Goal: Task Accomplishment & Management: Manage account settings

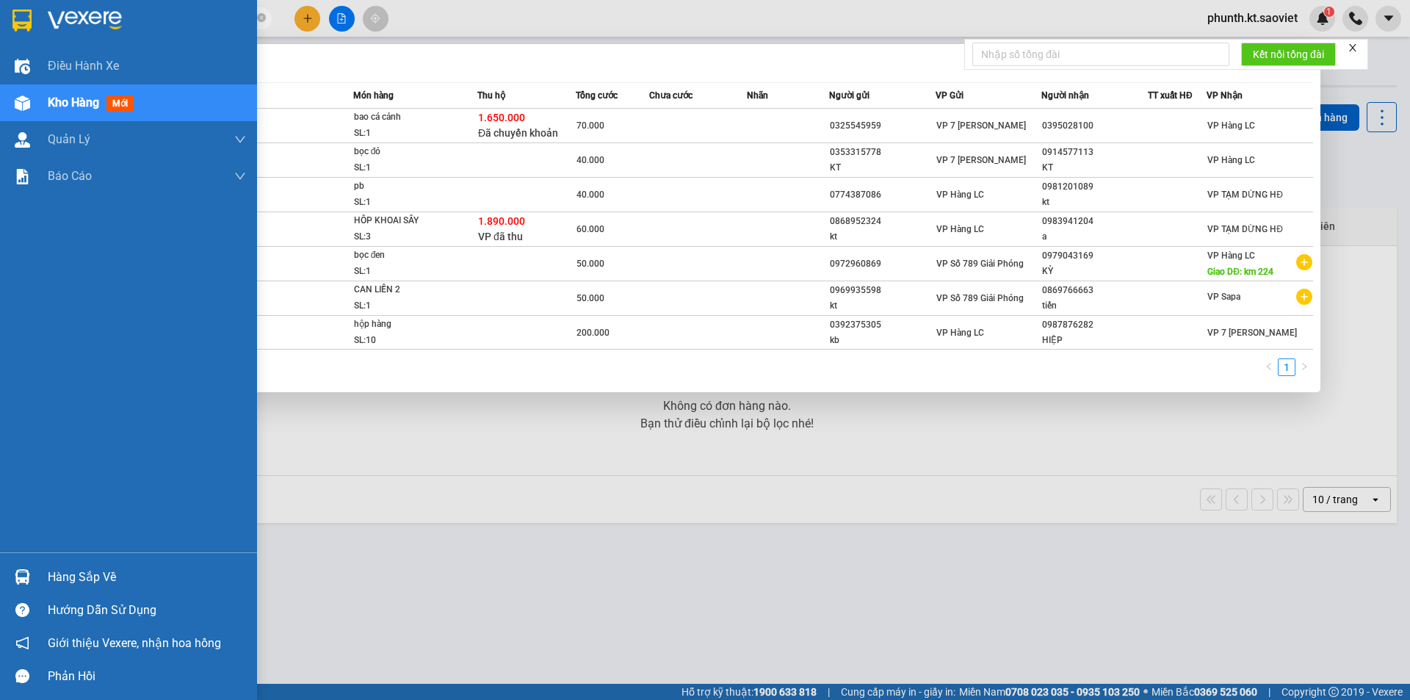
click at [108, 106] on span "mới" at bounding box center [119, 103] width 27 height 16
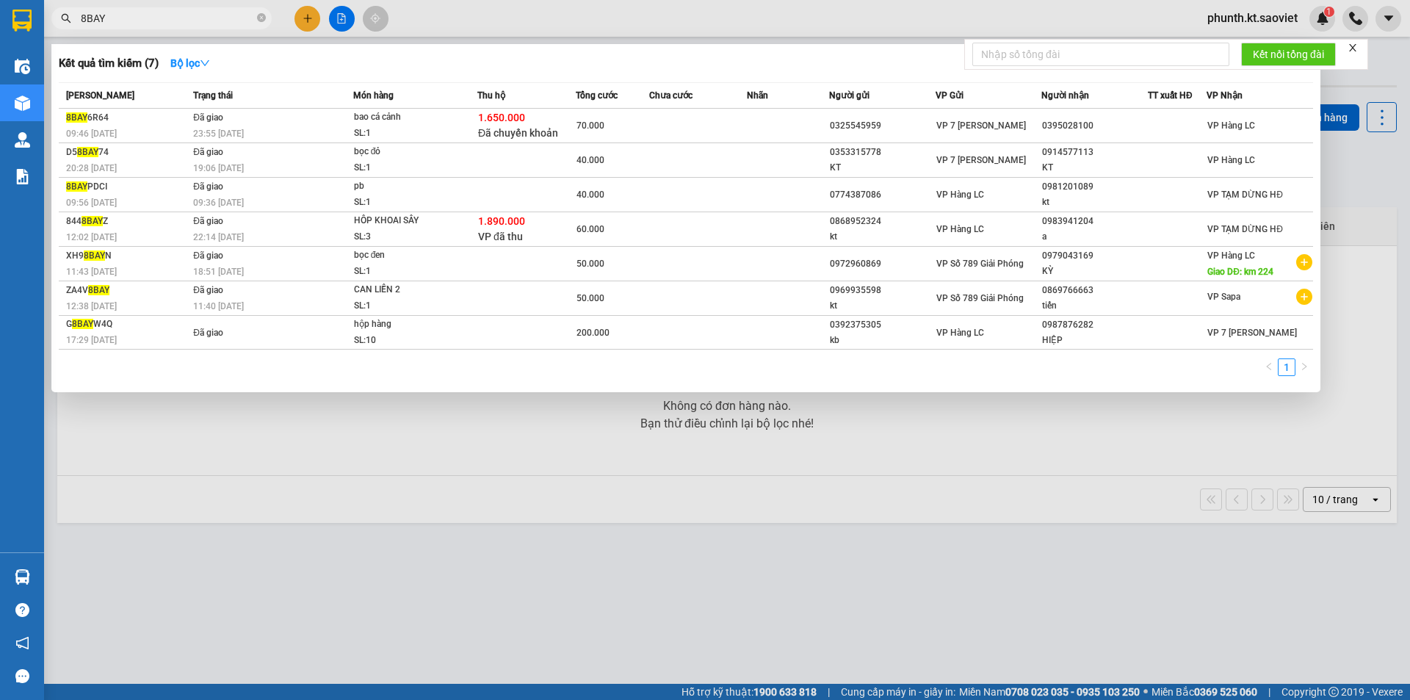
click at [200, 18] on input "8BAY" at bounding box center [167, 18] width 173 height 16
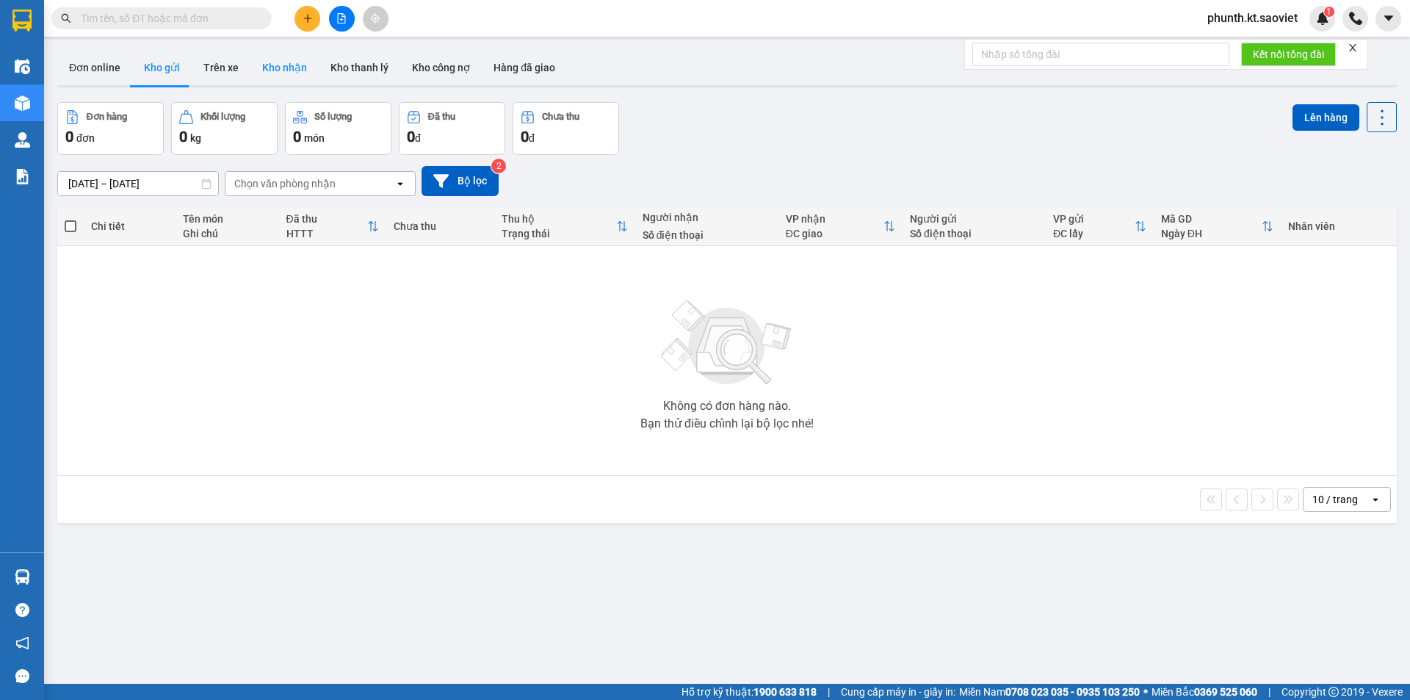
click at [290, 68] on button "Kho nhận" at bounding box center [284, 67] width 68 height 35
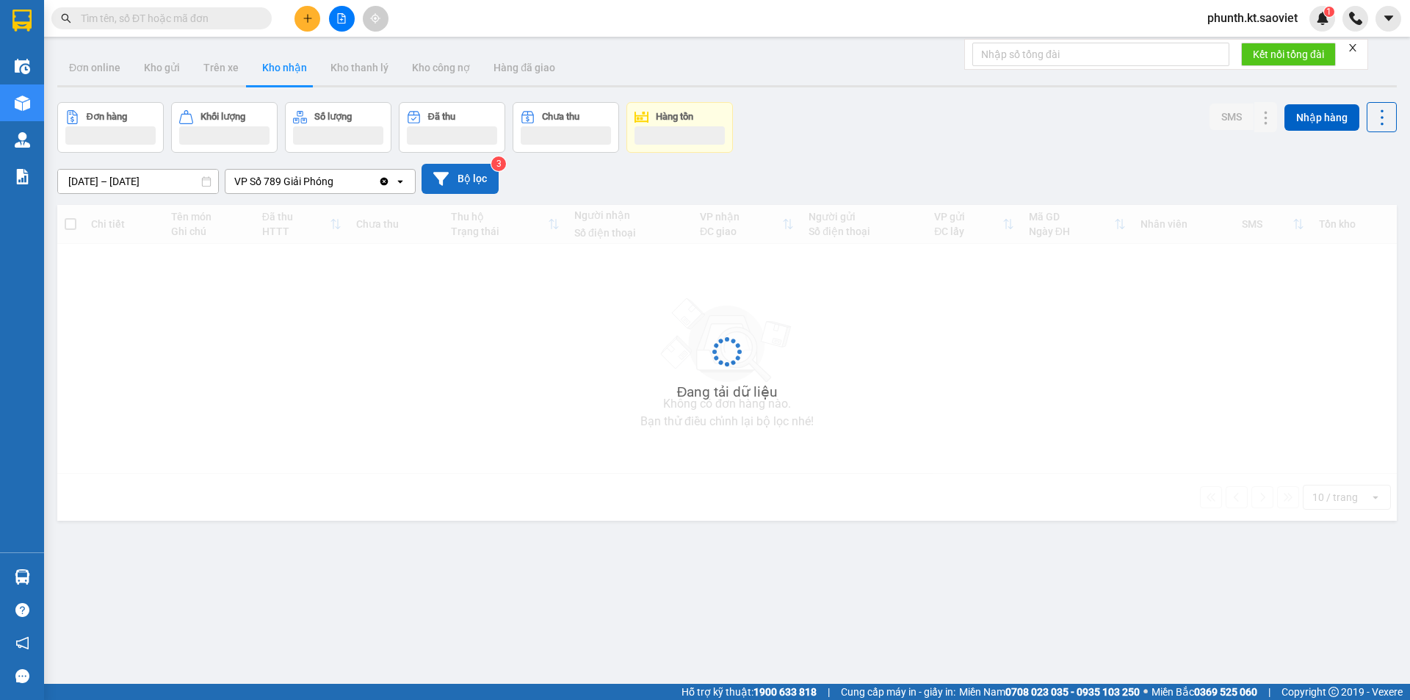
click at [449, 178] on button "Bộ lọc" at bounding box center [459, 179] width 77 height 30
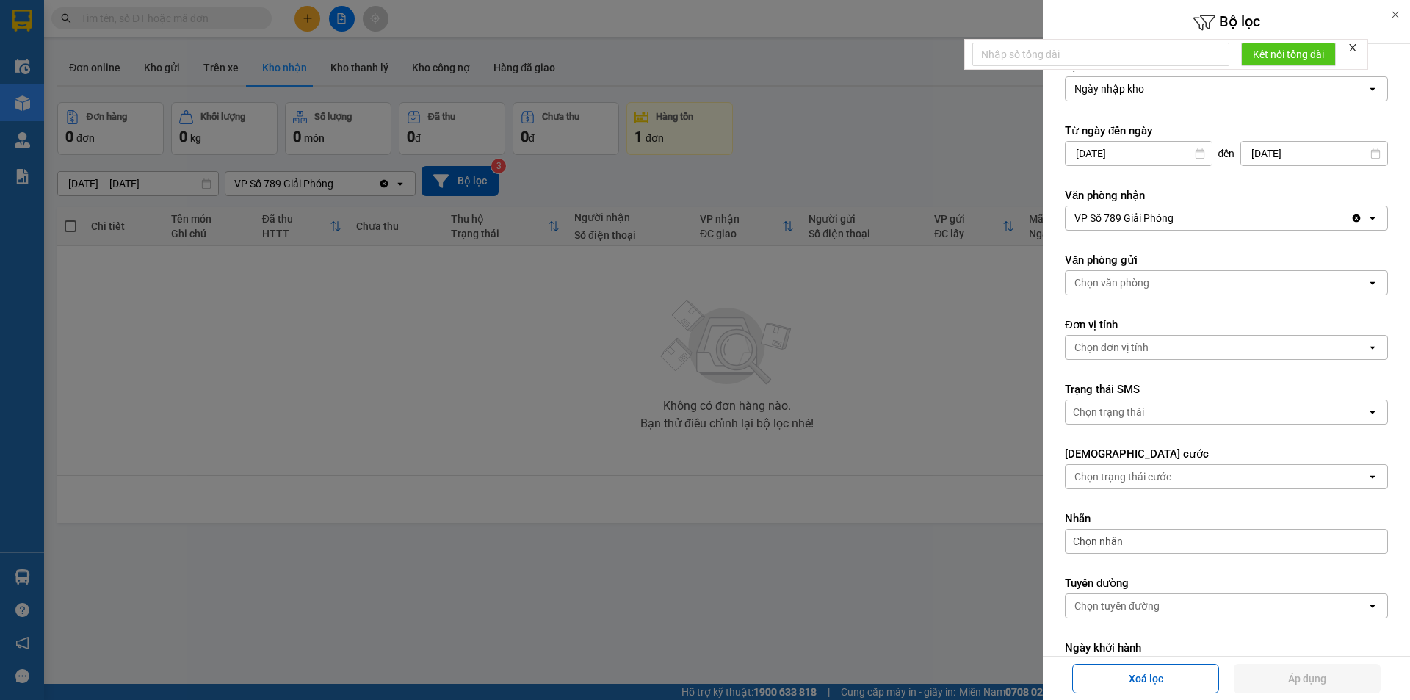
click at [1161, 91] on div "Ngày nhập kho" at bounding box center [1215, 88] width 301 height 23
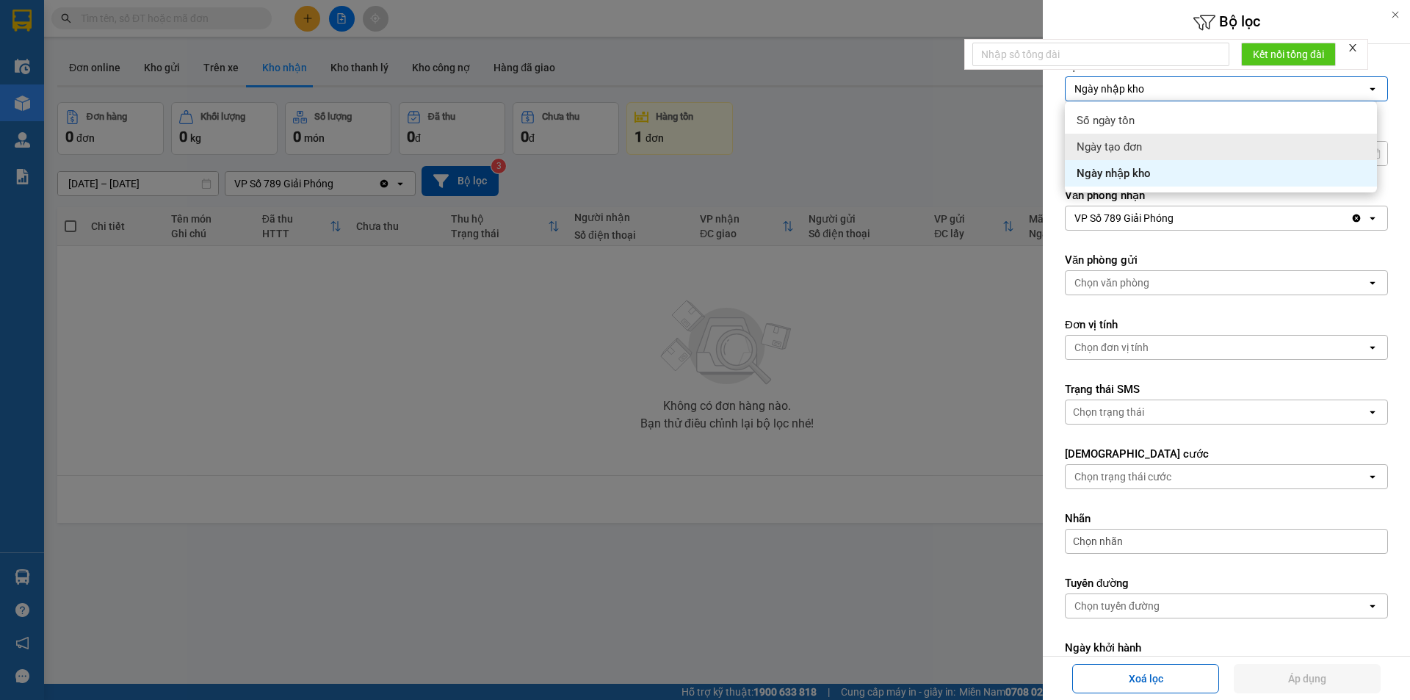
click at [1149, 142] on div "Ngày tạo đơn" at bounding box center [1221, 147] width 312 height 26
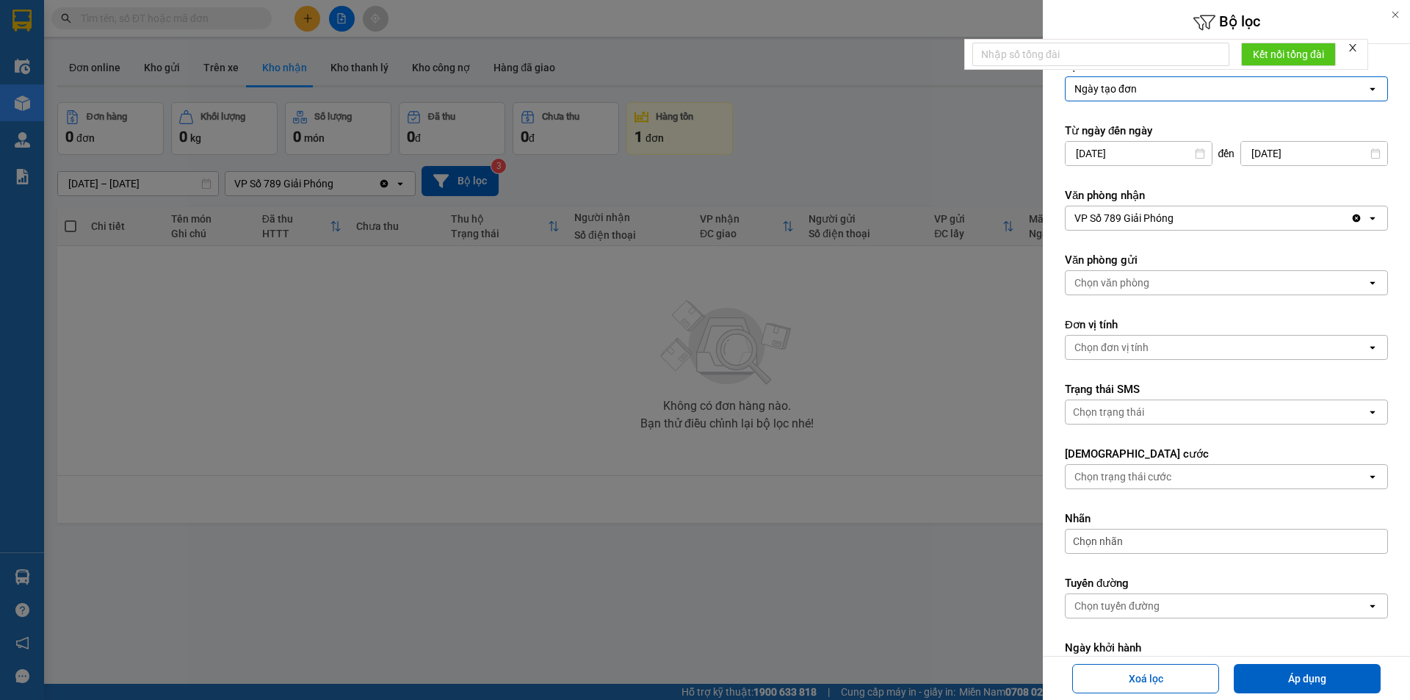
click at [1144, 153] on input "12/09/2025" at bounding box center [1138, 153] width 146 height 23
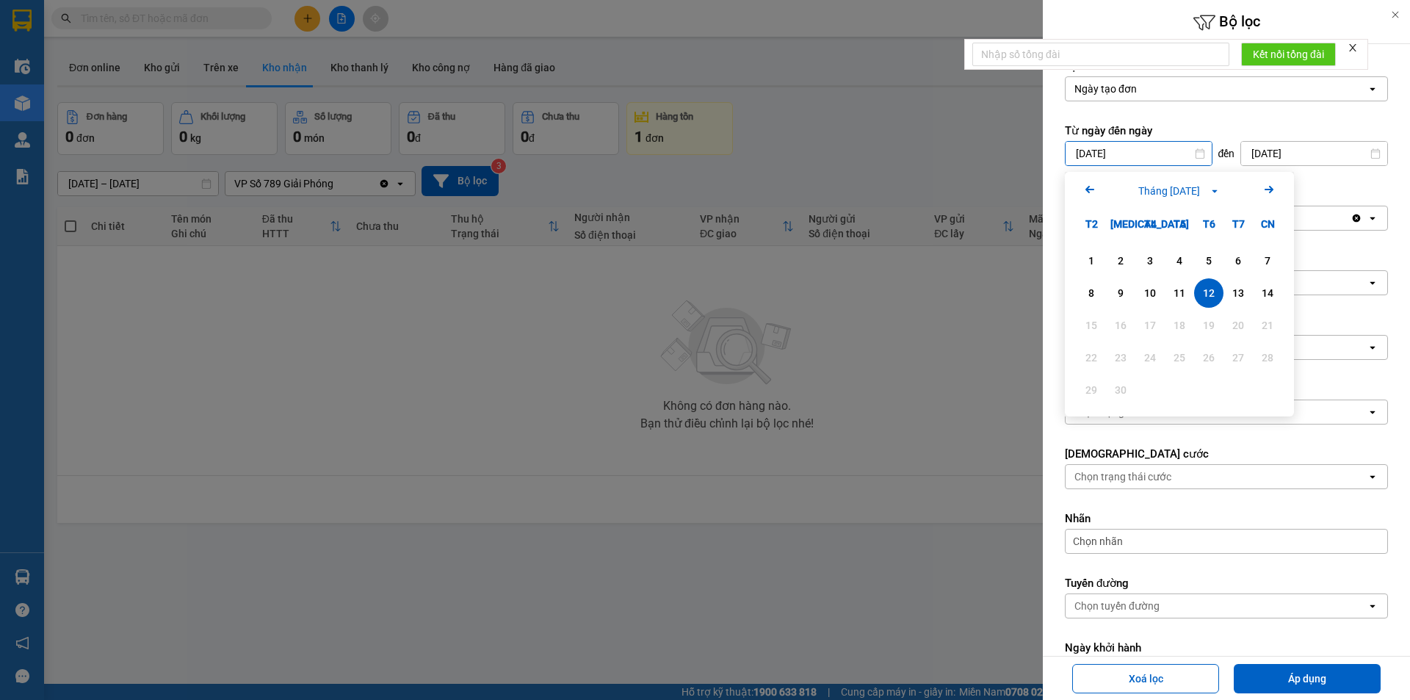
click at [1144, 153] on input "12/09/2025" at bounding box center [1138, 153] width 146 height 23
type input "01/01/2024"
drag, startPoint x: 818, startPoint y: 427, endPoint x: 823, endPoint y: 419, distance: 9.0
click at [821, 423] on div at bounding box center [705, 350] width 1410 height 700
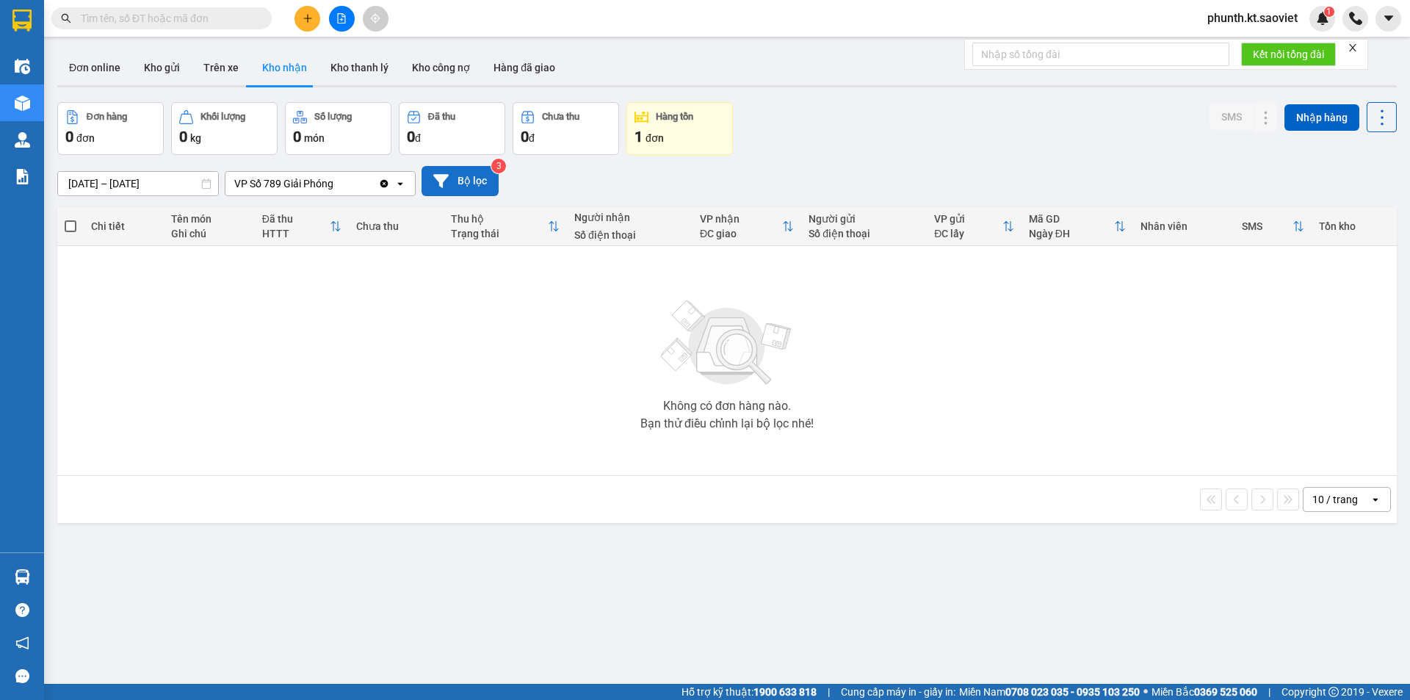
click at [466, 184] on button "Bộ lọc" at bounding box center [459, 181] width 77 height 30
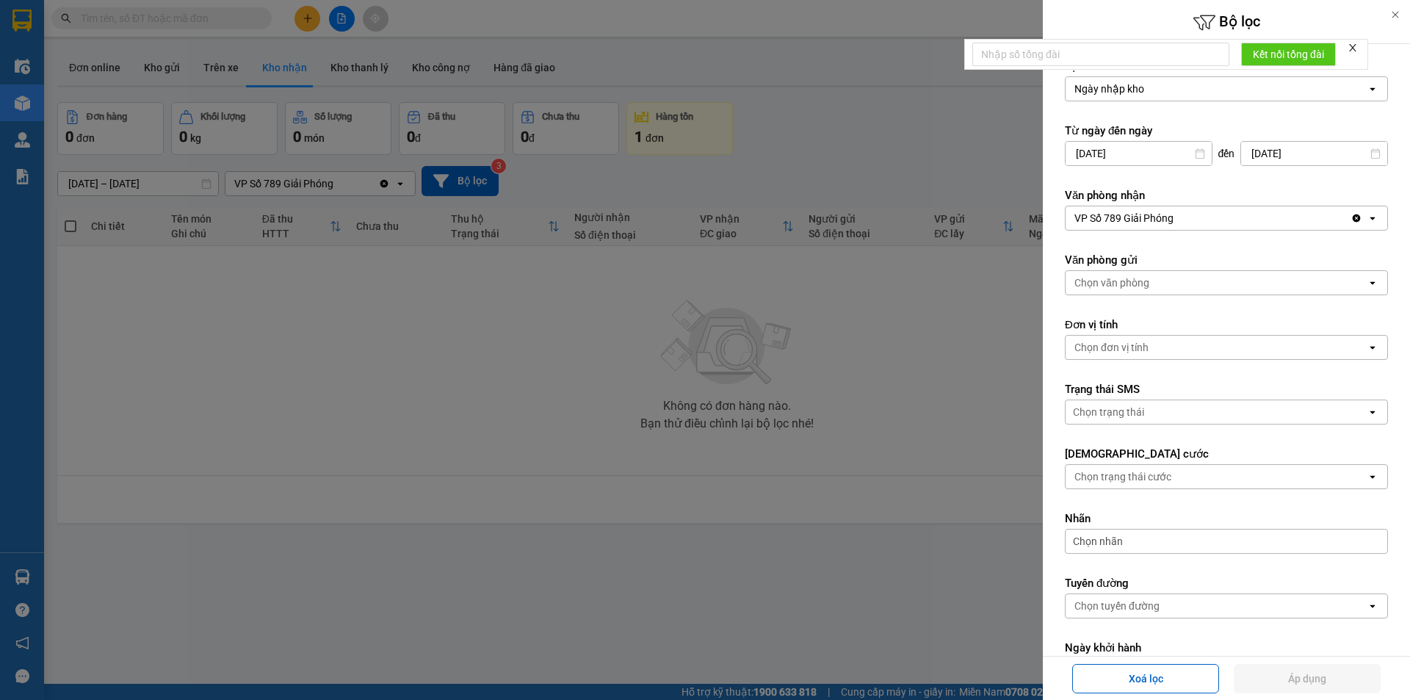
click at [1136, 156] on input "12/09/2025" at bounding box center [1138, 153] width 146 height 23
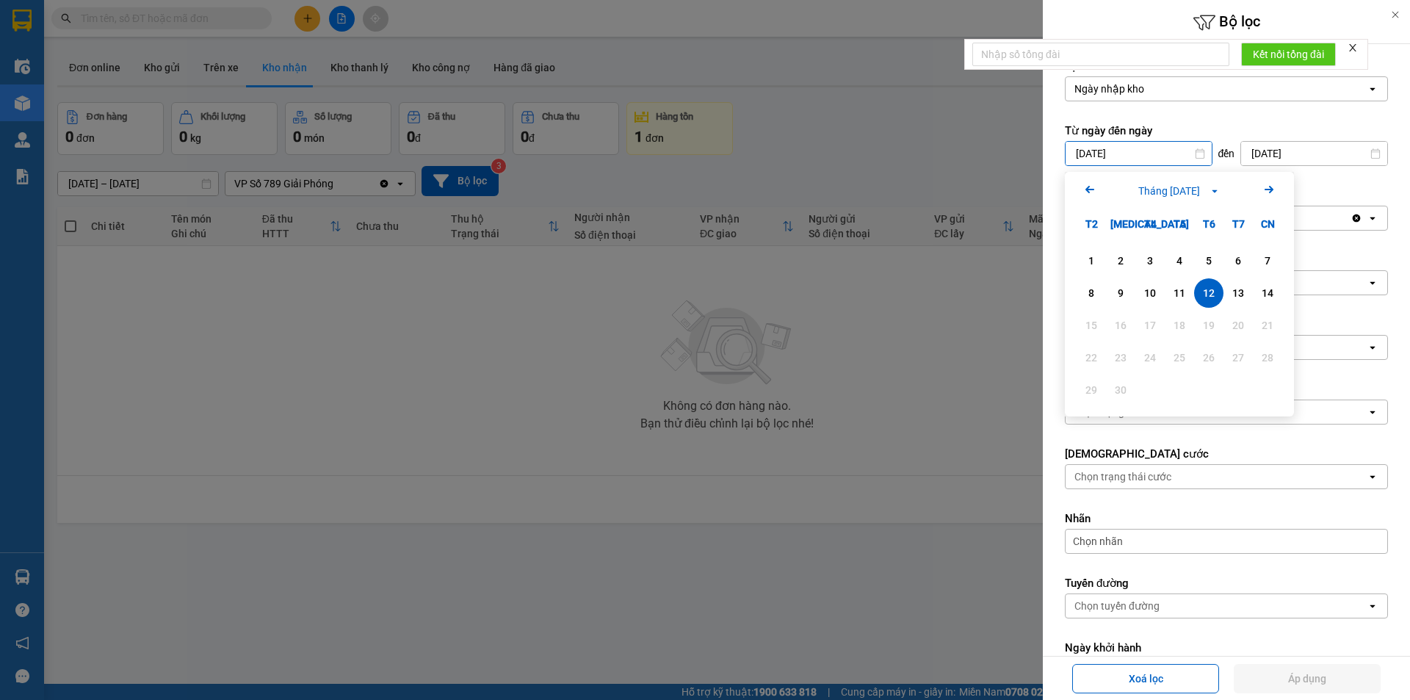
click at [1136, 156] on input "12/09/2025" at bounding box center [1138, 153] width 146 height 23
click at [1137, 90] on div "Ngày nhập kho" at bounding box center [1109, 88] width 70 height 15
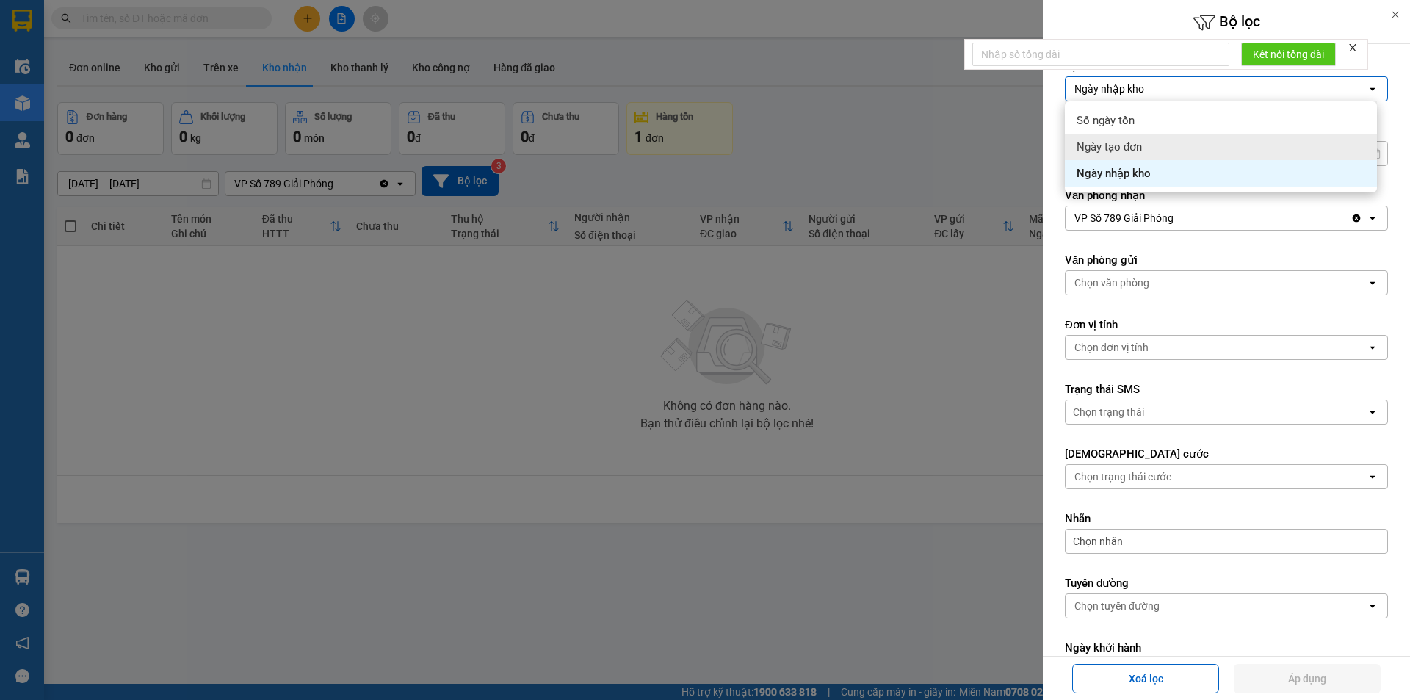
click at [1134, 150] on span "Ngày tạo đơn" at bounding box center [1108, 146] width 65 height 15
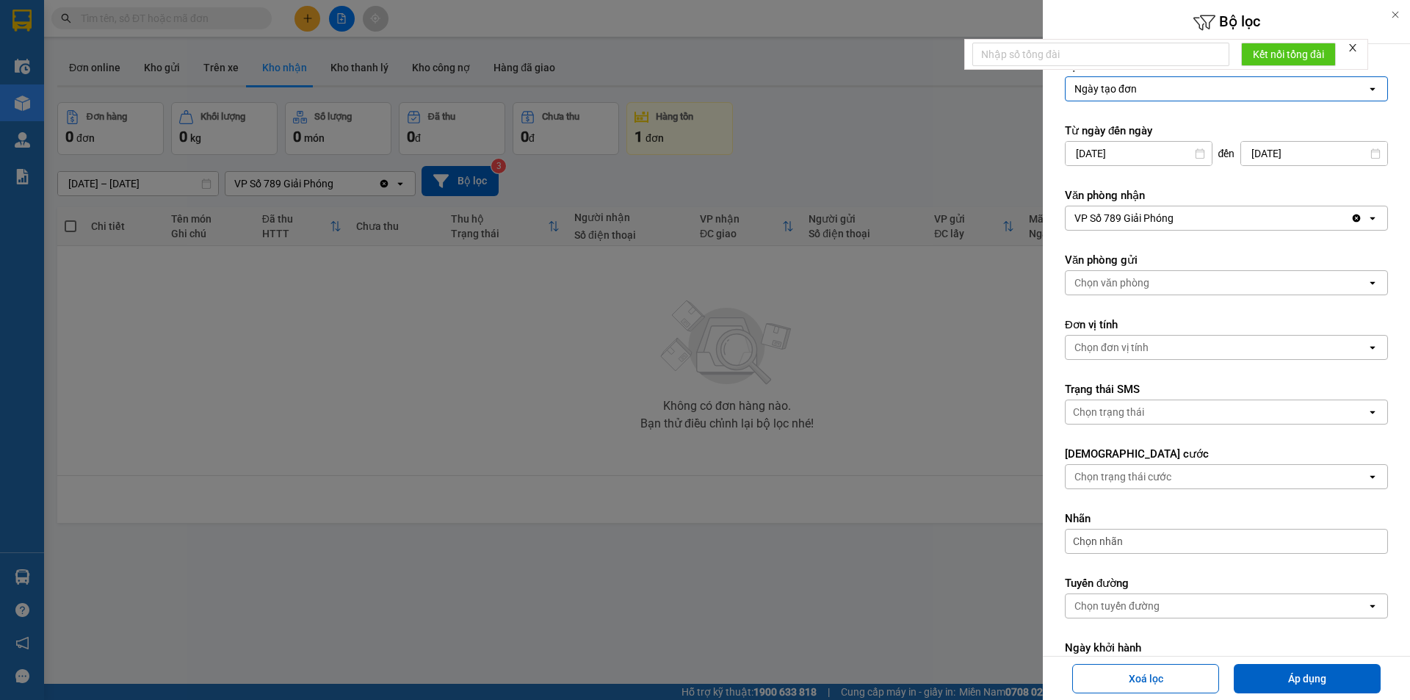
click at [1140, 157] on input "12/09/2025" at bounding box center [1138, 153] width 146 height 23
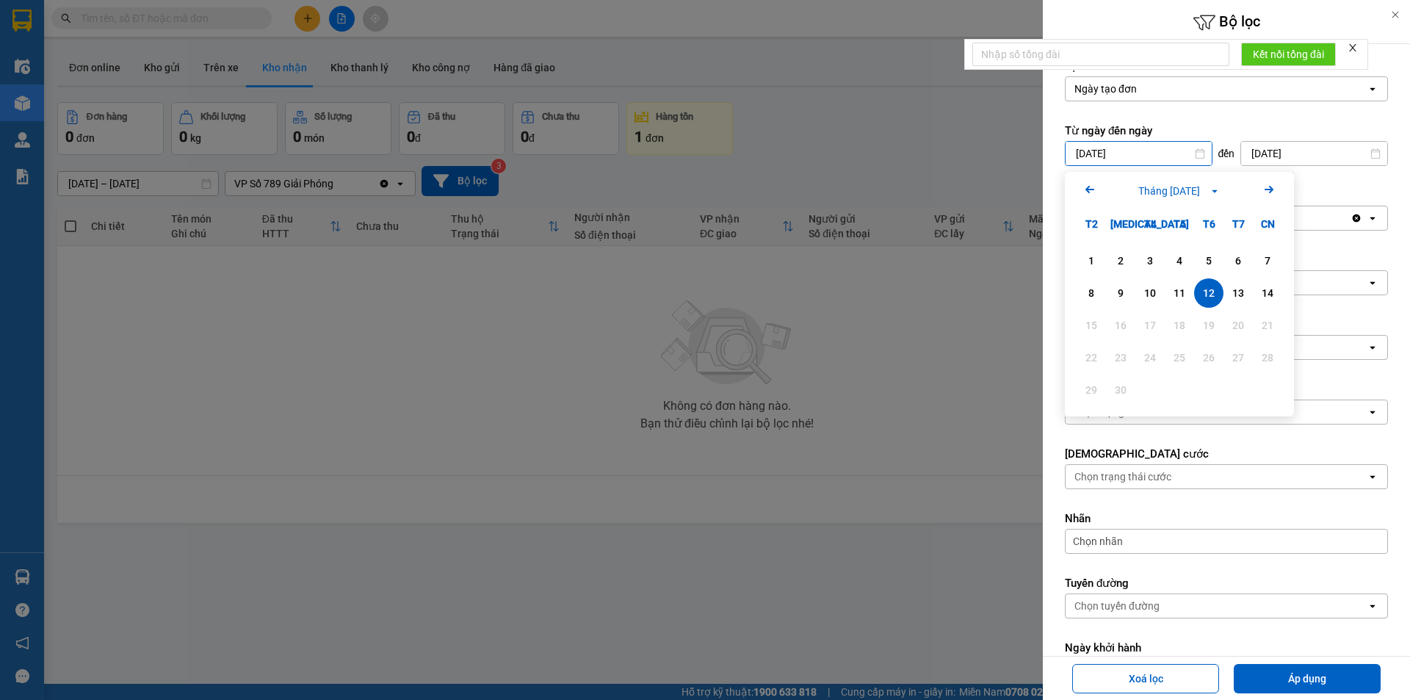
click at [1140, 157] on input "12/09/2025" at bounding box center [1138, 153] width 146 height 23
type input "01/01/2024"
click at [1366, 223] on icon "open" at bounding box center [1372, 218] width 12 height 12
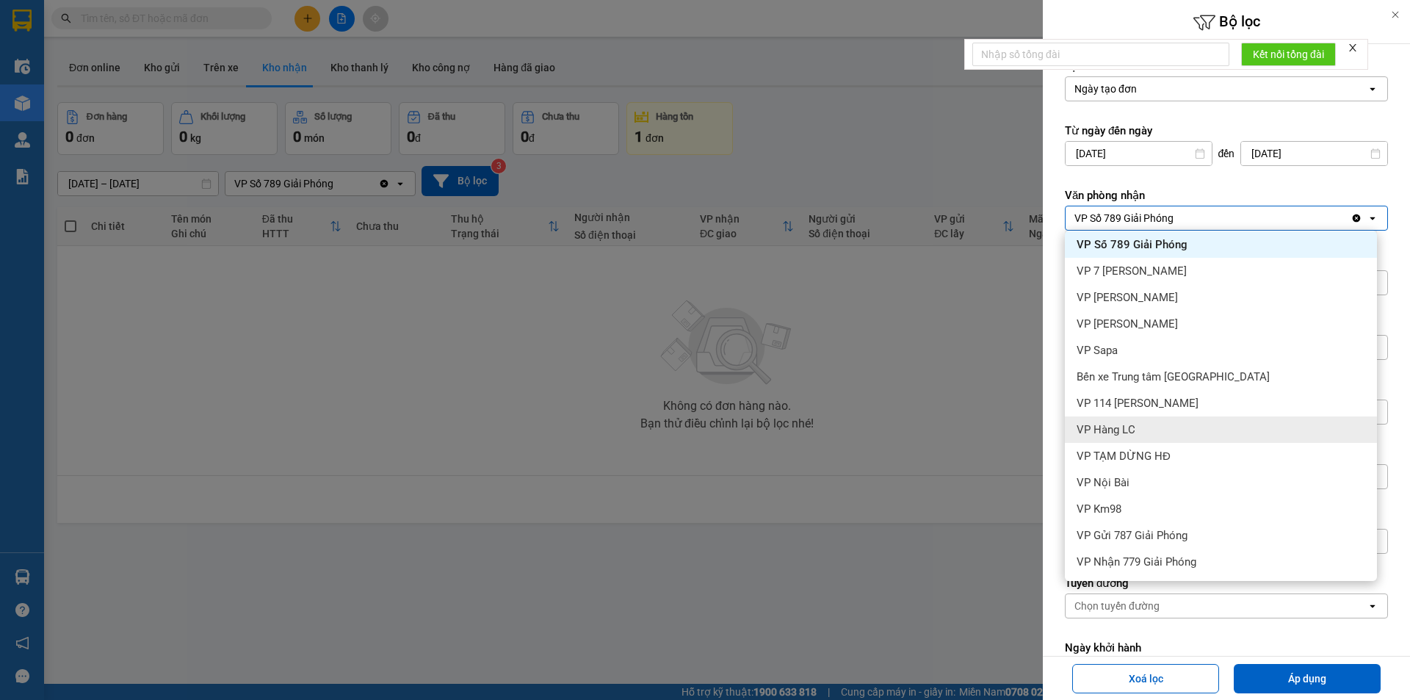
scroll to position [58, 0]
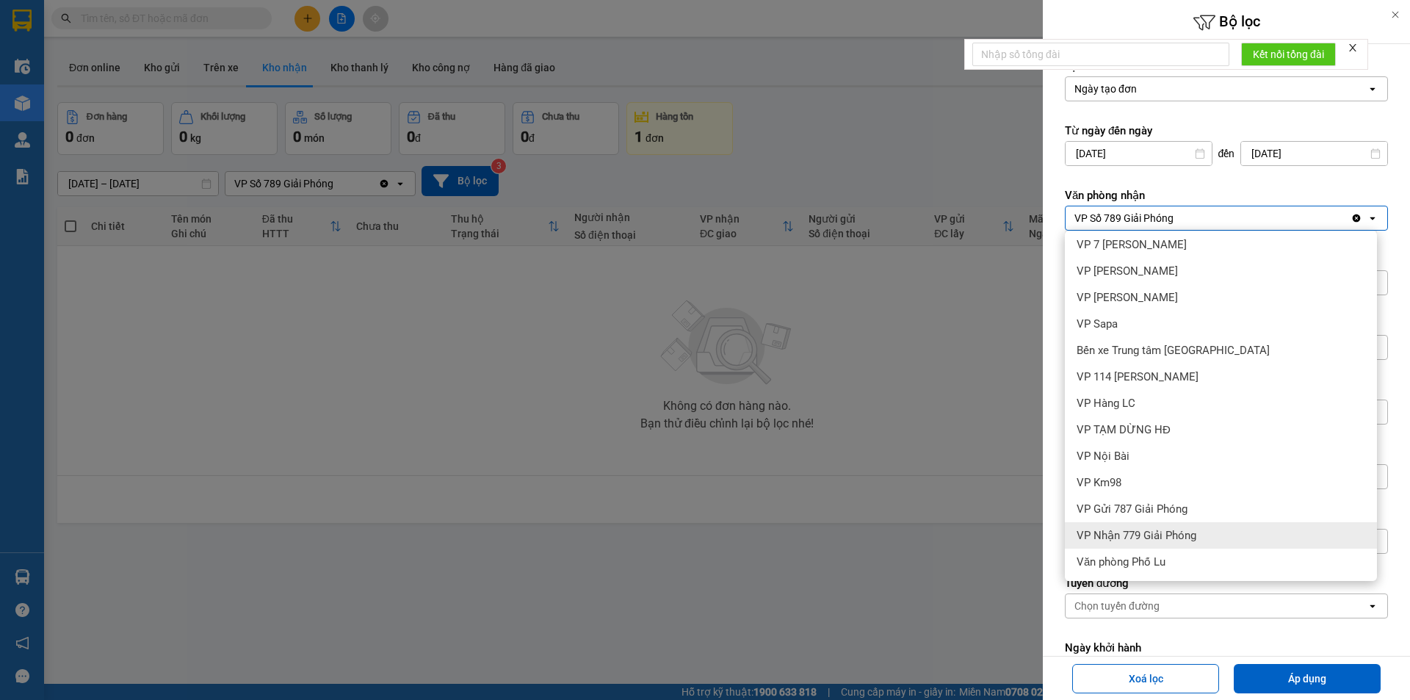
drag, startPoint x: 1148, startPoint y: 532, endPoint x: 1186, endPoint y: 560, distance: 47.7
click at [1149, 533] on span "VP Nhận 779 Giải Phóng" at bounding box center [1136, 535] width 120 height 15
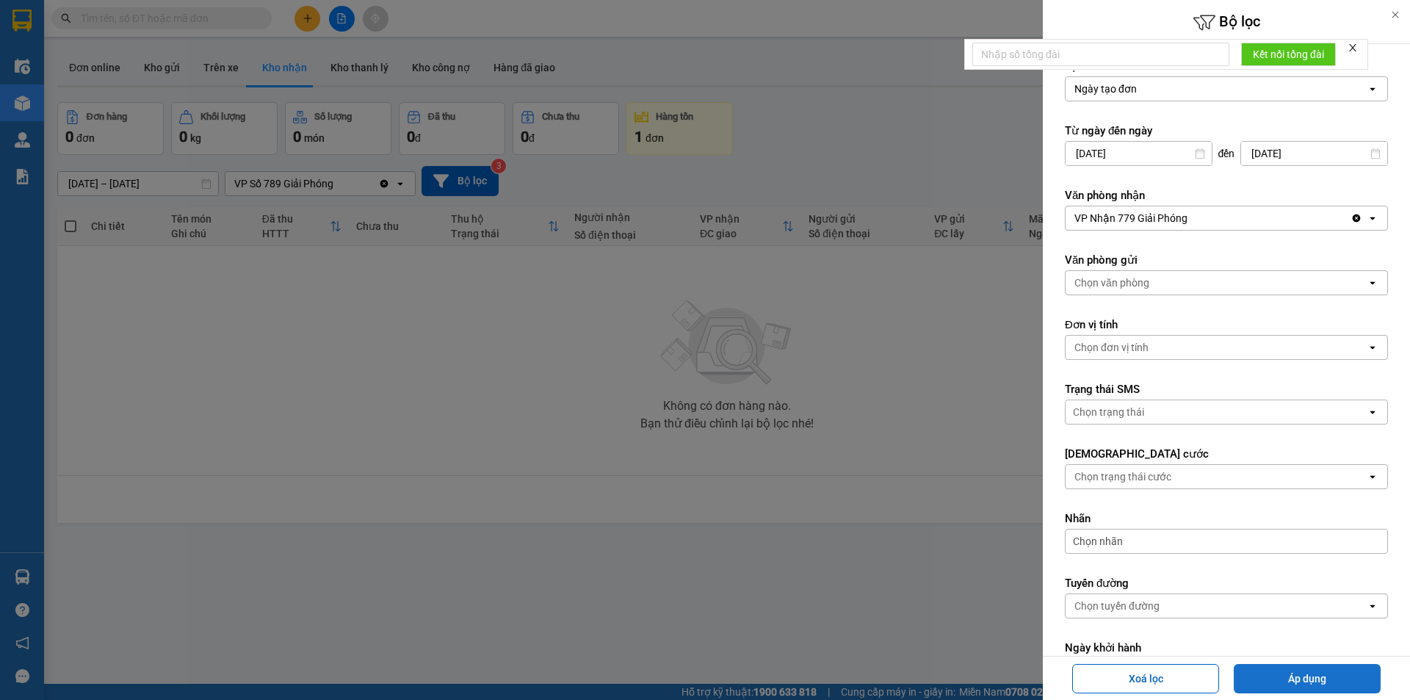
click at [1284, 667] on button "Áp dụng" at bounding box center [1306, 678] width 147 height 29
type input "01/01/2024 – 14/09/2025"
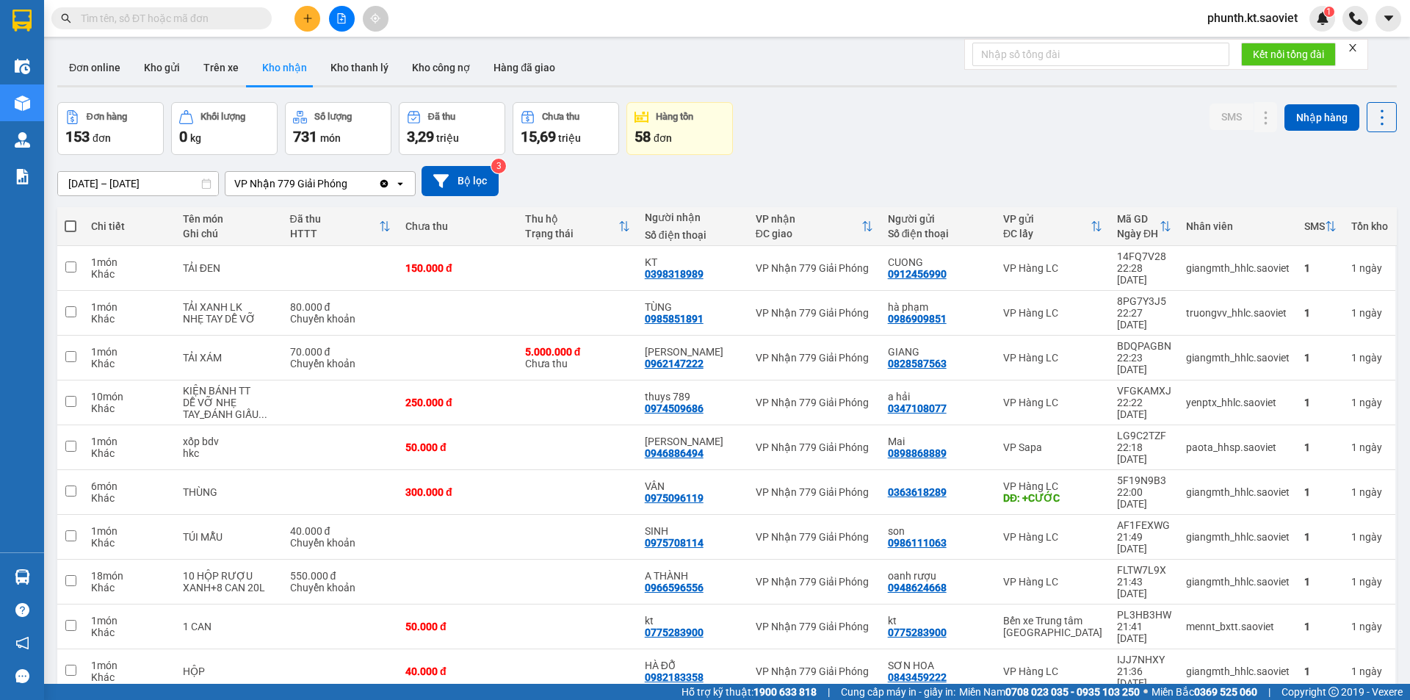
click at [1332, 583] on span "100 / trang" at bounding box center [1329, 579] width 53 height 15
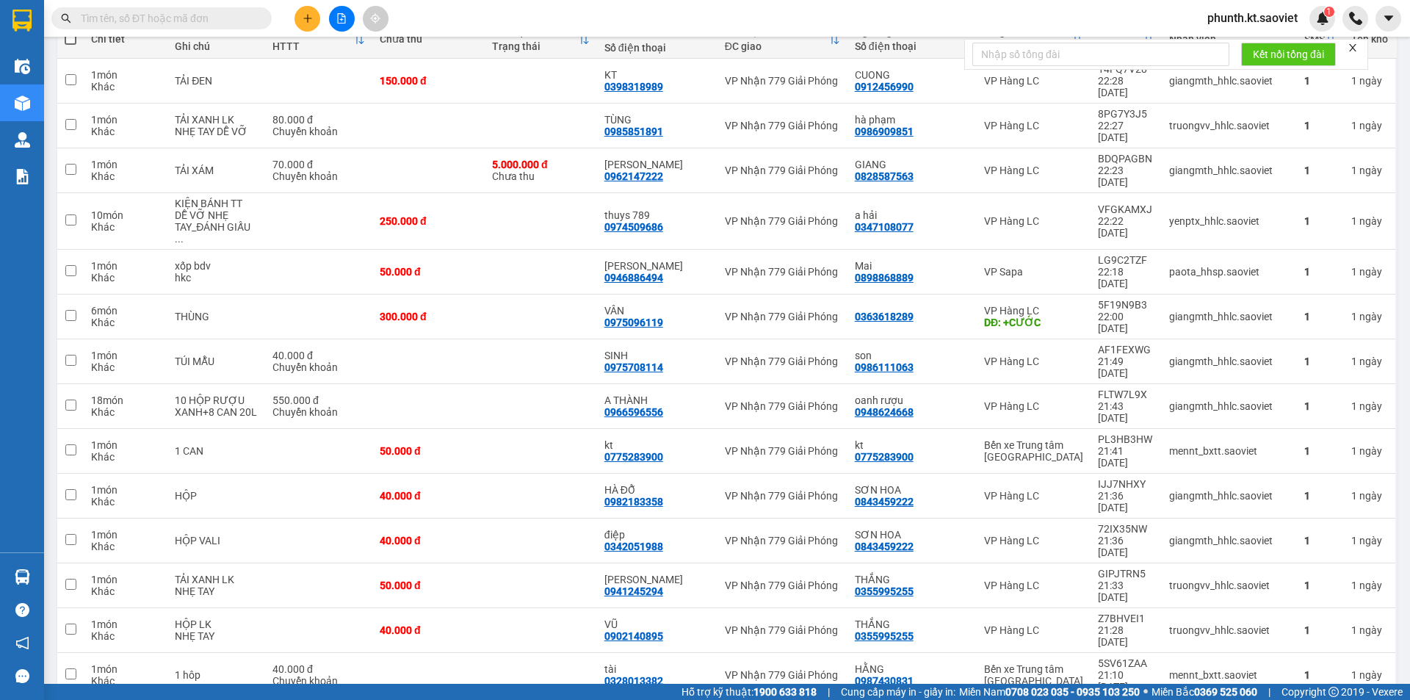
scroll to position [0, 0]
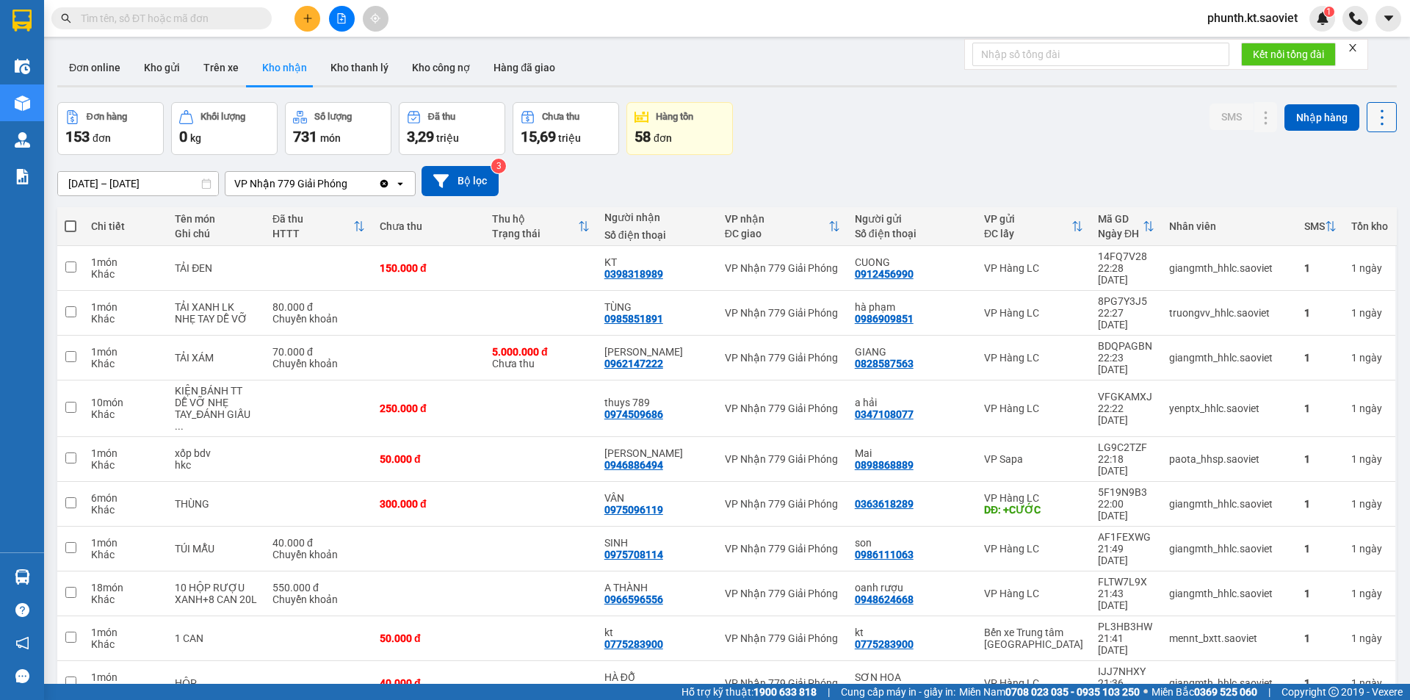
click at [1371, 117] on icon at bounding box center [1381, 117] width 21 height 21
click at [1329, 157] on div "Xuất excel" at bounding box center [1343, 157] width 87 height 15
click at [154, 23] on input "text" at bounding box center [167, 18] width 173 height 16
paste input "2TKBGZWR"
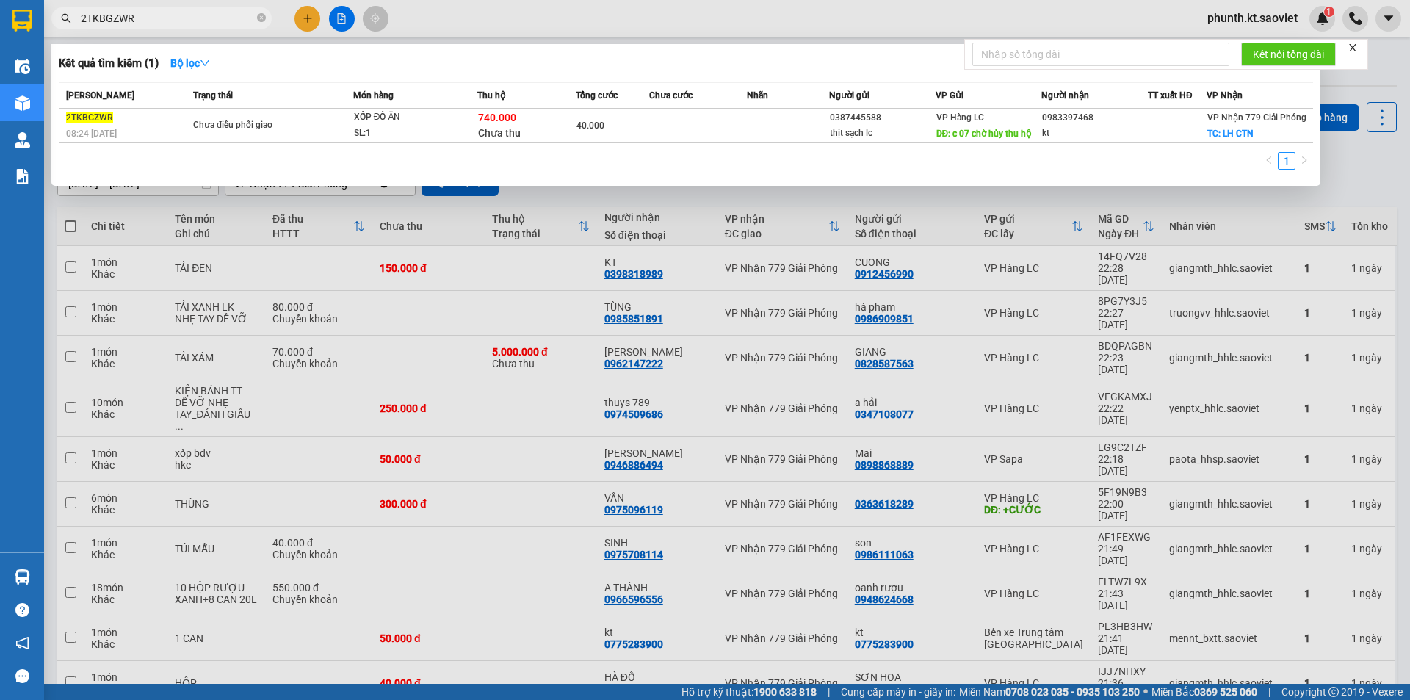
click at [130, 21] on input "2TKBGZWR" at bounding box center [167, 18] width 173 height 16
paste input "9JPJ34B6"
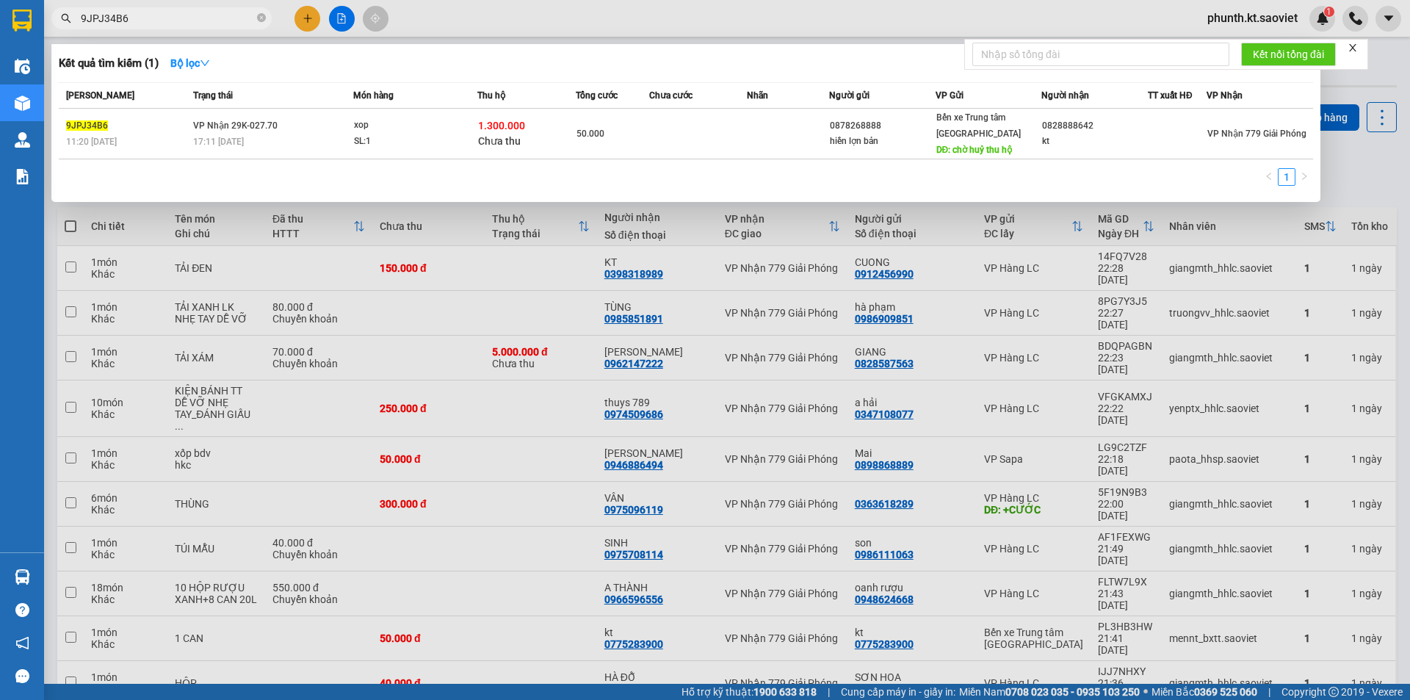
click at [131, 23] on input "9JPJ34B6" at bounding box center [167, 18] width 173 height 16
paste input "AYYYLYNX"
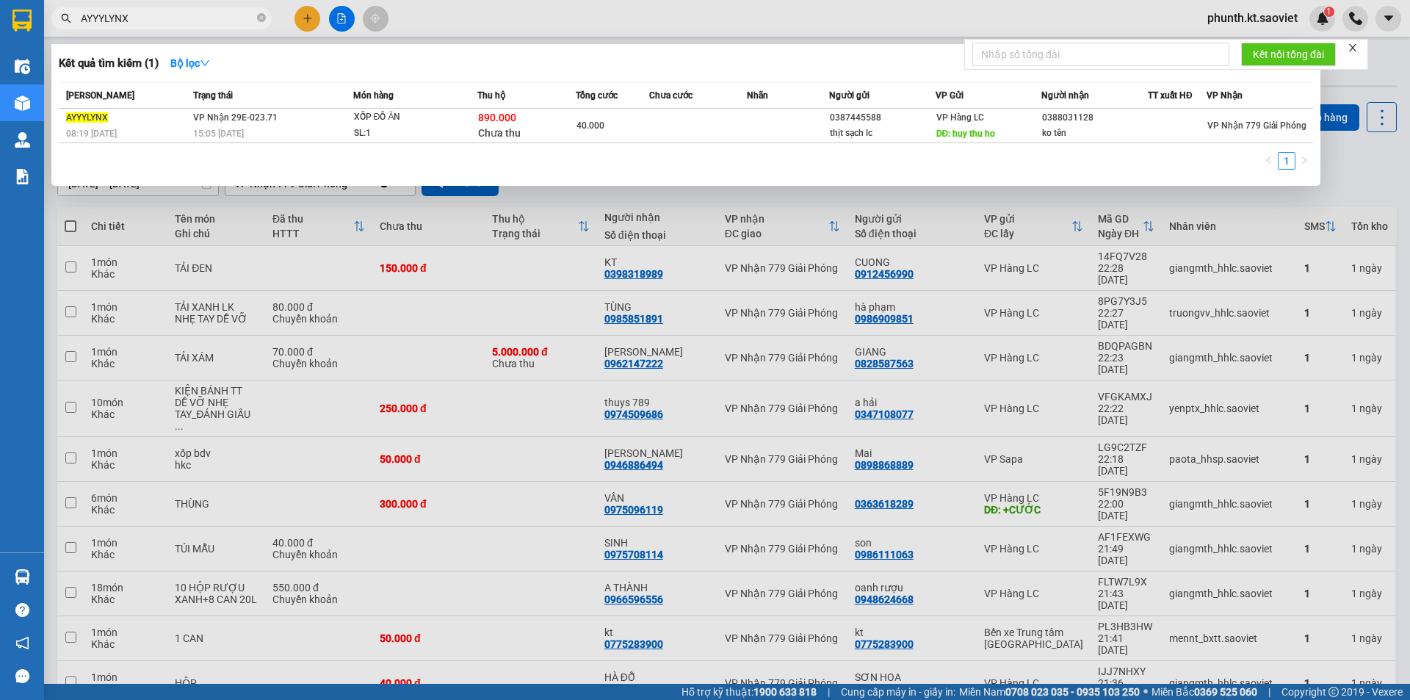
click at [173, 21] on input "AYYYLYNX" at bounding box center [167, 18] width 173 height 16
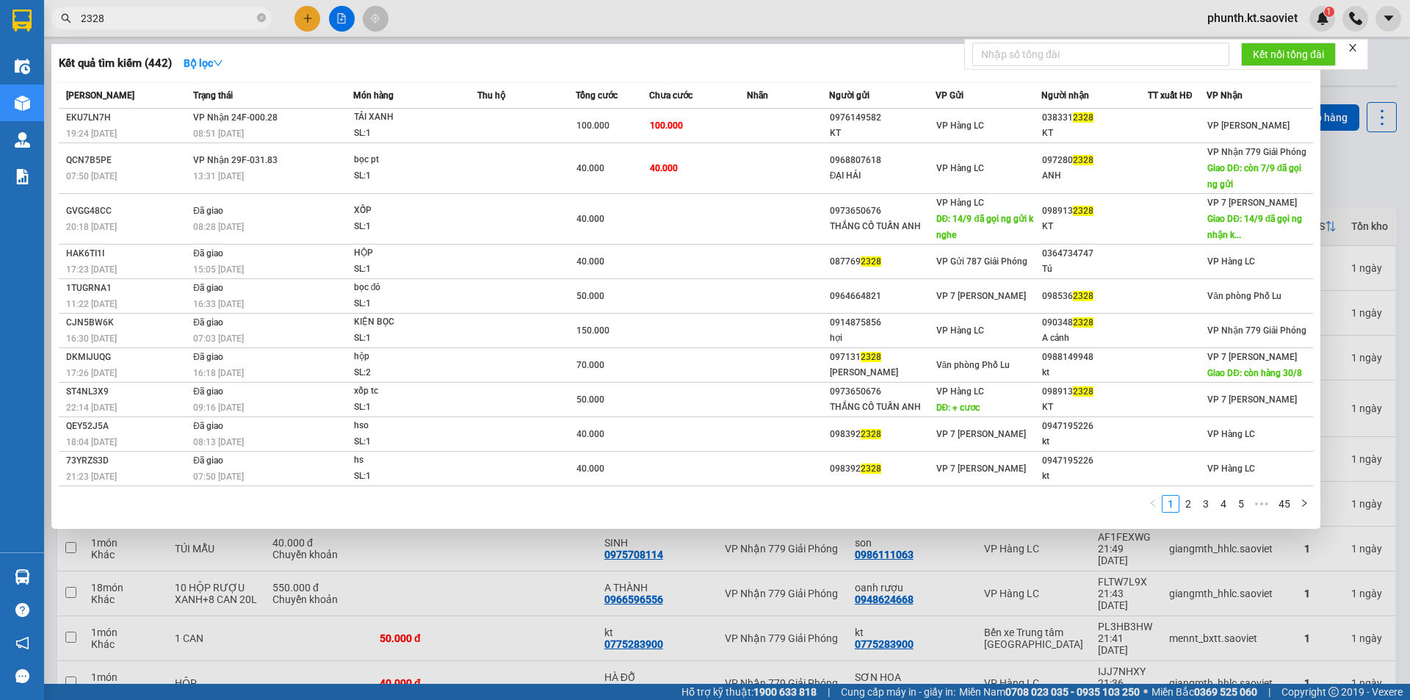
click at [154, 26] on span "2328" at bounding box center [161, 18] width 220 height 22
click at [148, 15] on input "2328" at bounding box center [167, 18] width 173 height 16
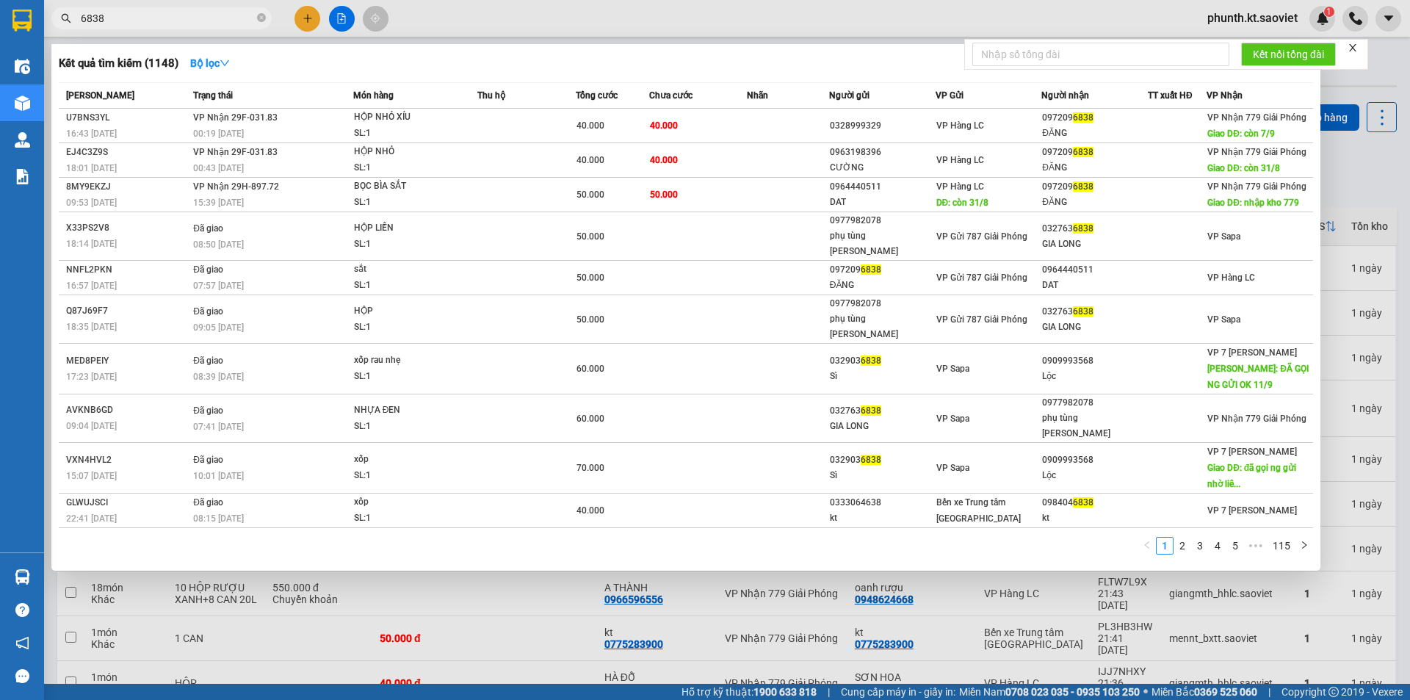
click at [135, 24] on input "6838" at bounding box center [167, 18] width 173 height 16
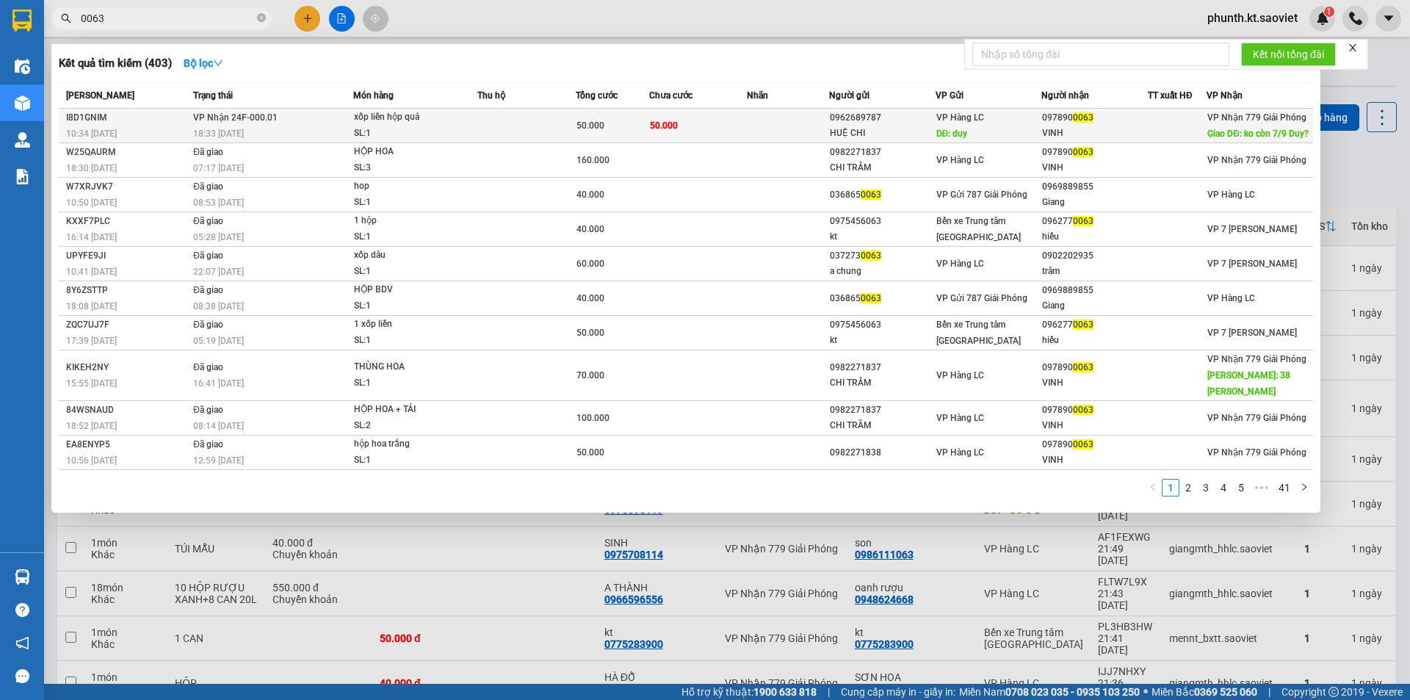
type input "0063"
click at [303, 129] on div "18:33 - 04/09" at bounding box center [272, 134] width 159 height 16
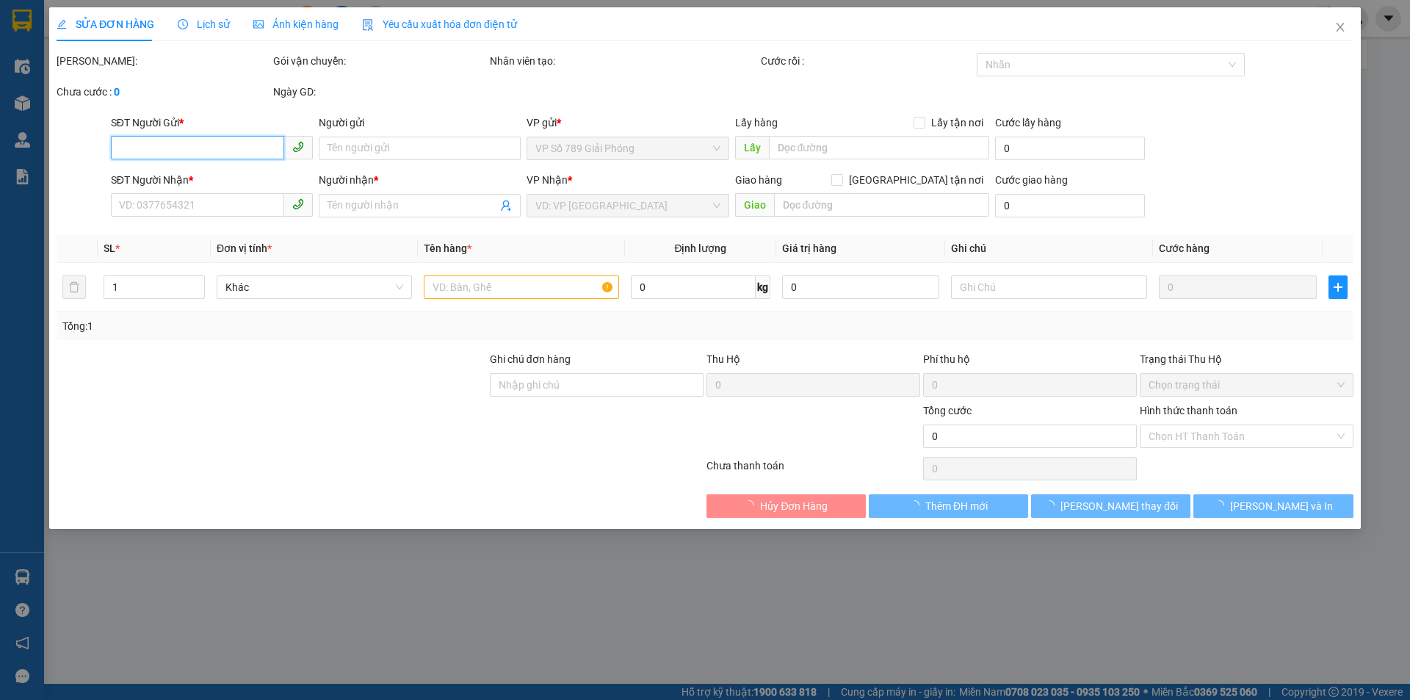
type input "0962689787"
type input "HUỆ CHI"
type input "duy"
type input "0978900063"
type input "VINH"
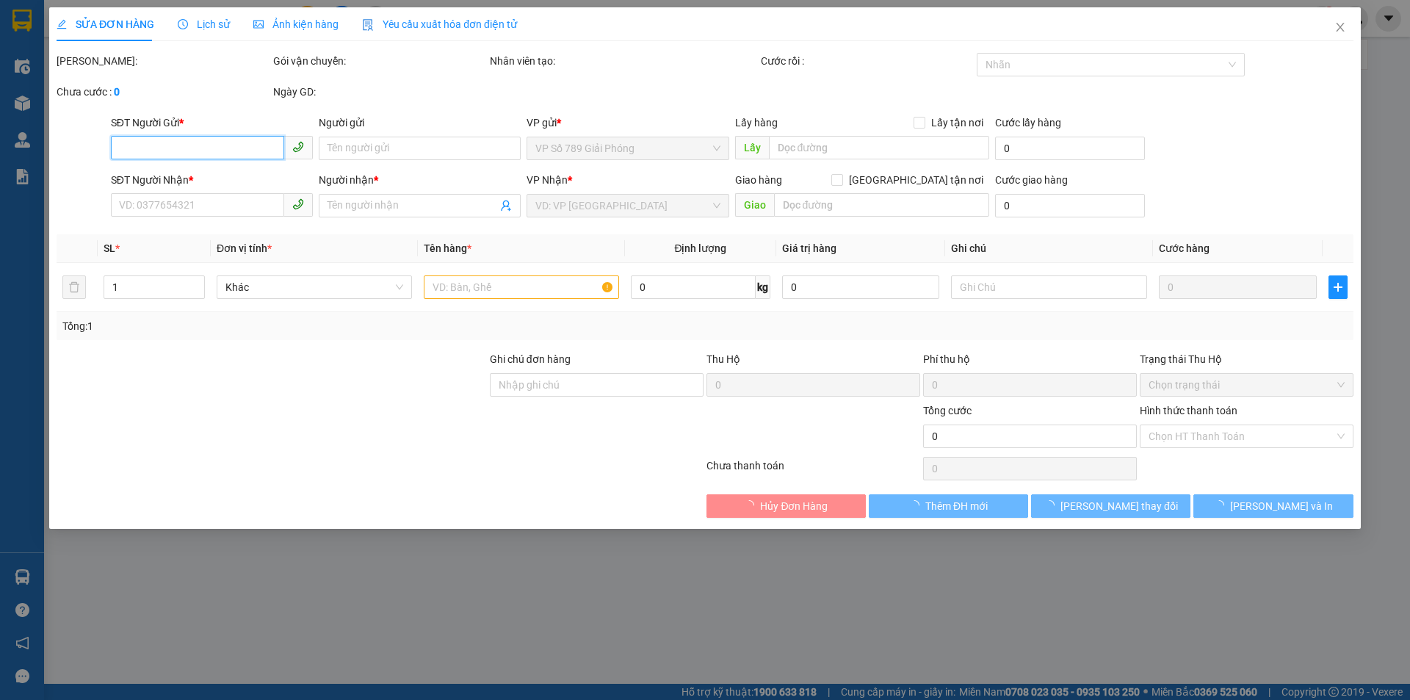
type input "ko còn 7/9 Duy?"
type input "50.000"
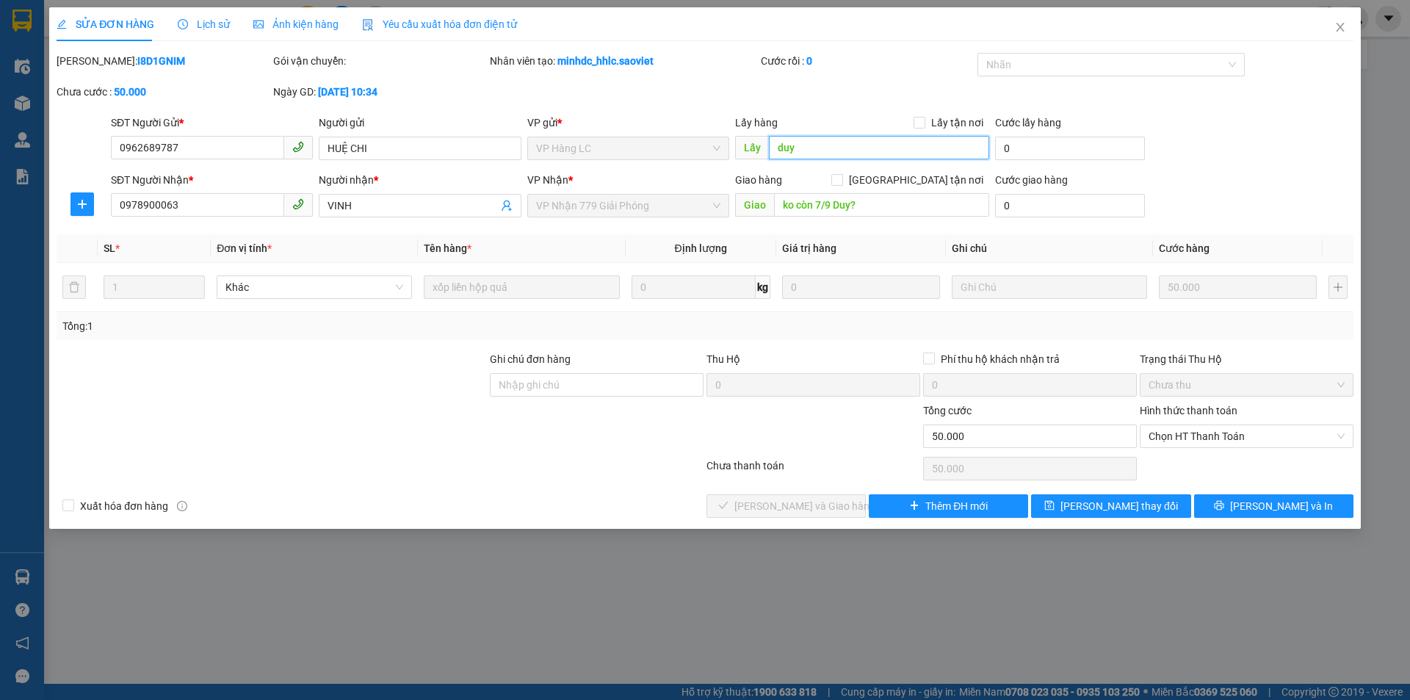
click at [808, 148] on input "duy" at bounding box center [879, 147] width 220 height 23
click at [806, 149] on input "duy" at bounding box center [879, 147] width 220 height 23
type input "duy PHÁT HÀNG ?"
click at [1108, 513] on span "[PERSON_NAME] đổi" at bounding box center [1118, 506] width 117 height 16
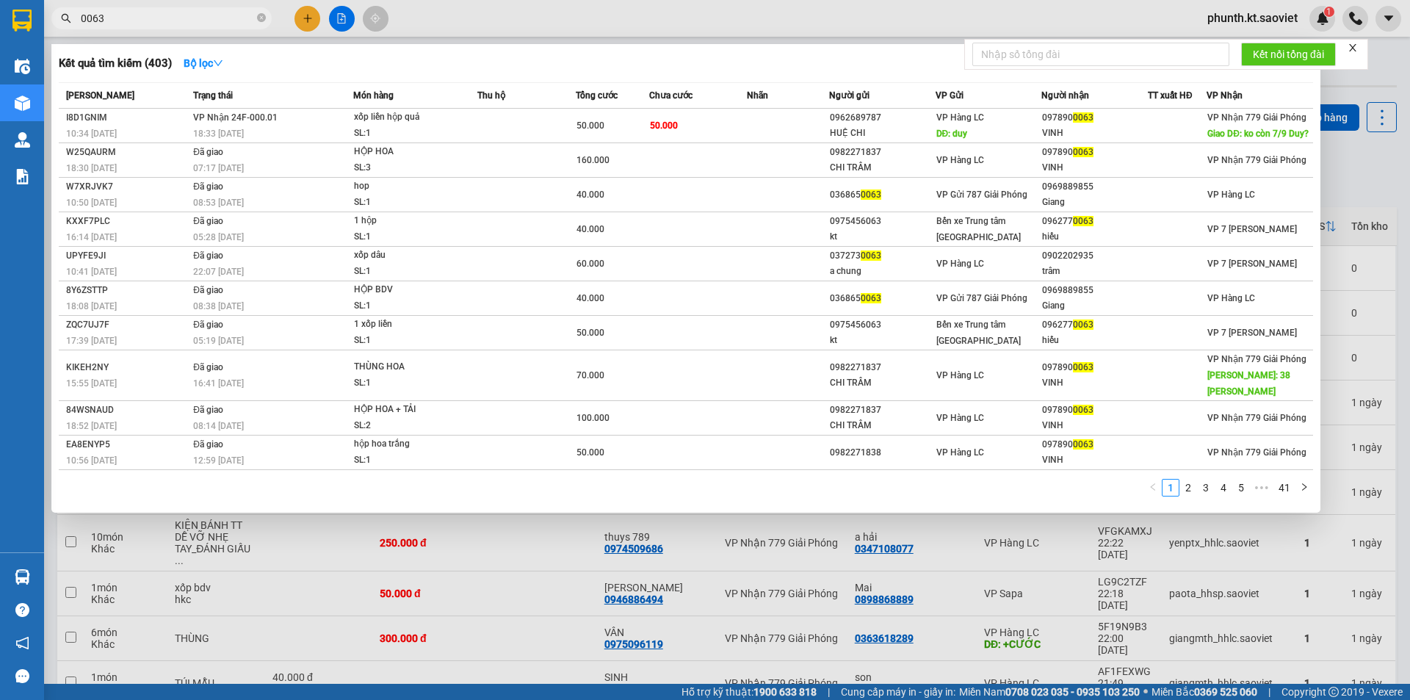
click at [228, 23] on input "0063" at bounding box center [167, 18] width 173 height 16
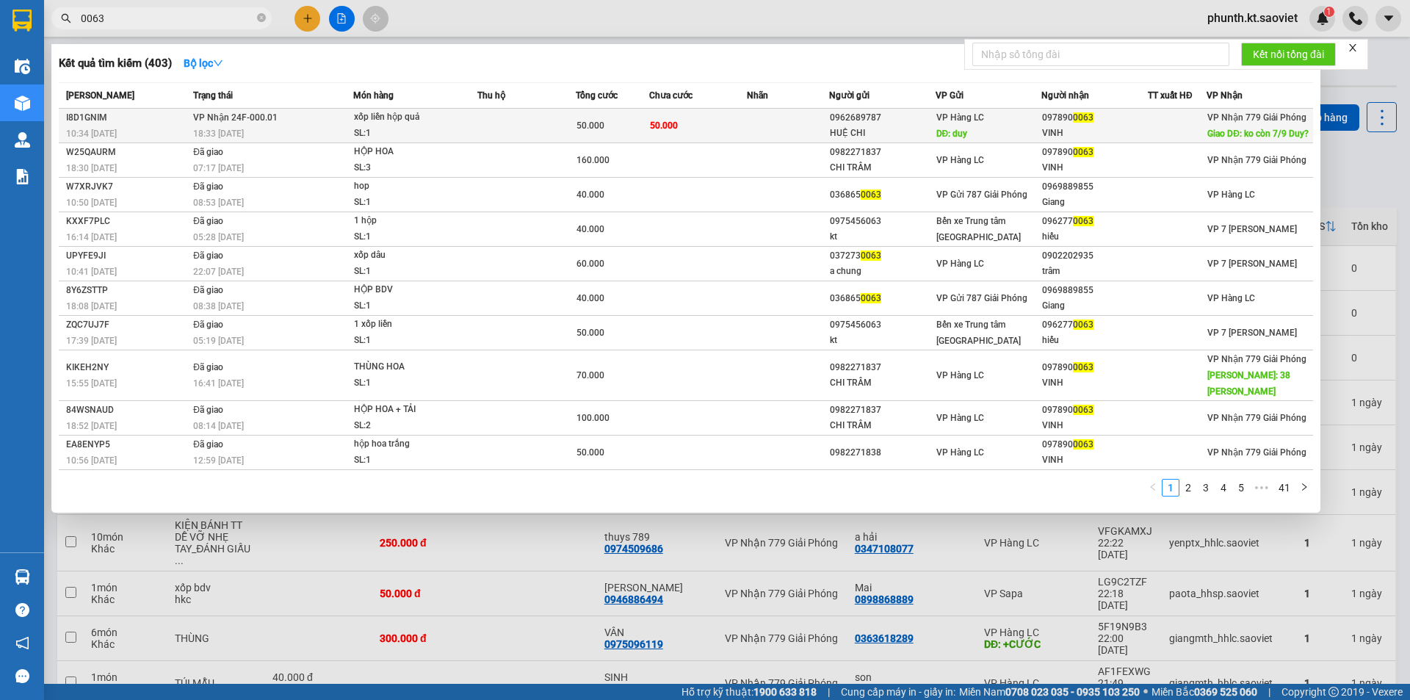
click at [365, 126] on div "SL: 1" at bounding box center [409, 134] width 110 height 16
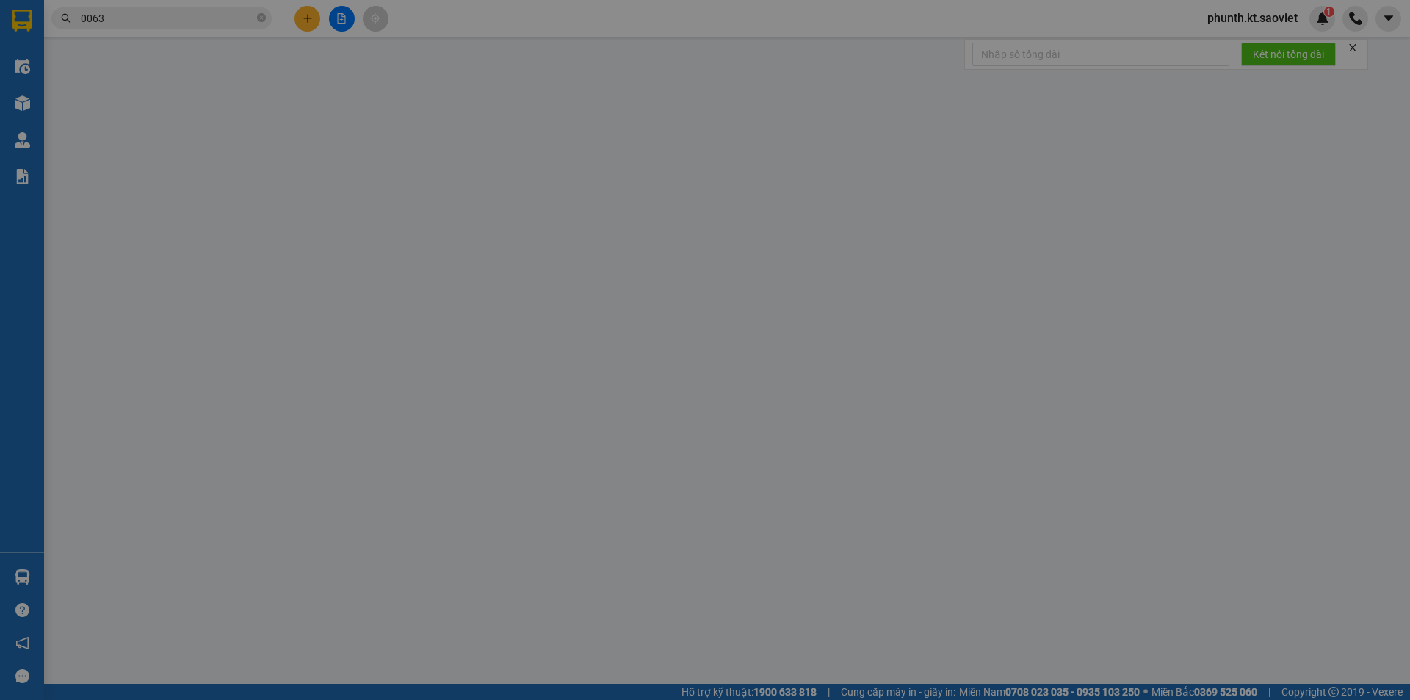
type input "0962689787"
type input "HUỆ CHI"
type input "duy PHÁT HÀNG ?"
type input "0978900063"
type input "VINH"
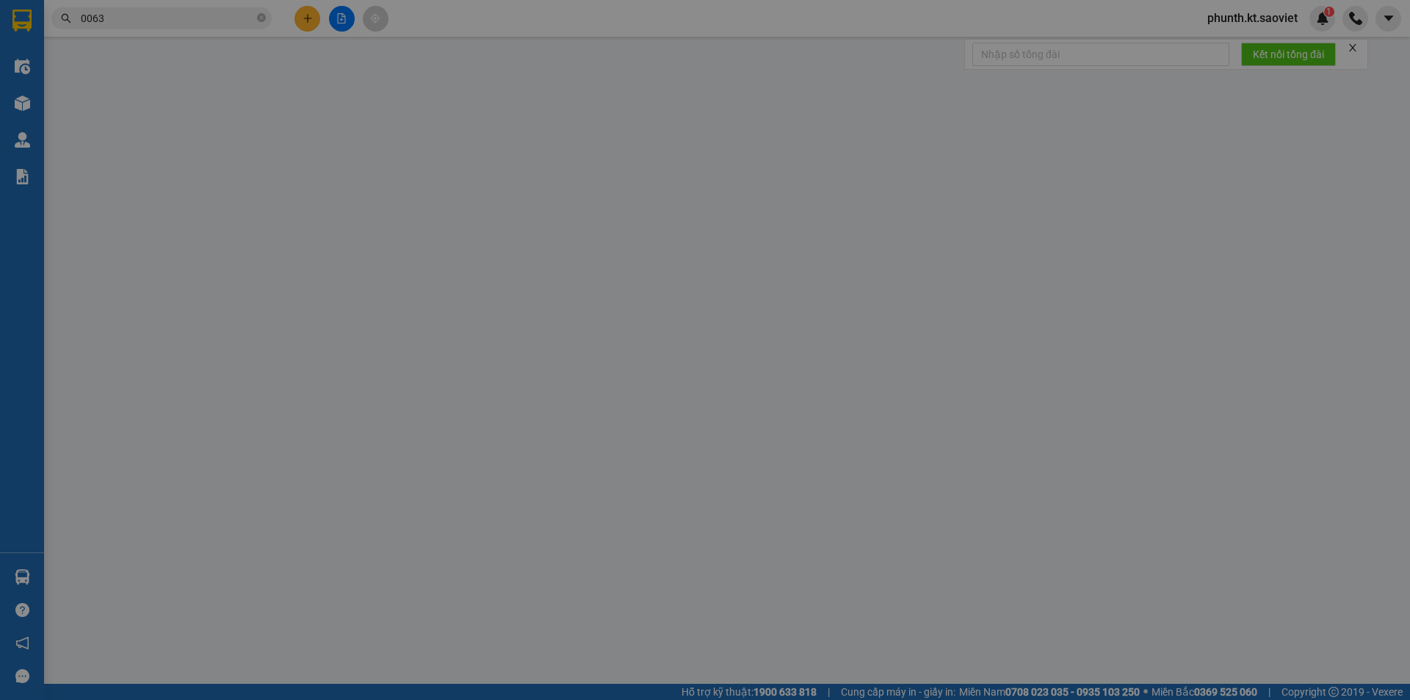
type input "ko còn 7/9 Duy?"
type input "50.000"
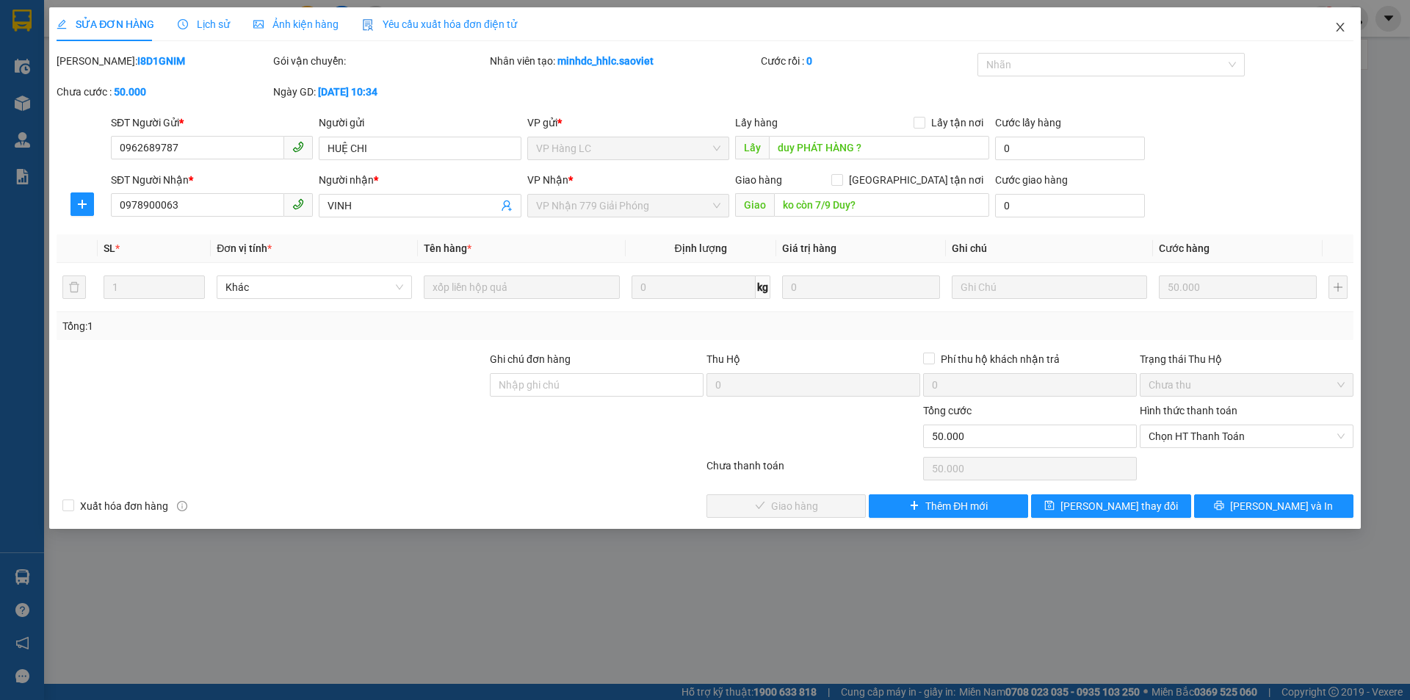
click at [1346, 29] on span "Close" at bounding box center [1339, 27] width 41 height 41
click at [1340, 30] on div "phunth.kt.saoviet 1" at bounding box center [1302, 19] width 214 height 26
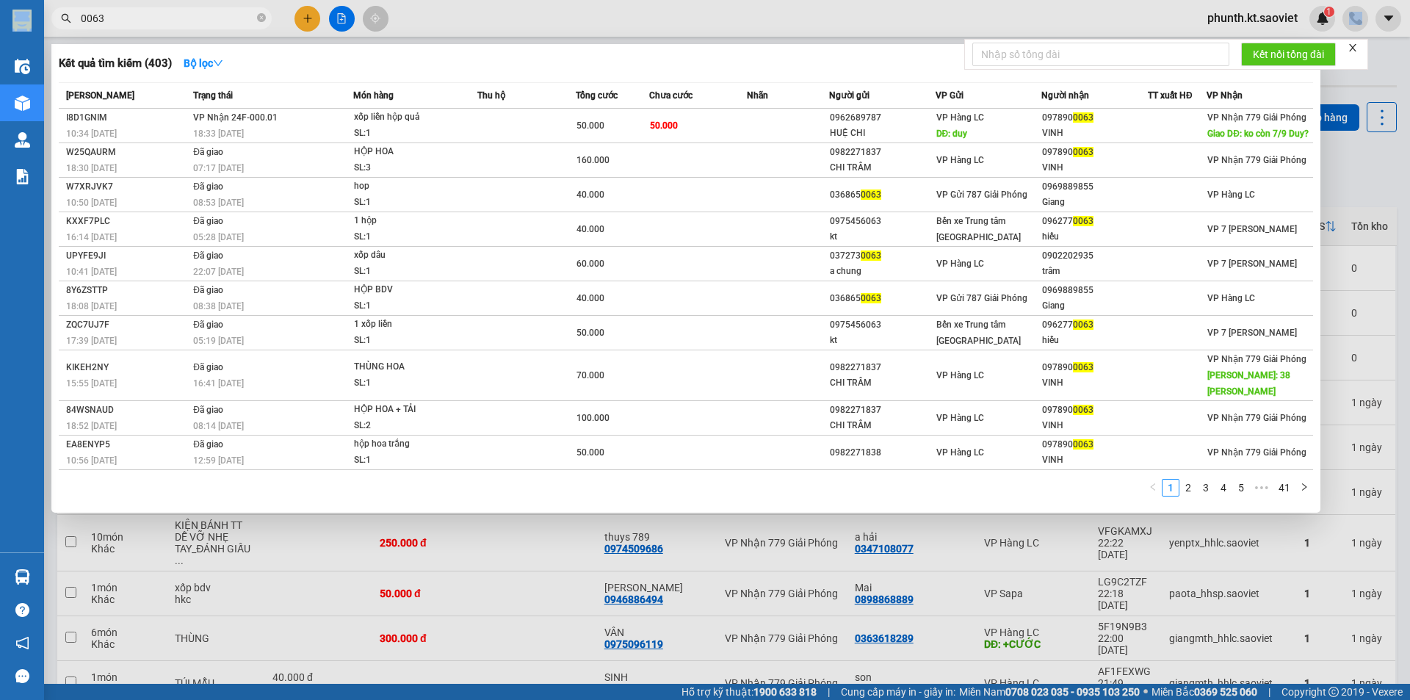
click at [162, 19] on input "0063" at bounding box center [167, 18] width 173 height 16
type input "8255"
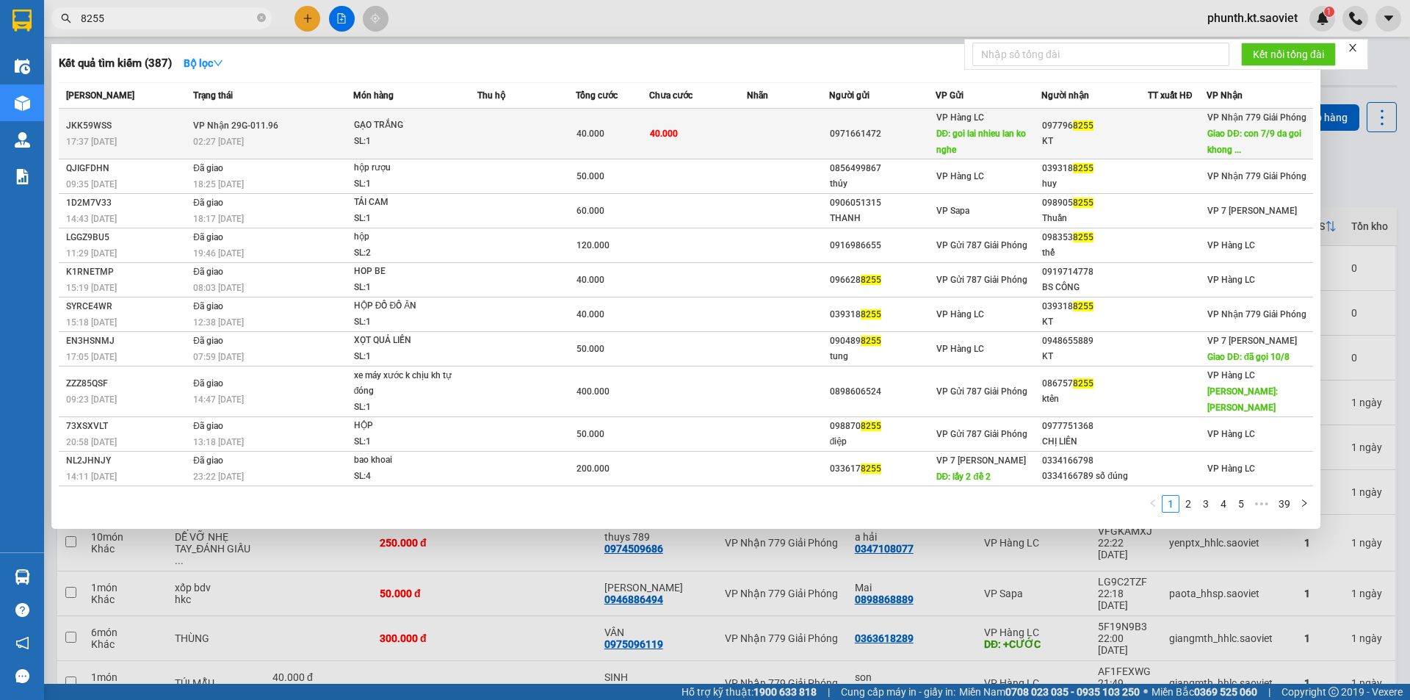
click at [370, 148] on div "SL: 1" at bounding box center [409, 142] width 110 height 16
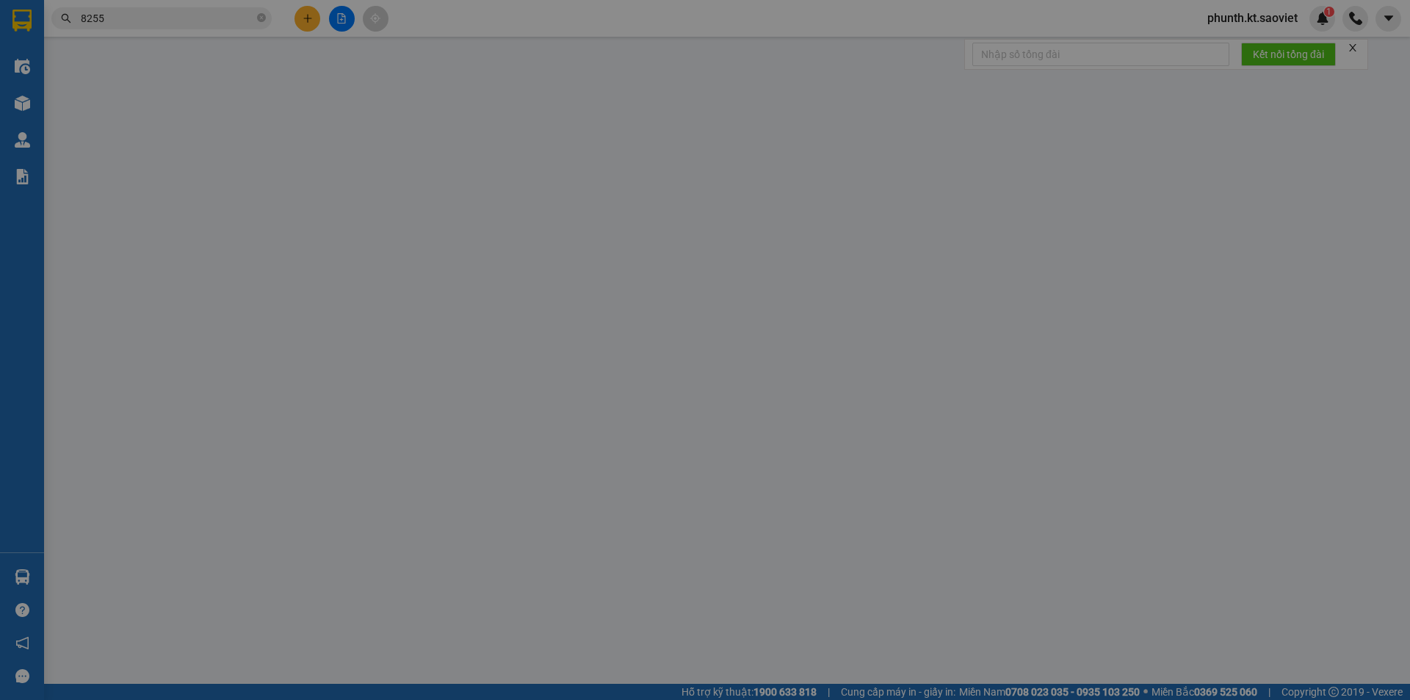
type input "0971661472"
type input "goi lai nhieu lan ko nghe"
type input "0977968255"
type input "KT"
type input "con 7/9 da goi khong nghe đã gọi ng gửi cứ để đấy"
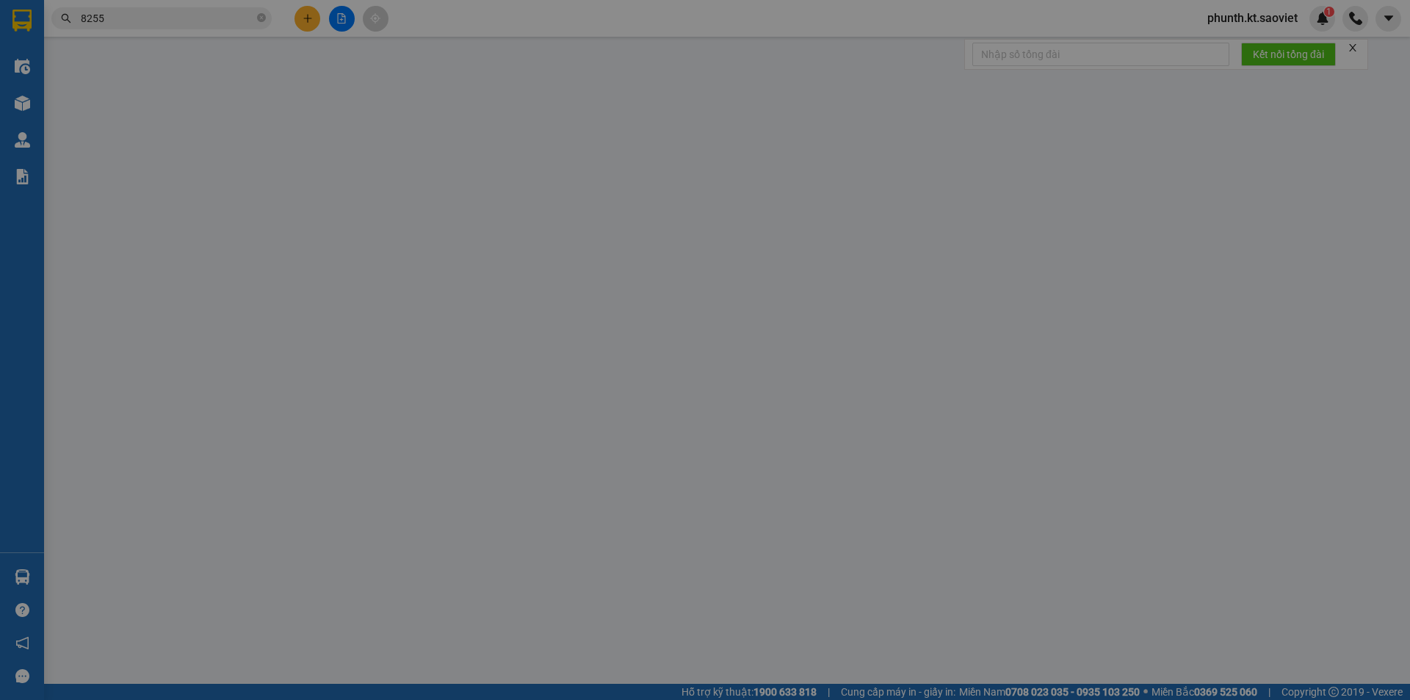
type input "40.000"
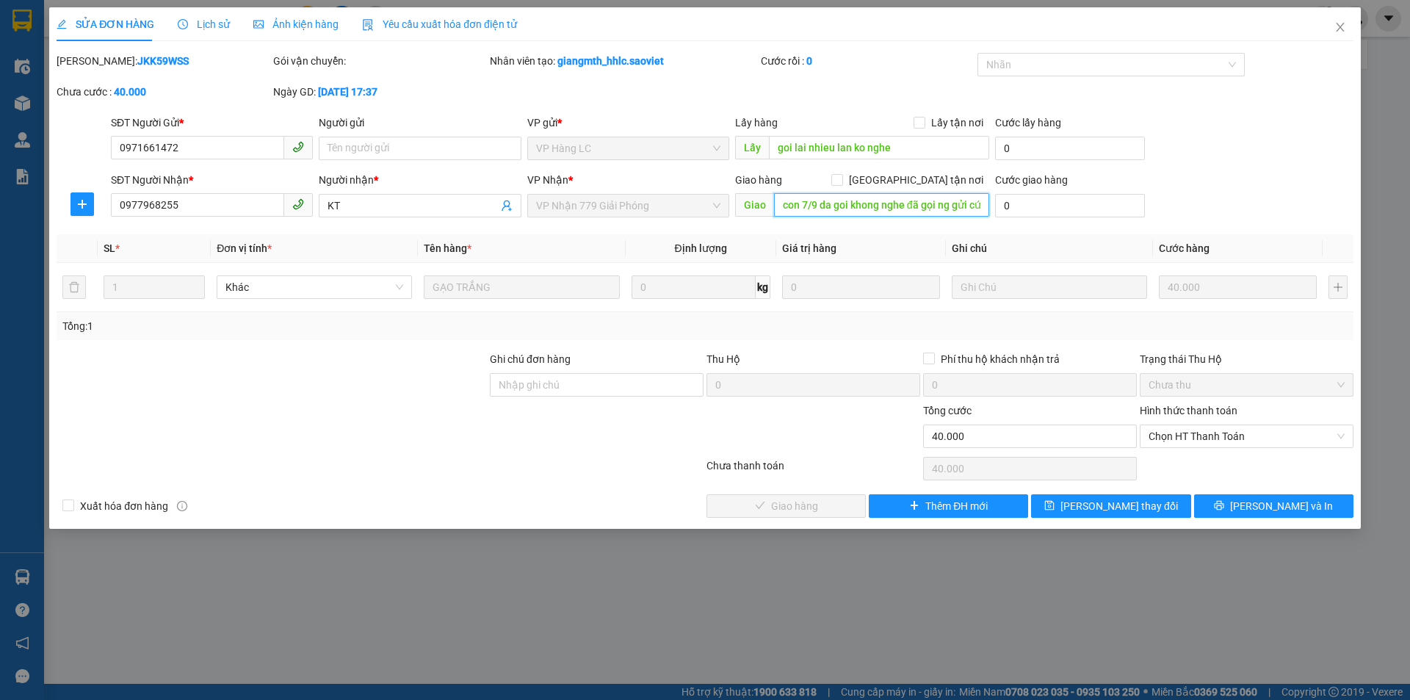
click at [825, 209] on input "con 7/9 da goi khong nghe đã gọi ng gửi cứ để đấy" at bounding box center [881, 204] width 215 height 23
click at [820, 205] on input "con 7/9 da goi khong nghe đã gọi ng gửi cứ để đấy" at bounding box center [881, 204] width 215 height 23
drag, startPoint x: 819, startPoint y: 205, endPoint x: 777, endPoint y: 217, distance: 42.8
click at [777, 217] on div "Giao con 7/9 da goi khong nghe đã gọi ng gửi cứ để đấy" at bounding box center [862, 205] width 254 height 23
type input "còn 14/9 nh kho - da goi khong nghe đã gọi ng gửi cứ để đấy"
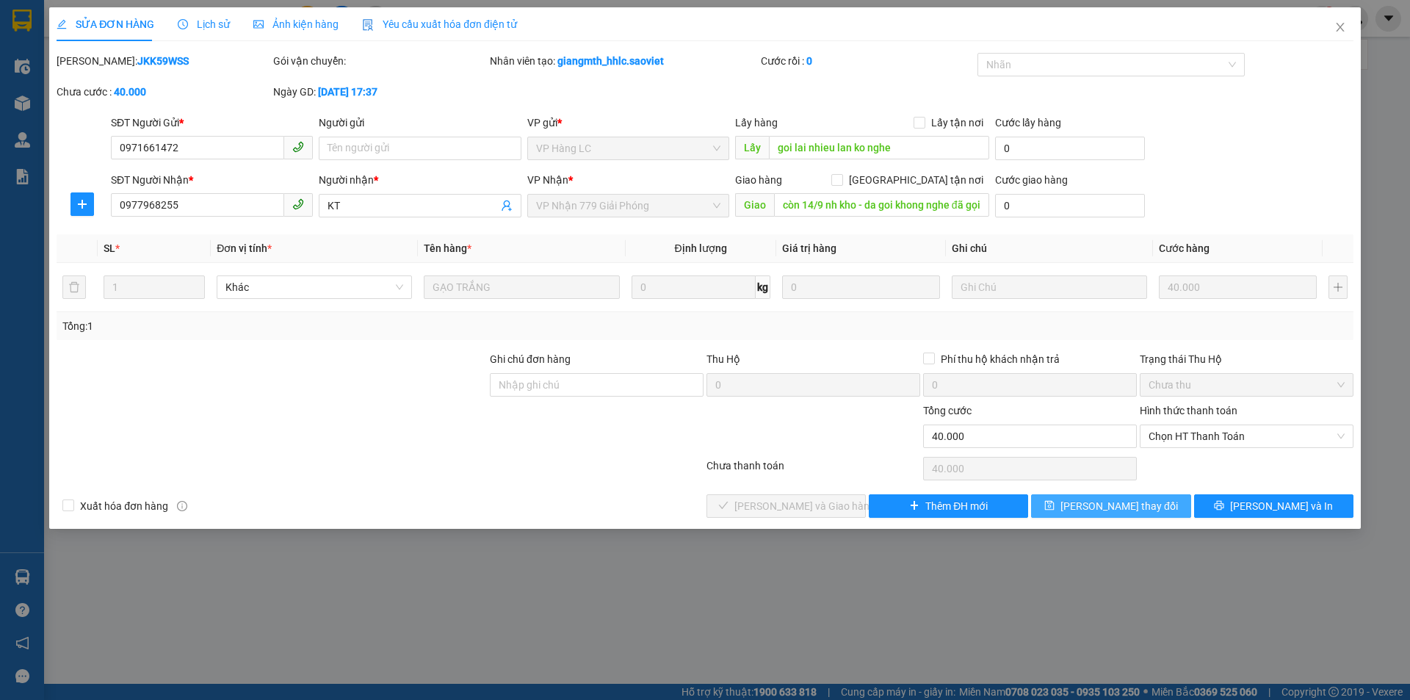
click at [1054, 506] on button "[PERSON_NAME] đổi" at bounding box center [1110, 505] width 159 height 23
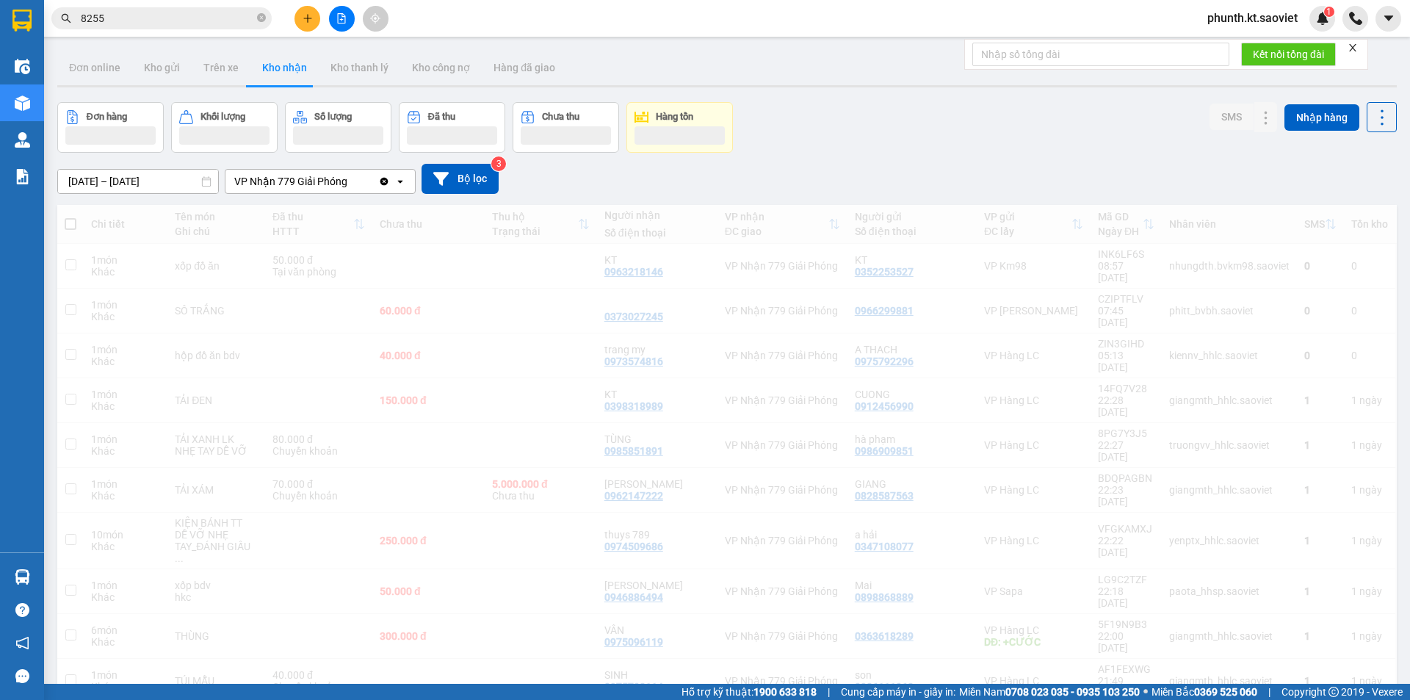
click at [128, 24] on input "8255" at bounding box center [167, 18] width 173 height 16
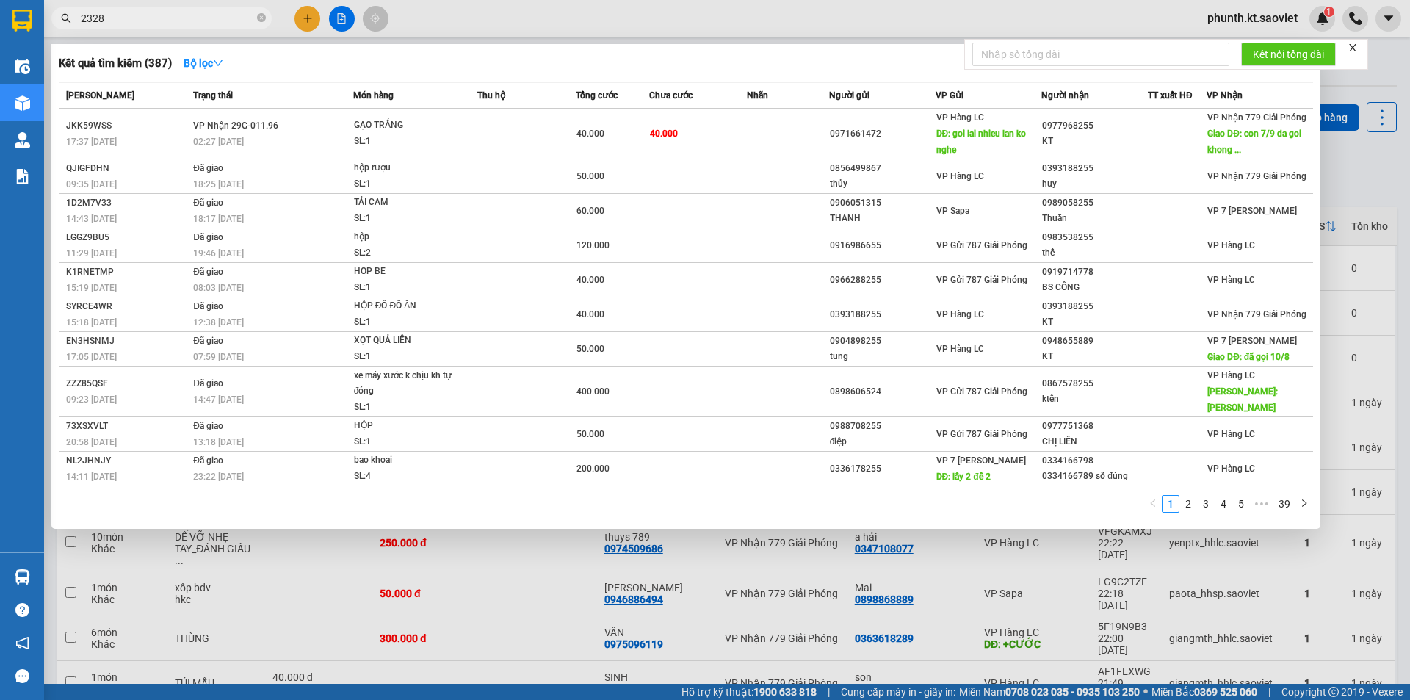
type input "2328"
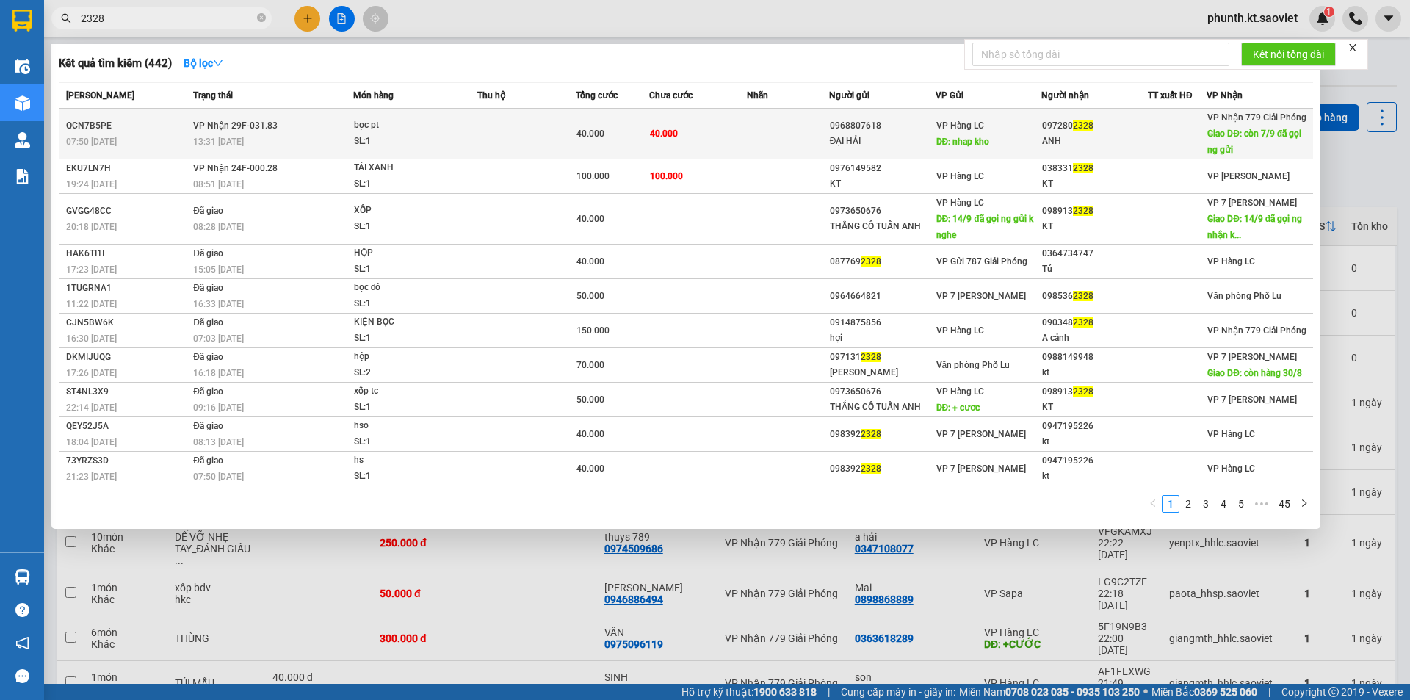
click at [278, 143] on div "13:31 - 06/08" at bounding box center [272, 142] width 159 height 16
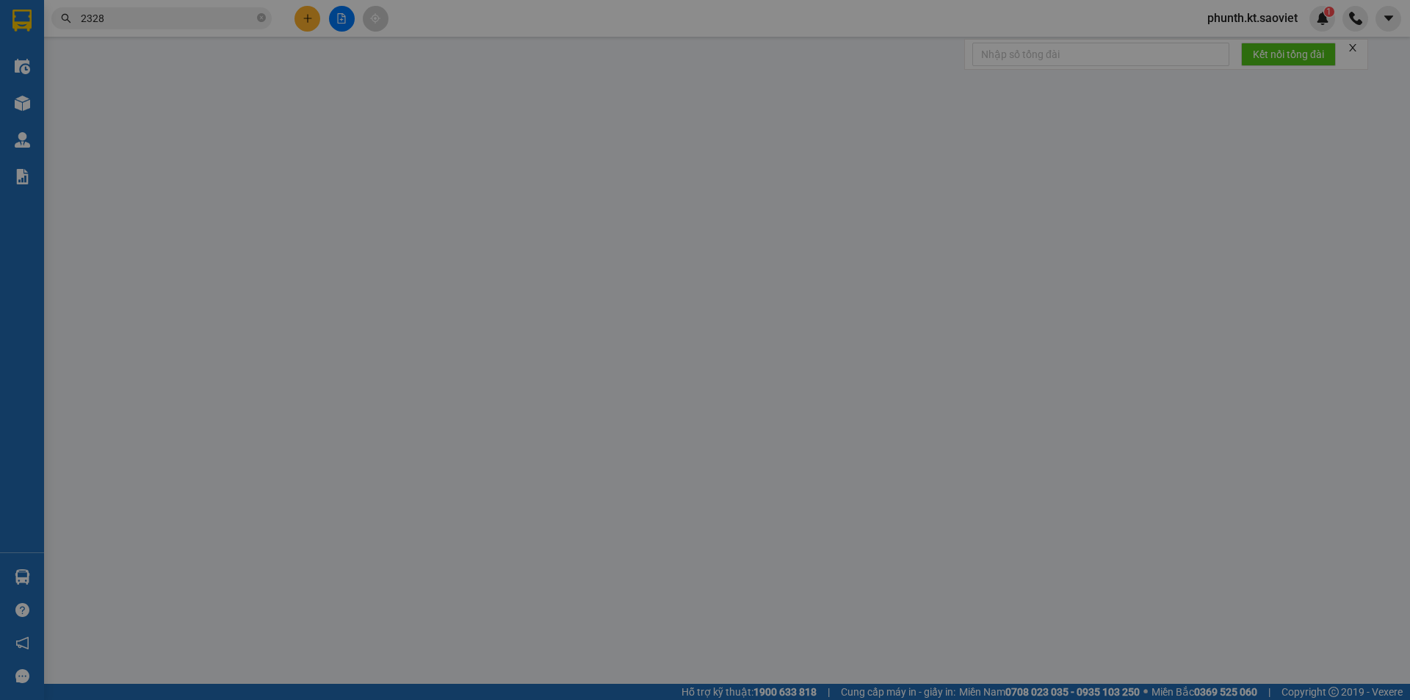
type input "0968807618"
type input "ĐẠI HẢI"
type input "nhap kho"
type input "0972802328"
type input "ANH"
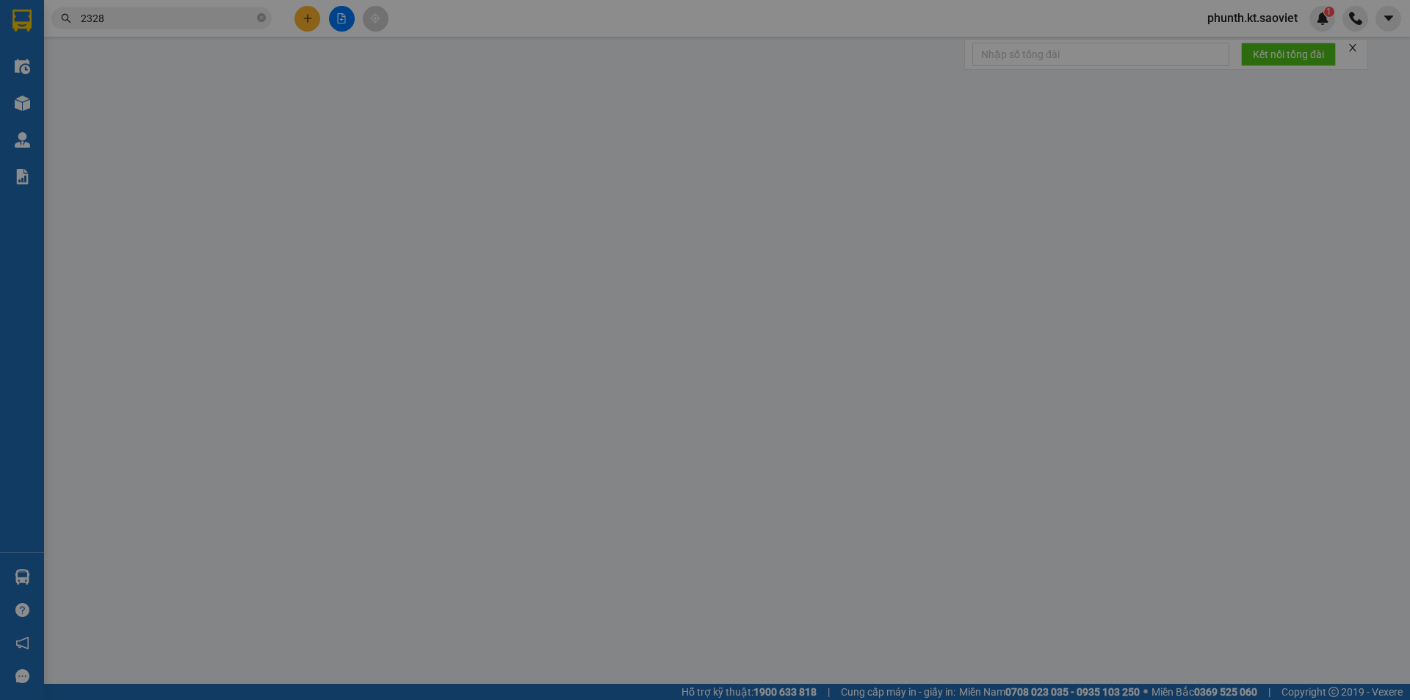
type input "còn 7/9 đã gọi ng gửi"
type input "40.000"
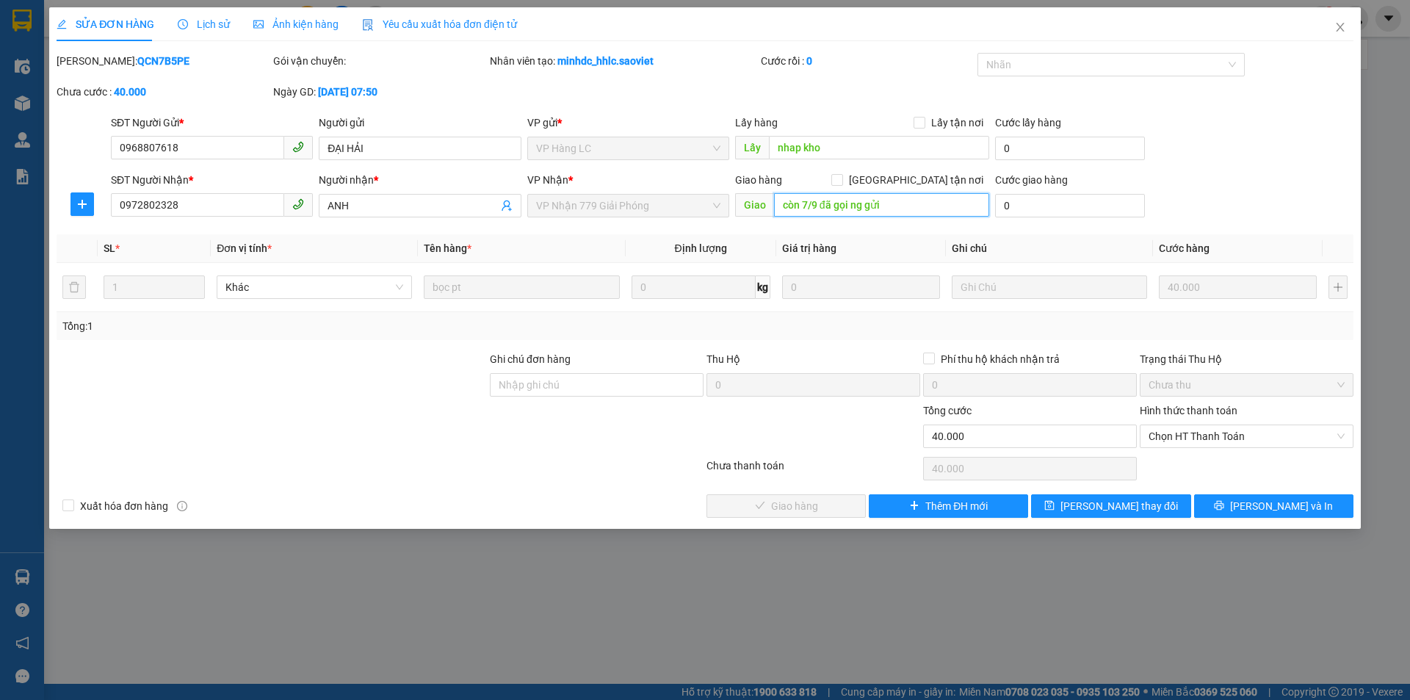
click at [827, 211] on input "còn 7/9 đã gọi ng gửi" at bounding box center [881, 204] width 215 height 23
click at [816, 206] on input "còn 7/9 đã gọi ng gửi" at bounding box center [881, 204] width 215 height 23
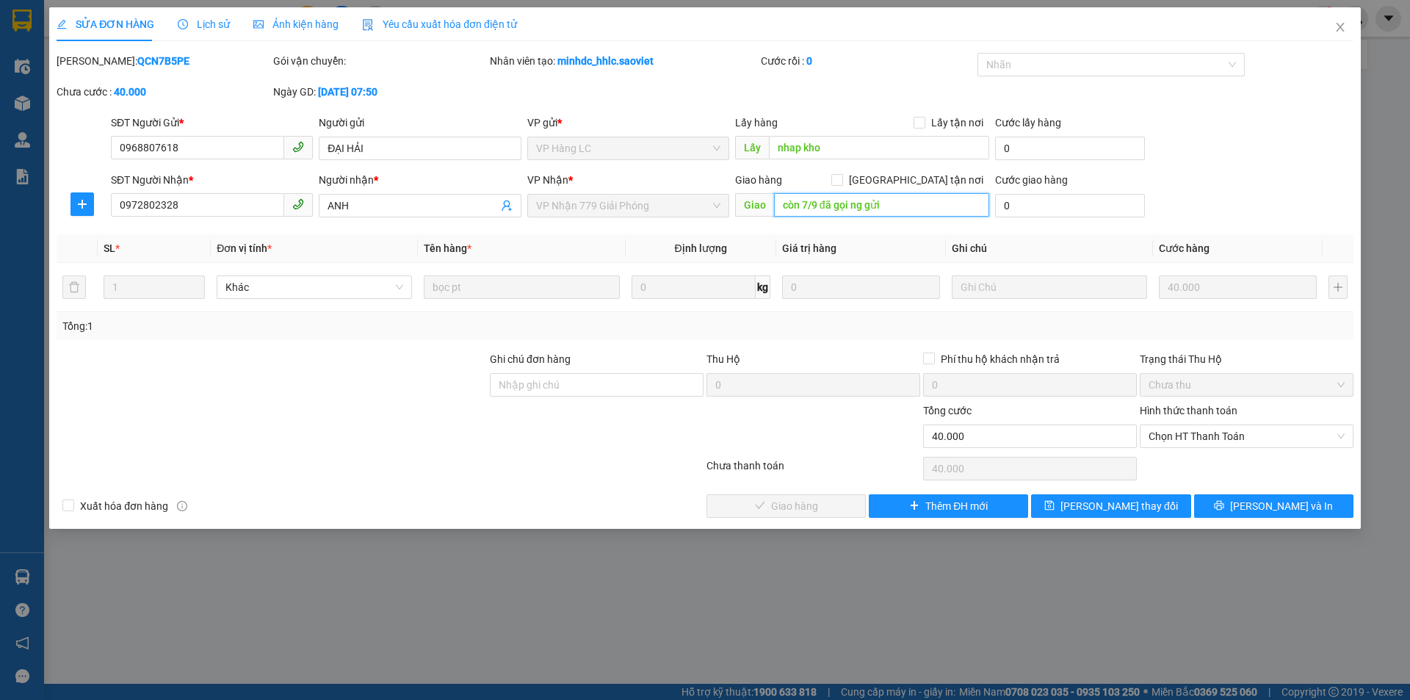
click at [816, 206] on input "còn 7/9 đã gọi ng gửi" at bounding box center [881, 204] width 215 height 23
drag, startPoint x: 816, startPoint y: 206, endPoint x: 780, endPoint y: 219, distance: 38.1
click at [780, 219] on div "Giao hàng Giao tận nơi Giao còn 7/9 đã gọi ng gửi" at bounding box center [862, 197] width 254 height 51
type input "còn 14/9 đã nhập kho 779 đã gọi ng gửi"
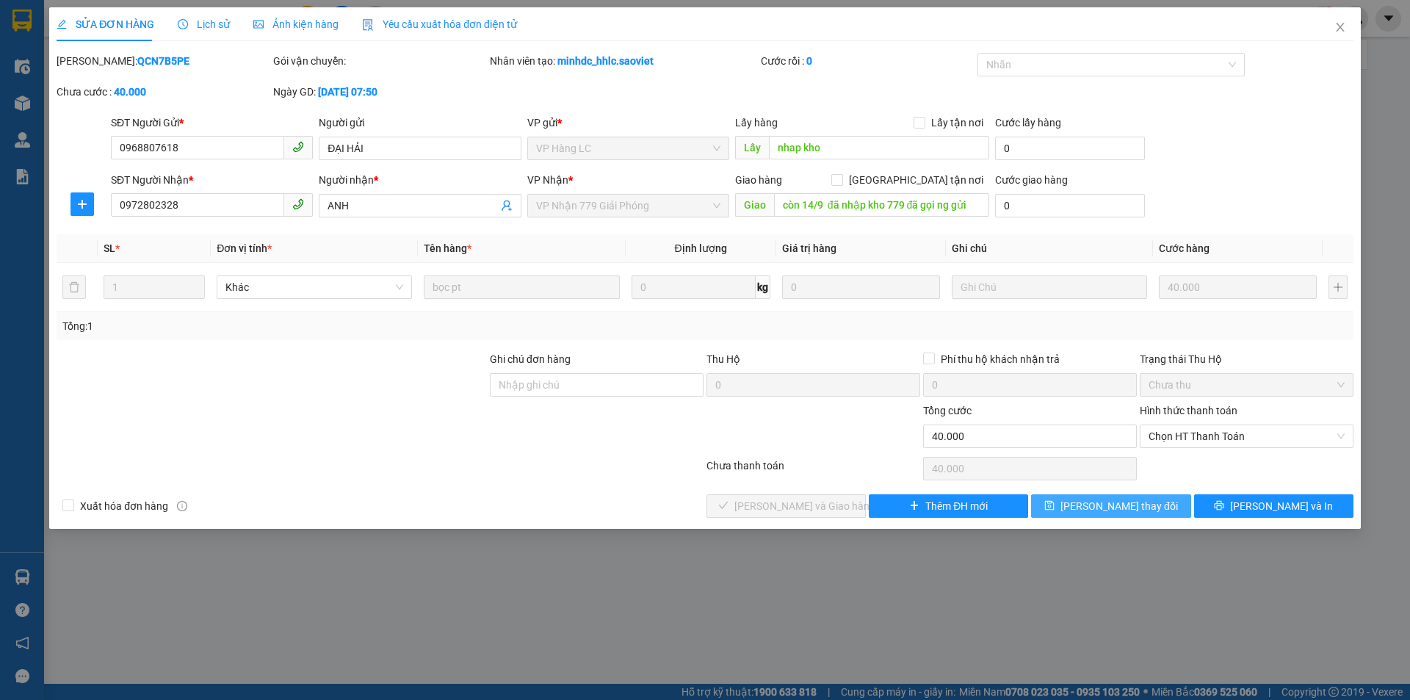
click at [1054, 510] on icon "save" at bounding box center [1050, 506] width 10 height 10
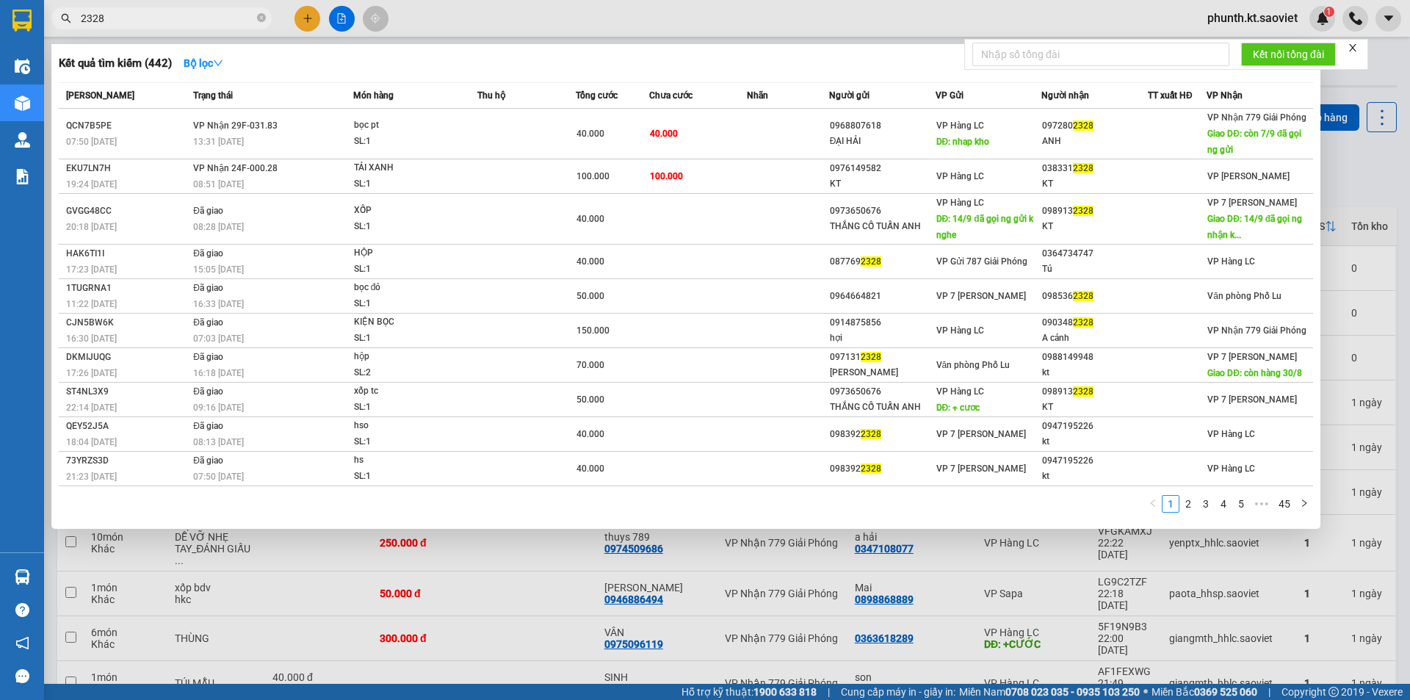
click at [121, 22] on input "2328" at bounding box center [167, 18] width 173 height 16
type input "6838"
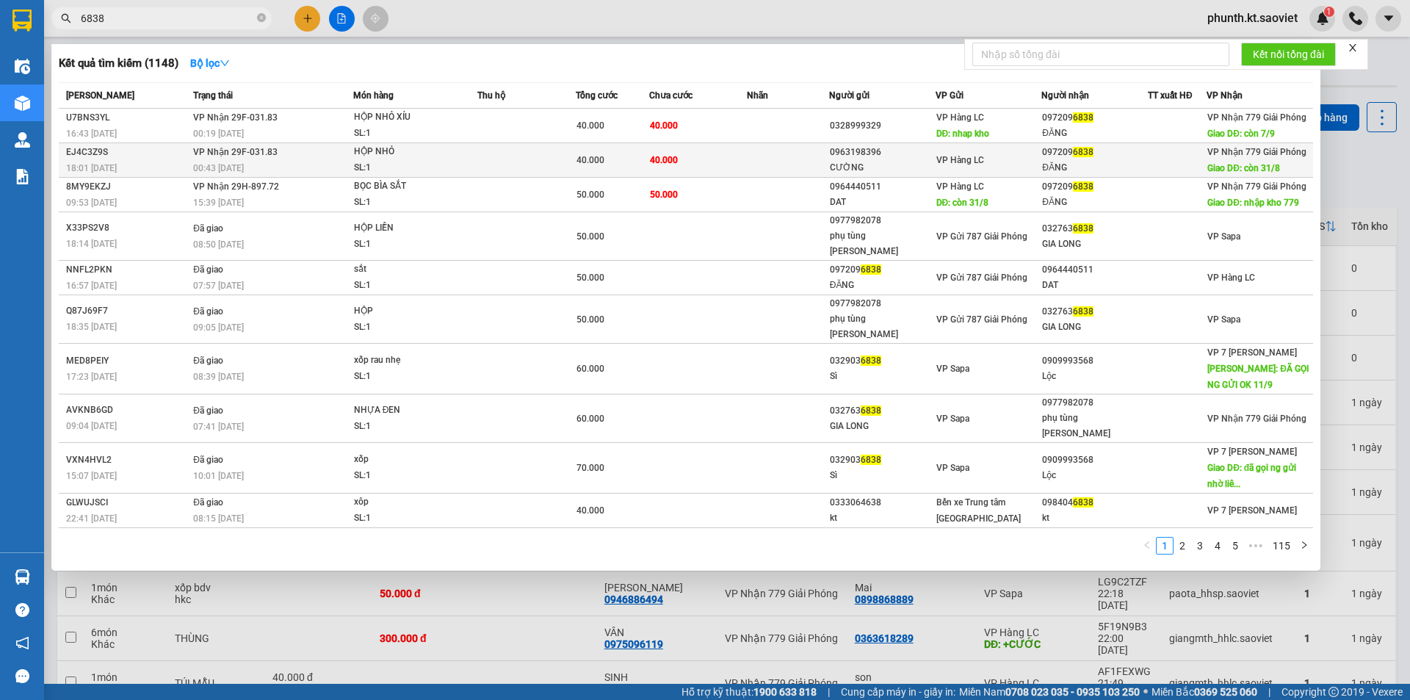
click at [315, 164] on div "00:43 - 15/08" at bounding box center [272, 168] width 159 height 16
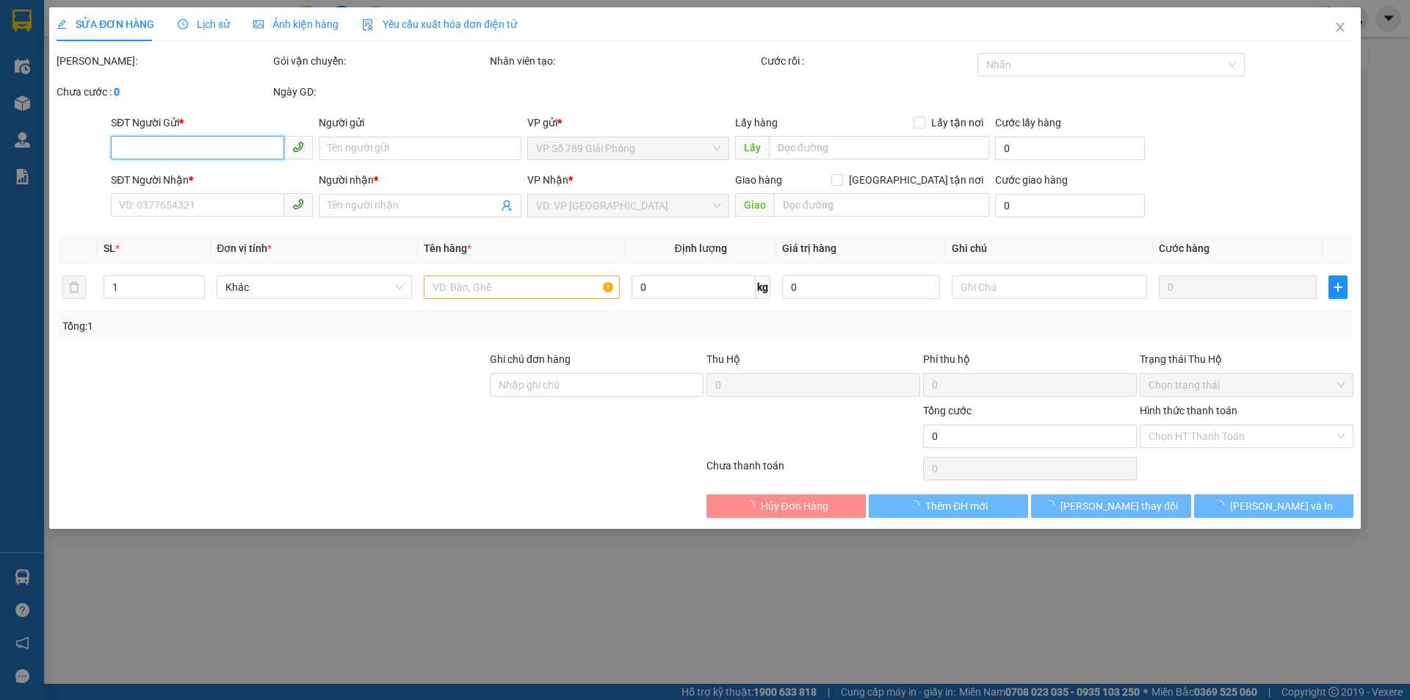
type input "0963198396"
type input "CƯỜNG"
type input "0972096838"
type input "ĐĂNG"
type input "còn 31/8"
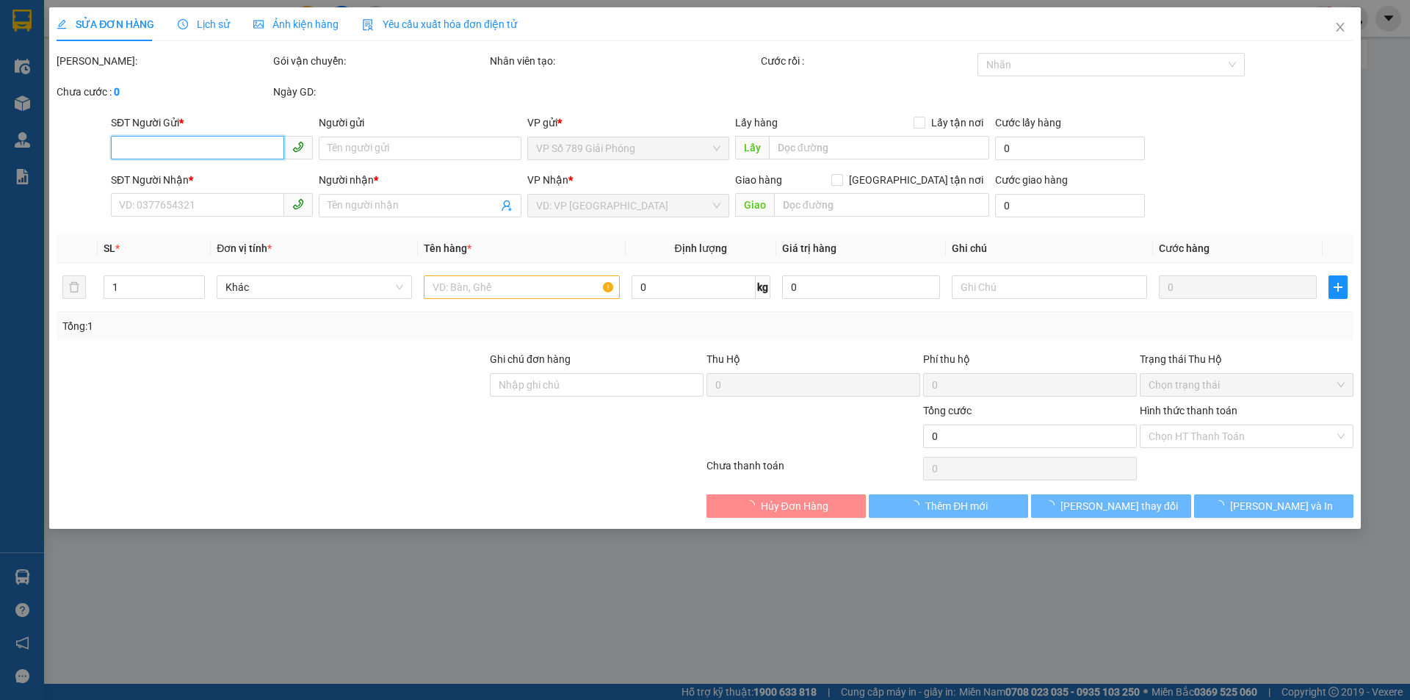
type input "40.000"
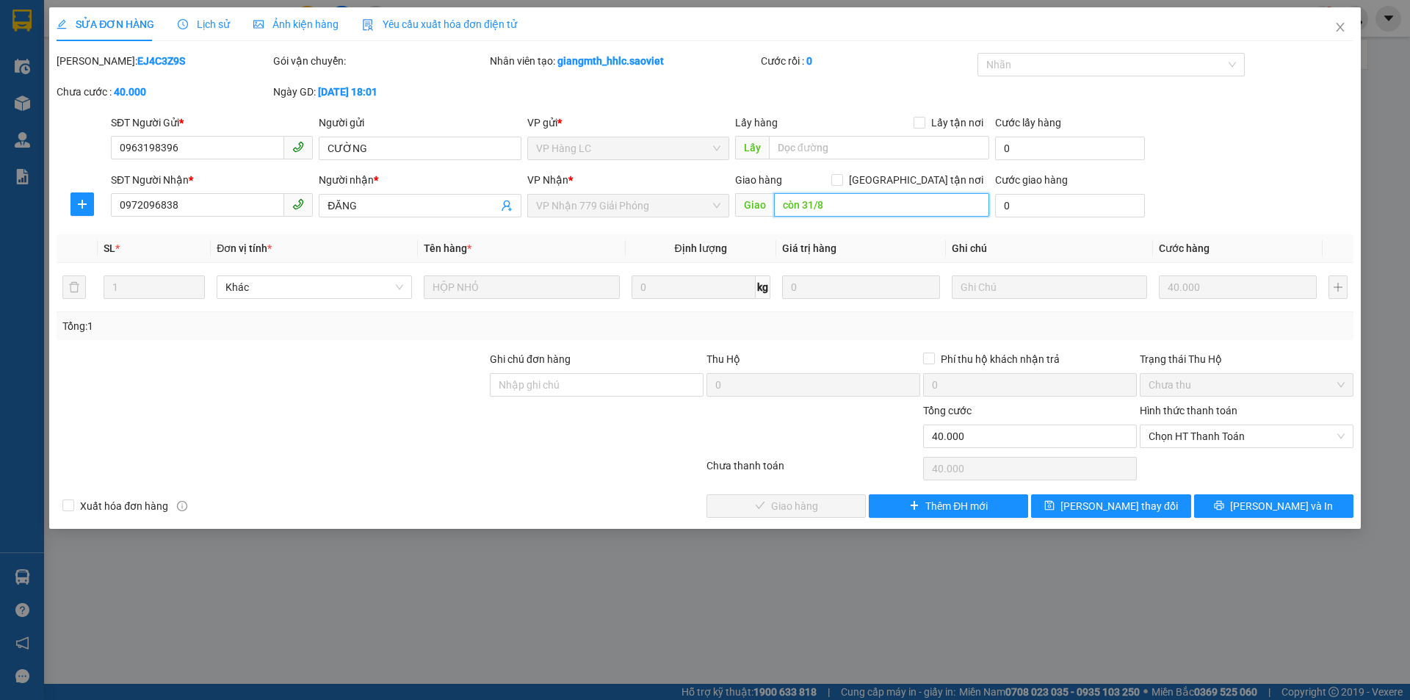
click at [833, 208] on input "còn 31/8" at bounding box center [881, 204] width 215 height 23
type input "còn 14/9 đã nhập kho 779"
click at [1095, 513] on span "[PERSON_NAME] đổi" at bounding box center [1118, 506] width 117 height 16
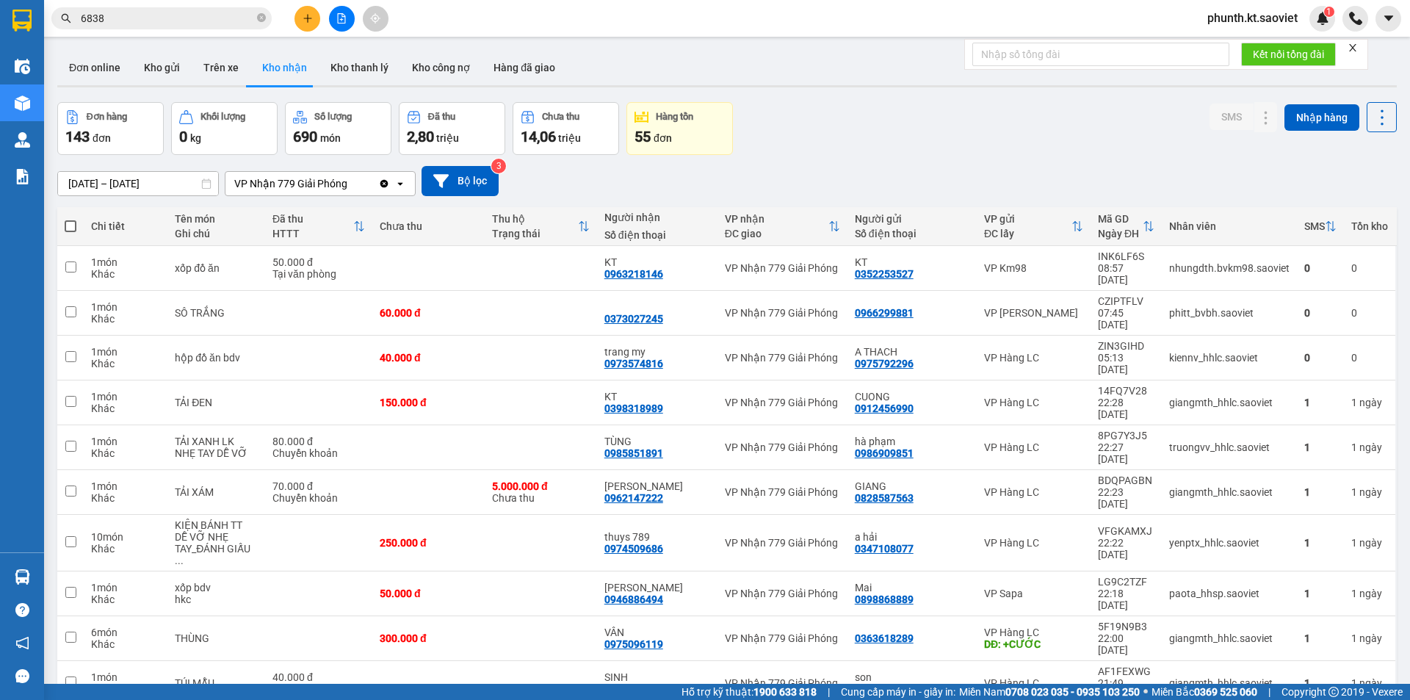
click at [152, 12] on input "6838" at bounding box center [167, 18] width 173 height 16
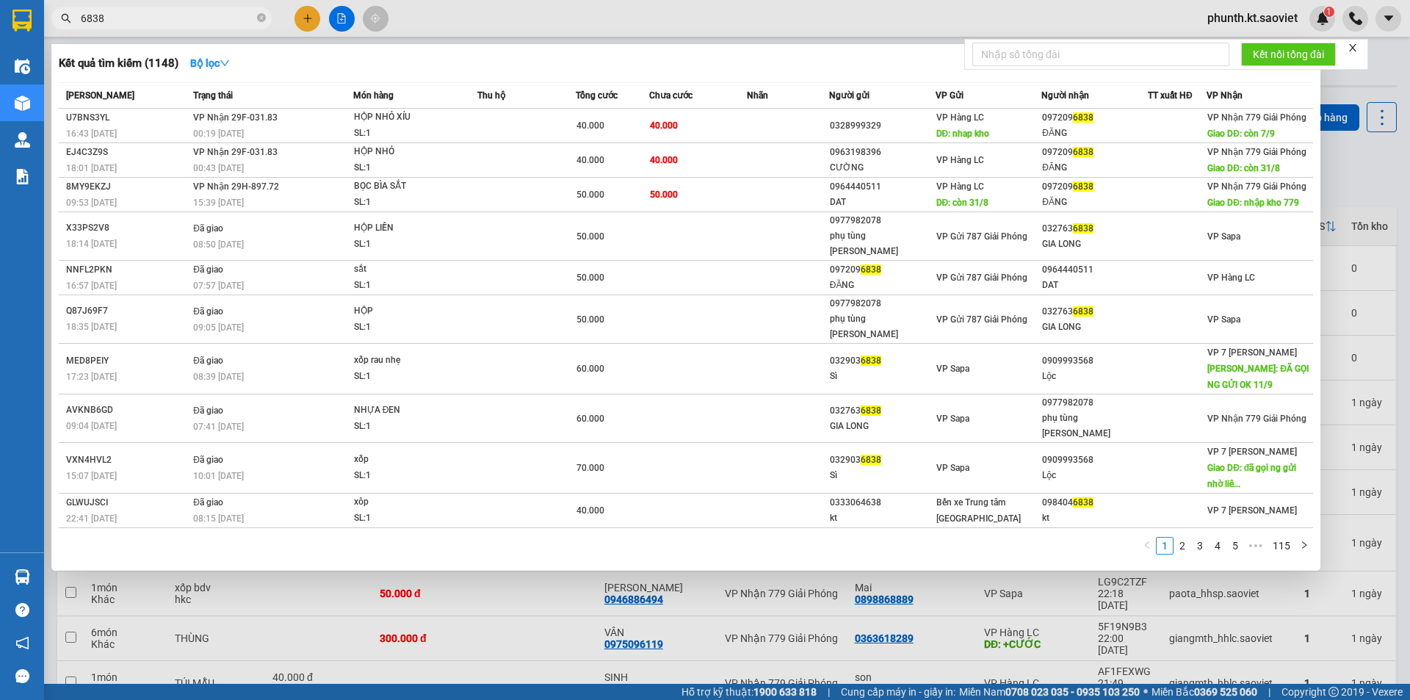
click at [150, 16] on input "6838" at bounding box center [167, 18] width 173 height 16
click at [139, 20] on input "6838" at bounding box center [167, 18] width 173 height 16
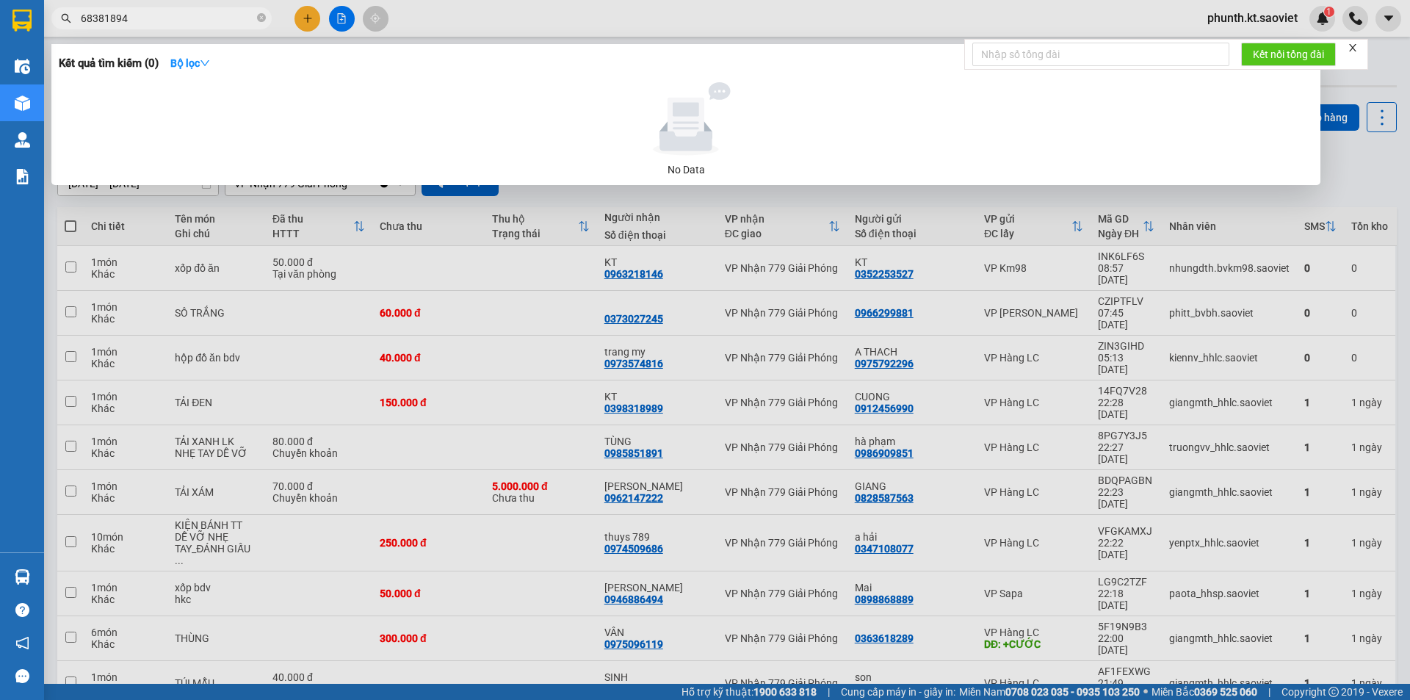
click at [139, 20] on input "68381894" at bounding box center [167, 18] width 173 height 16
type input "1894"
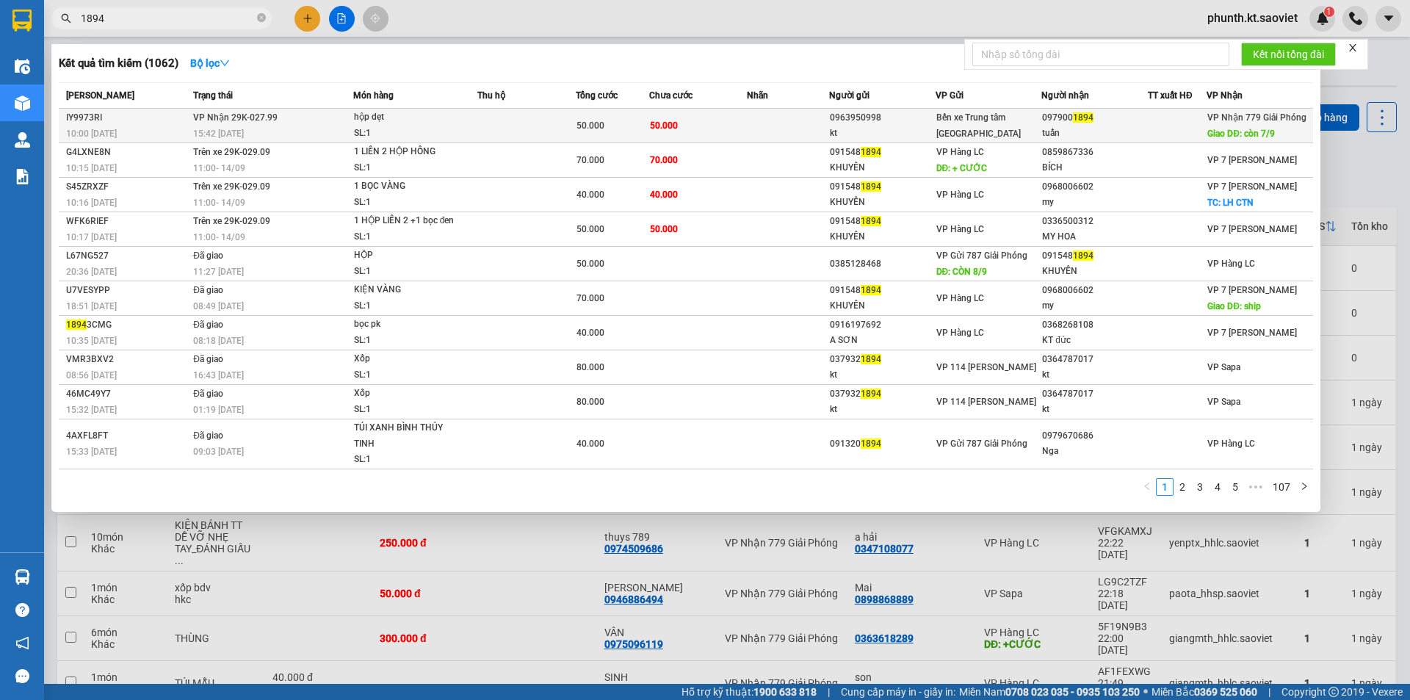
click at [457, 128] on div "SL: 1" at bounding box center [409, 134] width 110 height 16
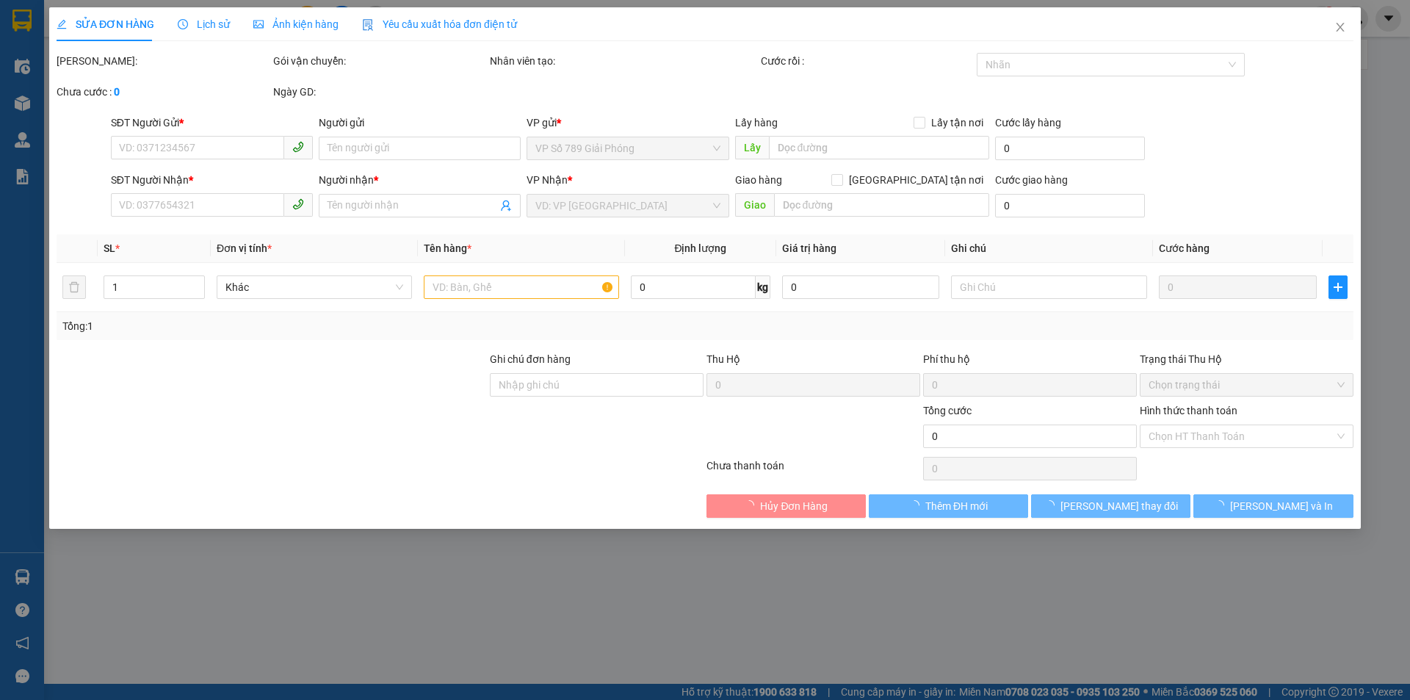
type input "0963950998"
type input "kt"
type input "0979001894"
type input "tuấn"
type input "còn 7/9"
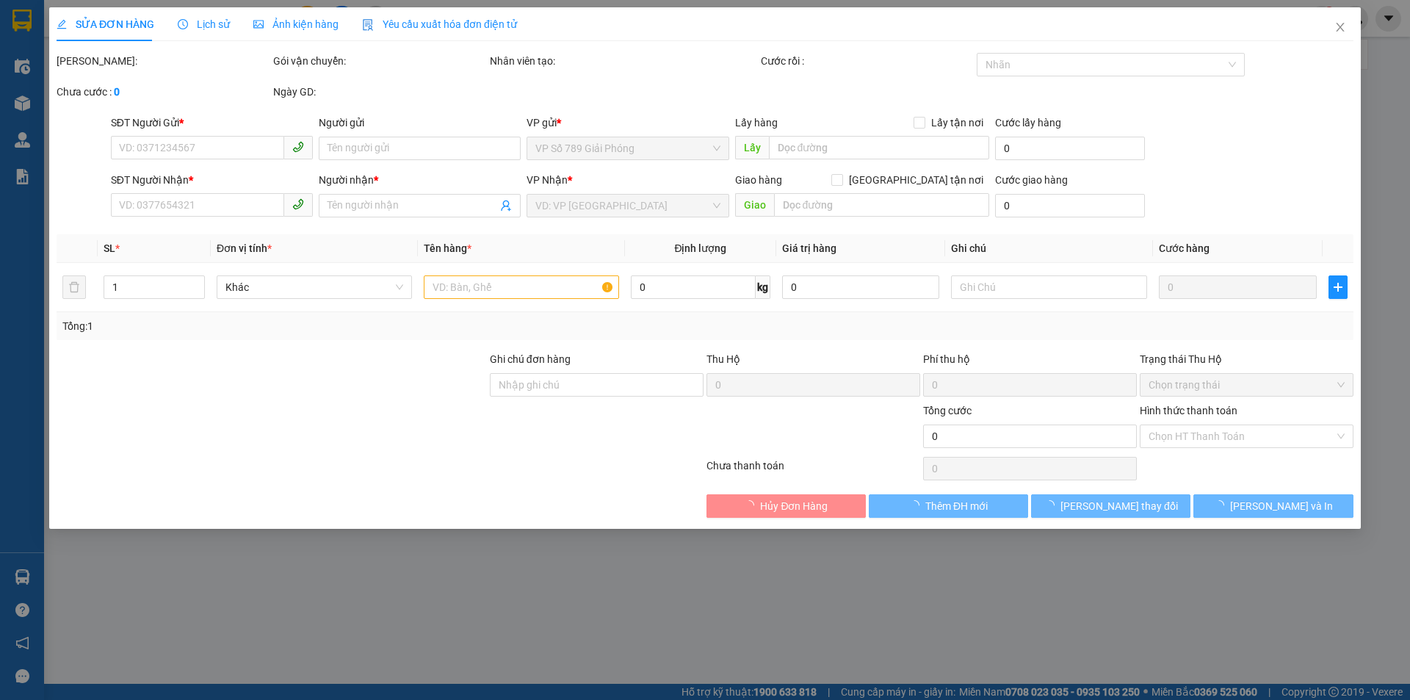
type input "50.000"
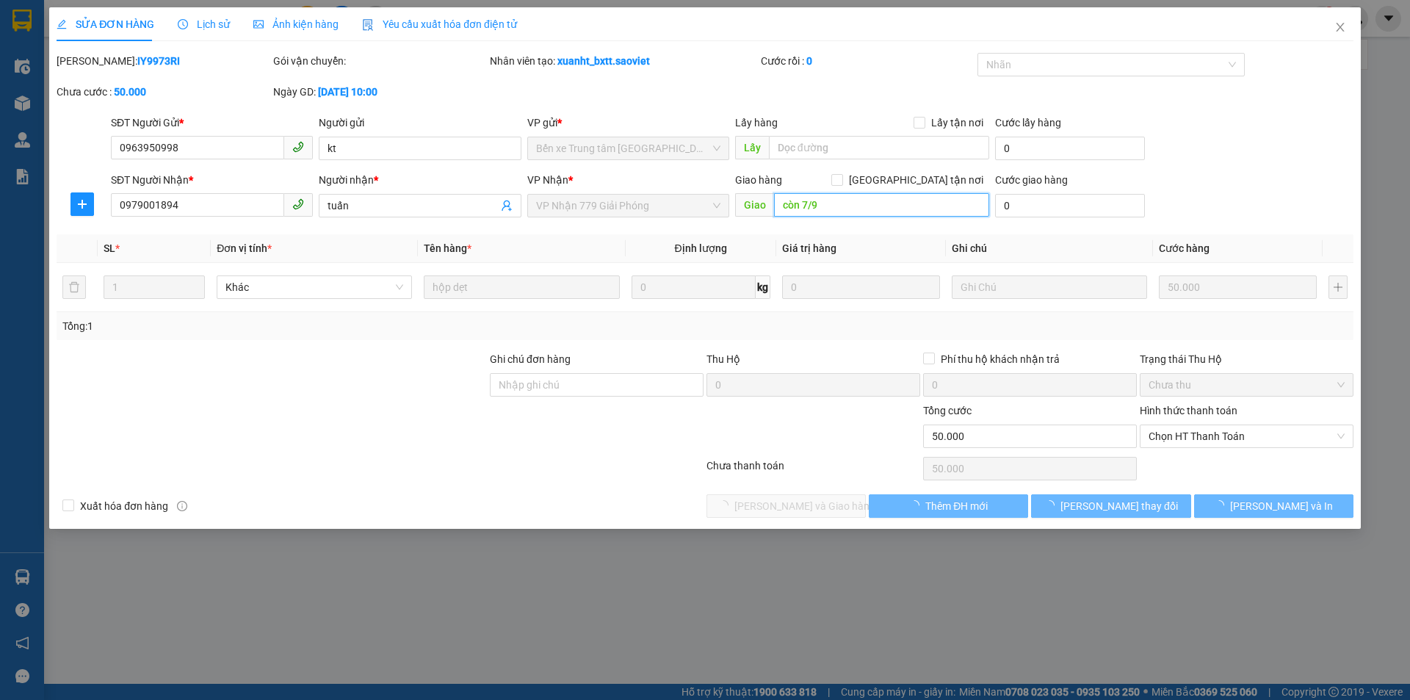
click at [837, 210] on input "còn 7/9" at bounding box center [881, 204] width 215 height 23
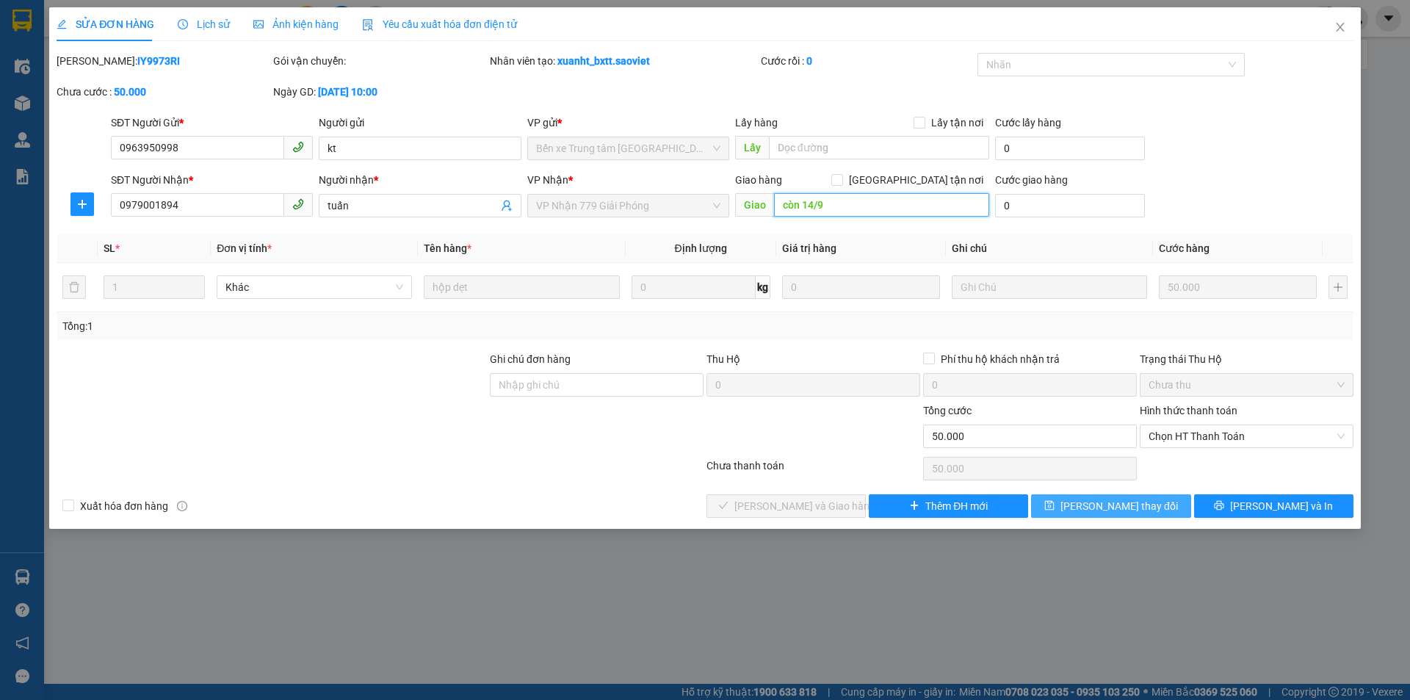
type input "còn 14/9"
click at [1057, 498] on button "[PERSON_NAME] đổi" at bounding box center [1110, 505] width 159 height 23
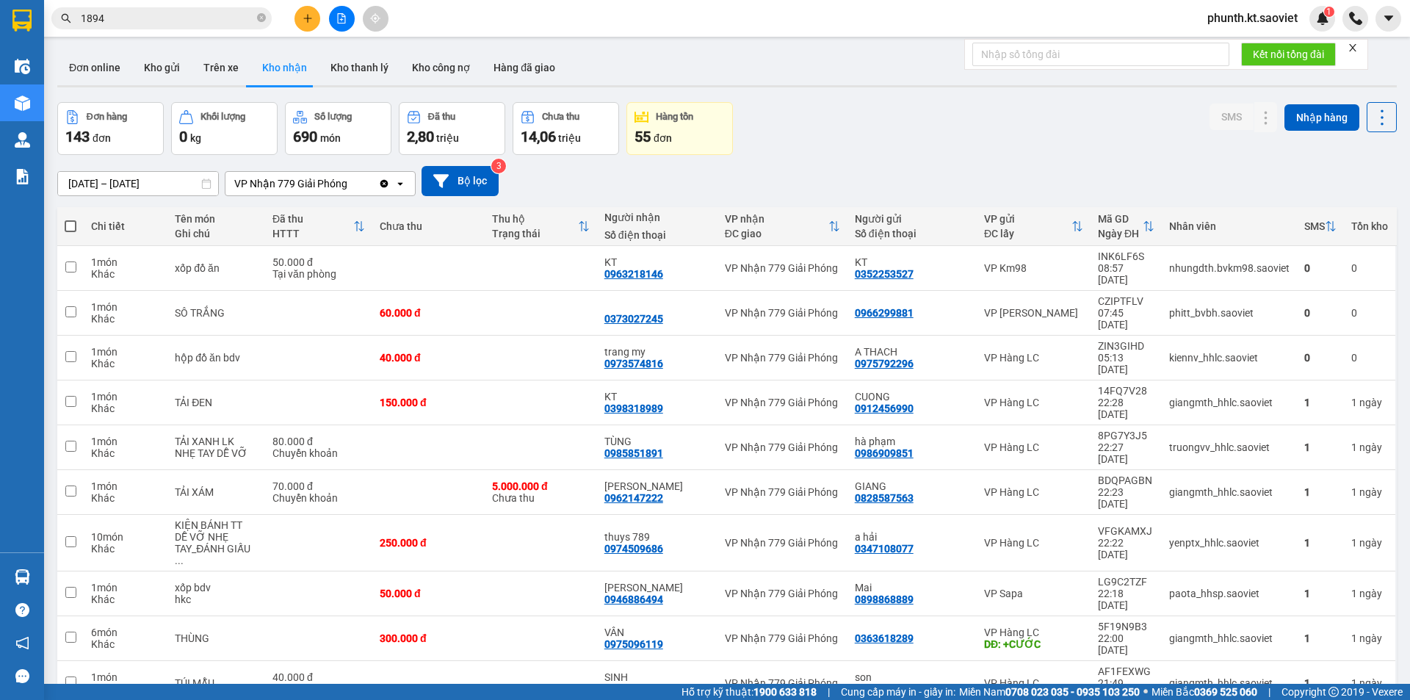
click at [142, 21] on input "1894" at bounding box center [167, 18] width 173 height 16
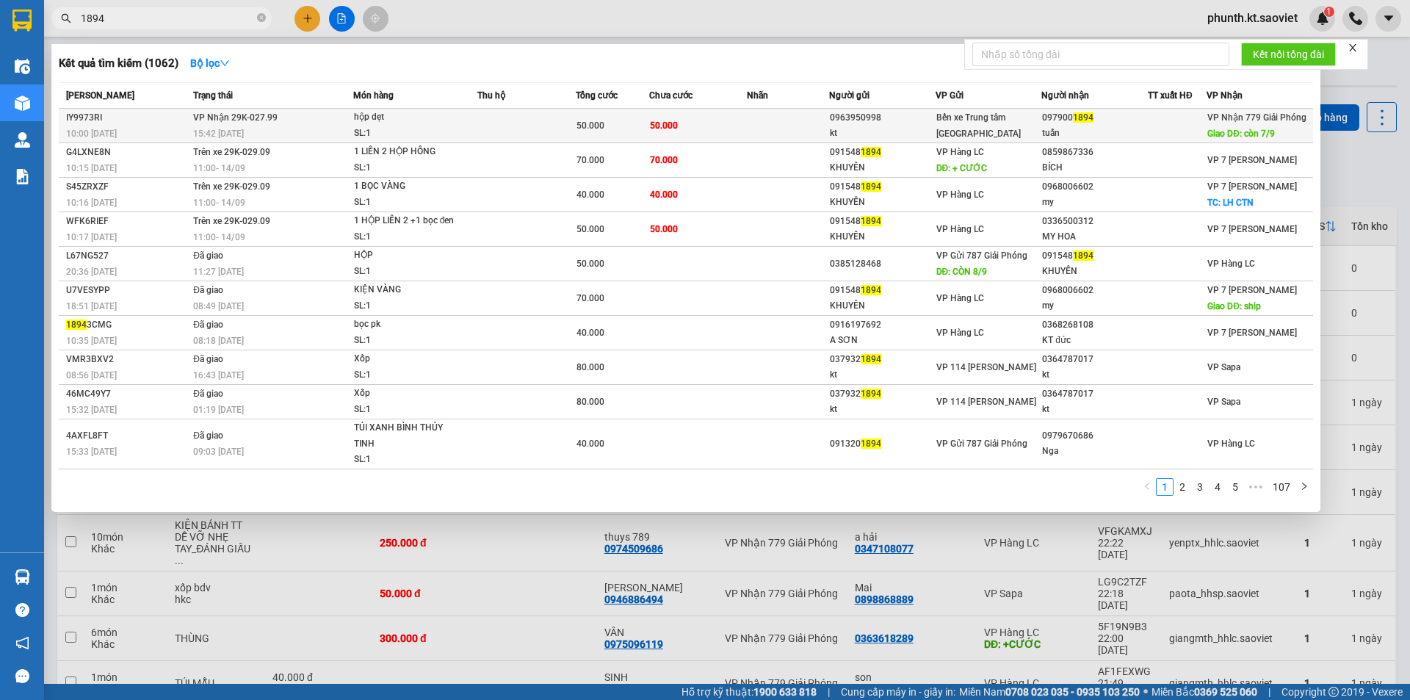
click at [339, 120] on td "VP Nhận 29K-027.99 15:42 - 15/08" at bounding box center [271, 126] width 164 height 35
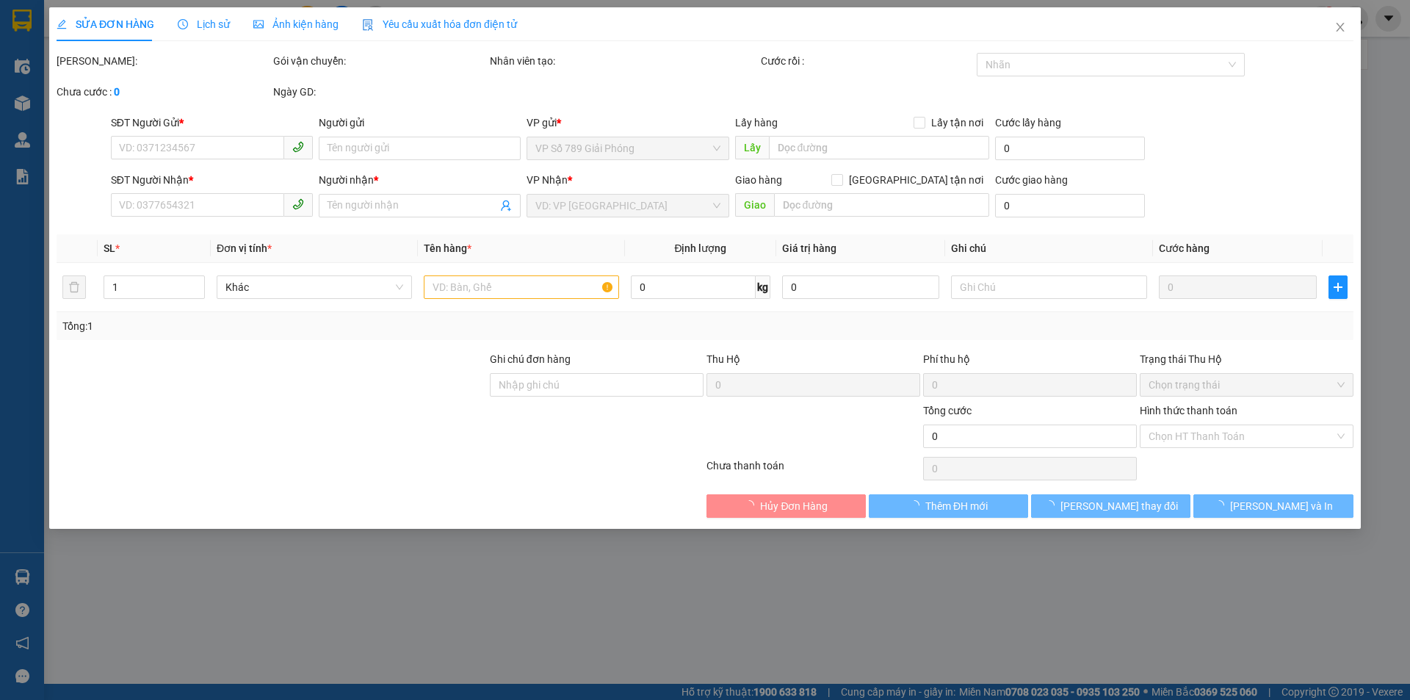
type input "0963950998"
type input "kt"
type input "0979001894"
type input "tuấn"
type input "còn 14/9"
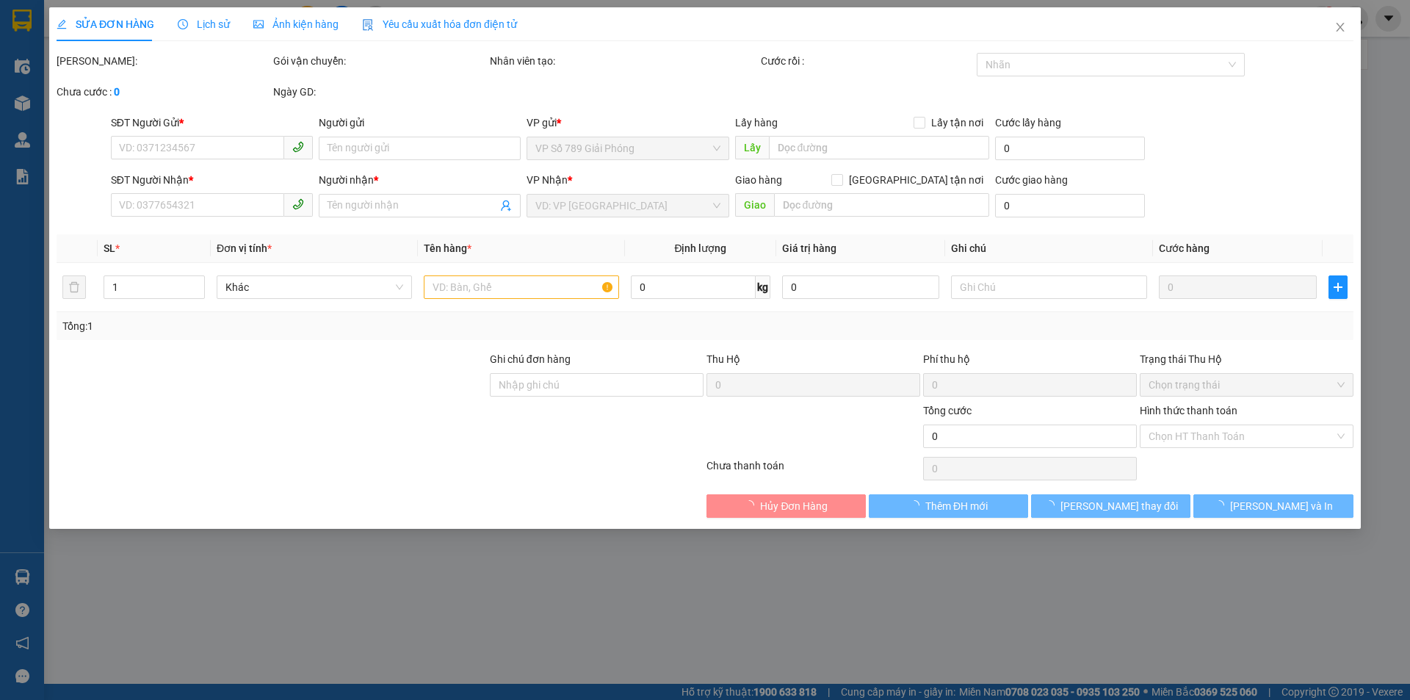
type input "50.000"
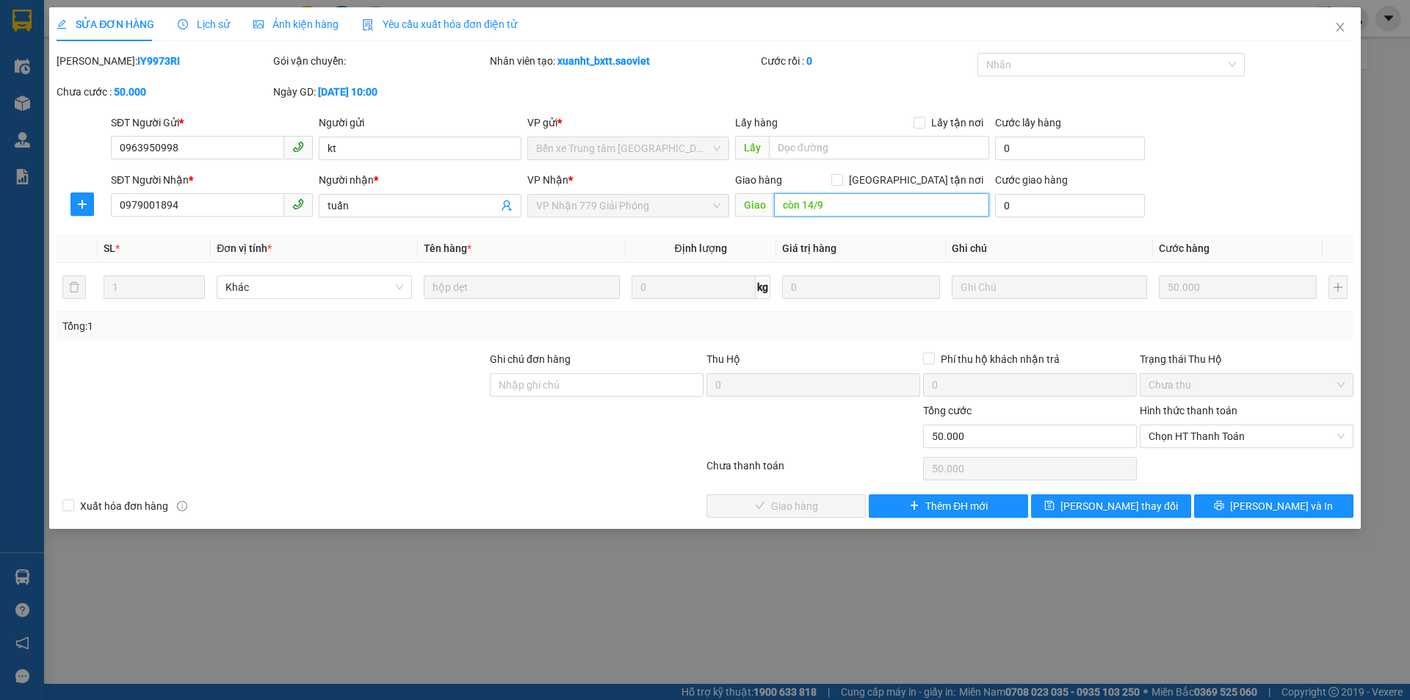
click at [819, 203] on input "còn 14/9" at bounding box center [881, 204] width 215 height 23
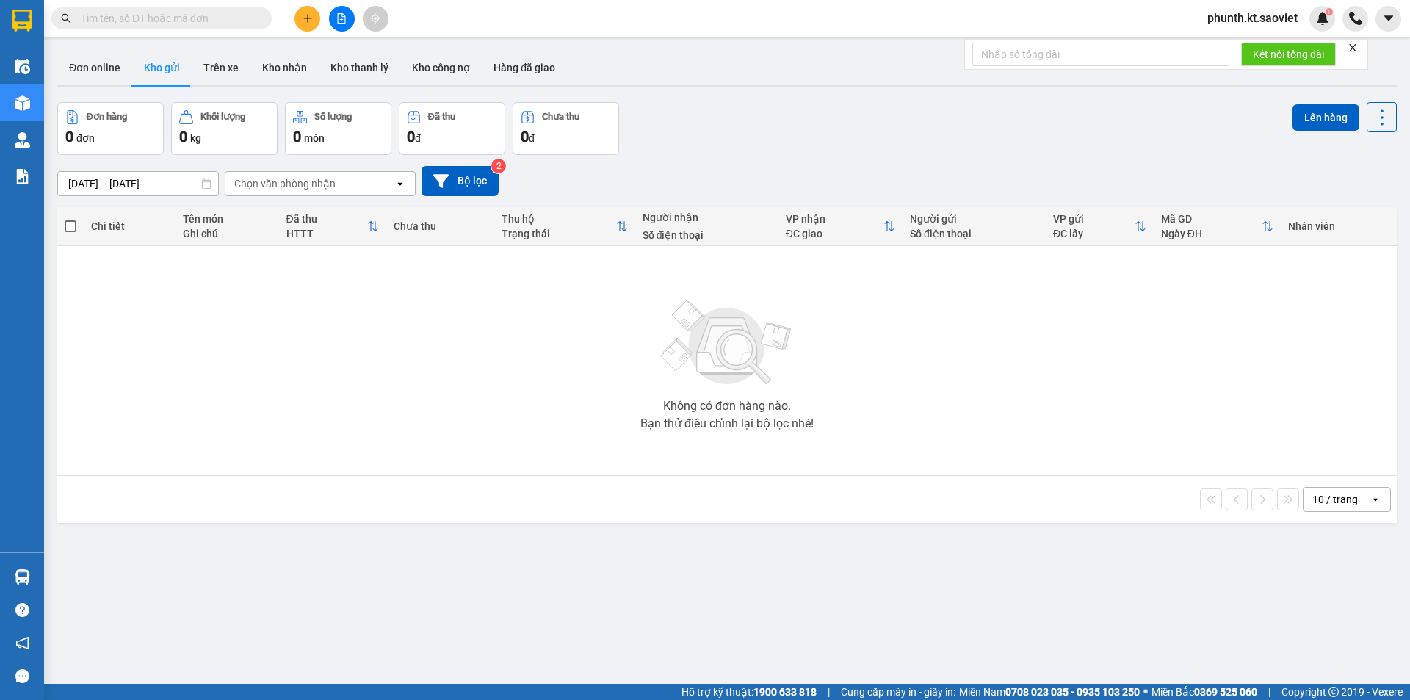
click at [130, 21] on input "text" at bounding box center [167, 18] width 173 height 16
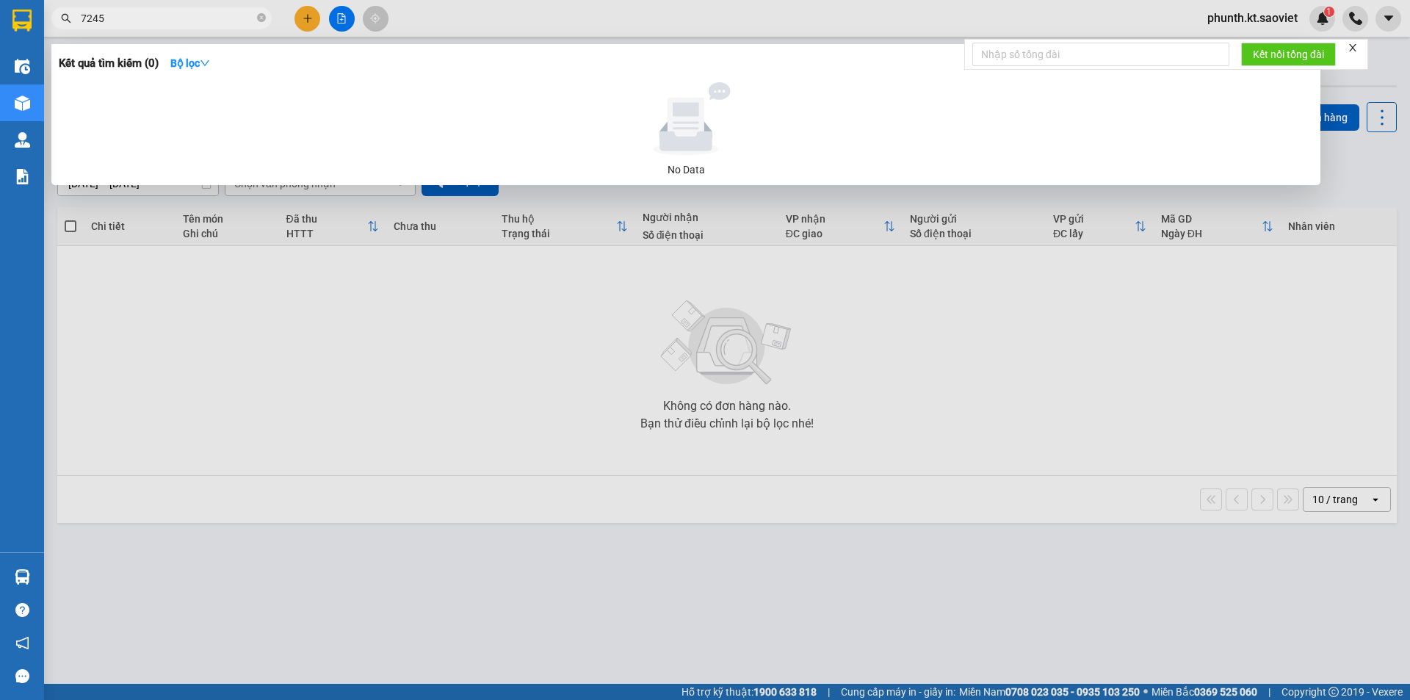
type input "7245"
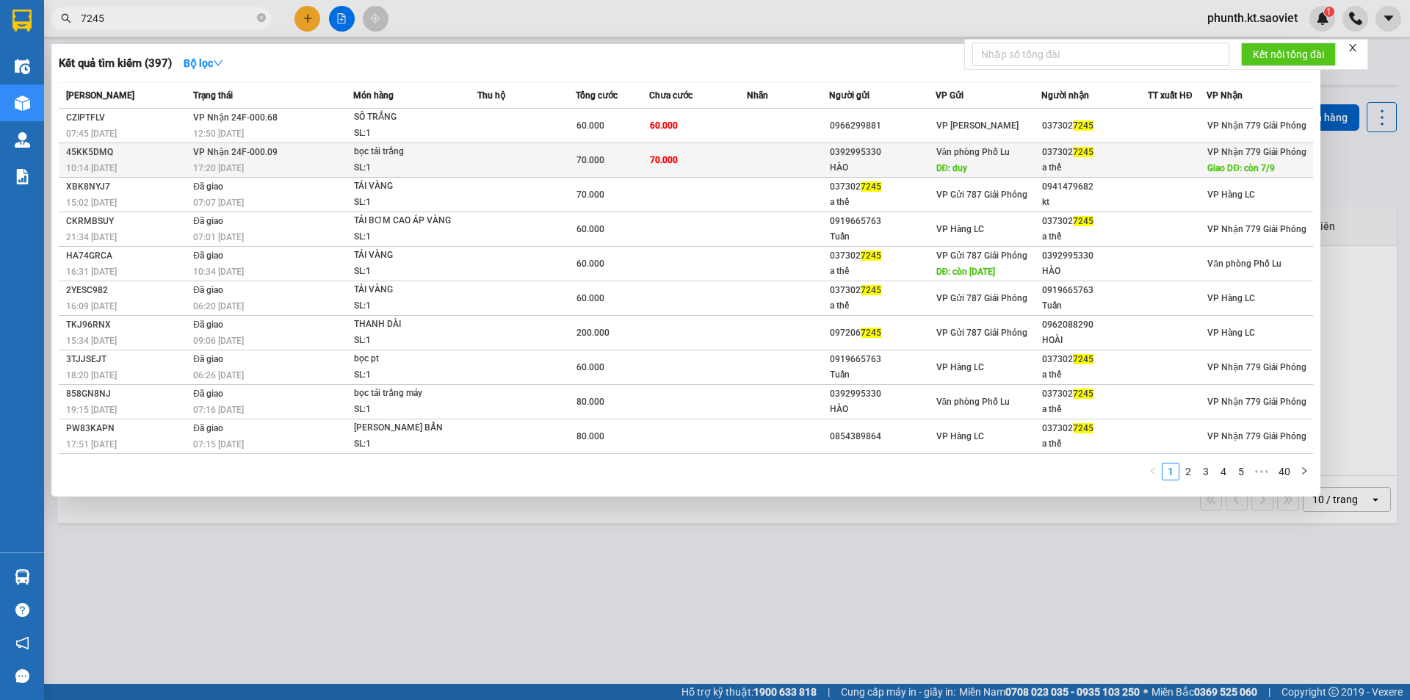
click at [301, 164] on div "17:20 [DATE]" at bounding box center [272, 168] width 159 height 16
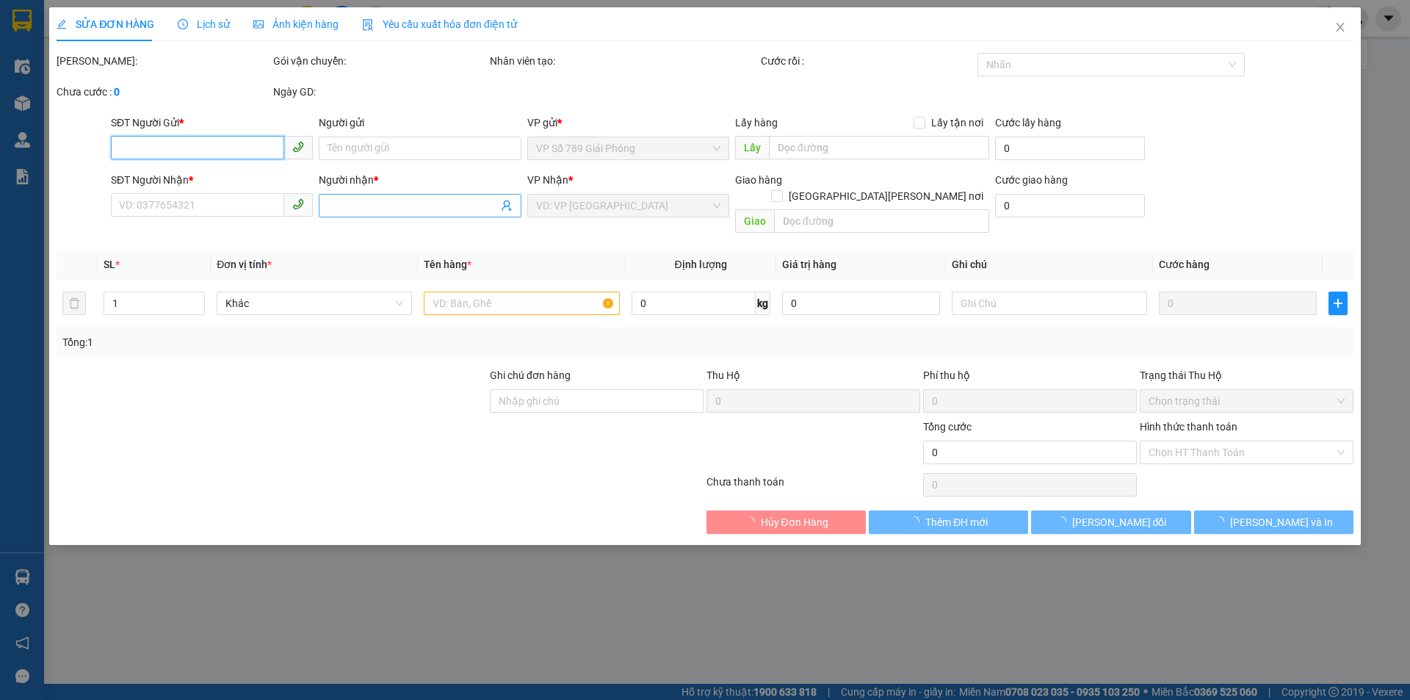
type input "0392995330"
type input "HÀO"
type input "duy"
type input "0373027245"
type input "a thế"
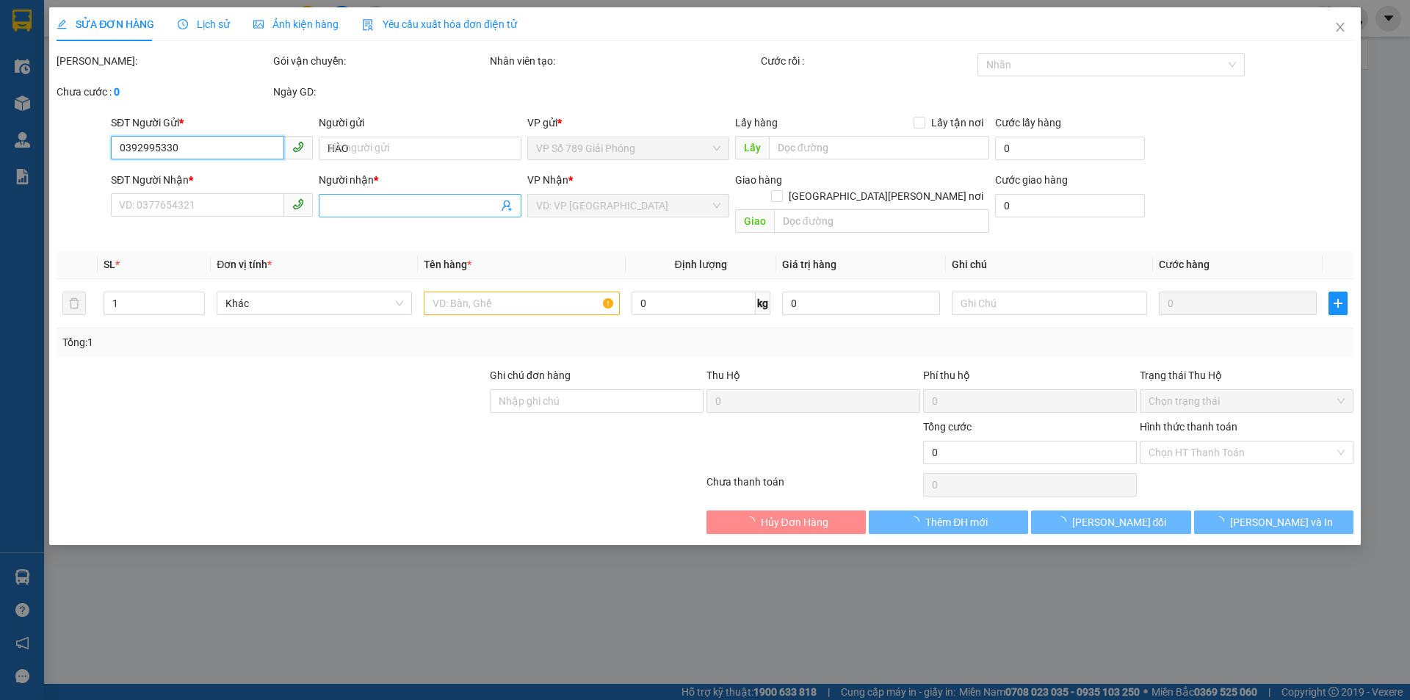
type input "còn 7/9"
type input "70.000"
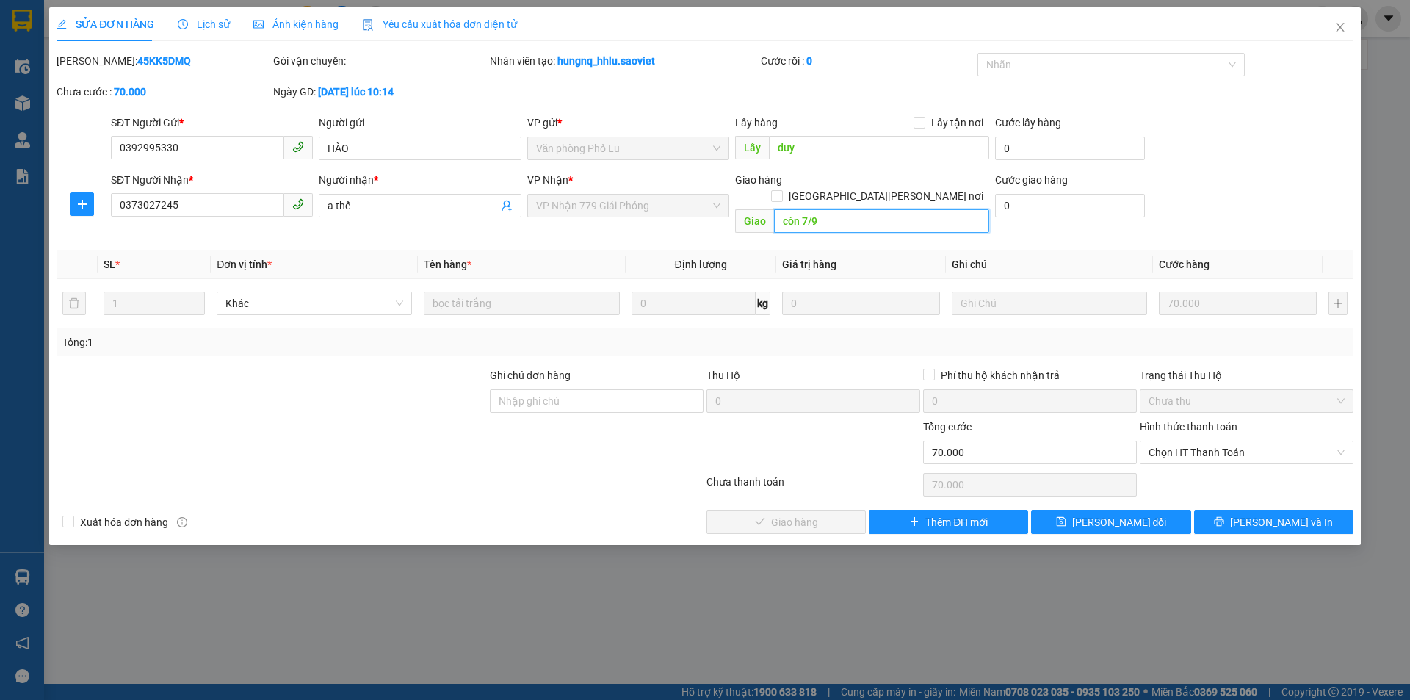
click at [820, 210] on input "còn 7/9" at bounding box center [881, 220] width 215 height 23
click at [841, 147] on input "duy" at bounding box center [879, 147] width 220 height 23
type input "DUY PHÁT HÀNG?"
click at [1114, 514] on span "[PERSON_NAME] đổi" at bounding box center [1119, 522] width 95 height 16
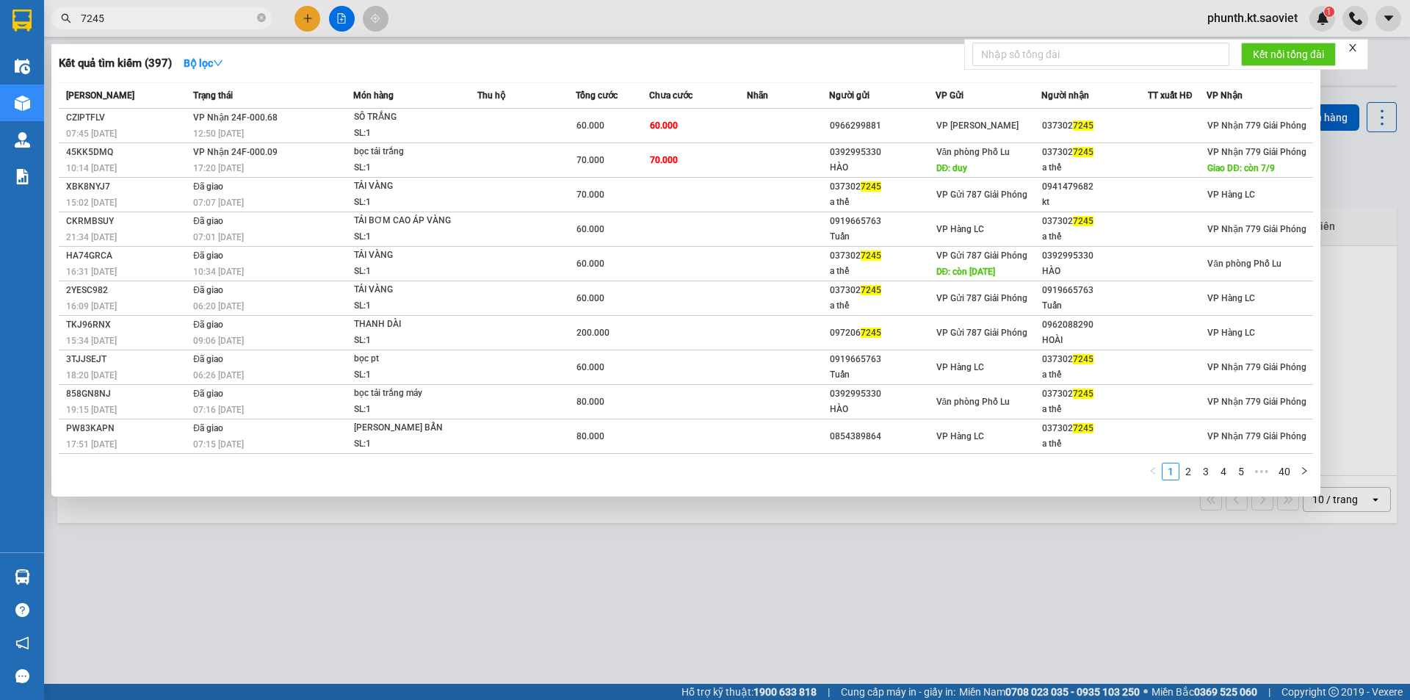
click at [116, 23] on input "7245" at bounding box center [167, 18] width 173 height 16
type input "6290"
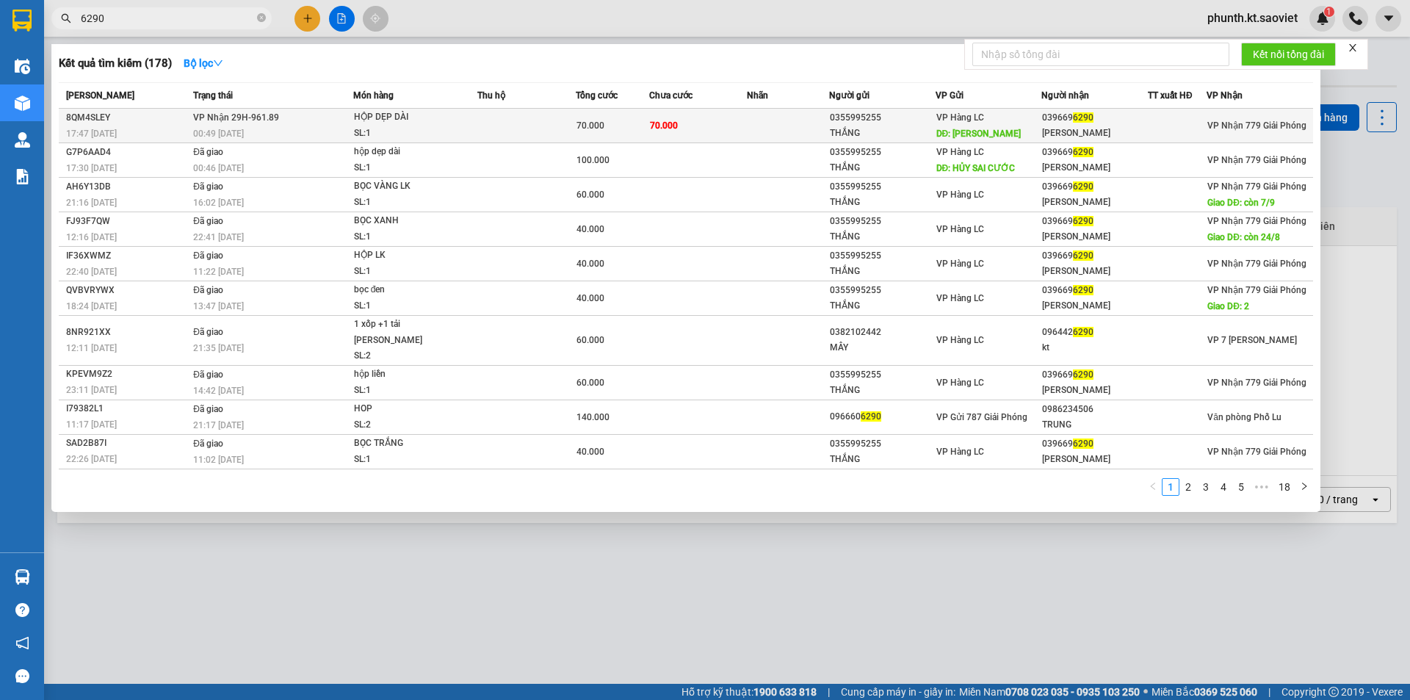
click at [581, 128] on span "70.000" at bounding box center [590, 125] width 28 height 10
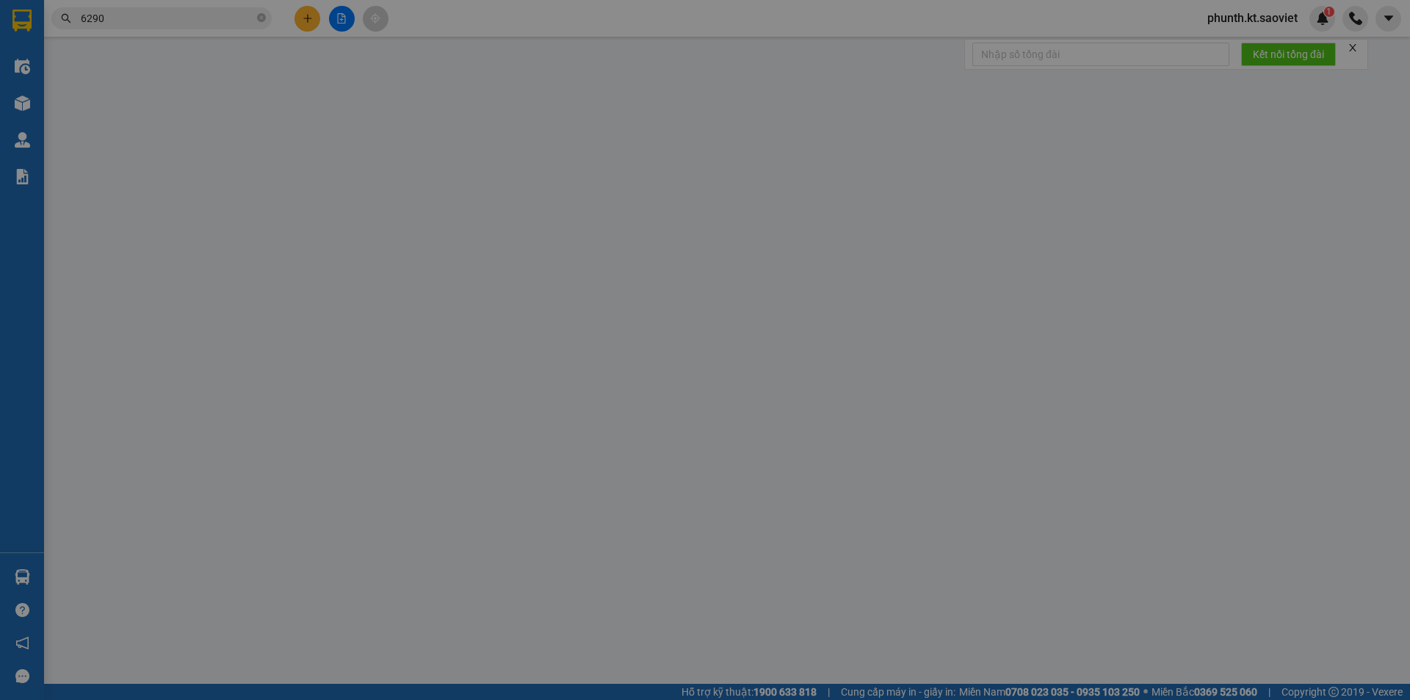
type input "0355995255"
type input "THẮNG"
type input "hoang"
type input "0396696290"
type input "HUYỀN TRANG"
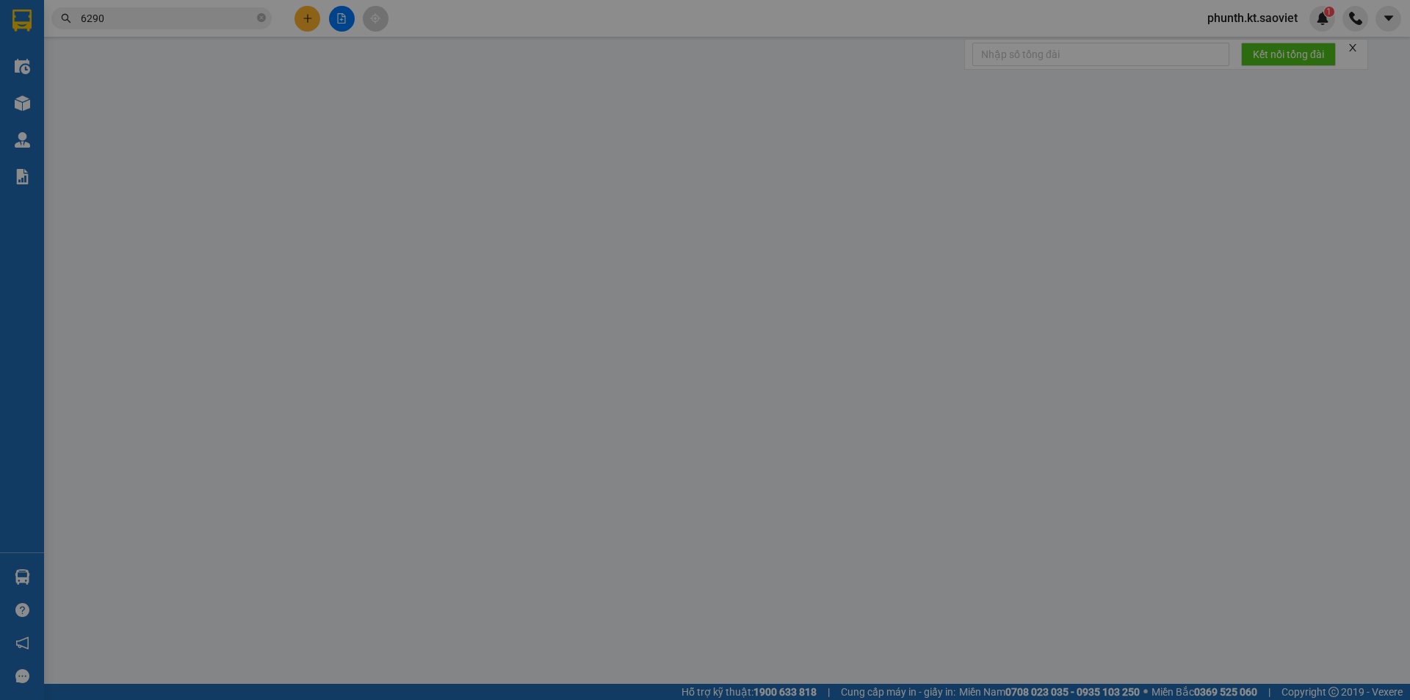
type input "70.000"
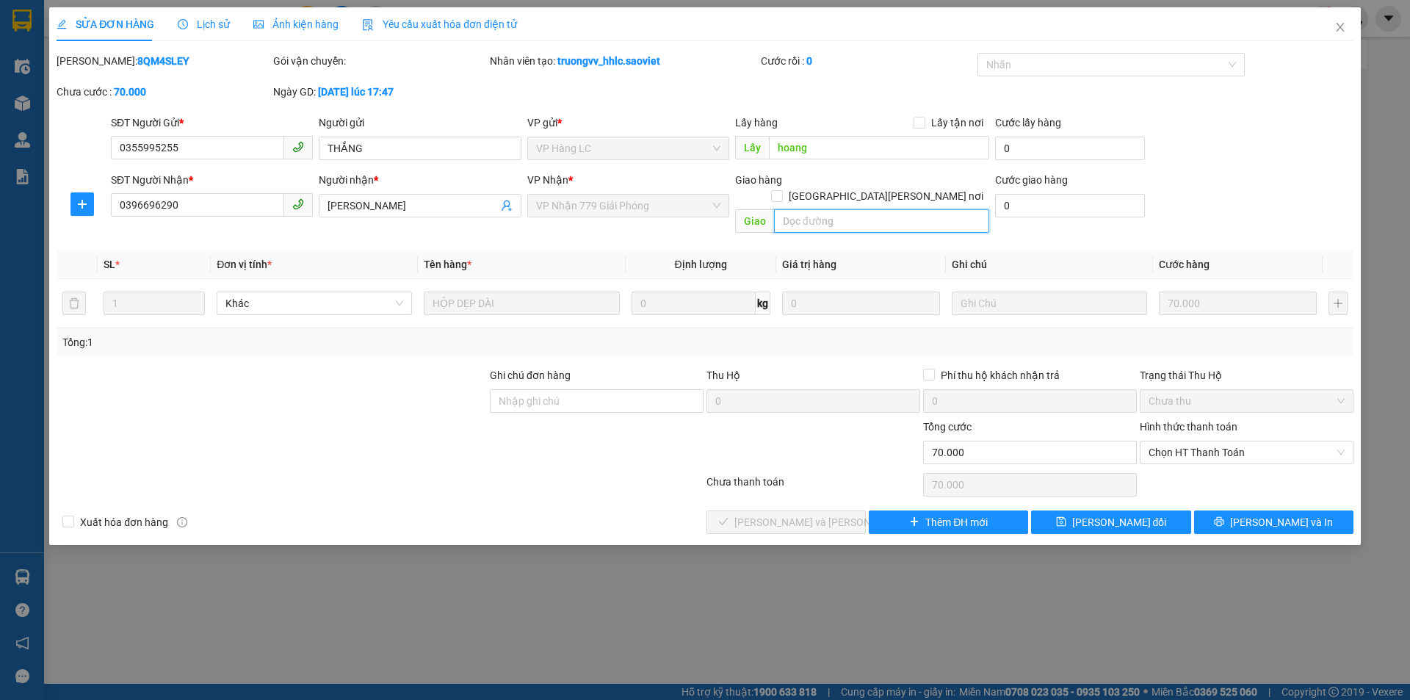
click at [807, 209] on input "text" at bounding box center [881, 220] width 215 height 23
click at [828, 146] on input "hoang" at bounding box center [879, 147] width 220 height 23
click at [824, 147] on input "hoang" at bounding box center [879, 147] width 220 height 23
click at [901, 214] on input "HOÀNG PHÁT HÀNG?" at bounding box center [881, 220] width 215 height 23
click at [902, 214] on input "HOÀNG PHÁT HÀNG?" at bounding box center [881, 220] width 215 height 23
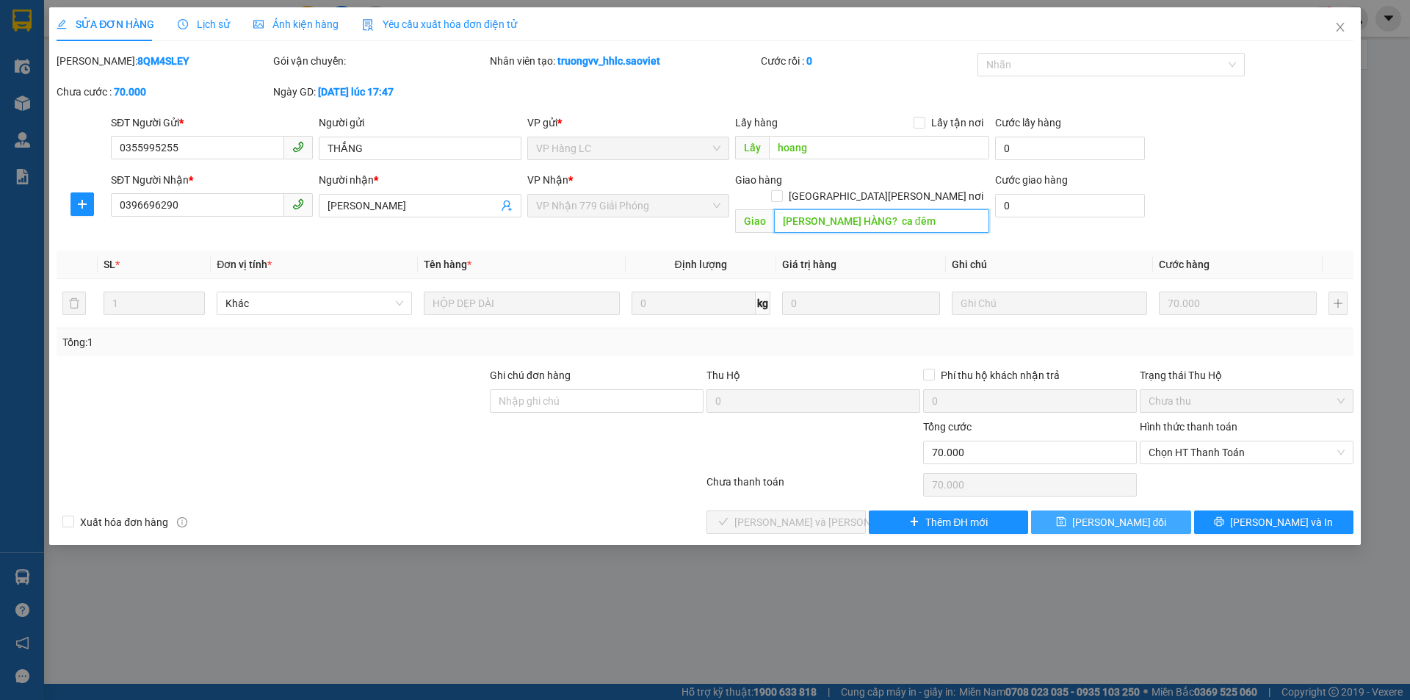
type input "HOÀNG PHÁT HÀNG? ca đêm"
click at [1103, 510] on button "[PERSON_NAME] đổi" at bounding box center [1110, 521] width 159 height 23
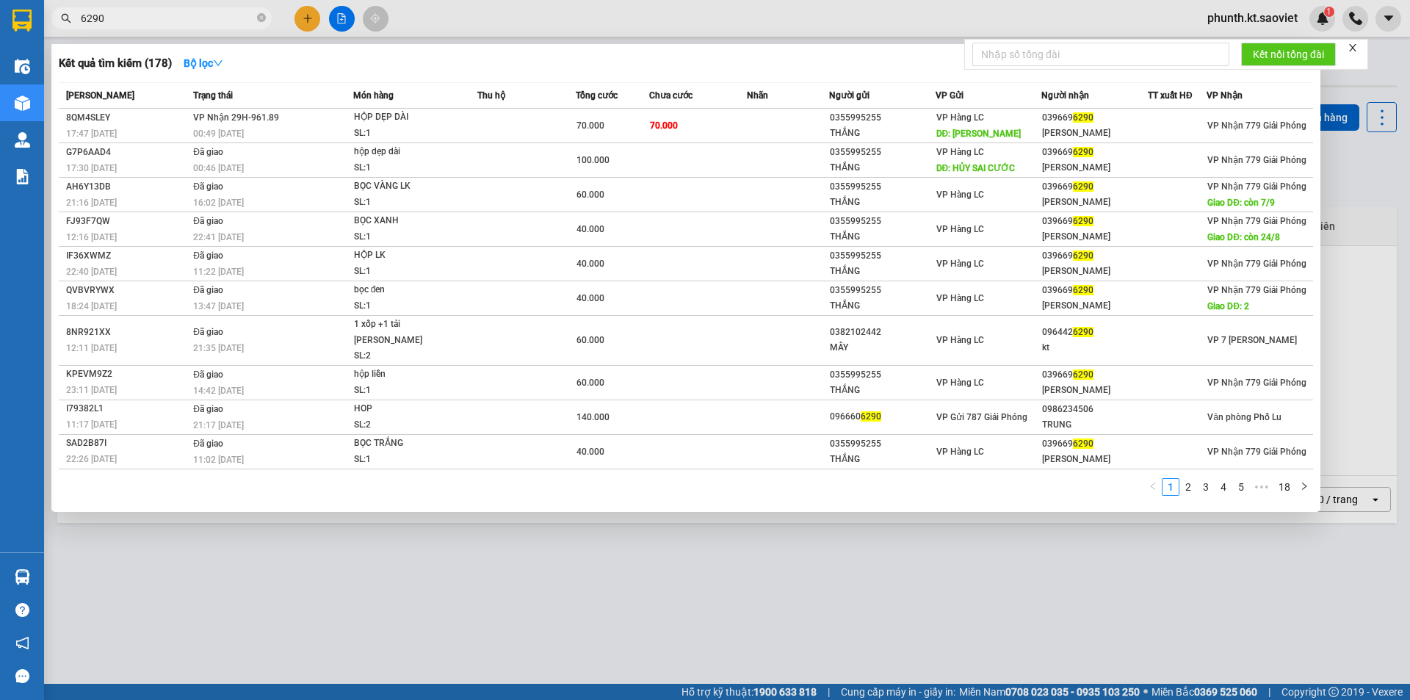
click at [137, 20] on input "6290" at bounding box center [167, 18] width 173 height 16
type input "5196"
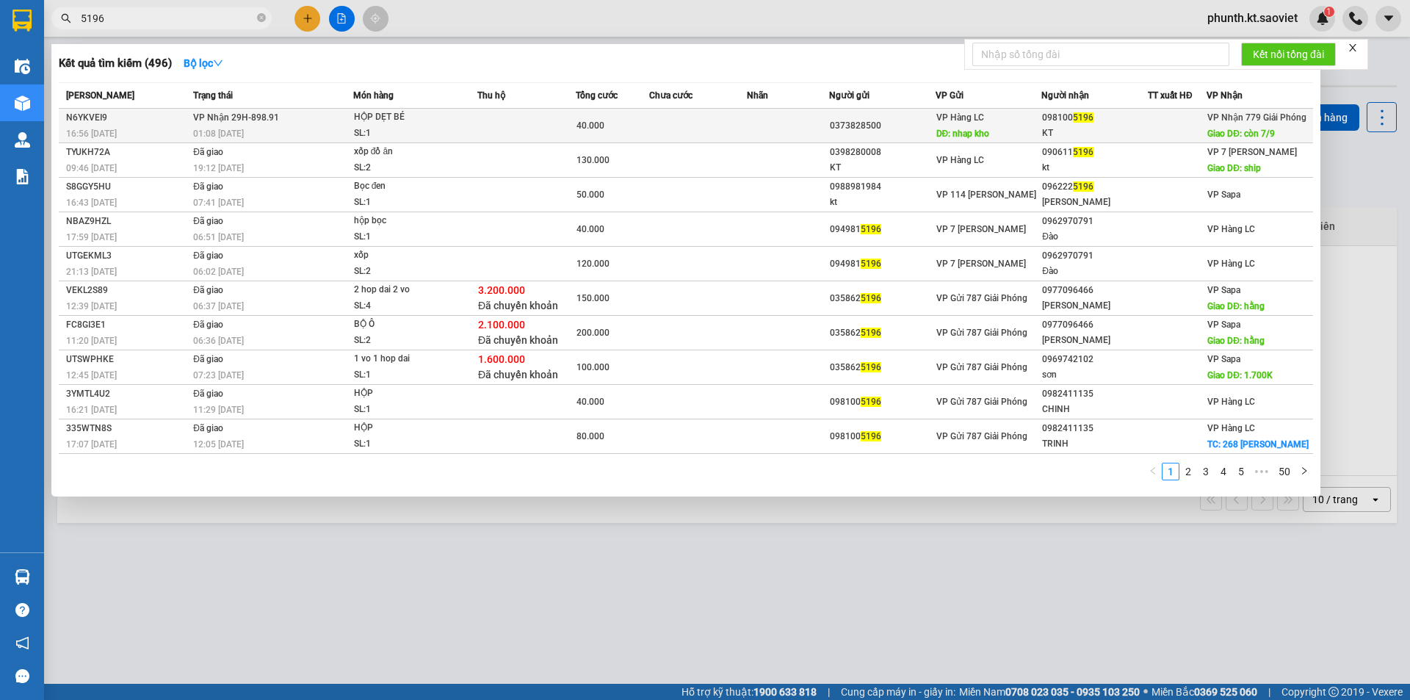
click at [368, 125] on div "HỘP DẸT BÉ" at bounding box center [409, 117] width 110 height 16
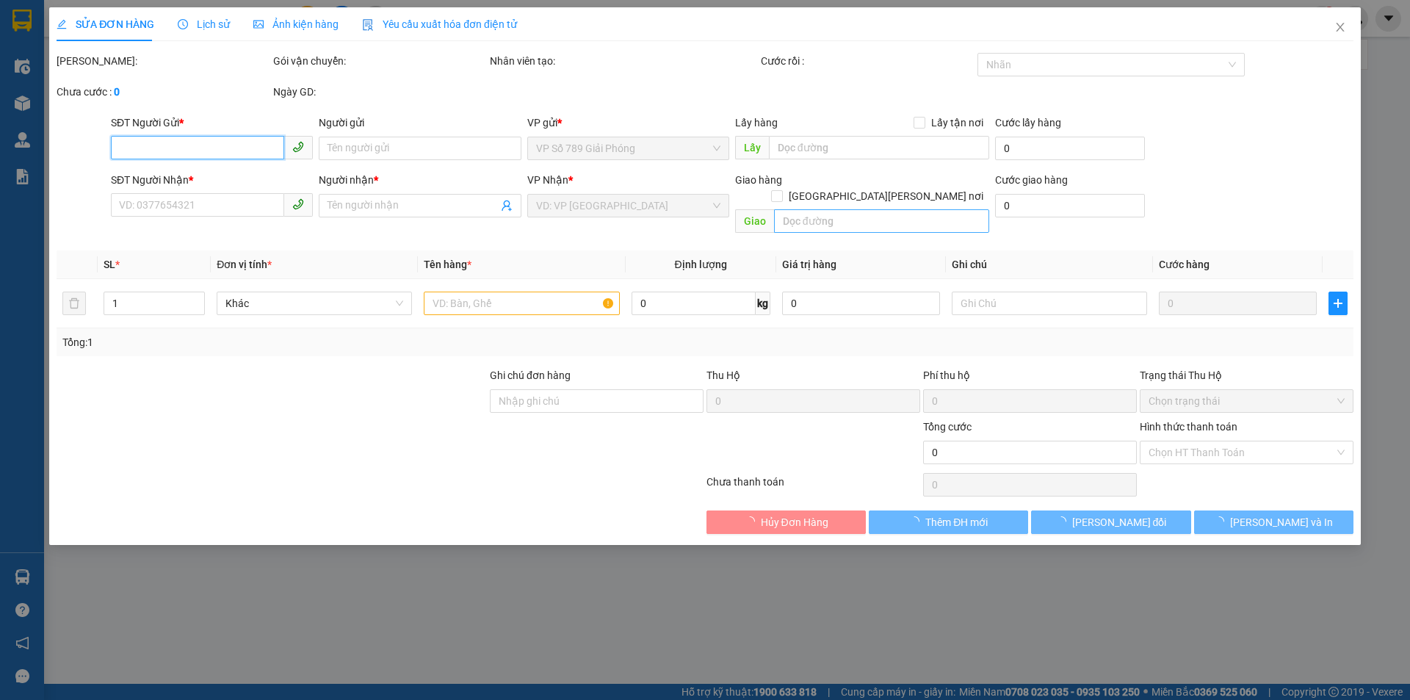
type input "0373828500"
type input "nhap kho"
type input "0981005196"
type input "KT"
type input "còn 7/9"
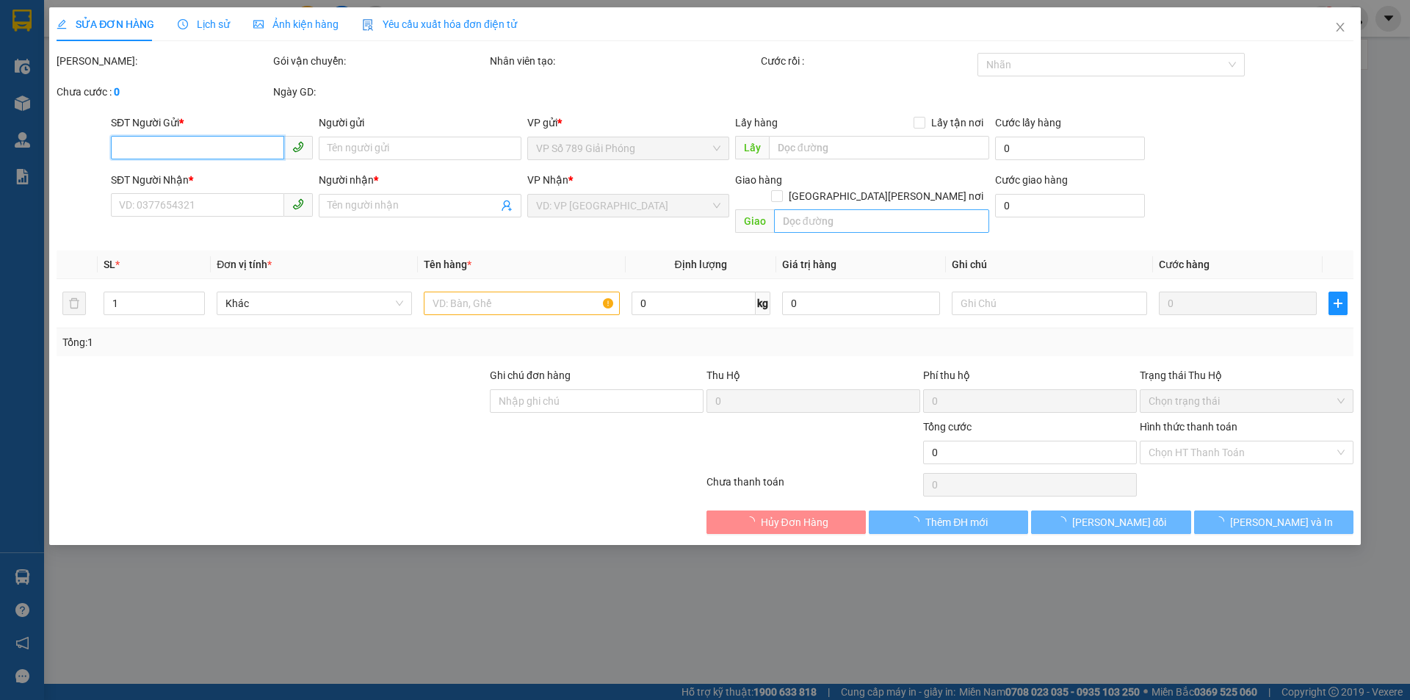
type input "40.000"
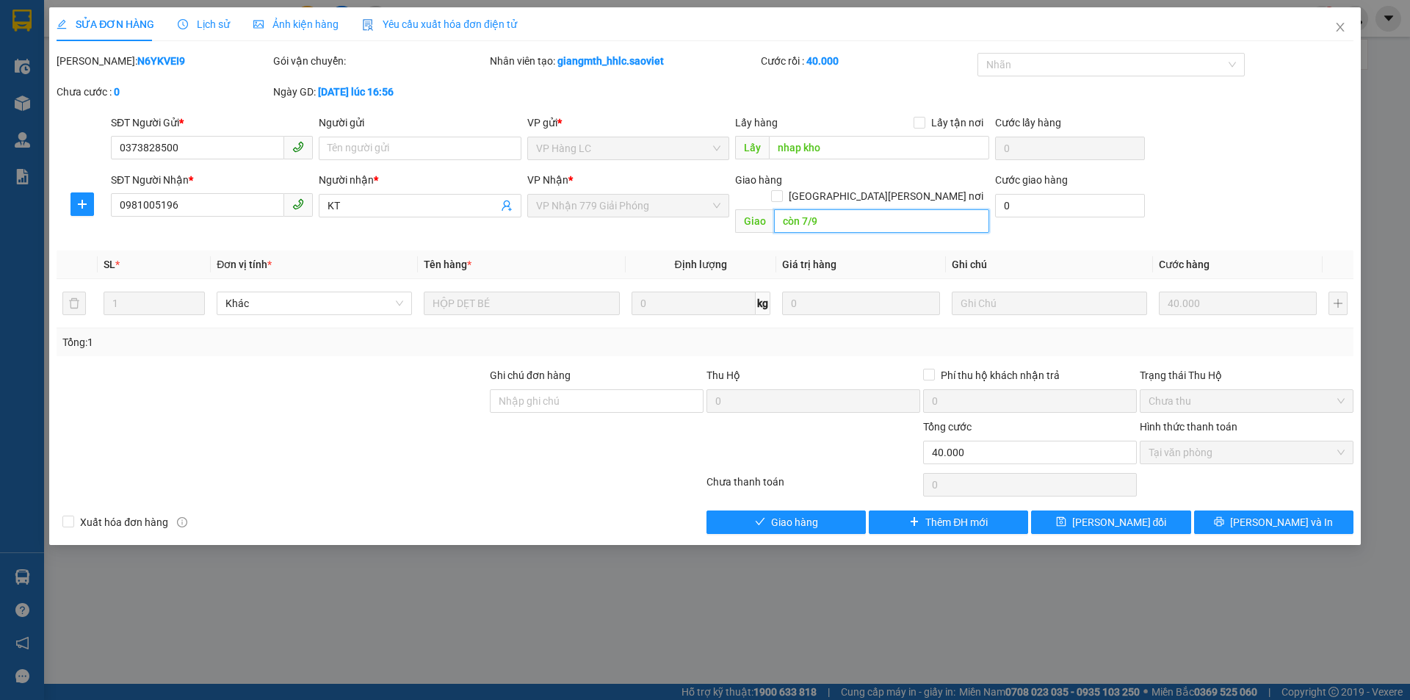
click at [836, 210] on input "còn 7/9" at bounding box center [881, 220] width 215 height 23
type input "CÒN 14/9 NH KHO 779"
click at [1098, 514] on span "[PERSON_NAME] đổi" at bounding box center [1119, 522] width 95 height 16
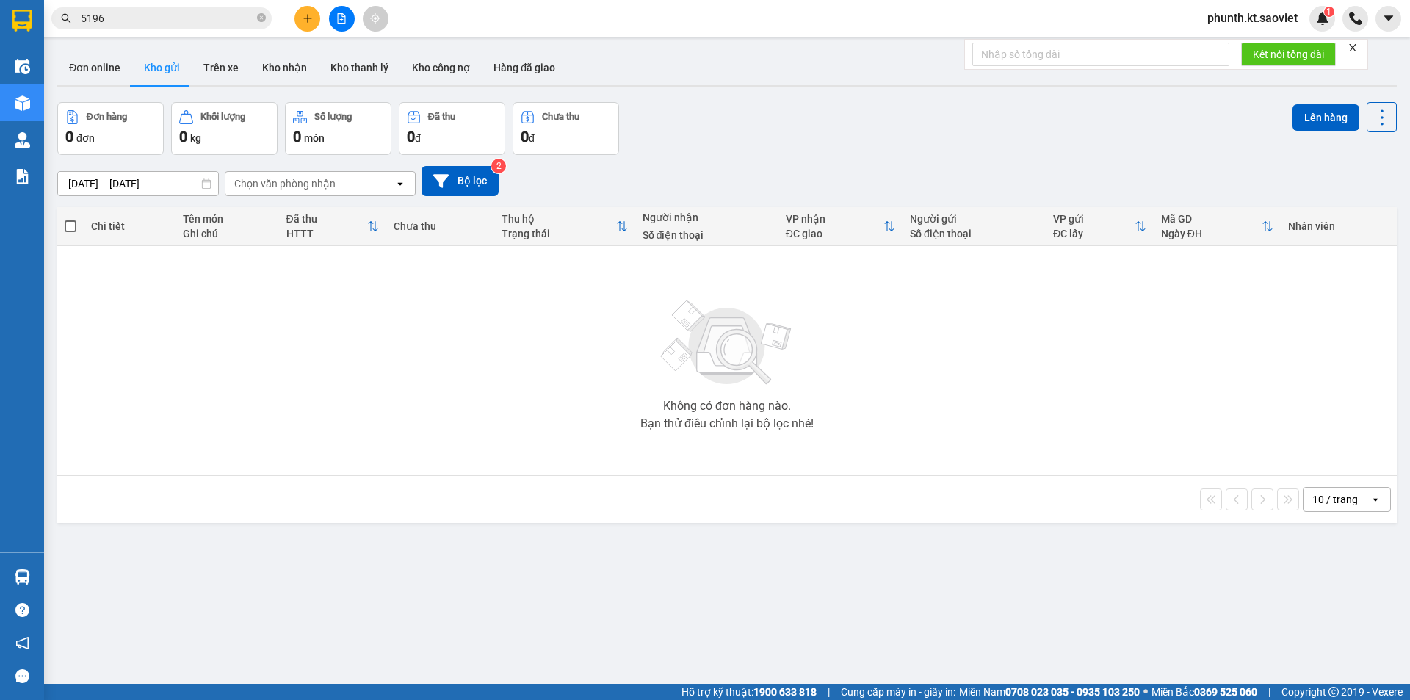
click at [145, 23] on input "5196" at bounding box center [167, 18] width 173 height 16
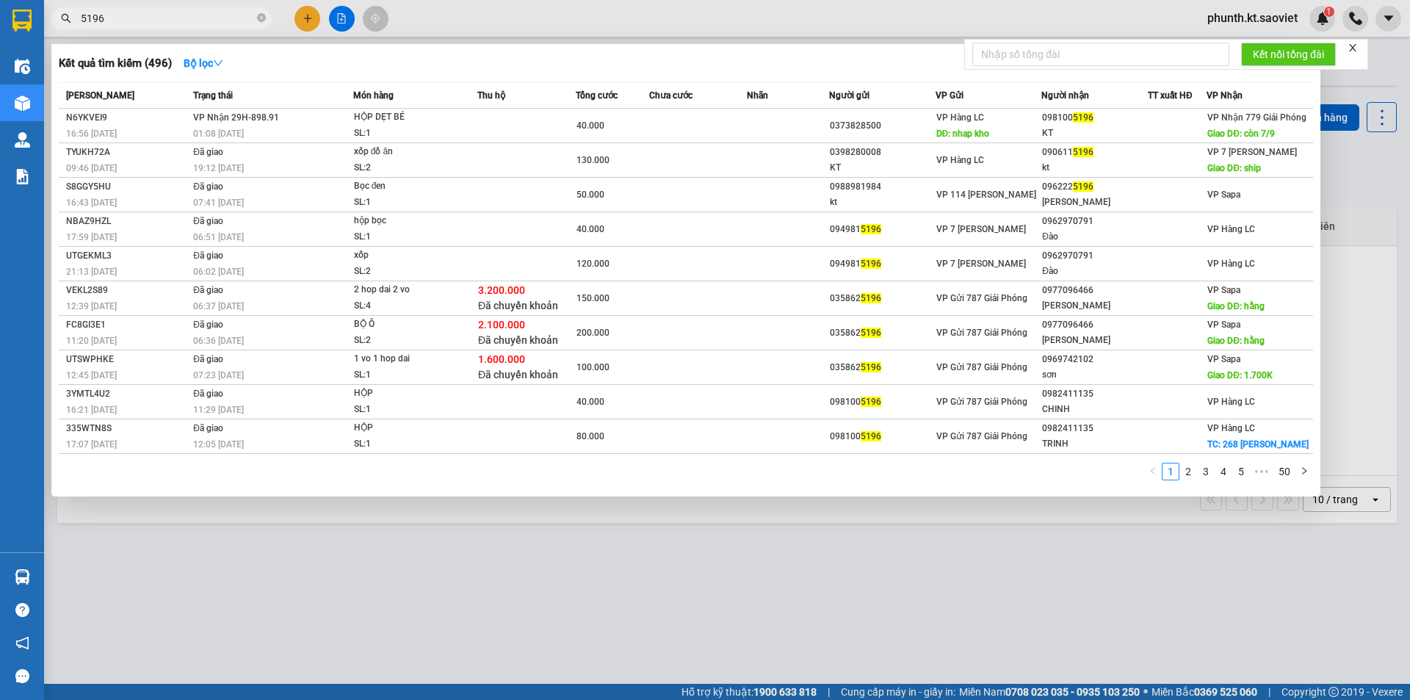
click at [145, 23] on input "5196" at bounding box center [167, 18] width 173 height 16
type input "1894"
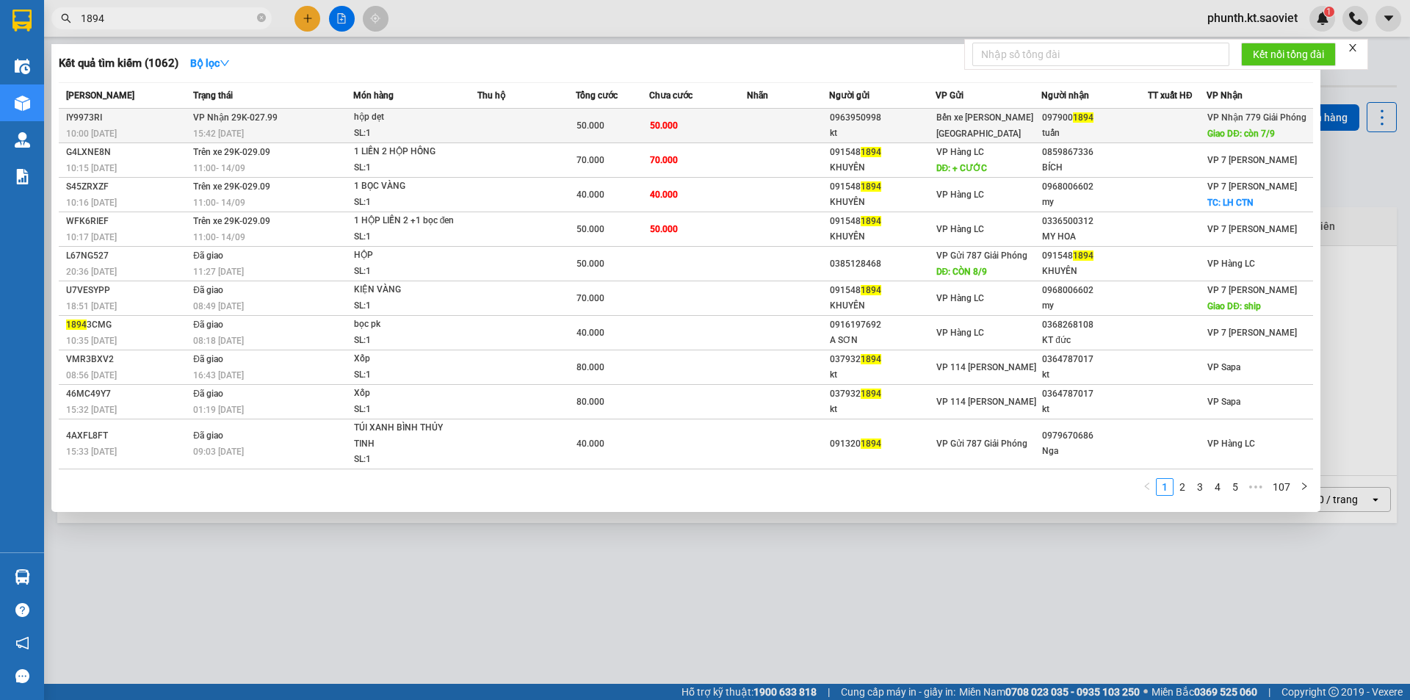
click at [349, 122] on td "VP Nhận 29K-027.99 15:42 - 15/08" at bounding box center [271, 126] width 164 height 35
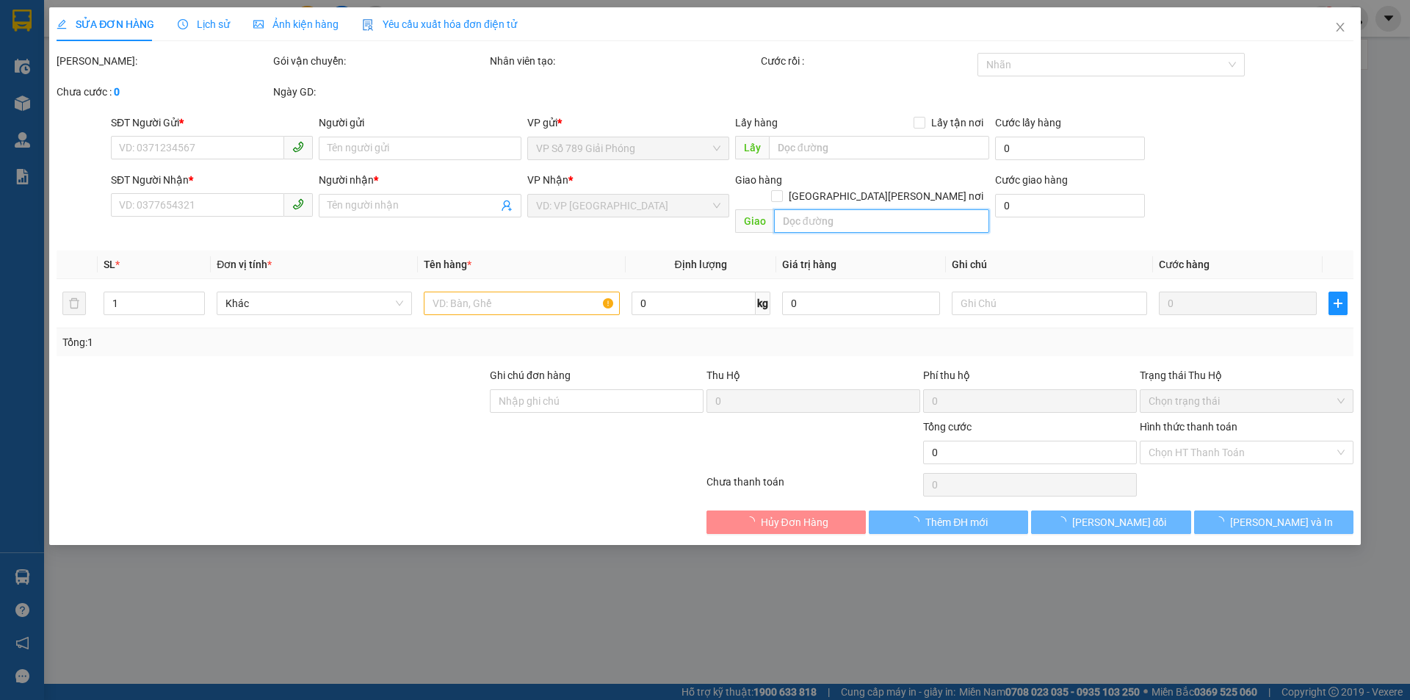
click at [834, 209] on input "text" at bounding box center [881, 220] width 215 height 23
type input "0963950998"
type input "kt"
type input "0979001894"
type input "tuấn"
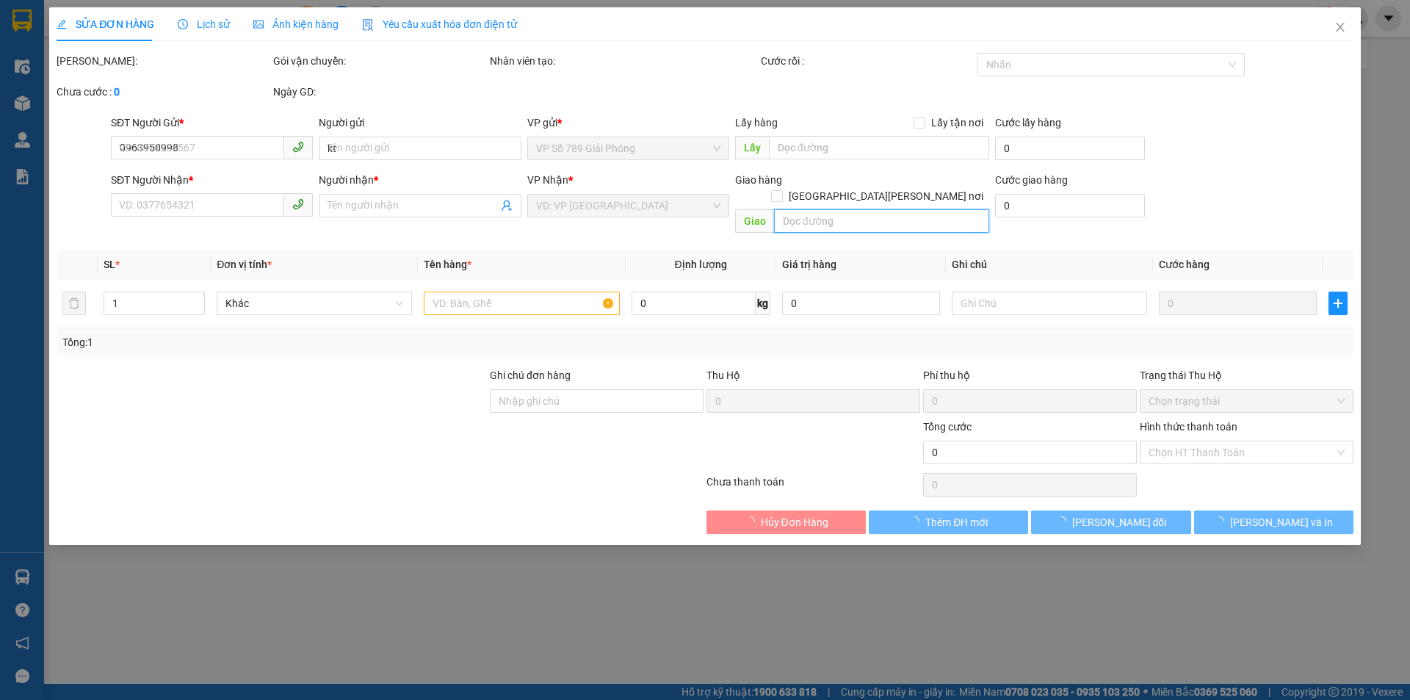
type input "còn 7/9"
type input "50.000"
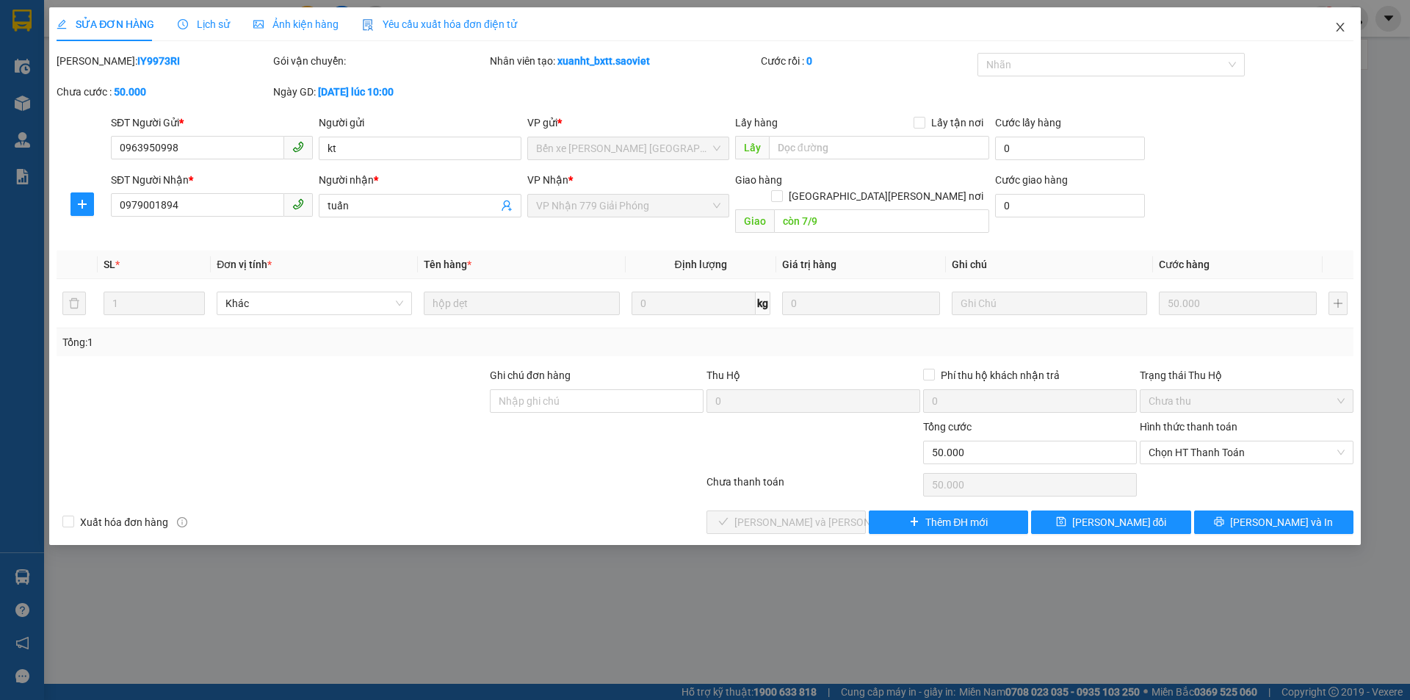
click at [1346, 26] on span "Close" at bounding box center [1339, 27] width 41 height 41
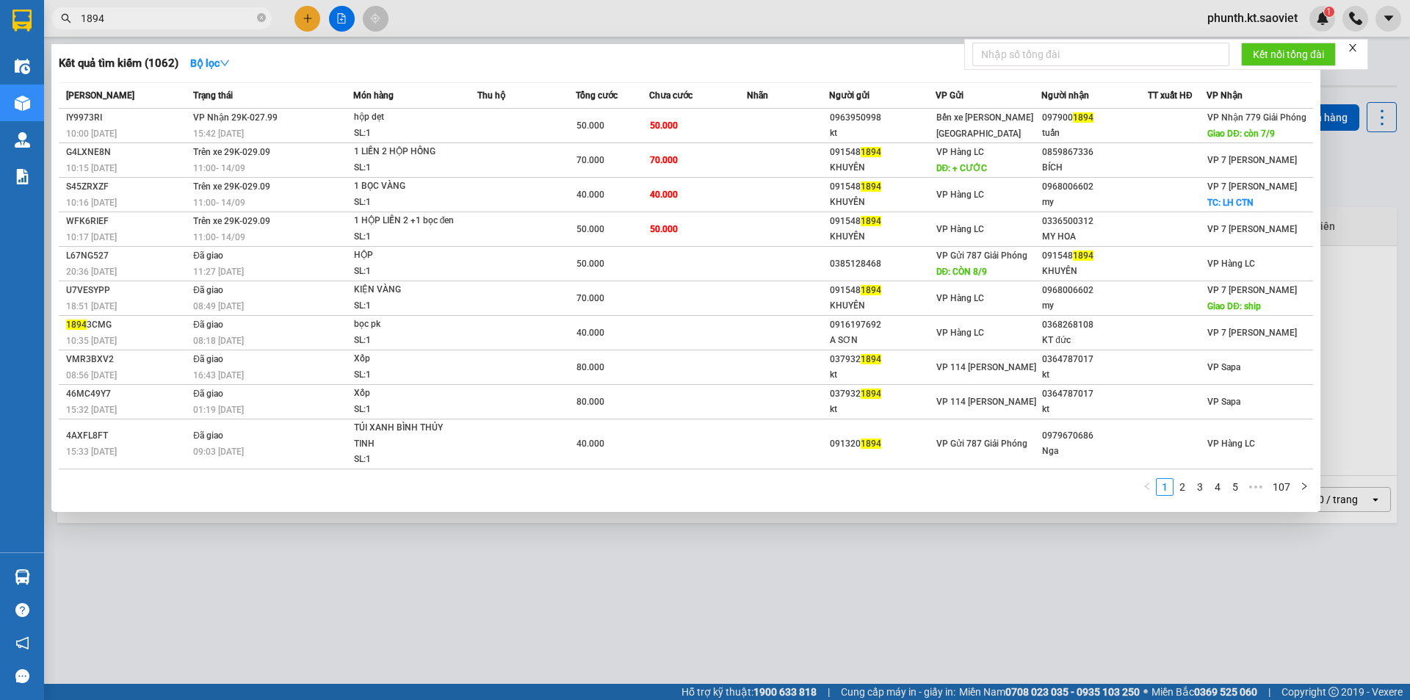
click at [132, 18] on input "1894" at bounding box center [167, 18] width 173 height 16
type input "0276"
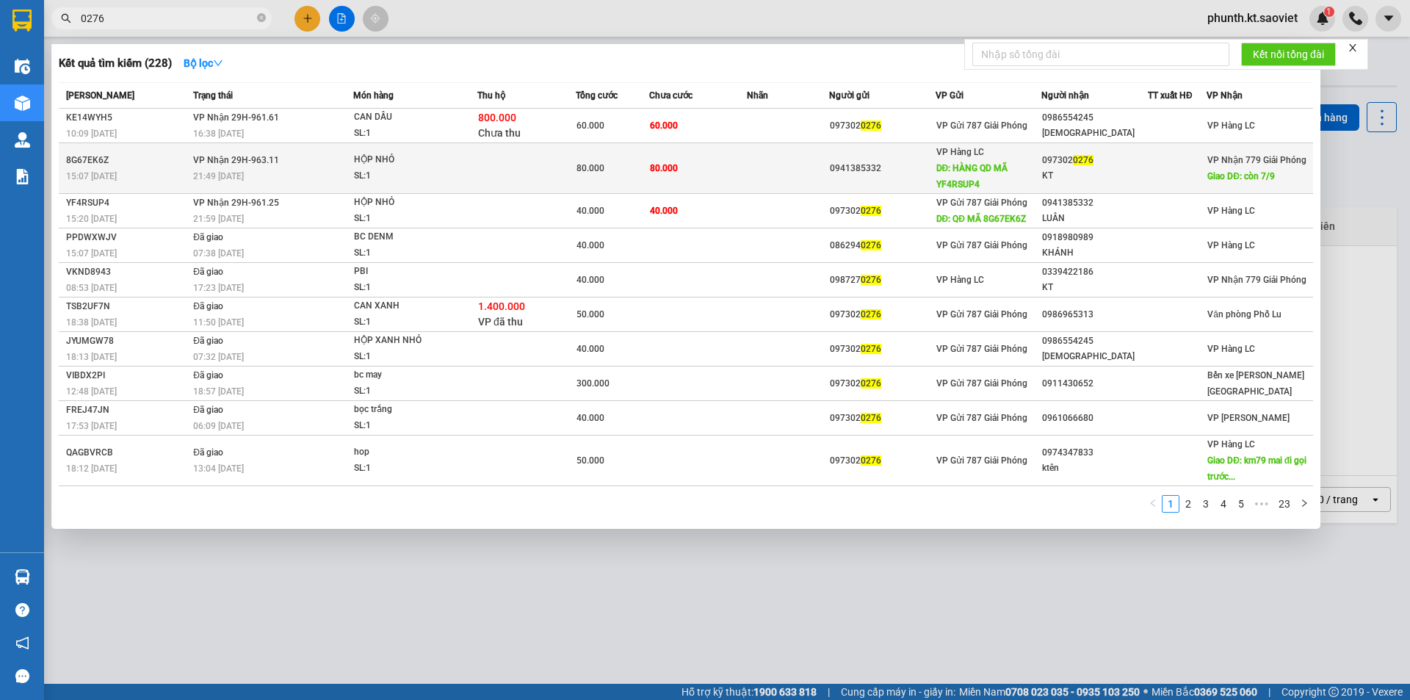
click at [302, 172] on div "21:49 - 18/08" at bounding box center [272, 176] width 159 height 16
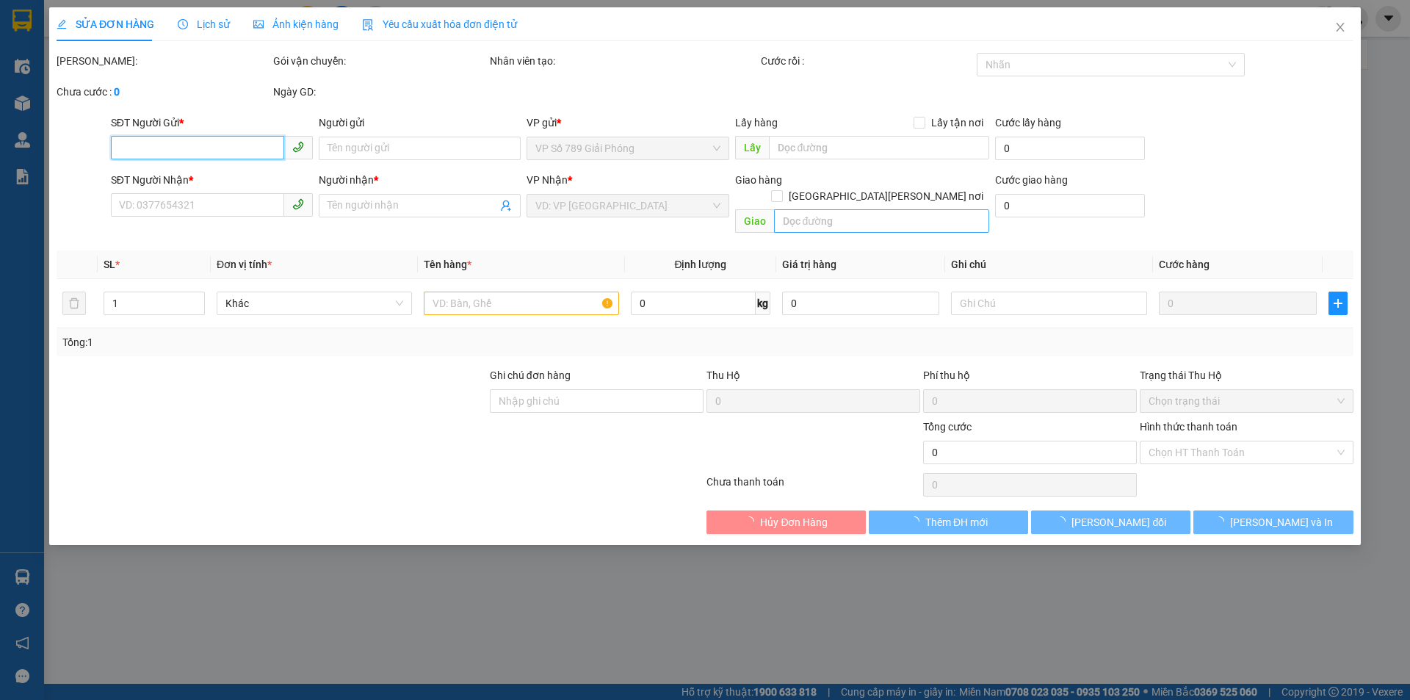
type input "0941385332"
type input "HÀNG QD MÃ YF4RSUP4"
type input "0973020276"
type input "KT"
type input "còn 7/9"
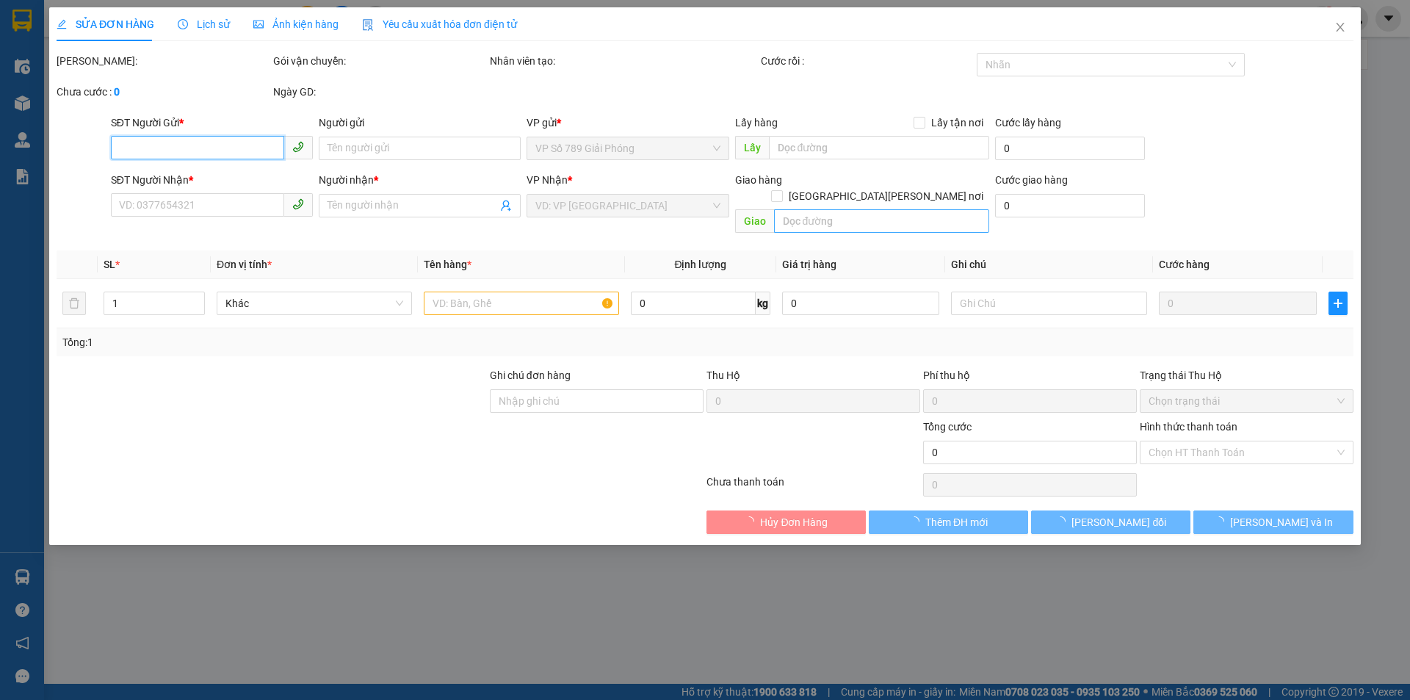
type input "80.000"
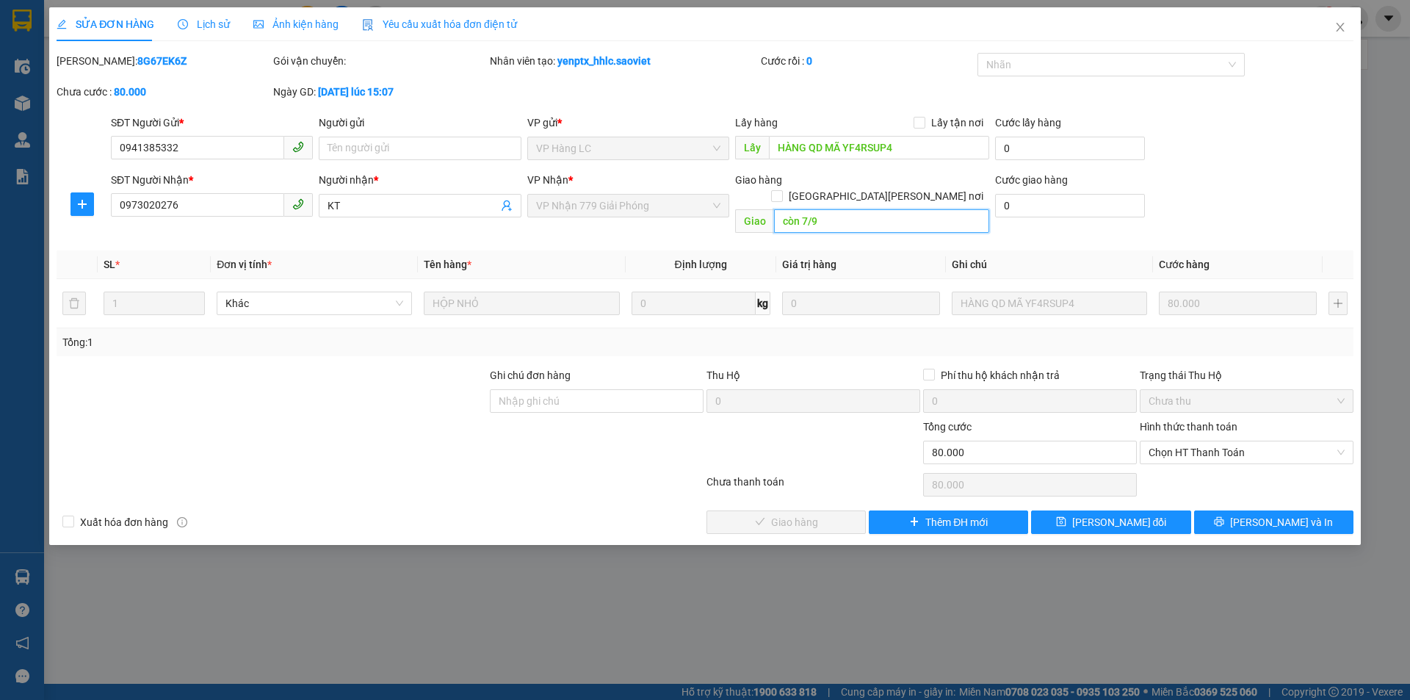
click at [797, 209] on input "còn 7/9" at bounding box center [881, 220] width 215 height 23
paste input "14"
type input "còn 14/9"
click at [1067, 510] on button "[PERSON_NAME] đổi" at bounding box center [1110, 521] width 159 height 23
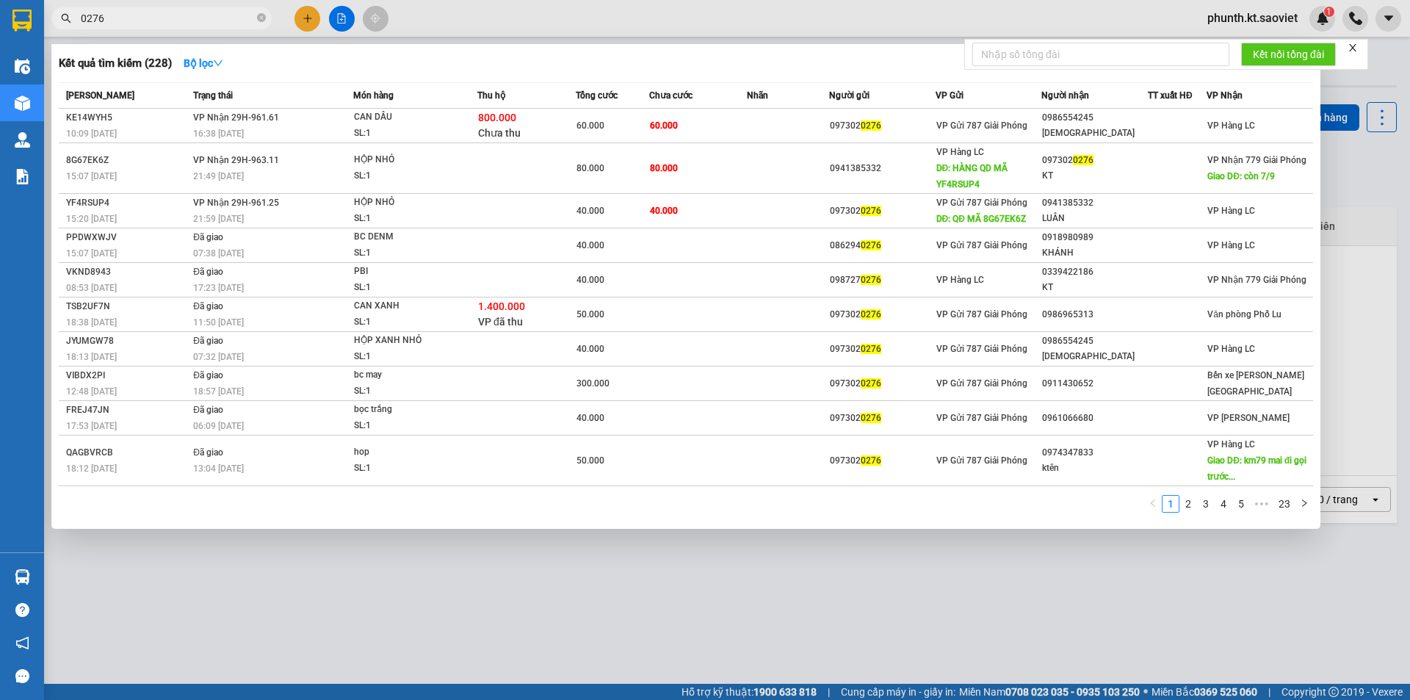
click at [149, 19] on input "0276" at bounding box center [167, 18] width 173 height 16
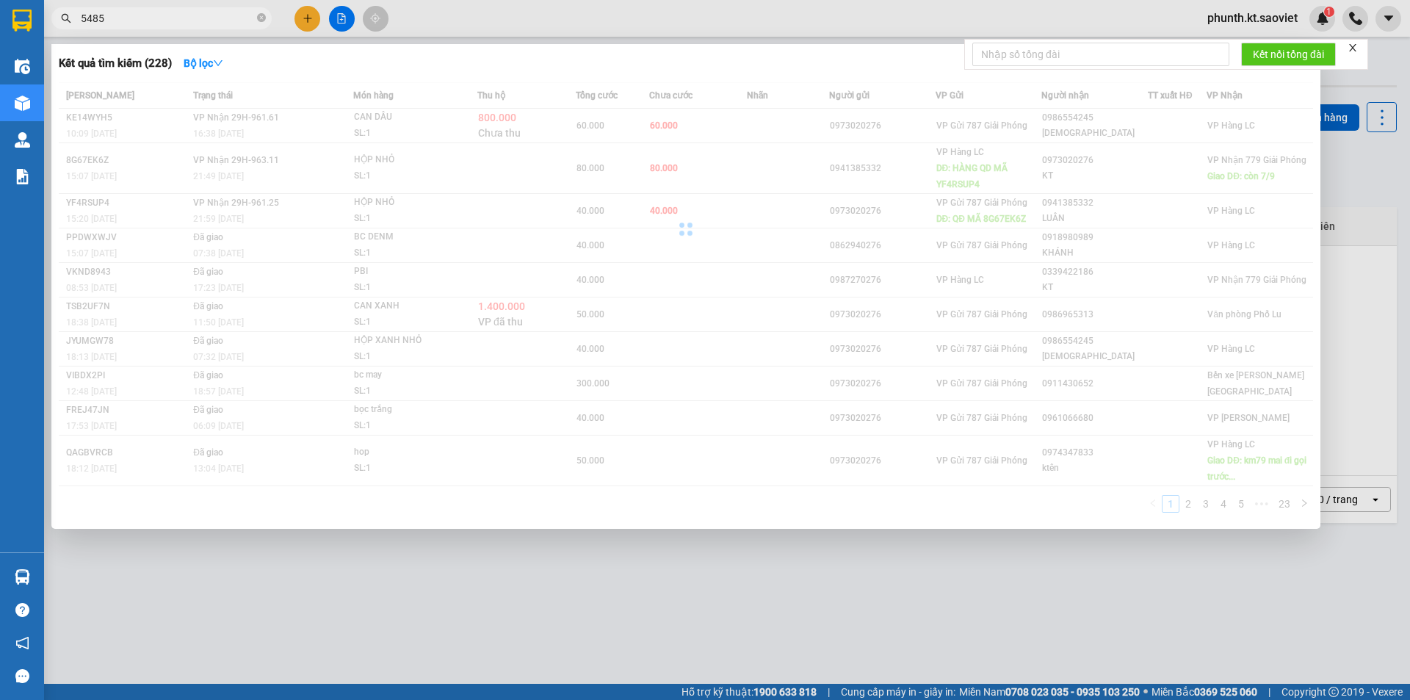
type input "5485"
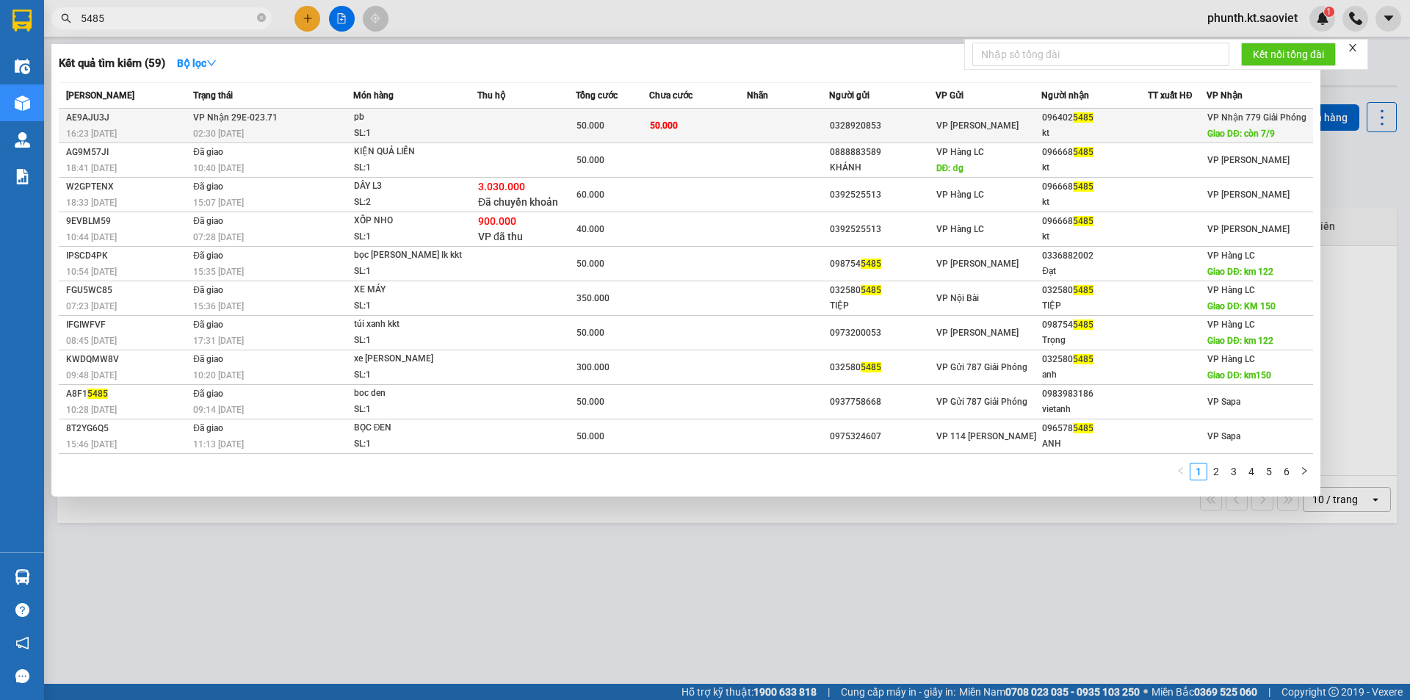
click at [293, 137] on div "02:30 - 22/08" at bounding box center [272, 134] width 159 height 16
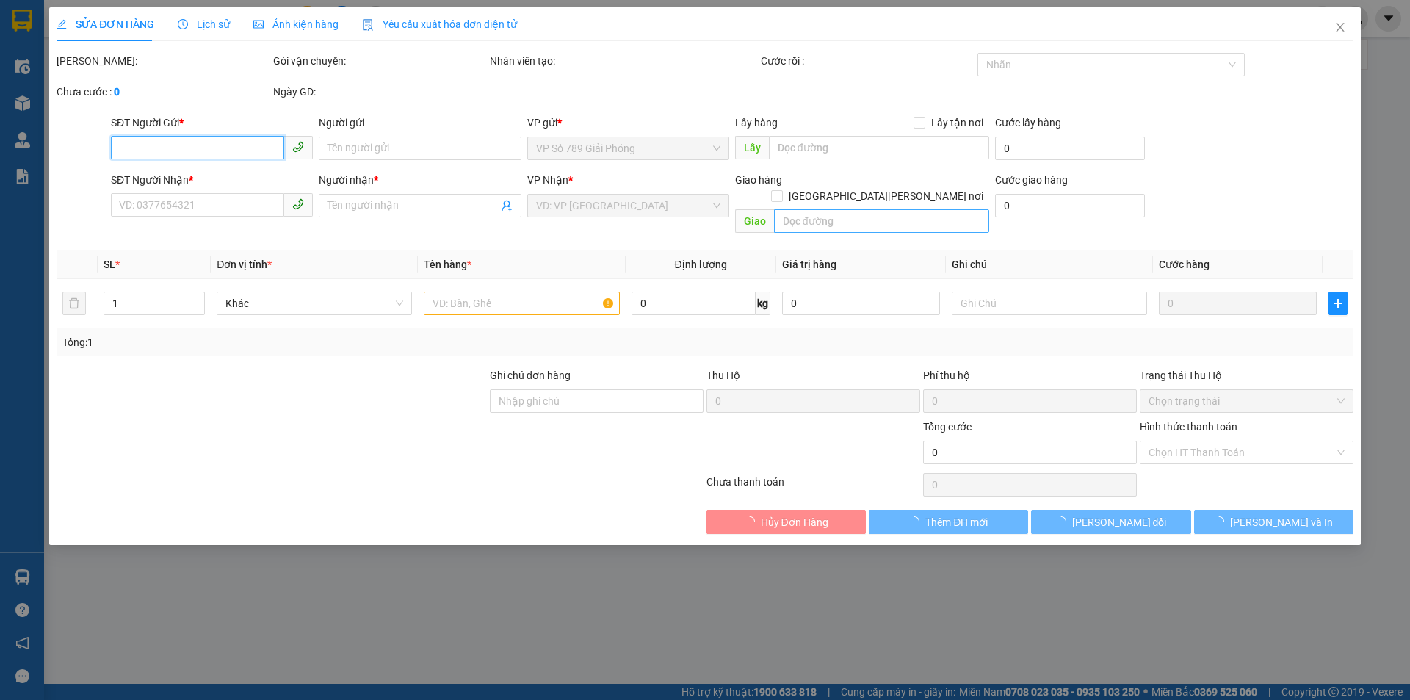
type input "0328920853"
type input "0964025485"
type input "kt"
type input "còn 7/9"
type input "50.000"
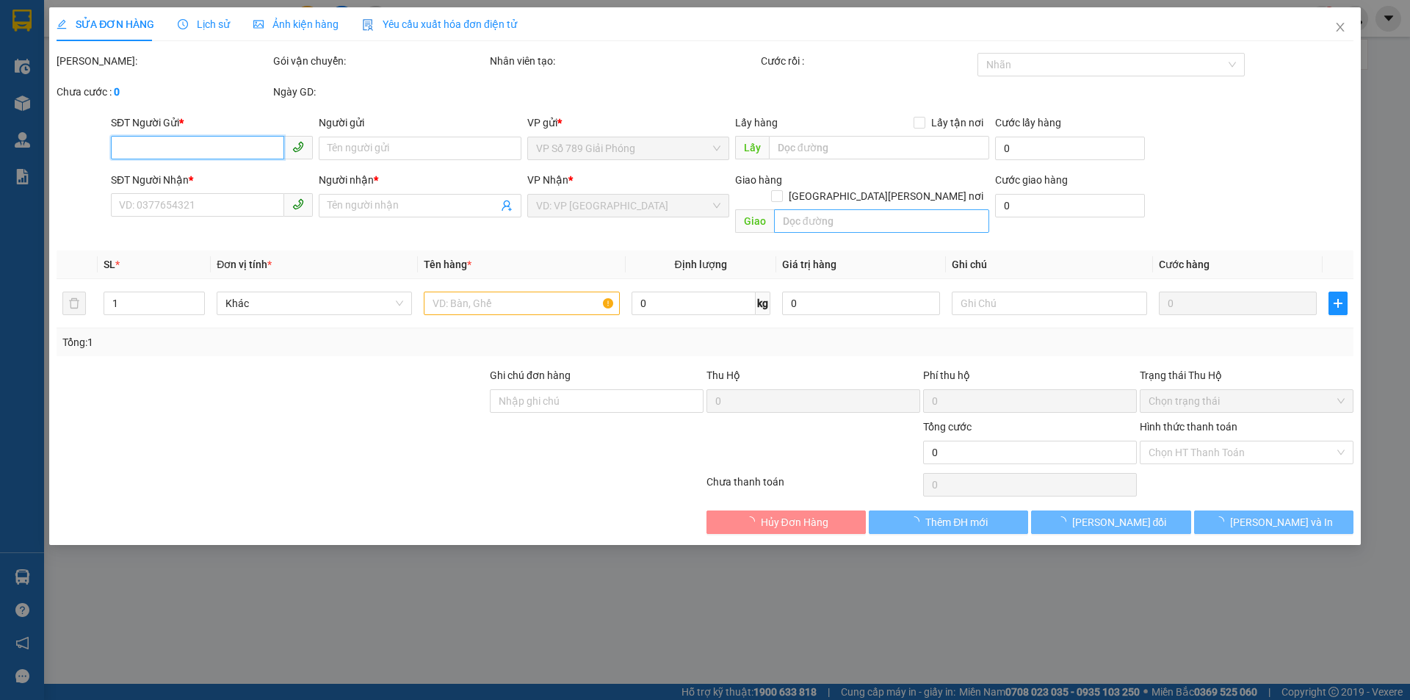
type input "50.000"
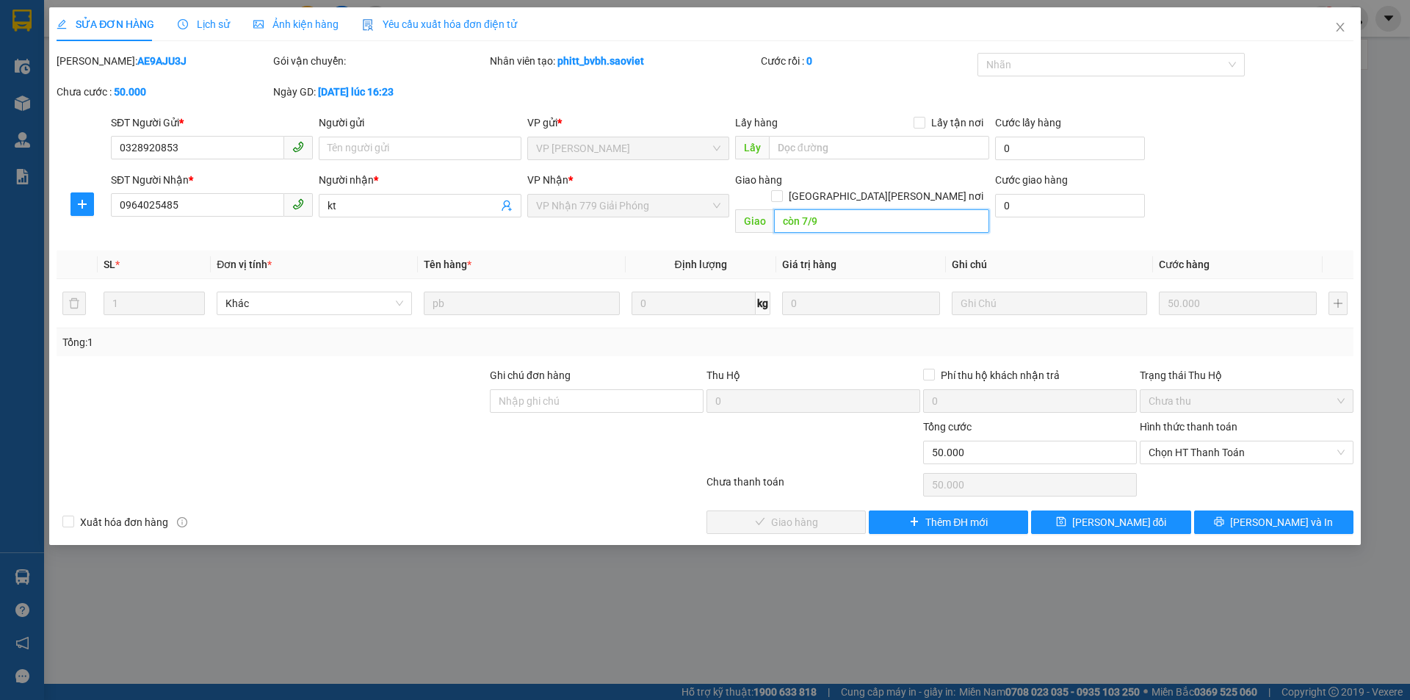
click at [797, 209] on input "còn 7/9" at bounding box center [881, 220] width 215 height 23
paste input "14"
type input "còn 14/9"
drag, startPoint x: 1073, startPoint y: 503, endPoint x: 1067, endPoint y: 487, distance: 17.5
click at [1073, 510] on button "[PERSON_NAME] đổi" at bounding box center [1110, 521] width 159 height 23
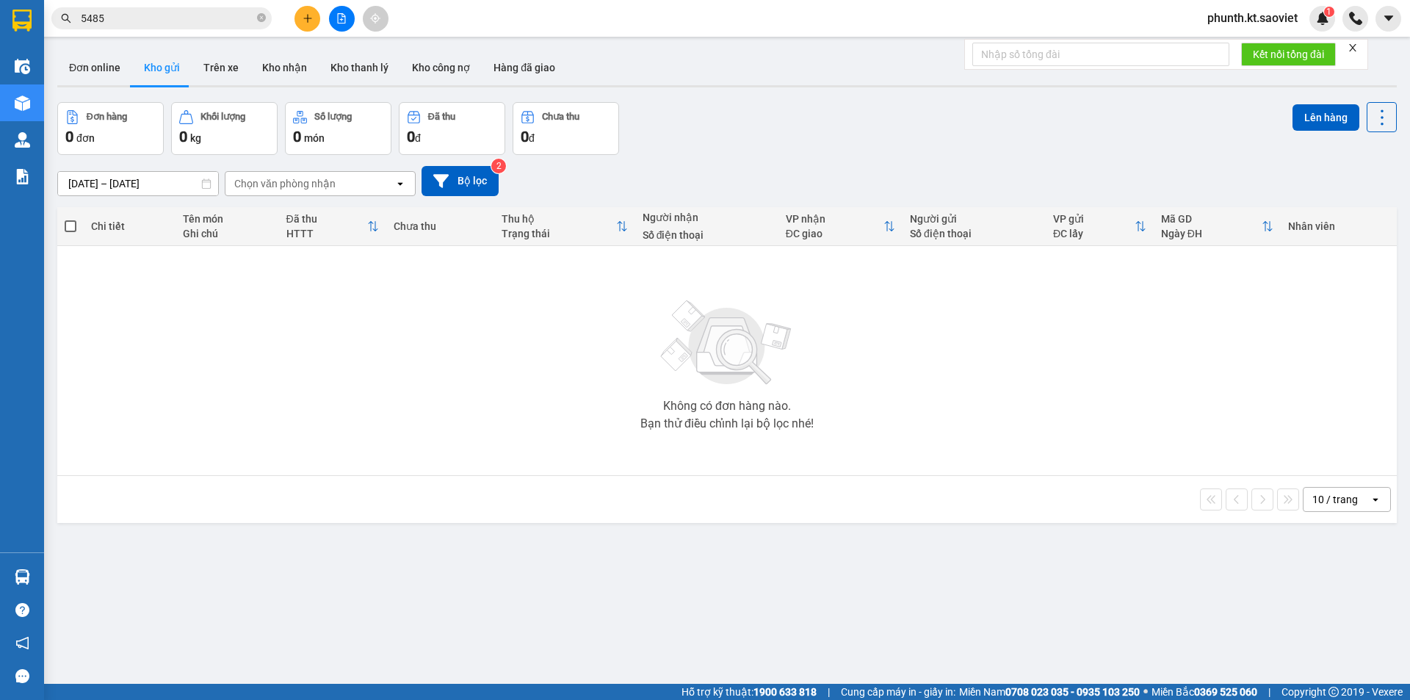
click at [144, 15] on input "5485" at bounding box center [167, 18] width 173 height 16
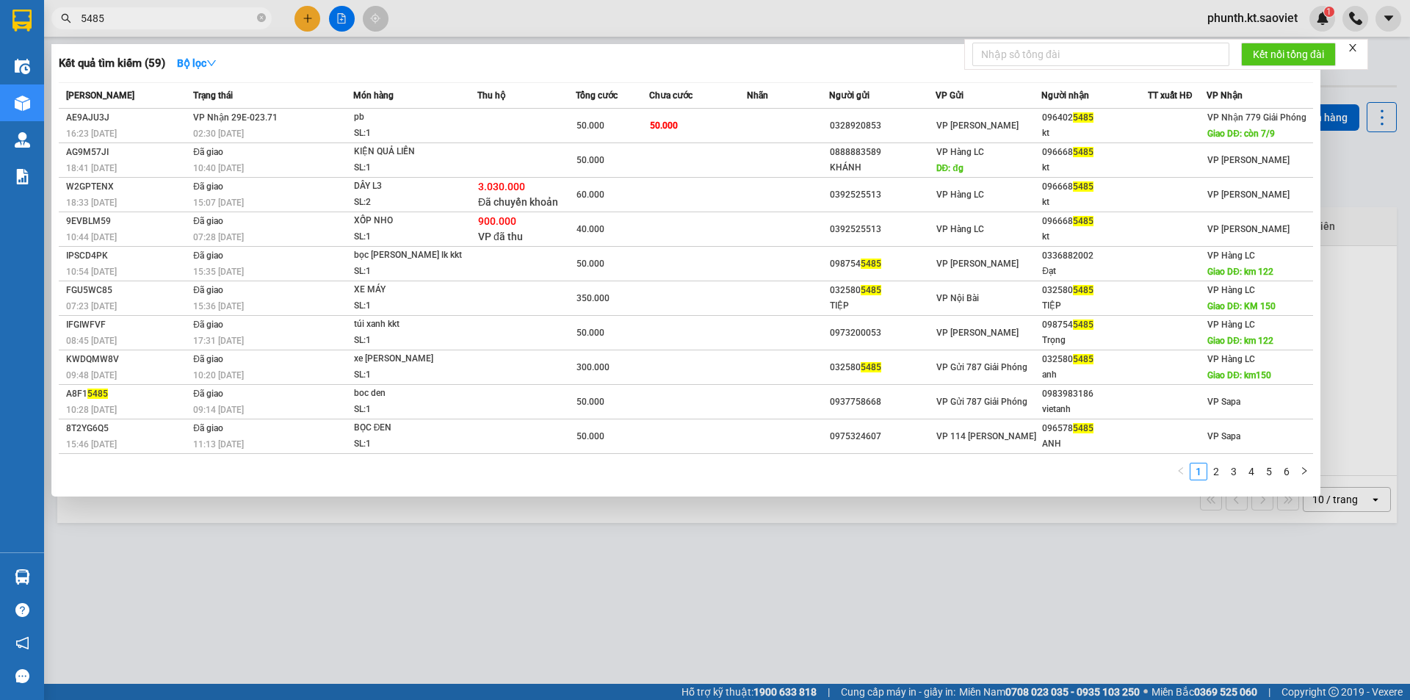
click at [144, 15] on input "5485" at bounding box center [167, 18] width 173 height 16
type input "6838"
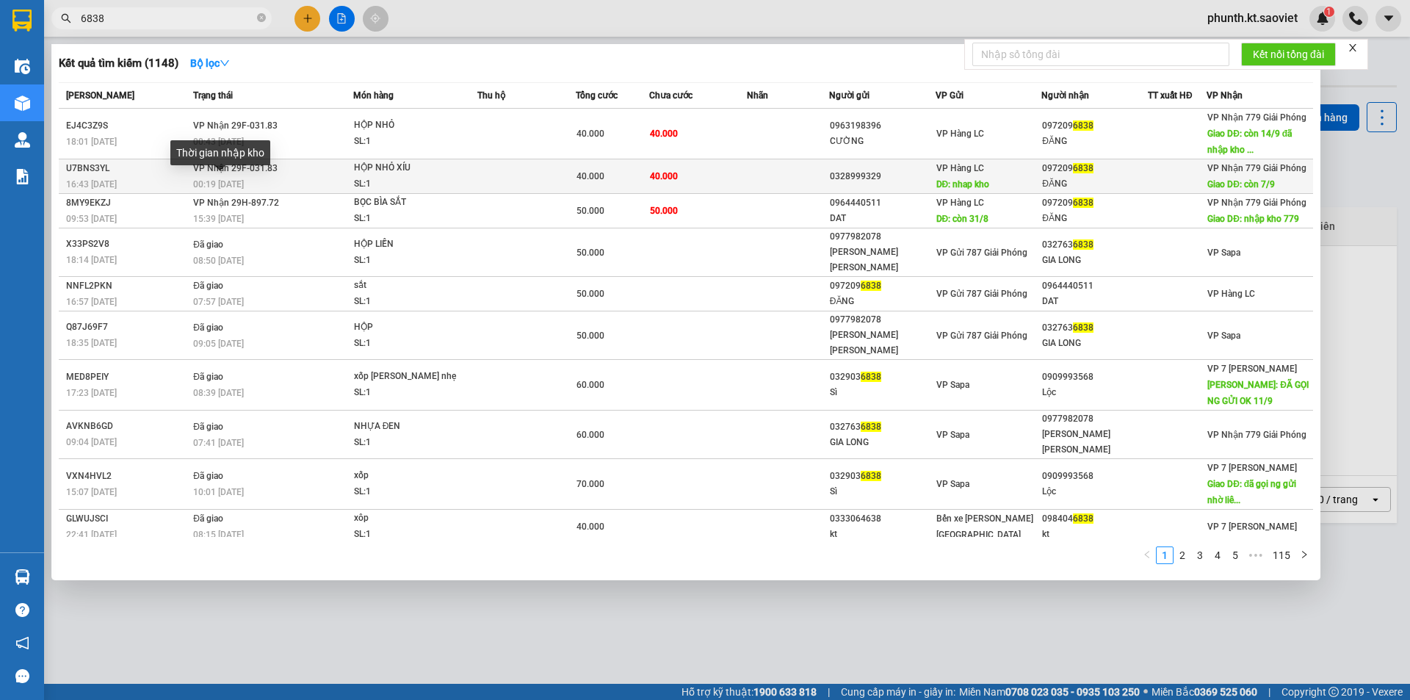
click at [212, 180] on span "00:19 - 22/08" at bounding box center [218, 184] width 51 height 10
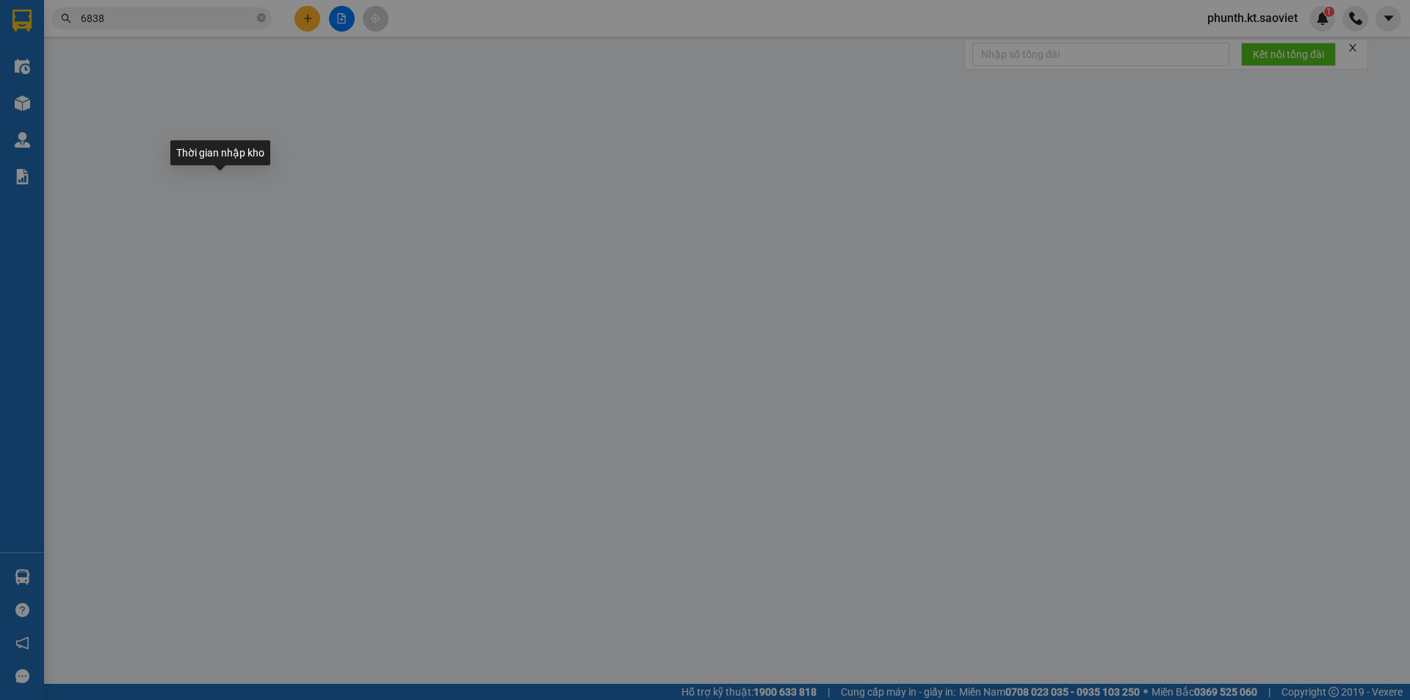
type input "0328999329"
type input "nhap kho"
type input "0972096838"
type input "ĐĂNG"
type input "còn 7/9"
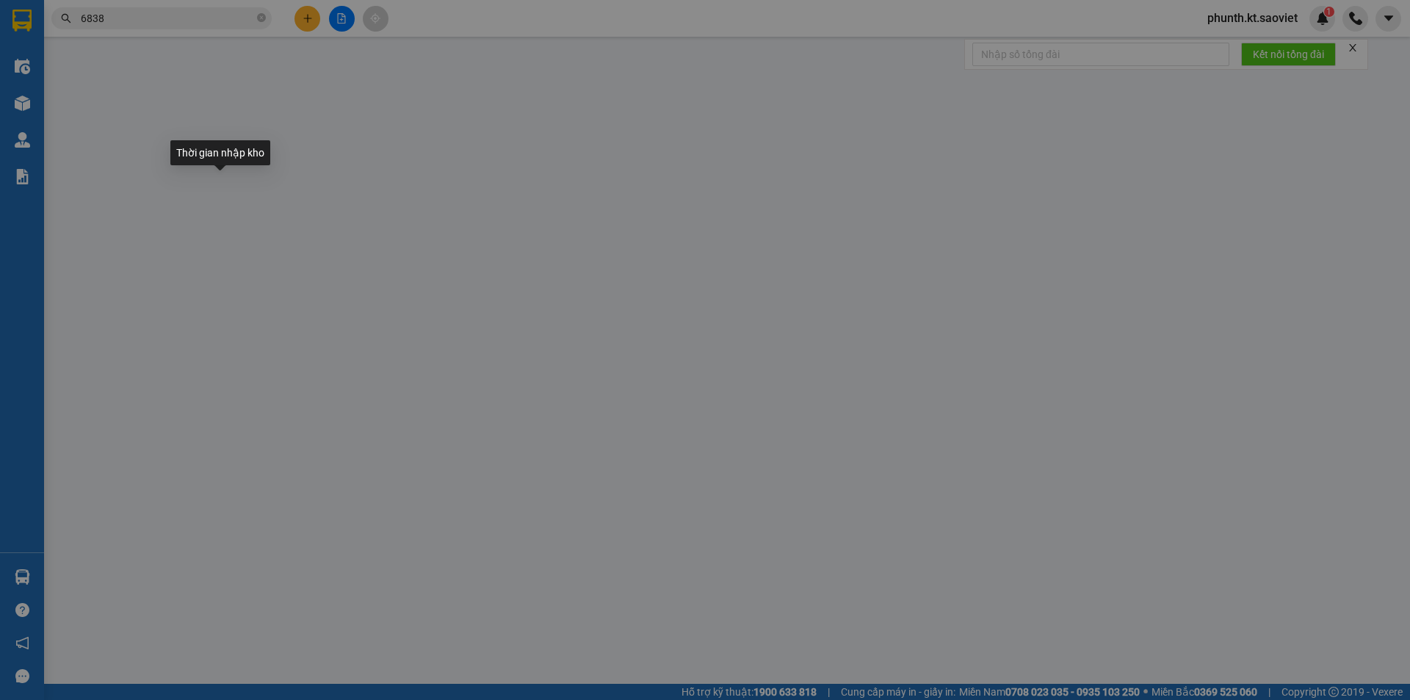
type input "40.000"
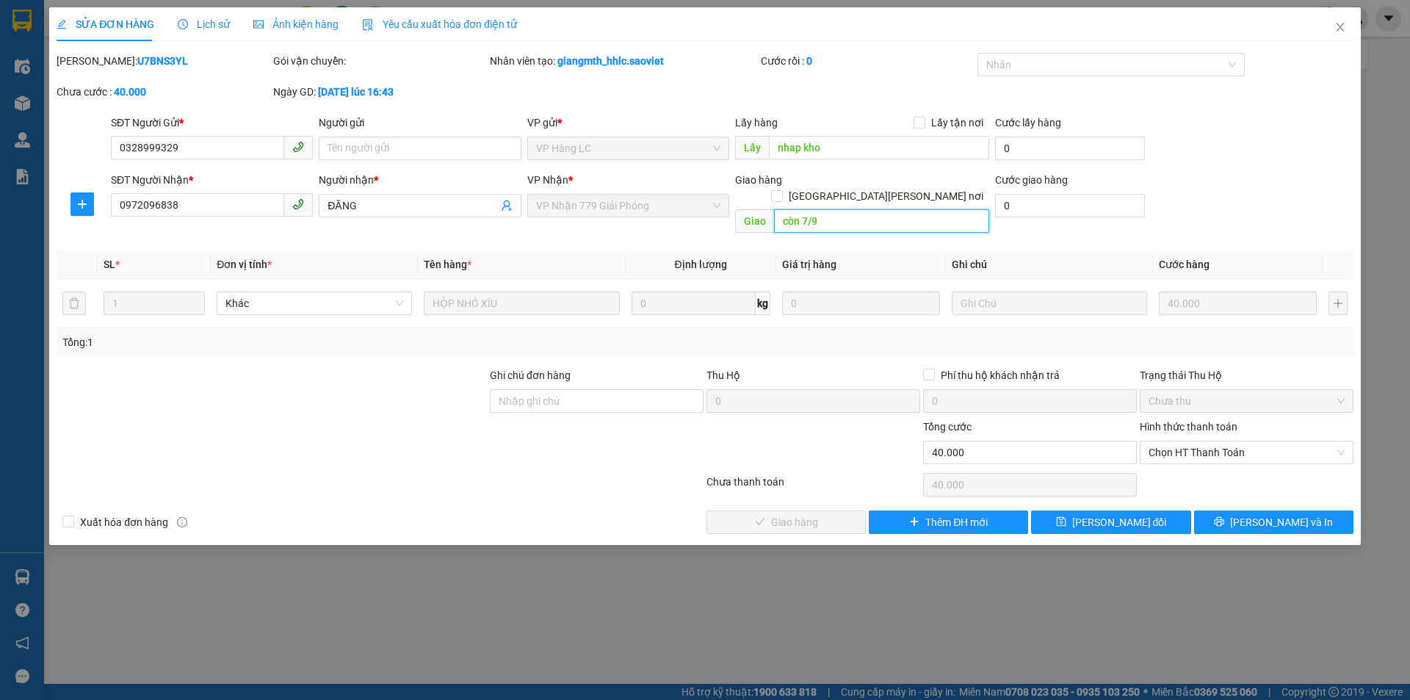
click at [844, 210] on input "còn 7/9" at bounding box center [881, 220] width 215 height 23
click at [849, 153] on input "nhap kho" at bounding box center [879, 147] width 220 height 23
click at [829, 210] on input "còn 7/9" at bounding box center [881, 220] width 215 height 23
paste input "14"
type input "còn 14/9"
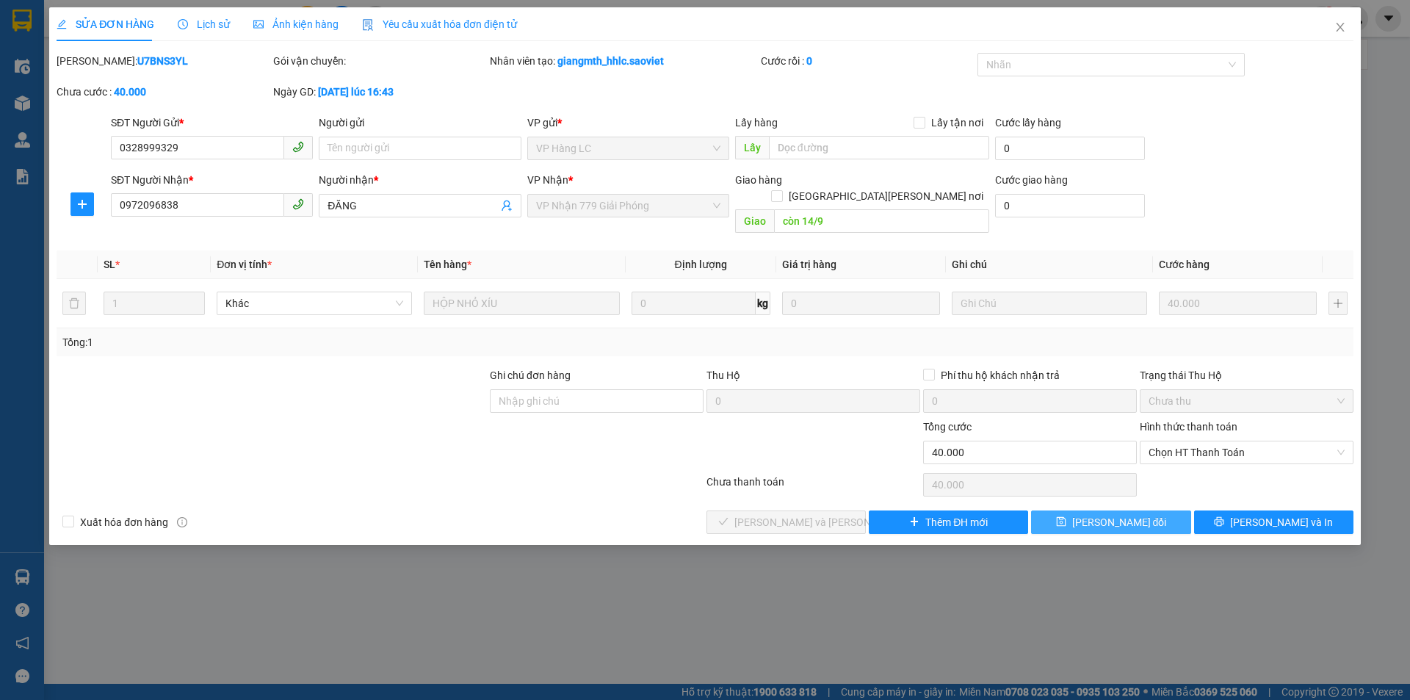
drag, startPoint x: 1084, startPoint y: 507, endPoint x: 1066, endPoint y: 495, distance: 21.2
click at [1066, 516] on icon "save" at bounding box center [1061, 521] width 10 height 10
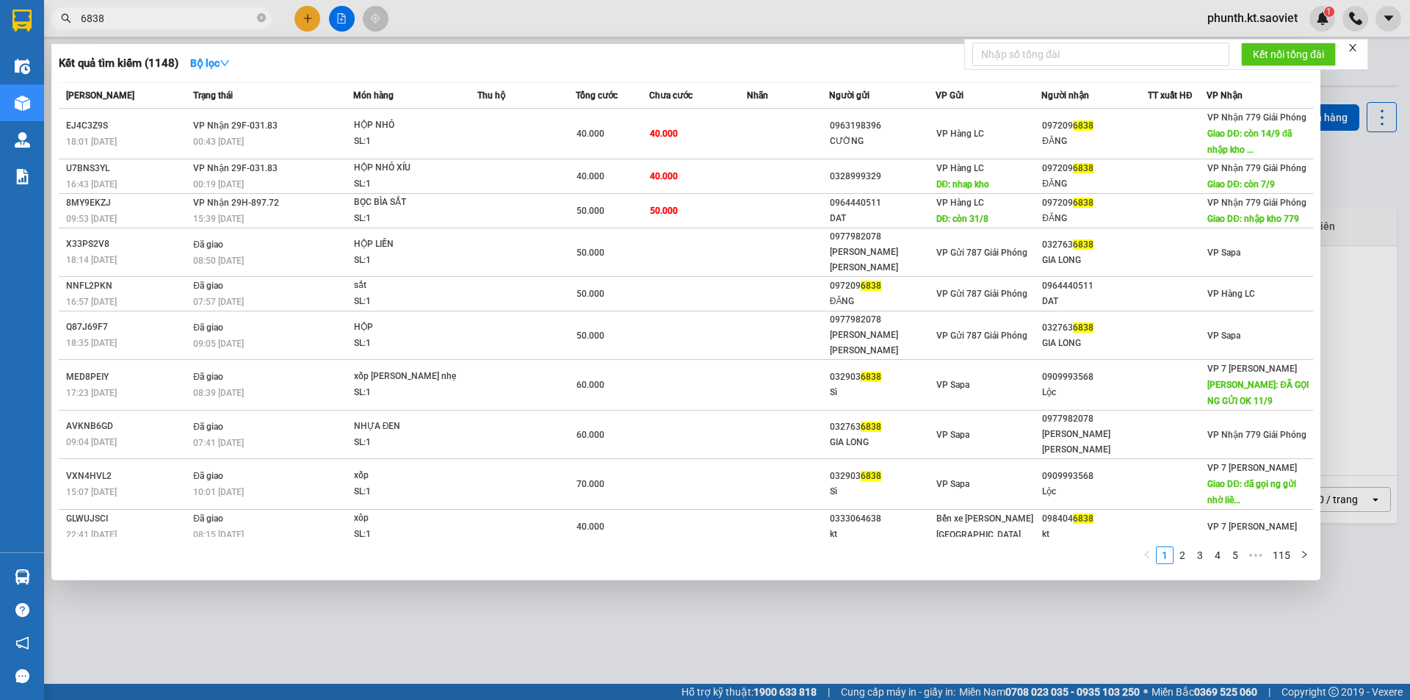
click at [163, 23] on input "6838" at bounding box center [167, 18] width 173 height 16
type input "6792"
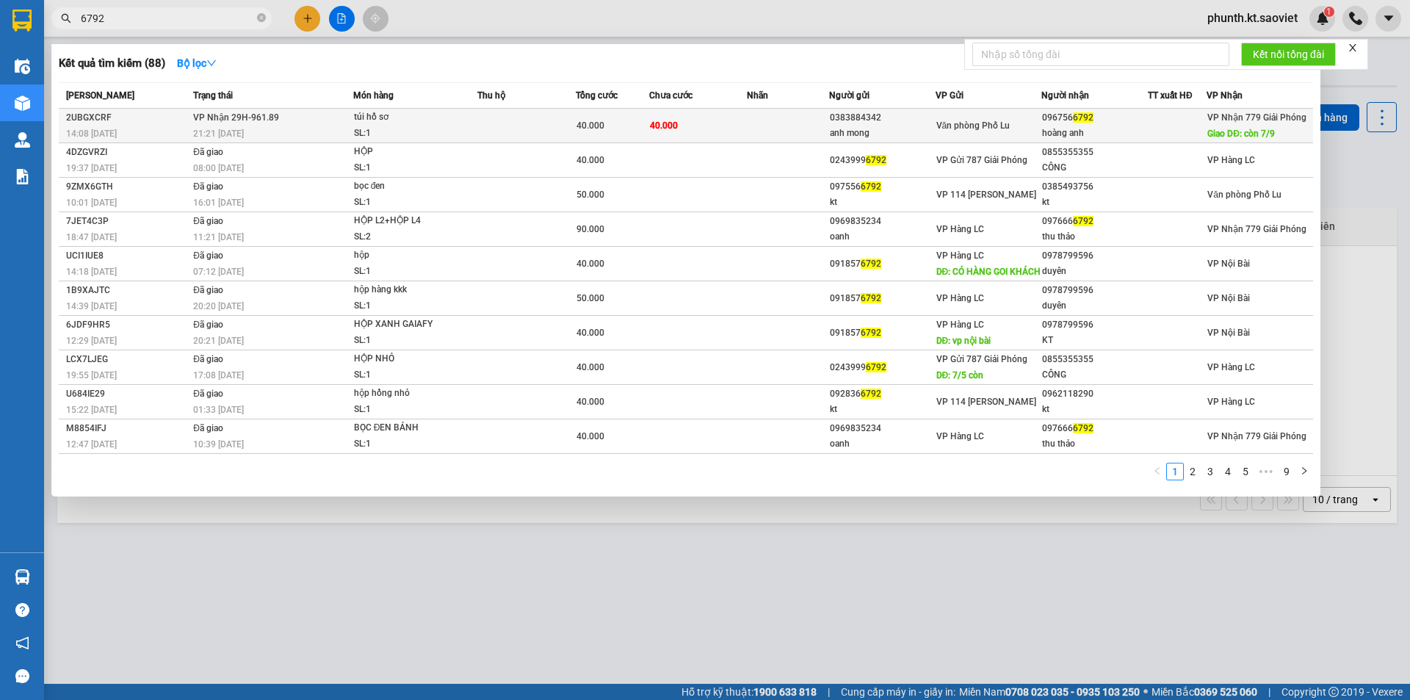
click at [301, 137] on div "21:21 - 22/08" at bounding box center [272, 134] width 159 height 16
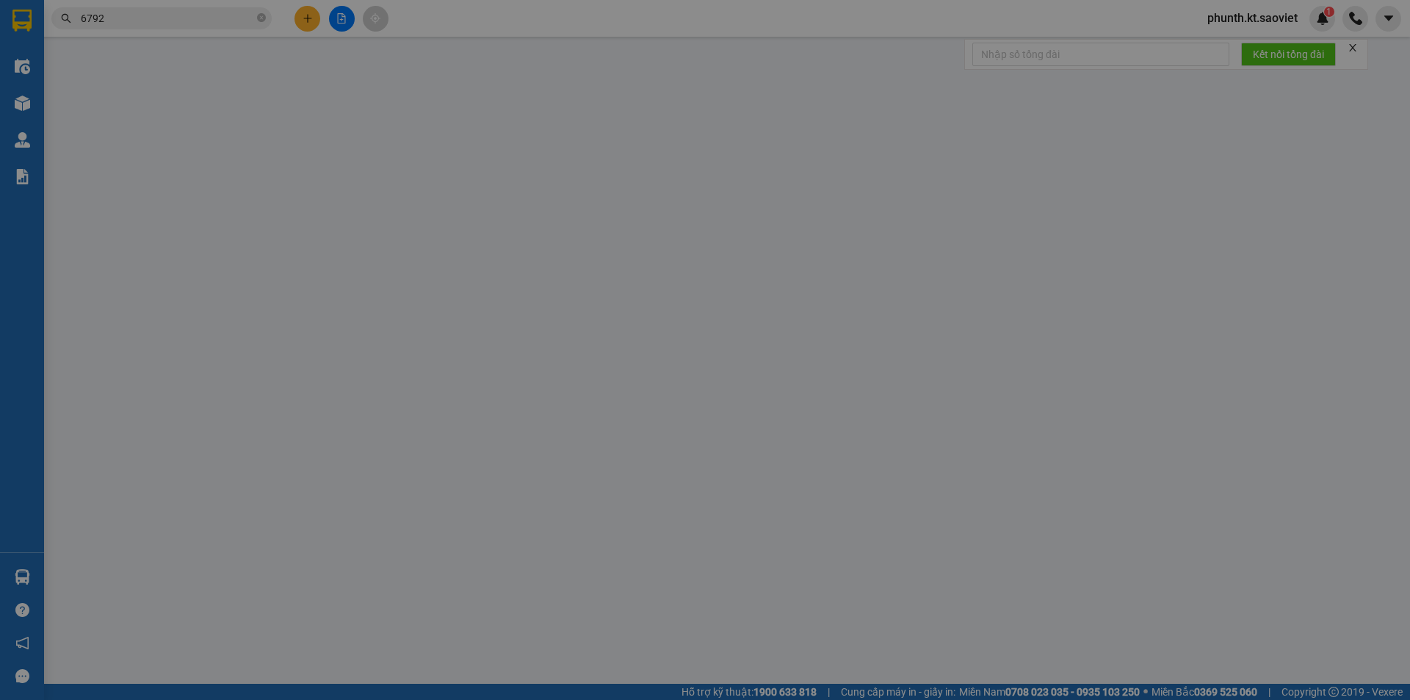
type input "0383884342"
type input "anh mong"
type input "0967566792"
type input "hoàng anh"
type input "còn 7/9"
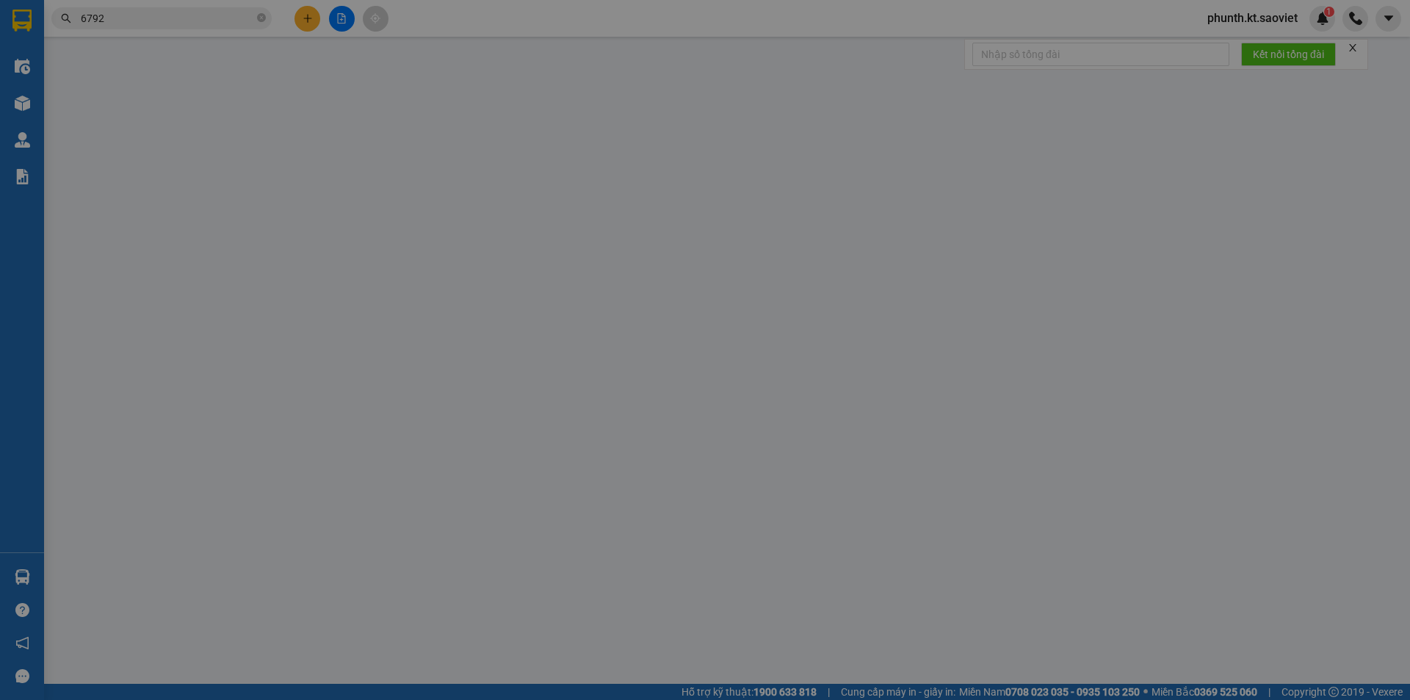
type input "40.000"
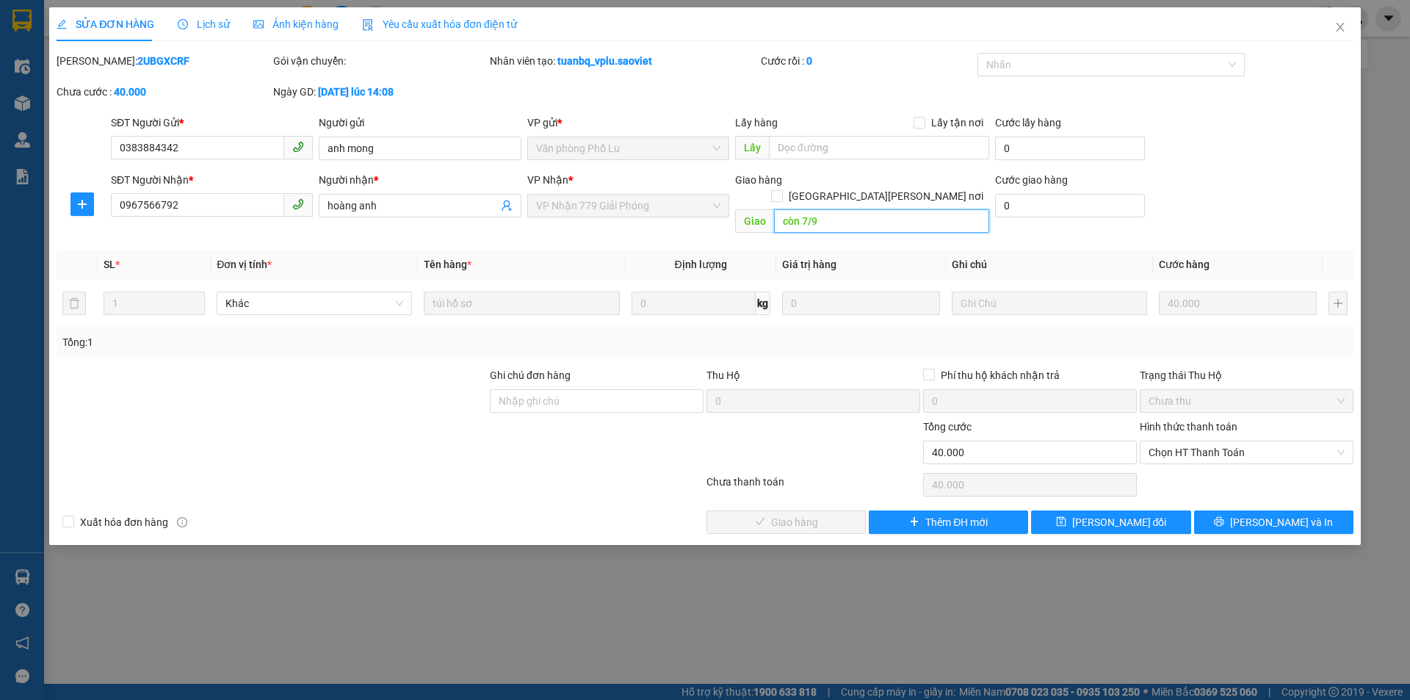
click at [819, 209] on input "còn 7/9" at bounding box center [881, 220] width 215 height 23
paste input "14"
type input "còn 14/9"
click at [1052, 510] on button "[PERSON_NAME] đổi" at bounding box center [1110, 521] width 159 height 23
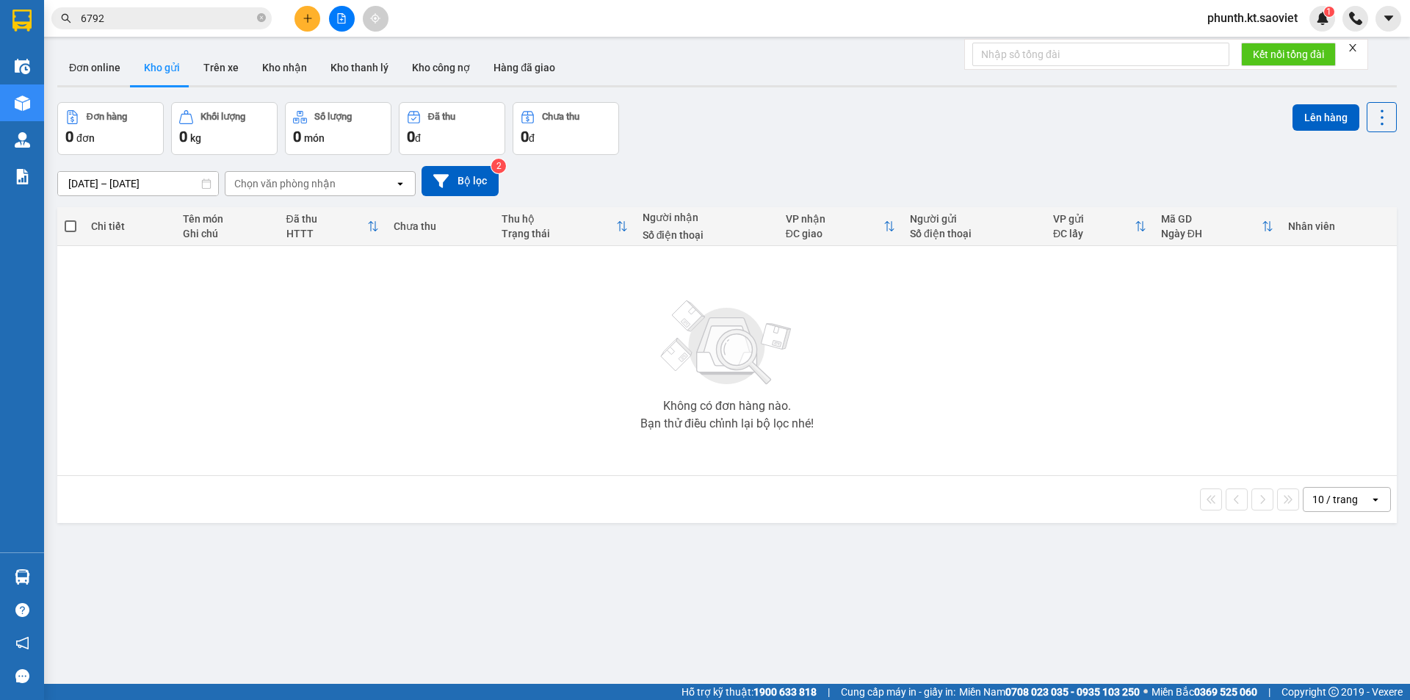
click at [131, 24] on input "6792" at bounding box center [167, 18] width 173 height 16
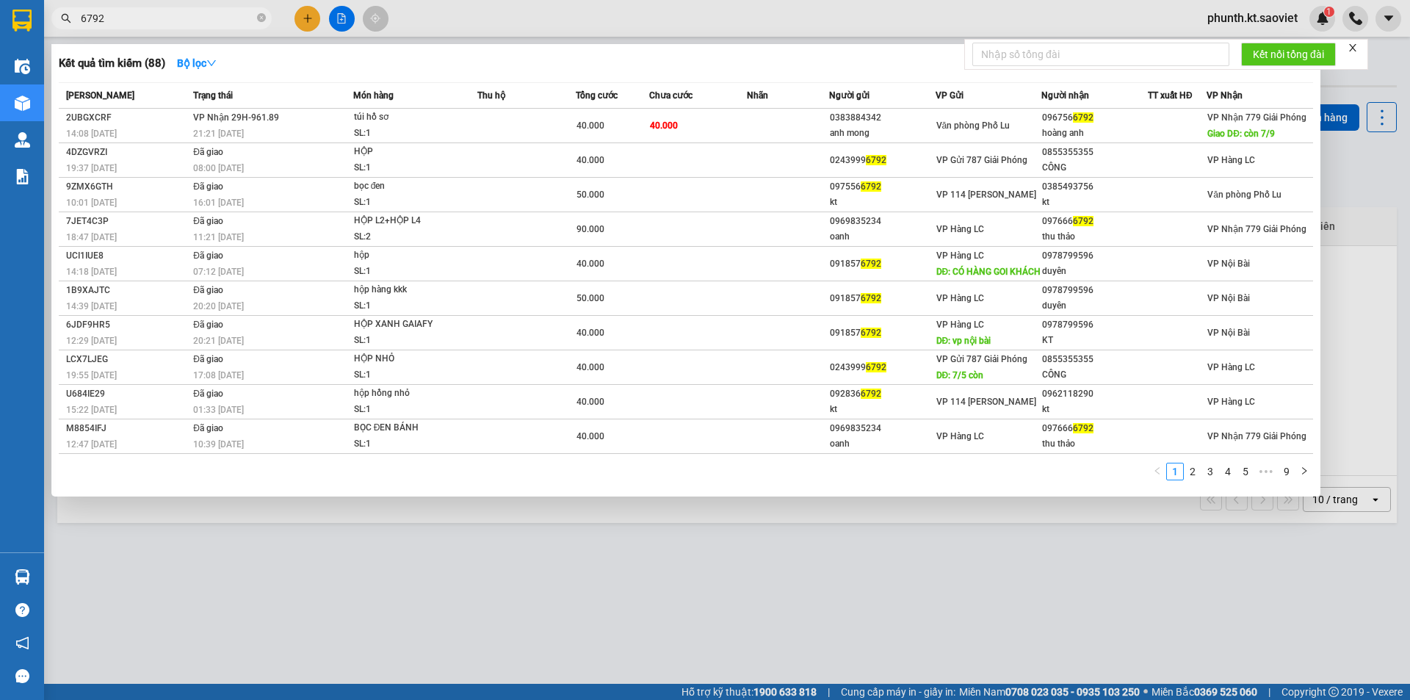
click at [131, 24] on input "6792" at bounding box center [167, 18] width 173 height 16
type input "8182"
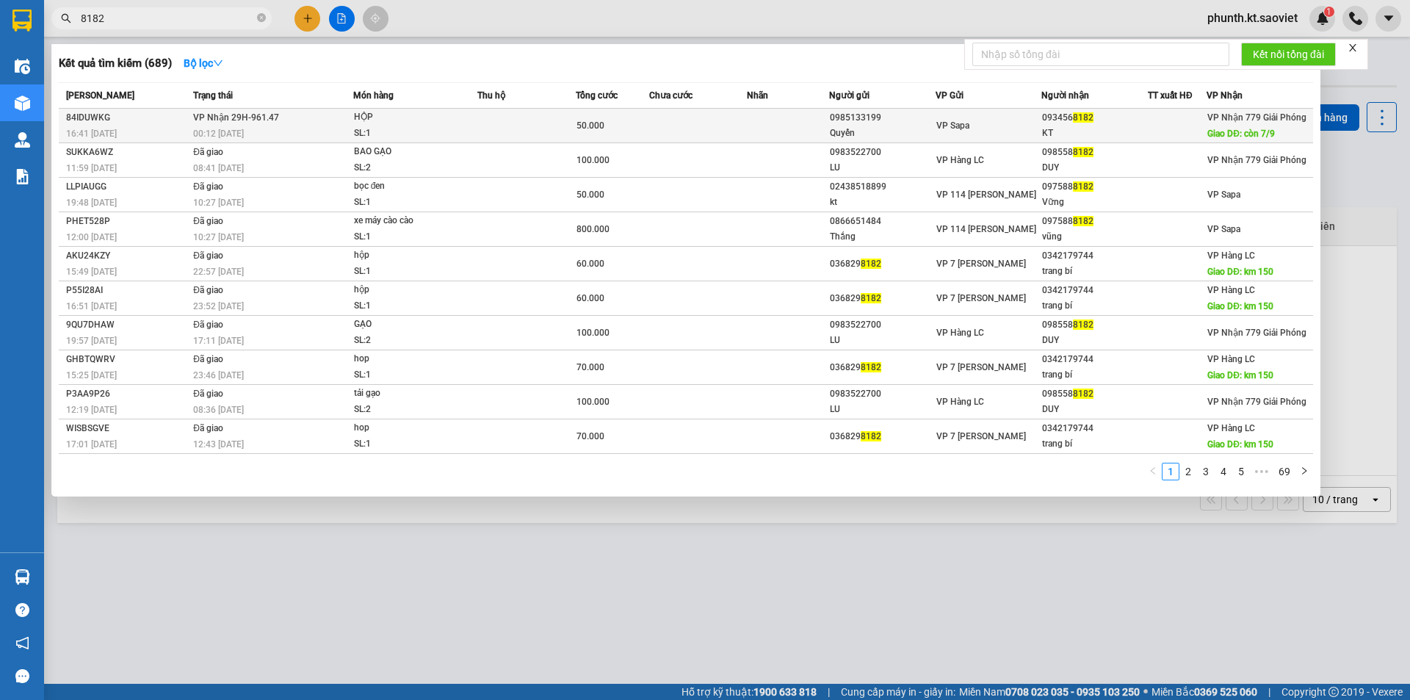
click at [216, 119] on span "[PERSON_NAME] 29H-961.47" at bounding box center [236, 117] width 86 height 10
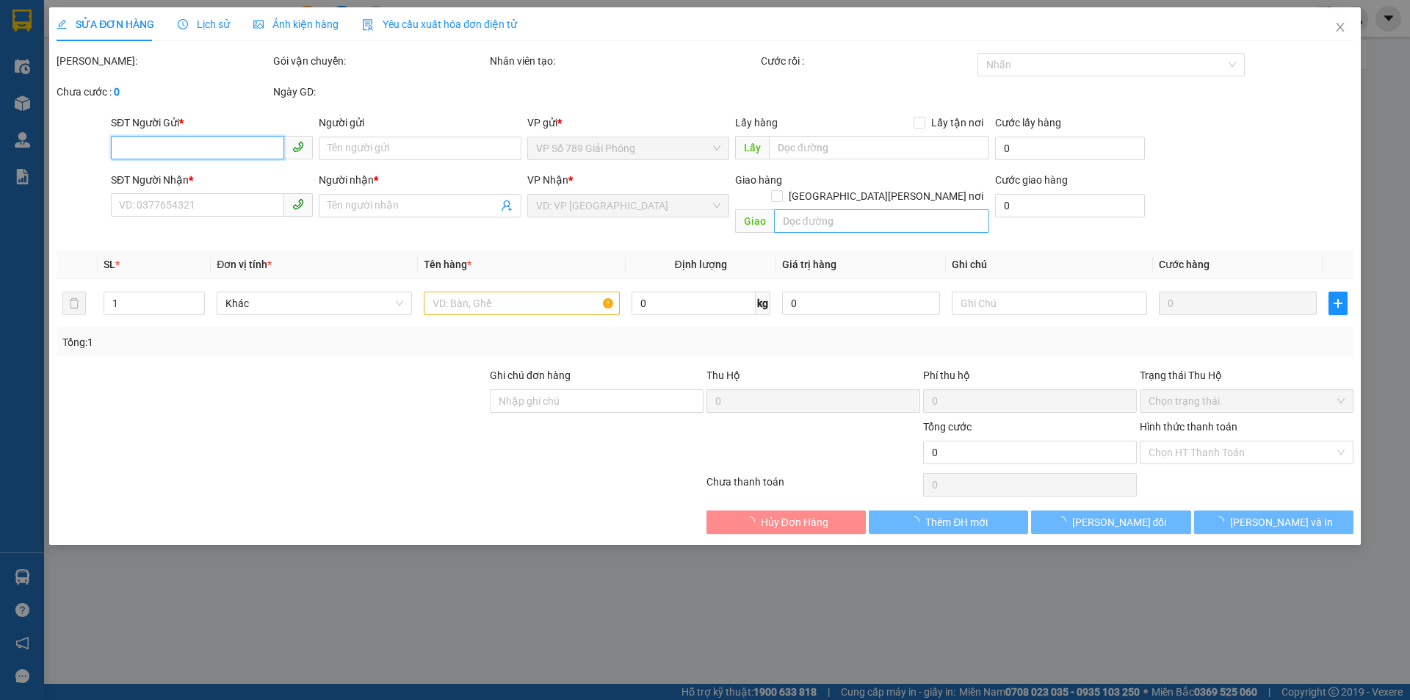
type input "0985133199"
type input "Quyến"
type input "0934568182"
type input "KT"
type input "còn 7/9"
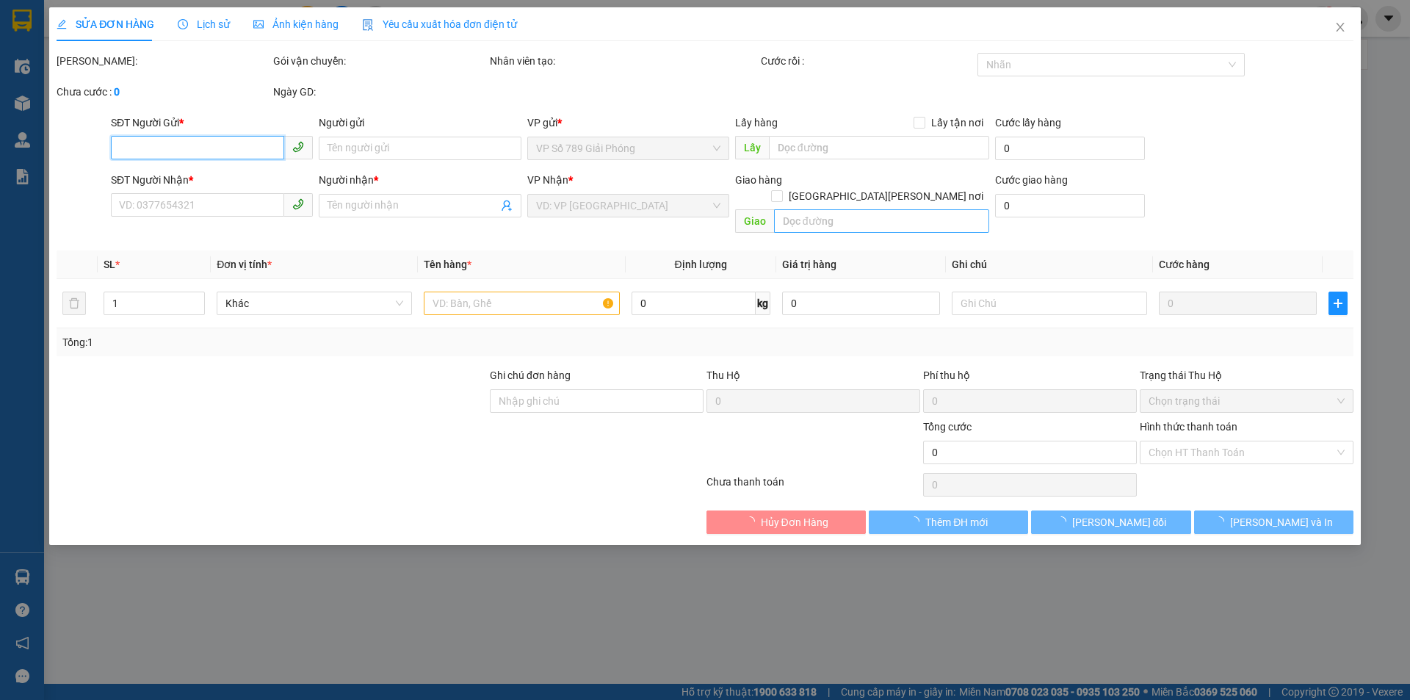
type input "50.000"
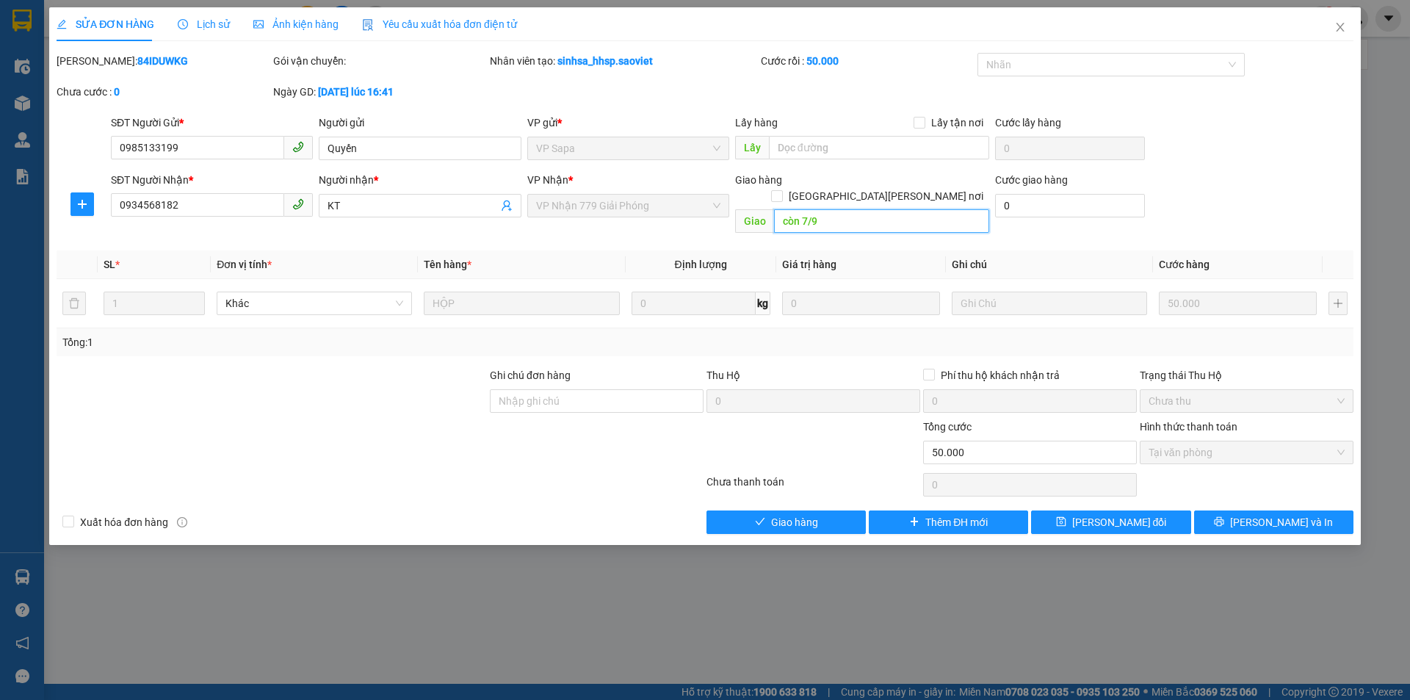
click at [818, 210] on input "còn 7/9" at bounding box center [881, 220] width 215 height 23
paste input "14"
type input "còn 14/9"
drag, startPoint x: 1104, startPoint y: 503, endPoint x: 1089, endPoint y: 475, distance: 31.5
click at [1104, 510] on button "[PERSON_NAME] đổi" at bounding box center [1110, 521] width 159 height 23
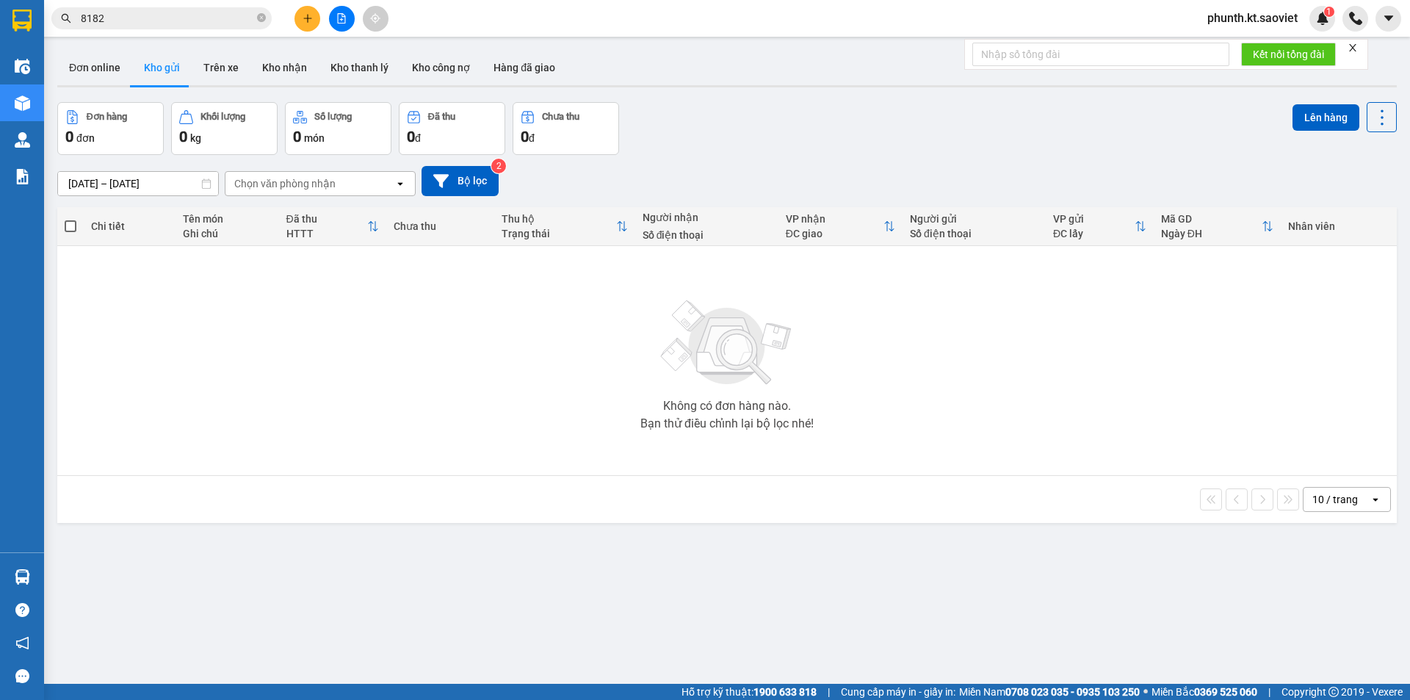
click at [133, 23] on input "8182" at bounding box center [167, 18] width 173 height 16
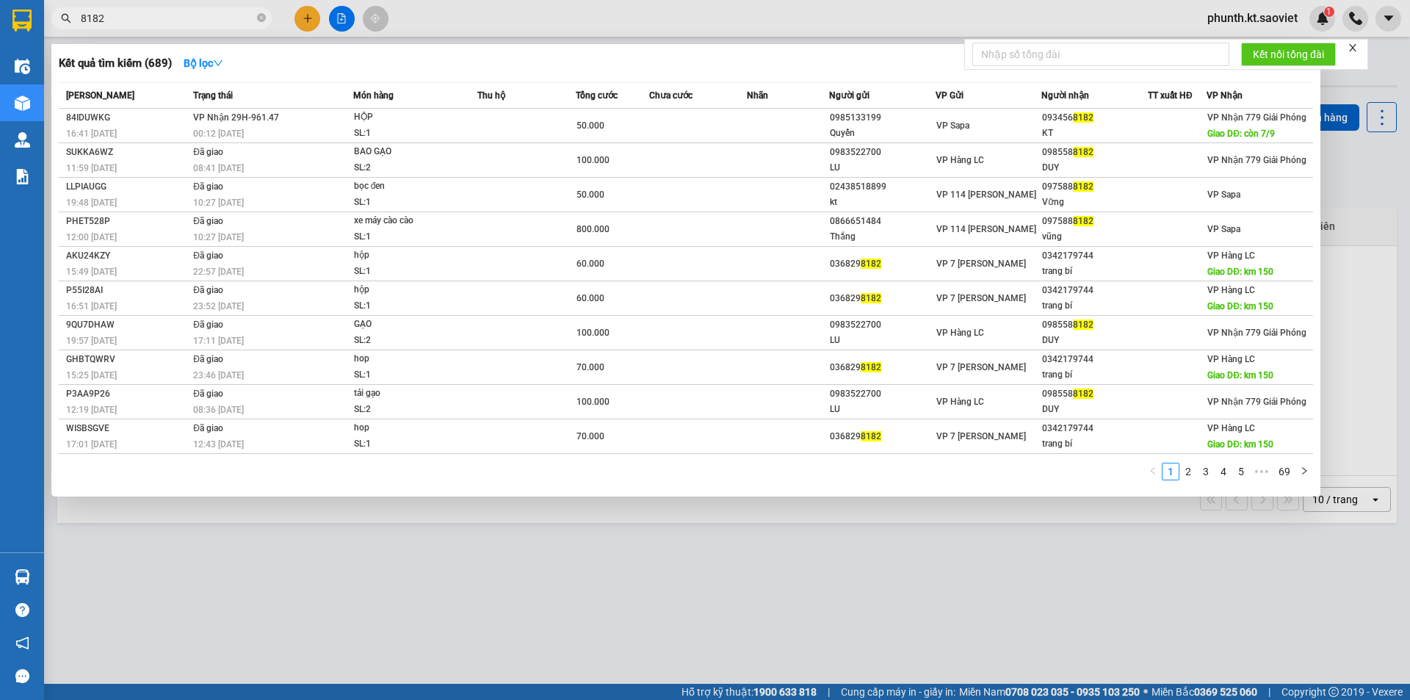
click at [133, 23] on input "8182" at bounding box center [167, 18] width 173 height 16
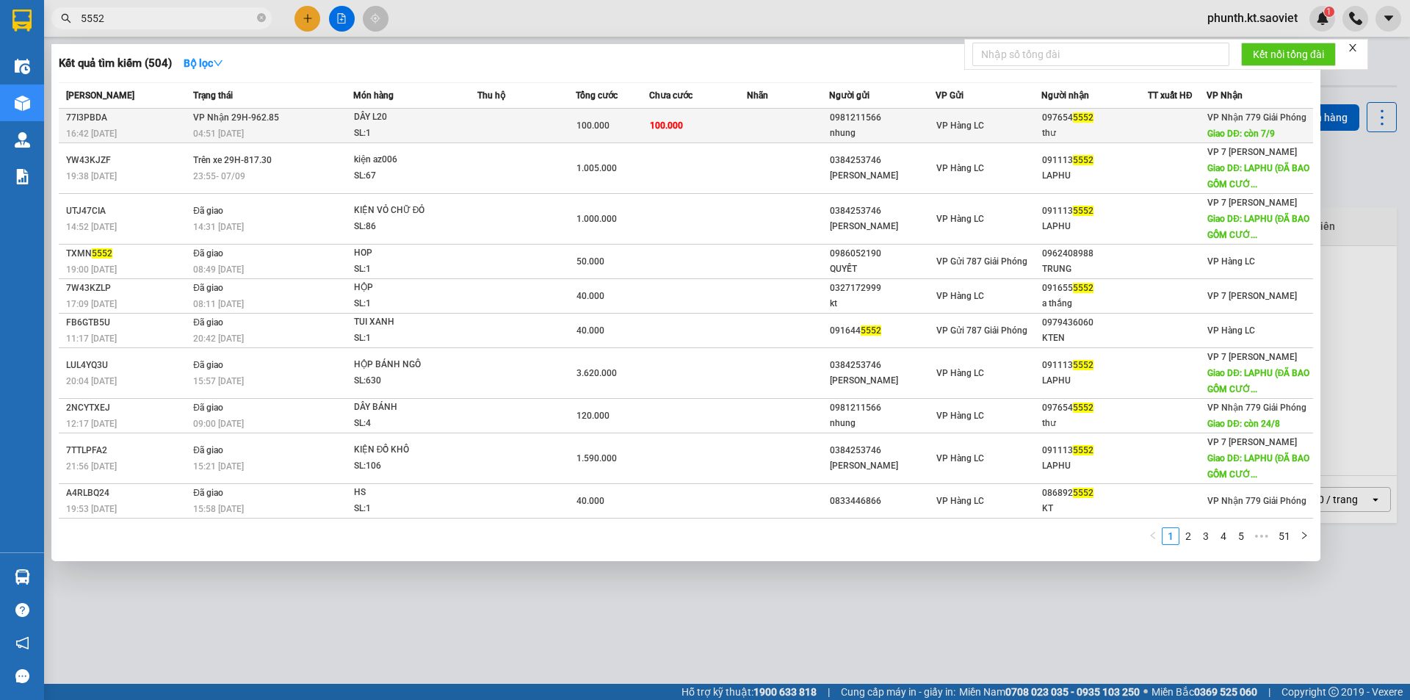
type input "5552"
click at [392, 126] on div "SL: 1" at bounding box center [409, 134] width 110 height 16
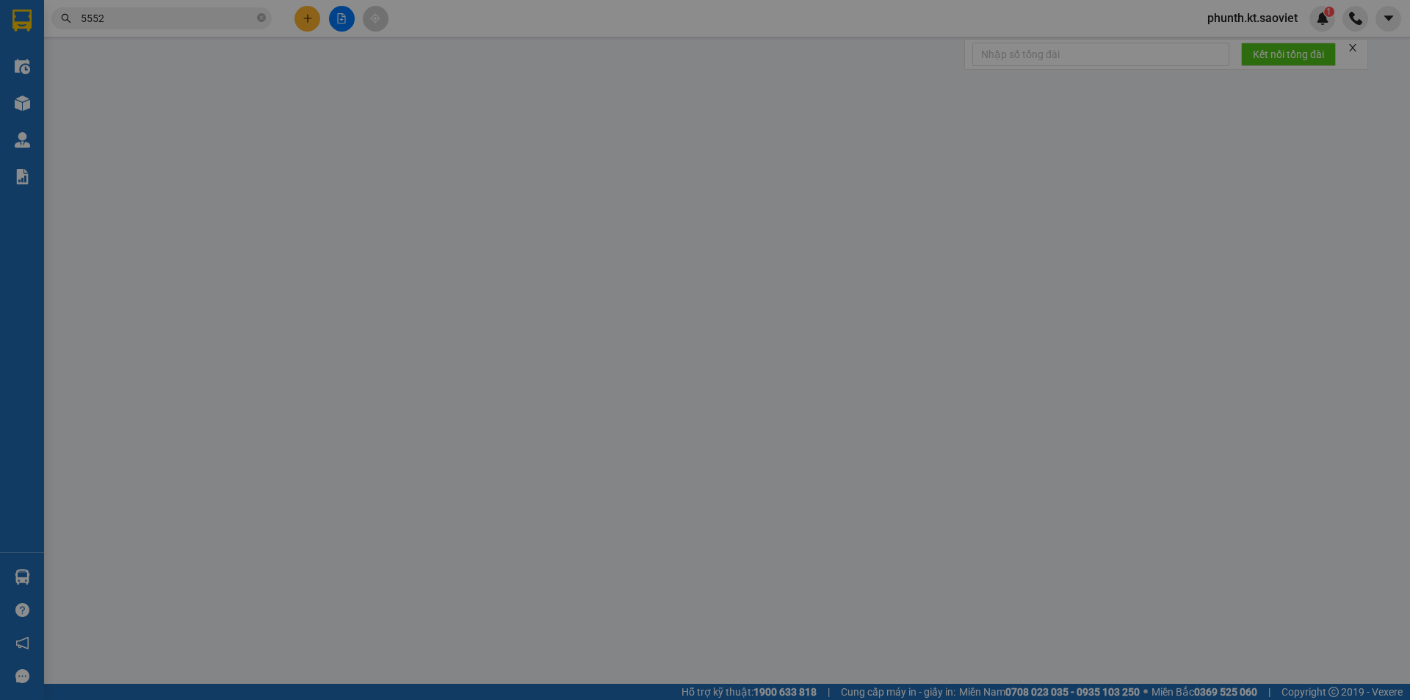
type input "0981211566"
type input "nhung"
type input "0976545552"
type input "thư"
type input "còn 7/9"
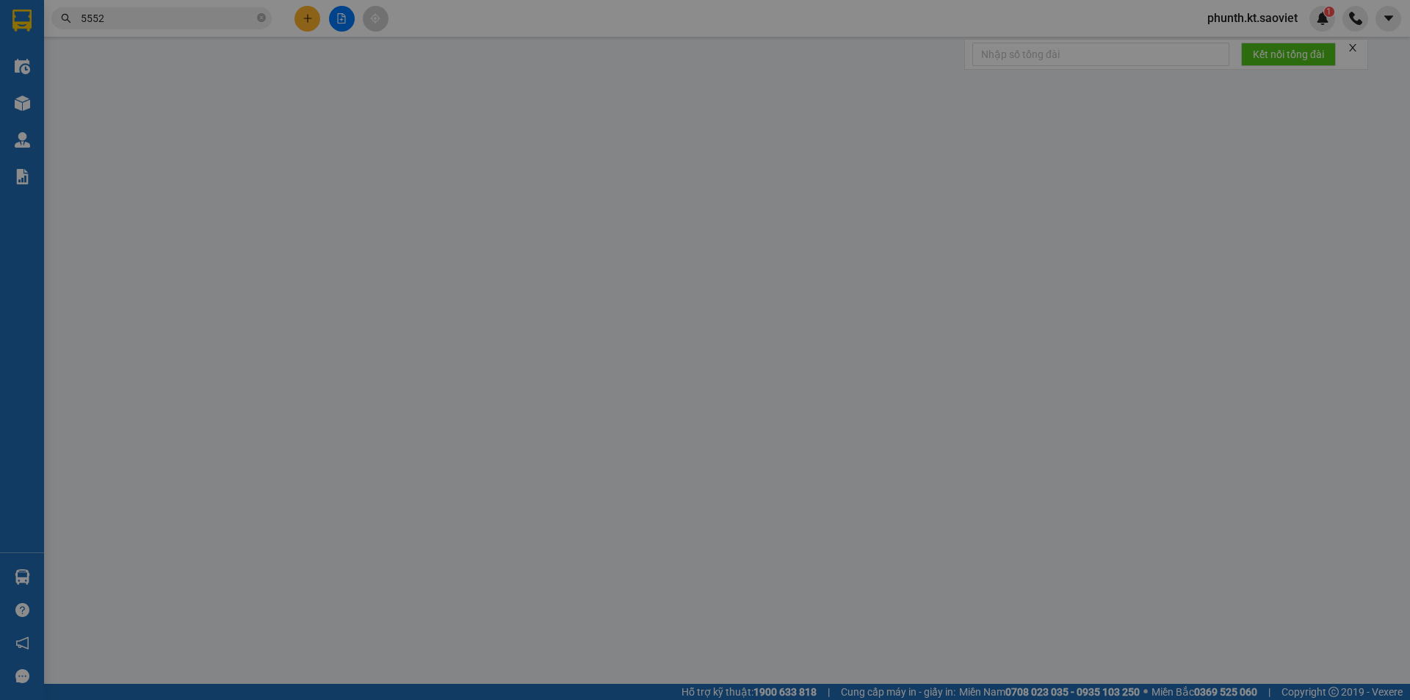
type input "100.000"
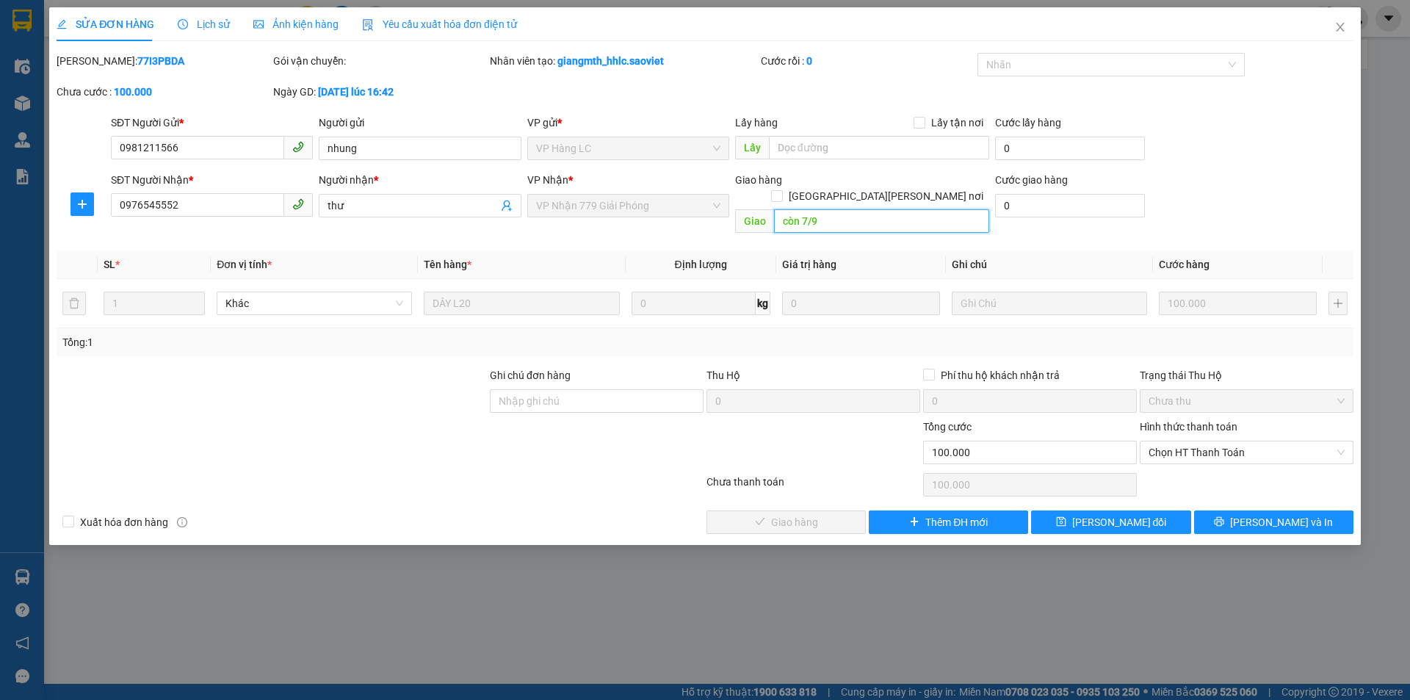
click at [782, 209] on input "còn 7/9" at bounding box center [881, 220] width 215 height 23
paste input "14"
type input "còn 14/9"
drag, startPoint x: 1081, startPoint y: 507, endPoint x: 1066, endPoint y: 498, distance: 17.5
click at [1066, 516] on icon "save" at bounding box center [1061, 521] width 10 height 10
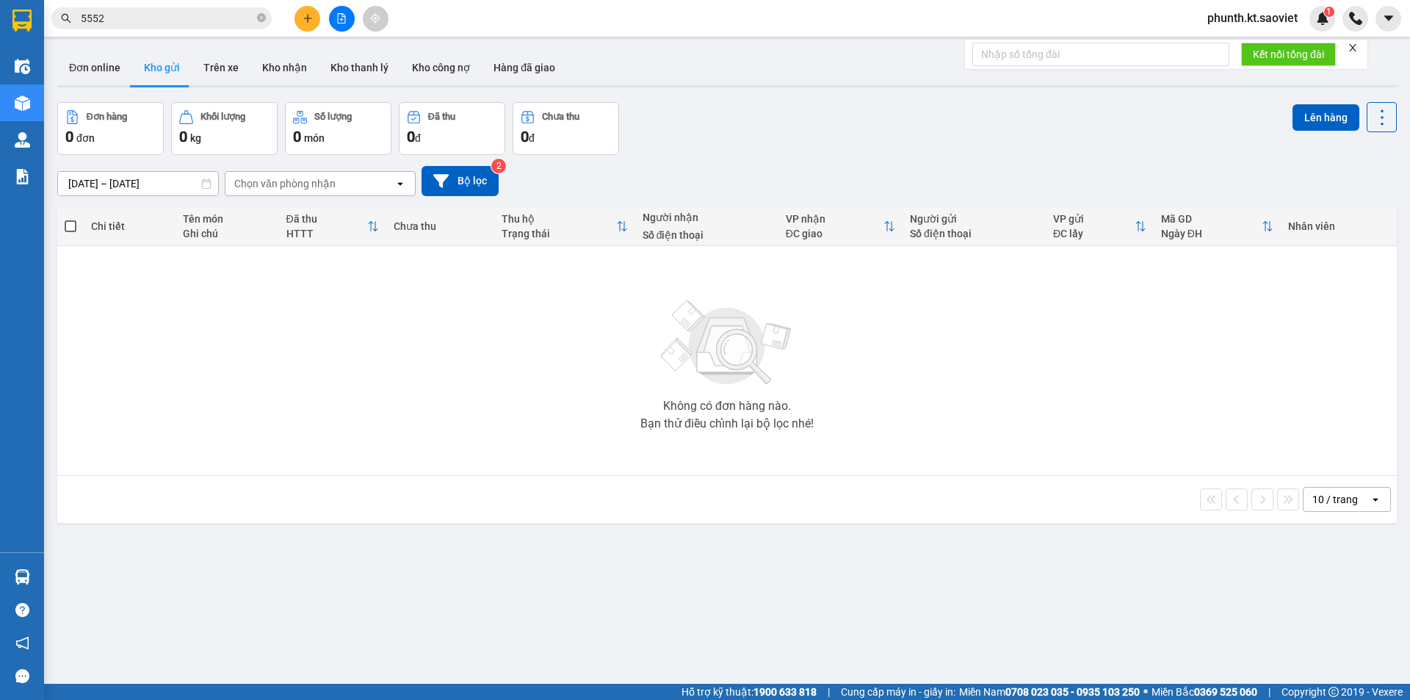
click at [150, 26] on input "5552" at bounding box center [167, 18] width 173 height 16
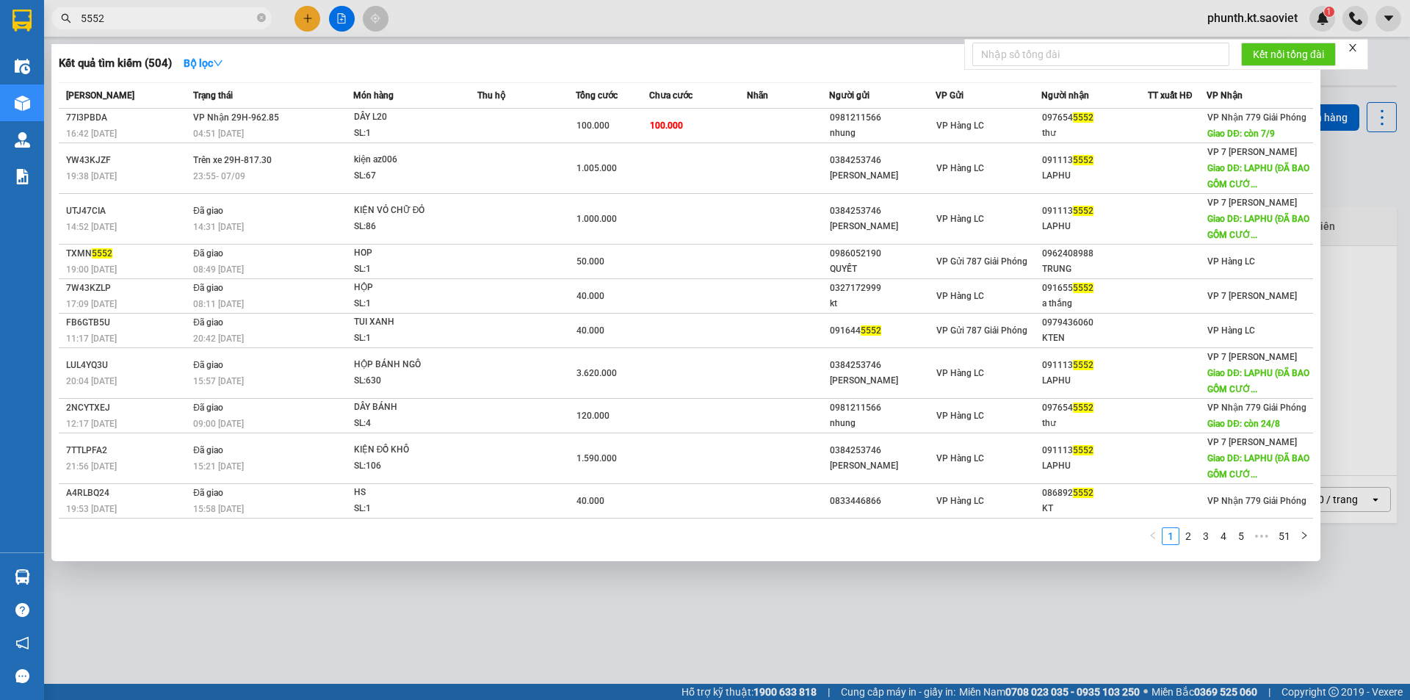
click at [150, 26] on input "5552" at bounding box center [167, 18] width 173 height 16
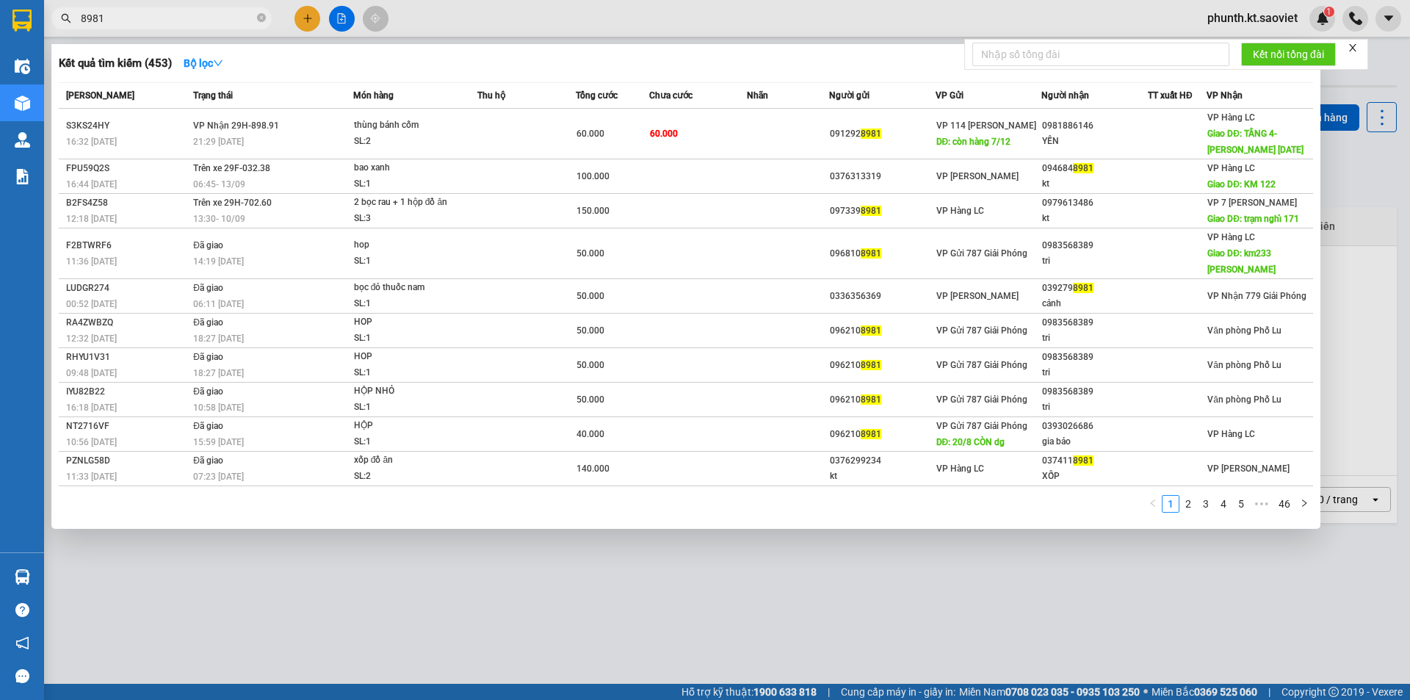
click at [162, 26] on span "8981" at bounding box center [161, 18] width 220 height 22
click at [161, 22] on input "8981" at bounding box center [167, 18] width 173 height 16
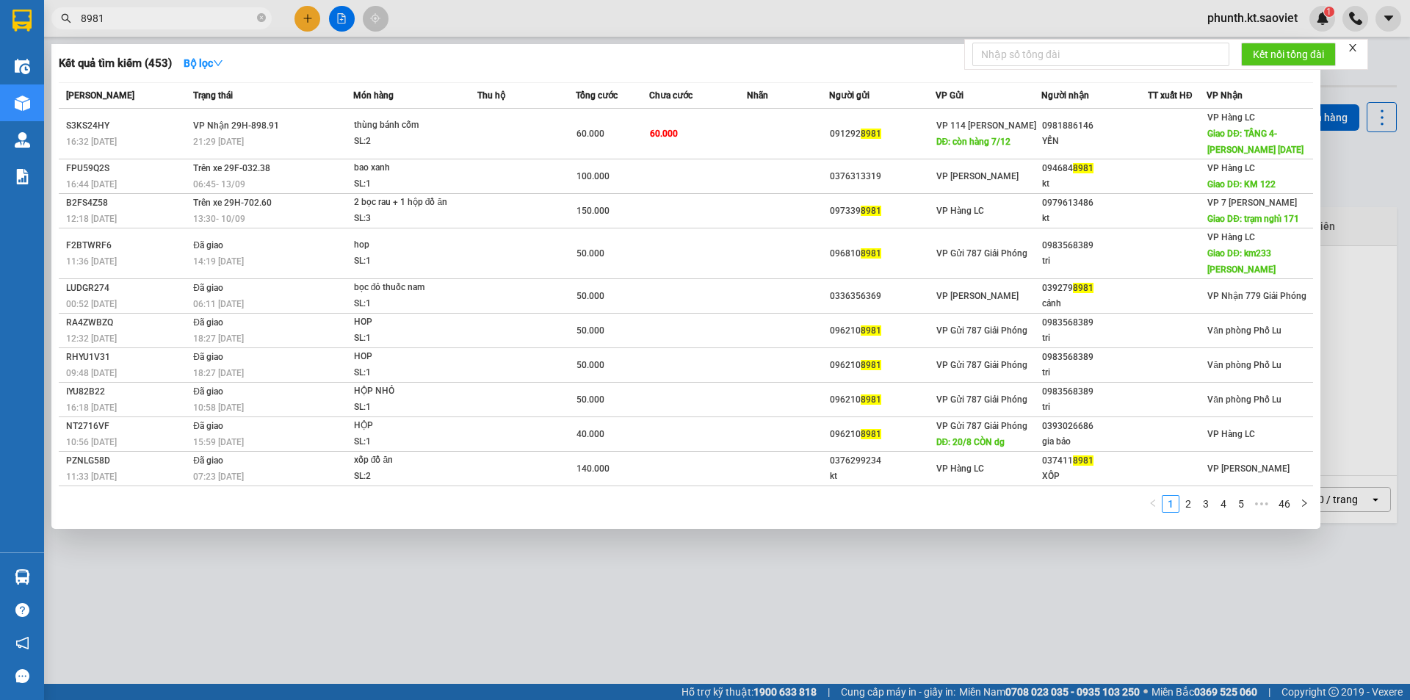
click at [161, 22] on input "8981" at bounding box center [167, 18] width 173 height 16
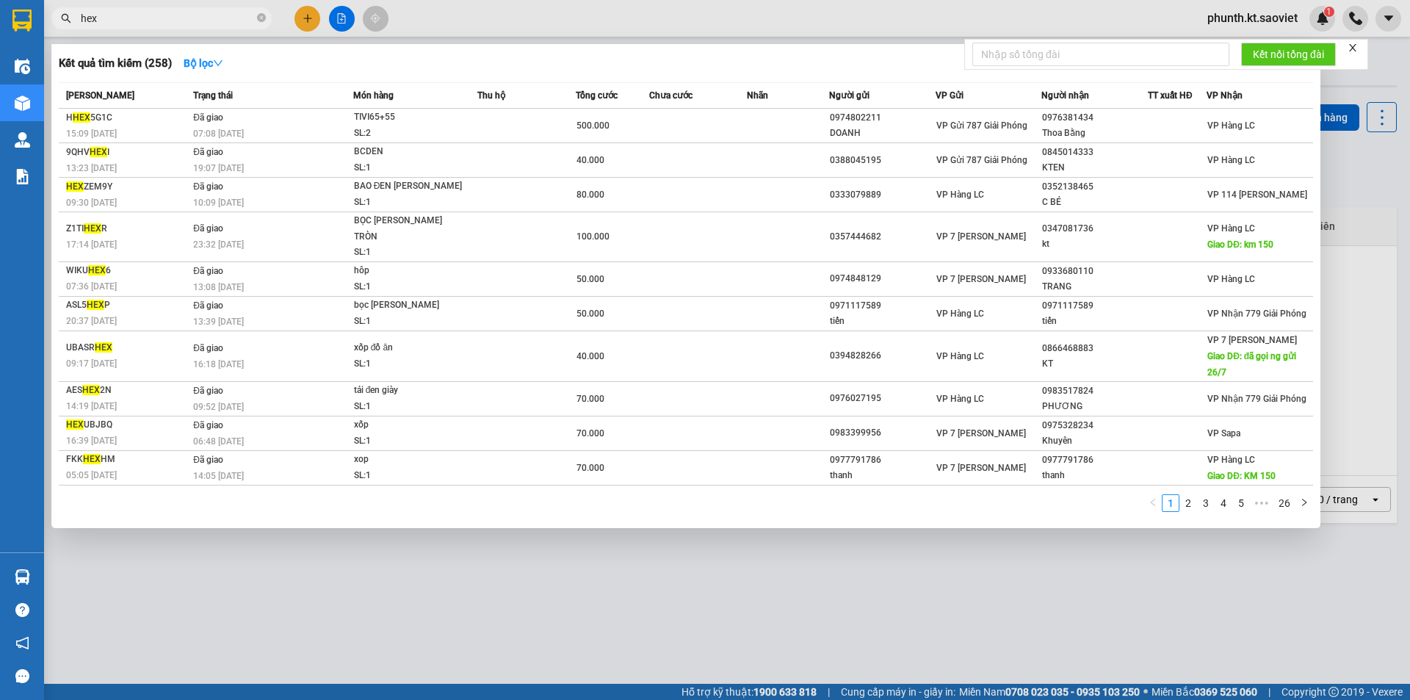
click at [123, 15] on input "hex" at bounding box center [167, 18] width 173 height 16
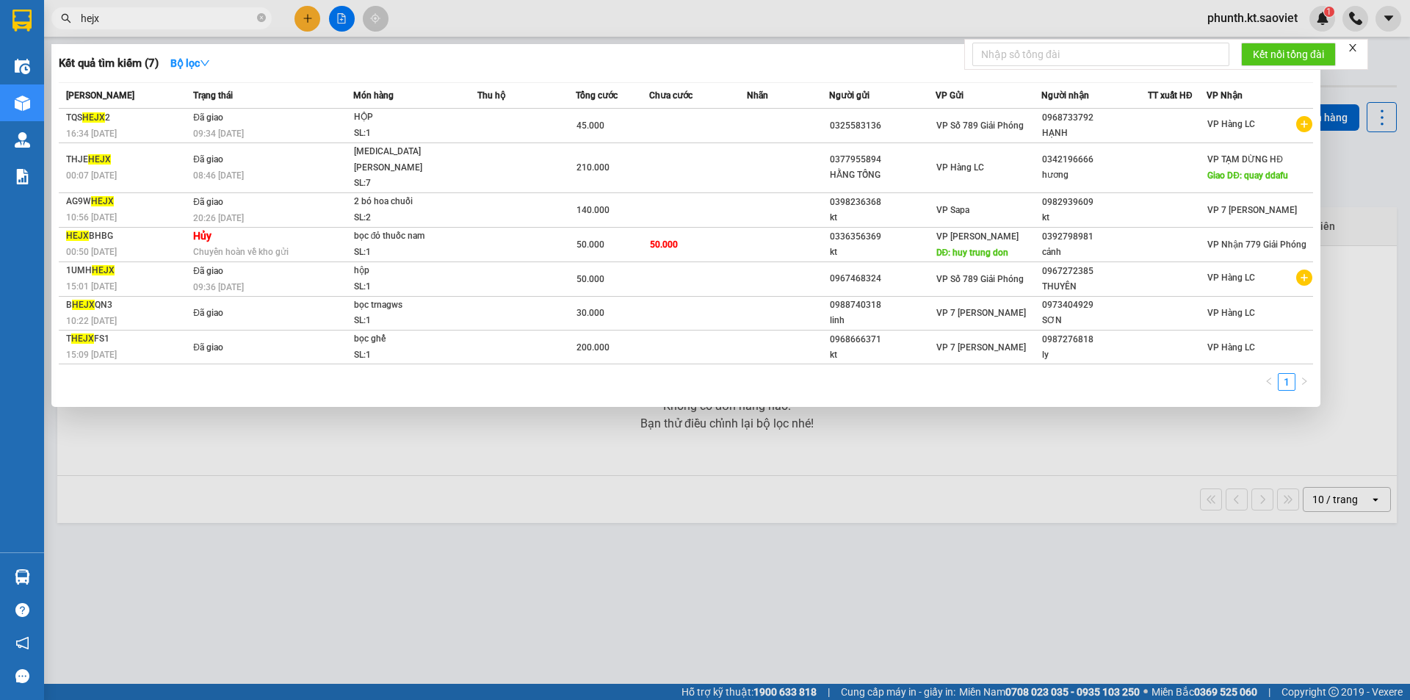
click at [109, 11] on input "hejx" at bounding box center [167, 18] width 173 height 16
type input "0609"
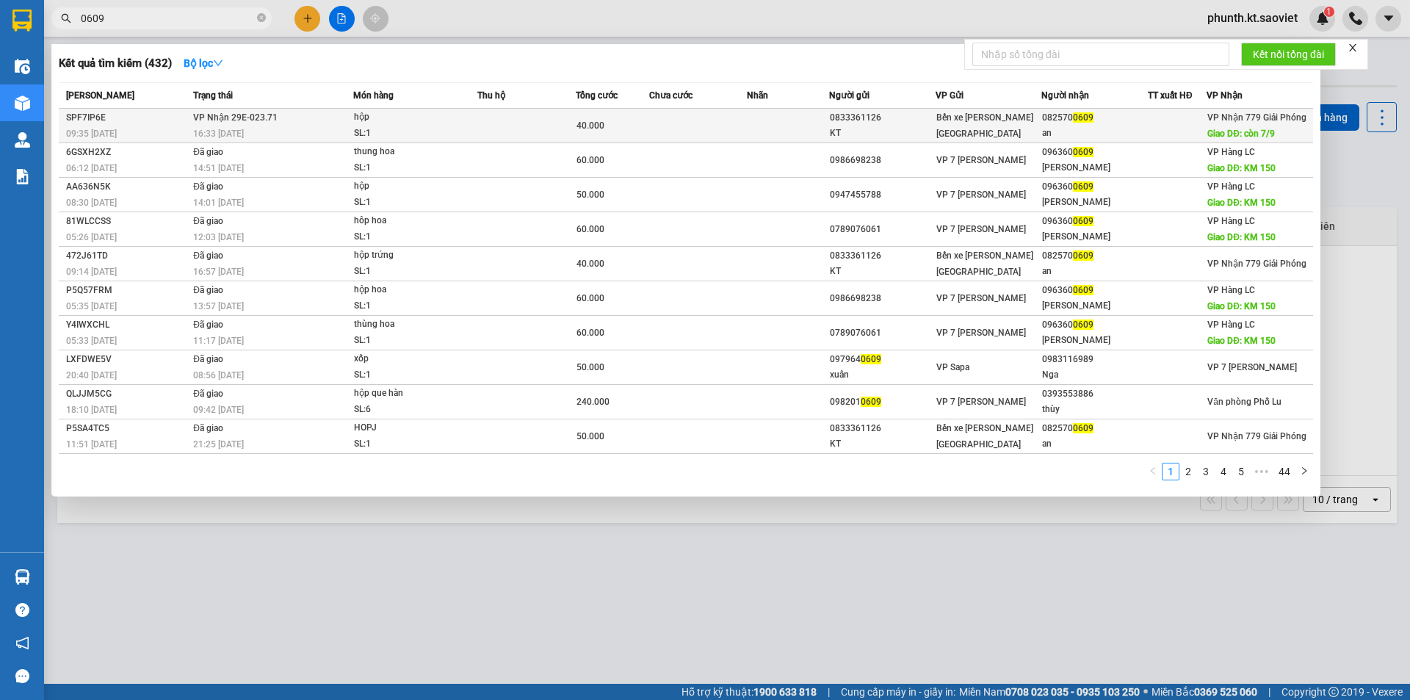
click at [192, 119] on td "VP Nhận 29E-023.71 16:33 - 29/08" at bounding box center [271, 126] width 164 height 35
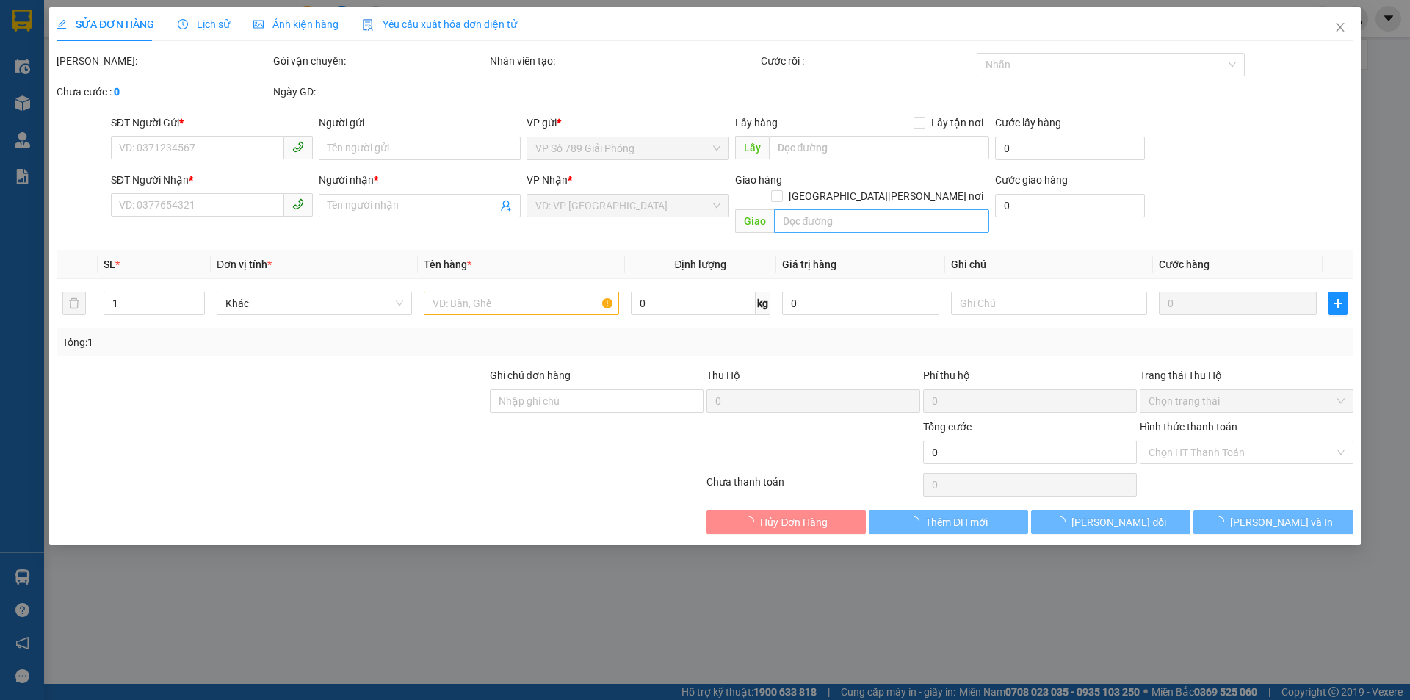
type input "0833361126"
type input "KT"
type input "0825700609"
type input "an"
type input "còn 7/9"
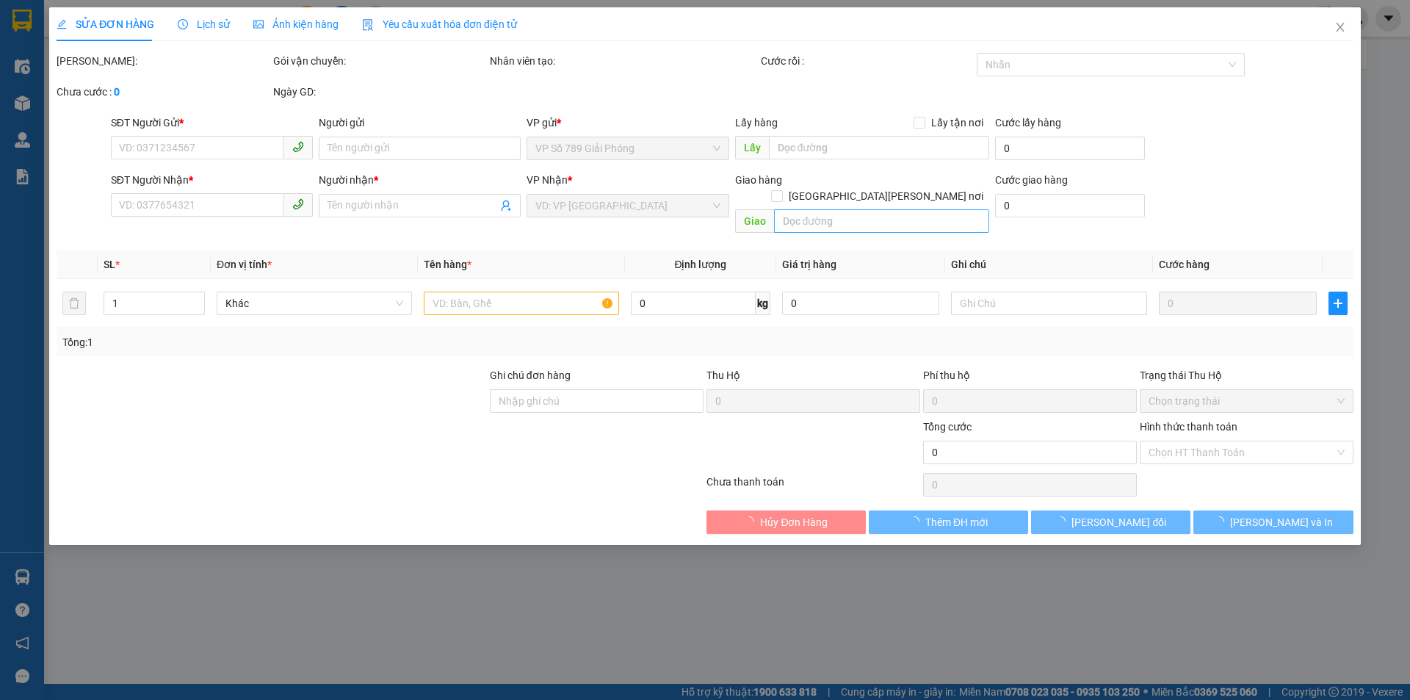
type input "40.000"
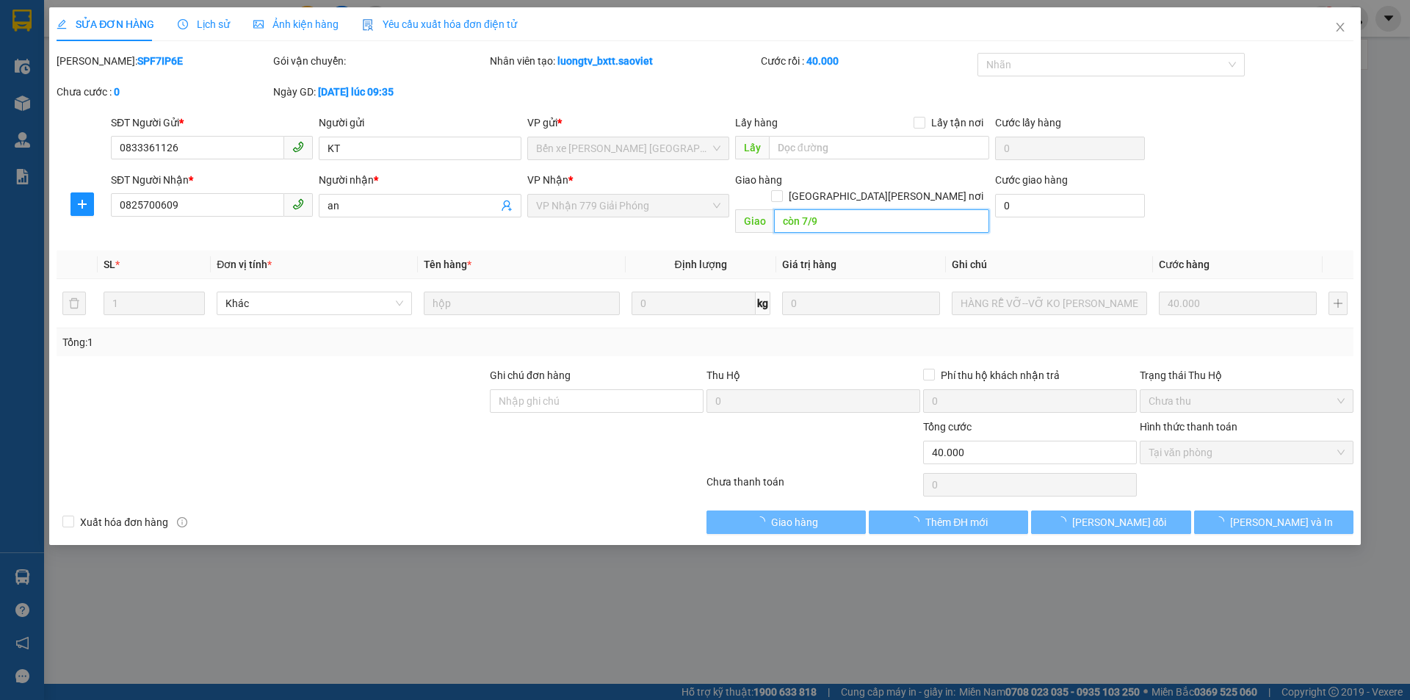
click at [814, 209] on input "còn 7/9" at bounding box center [881, 220] width 215 height 23
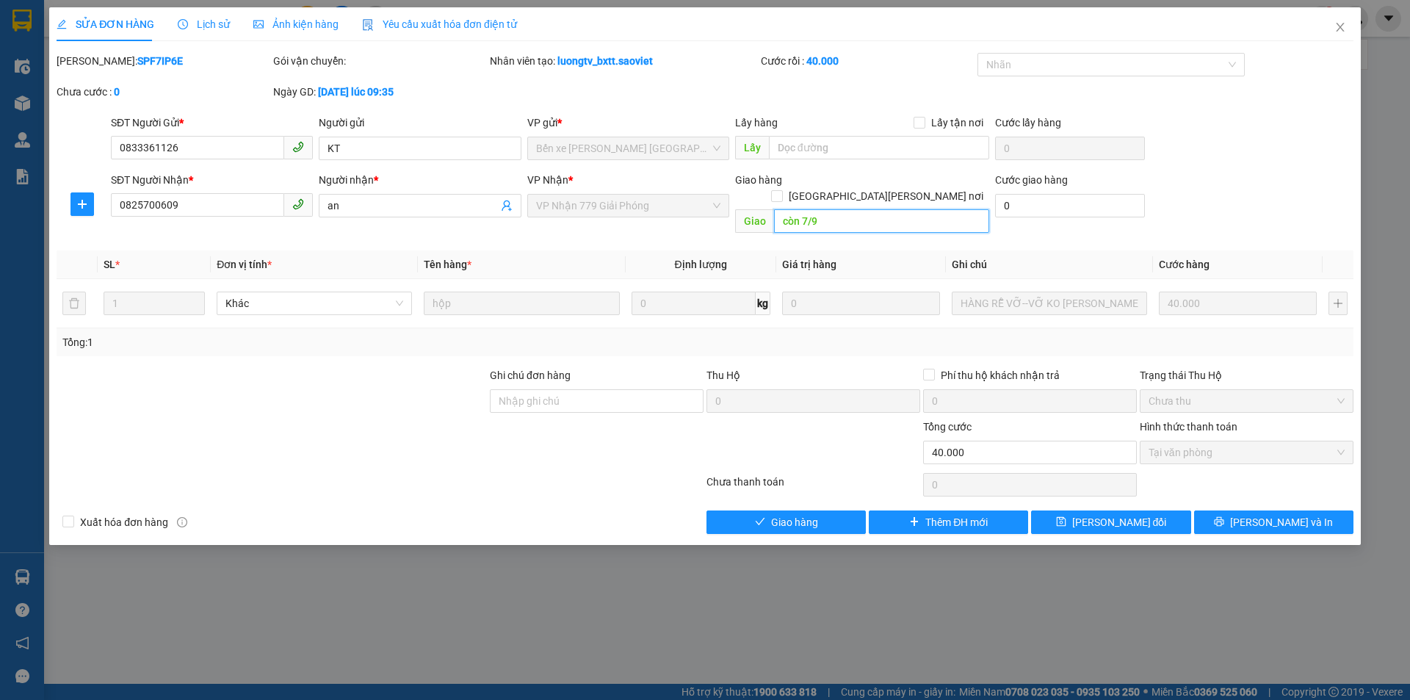
paste input "14"
type input "còn 14/9"
click at [1093, 514] on span "[PERSON_NAME] đổi" at bounding box center [1119, 522] width 95 height 16
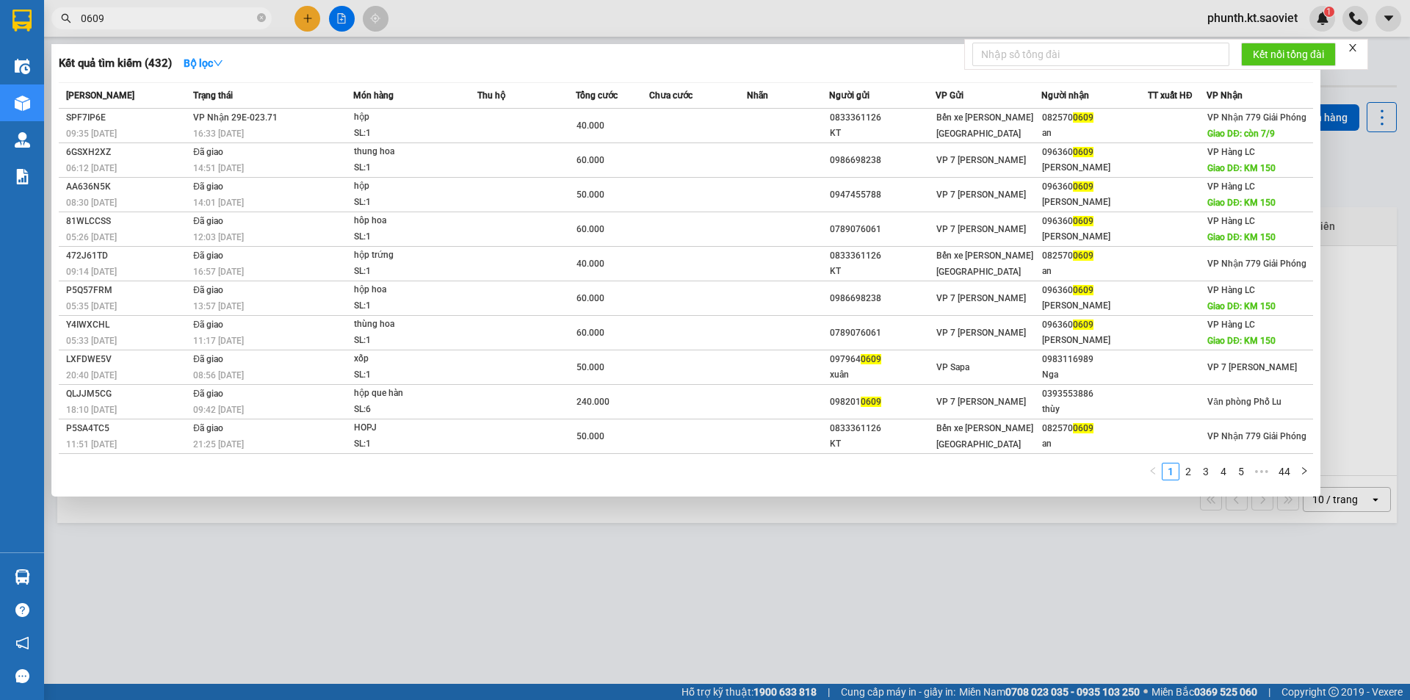
click at [136, 19] on input "0609" at bounding box center [167, 18] width 173 height 16
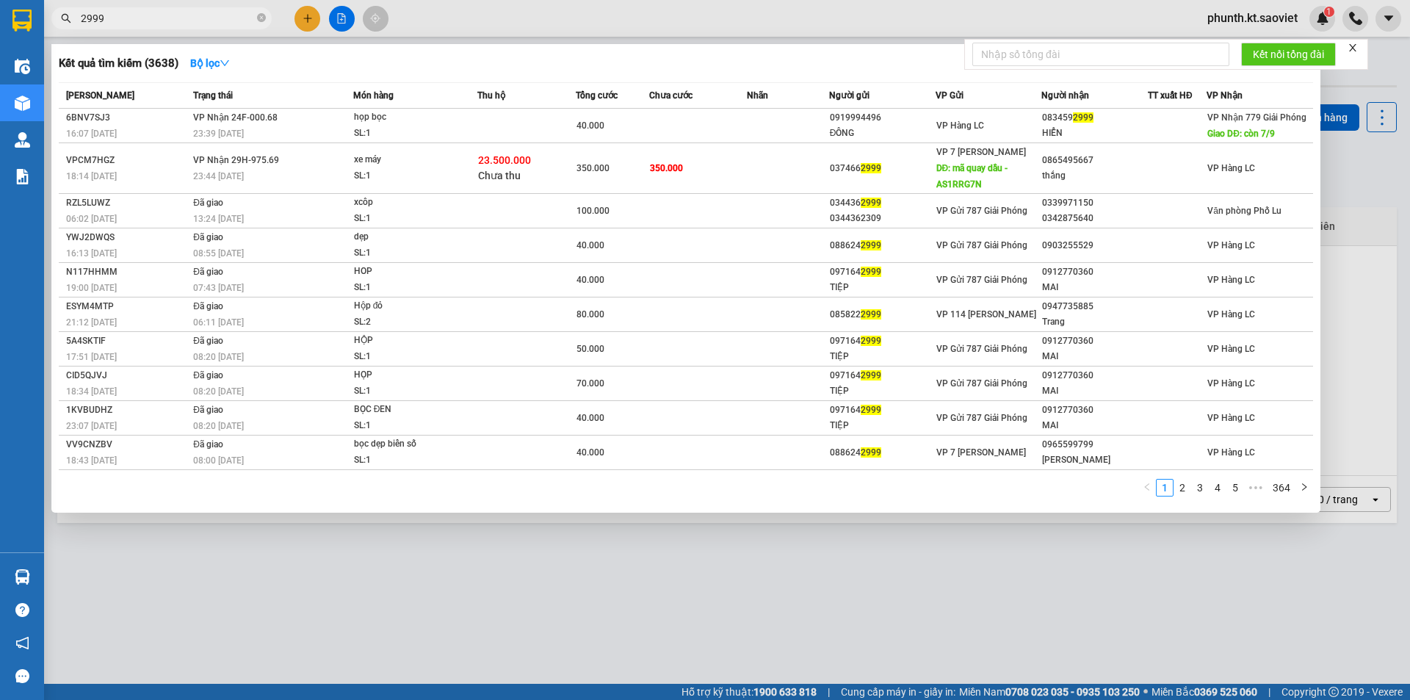
type input "2999"
click at [439, 108] on th "Món hàng" at bounding box center [415, 96] width 124 height 26
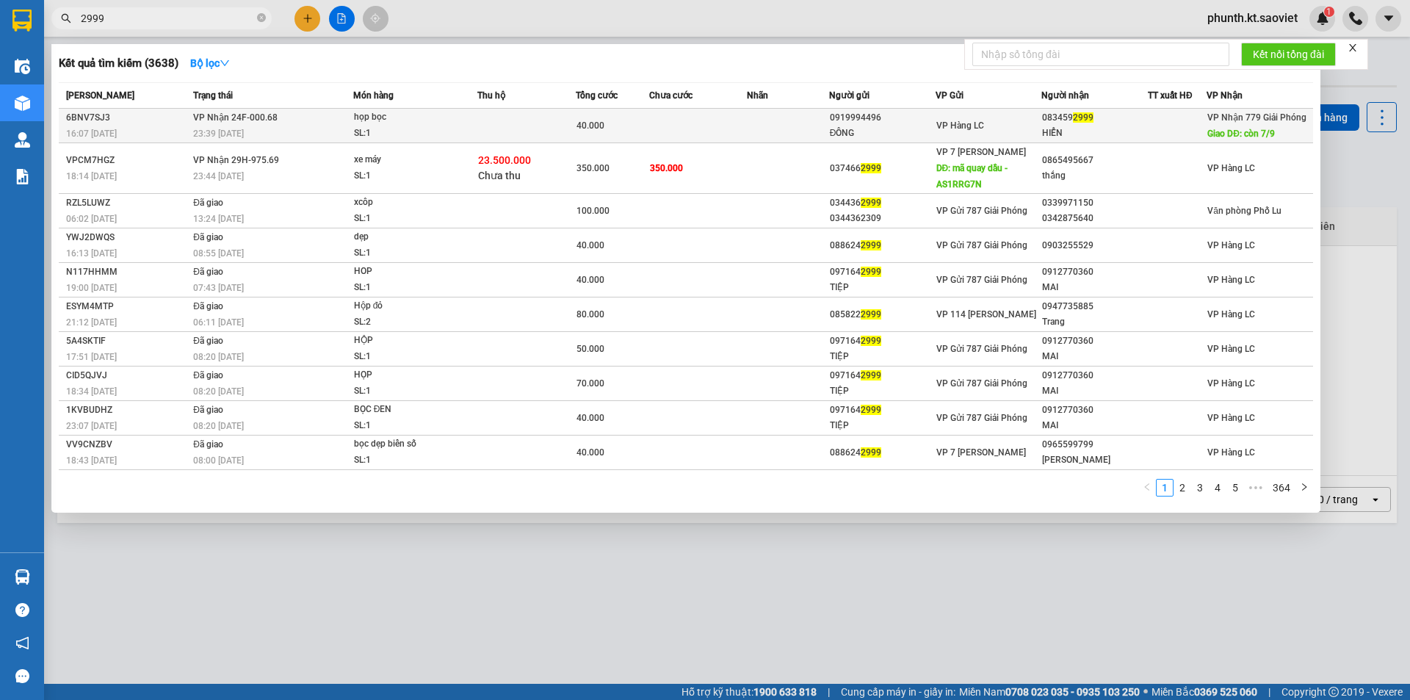
click at [432, 122] on div "họp bọc" at bounding box center [409, 117] width 110 height 16
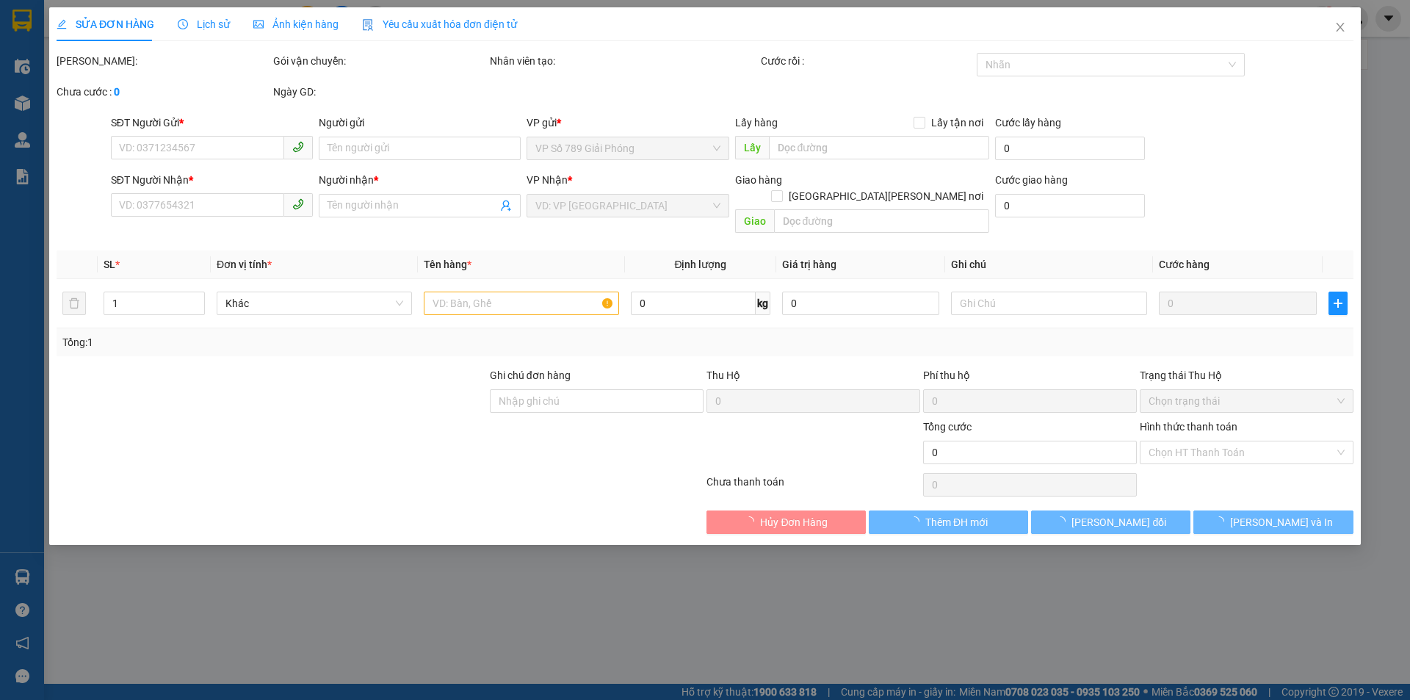
type input "0919994496"
type input "ĐÔNG"
type input "0834592999"
type input "HIỂN"
type input "còn 7/9"
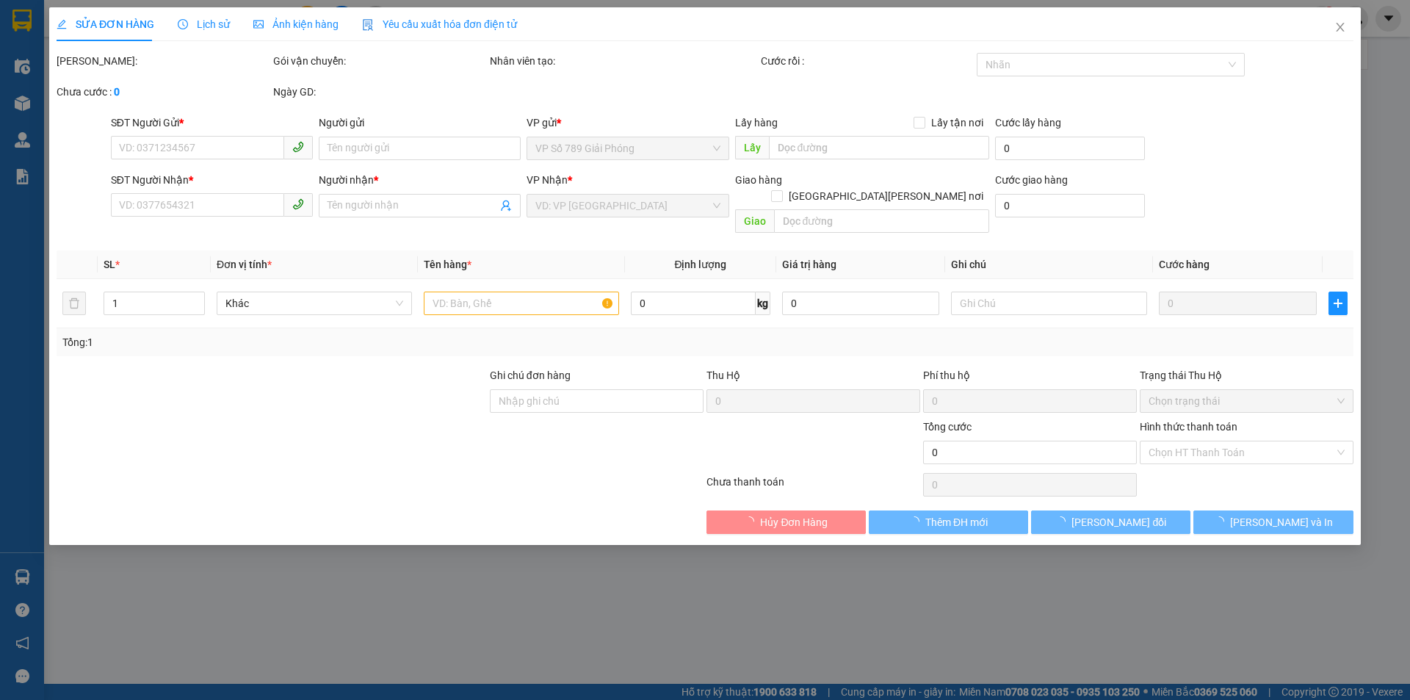
type input "40.000"
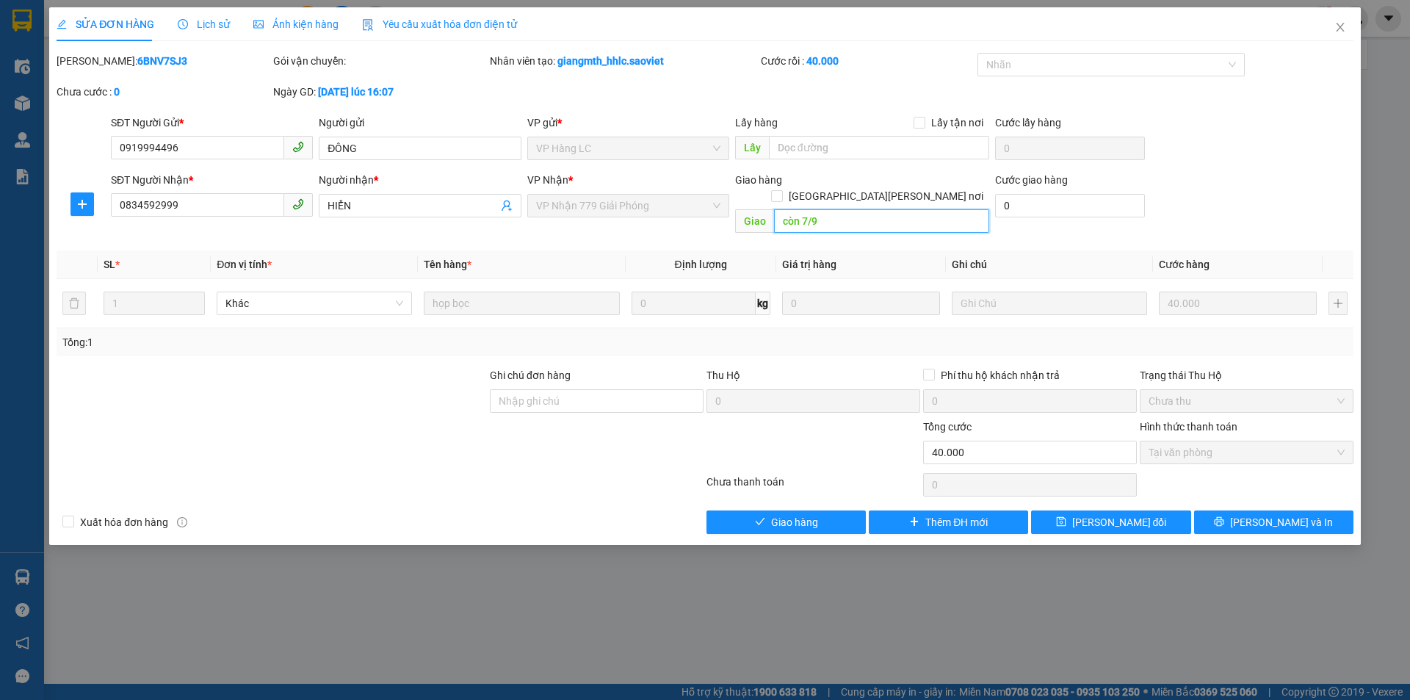
click at [814, 209] on input "còn 7/9" at bounding box center [881, 220] width 215 height 23
paste input "14"
type input "còn 14/9"
click at [1142, 514] on span "[PERSON_NAME] đổi" at bounding box center [1119, 522] width 95 height 16
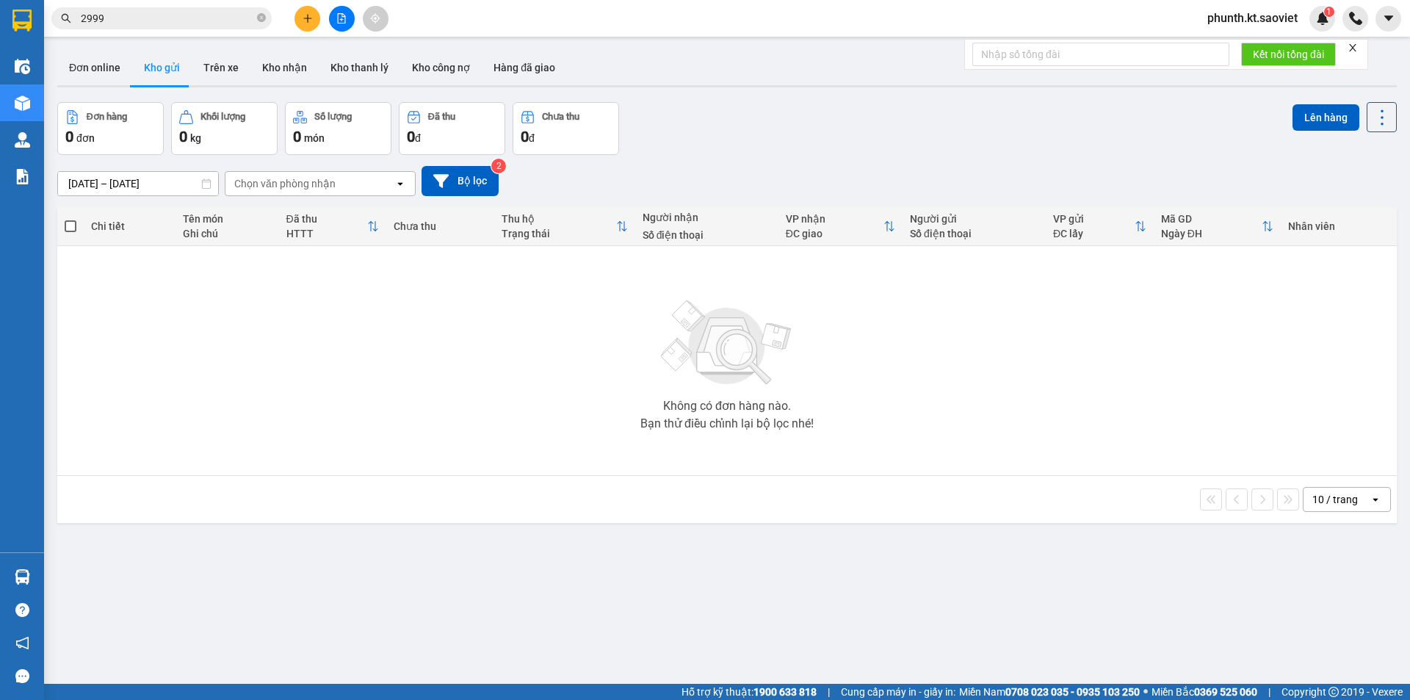
click at [131, 26] on input "2999" at bounding box center [167, 18] width 173 height 16
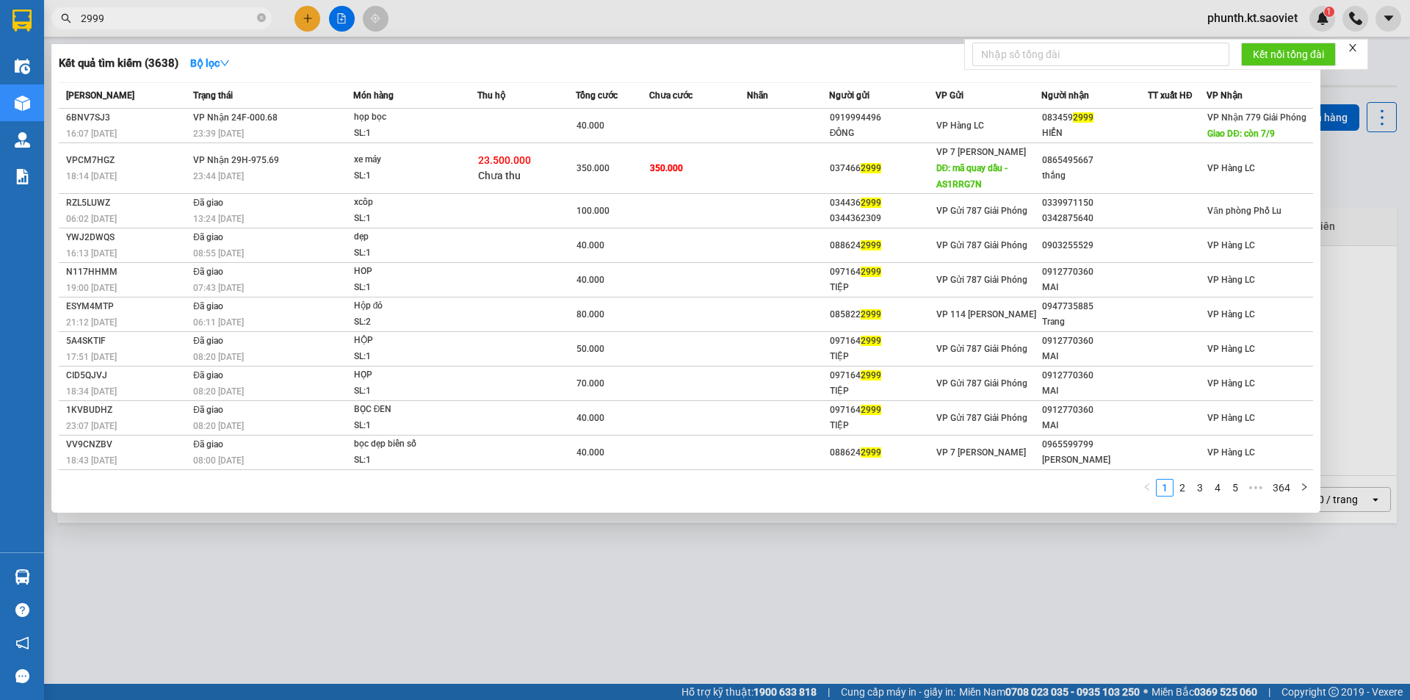
click at [131, 26] on input "2999" at bounding box center [167, 18] width 173 height 16
type input "7058"
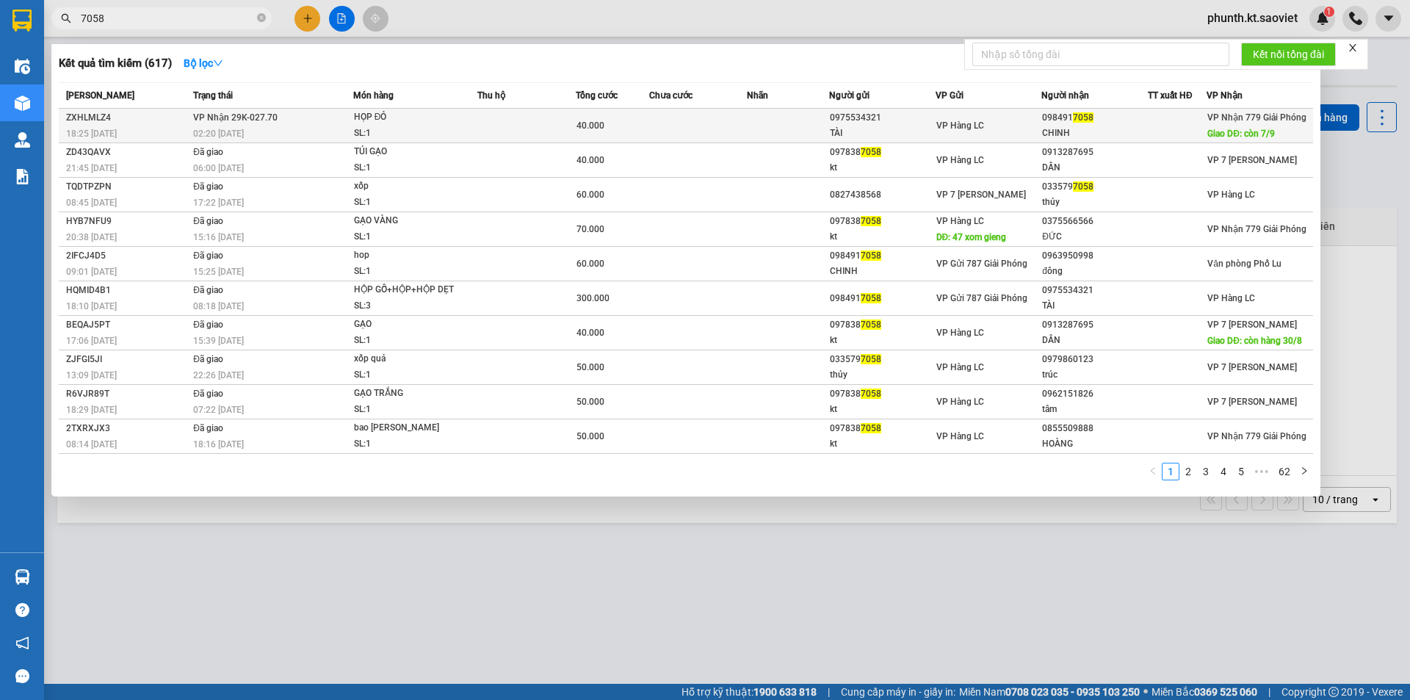
click at [217, 122] on span "VP Nhận 29K-027.70" at bounding box center [235, 117] width 84 height 10
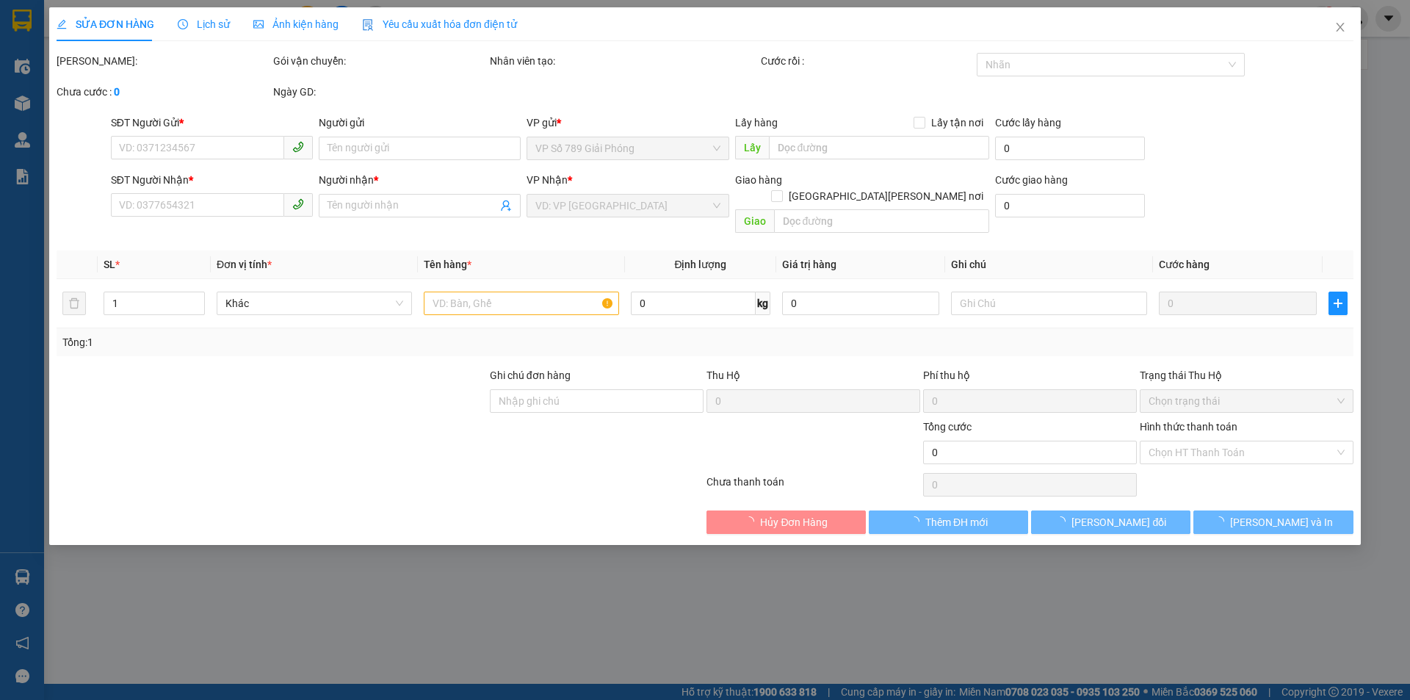
type input "0975534321"
type input "TÀI"
type input "0984917058"
type input "CHINH"
type input "còn 7/9"
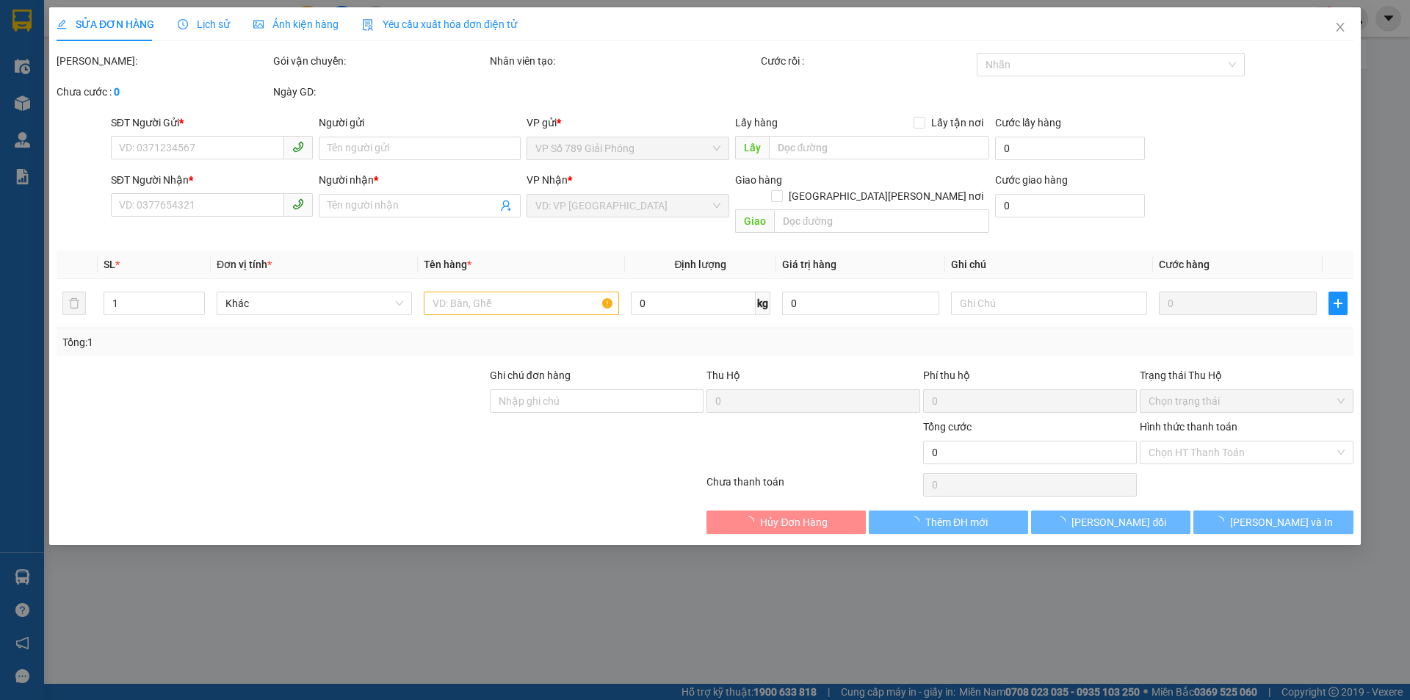
type input "40.000"
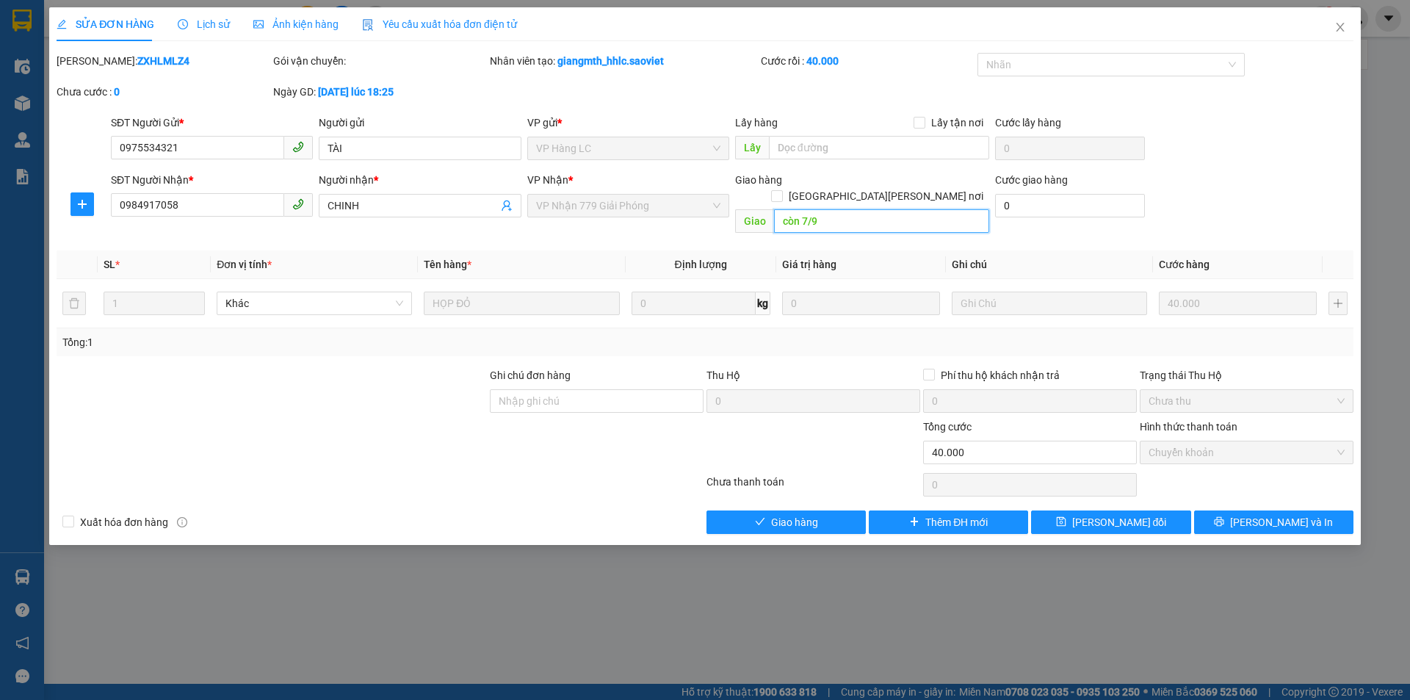
click at [799, 209] on input "còn 7/9" at bounding box center [881, 220] width 215 height 23
paste input "14"
type input "còn 14/9"
drag, startPoint x: 1063, startPoint y: 496, endPoint x: 1032, endPoint y: 485, distance: 32.7
click at [1057, 510] on button "[PERSON_NAME] đổi" at bounding box center [1110, 521] width 159 height 23
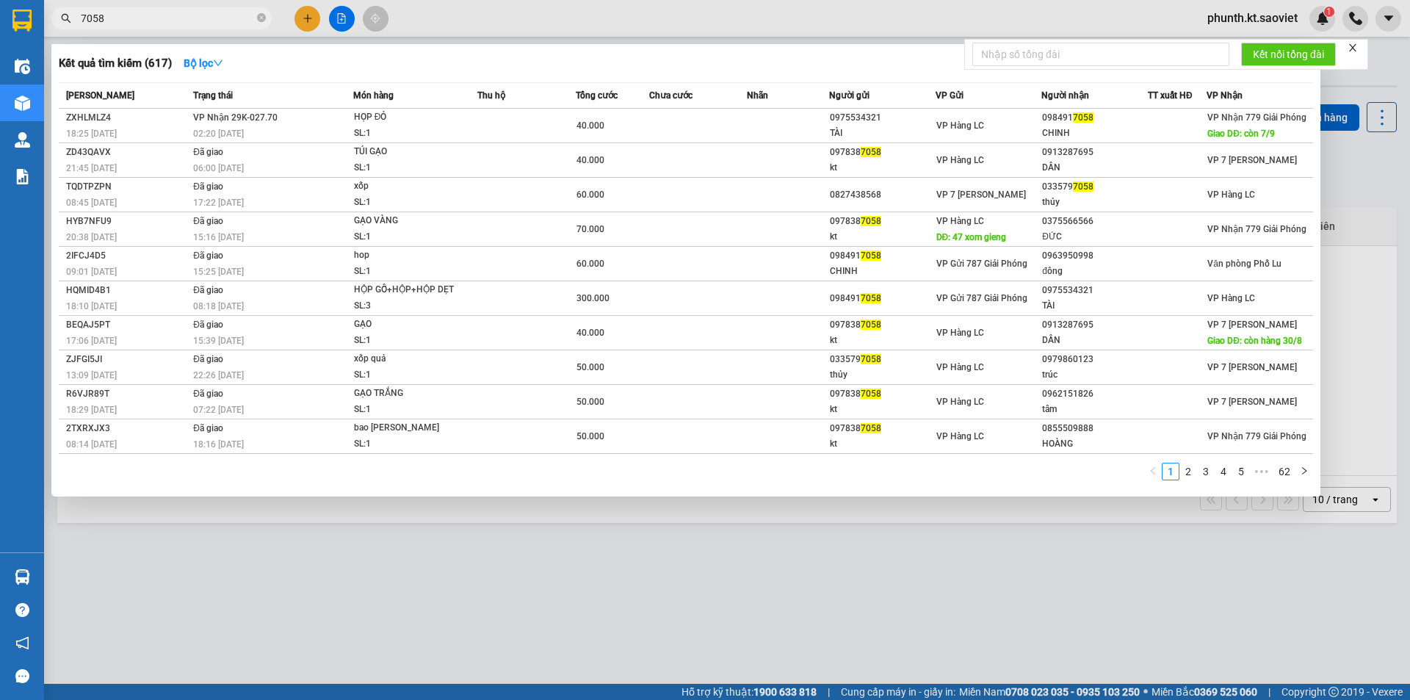
click at [128, 25] on input "7058" at bounding box center [167, 18] width 173 height 16
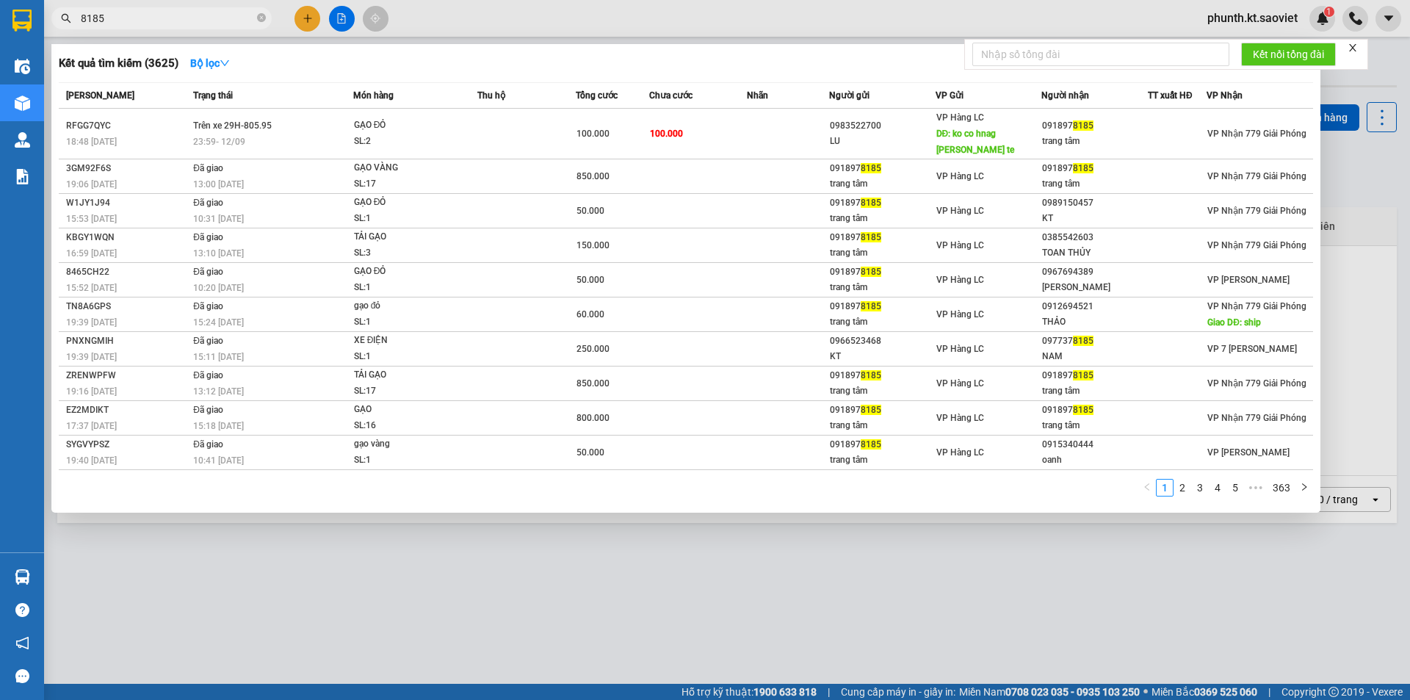
click at [123, 23] on input "8185" at bounding box center [167, 18] width 173 height 16
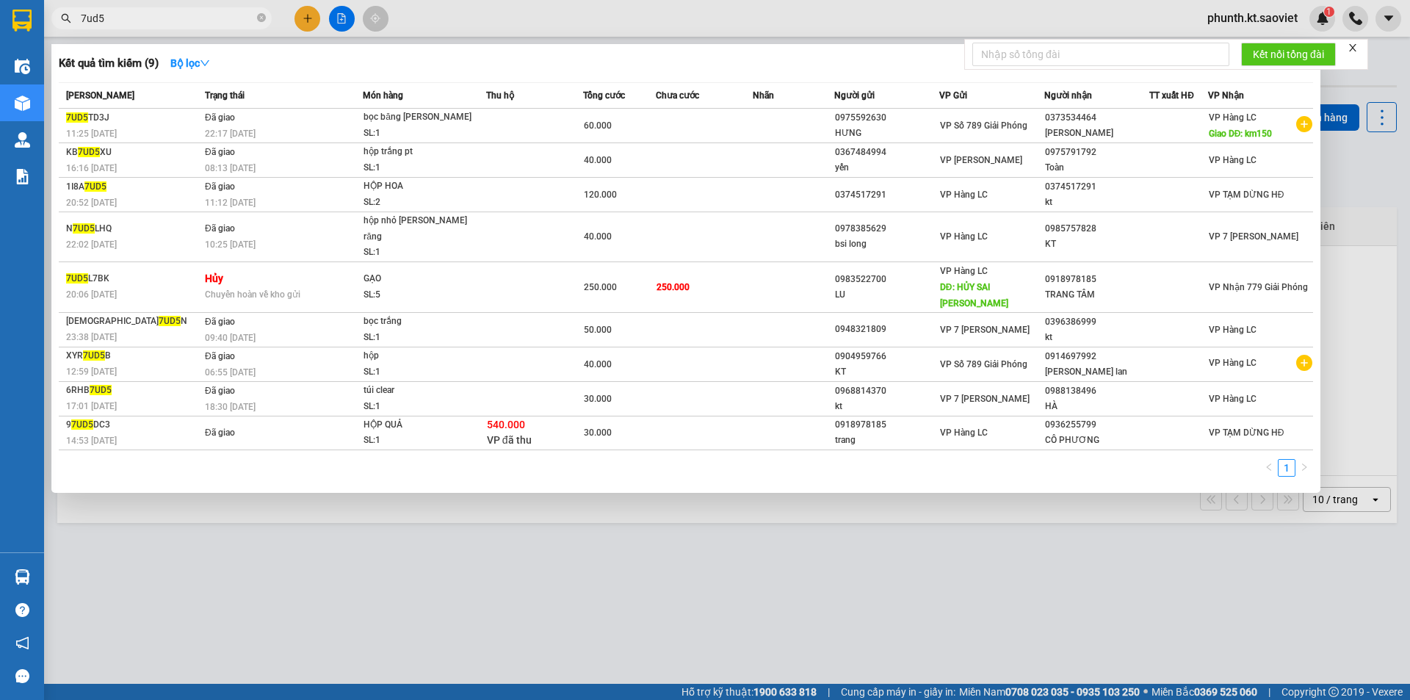
click at [124, 18] on input "7ud5" at bounding box center [167, 18] width 173 height 16
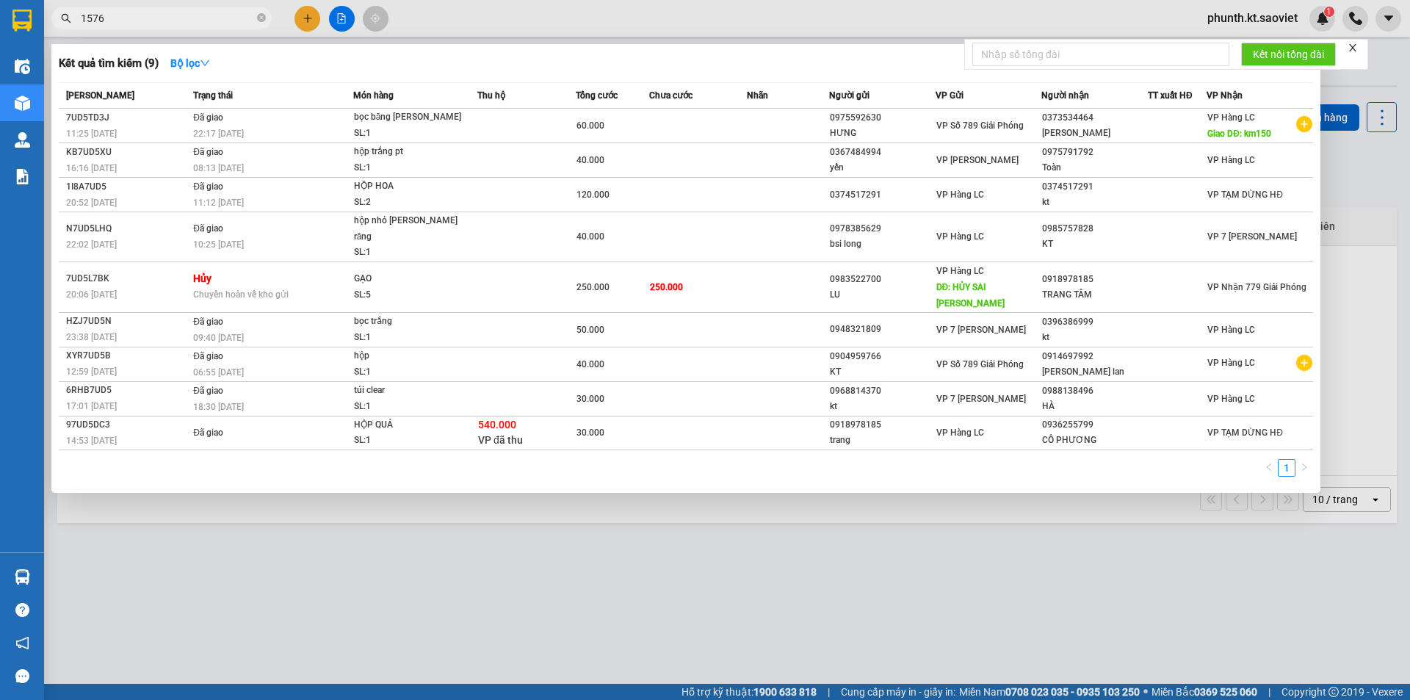
type input "1576"
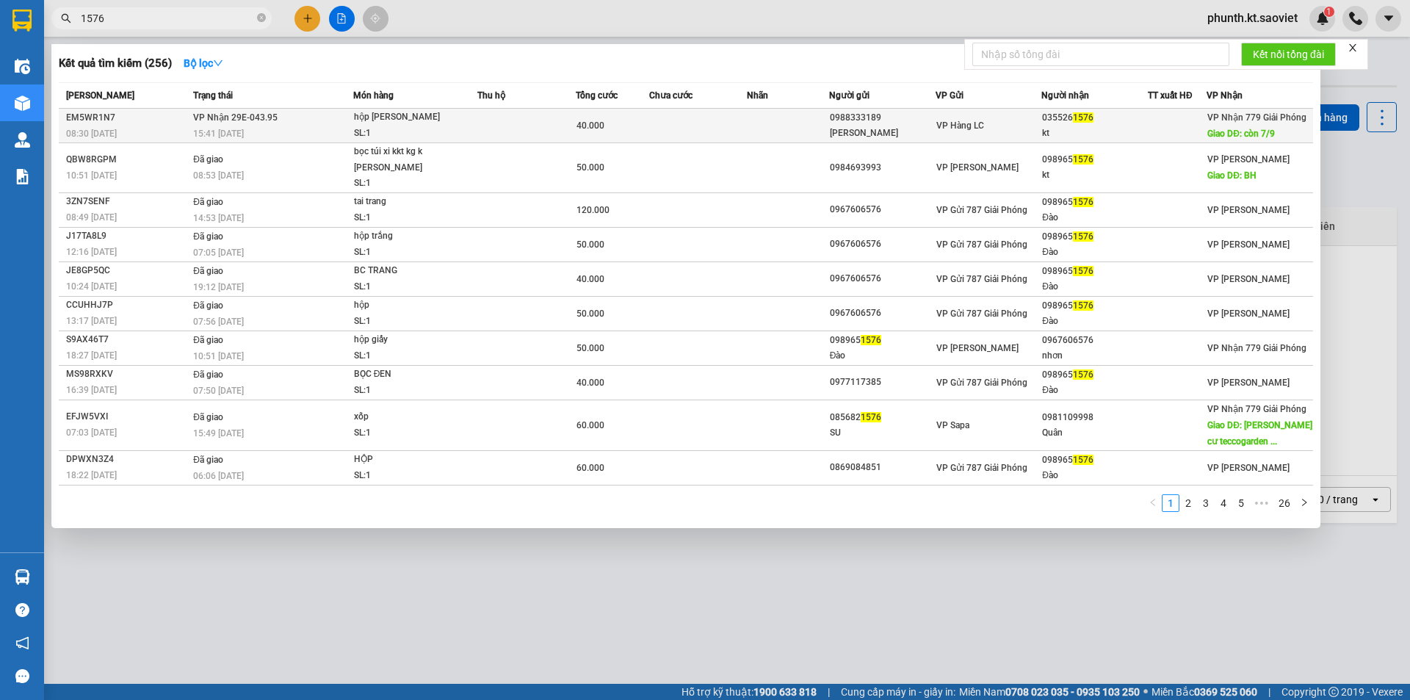
click at [313, 126] on div "15:41 - 04/09" at bounding box center [272, 134] width 159 height 16
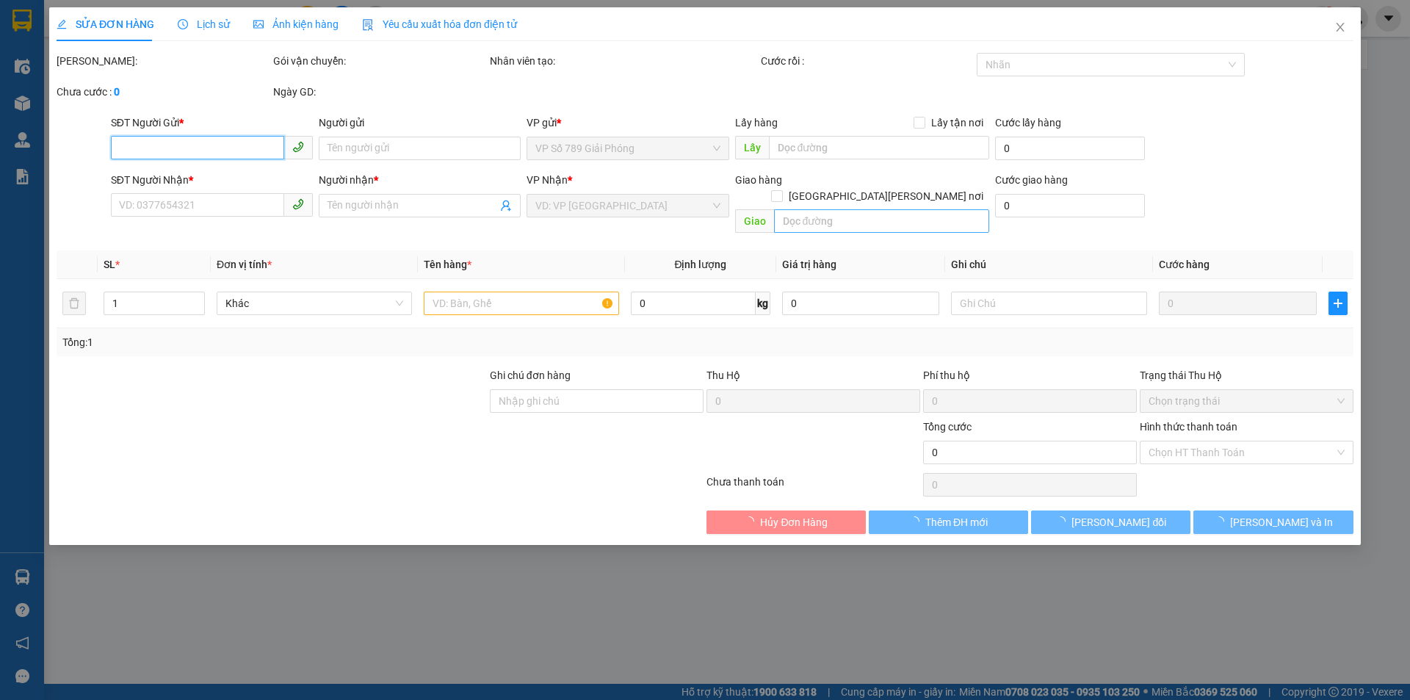
type input "0988333189"
type input "Tuấn sang"
type input "0355261576"
type input "kt"
type input "còn 7/9"
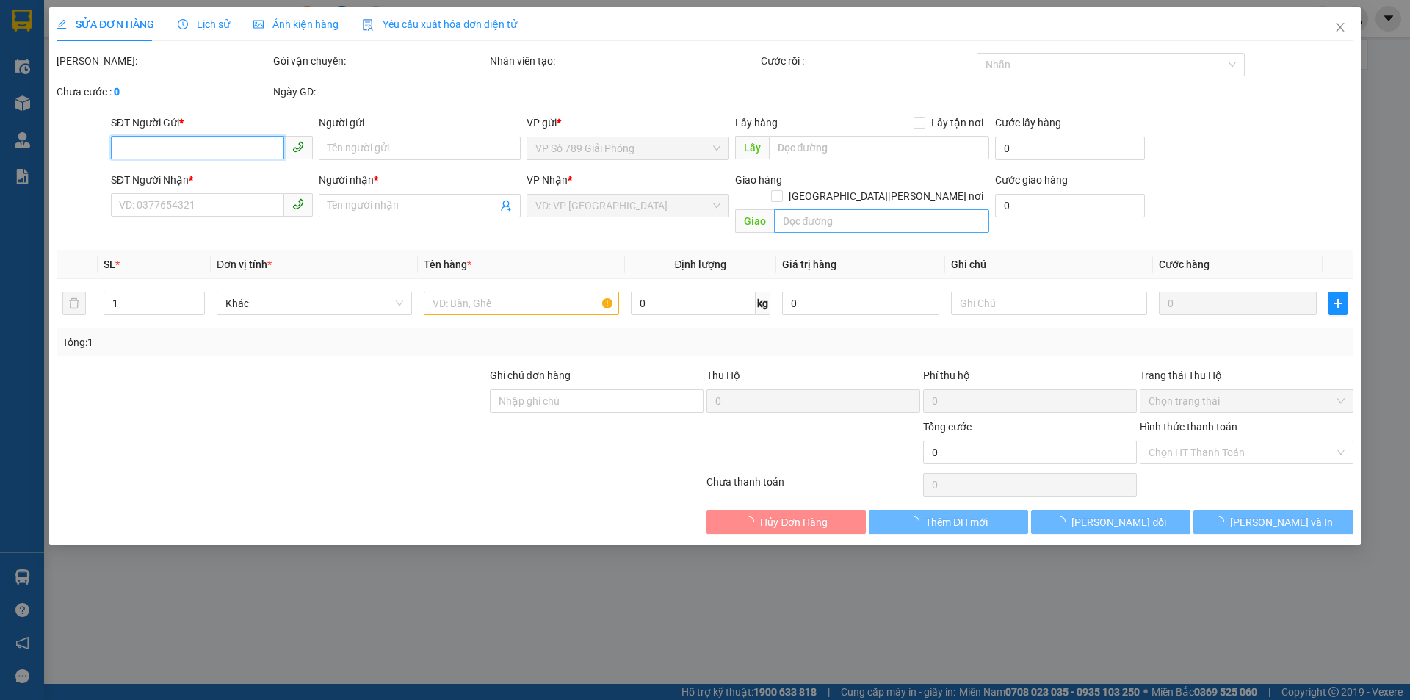
type input "40.000"
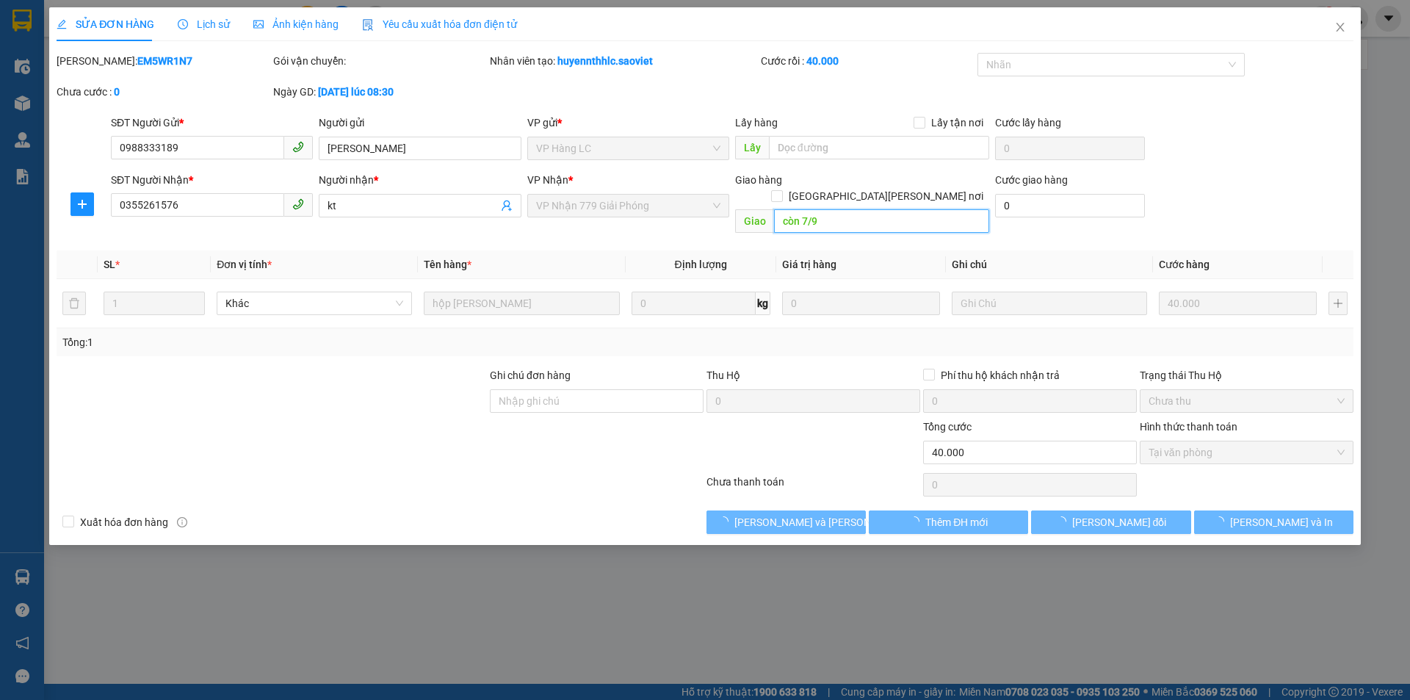
click at [818, 209] on input "còn 7/9" at bounding box center [881, 220] width 215 height 23
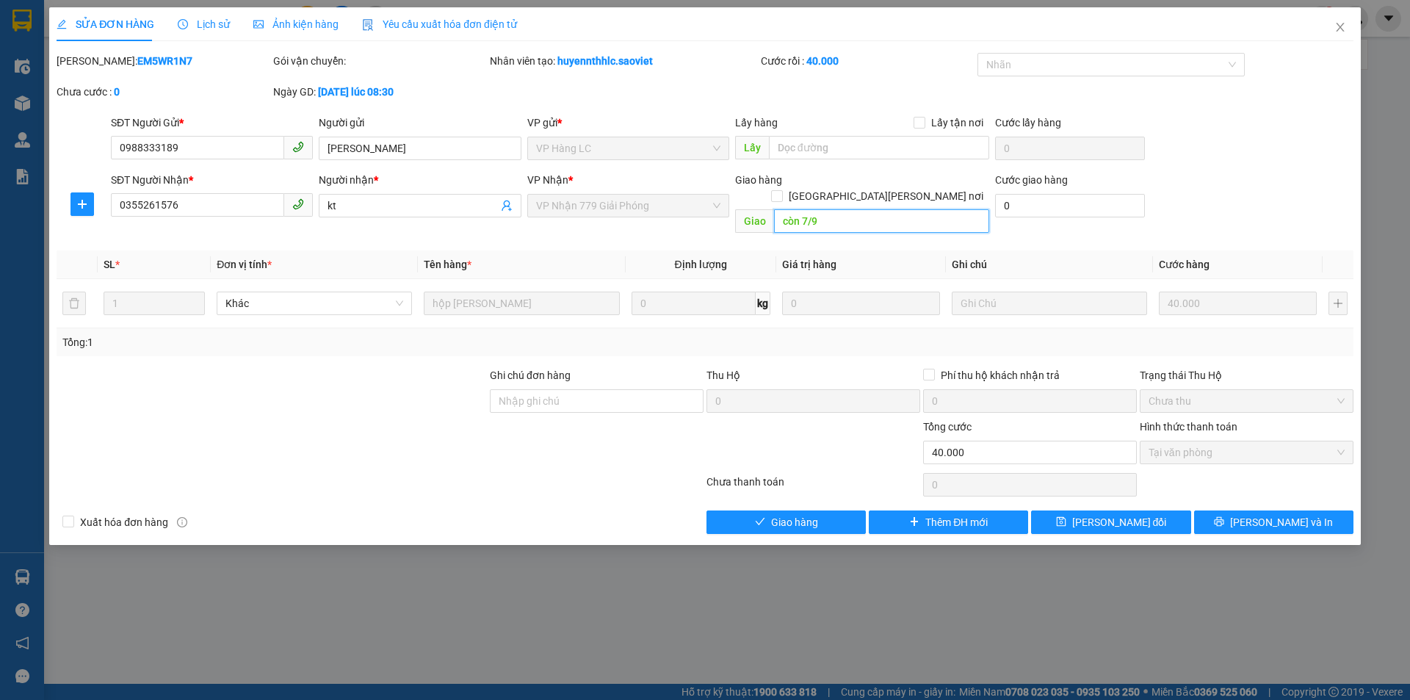
paste input "14"
type input "còn 14/9"
click at [1066, 516] on icon "save" at bounding box center [1061, 521] width 10 height 10
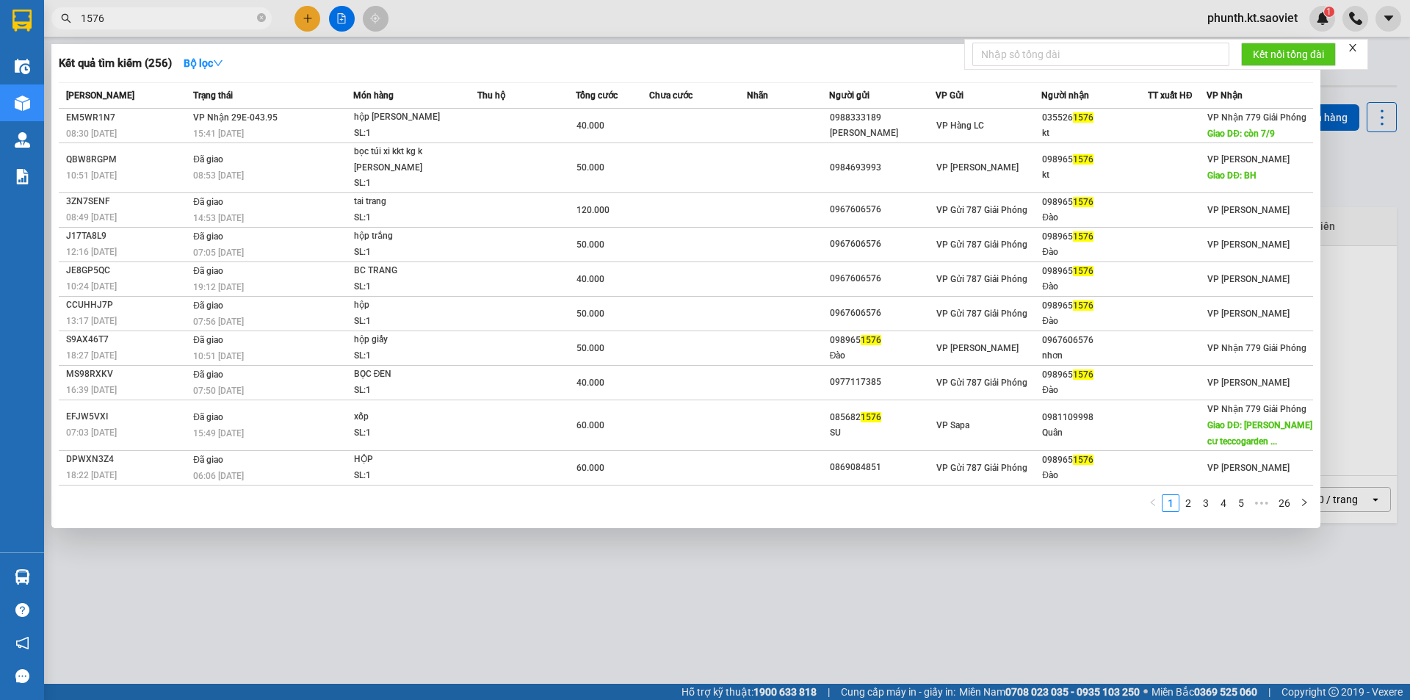
click at [149, 23] on input "1576" at bounding box center [167, 18] width 173 height 16
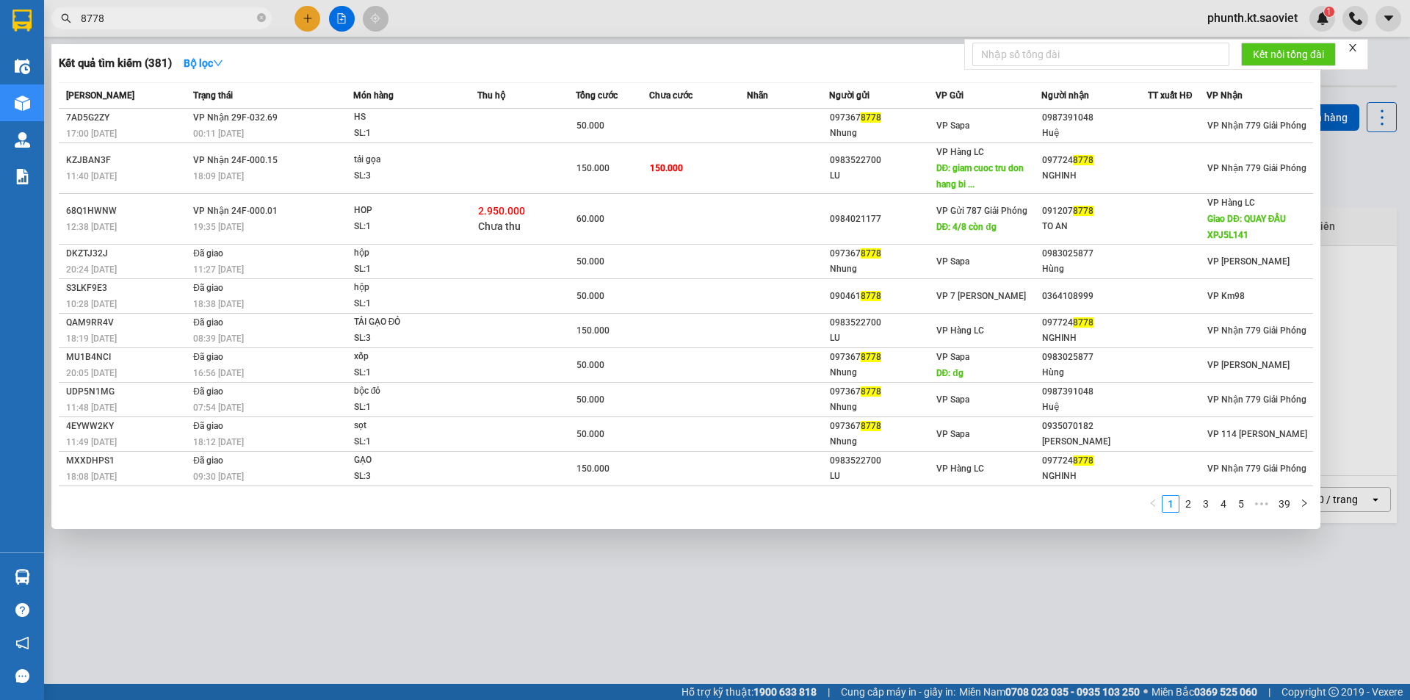
click at [125, 20] on input "8778" at bounding box center [167, 18] width 173 height 16
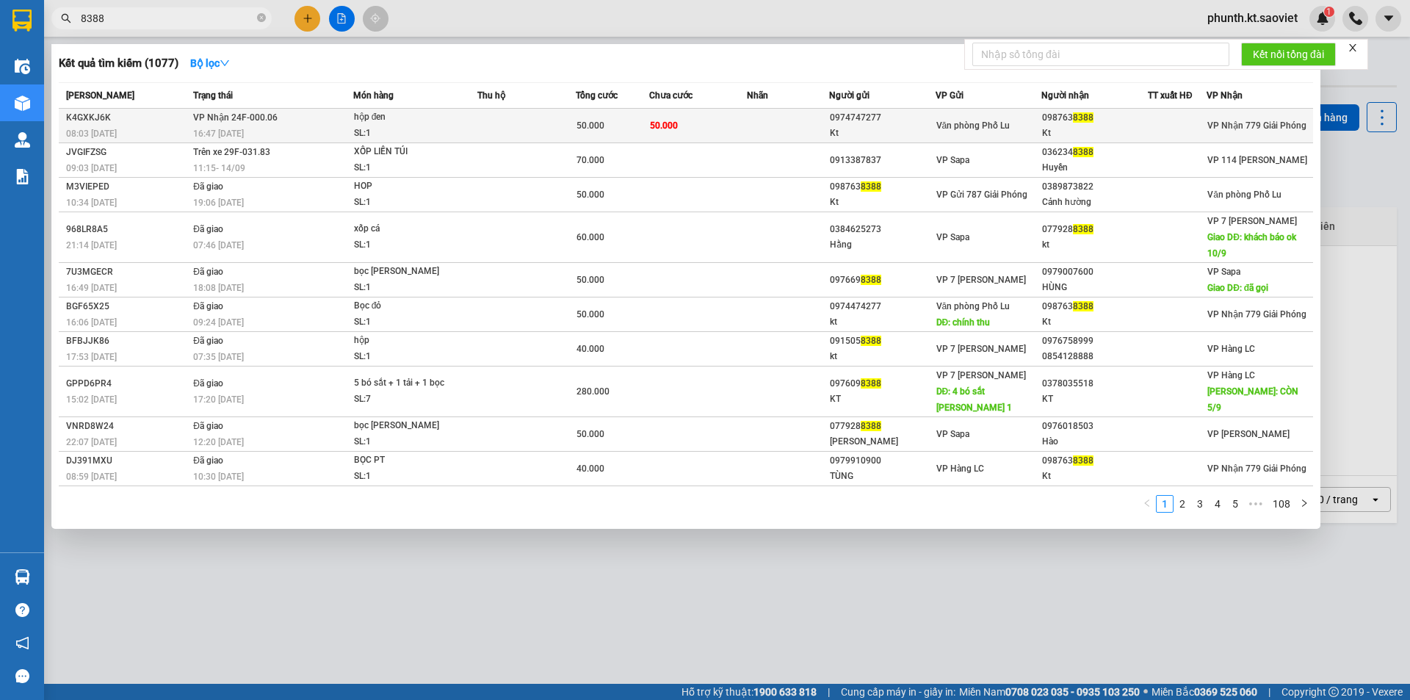
type input "8388"
click at [169, 127] on div "08:03 - 07/09" at bounding box center [127, 134] width 123 height 16
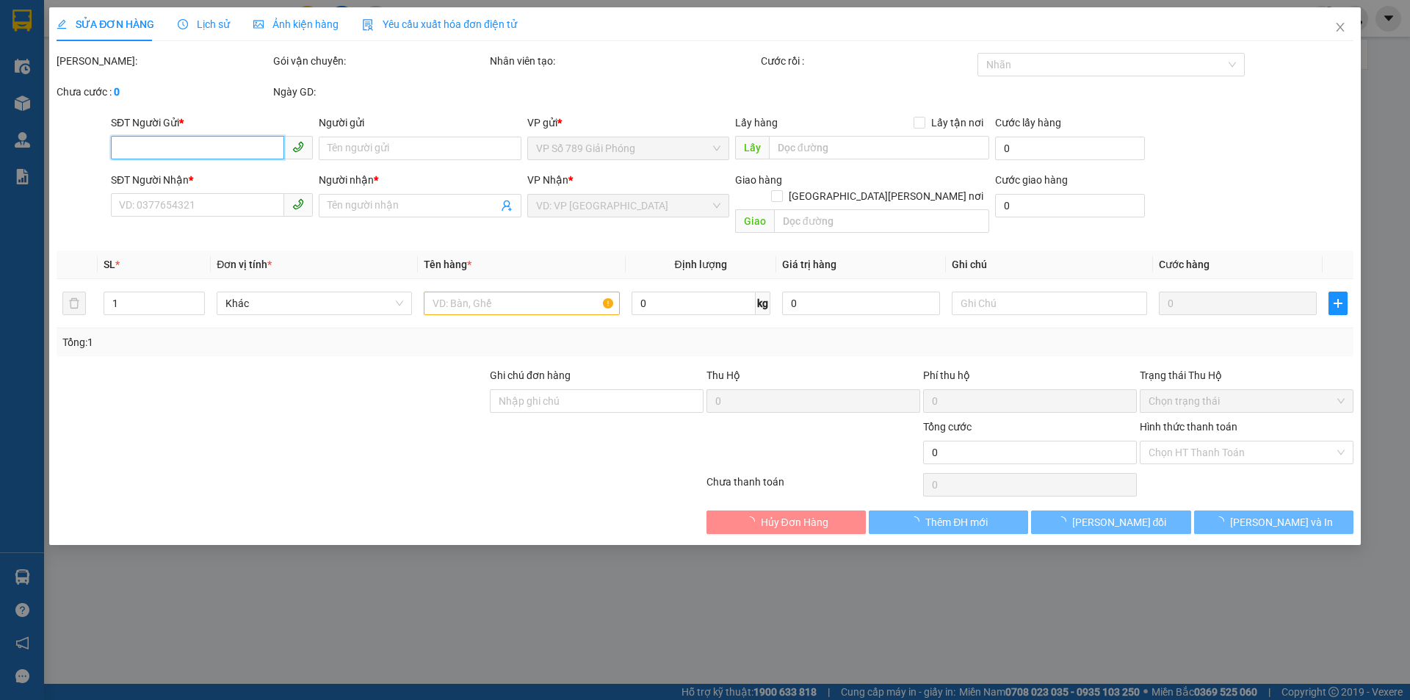
type input "0974747277"
type input "Kt"
type input "0987638388"
type input "Kt"
type input "50.000"
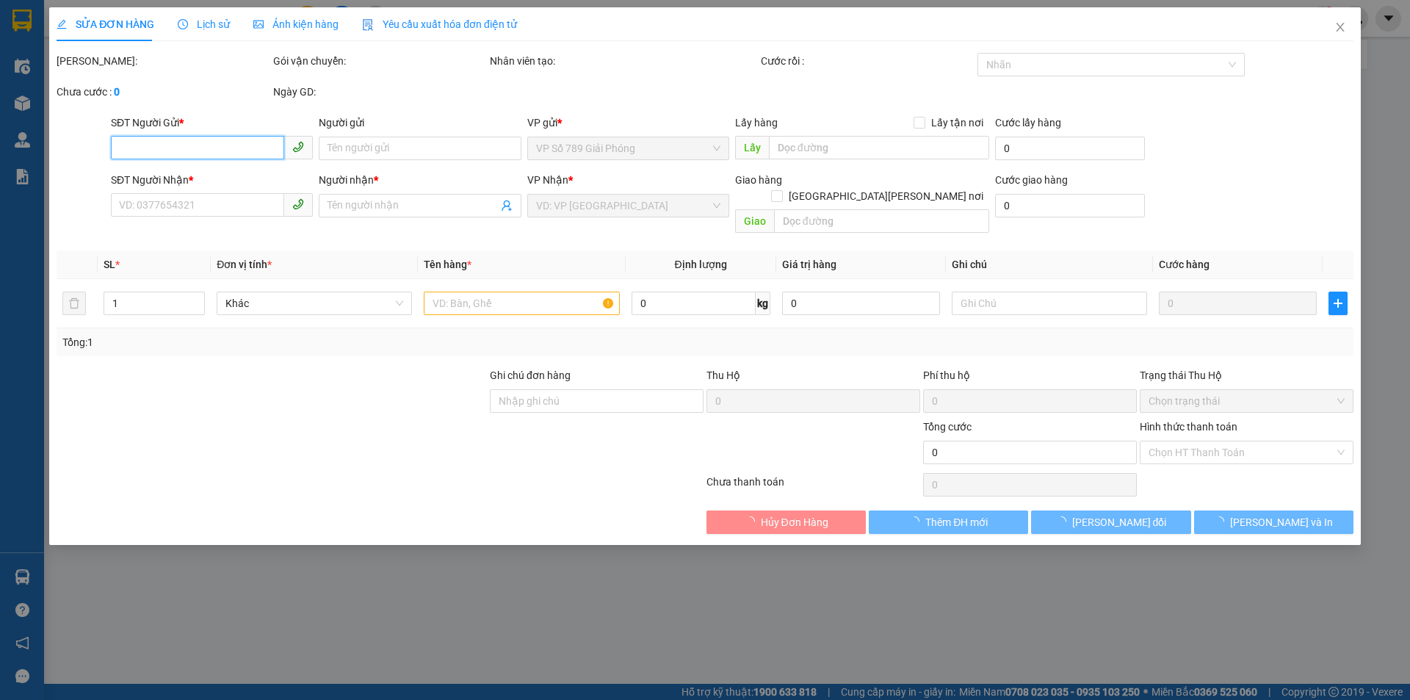
type input "50.000"
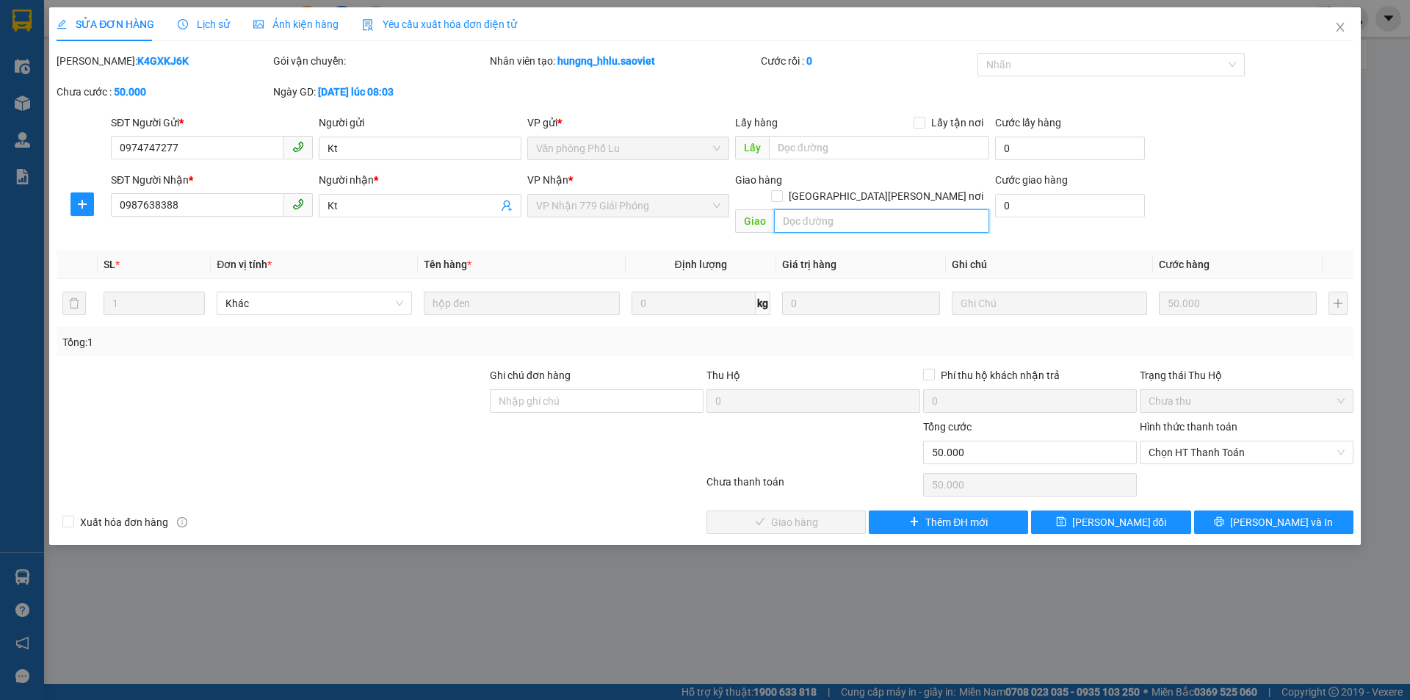
click at [805, 209] on input "text" at bounding box center [881, 220] width 215 height 23
paste input "còn 14/9"
type input "còn 14/9"
click at [1093, 514] on span "[PERSON_NAME] đổi" at bounding box center [1119, 522] width 95 height 16
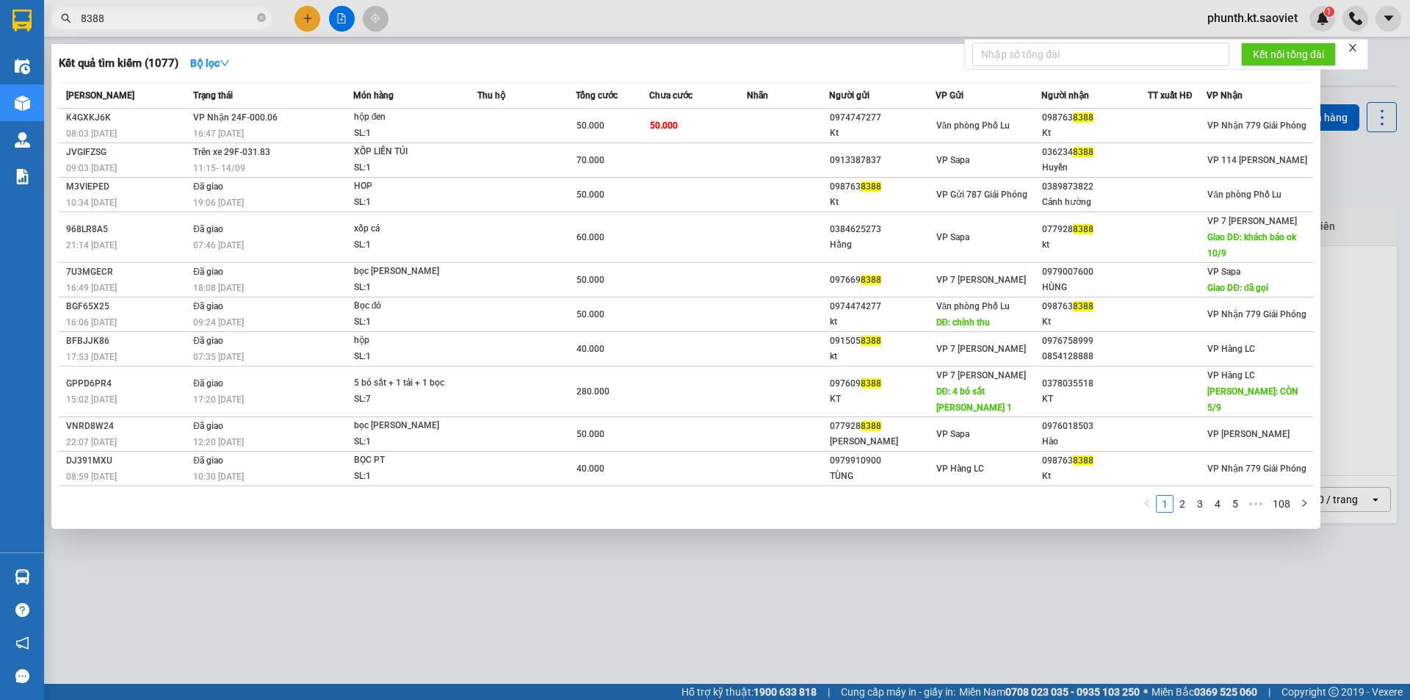
click at [197, 18] on input "8388" at bounding box center [167, 18] width 173 height 16
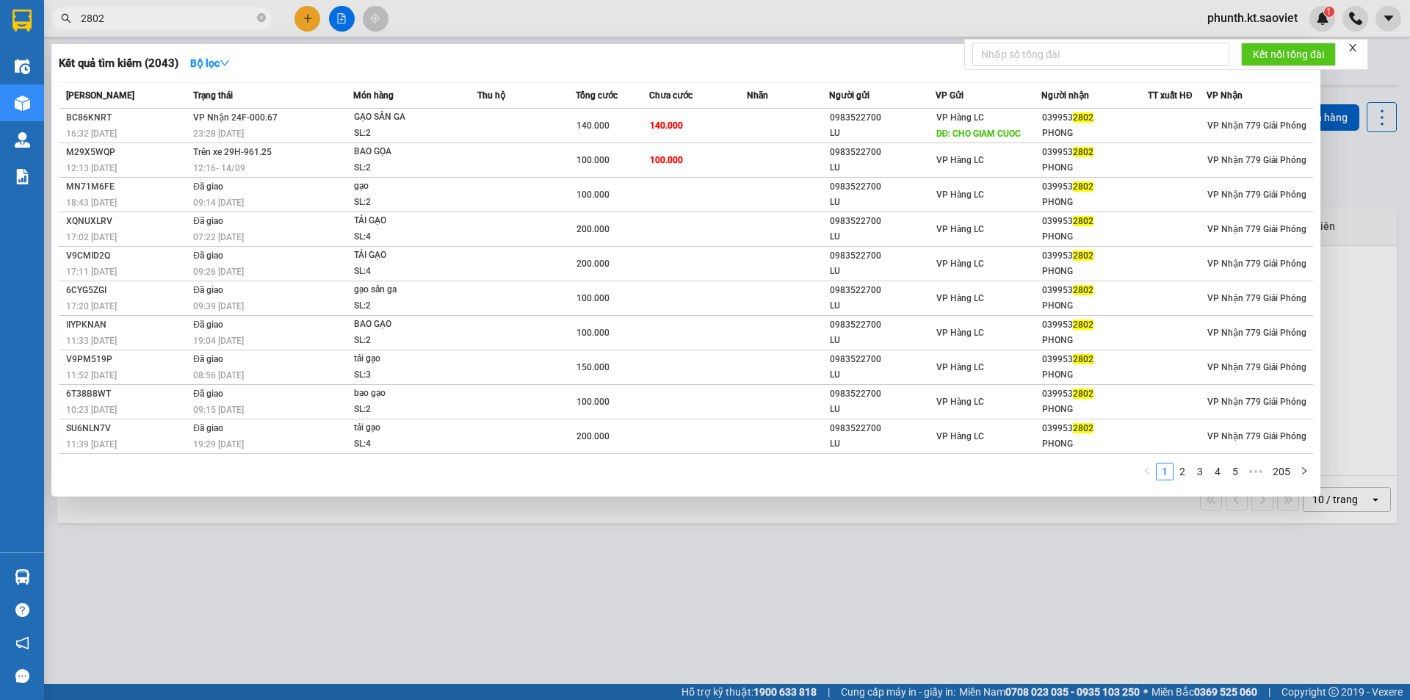
click at [194, 21] on input "2802" at bounding box center [167, 18] width 173 height 16
type input "8765"
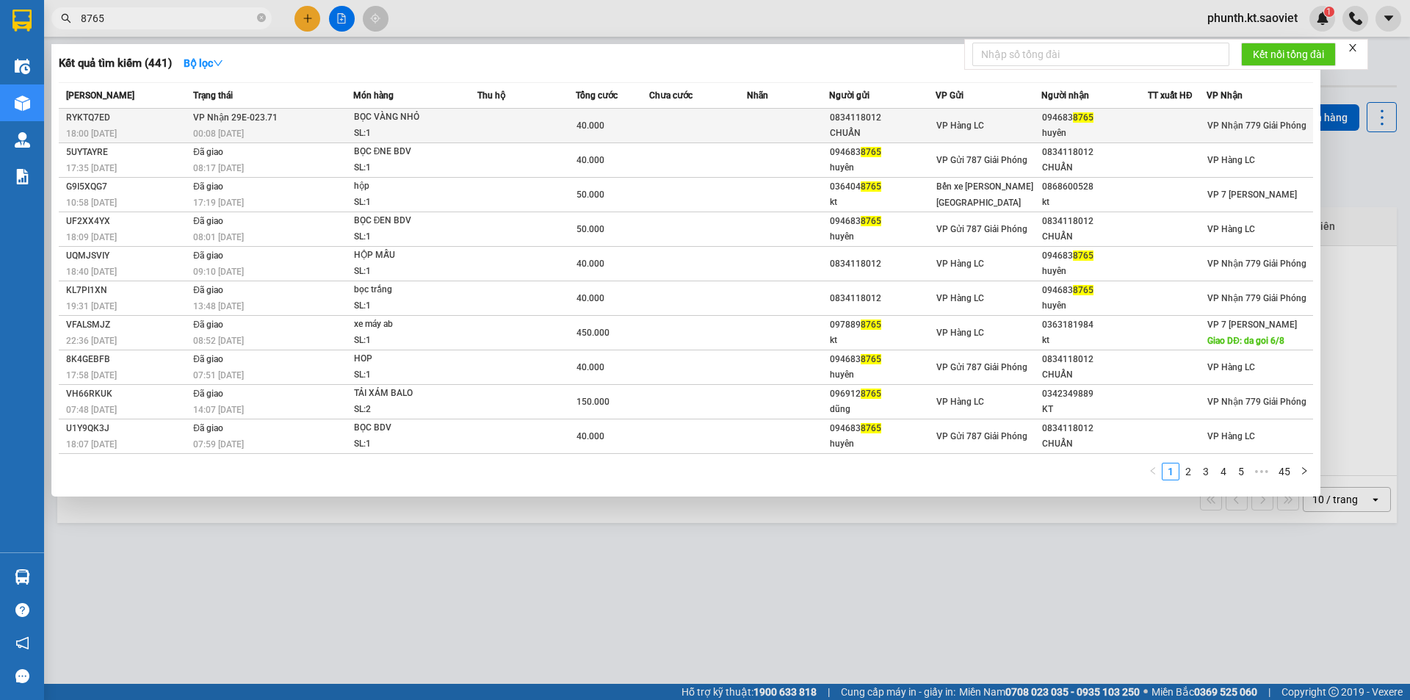
click at [335, 132] on div "00:08 - 08/09" at bounding box center [272, 134] width 159 height 16
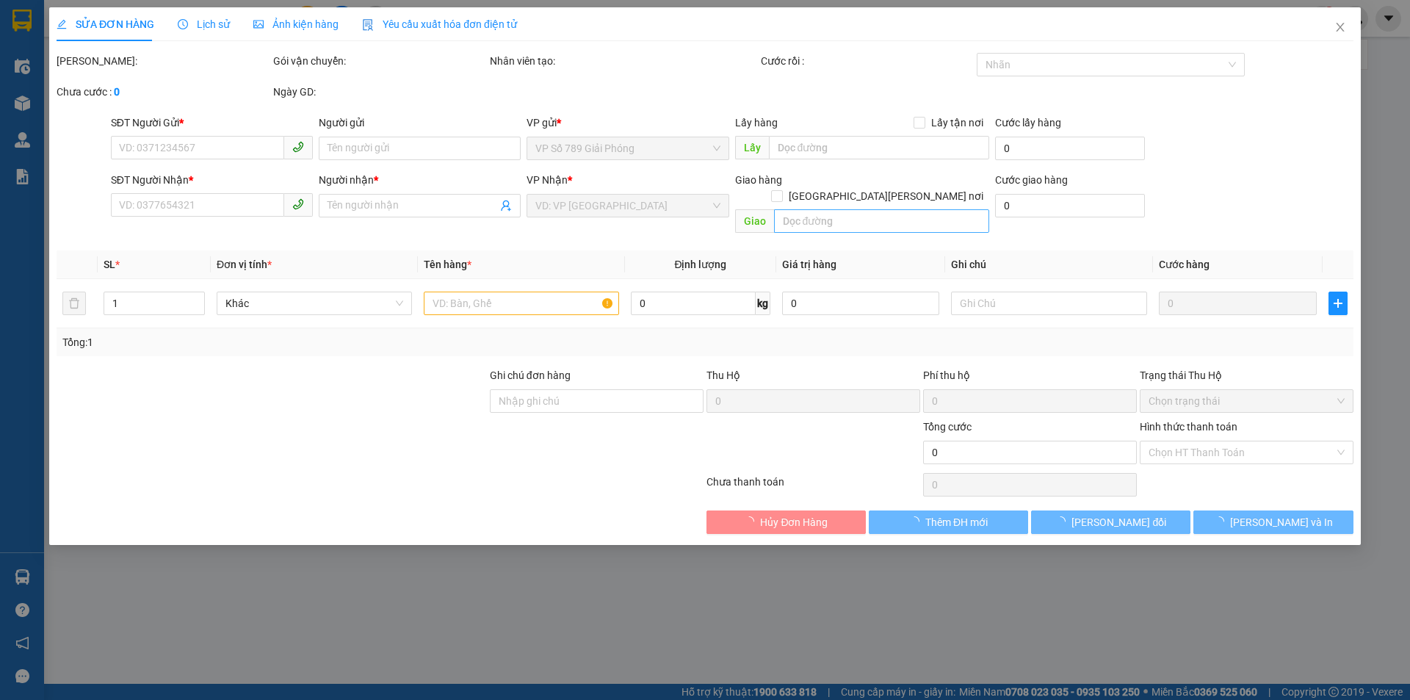
type input "0834118012"
type input "CHUẨN"
type input "0946838765"
type input "huyên"
type input "40.000"
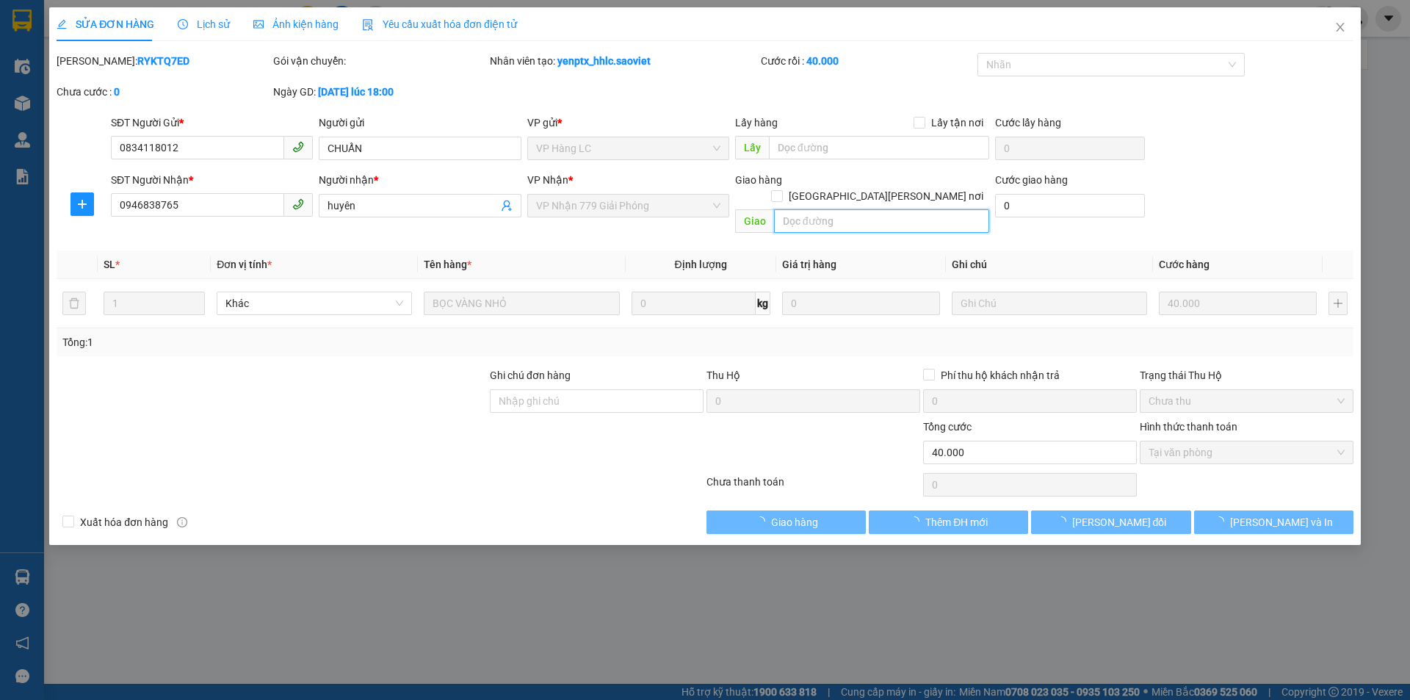
click at [810, 209] on input "text" at bounding box center [881, 220] width 215 height 23
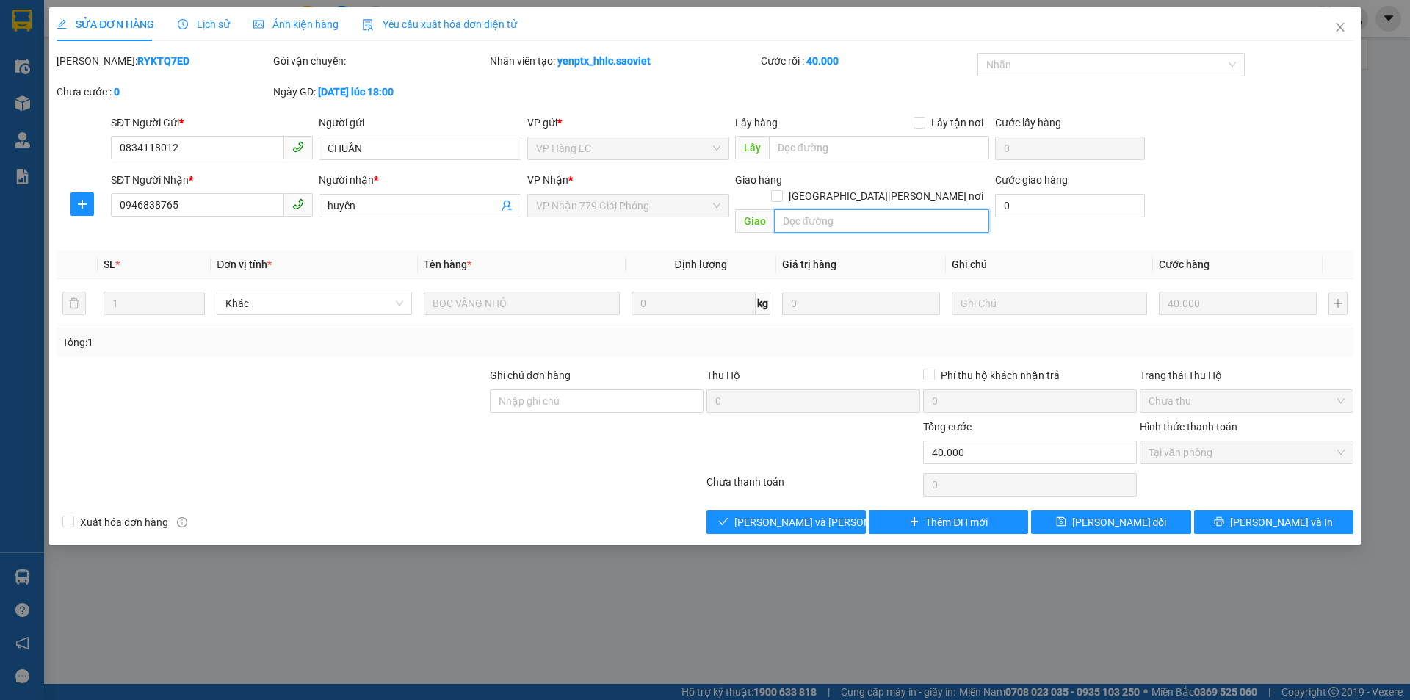
paste input "còn 14/9"
type input "còn 14/9"
click at [1109, 514] on span "[PERSON_NAME] đổi" at bounding box center [1119, 522] width 95 height 16
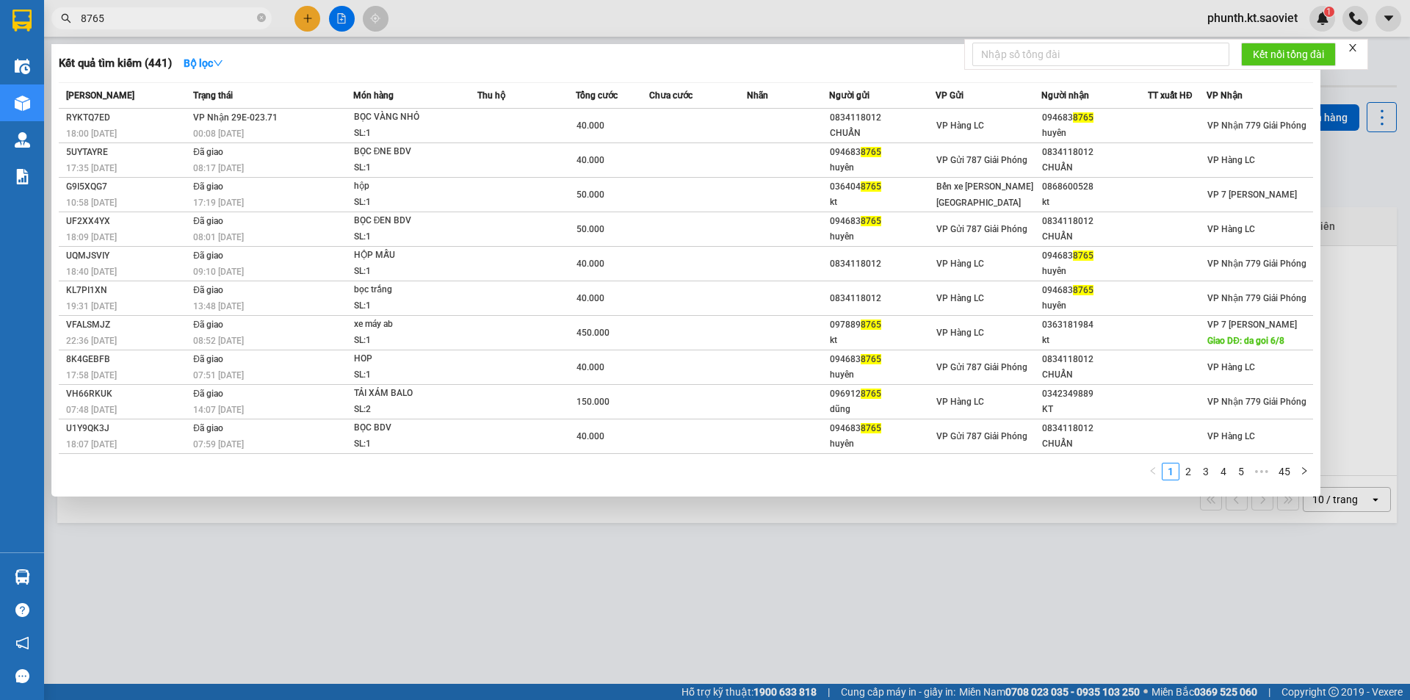
click at [129, 17] on input "8765" at bounding box center [167, 18] width 173 height 16
type input "9537"
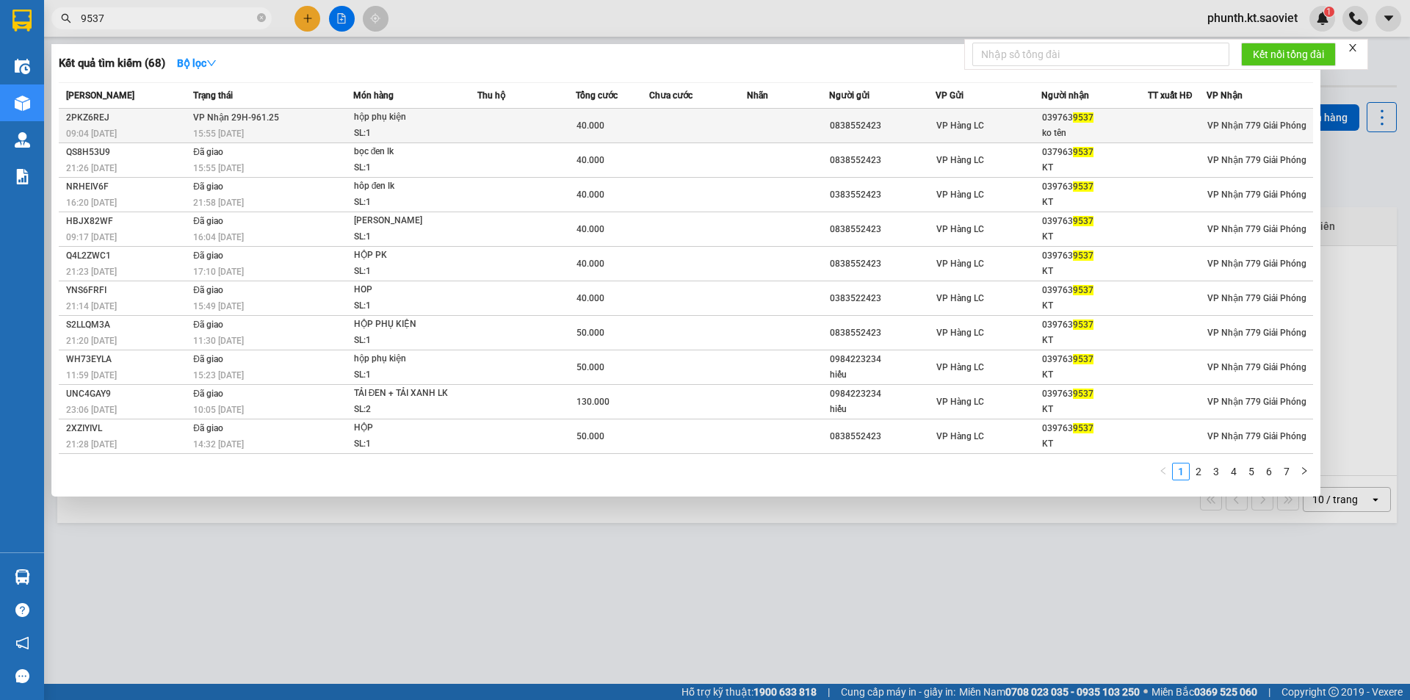
click at [271, 129] on div "15:55 - 08/09" at bounding box center [272, 134] width 159 height 16
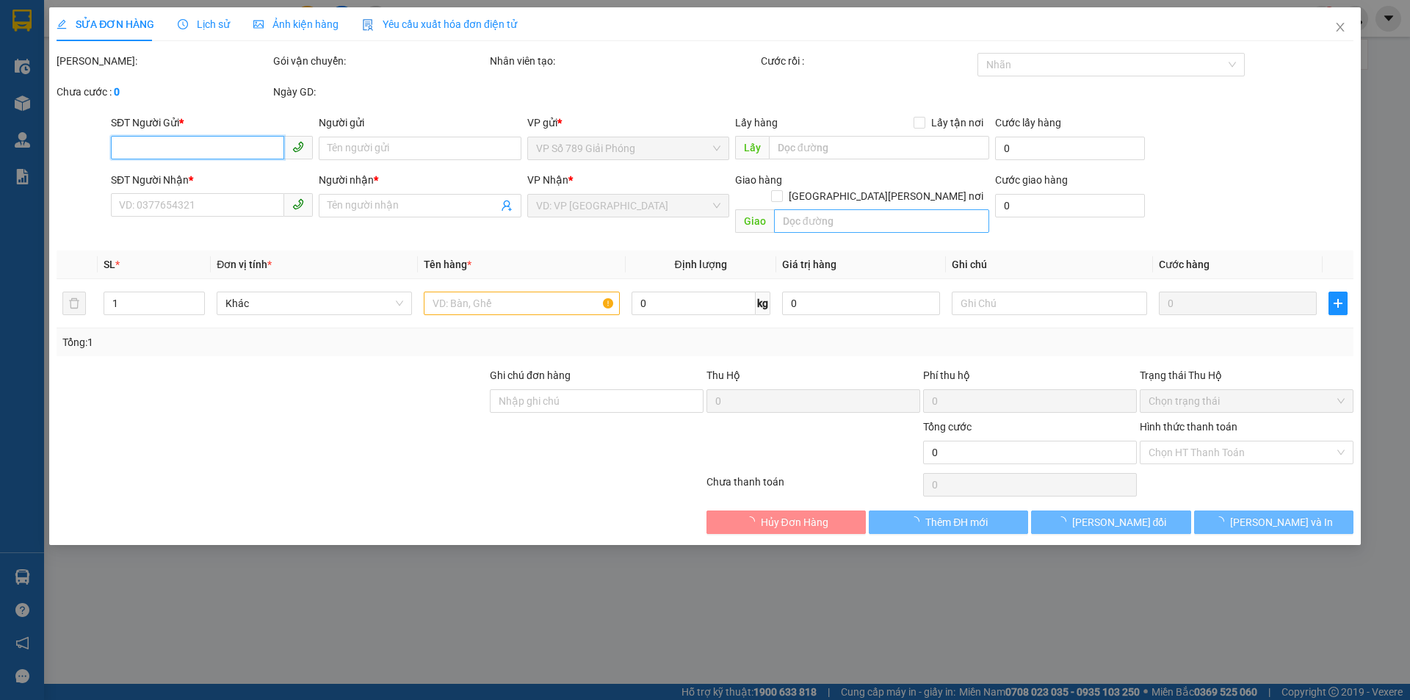
type input "0838552423"
type input "0397639537"
type input "ko tên"
type input "40.000"
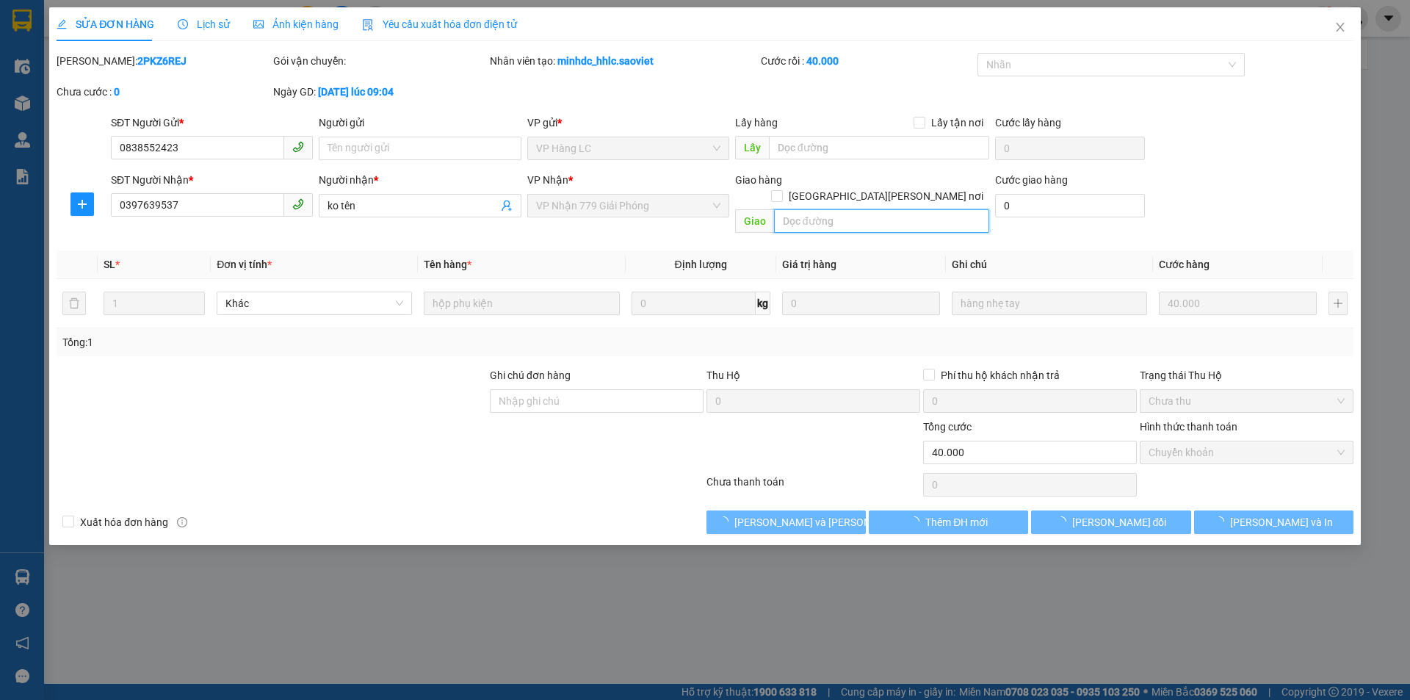
click at [824, 209] on input "text" at bounding box center [881, 220] width 215 height 23
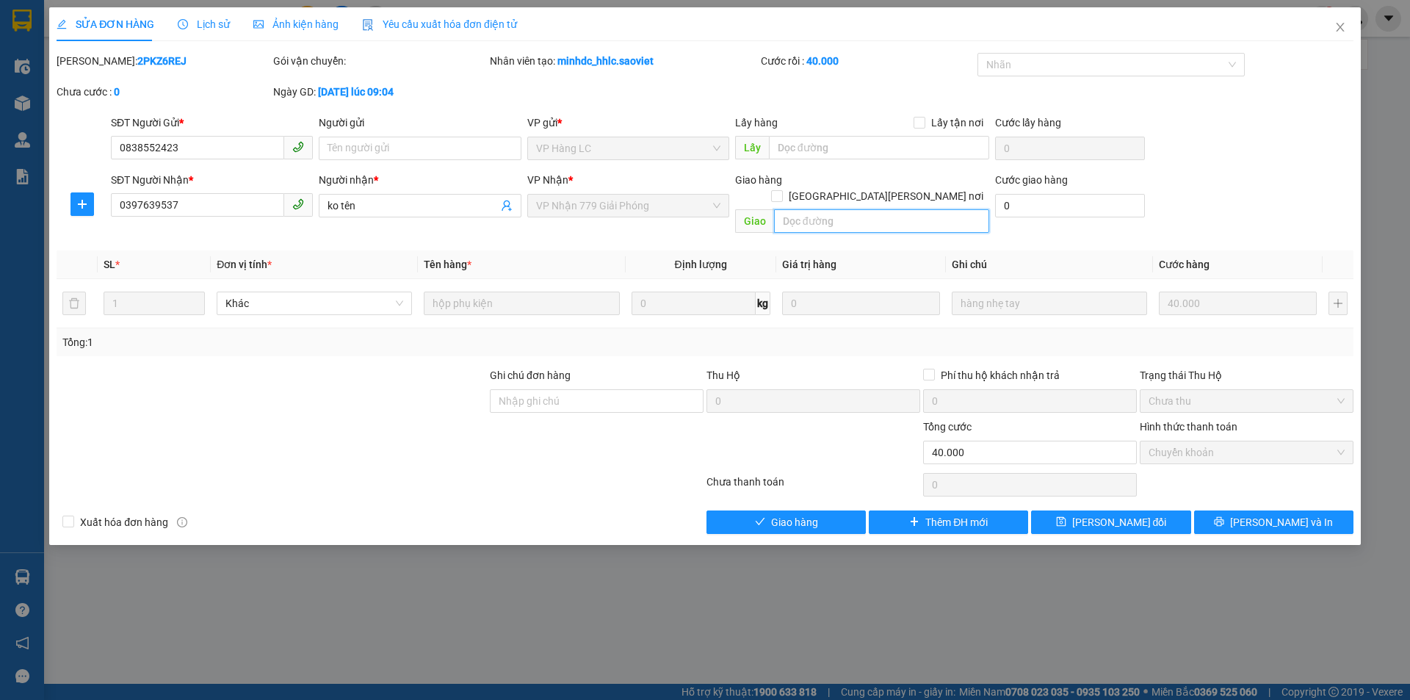
paste input "còn 14/9"
type input "còn 14/9"
click at [1089, 510] on button "[PERSON_NAME] đổi" at bounding box center [1110, 521] width 159 height 23
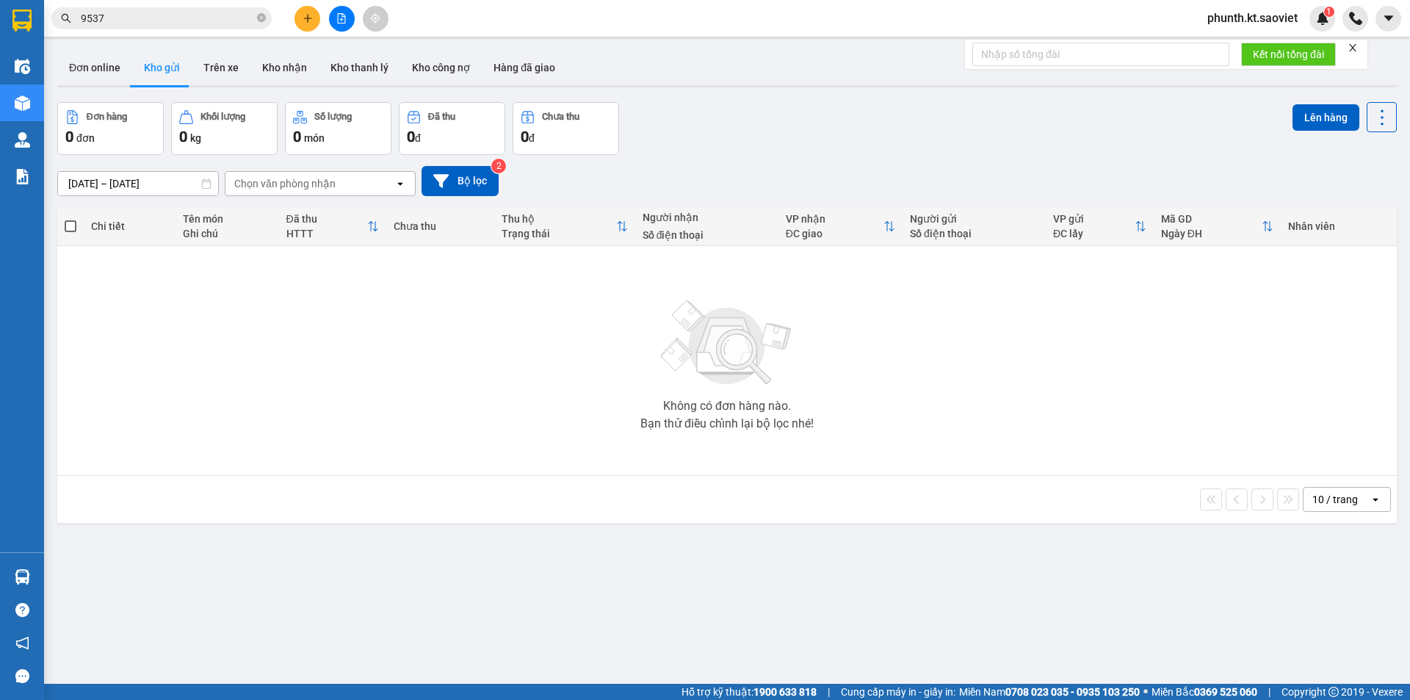
click at [146, 24] on input "9537" at bounding box center [167, 18] width 173 height 16
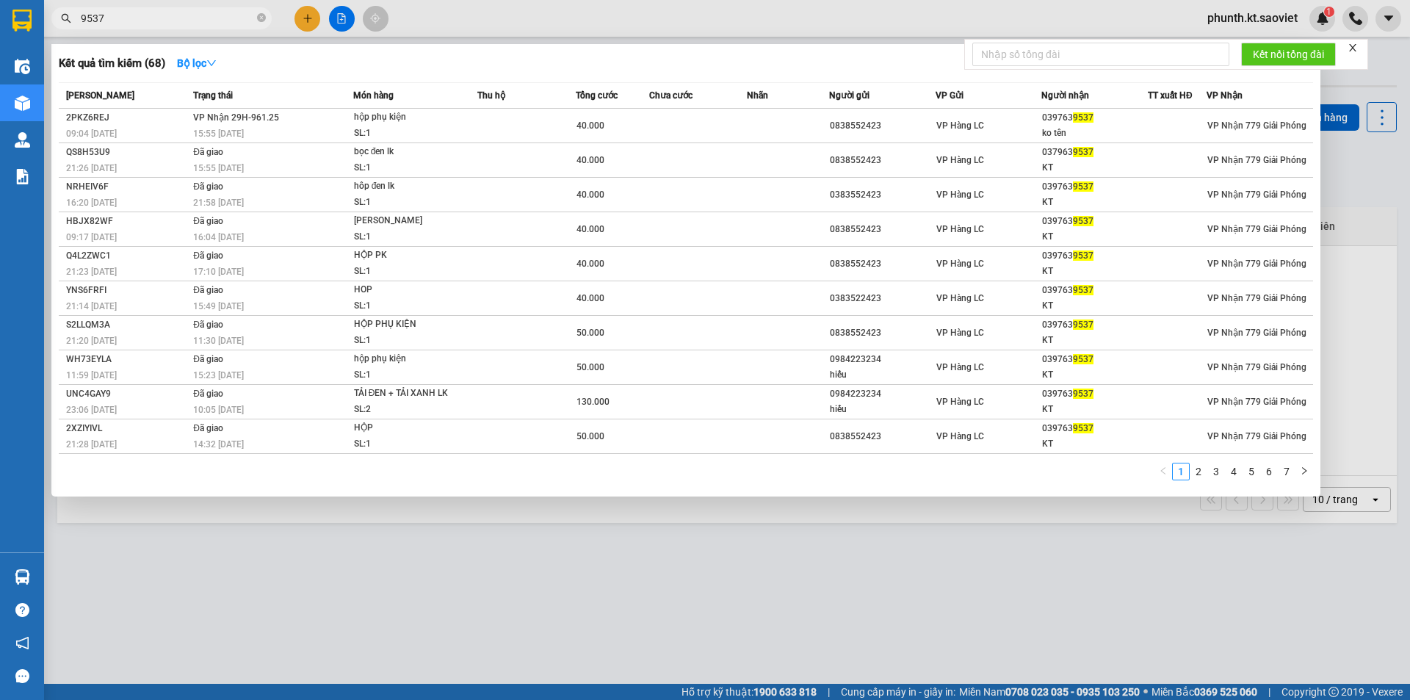
click at [146, 24] on input "9537" at bounding box center [167, 18] width 173 height 16
type input "7198"
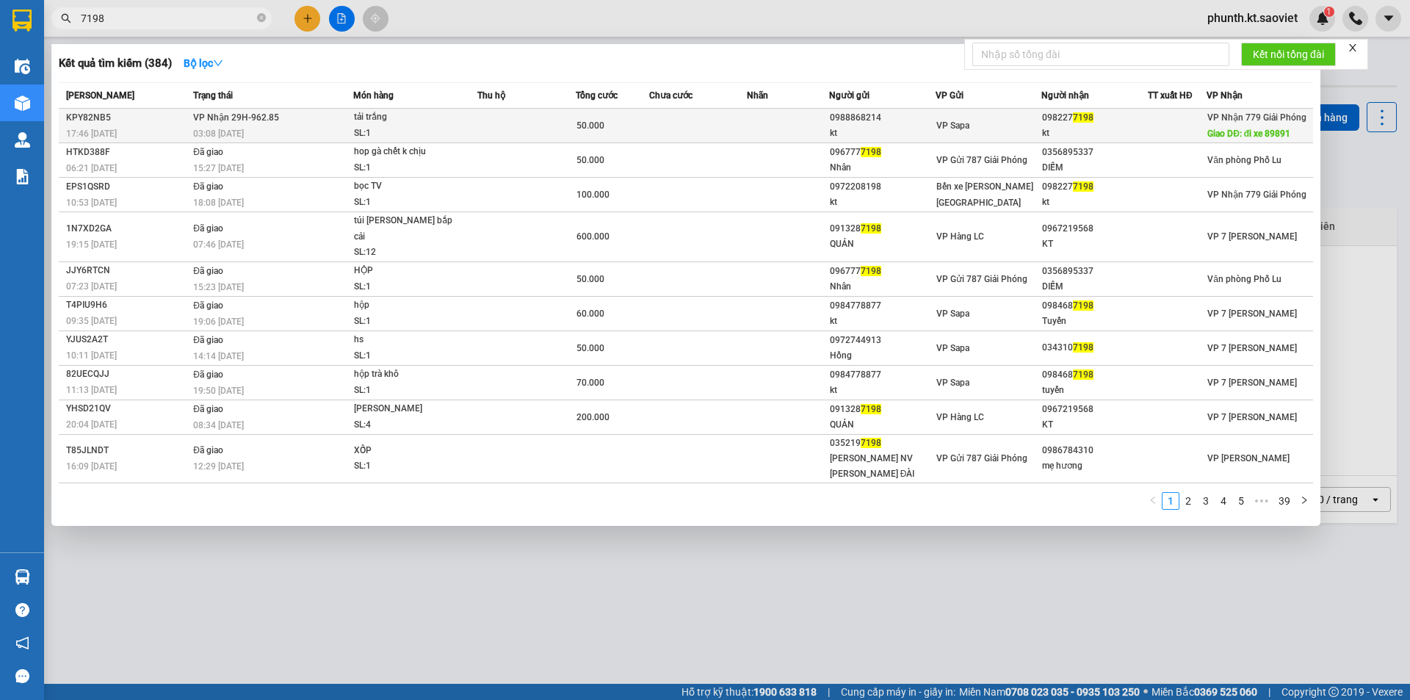
click at [253, 115] on span "VP Nhận 29H-962.85" at bounding box center [236, 117] width 86 height 10
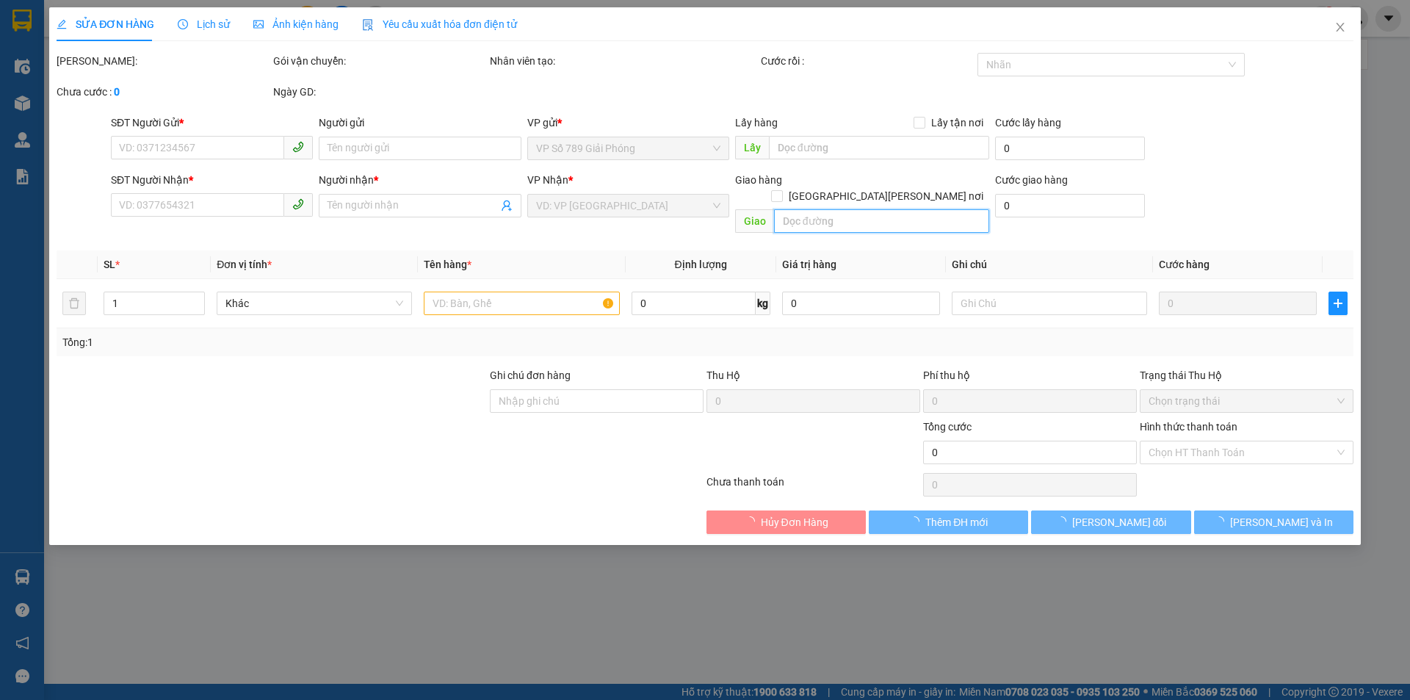
click at [832, 209] on input "text" at bounding box center [881, 220] width 215 height 23
type input "0988868214"
type input "kt"
type input "0982277198"
type input "kt"
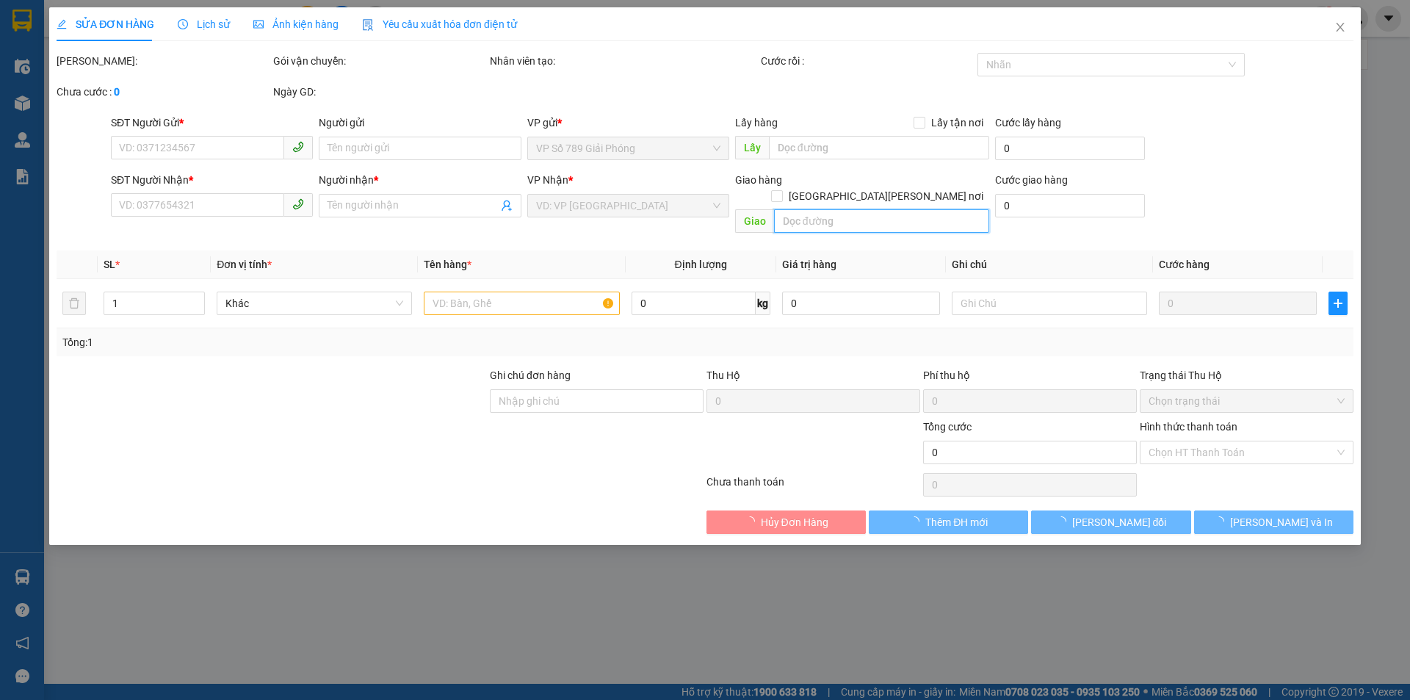
type input "đi xe 89891"
type input "50.000"
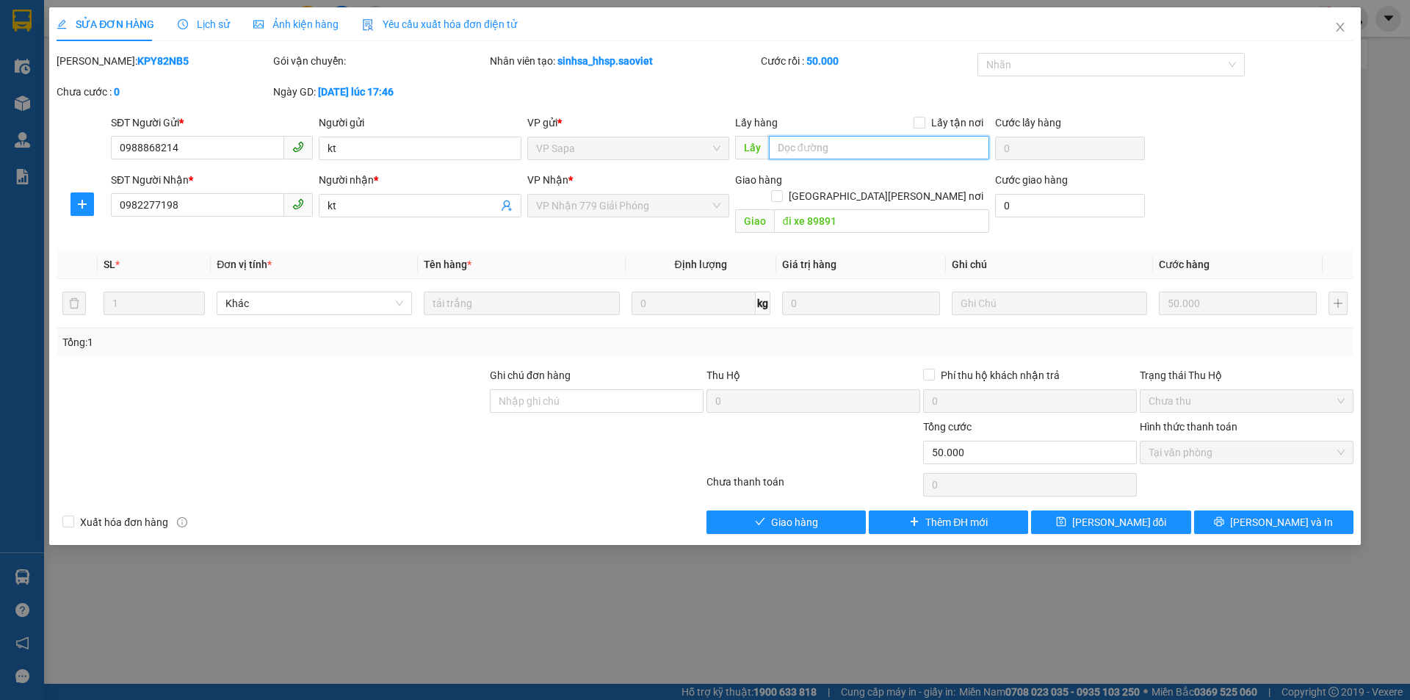
drag, startPoint x: 832, startPoint y: 207, endPoint x: 815, endPoint y: 140, distance: 68.9
click at [815, 140] on input "text" at bounding box center [879, 147] width 220 height 23
paste input "còn 14/9"
type input "còn 14/9"
click at [1061, 510] on button "[PERSON_NAME] đổi" at bounding box center [1110, 521] width 159 height 23
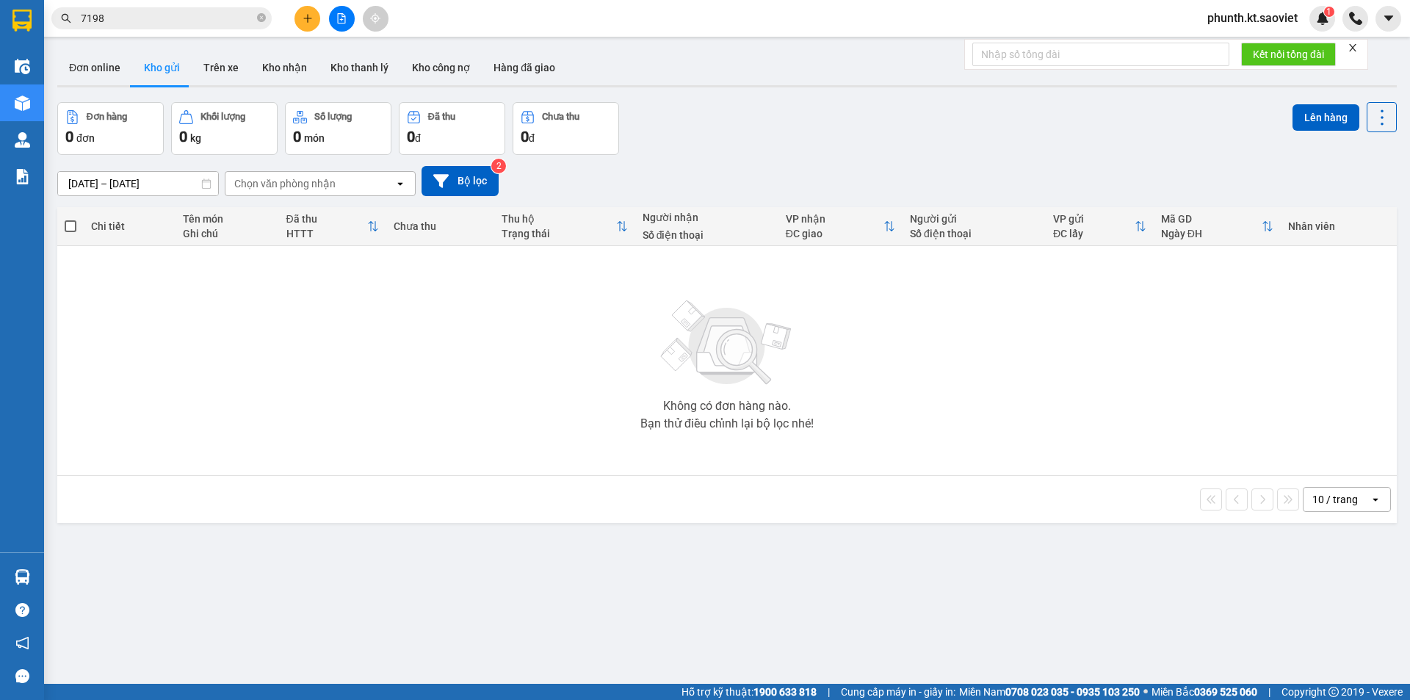
click at [112, 19] on input "7198" at bounding box center [167, 18] width 173 height 16
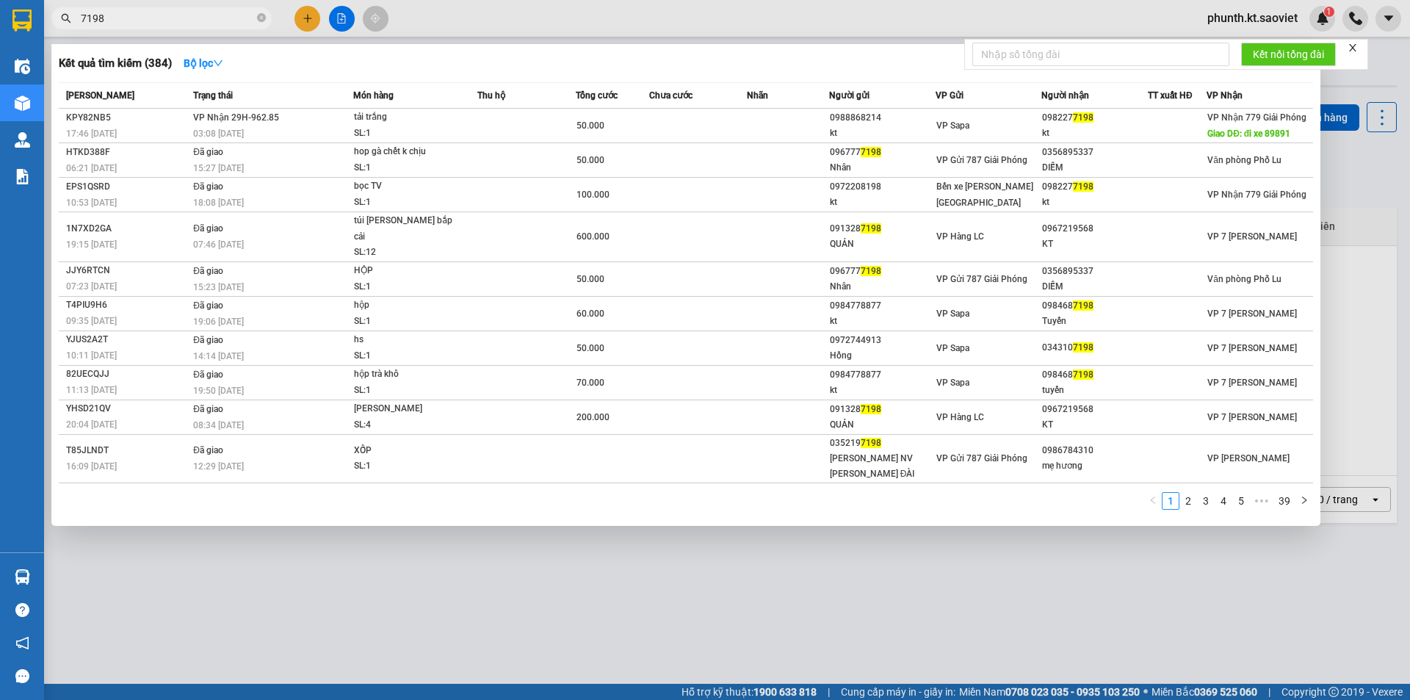
click at [112, 19] on input "7198" at bounding box center [167, 18] width 173 height 16
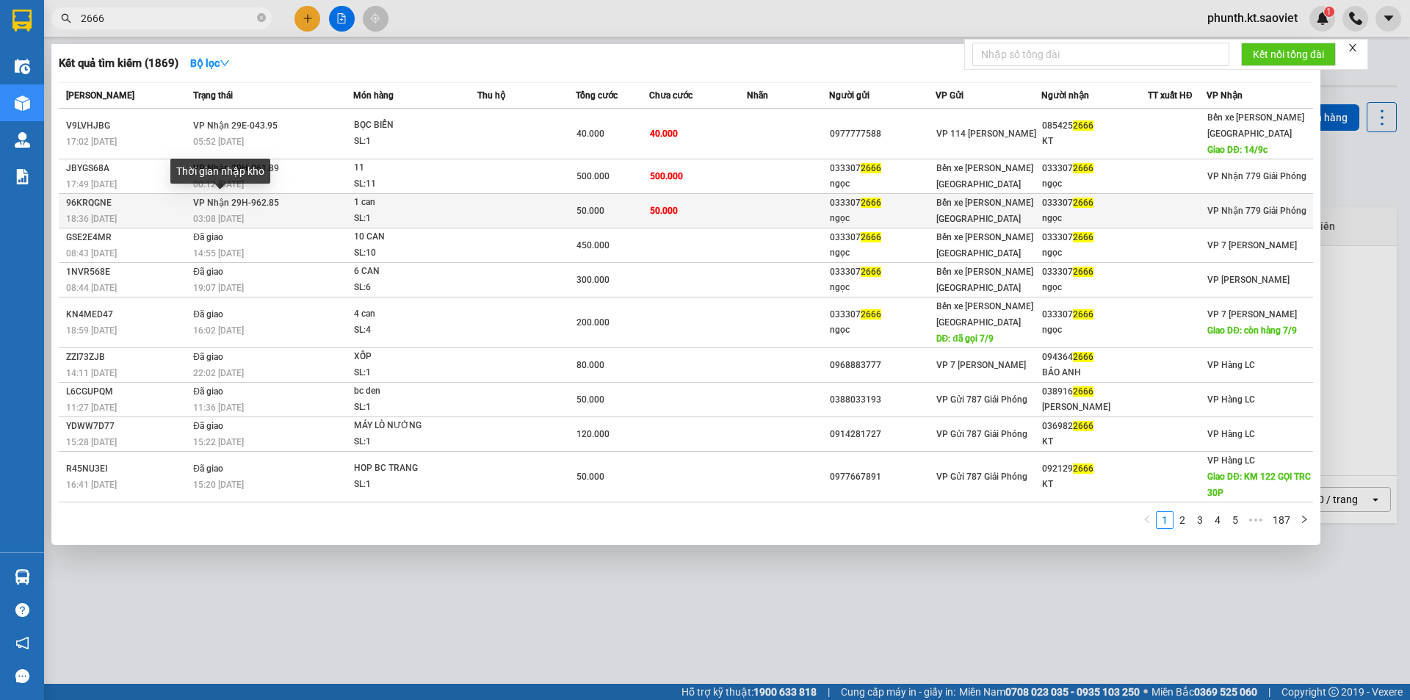
type input "2666"
click at [229, 214] on span "03:08 - 09/09" at bounding box center [218, 219] width 51 height 10
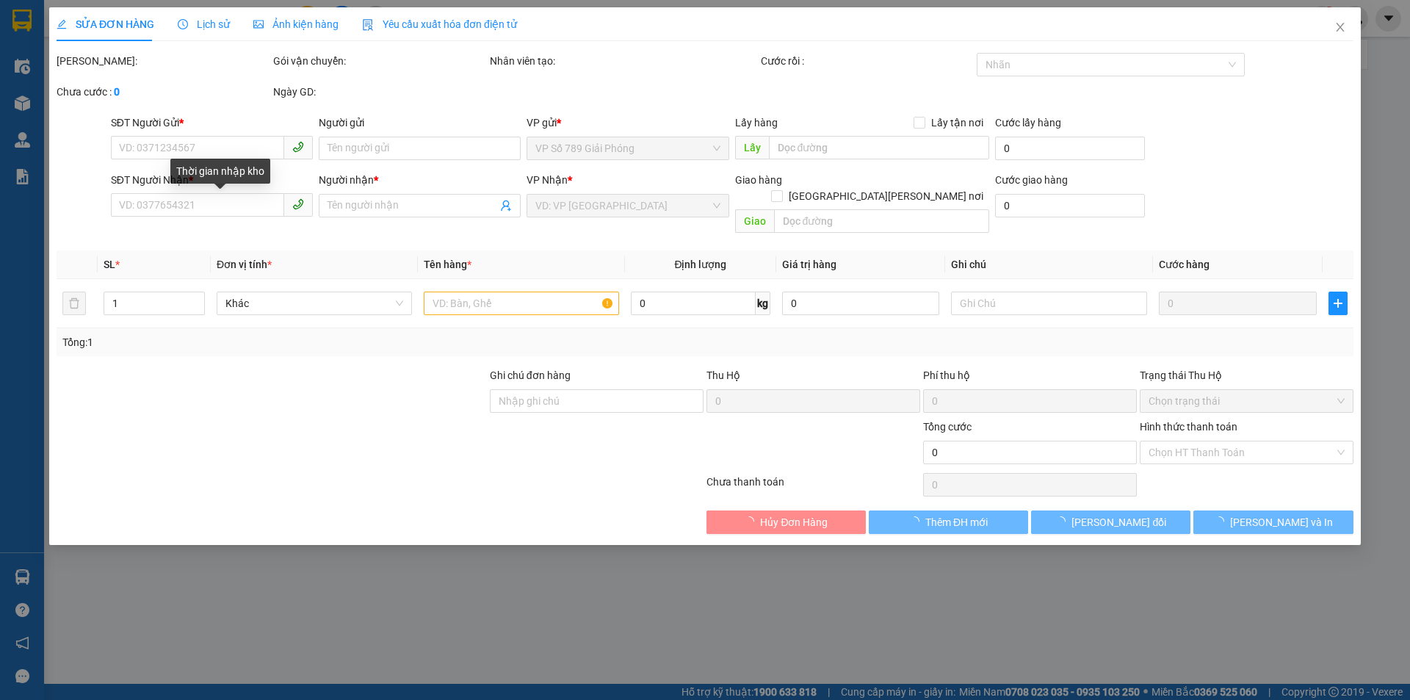
type input "0333072666"
type input "ngọc"
type input "0333072666"
type input "ngọc"
type input "50.000"
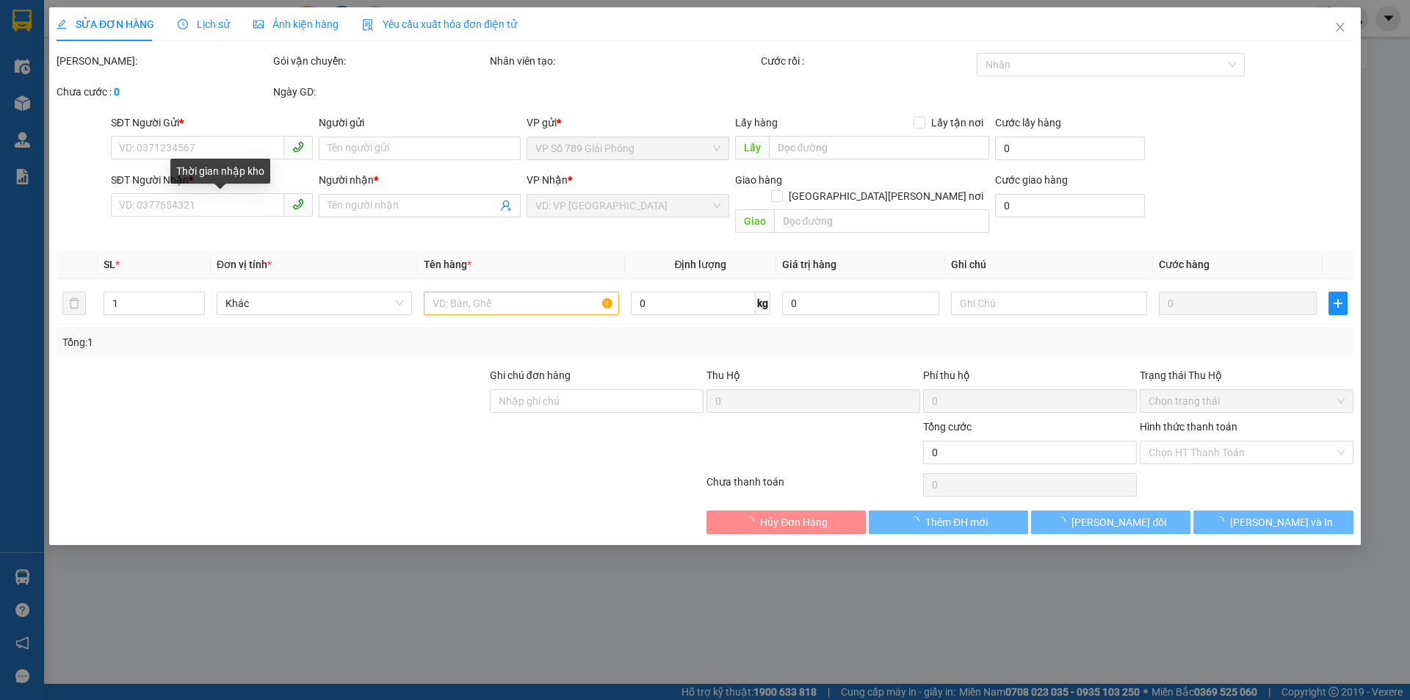
type input "50.000"
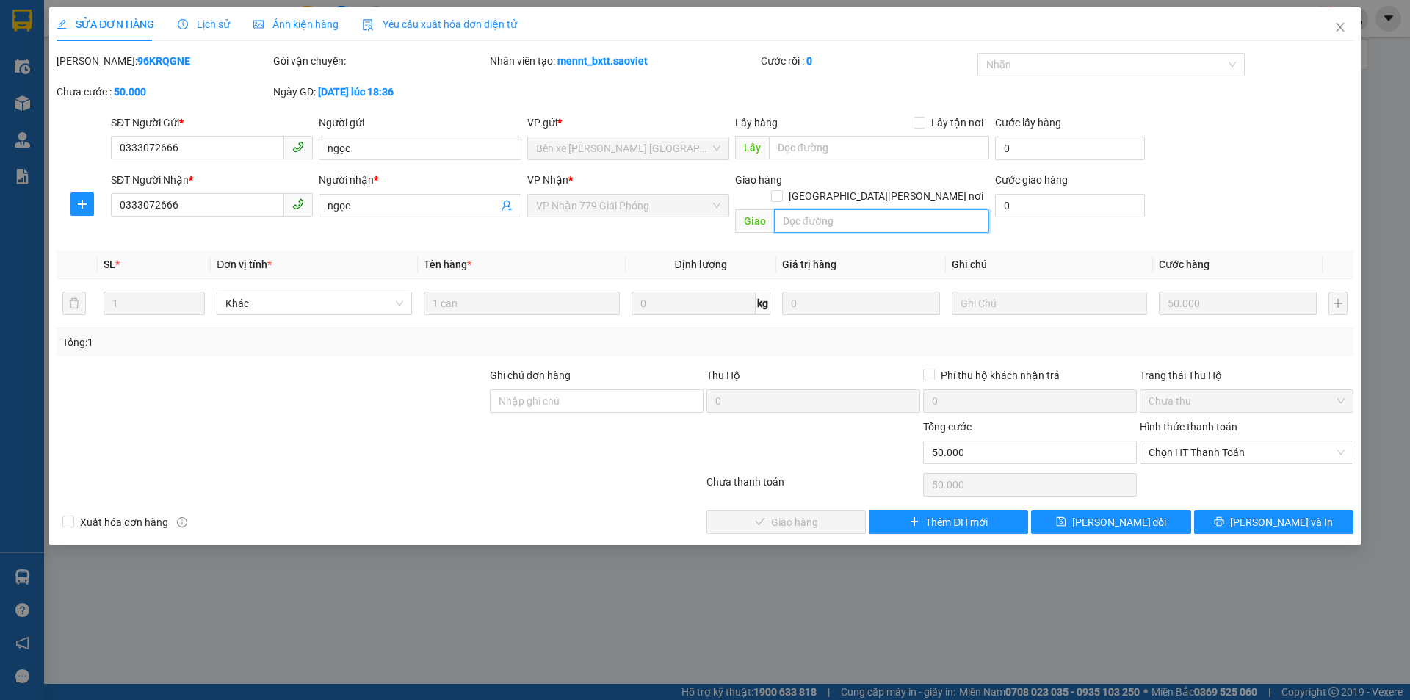
click at [802, 209] on input "text" at bounding box center [881, 220] width 215 height 23
paste input "còn 14/9"
type input "còn 14/9"
click at [1096, 514] on span "[PERSON_NAME] đổi" at bounding box center [1119, 522] width 95 height 16
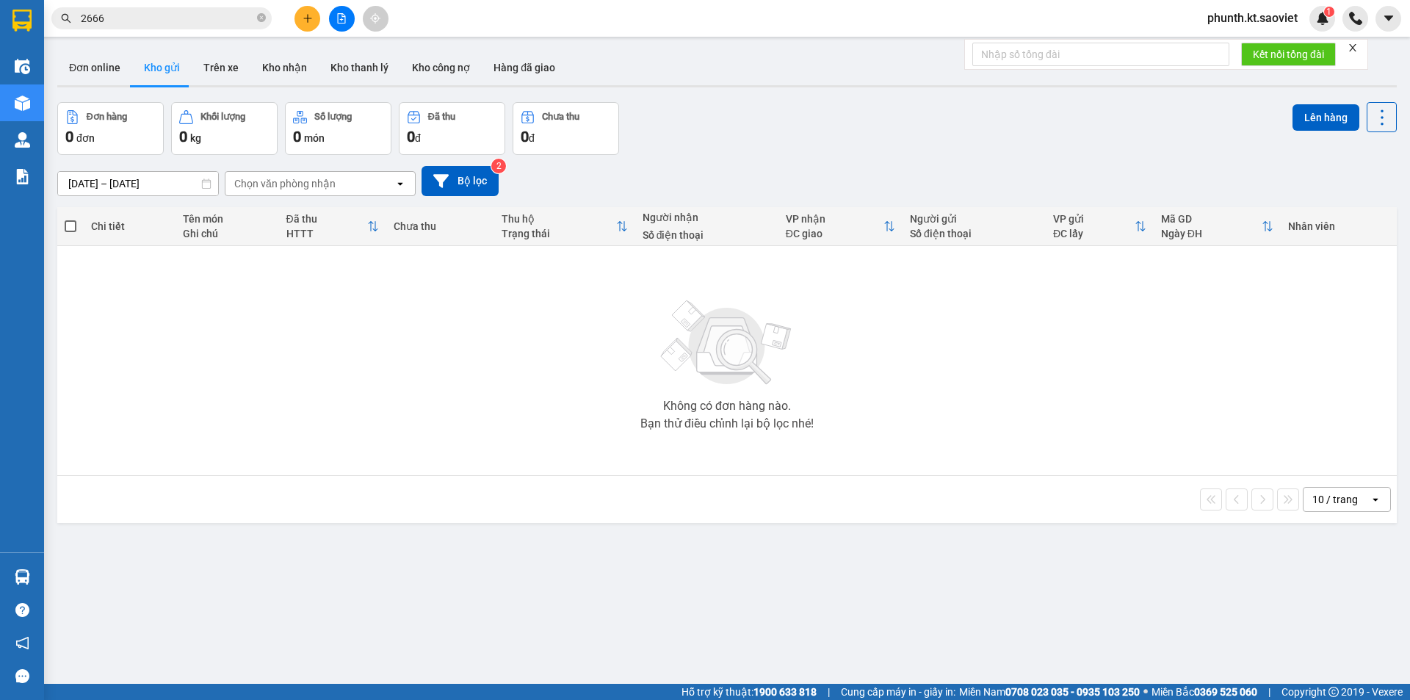
click at [149, 18] on input "2666" at bounding box center [167, 18] width 173 height 16
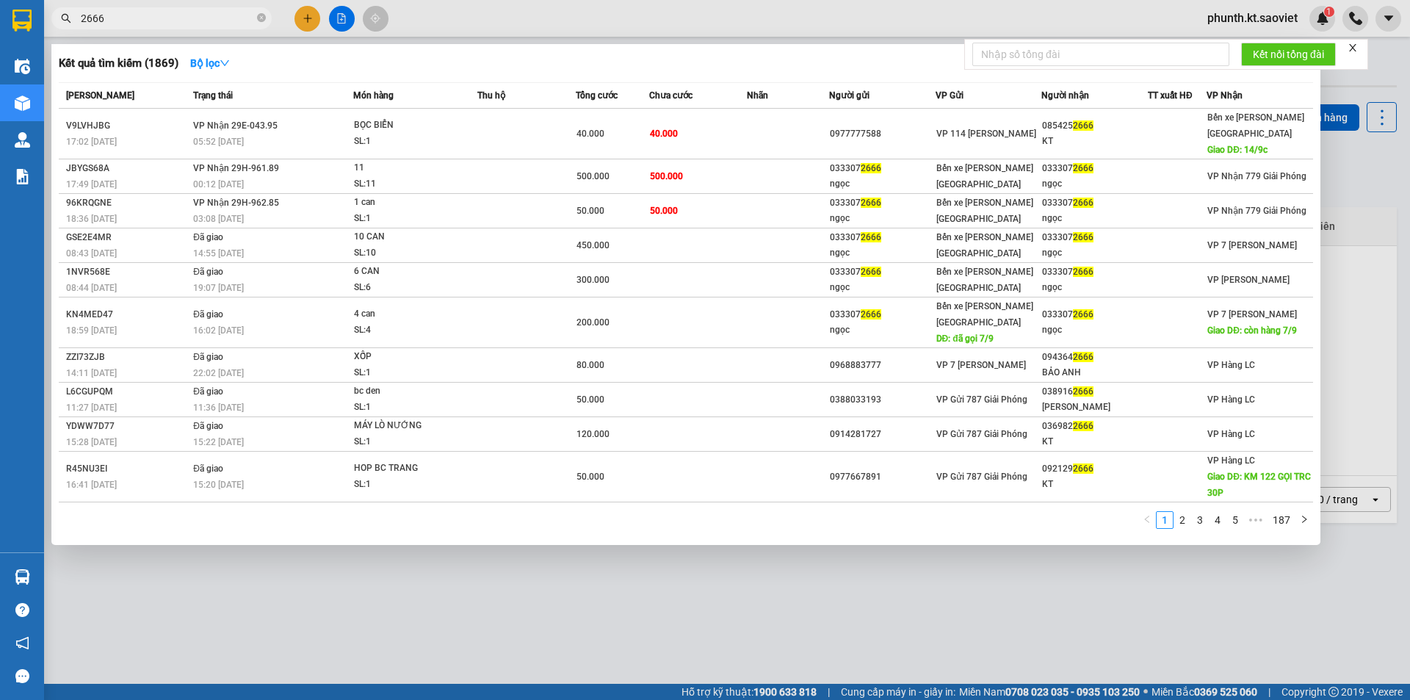
click at [149, 18] on input "2666" at bounding box center [167, 18] width 173 height 16
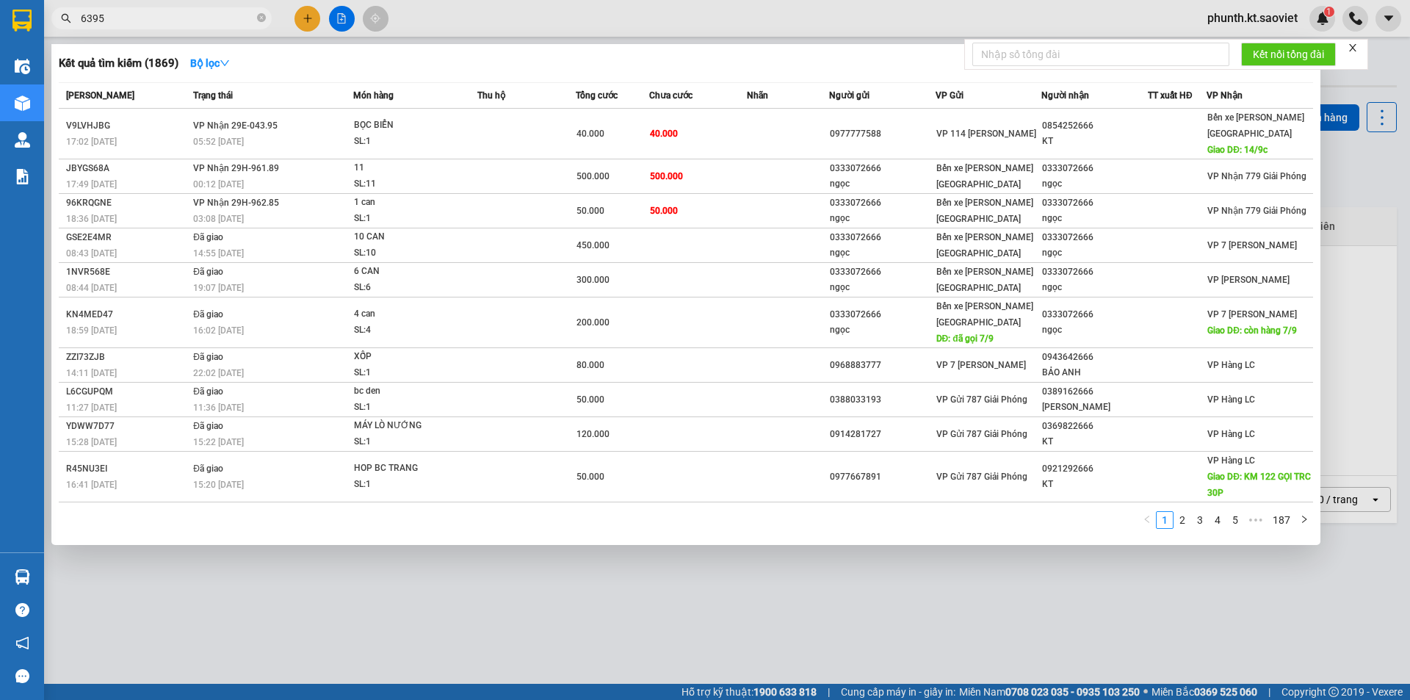
type input "6395"
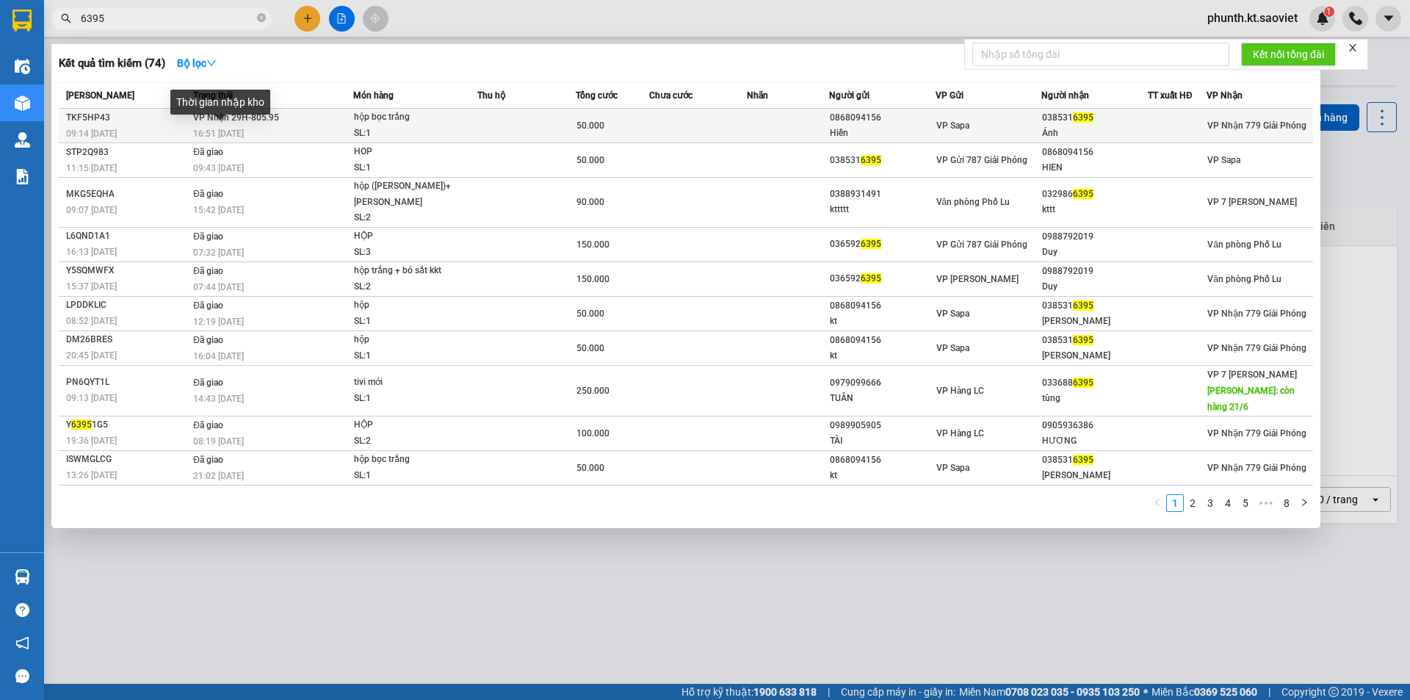
click at [244, 130] on span "16:51 - 09/09" at bounding box center [218, 133] width 51 height 10
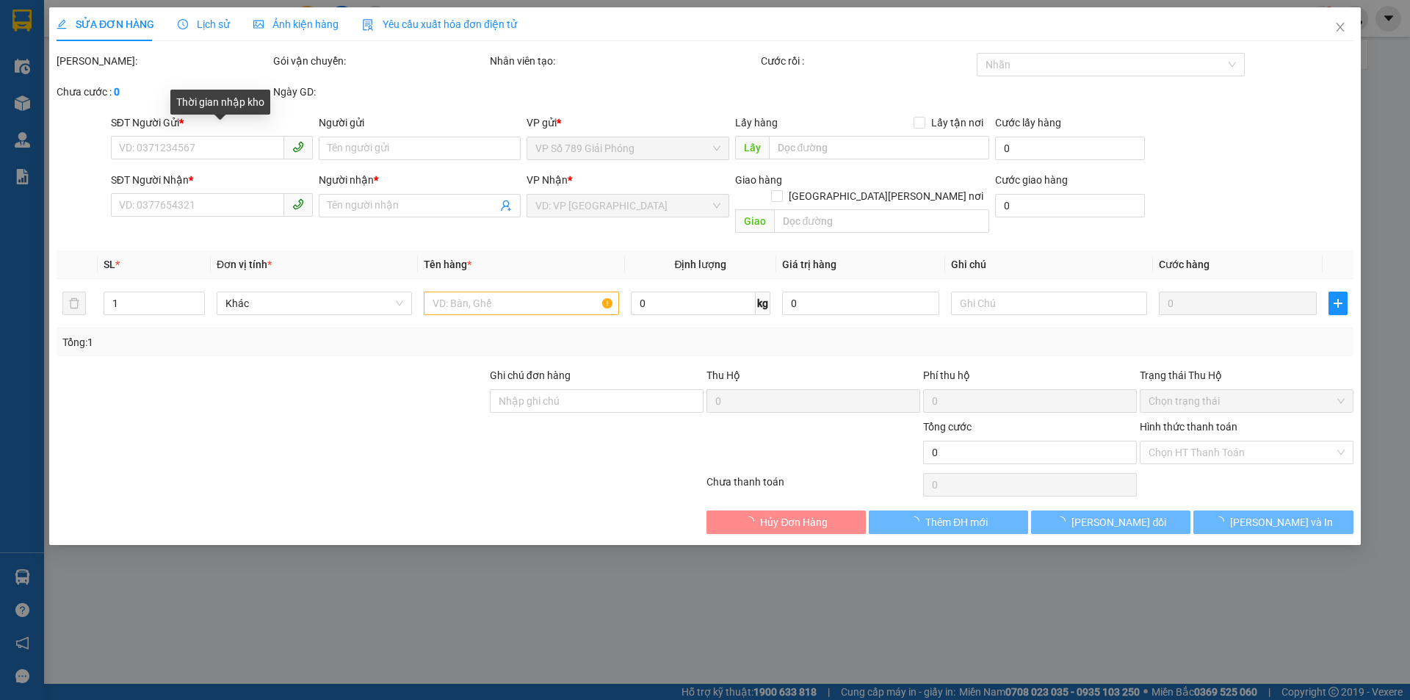
type input "0868094156"
type input "Hiền"
type input "0385316395"
type input "Ánh"
type input "50.000"
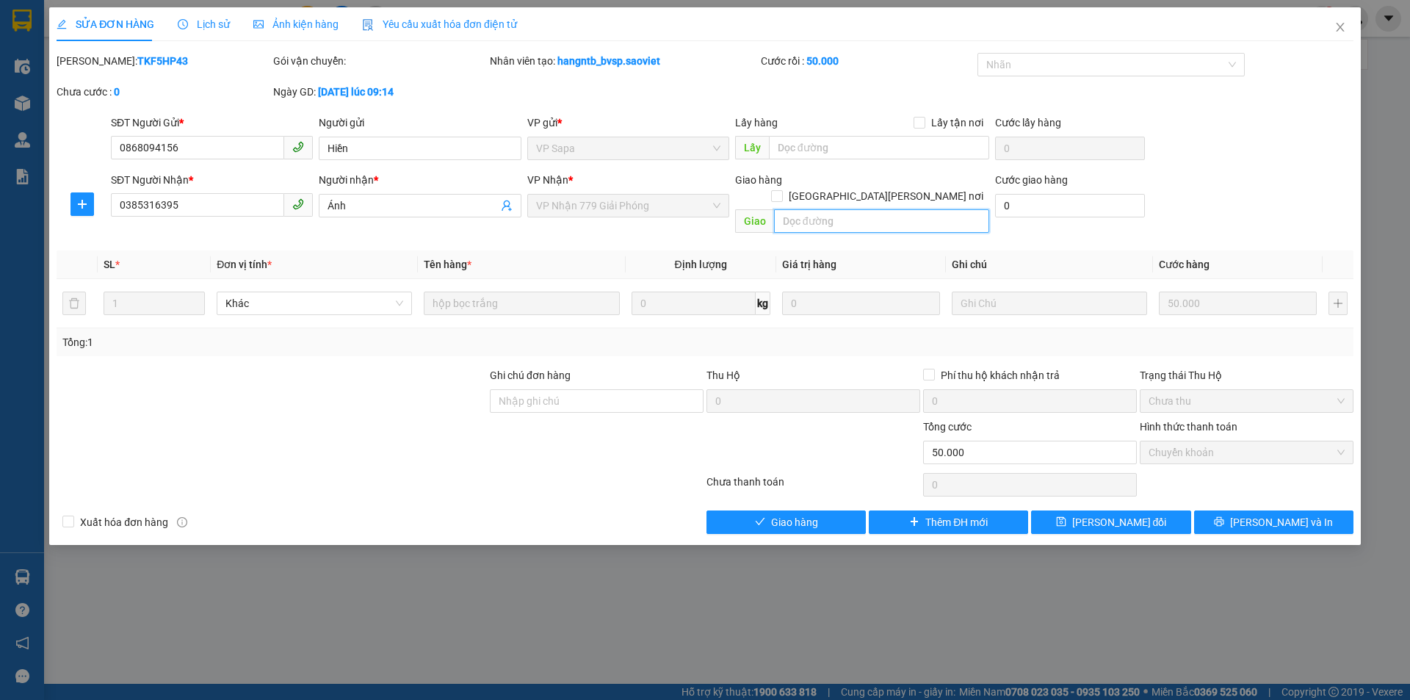
click at [797, 209] on input "text" at bounding box center [881, 220] width 215 height 23
paste input "còn 14/9"
type input "còn 14/9"
click at [1043, 512] on button "[PERSON_NAME] đổi" at bounding box center [1110, 521] width 159 height 23
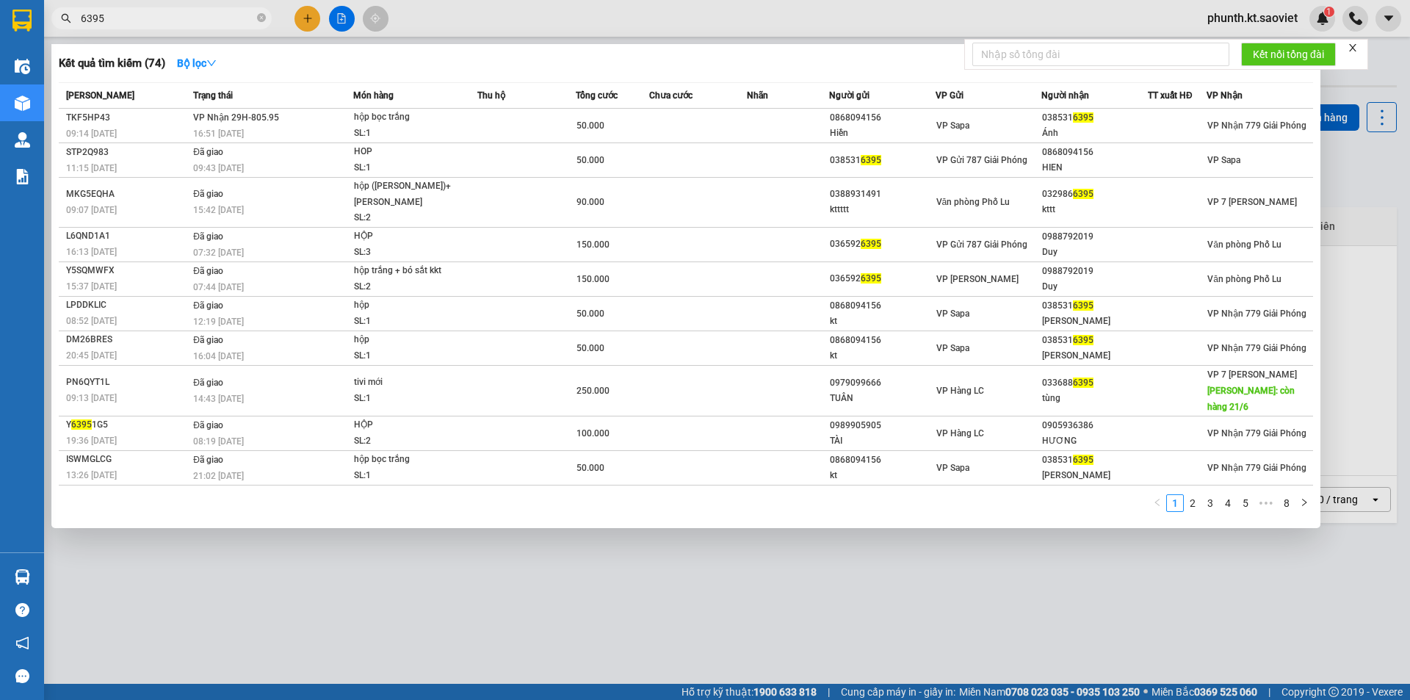
click at [142, 20] on input "6395" at bounding box center [167, 18] width 173 height 16
type input "3243"
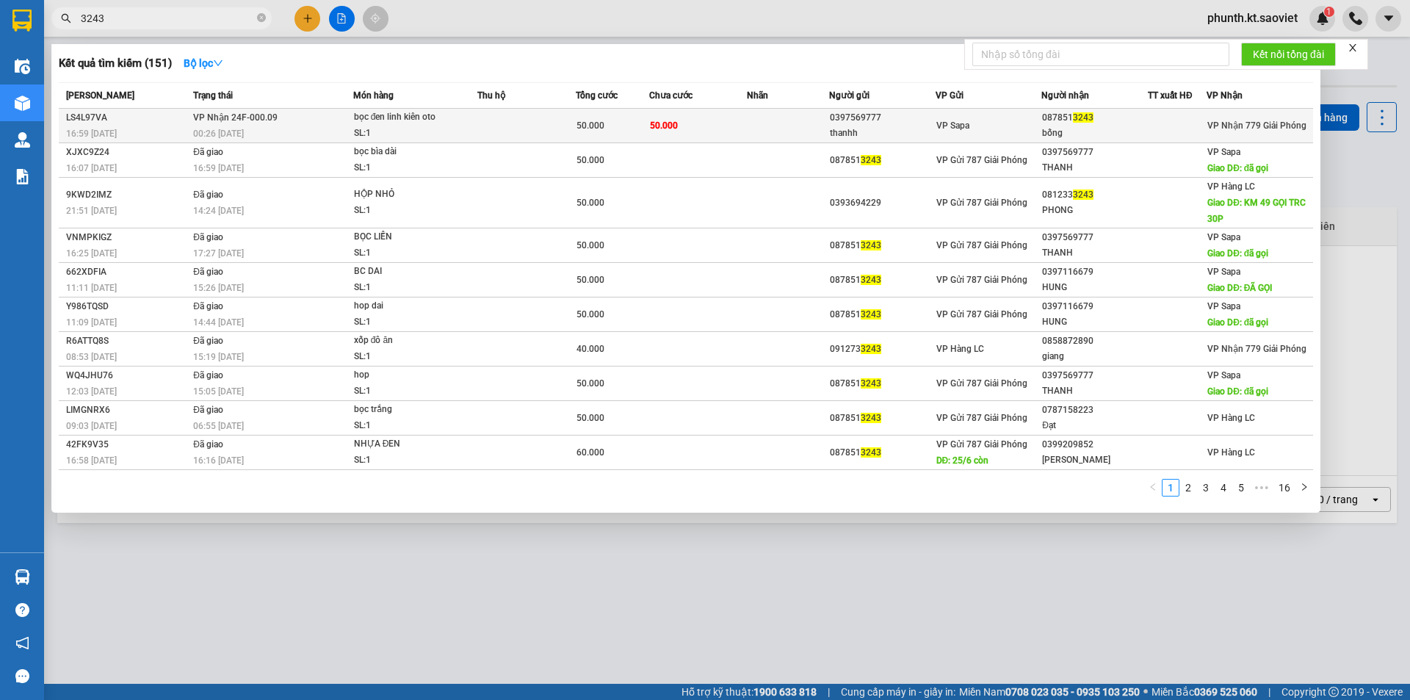
click at [357, 128] on div "SL: 1" at bounding box center [409, 134] width 110 height 16
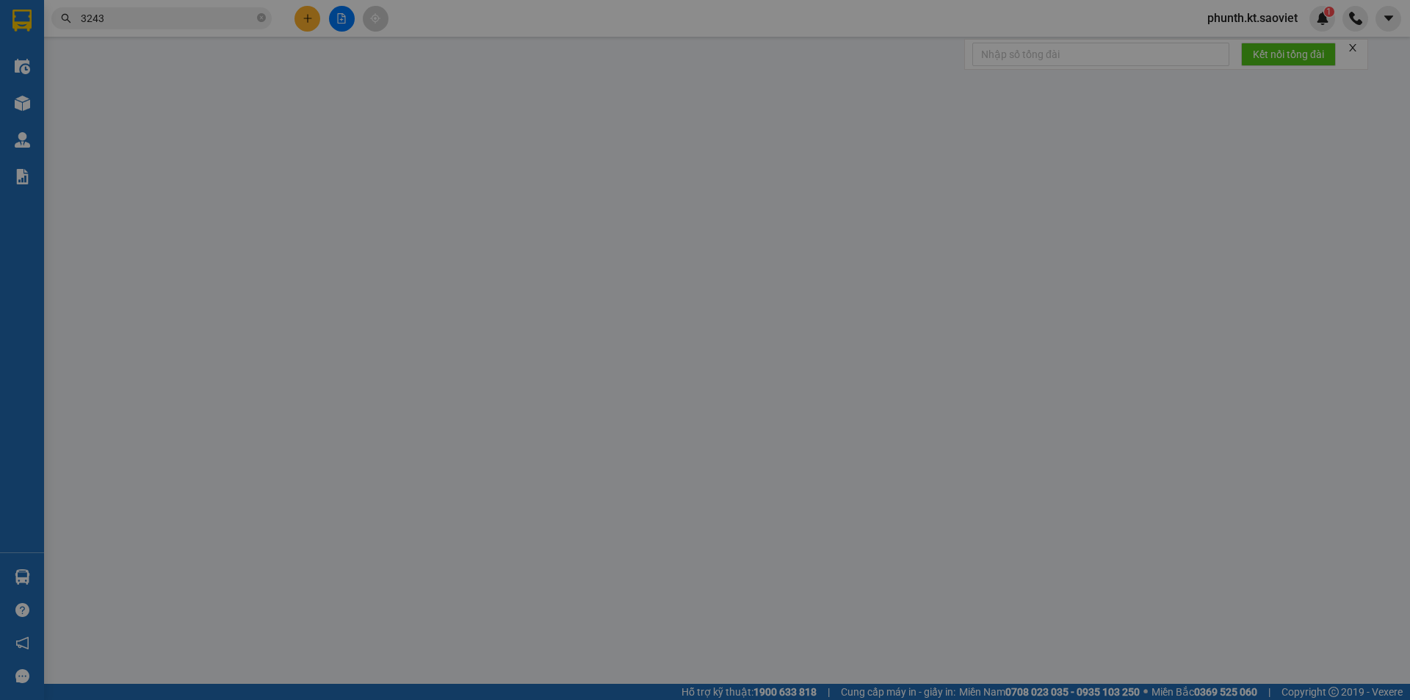
type input "0397569777"
type input "thanhh"
type input "0878513243"
type input "bống"
type input "50.000"
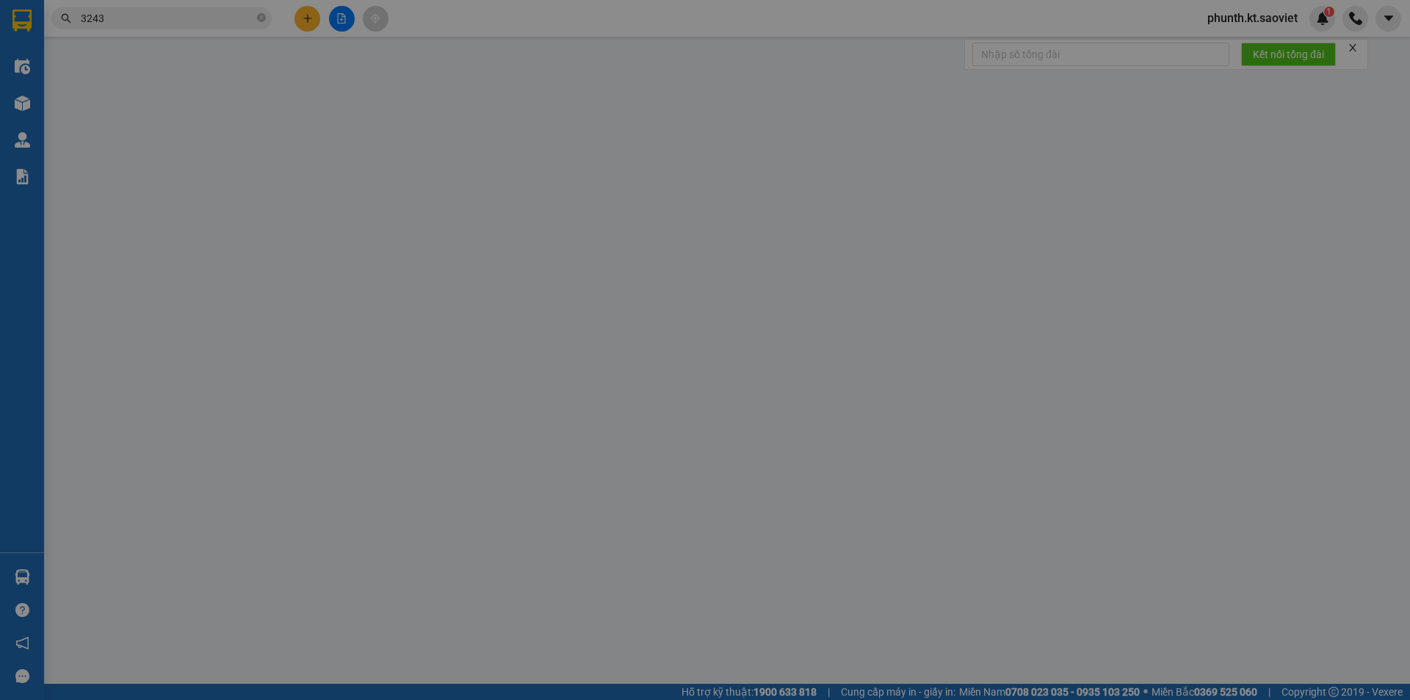
type input "50.000"
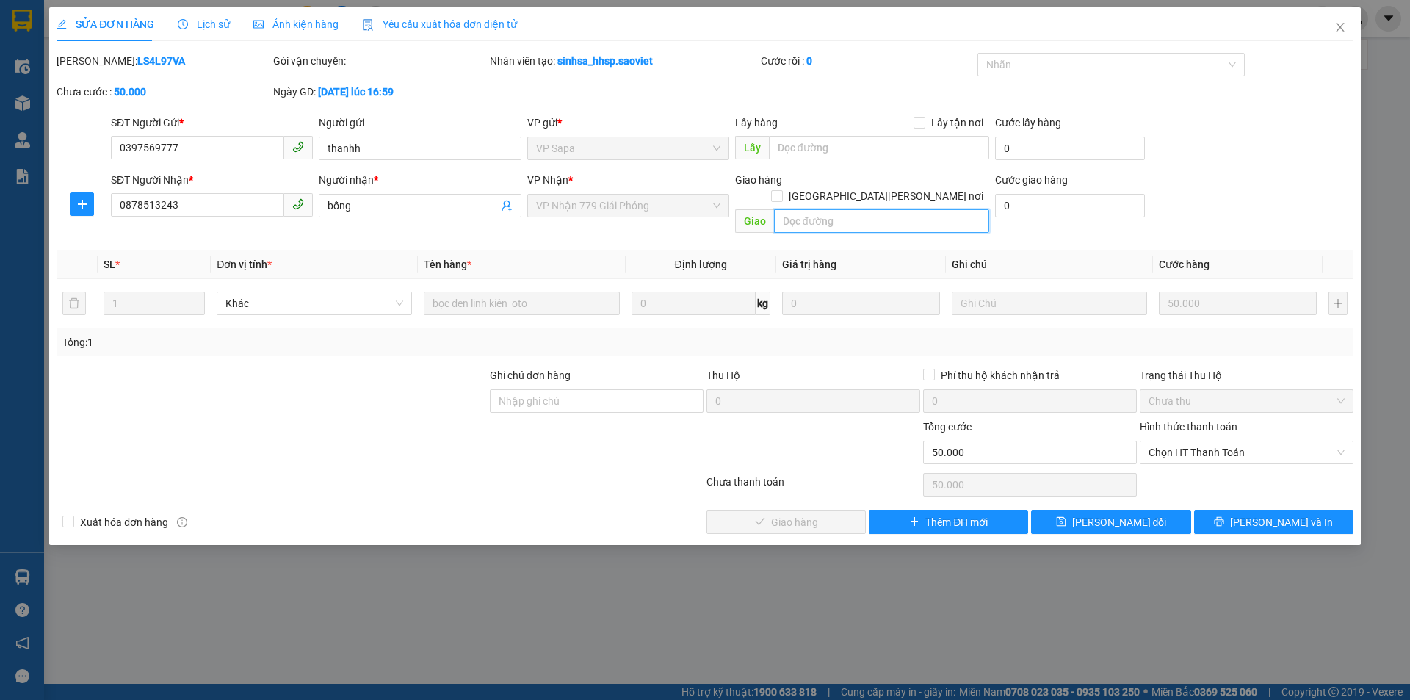
click at [808, 209] on input "text" at bounding box center [881, 220] width 215 height 23
paste input "còn 14/9"
type input "còn 14/9"
drag, startPoint x: 1054, startPoint y: 502, endPoint x: 1043, endPoint y: 485, distance: 20.8
click at [1054, 510] on button "[PERSON_NAME] đổi" at bounding box center [1110, 521] width 159 height 23
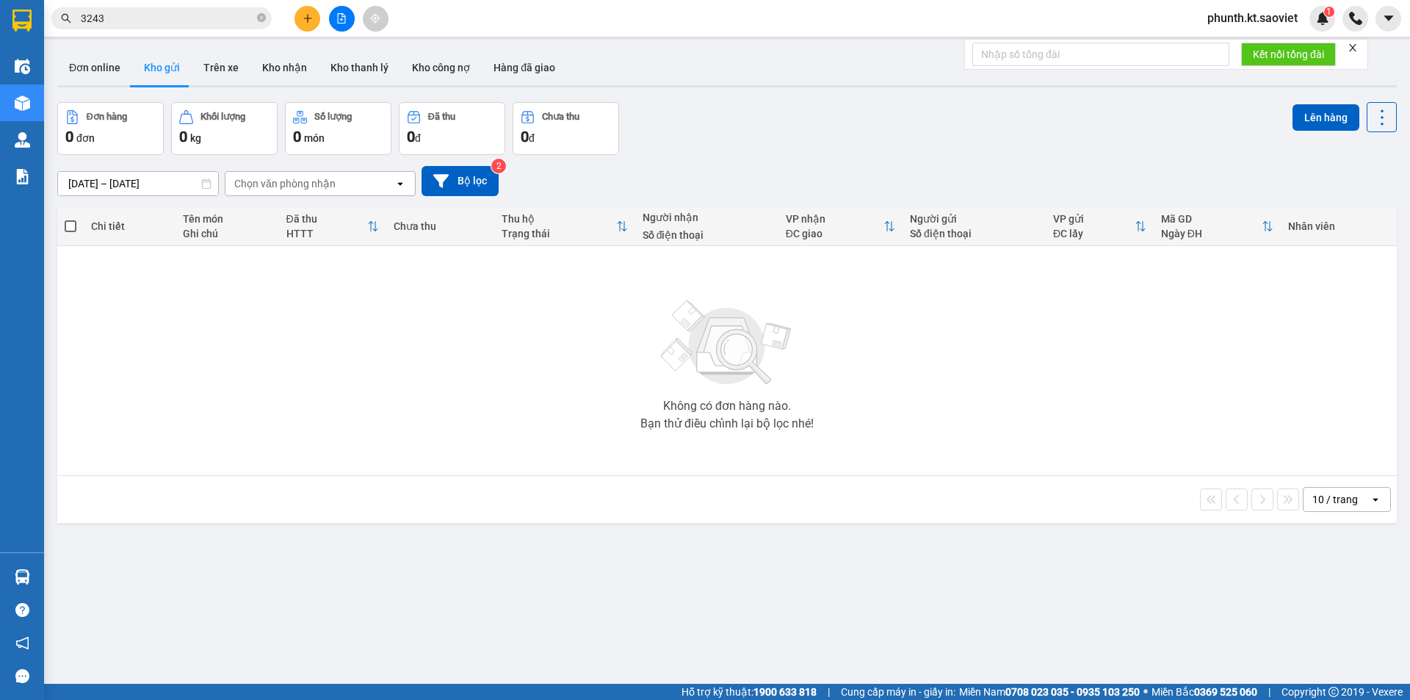
click at [117, 15] on input "3243" at bounding box center [167, 18] width 173 height 16
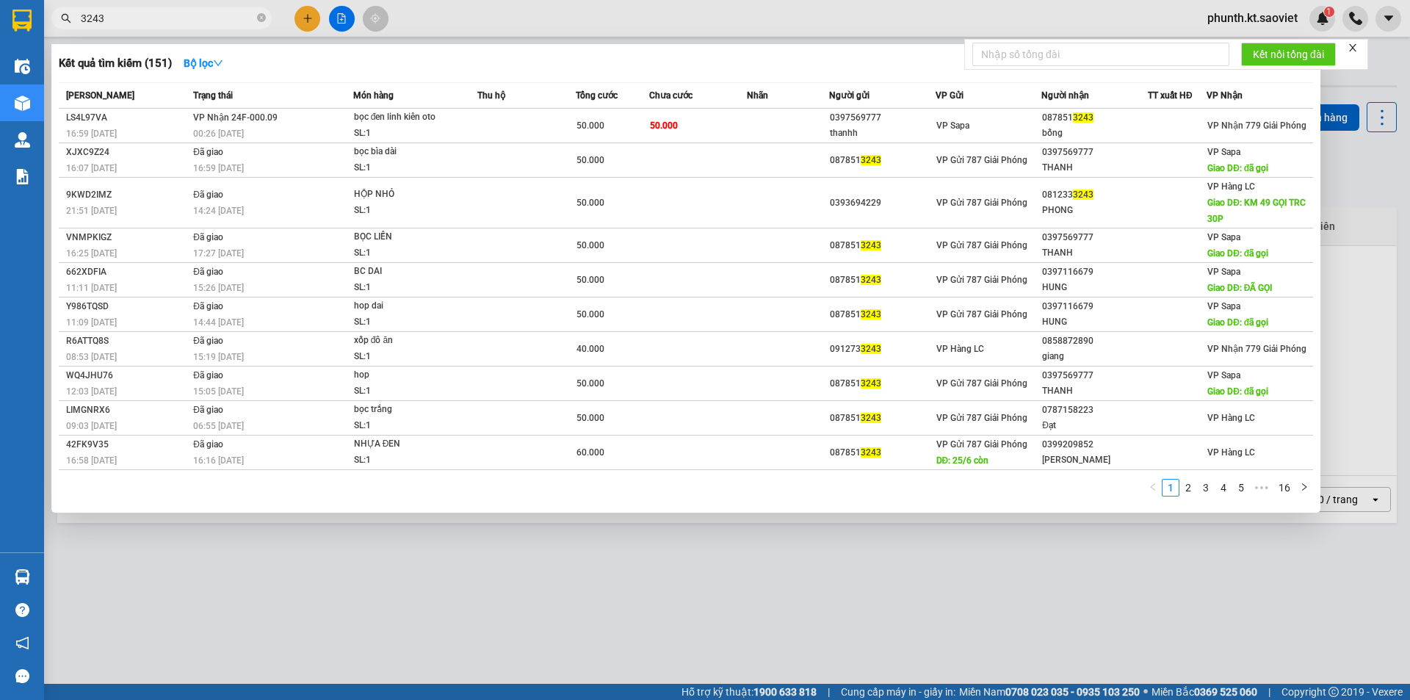
click at [117, 15] on input "3243" at bounding box center [167, 18] width 173 height 16
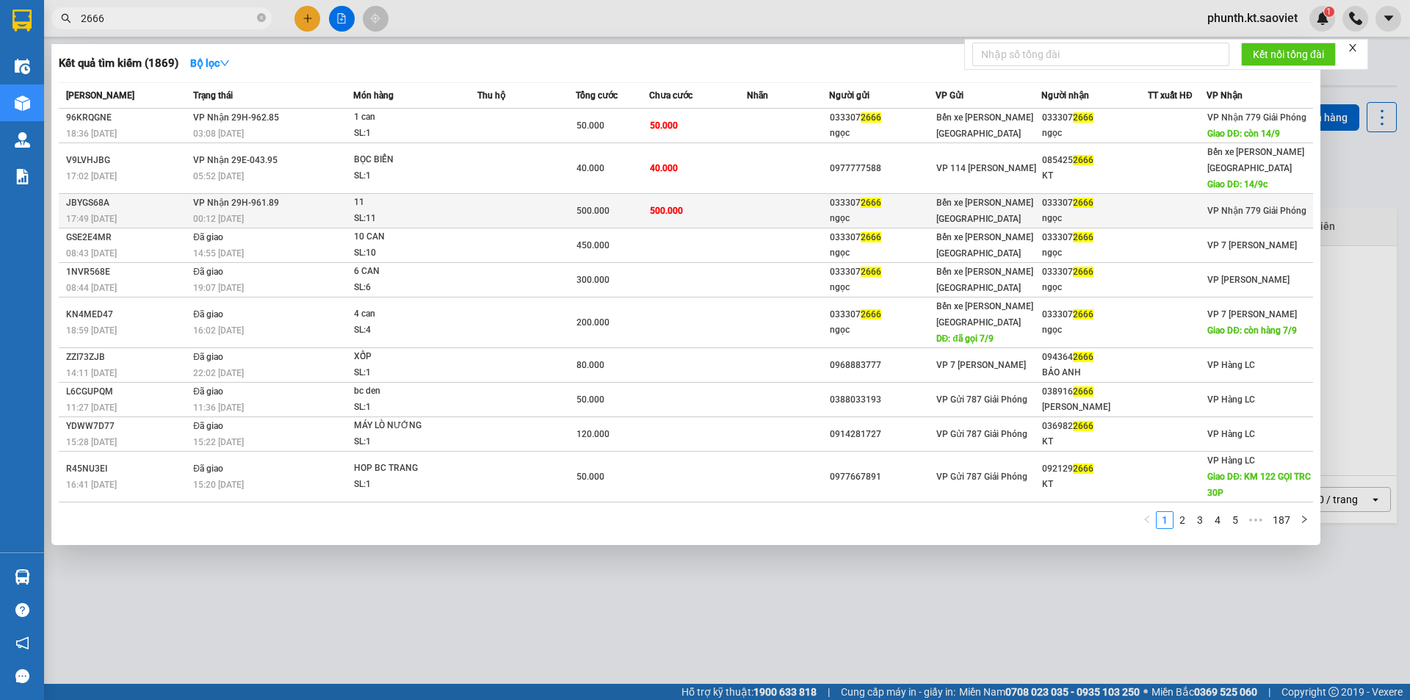
type input "2666"
click at [365, 195] on div "11" at bounding box center [409, 203] width 110 height 16
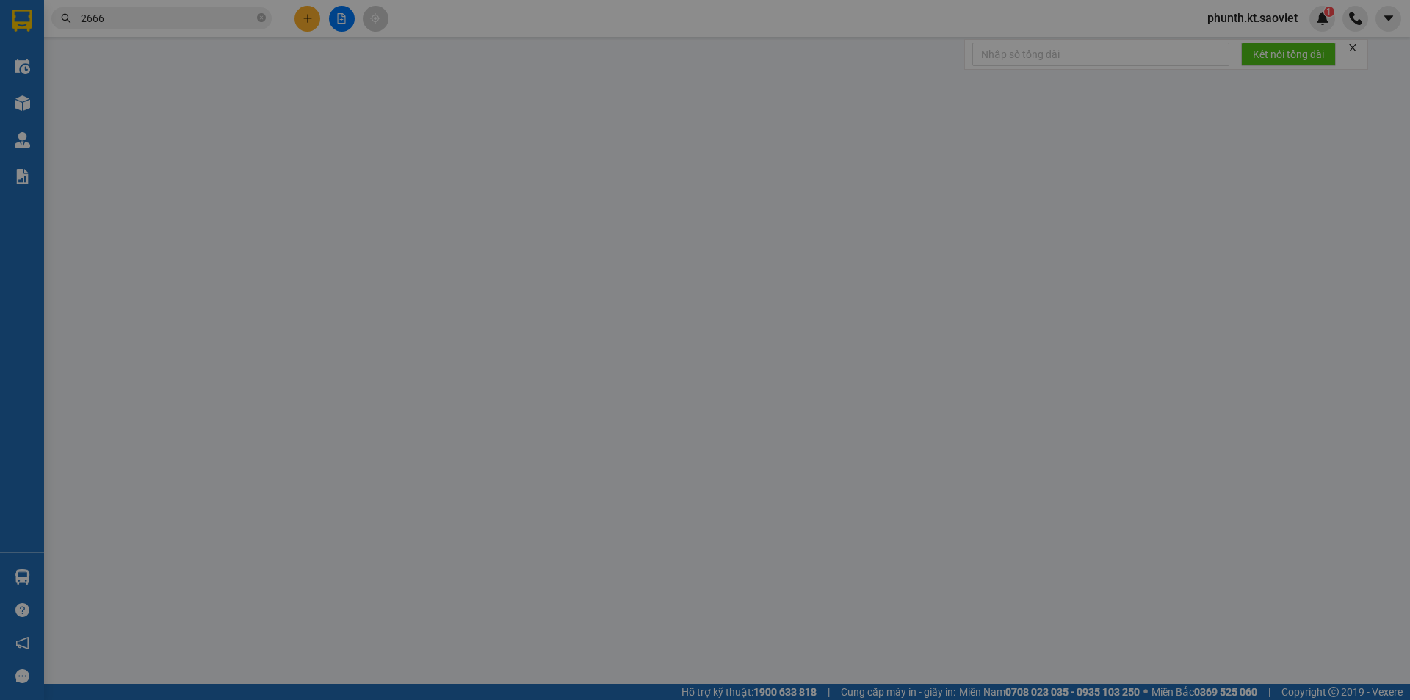
type input "0333072666"
type input "ngọc"
type input "0333072666"
type input "ngọc"
type input "500.000"
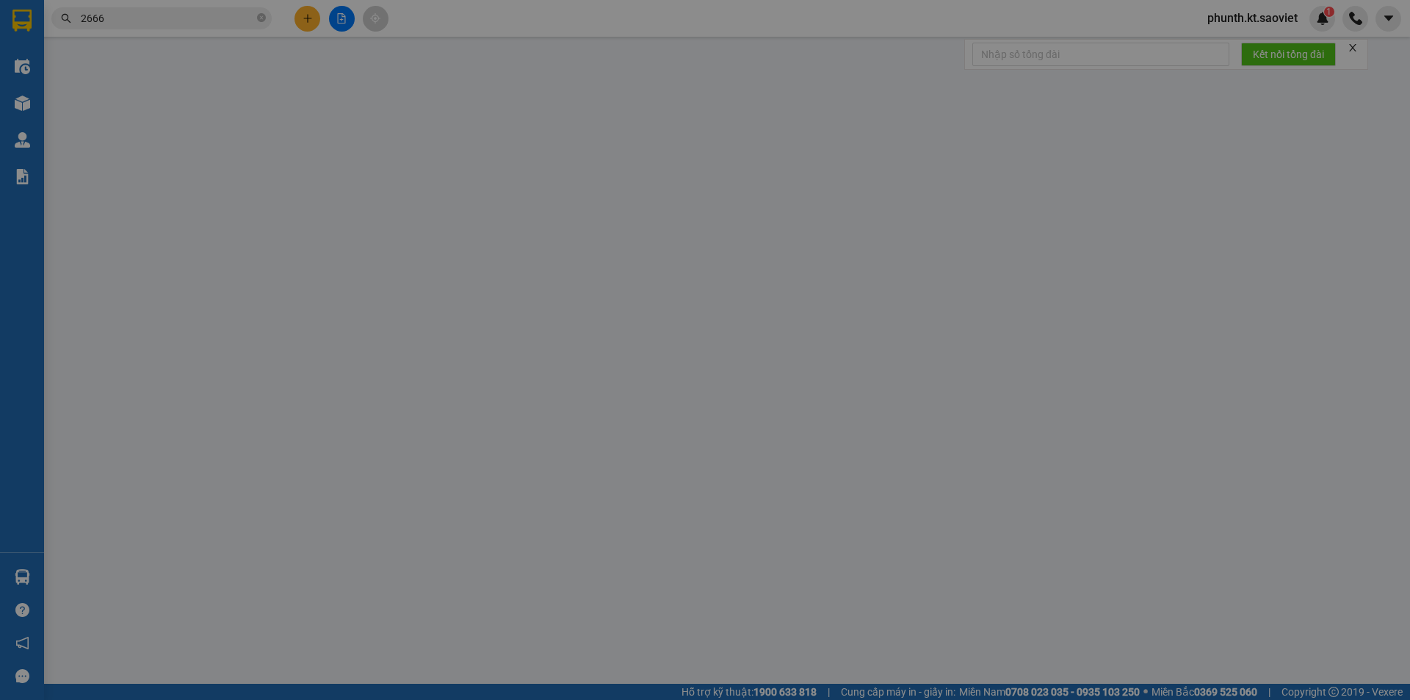
type input "500.000"
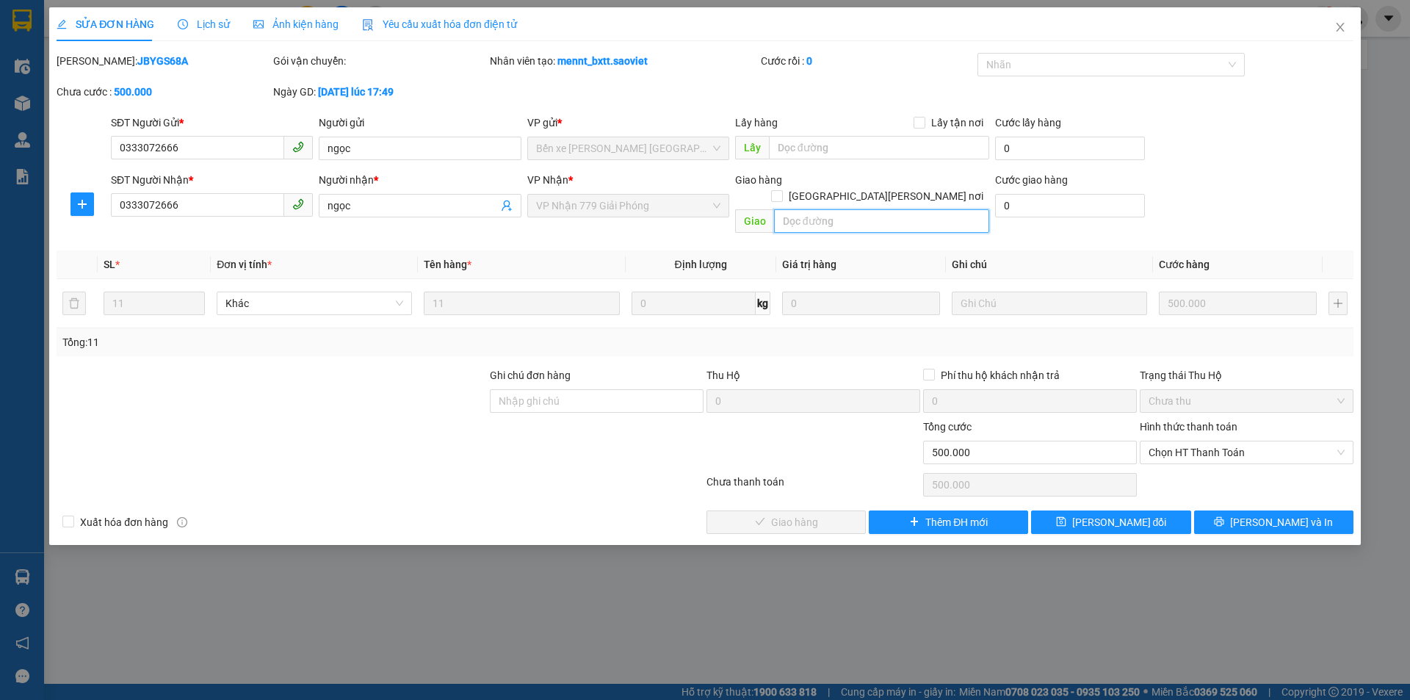
click at [801, 209] on input "text" at bounding box center [881, 220] width 215 height 23
paste input "còn 14/9"
type input "còn 14/9"
click at [1101, 514] on span "[PERSON_NAME] đổi" at bounding box center [1119, 522] width 95 height 16
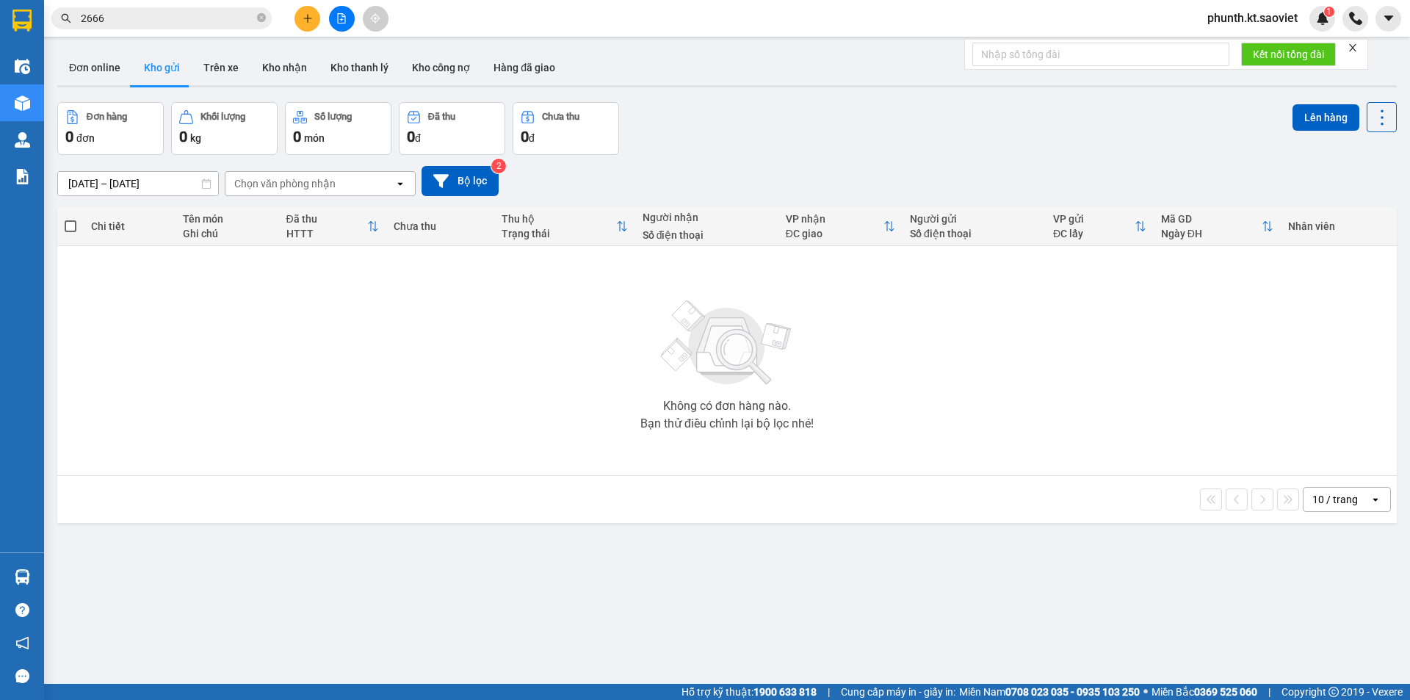
click at [151, 27] on span "2666" at bounding box center [161, 18] width 220 height 22
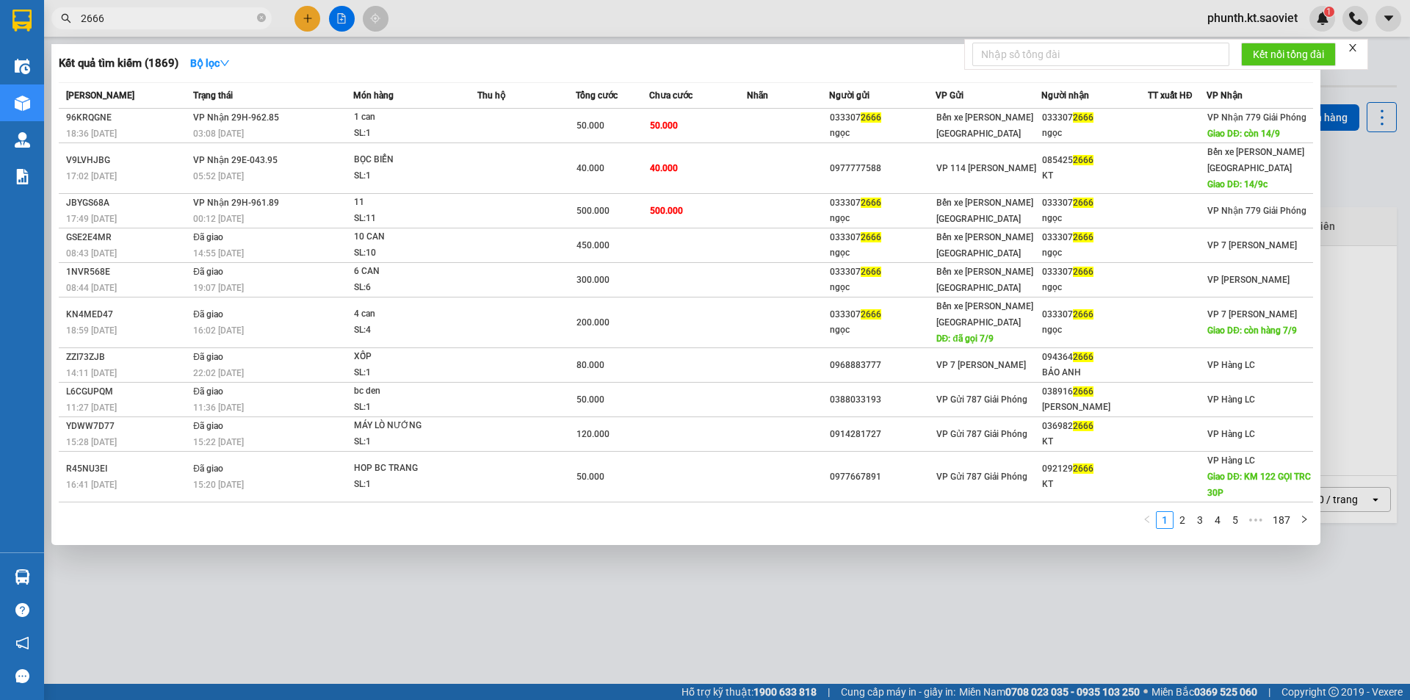
click at [151, 27] on span "2666" at bounding box center [161, 18] width 220 height 22
click at [151, 19] on input "2666" at bounding box center [167, 18] width 173 height 16
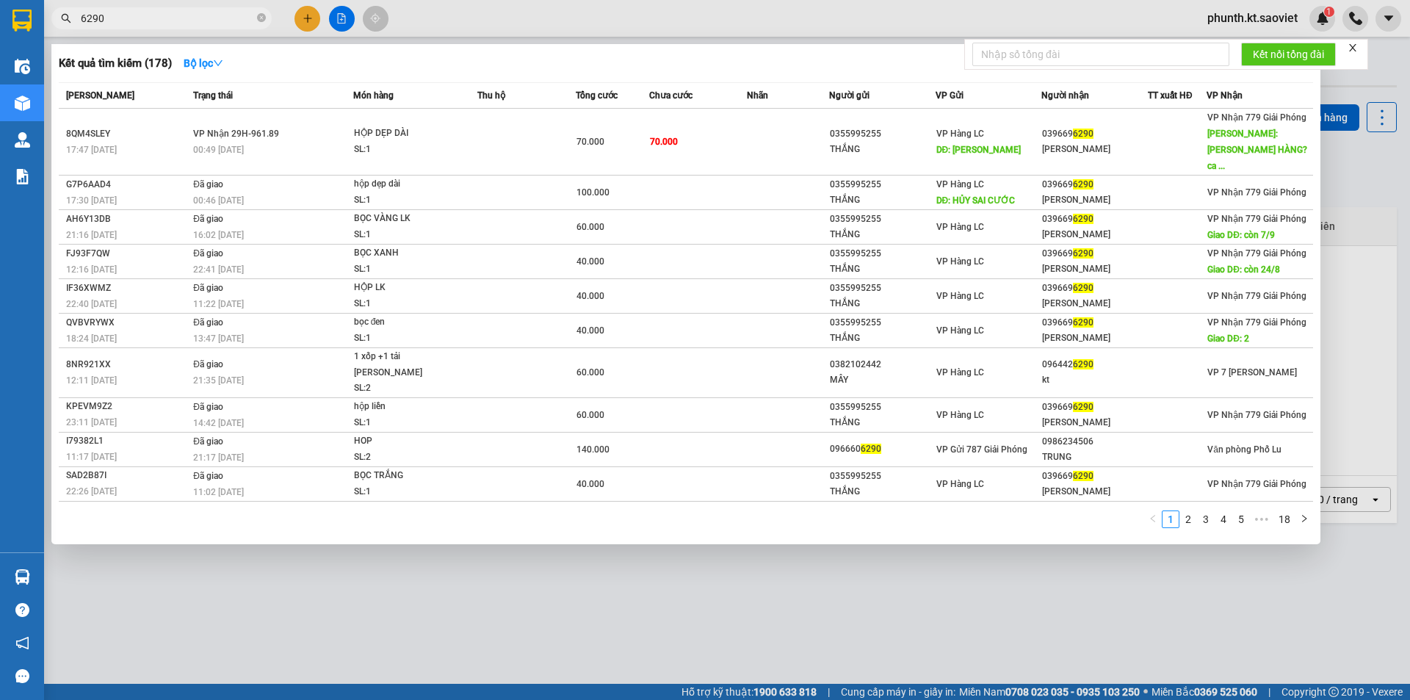
click at [151, 19] on input "6290" at bounding box center [167, 18] width 173 height 16
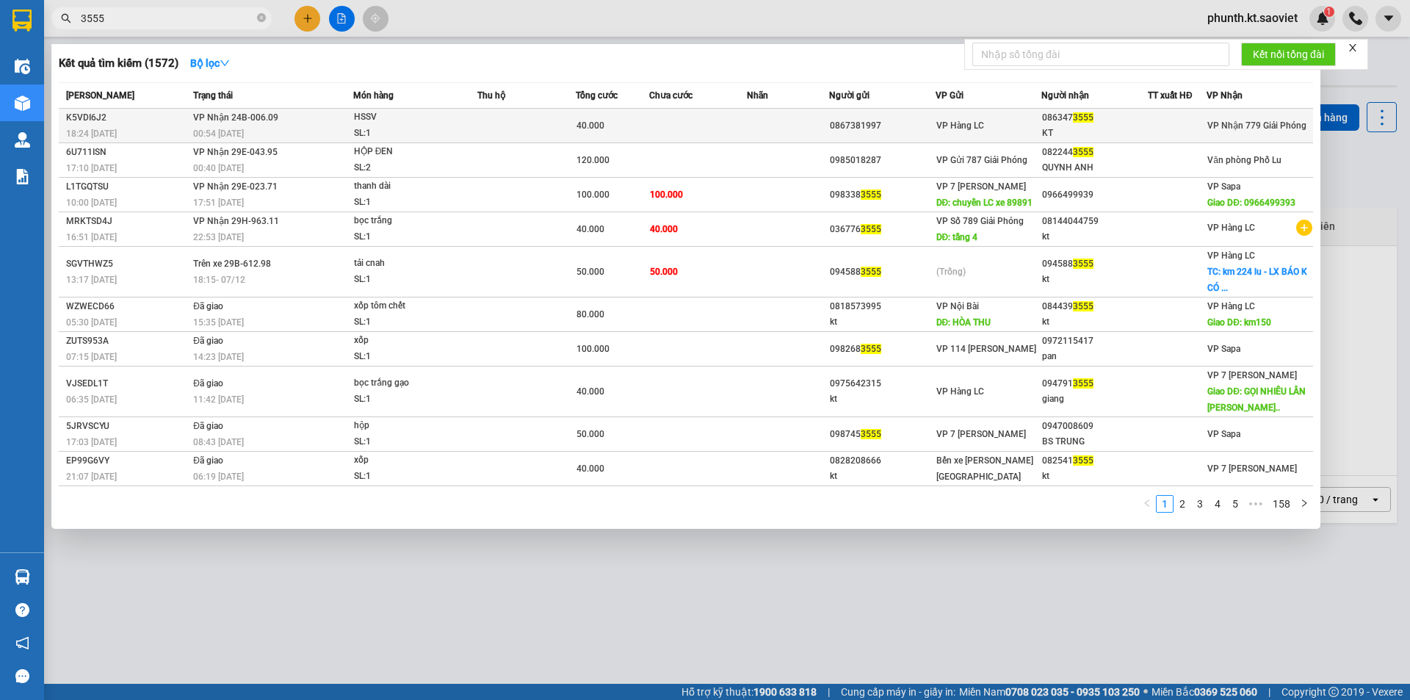
type input "3555"
click at [249, 136] on div "00:54 - 10/09" at bounding box center [272, 134] width 159 height 16
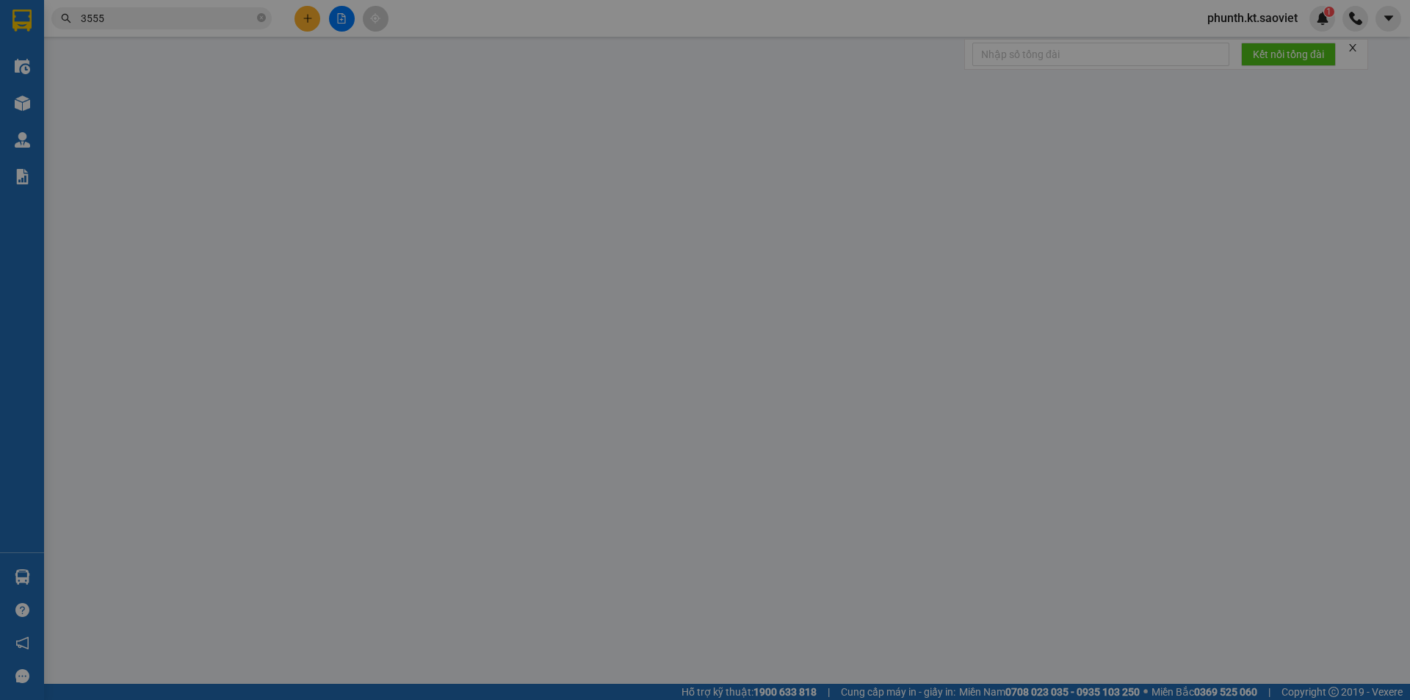
type input "0867381997"
type input "0863473555"
type input "KT"
type input "40.000"
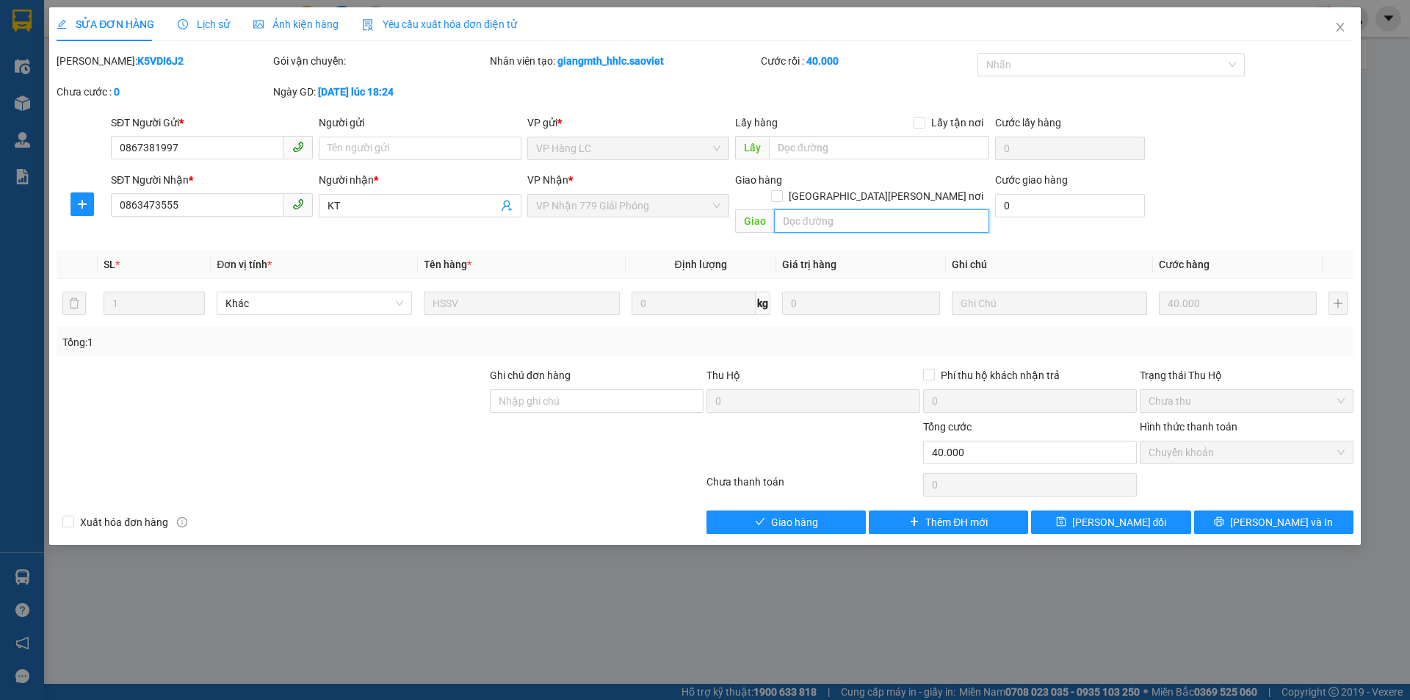
click at [811, 209] on input "text" at bounding box center [881, 220] width 215 height 23
paste input "còn 14/9"
type input "còn 14/9"
click at [1103, 510] on button "[PERSON_NAME] đổi" at bounding box center [1110, 521] width 159 height 23
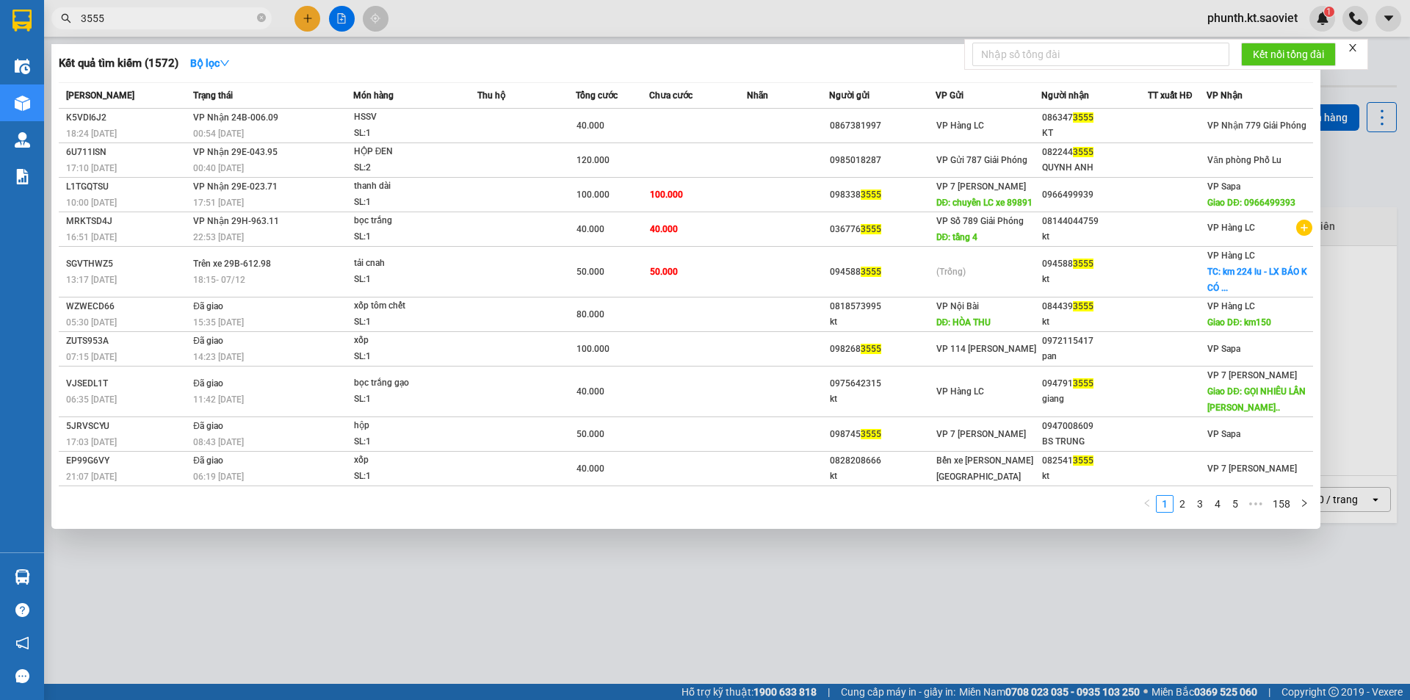
click at [124, 15] on input "3555" at bounding box center [167, 18] width 173 height 16
type input "0264"
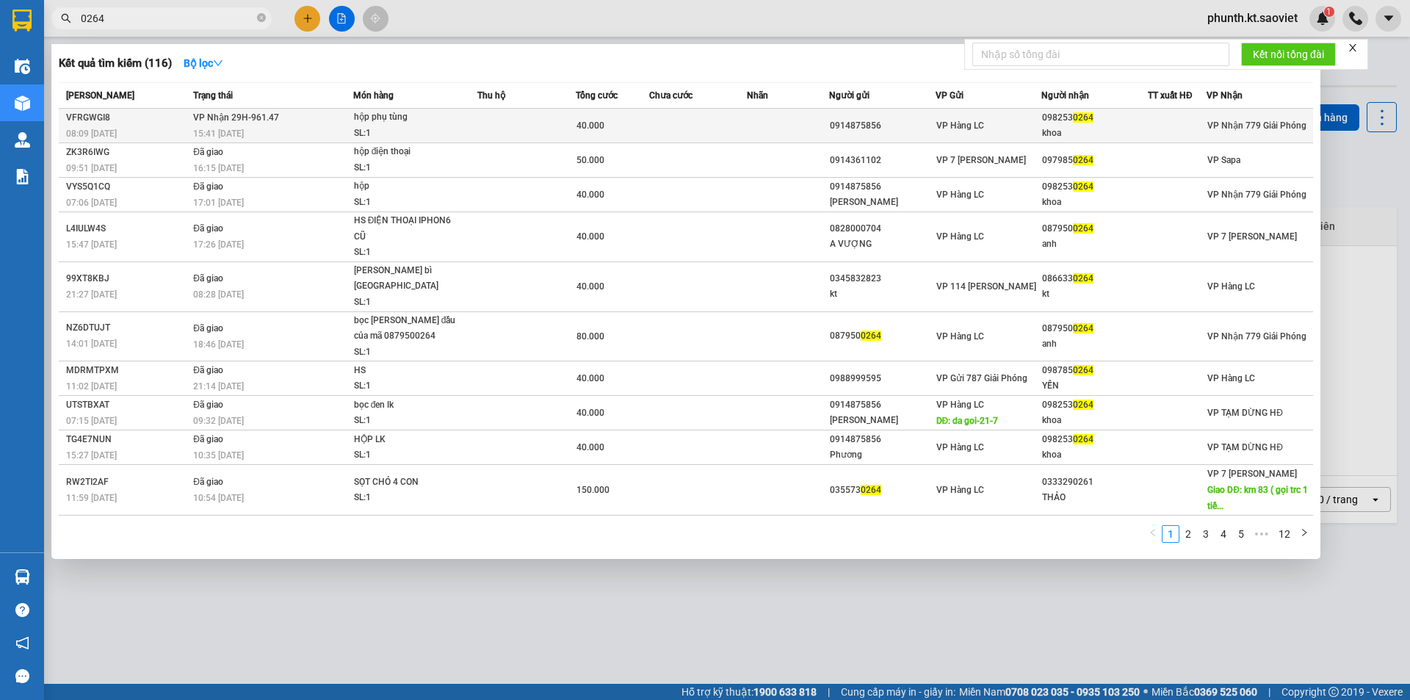
click at [257, 121] on span "[PERSON_NAME] 29H-961.47" at bounding box center [236, 117] width 86 height 10
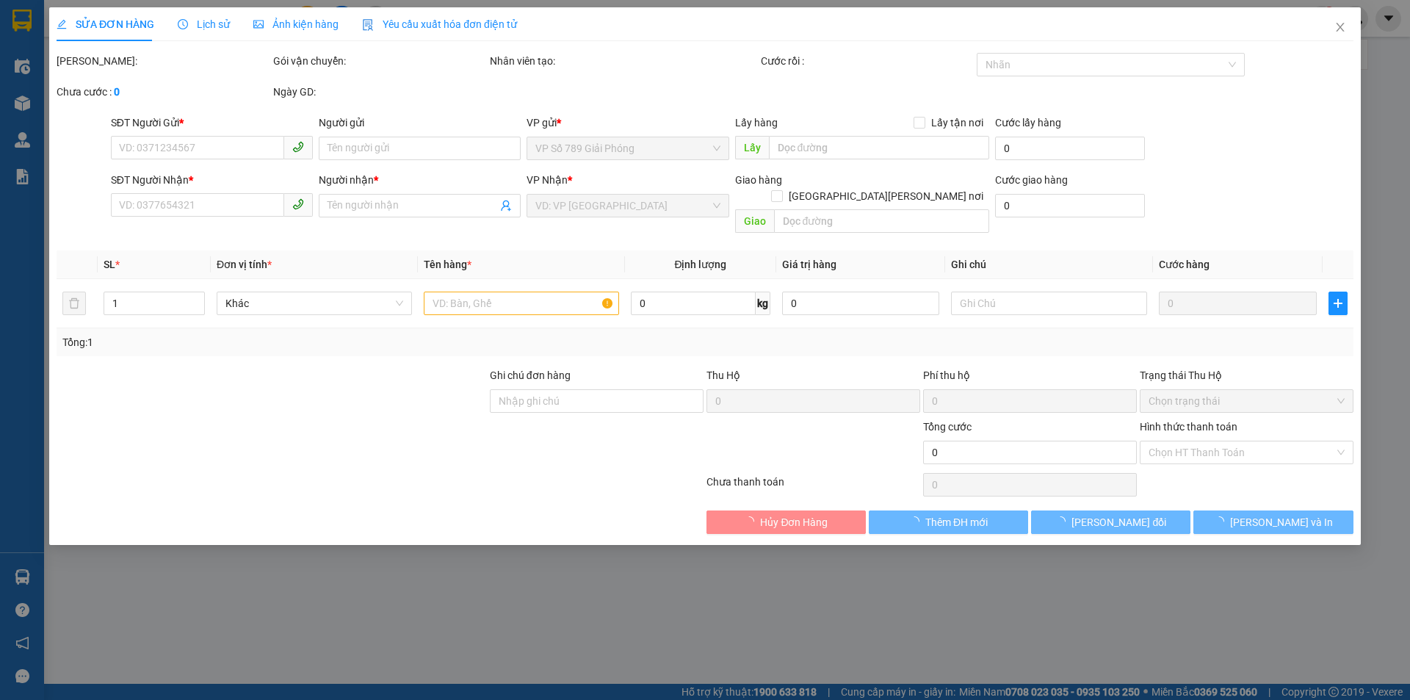
type input "0914875856"
type input "0982530264"
type input "khoa"
type input "40.000"
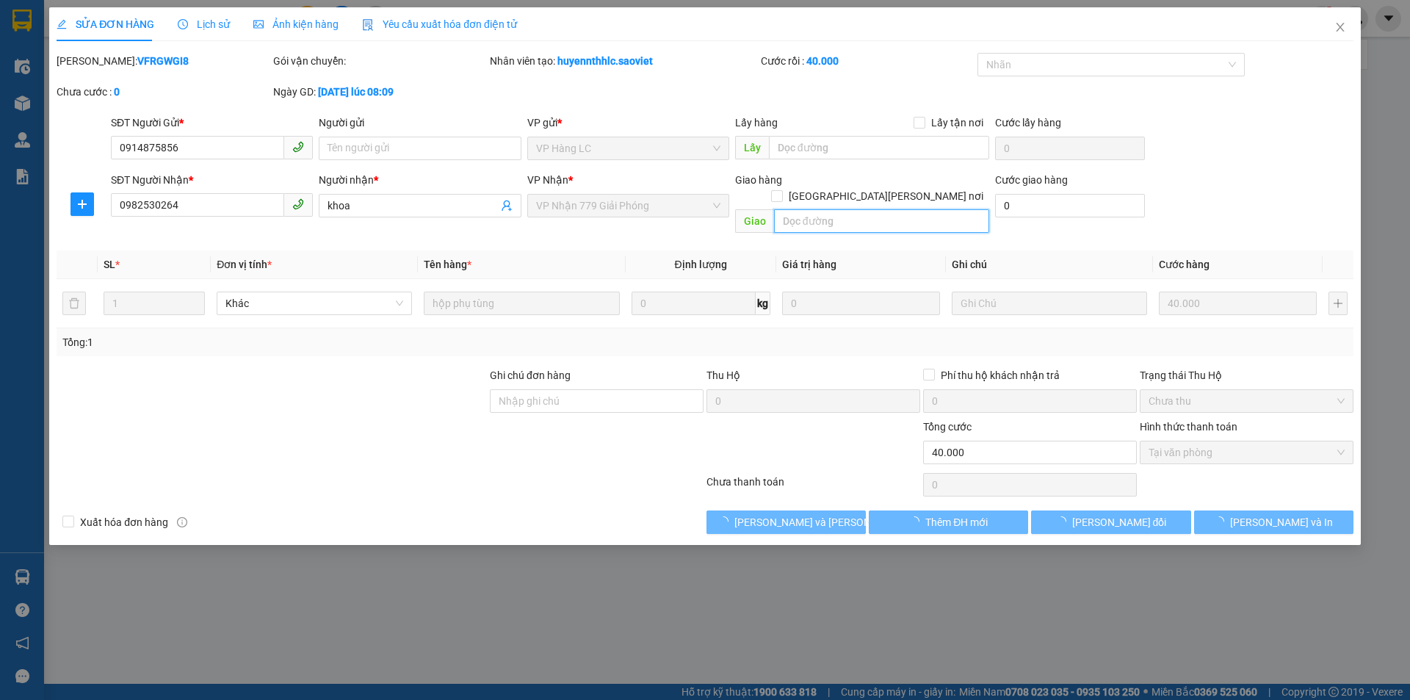
click at [794, 209] on input "text" at bounding box center [881, 220] width 215 height 23
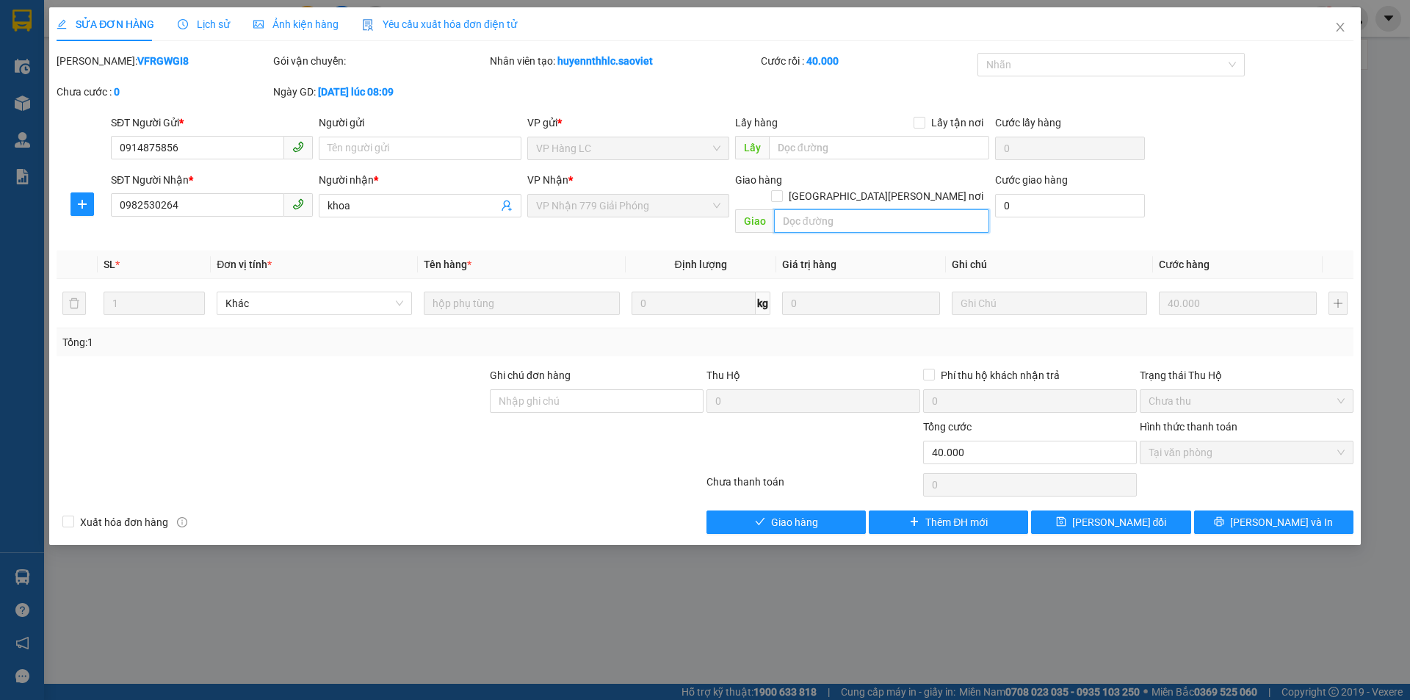
paste input "còn 14/9"
type input "còn 14/9"
click at [1112, 514] on span "[PERSON_NAME] đổi" at bounding box center [1119, 522] width 95 height 16
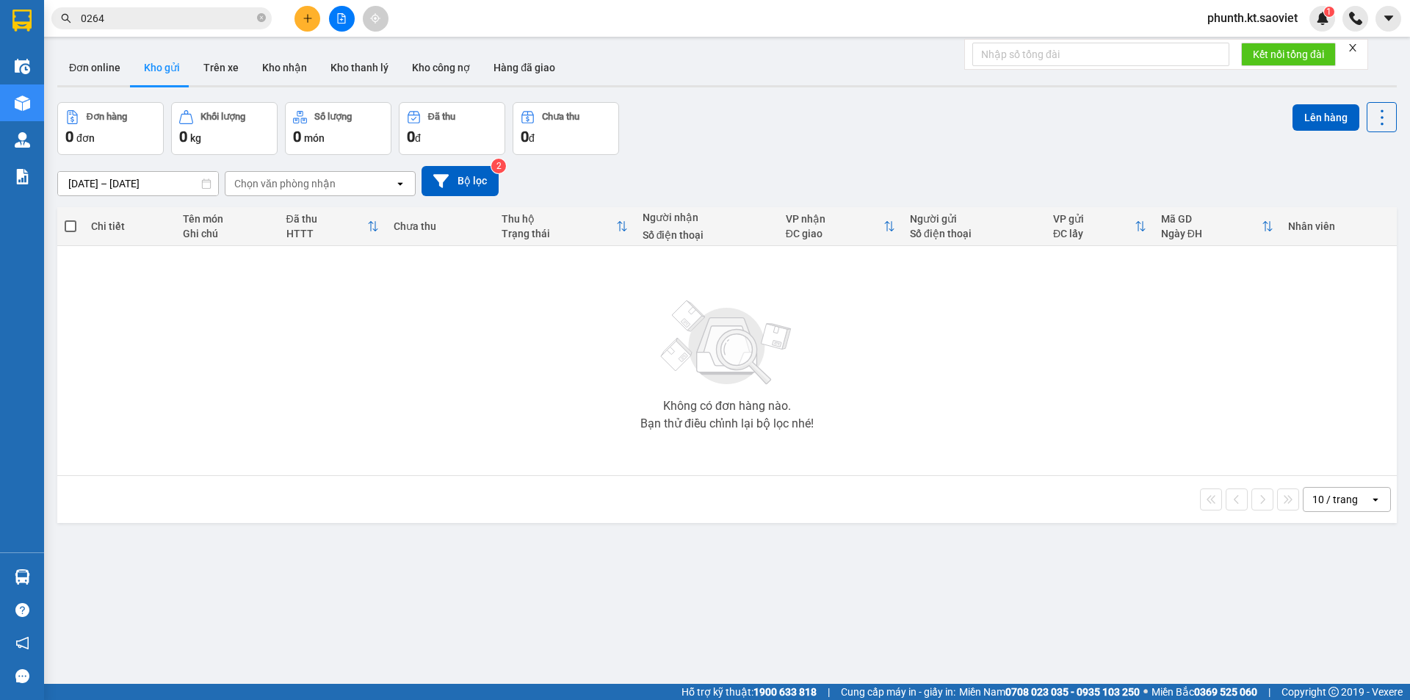
click at [122, 21] on input "0264" at bounding box center [167, 18] width 173 height 16
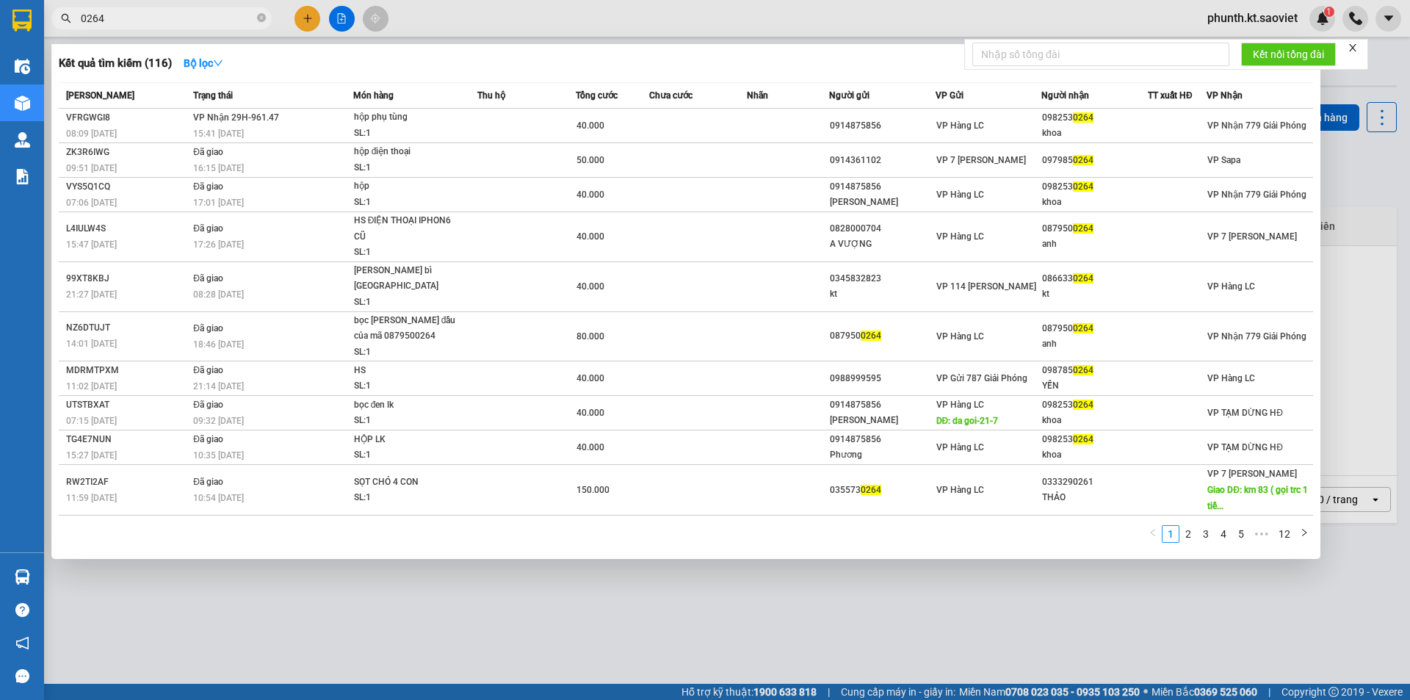
click at [122, 21] on input "0264" at bounding box center [167, 18] width 173 height 16
type input "2225"
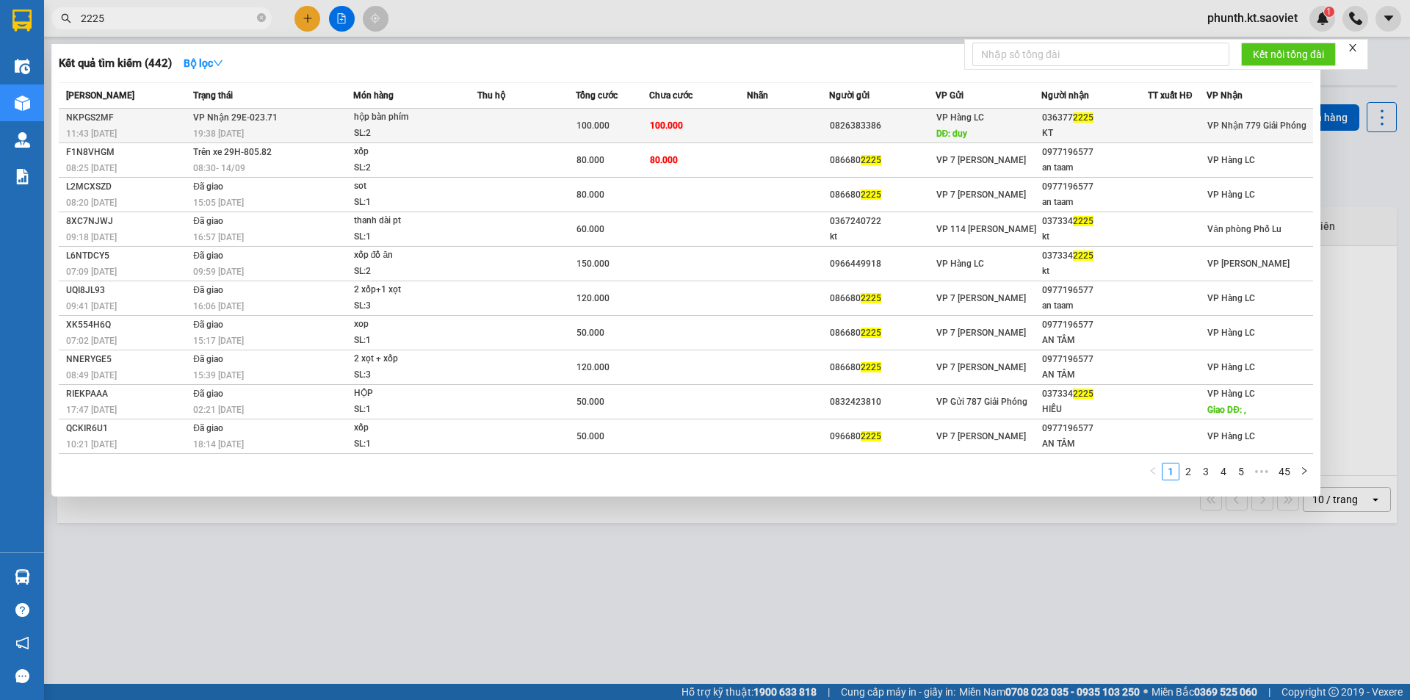
click at [390, 133] on div "SL: 2" at bounding box center [409, 134] width 110 height 16
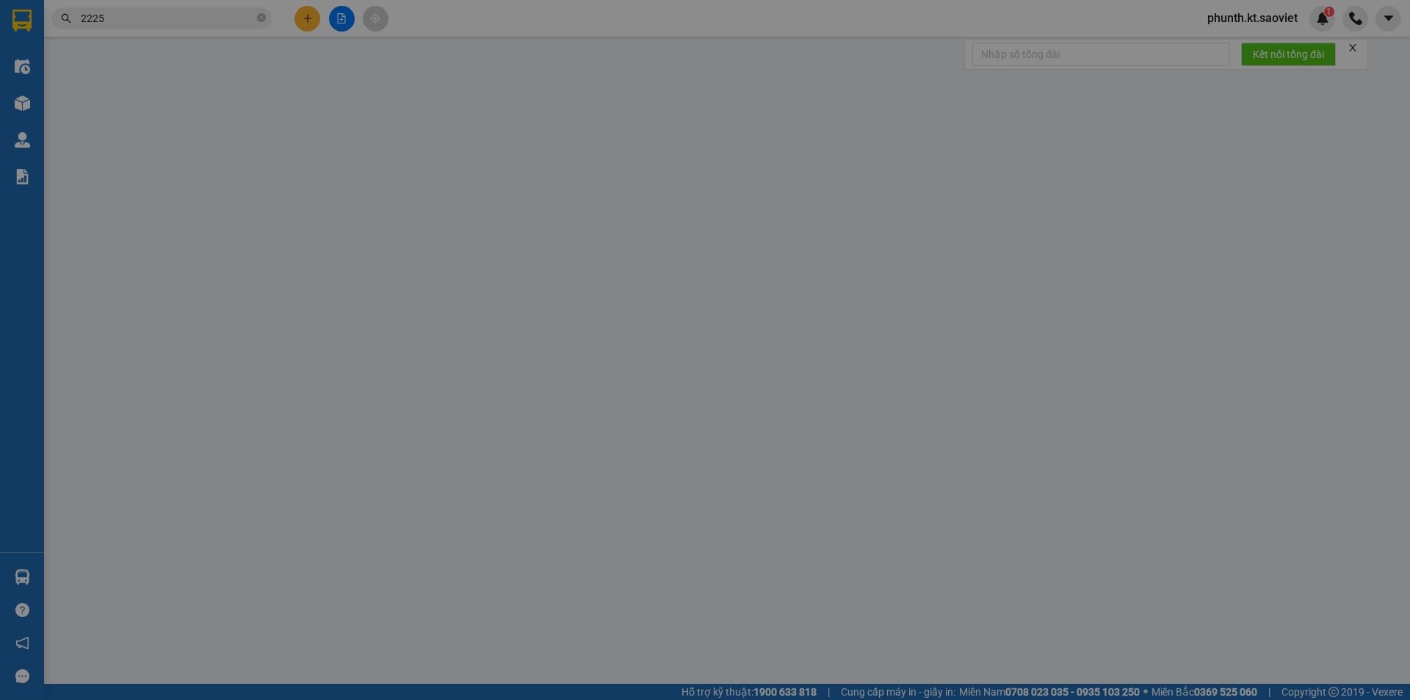
type input "0826383386"
type input "duy"
type input "0363772225"
type input "KT"
type input "100.000"
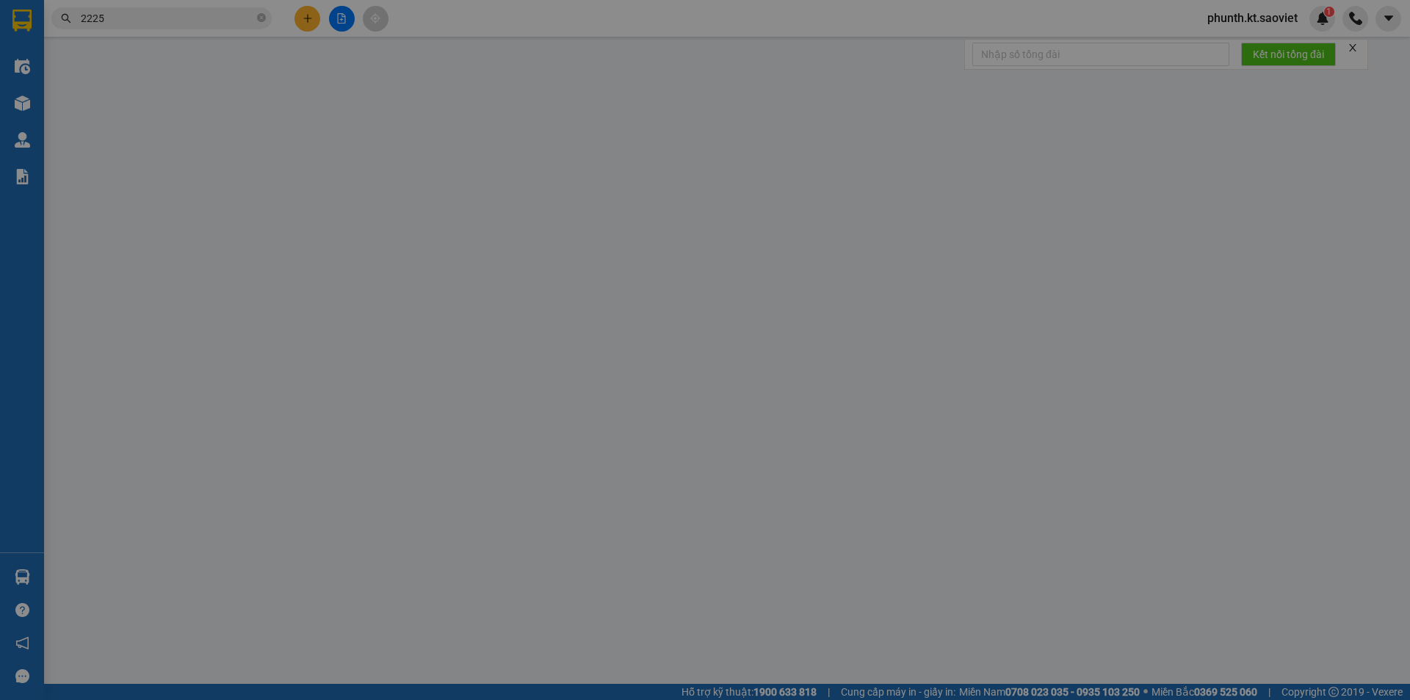
type input "100.000"
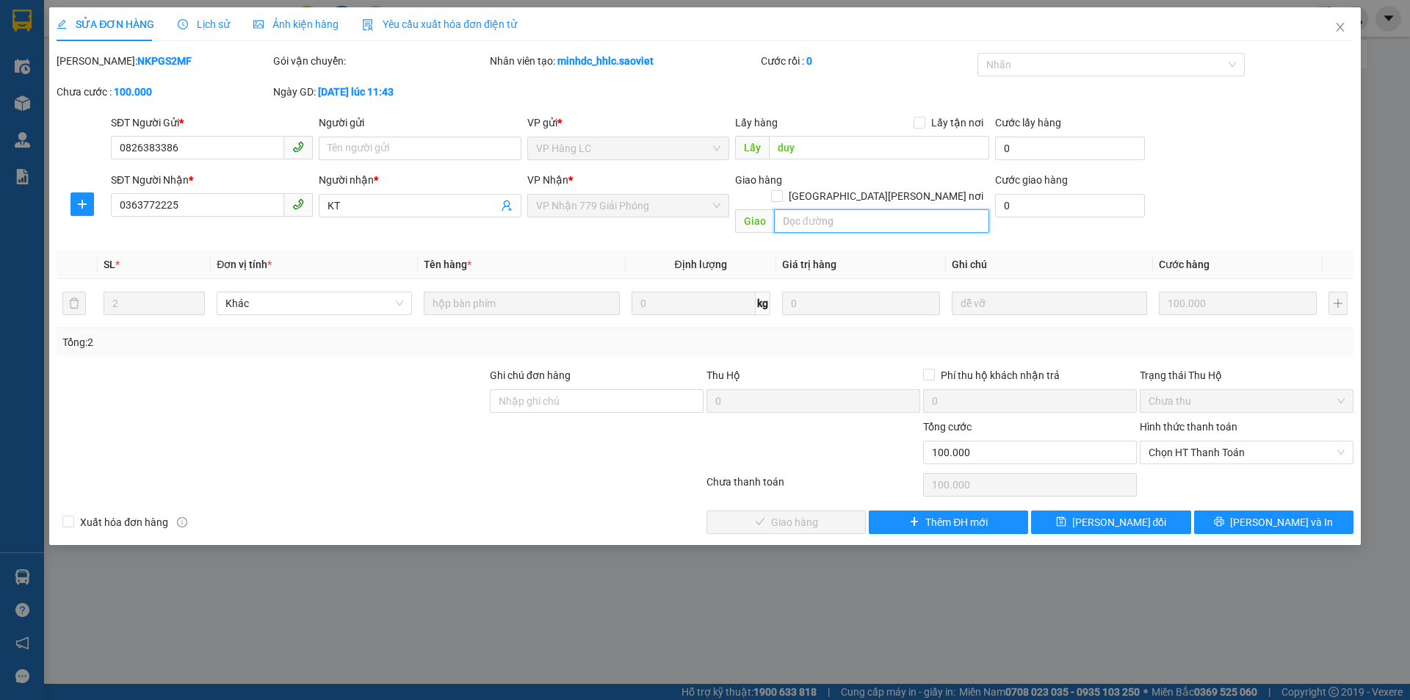
click at [797, 209] on input "text" at bounding box center [881, 220] width 215 height 23
type input "duy phát hàng?"
click at [1065, 517] on icon "save" at bounding box center [1061, 522] width 10 height 10
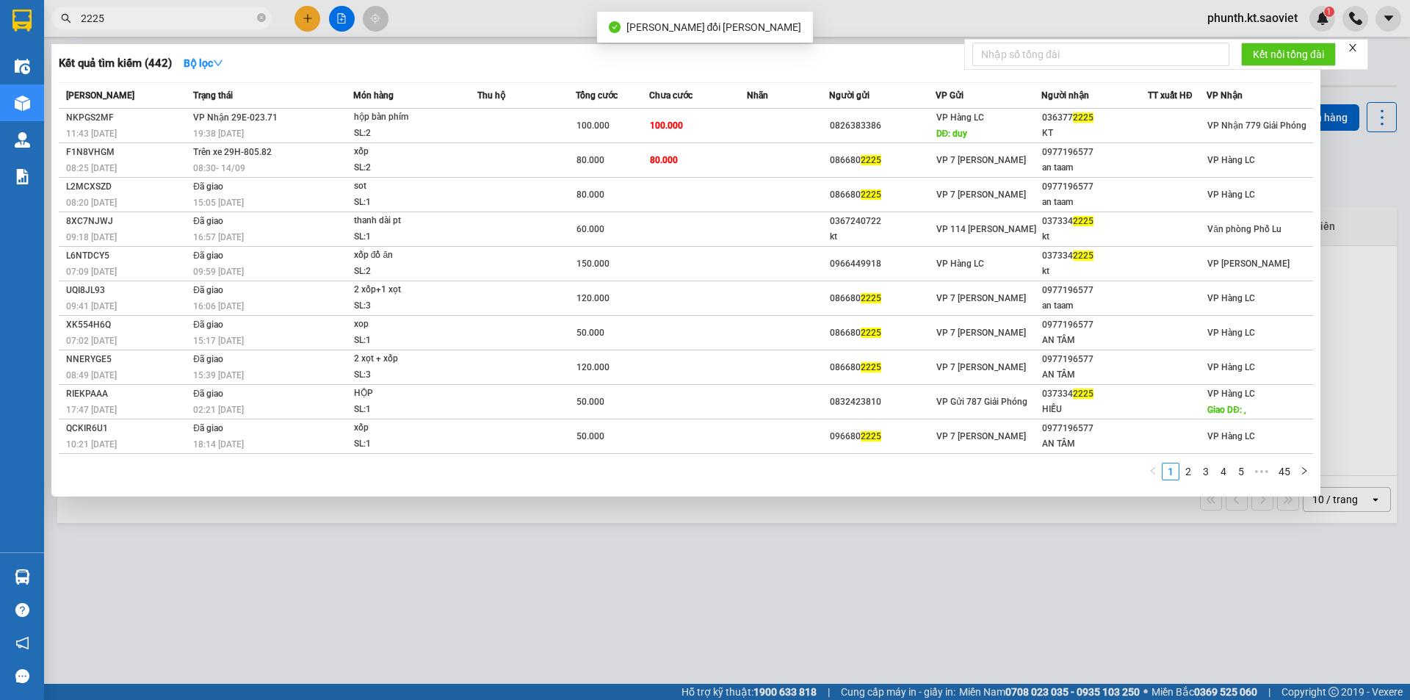
click at [118, 23] on input "2225" at bounding box center [167, 18] width 173 height 16
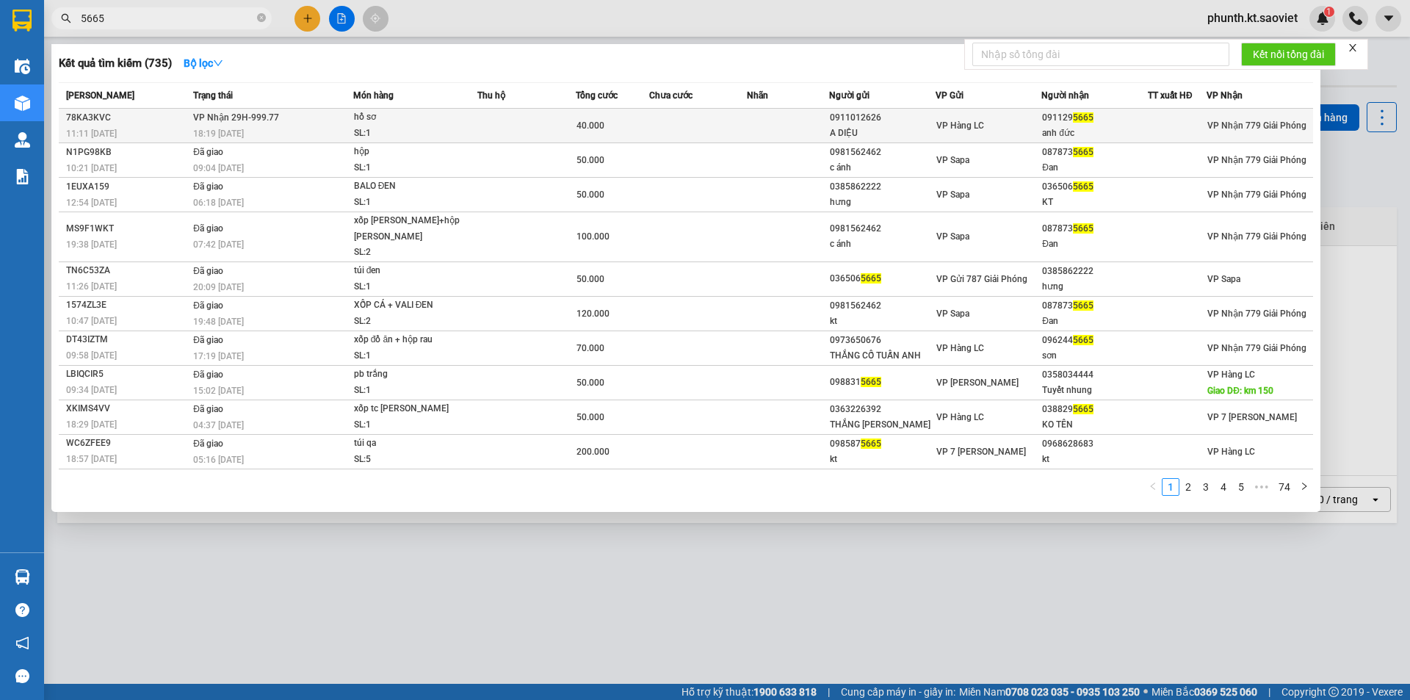
click at [396, 117] on div "hồ sơ" at bounding box center [409, 117] width 110 height 16
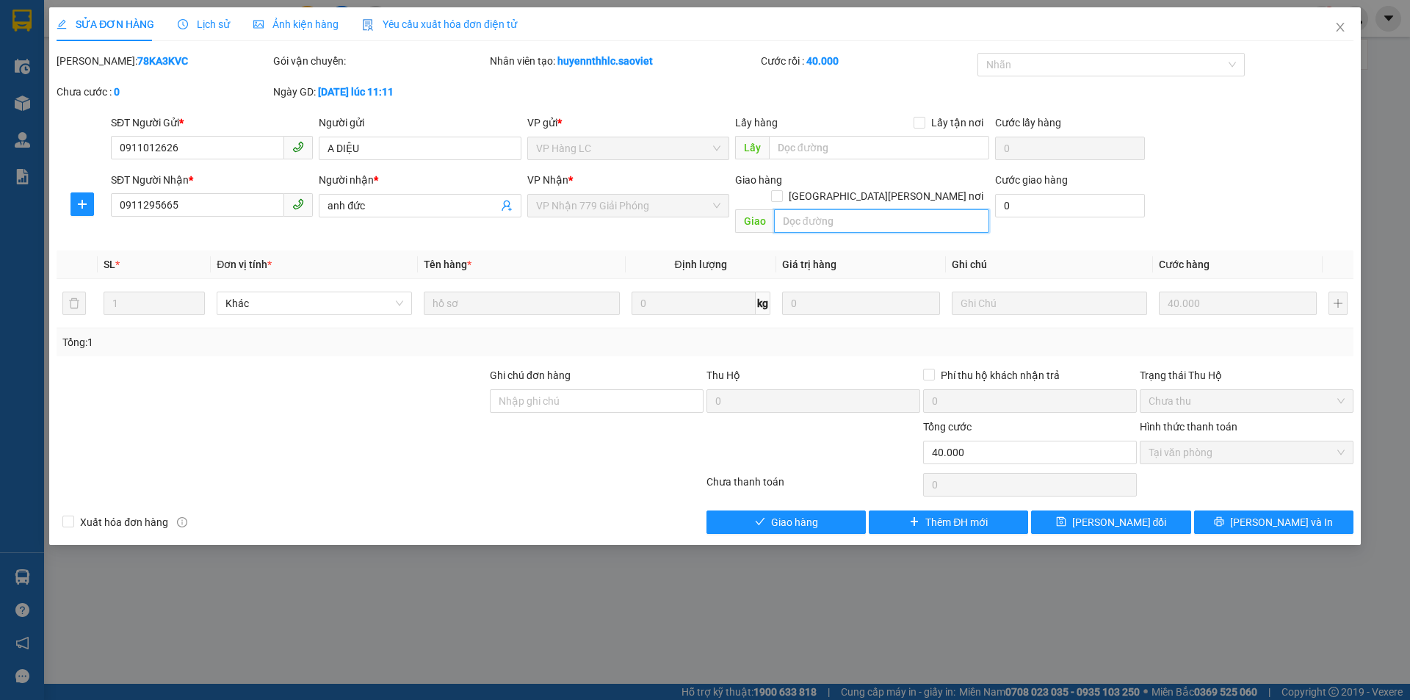
click at [797, 209] on input "text" at bounding box center [881, 220] width 215 height 23
paste input "còn 14/9"
click at [1098, 514] on span "[PERSON_NAME] đổi" at bounding box center [1119, 522] width 95 height 16
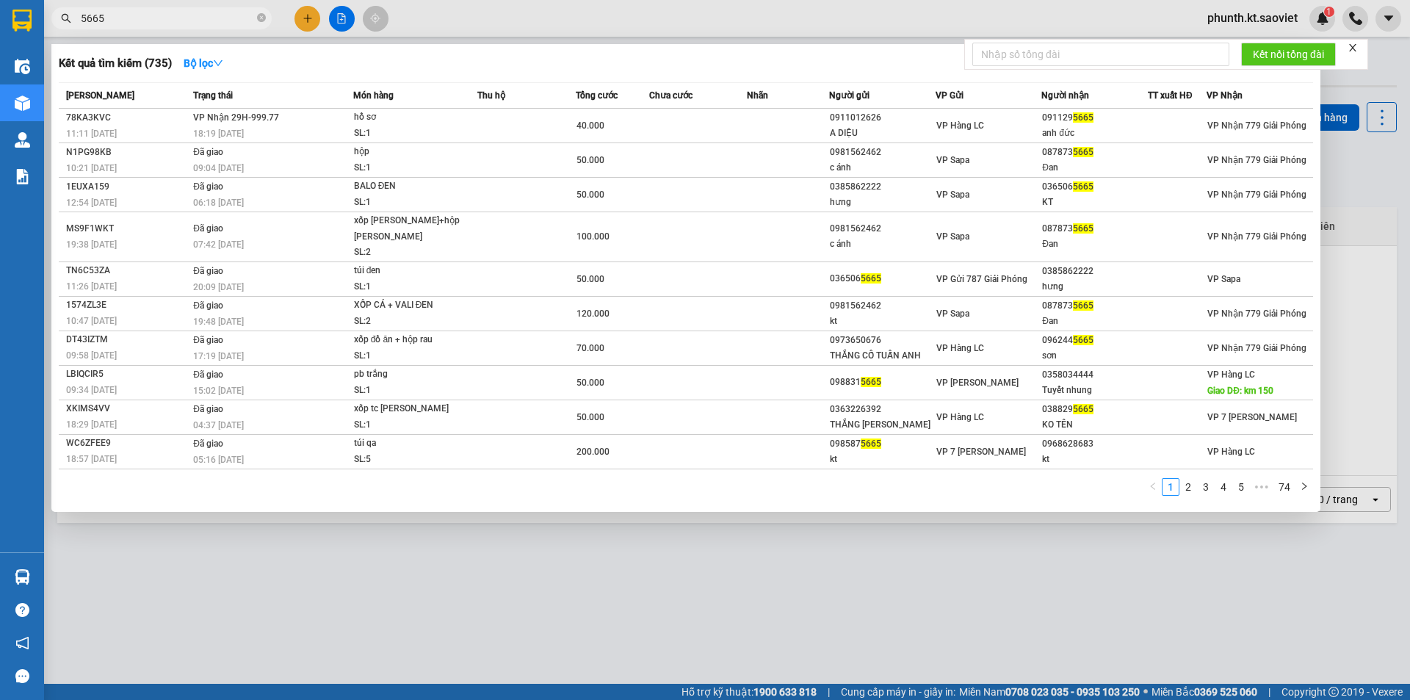
click at [131, 22] on input "5665" at bounding box center [167, 18] width 173 height 16
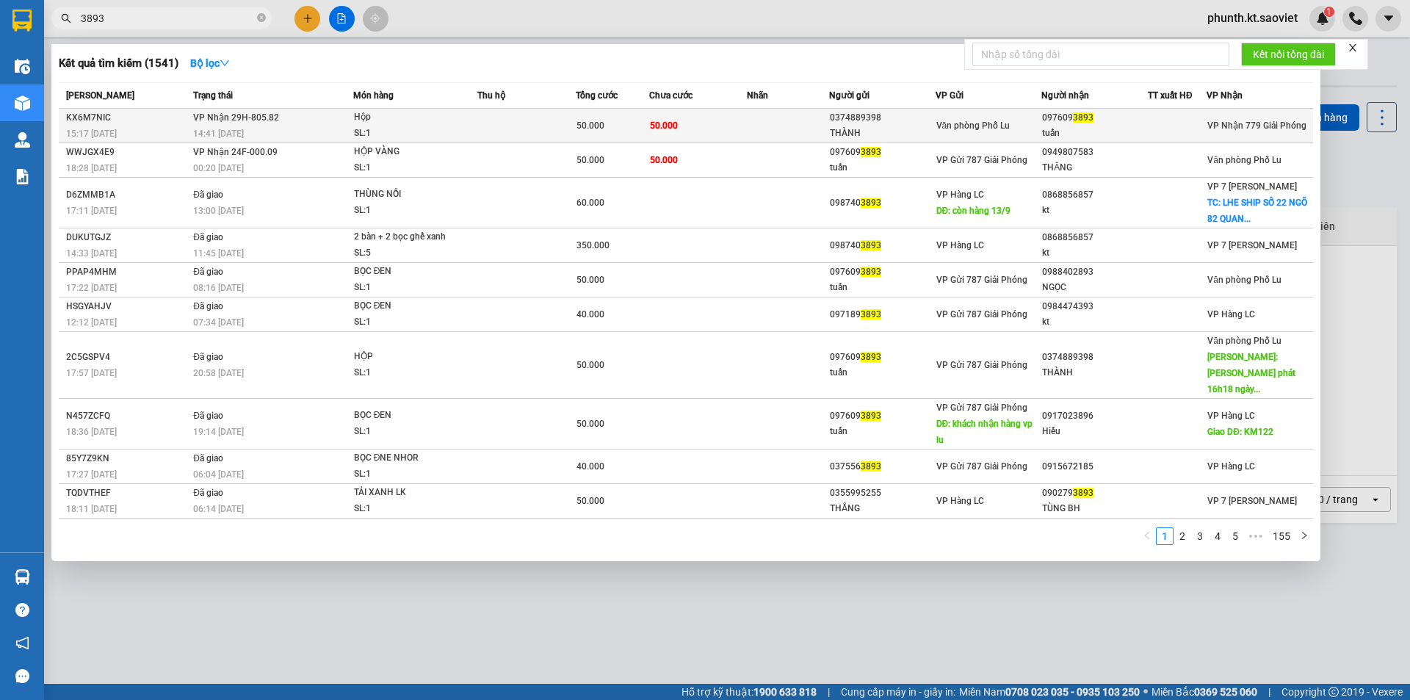
click at [163, 126] on div "15:17 - 10/09" at bounding box center [127, 134] width 123 height 16
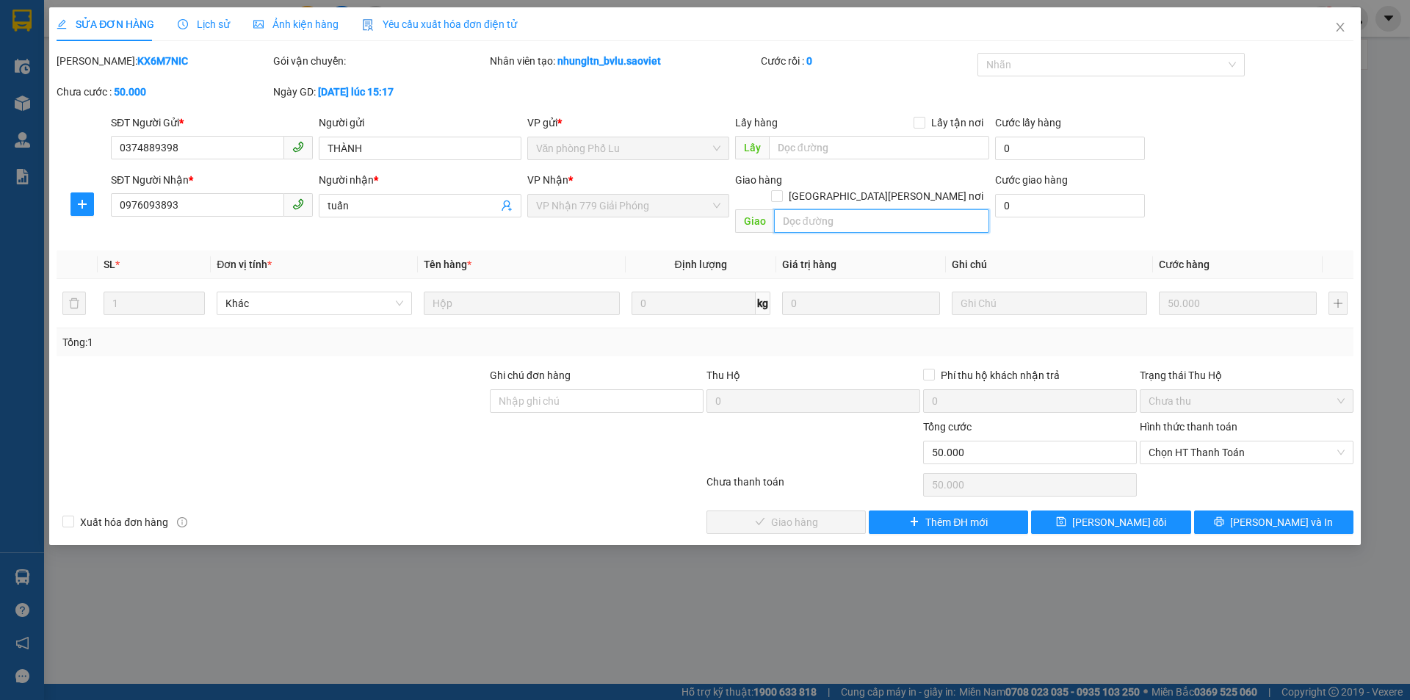
click at [812, 211] on input "text" at bounding box center [881, 220] width 215 height 23
paste input "còn 14/9"
click at [1049, 510] on button "[PERSON_NAME] đổi" at bounding box center [1110, 521] width 159 height 23
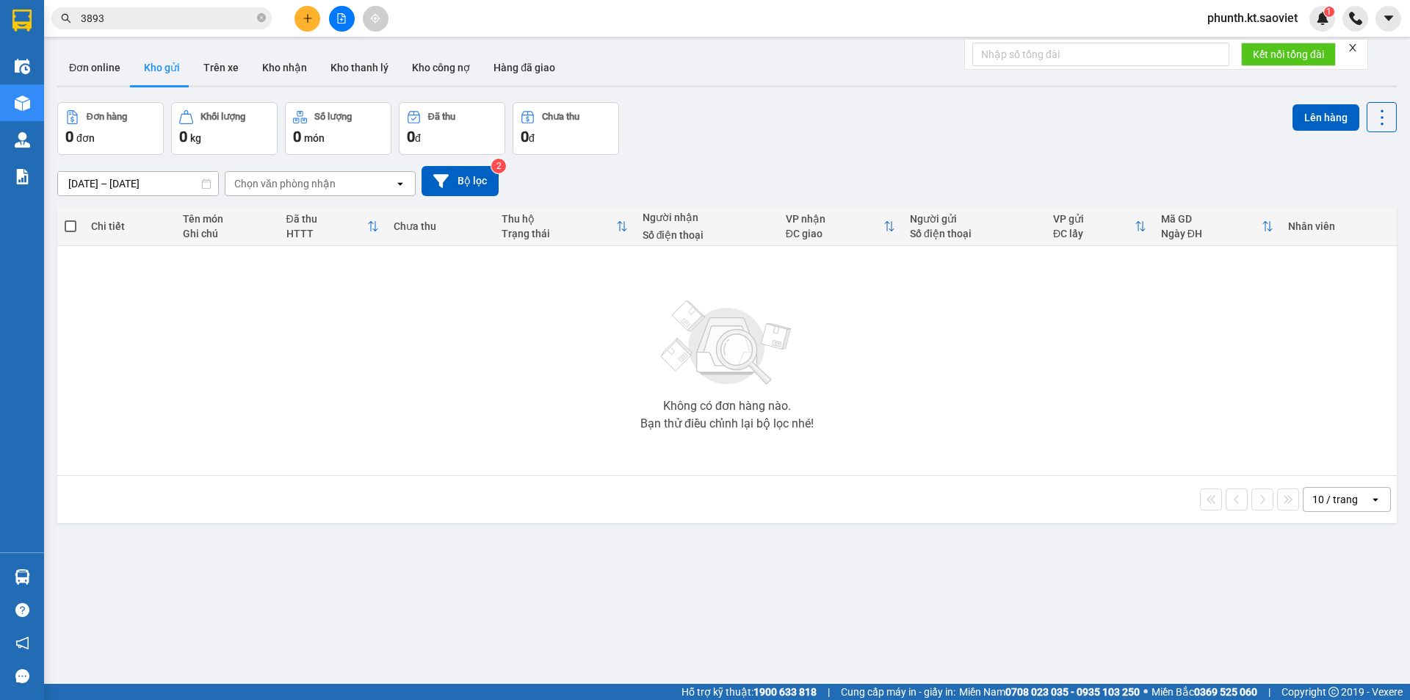
click at [123, 24] on input "3893" at bounding box center [167, 18] width 173 height 16
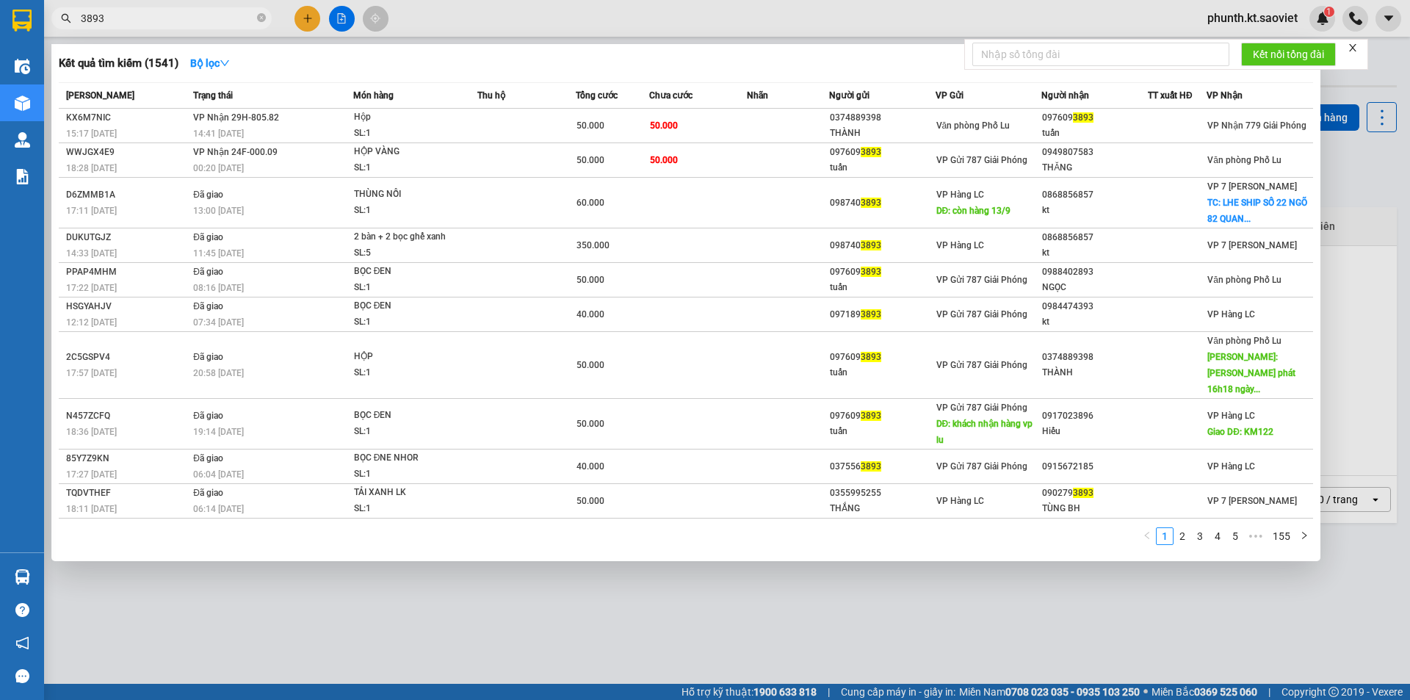
click at [123, 24] on input "3893" at bounding box center [167, 18] width 173 height 16
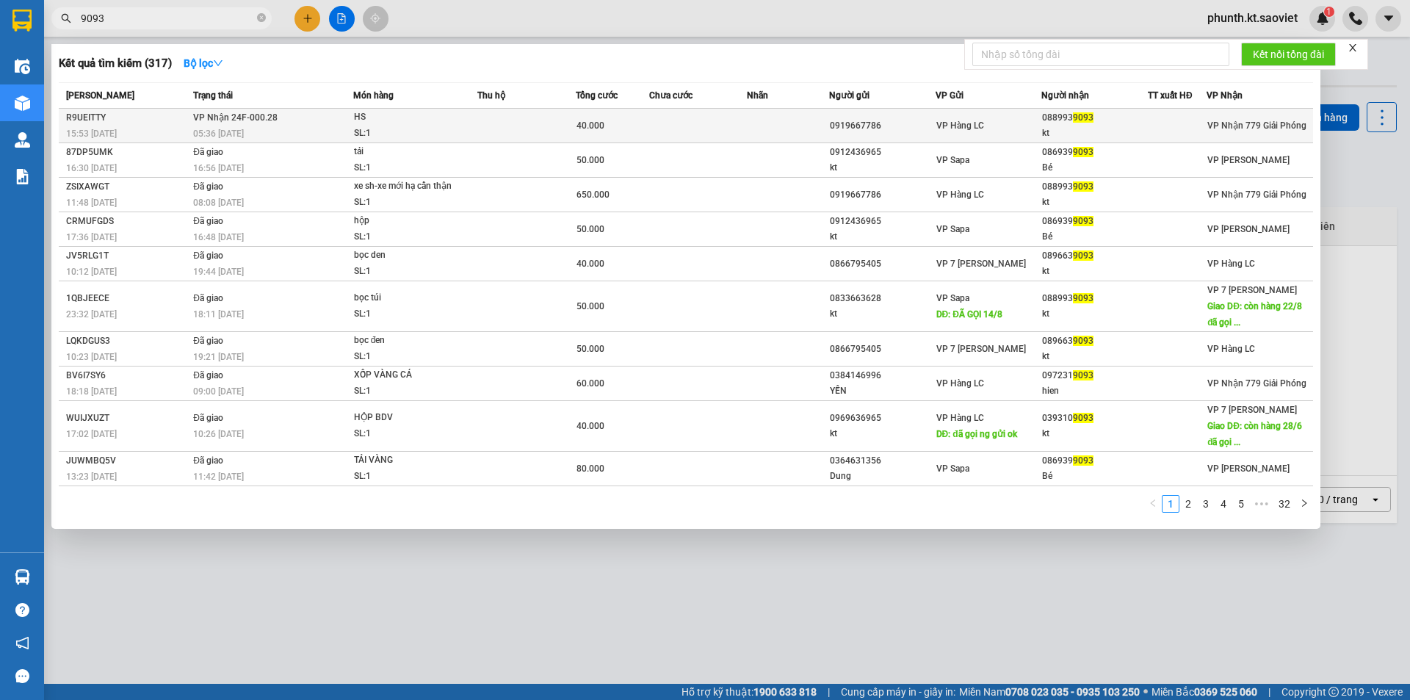
click at [142, 120] on div "R9UEITTY" at bounding box center [127, 117] width 123 height 15
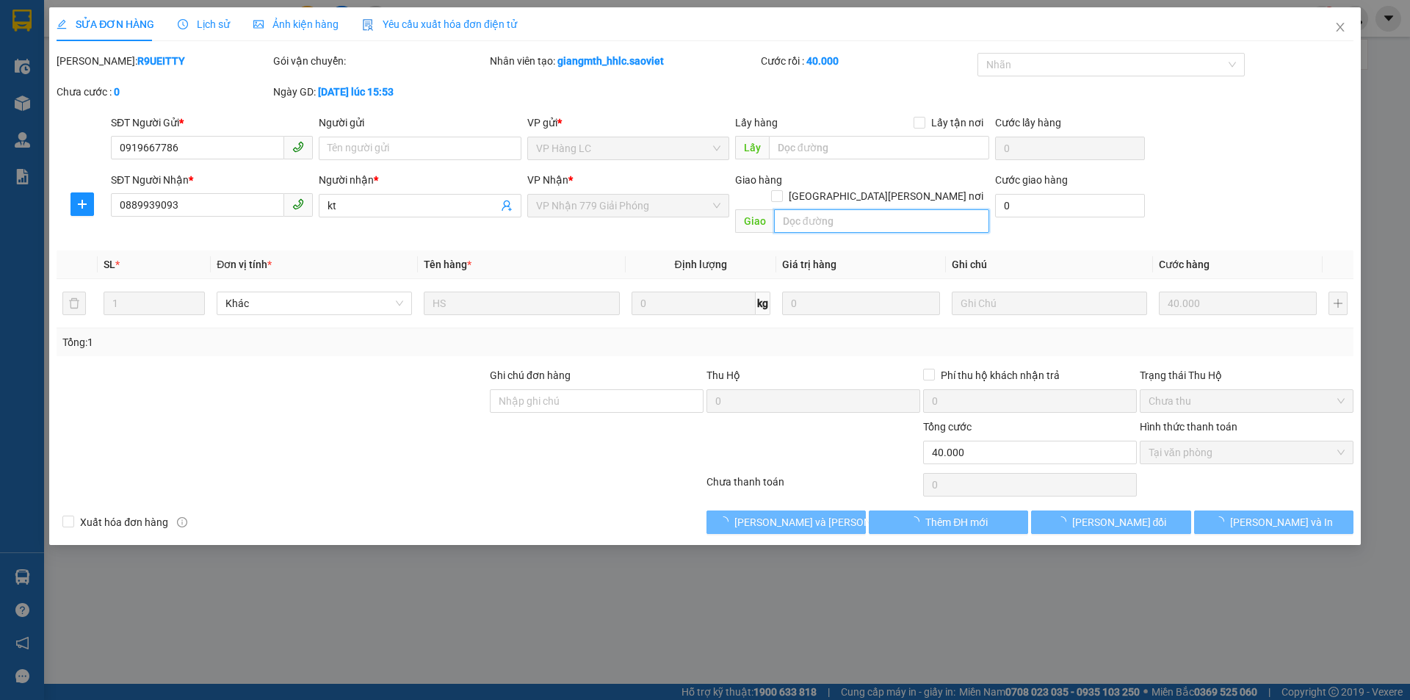
click at [816, 209] on input "text" at bounding box center [881, 220] width 215 height 23
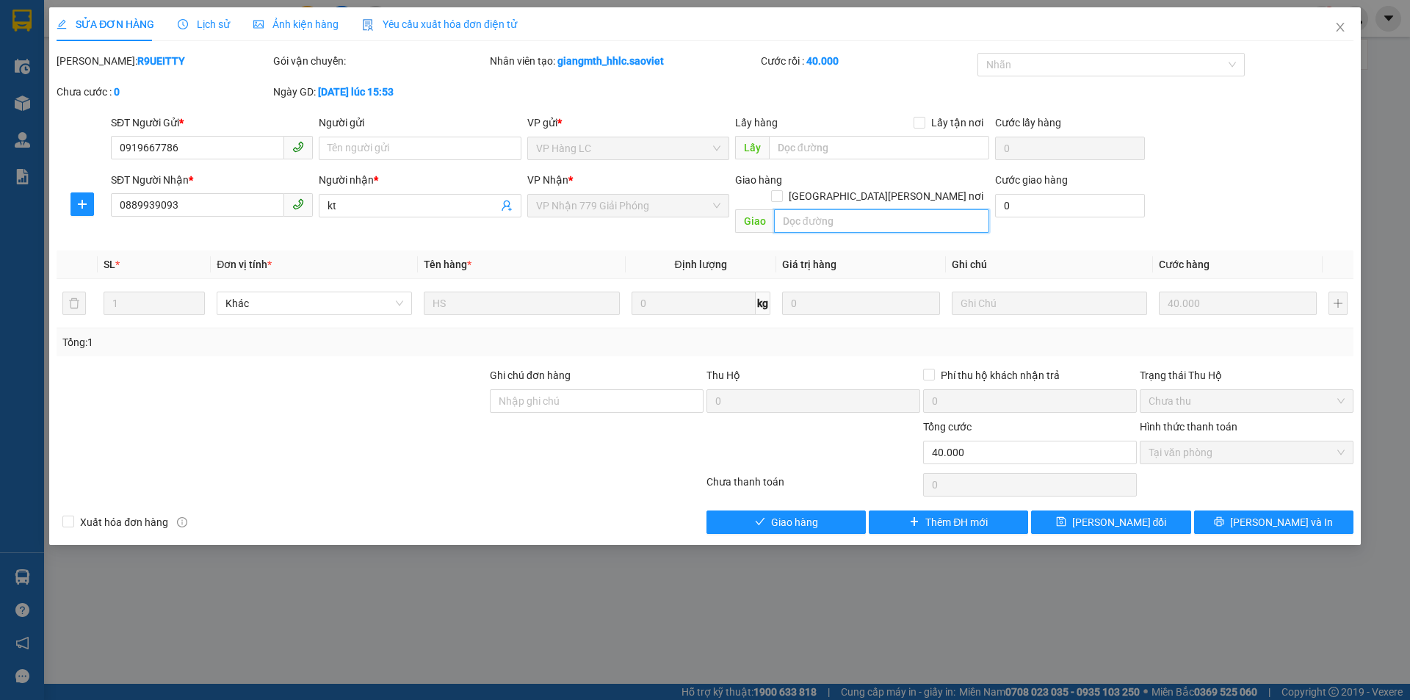
paste input "còn 14/9"
click at [1066, 516] on icon "save" at bounding box center [1061, 521] width 10 height 10
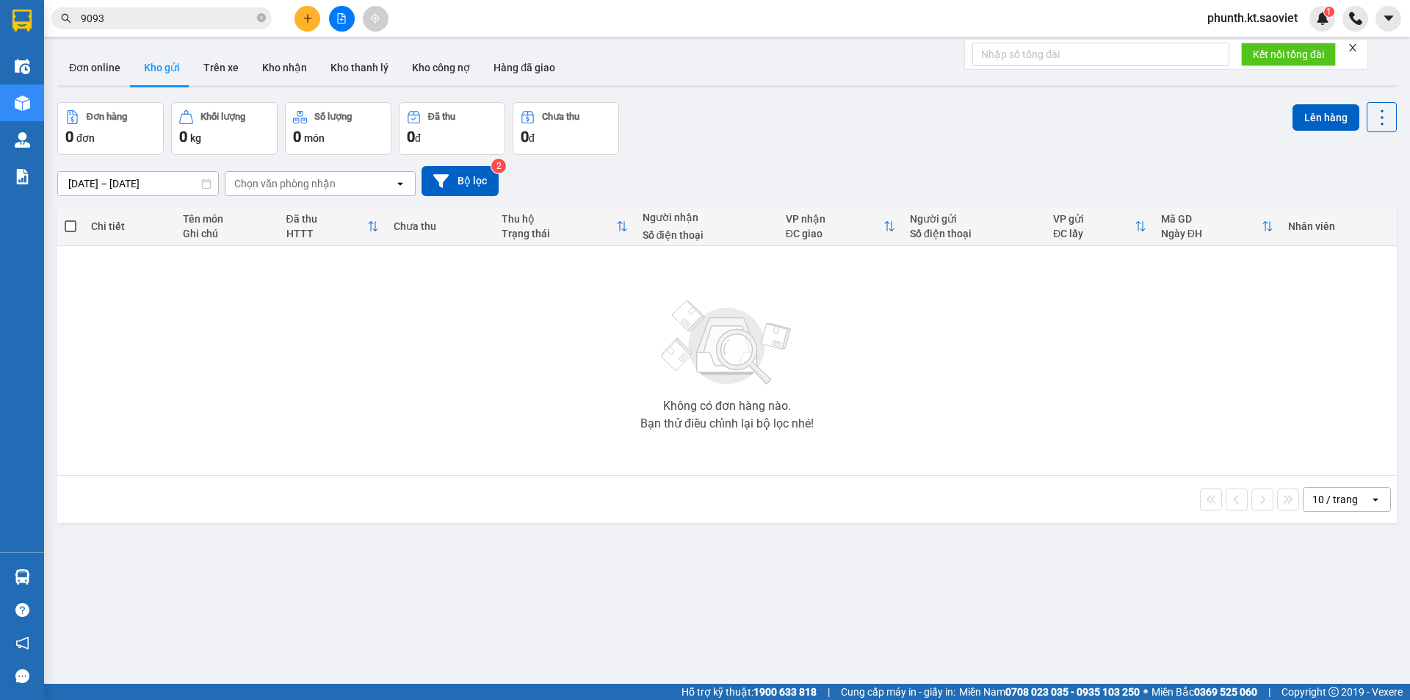
click at [104, 15] on input "9093" at bounding box center [167, 18] width 173 height 16
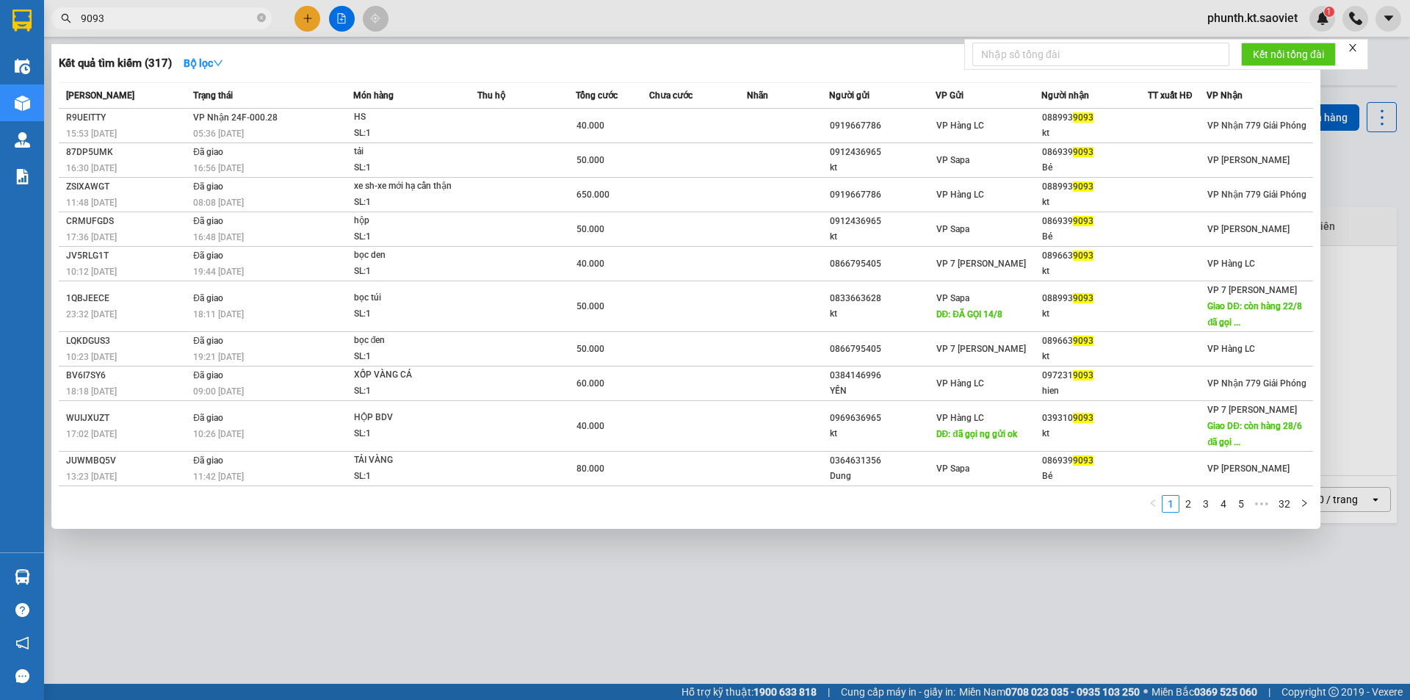
click at [104, 15] on input "9093" at bounding box center [167, 18] width 173 height 16
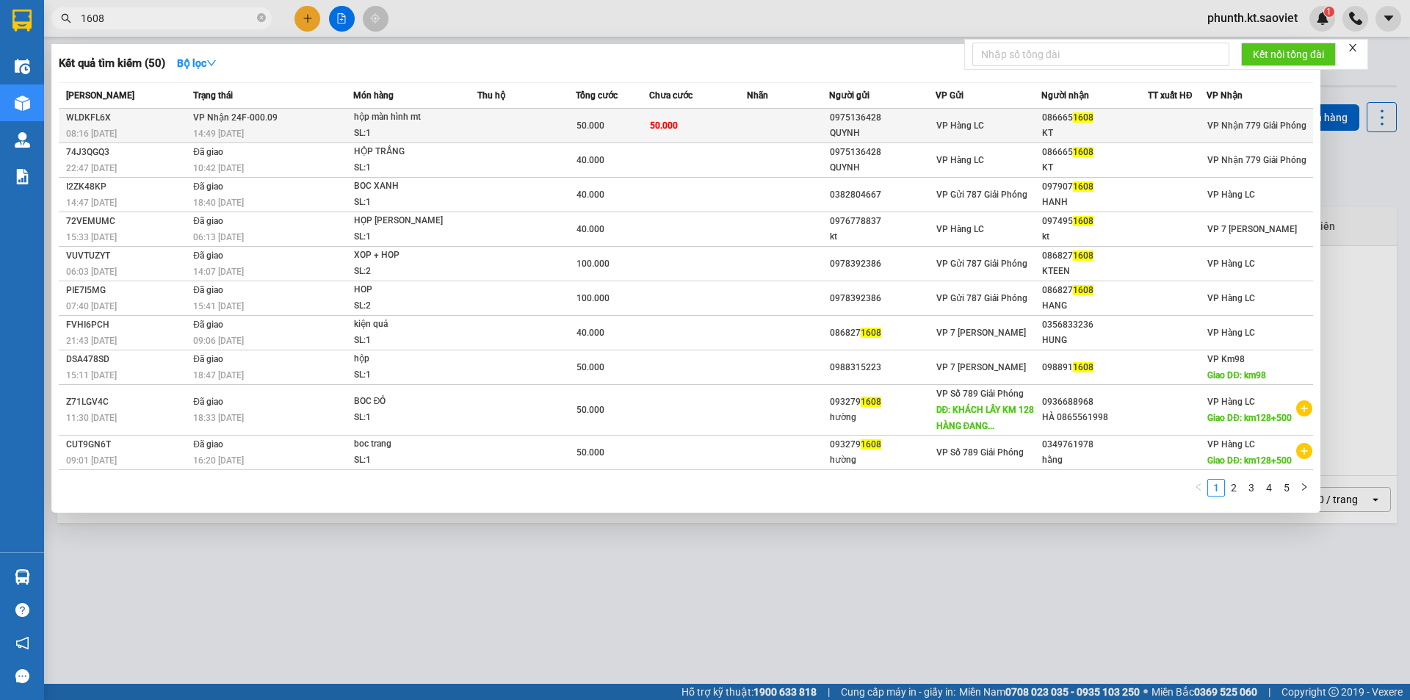
click at [175, 122] on div "WLDKFL6X" at bounding box center [127, 117] width 123 height 15
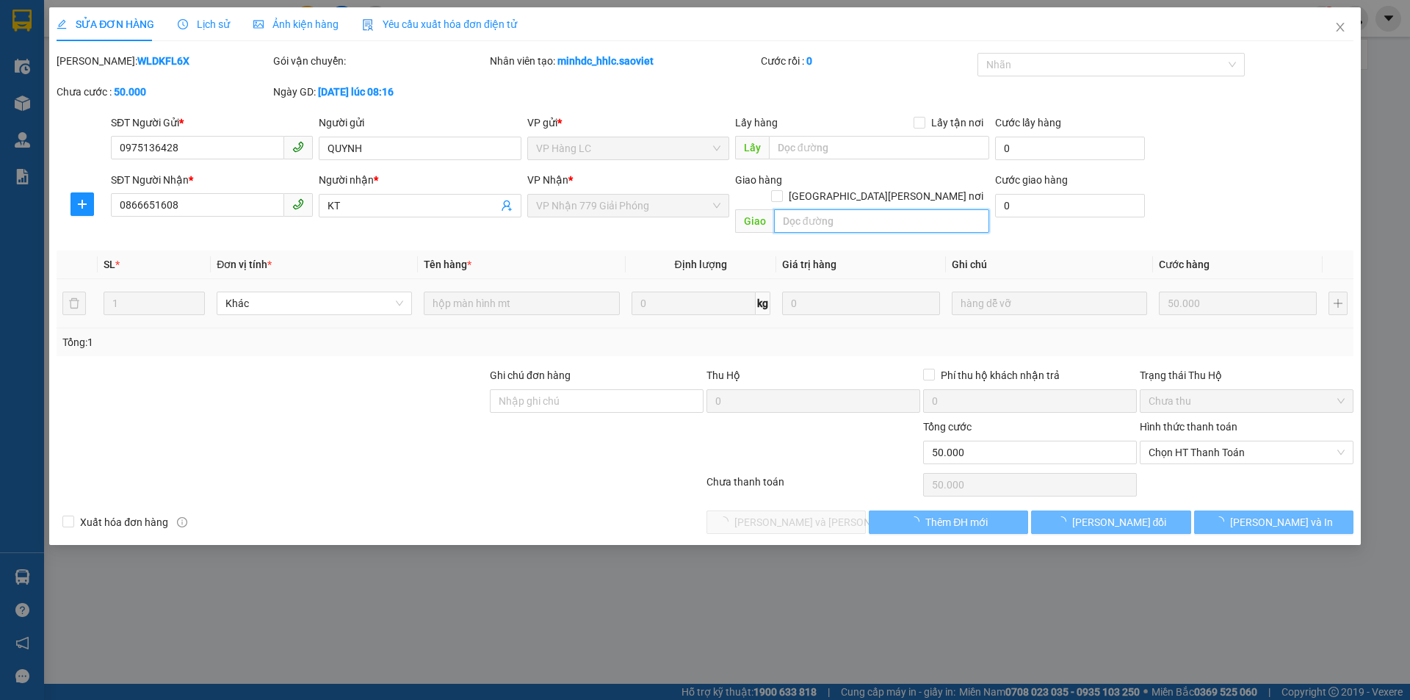
click at [794, 209] on input "text" at bounding box center [881, 220] width 215 height 23
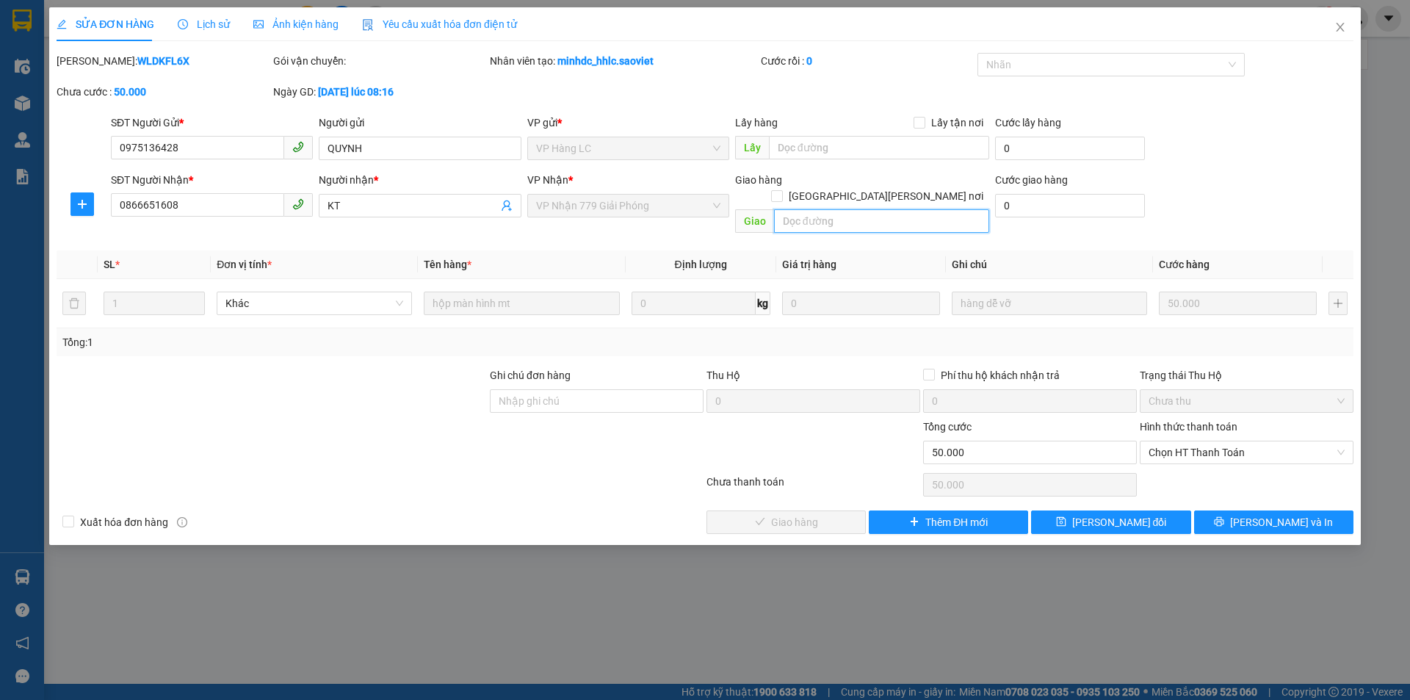
click at [794, 209] on input "text" at bounding box center [881, 220] width 215 height 23
paste input "còn 14/9"
click at [1100, 510] on button "[PERSON_NAME] đổi" at bounding box center [1110, 521] width 159 height 23
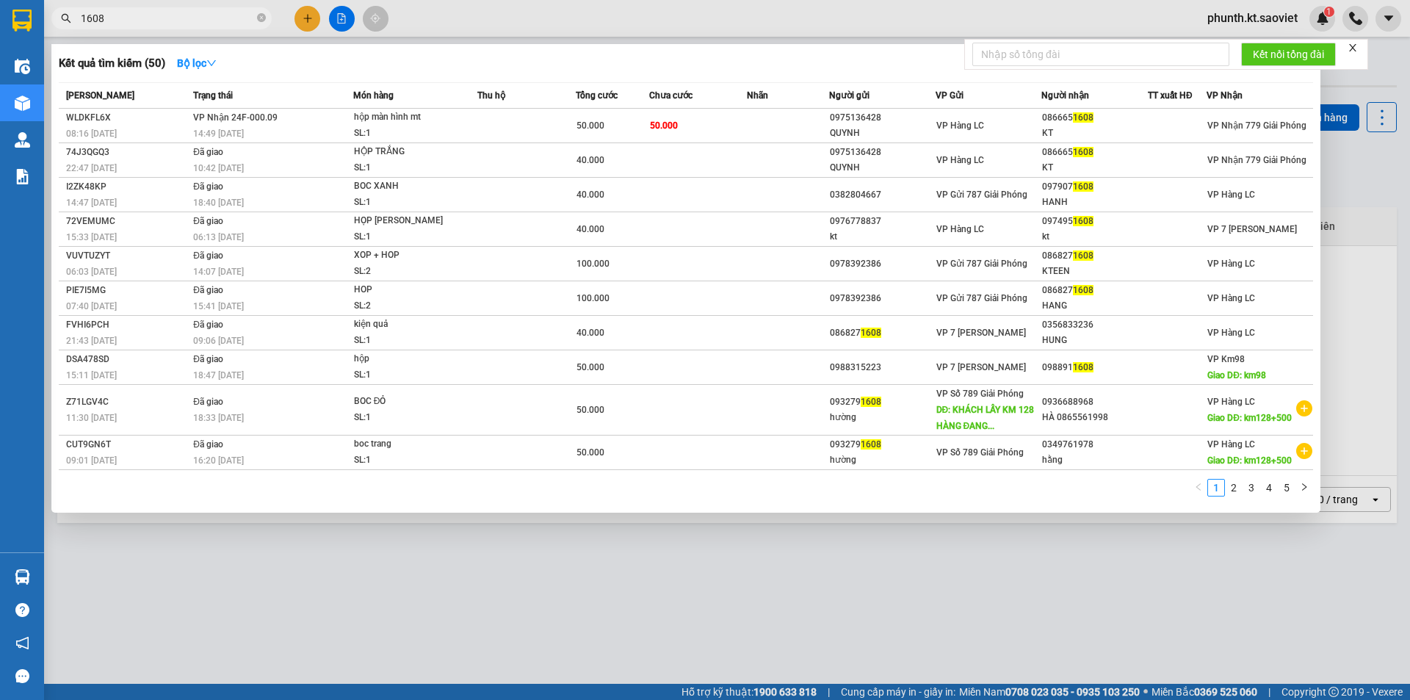
click at [128, 8] on span "1608" at bounding box center [161, 18] width 220 height 22
click at [113, 21] on input "1608" at bounding box center [167, 18] width 173 height 16
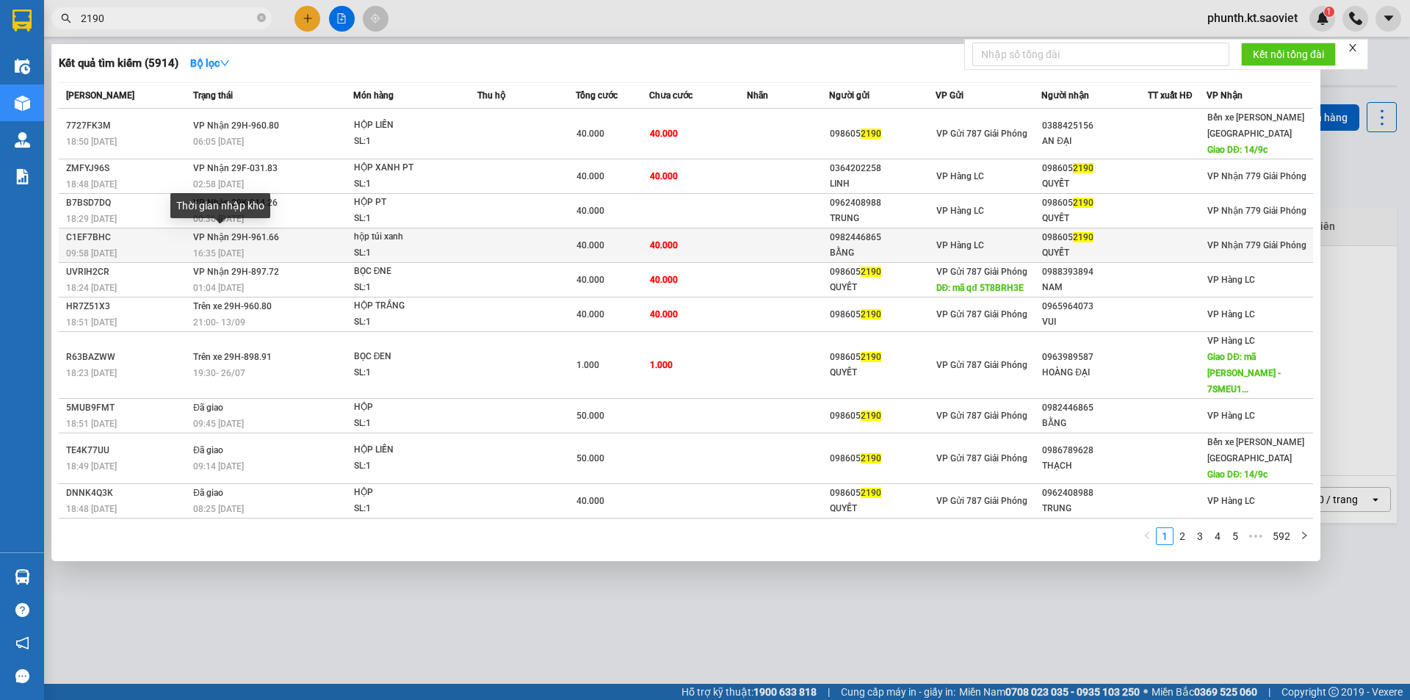
click at [228, 248] on span "16:35 - 11/09" at bounding box center [218, 253] width 51 height 10
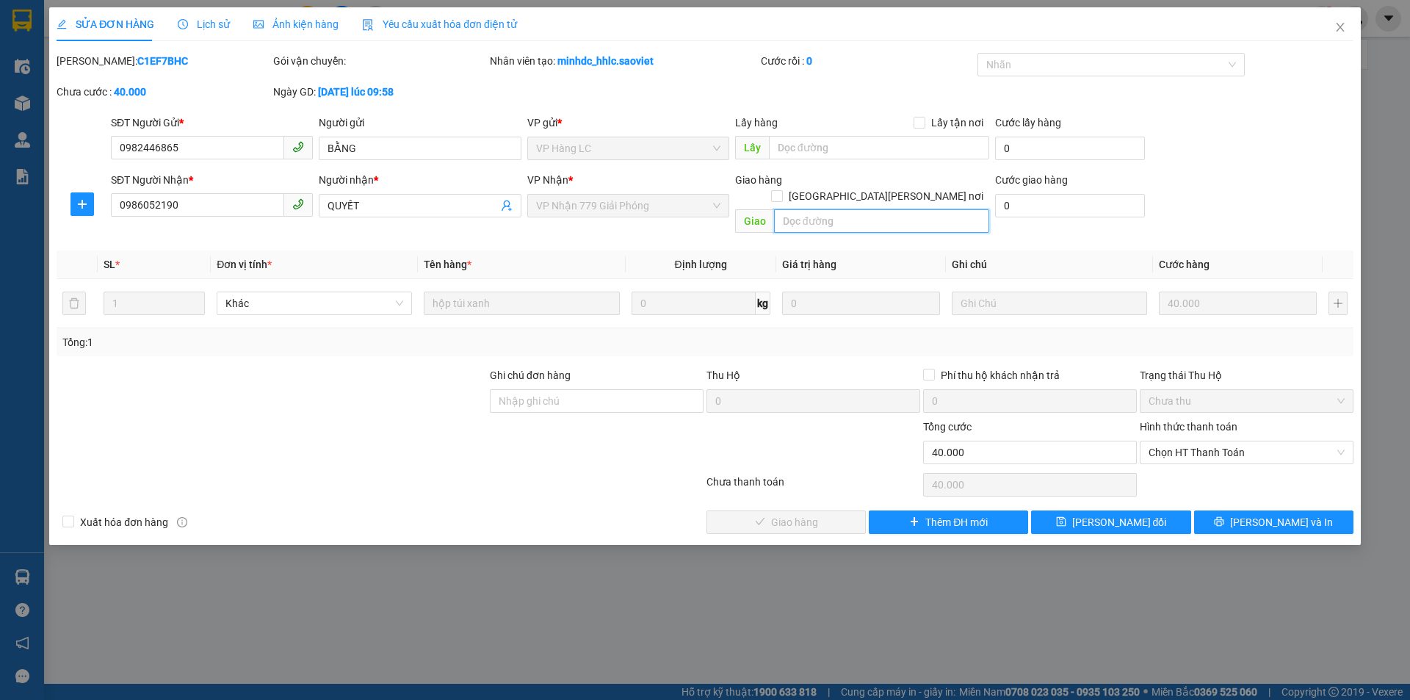
click at [827, 209] on input "text" at bounding box center [881, 220] width 215 height 23
paste input "còn 14/9"
click at [1085, 512] on button "[PERSON_NAME] đổi" at bounding box center [1110, 521] width 159 height 23
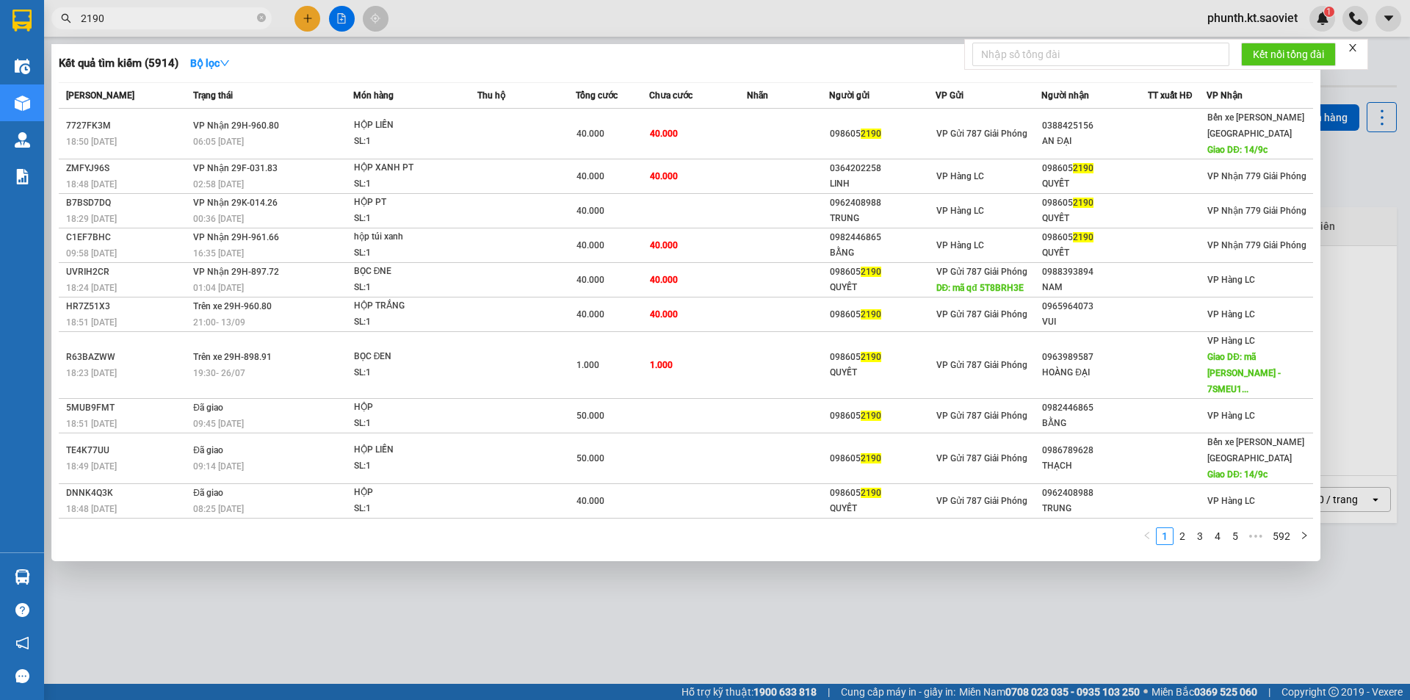
click at [106, 11] on input "2190" at bounding box center [167, 18] width 173 height 16
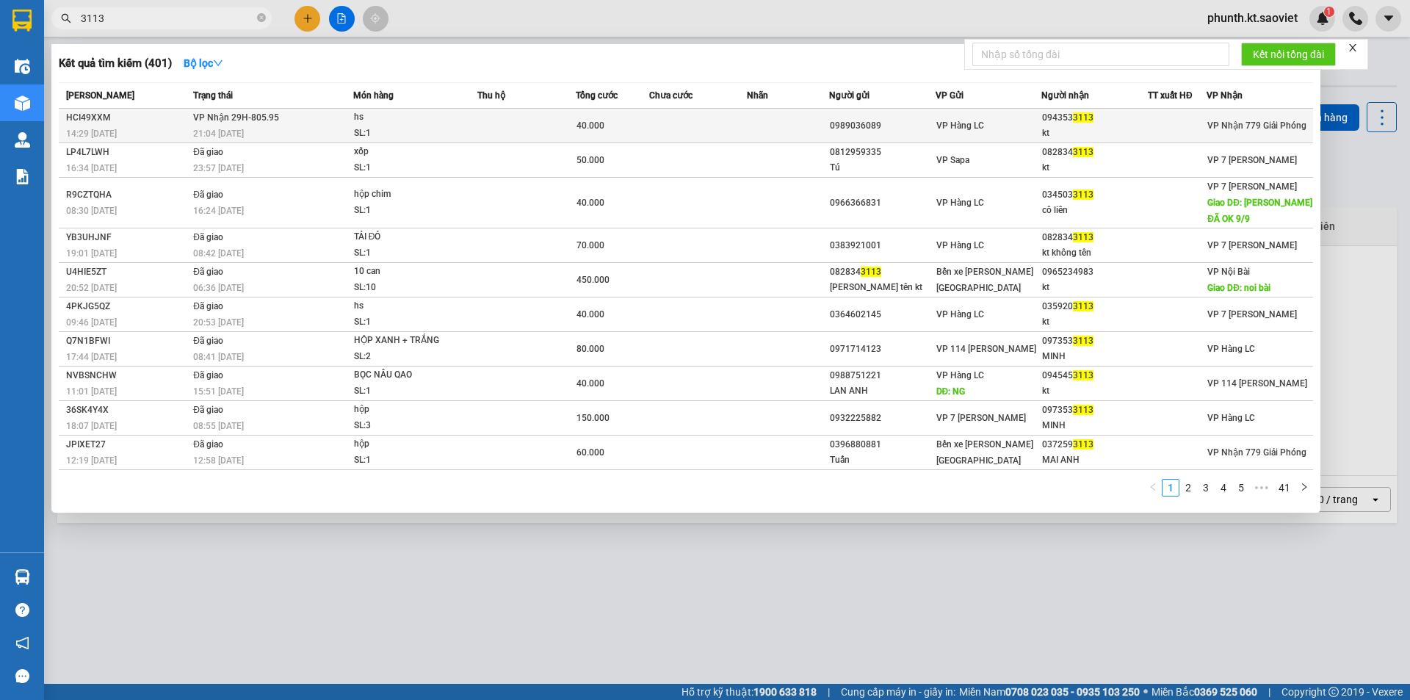
click at [185, 120] on div "HCI49XXM" at bounding box center [127, 117] width 123 height 15
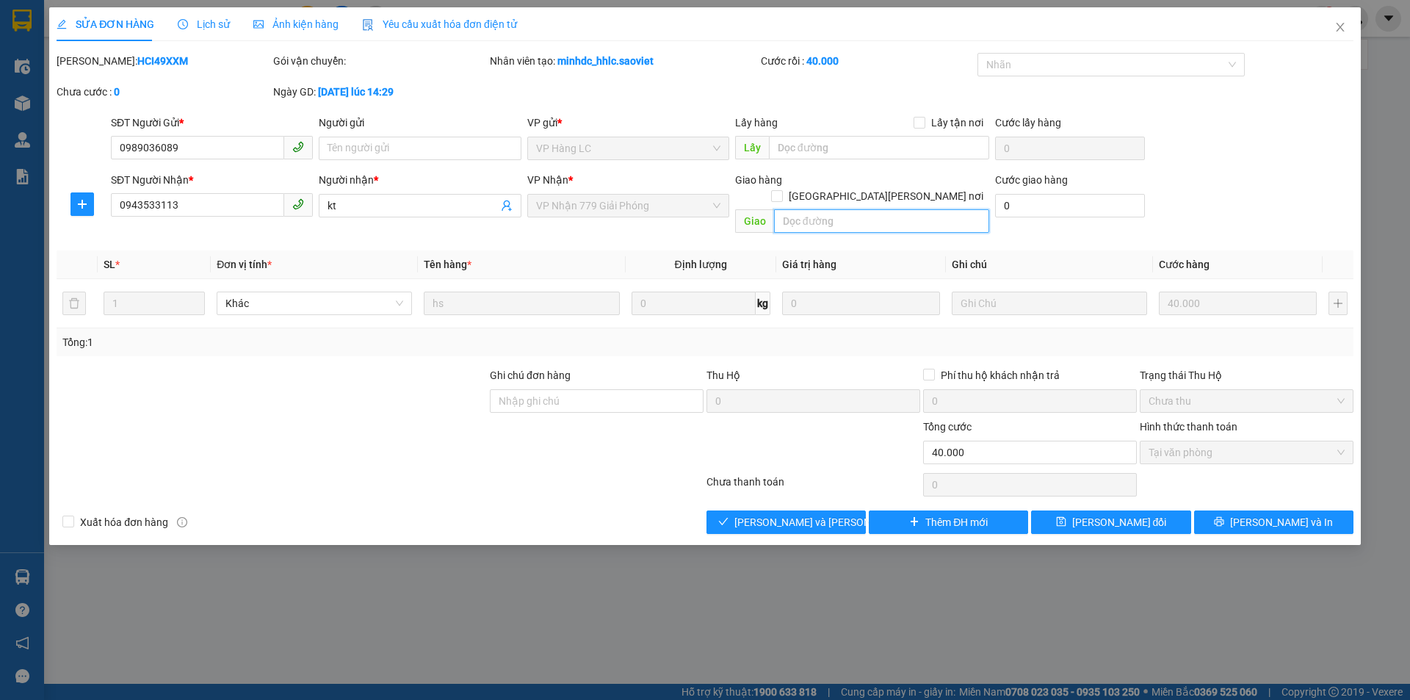
click at [808, 209] on input "text" at bounding box center [881, 220] width 215 height 23
paste input "còn 14/9"
drag, startPoint x: 1097, startPoint y: 514, endPoint x: 1088, endPoint y: 515, distance: 8.8
click at [1097, 513] on button "[PERSON_NAME] đổi" at bounding box center [1110, 521] width 159 height 23
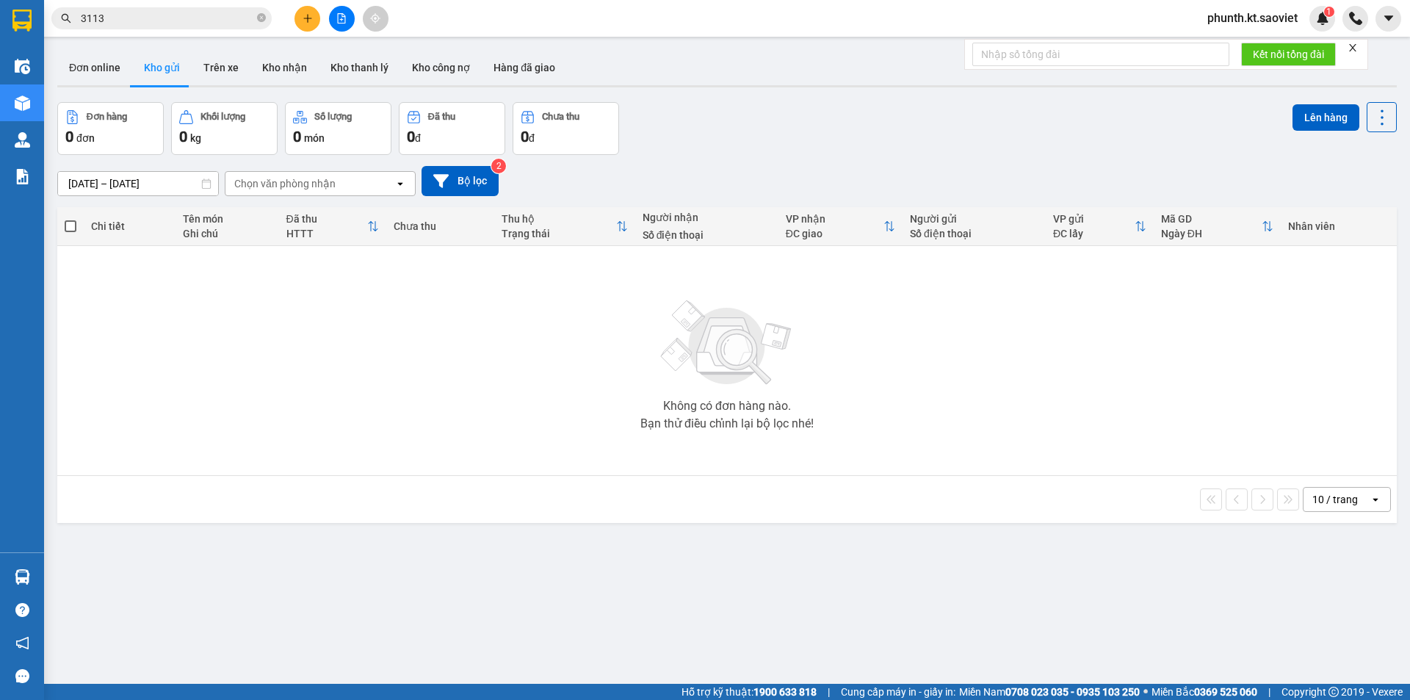
click at [130, 15] on input "3113" at bounding box center [167, 18] width 173 height 16
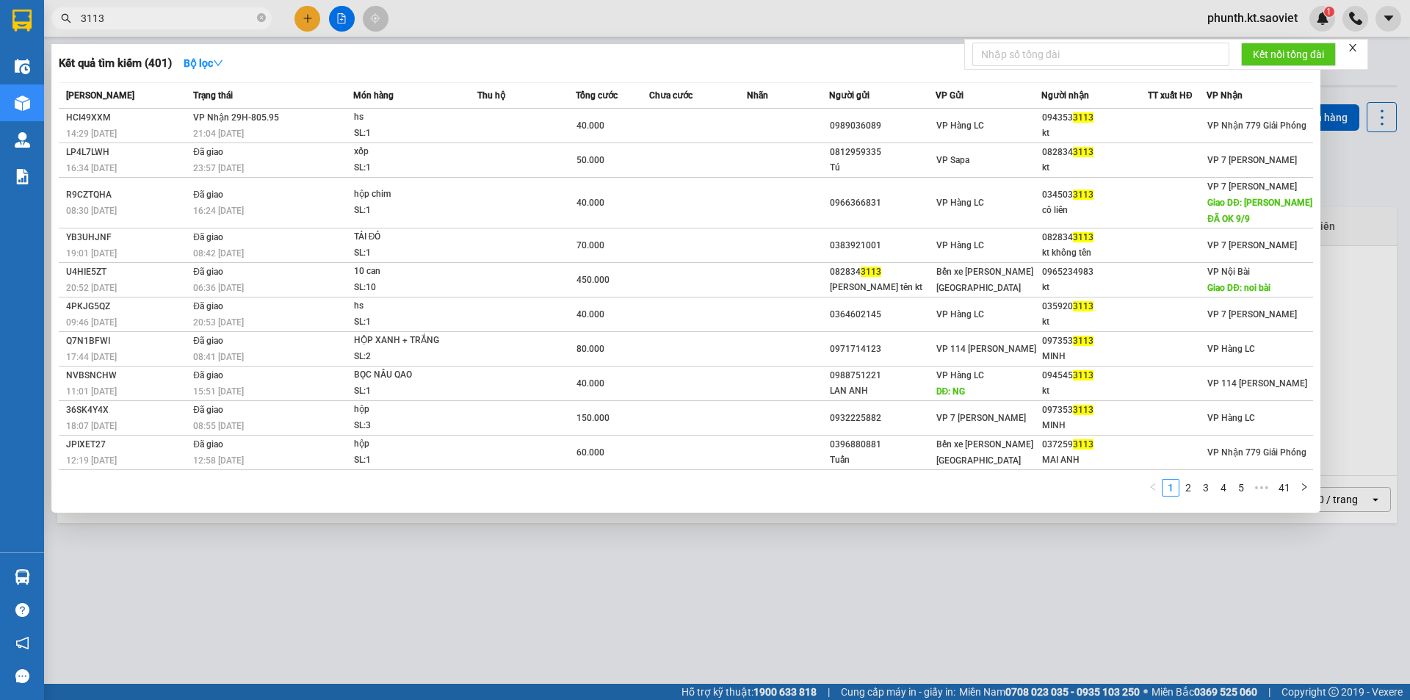
click at [130, 15] on input "3113" at bounding box center [167, 18] width 173 height 16
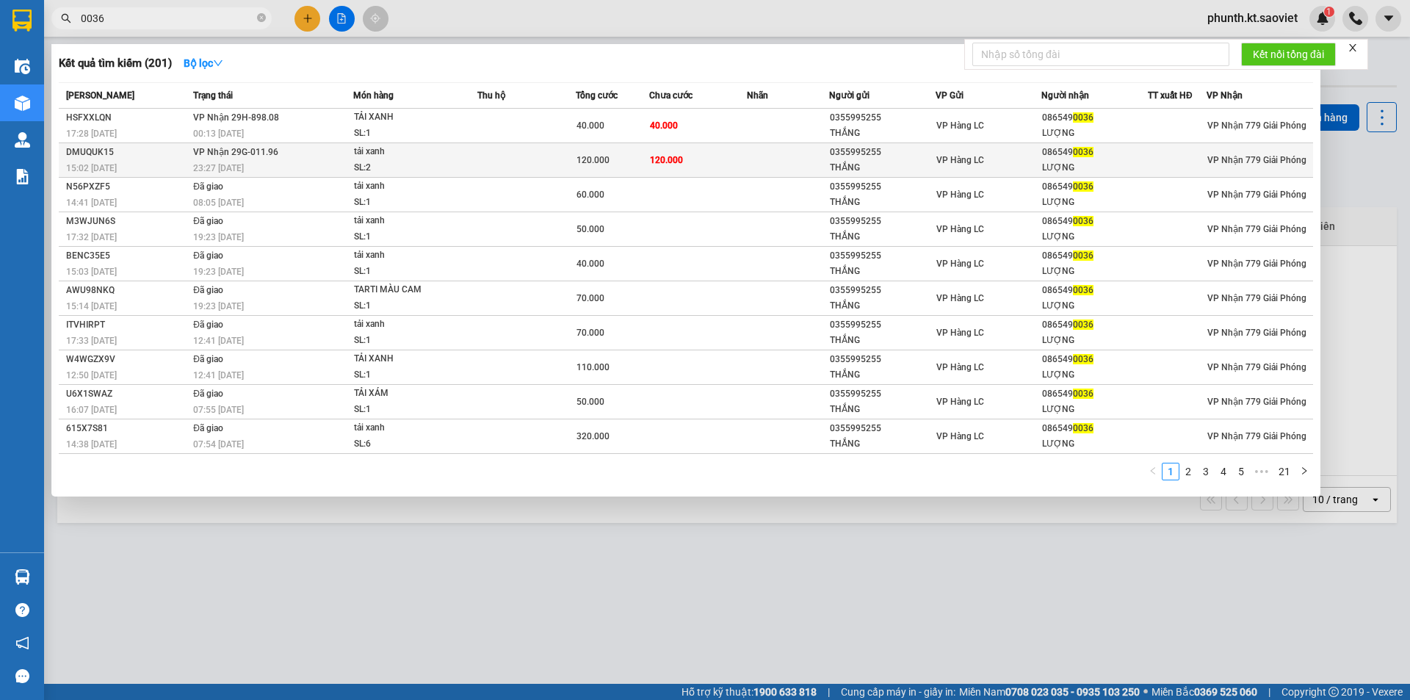
click at [208, 159] on td "VP Nhận 29G-011.96 23:27 - 11/09" at bounding box center [271, 160] width 164 height 35
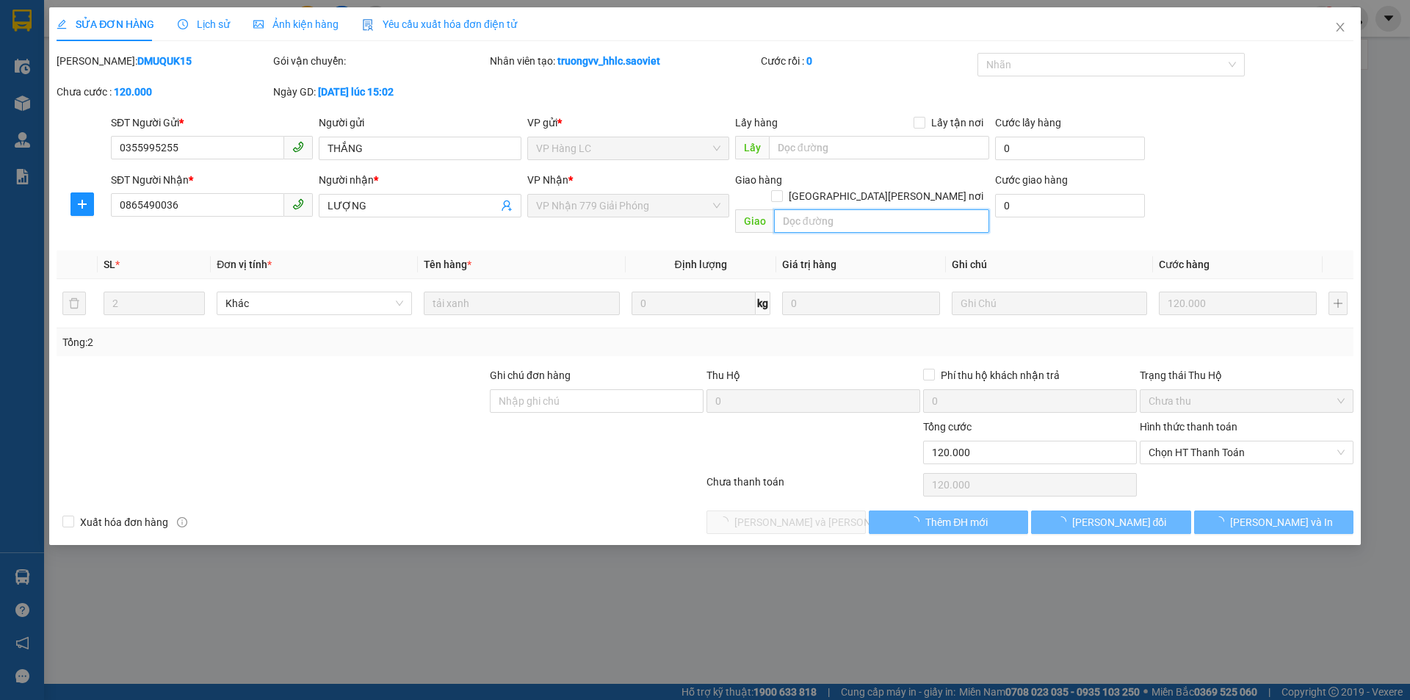
click at [819, 209] on input "text" at bounding box center [881, 220] width 215 height 23
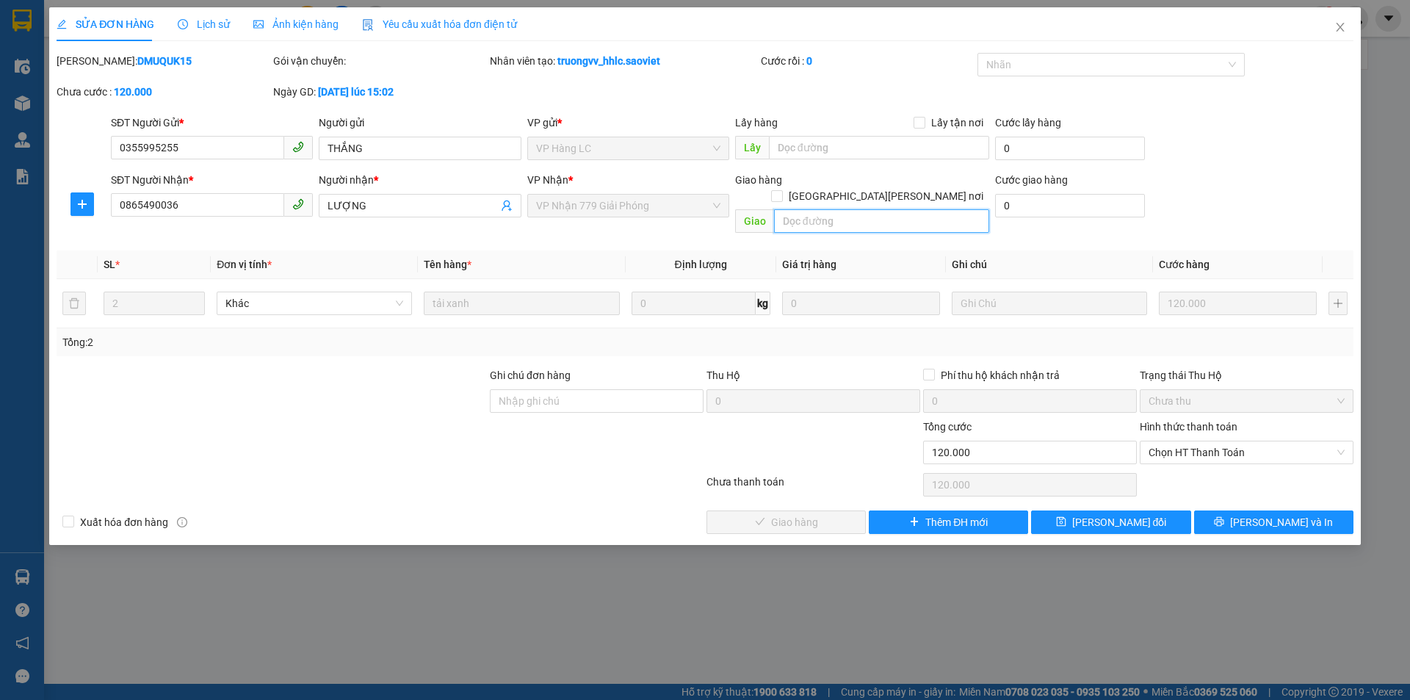
paste input "còn 14/9"
click at [1055, 510] on button "[PERSON_NAME] đổi" at bounding box center [1110, 521] width 159 height 23
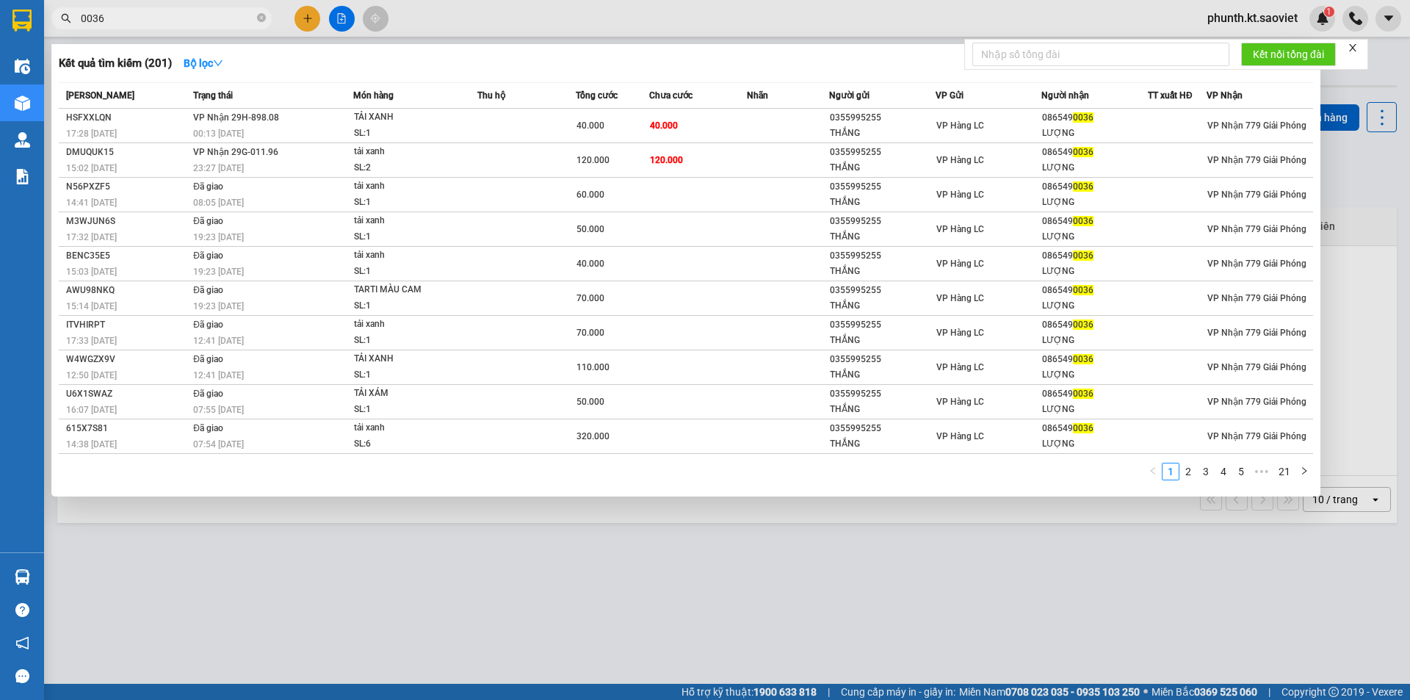
click at [104, 9] on span "0036" at bounding box center [161, 18] width 220 height 22
click at [110, 16] on input "0036" at bounding box center [167, 18] width 173 height 16
click at [111, 16] on input "0036" at bounding box center [167, 18] width 173 height 16
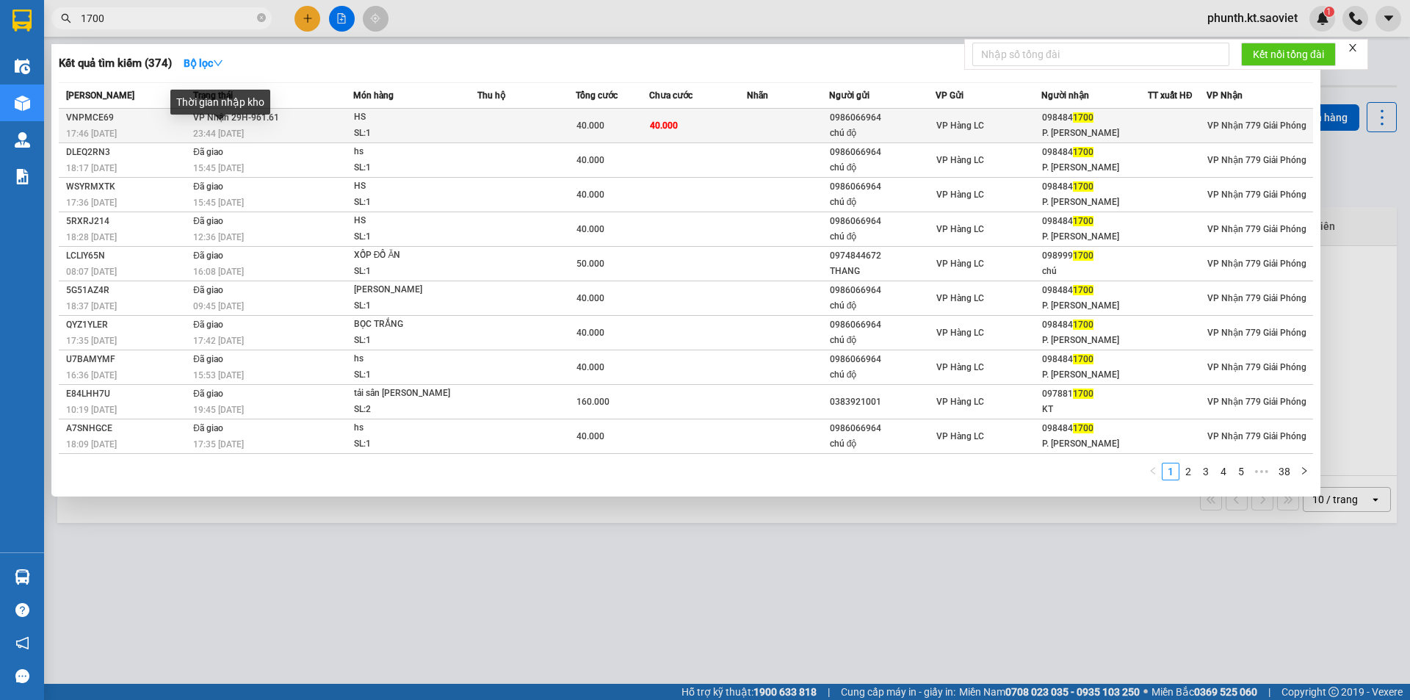
click at [240, 127] on div "23:44 - 11/09" at bounding box center [272, 134] width 159 height 16
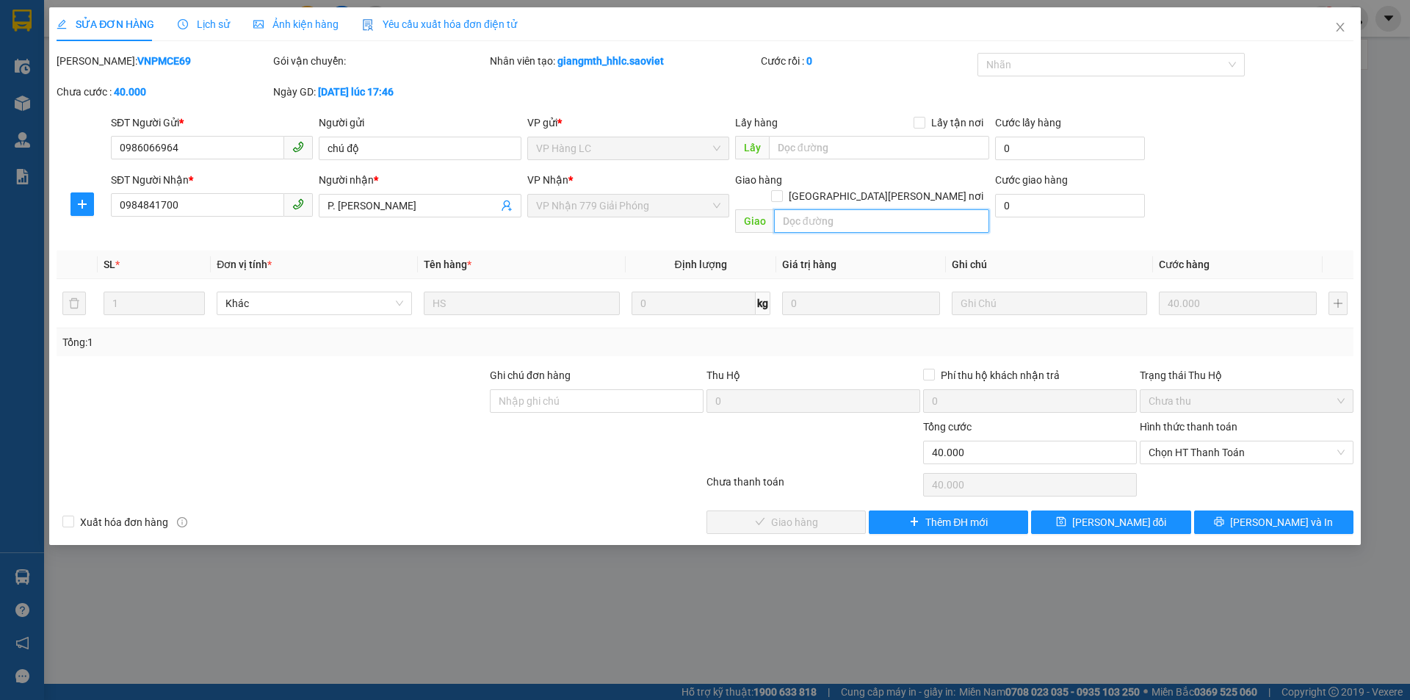
click at [803, 209] on input "text" at bounding box center [881, 220] width 215 height 23
paste input "còn 14/9"
click at [1037, 510] on button "[PERSON_NAME] đổi" at bounding box center [1110, 521] width 159 height 23
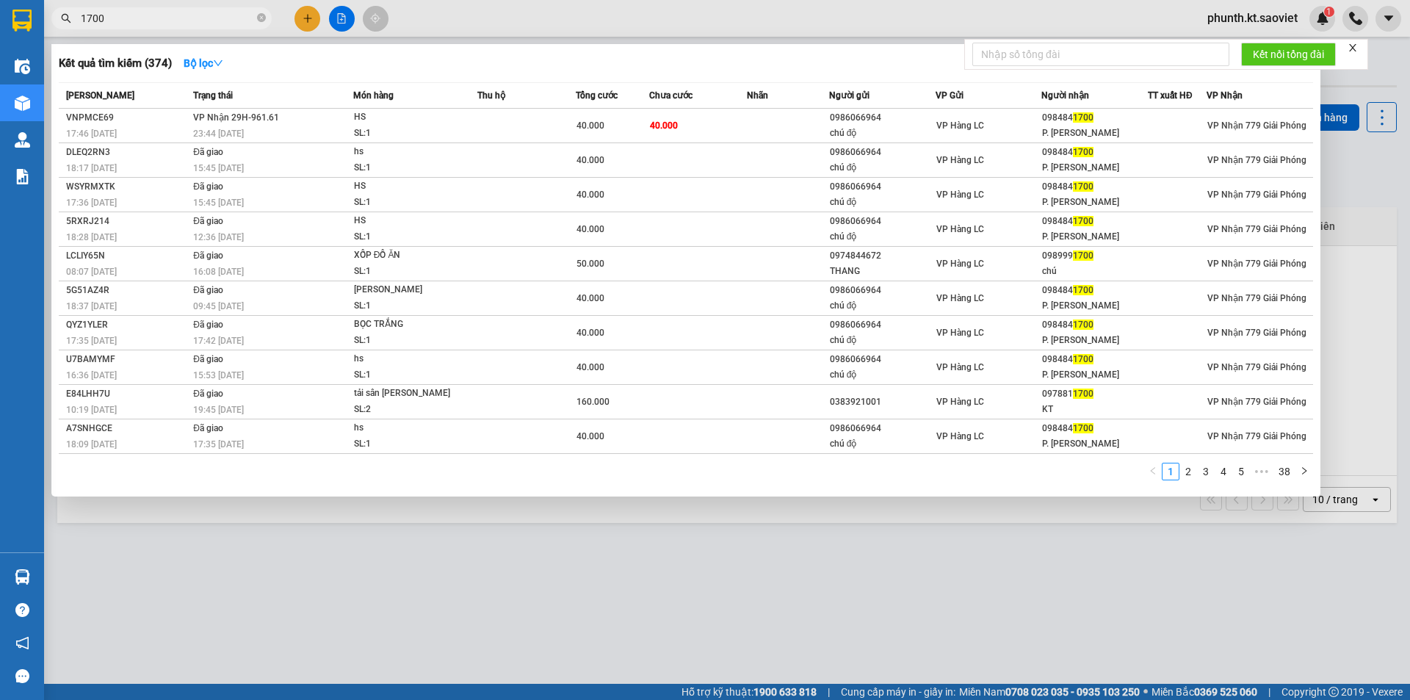
click at [128, 18] on input "1700" at bounding box center [167, 18] width 173 height 16
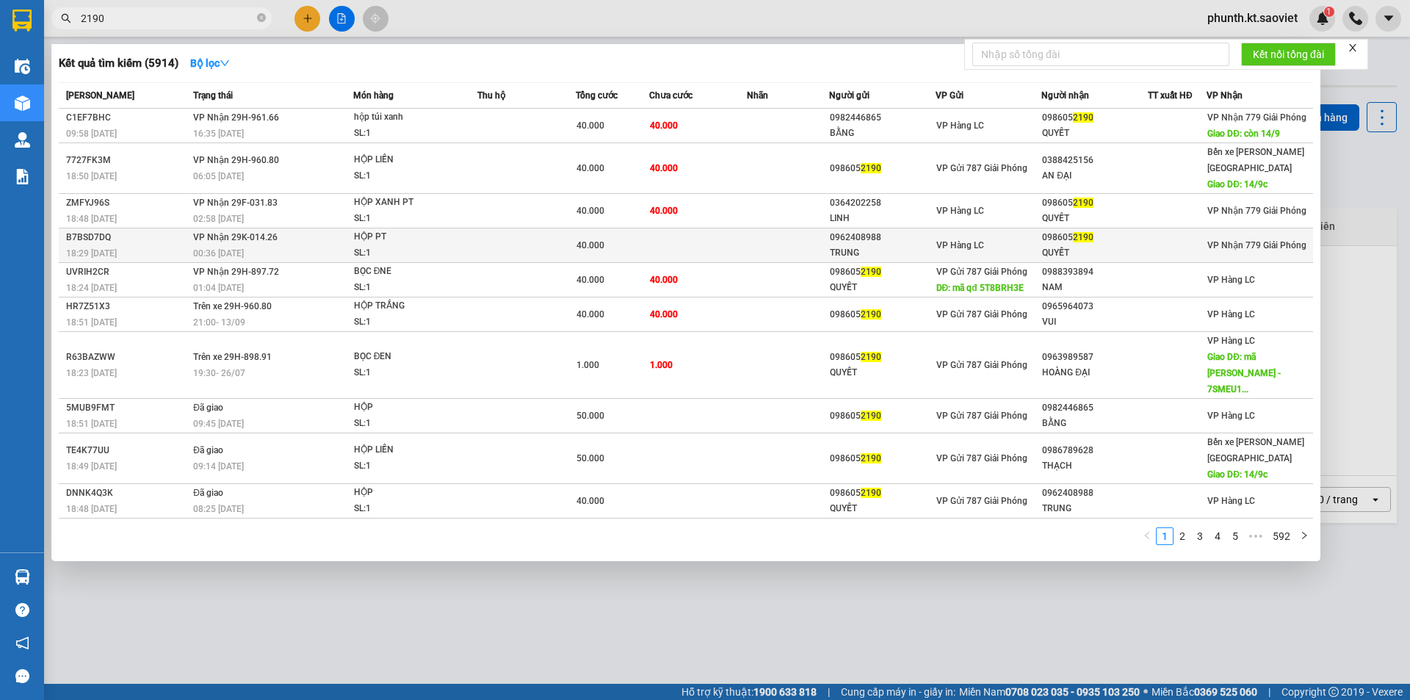
click at [296, 228] on td "VP Nhận 29K-014.26 00:36 - 12/09" at bounding box center [271, 245] width 164 height 35
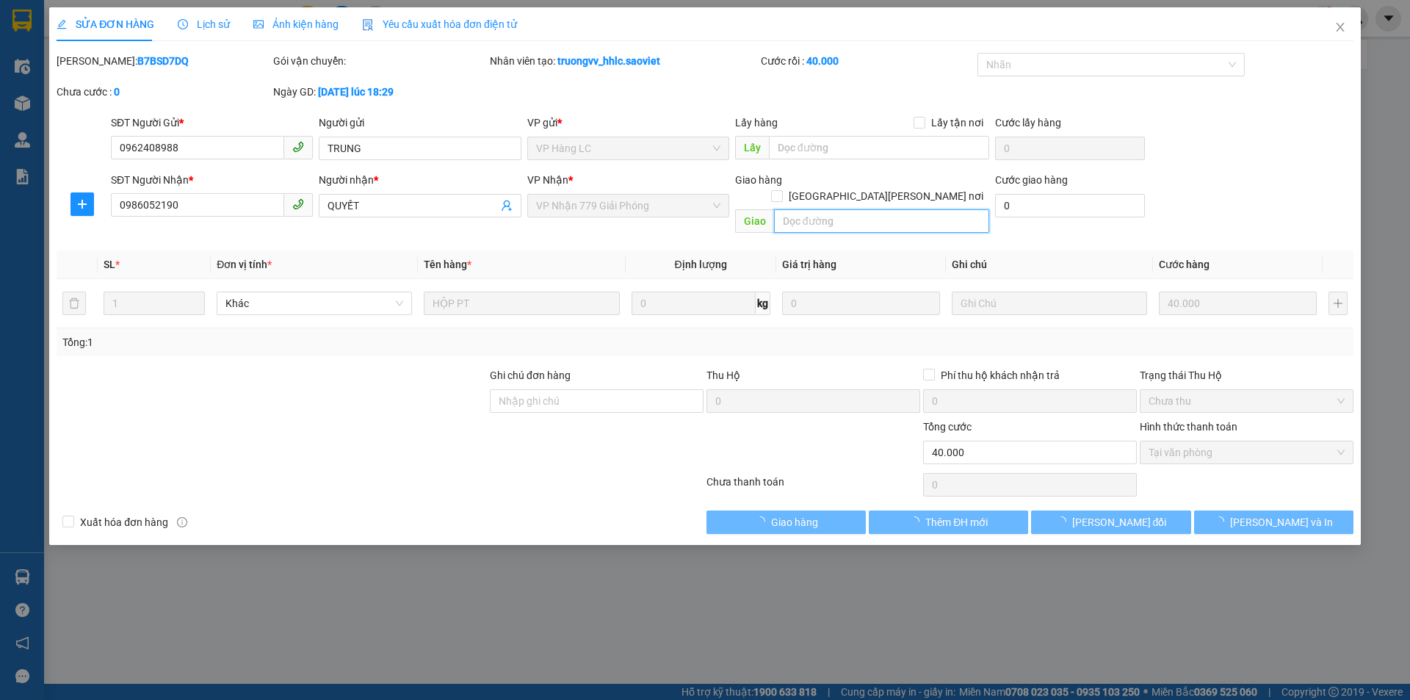
click at [795, 209] on input "text" at bounding box center [881, 220] width 215 height 23
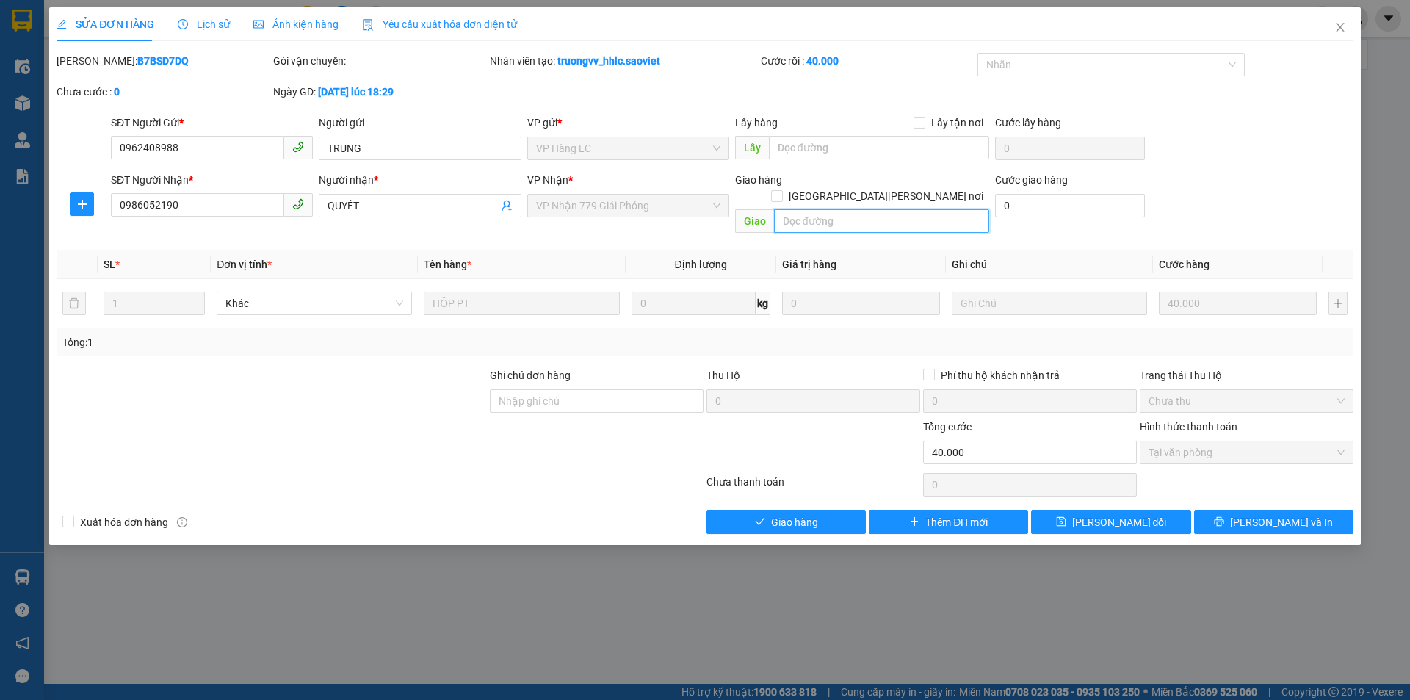
paste input "còn 14/9"
click at [1134, 514] on span "[PERSON_NAME] đổi" at bounding box center [1119, 522] width 95 height 16
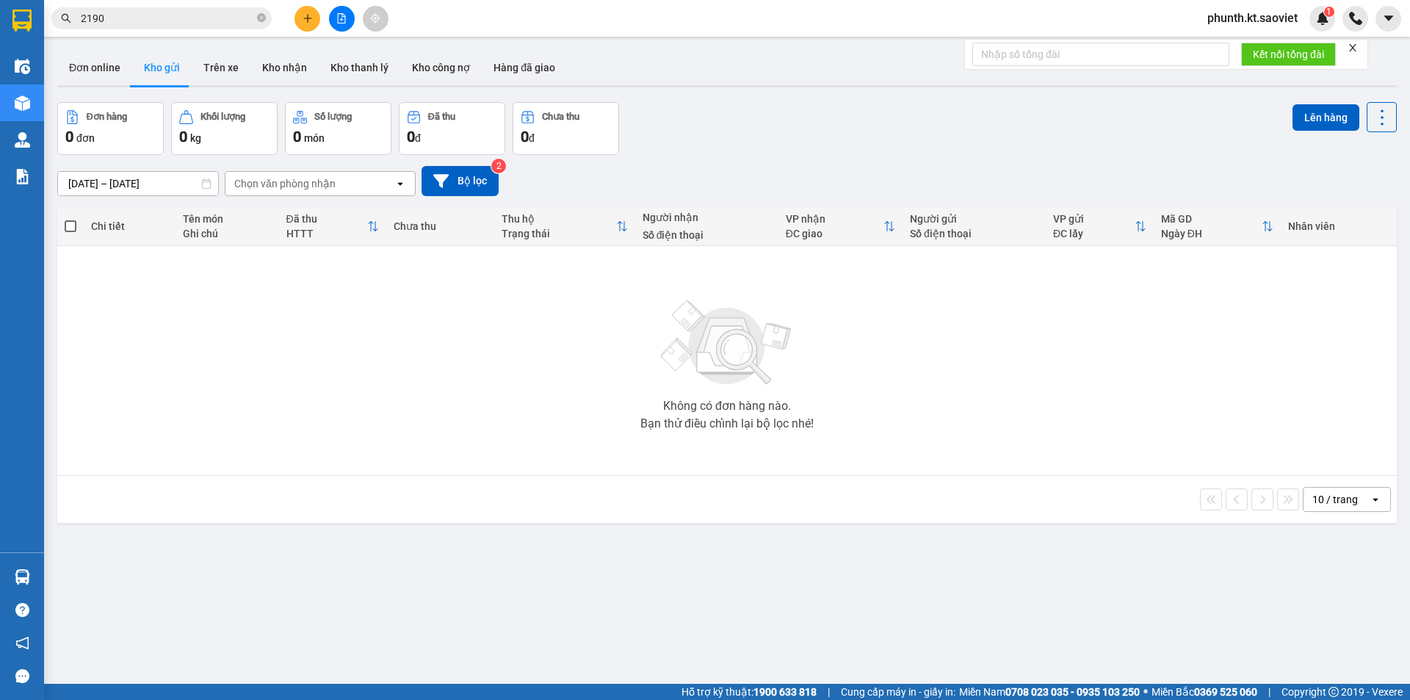
click at [130, 17] on input "2190" at bounding box center [167, 18] width 173 height 16
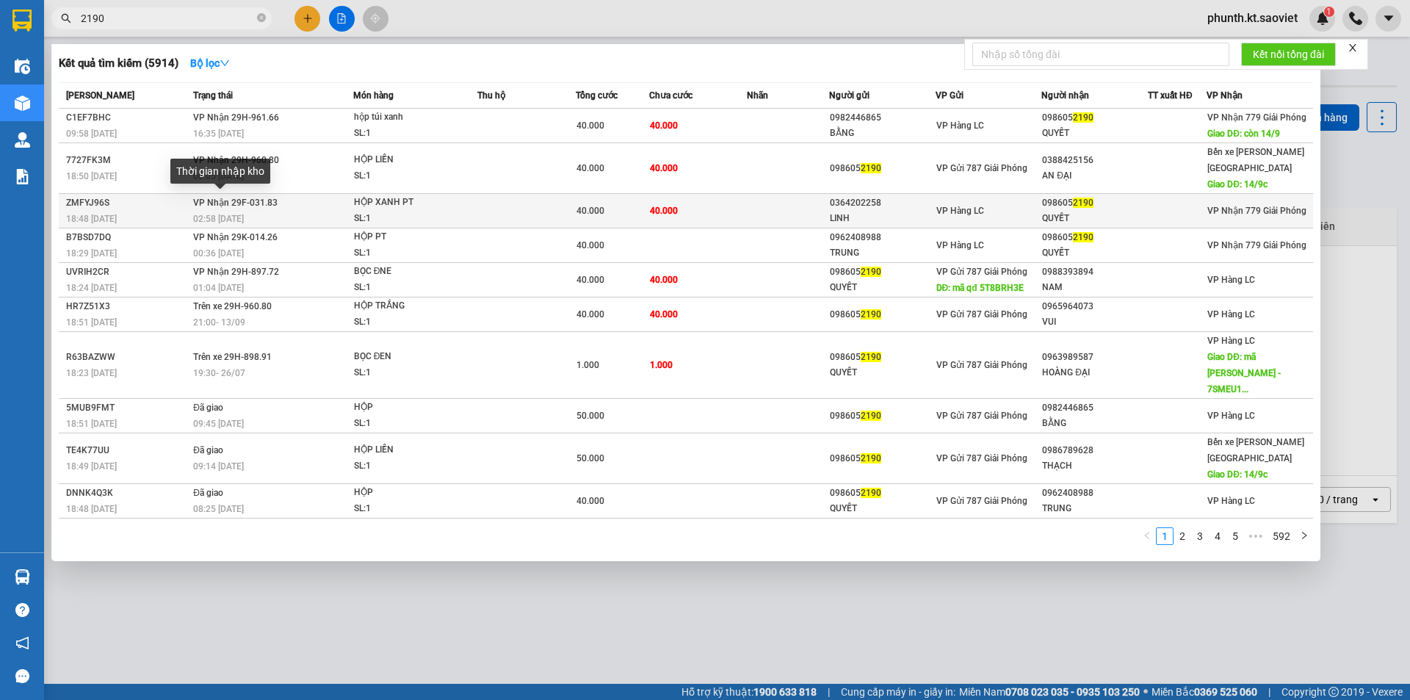
click at [196, 214] on span "02:58 - 12/09" at bounding box center [218, 219] width 51 height 10
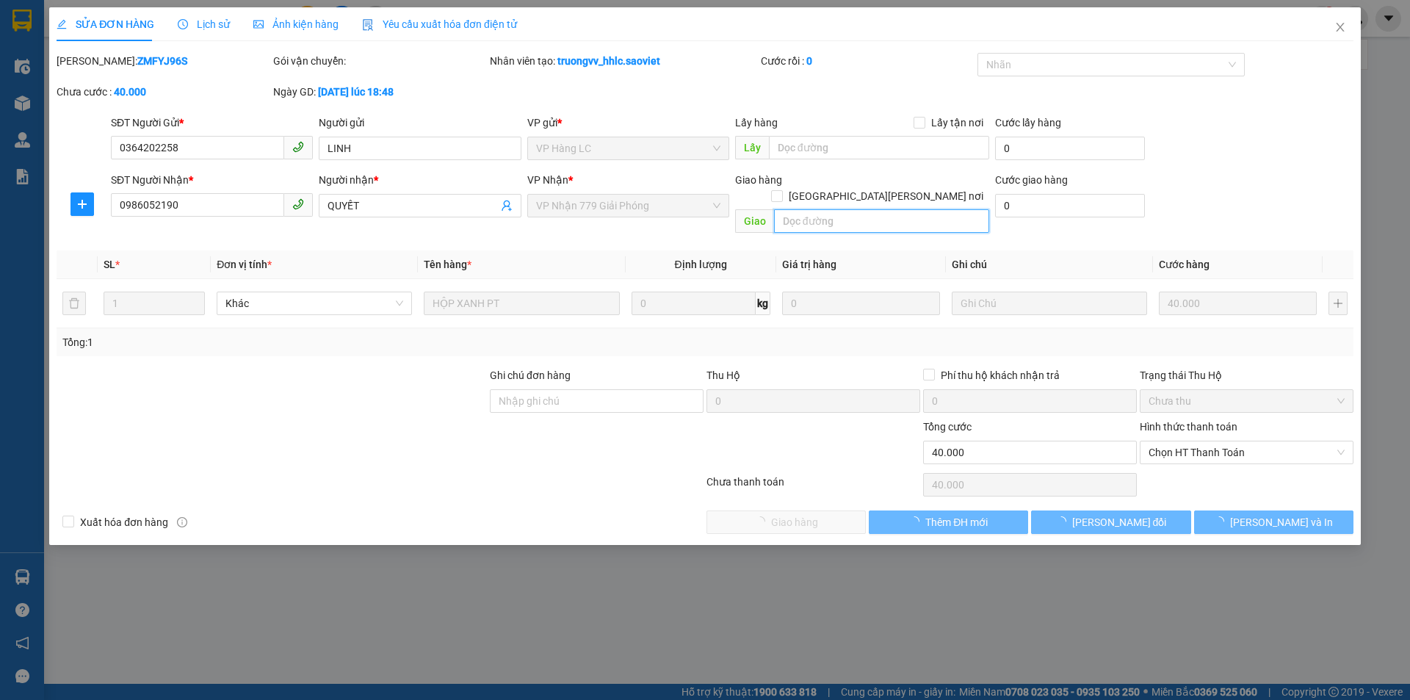
click at [819, 209] on input "text" at bounding box center [881, 220] width 215 height 23
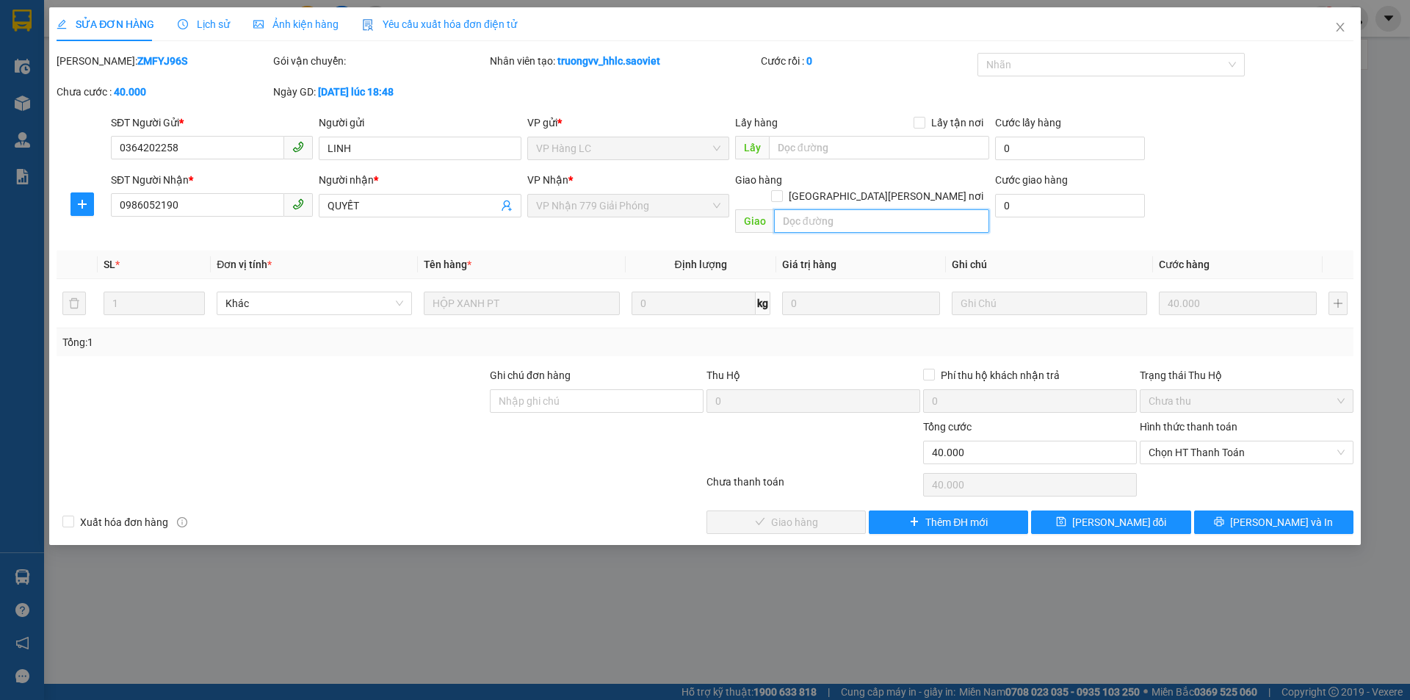
paste input "còn 14/9"
click at [1088, 510] on button "[PERSON_NAME] đổi" at bounding box center [1110, 521] width 159 height 23
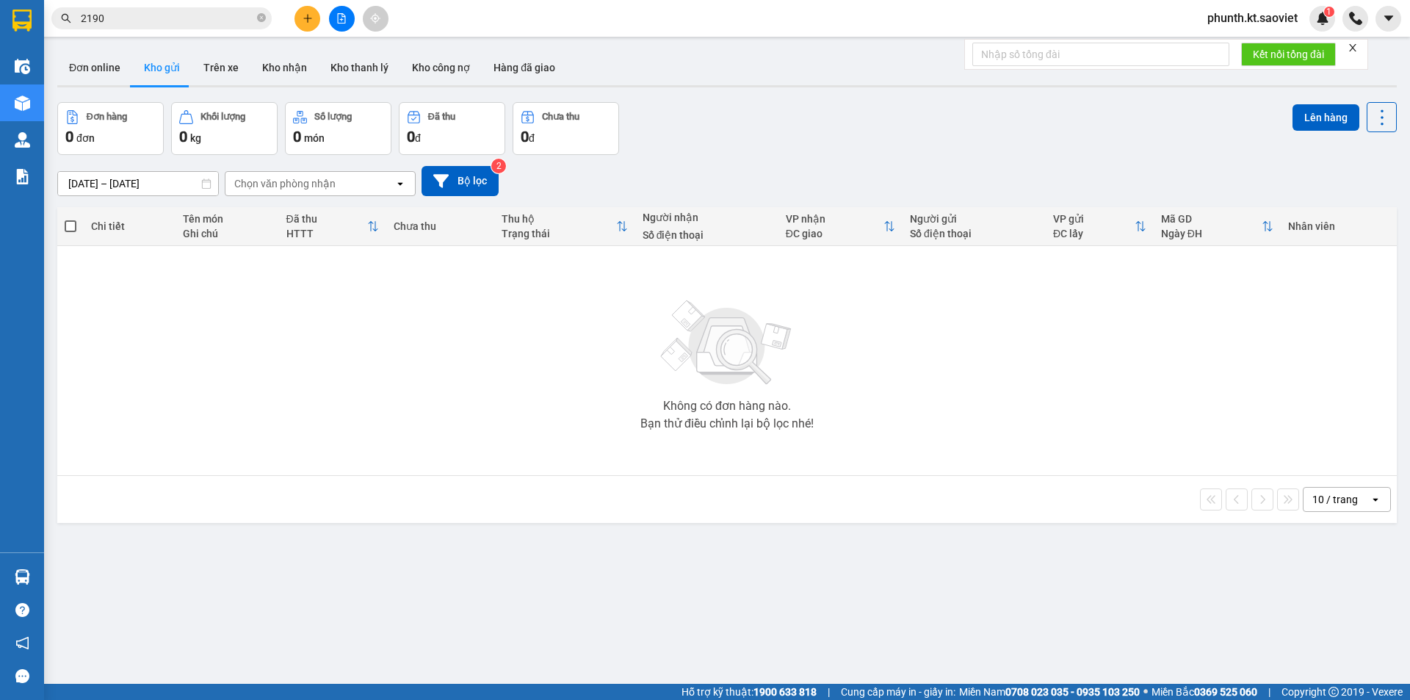
click at [129, 18] on input "2190" at bounding box center [167, 18] width 173 height 16
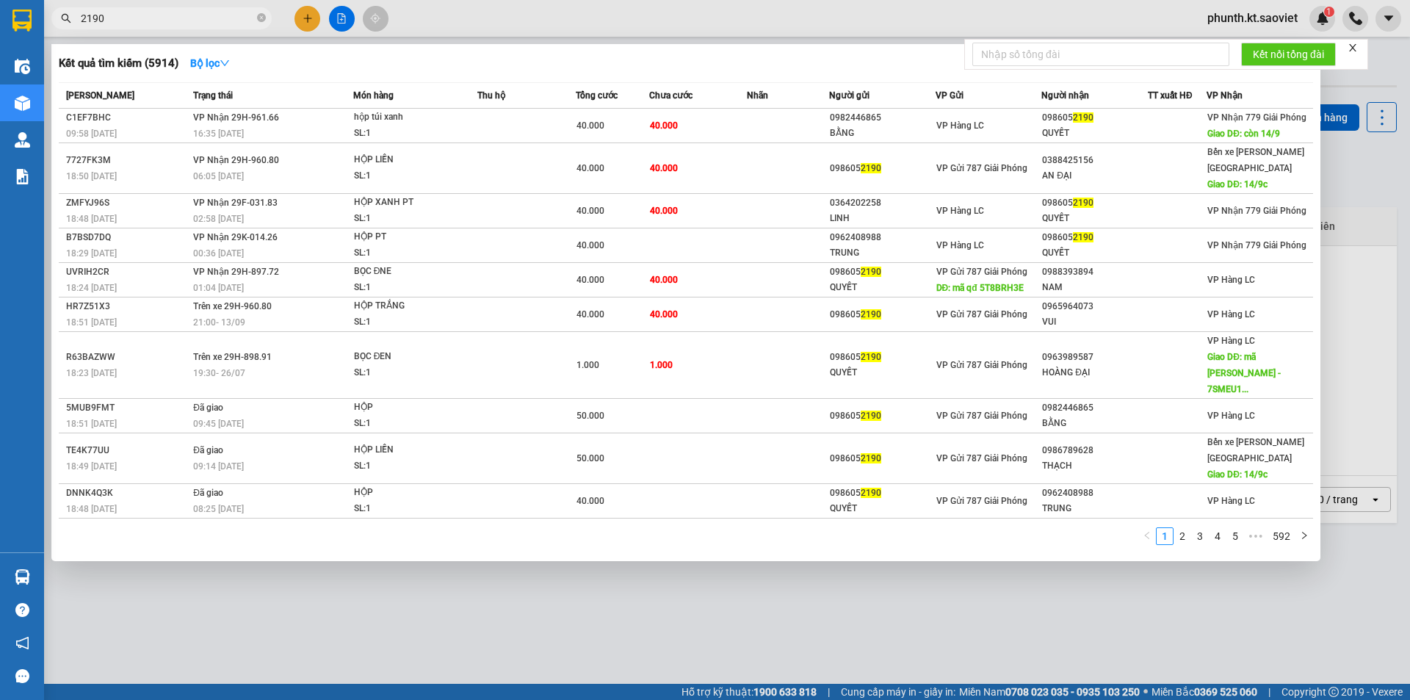
click at [129, 18] on input "2190" at bounding box center [167, 18] width 173 height 16
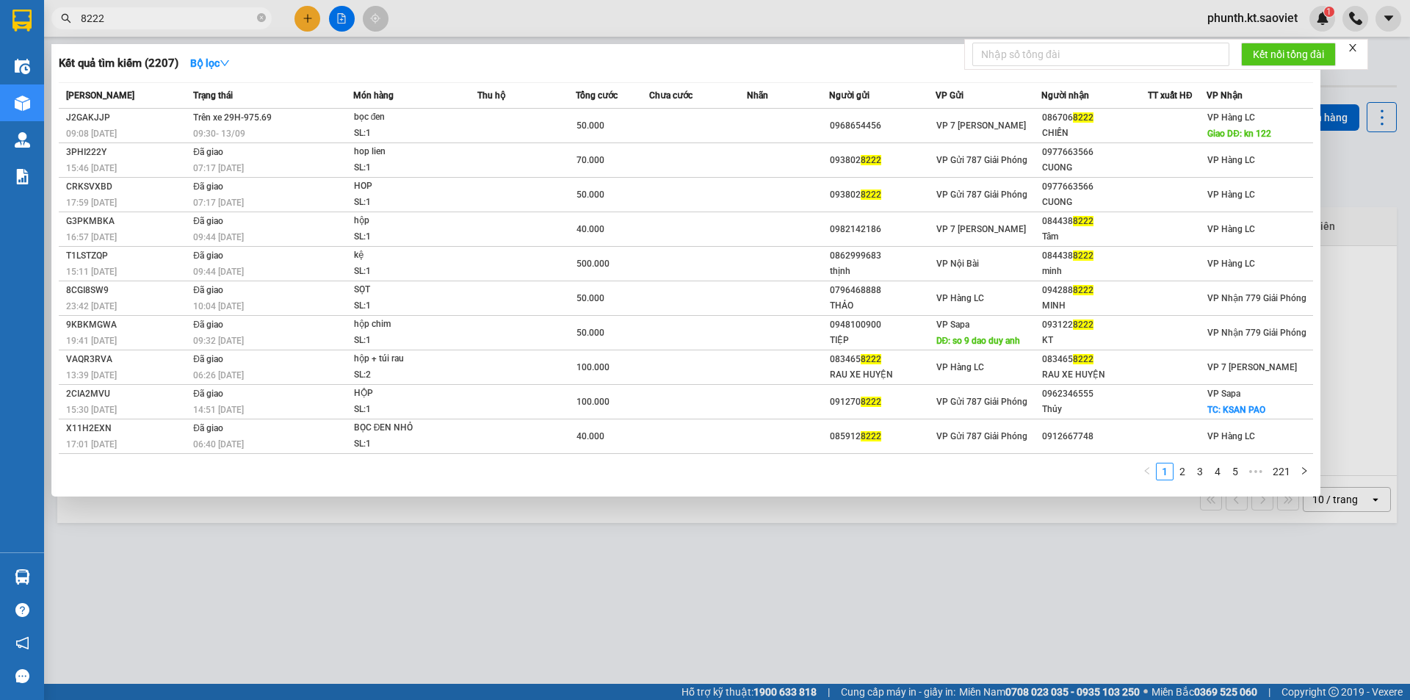
click at [122, 22] on input "8222" at bounding box center [167, 18] width 173 height 16
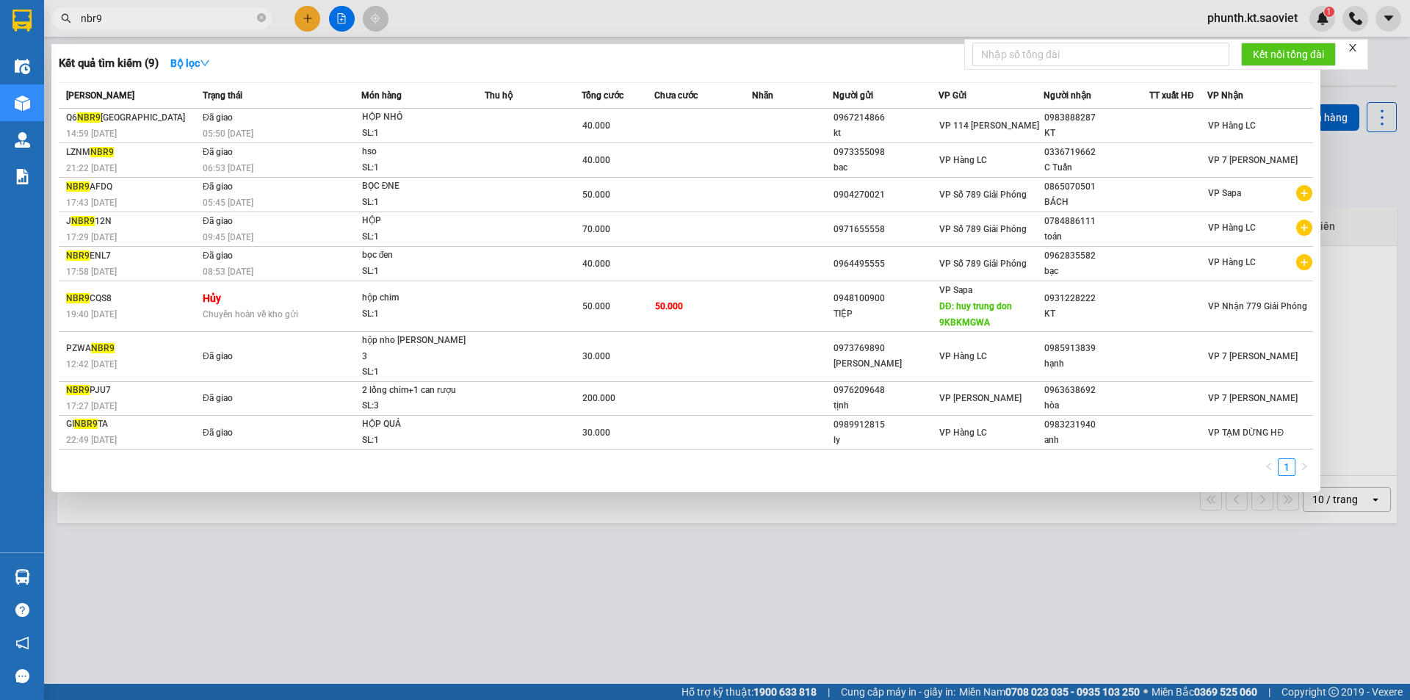
click at [128, 15] on input "nbr9" at bounding box center [167, 18] width 173 height 16
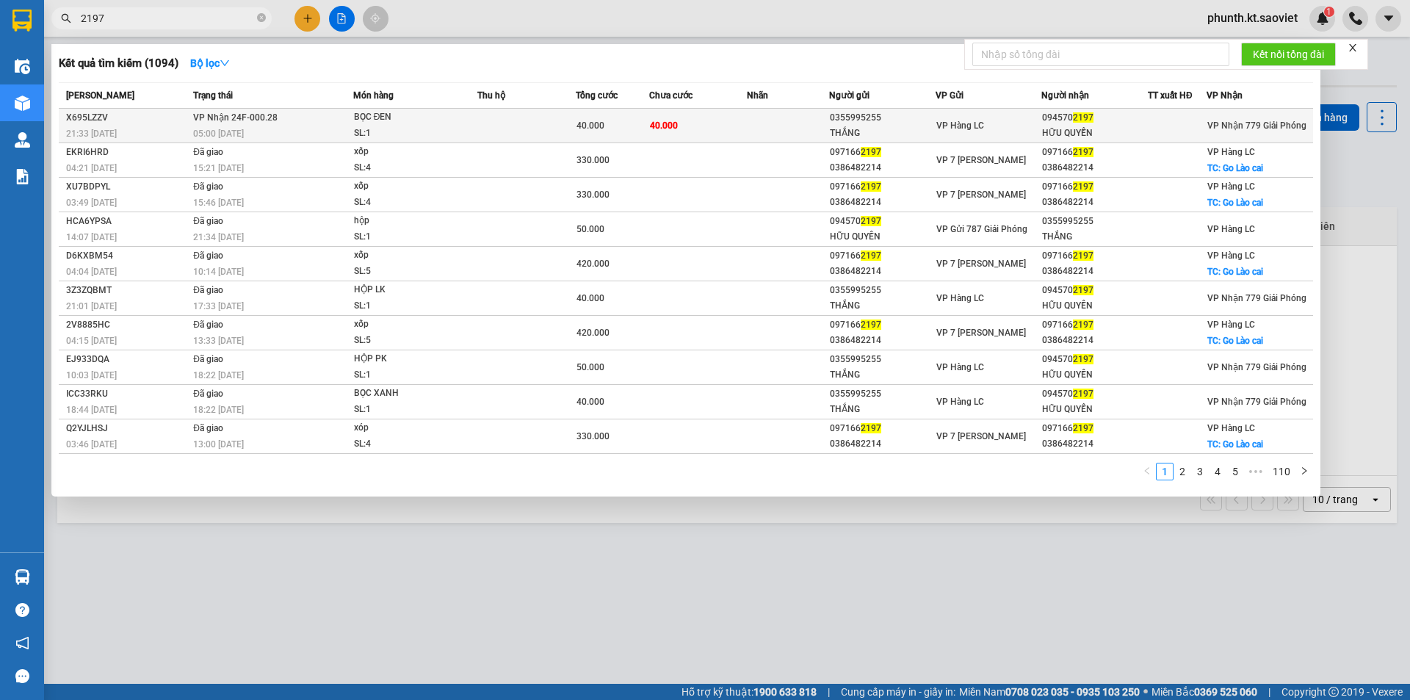
click at [436, 126] on div "SL: 1" at bounding box center [409, 134] width 110 height 16
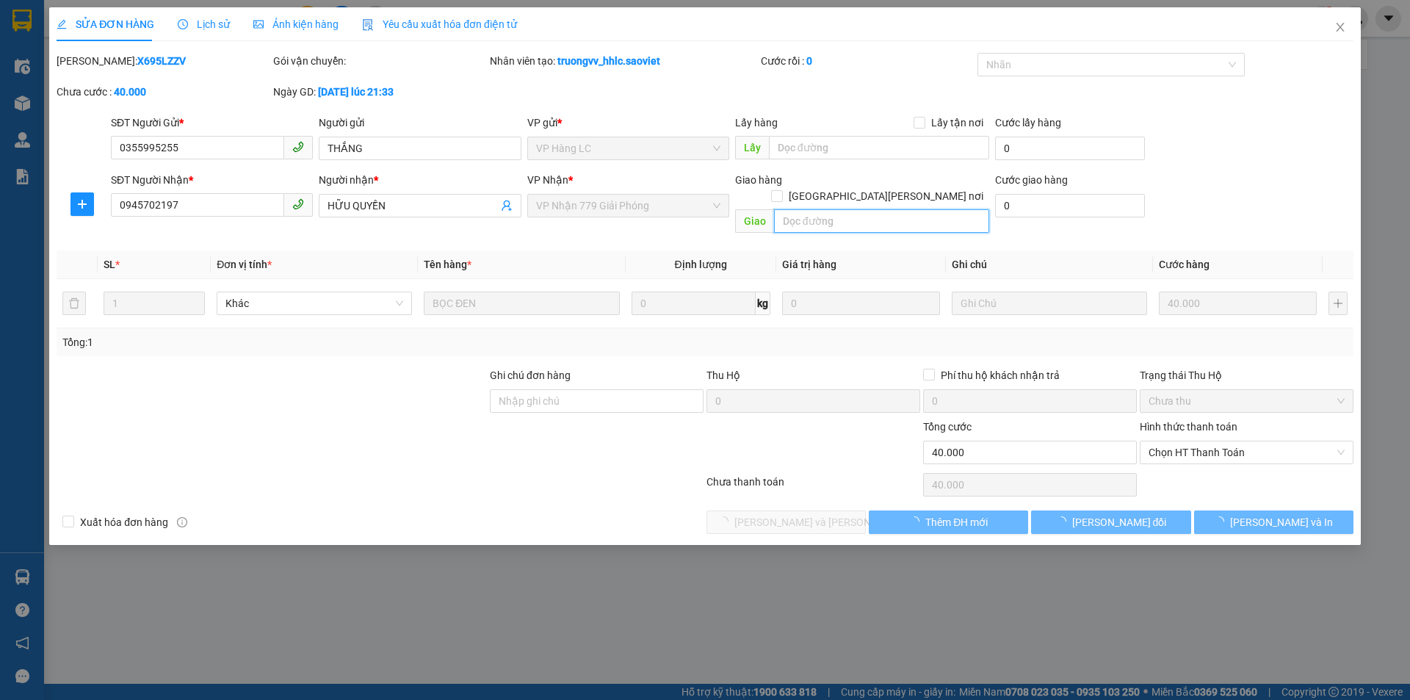
click at [817, 209] on input "text" at bounding box center [881, 220] width 215 height 23
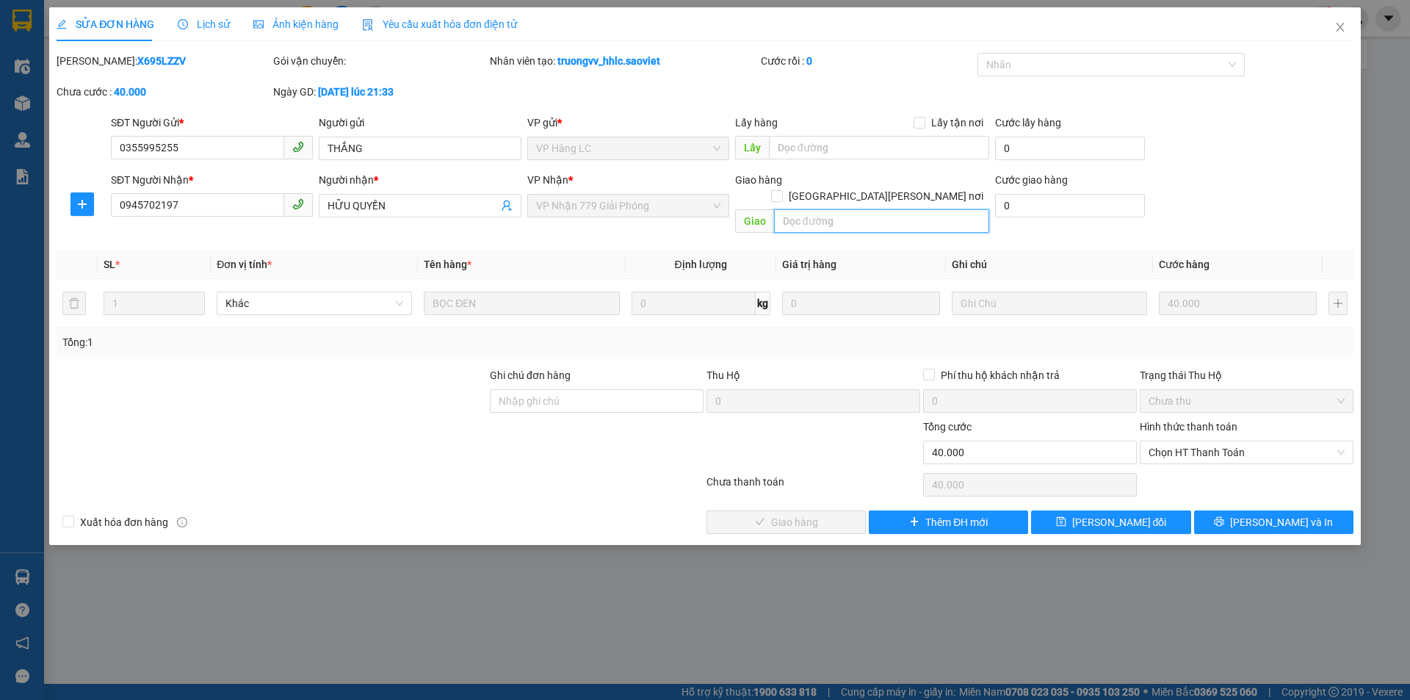
paste input "còn 14/9"
click at [1117, 514] on span "[PERSON_NAME] đổi" at bounding box center [1119, 522] width 95 height 16
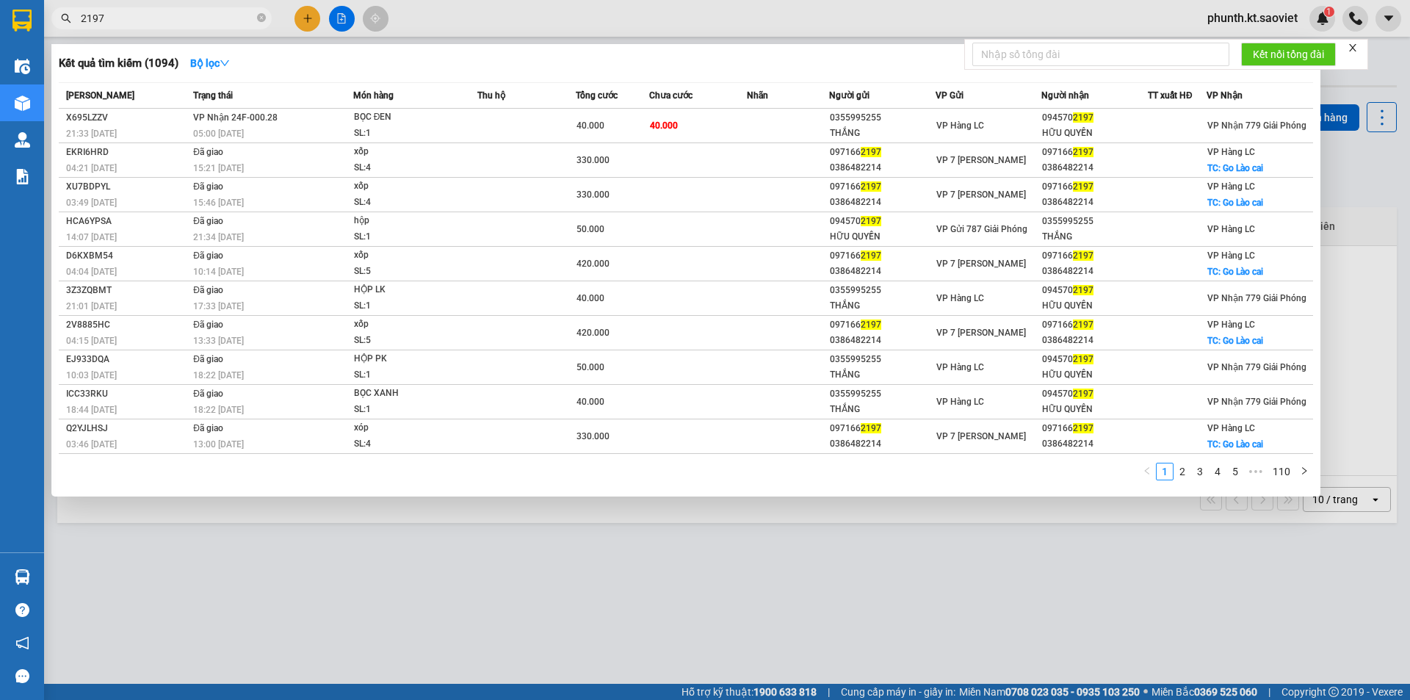
click at [126, 18] on input "2197" at bounding box center [167, 18] width 173 height 16
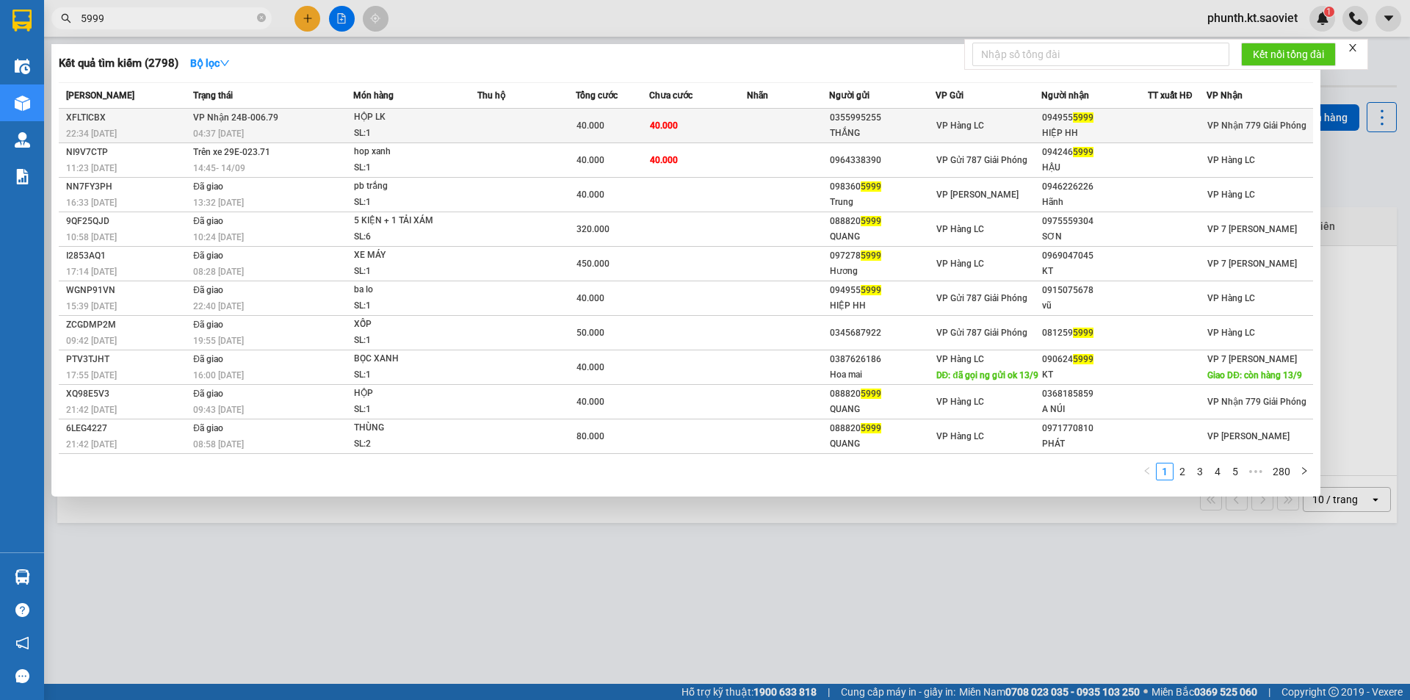
click at [210, 117] on span "VP Nhận 24B-006.79" at bounding box center [235, 117] width 85 height 10
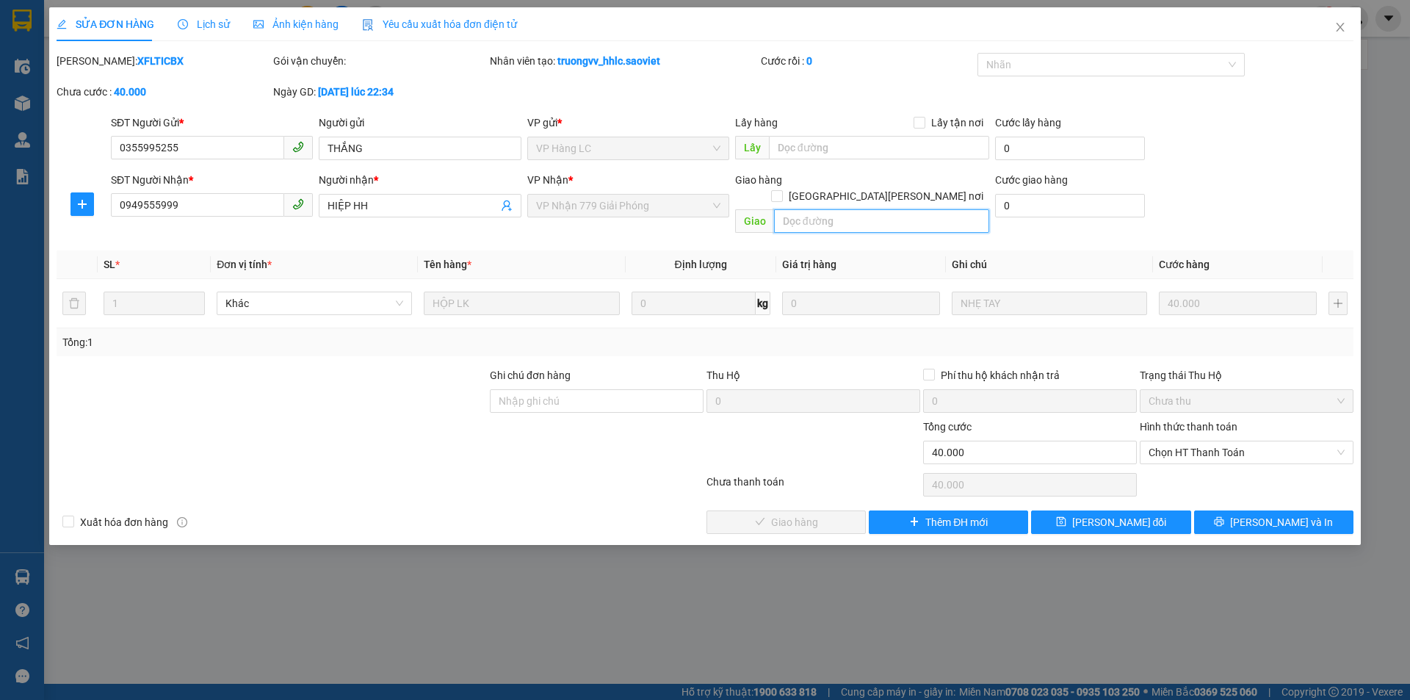
click at [788, 209] on input "text" at bounding box center [881, 220] width 215 height 23
paste input "còn 14/9"
click at [1059, 510] on button "[PERSON_NAME] đổi" at bounding box center [1110, 521] width 159 height 23
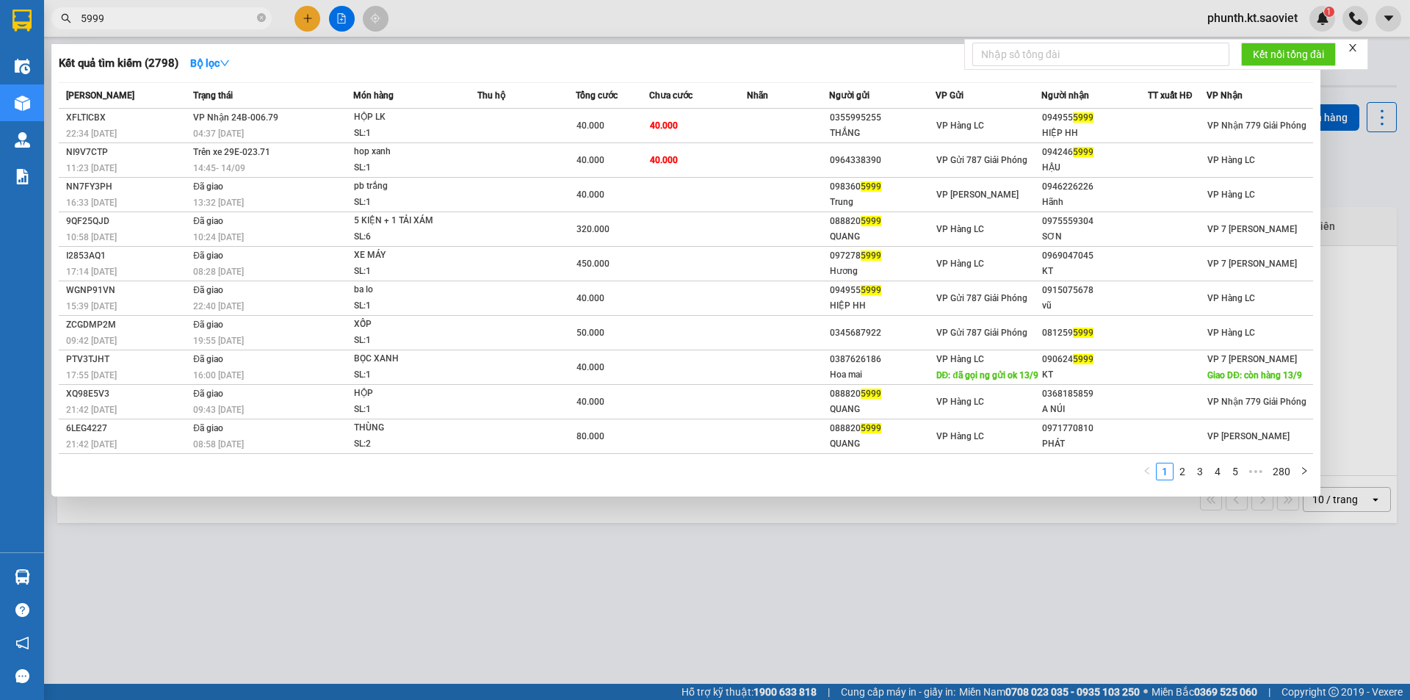
click at [112, 16] on input "5999" at bounding box center [167, 18] width 173 height 16
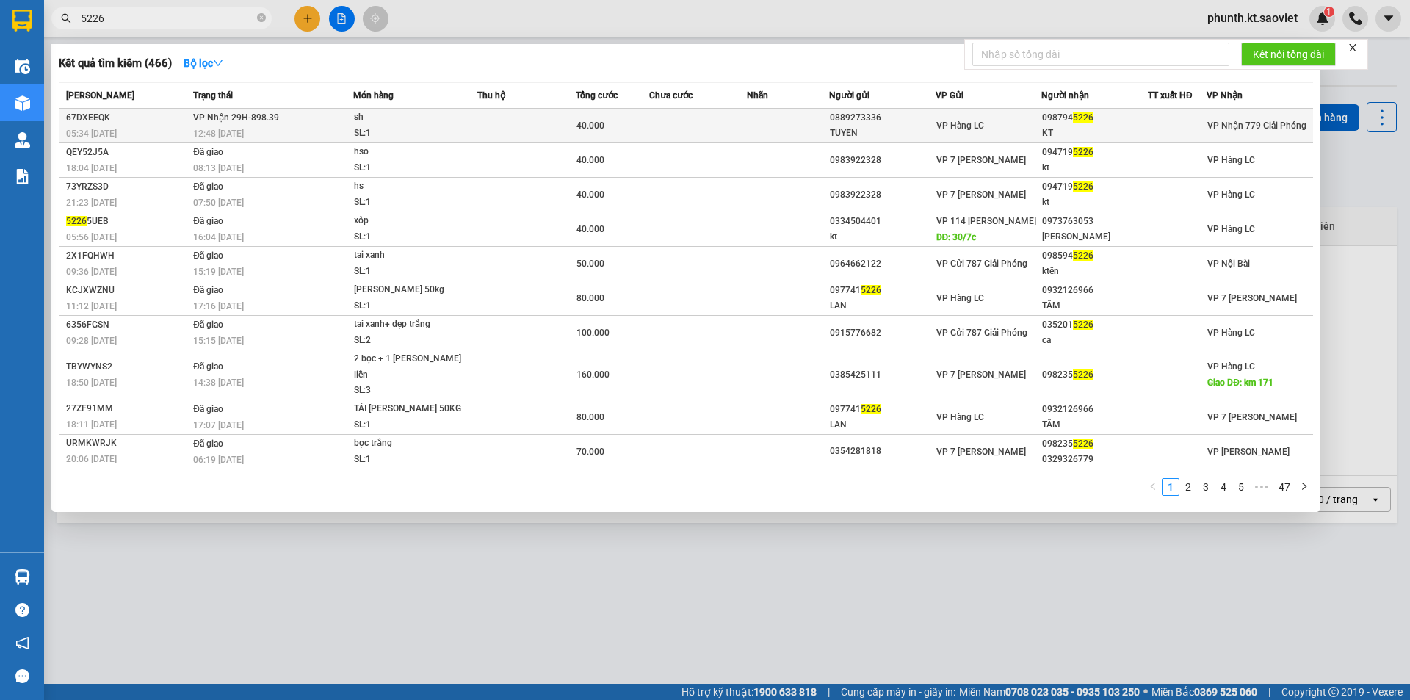
click at [417, 127] on div "SL: 1" at bounding box center [409, 134] width 110 height 16
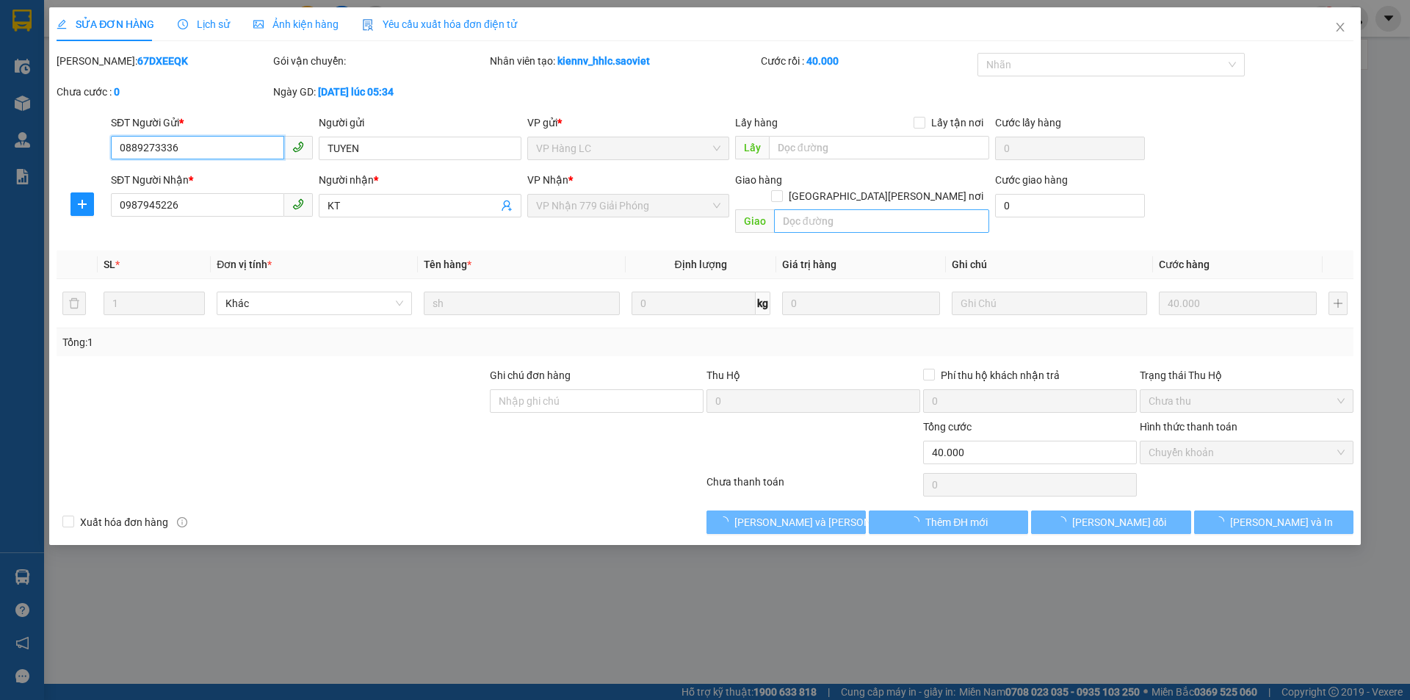
click at [809, 209] on input "text" at bounding box center [881, 220] width 215 height 23
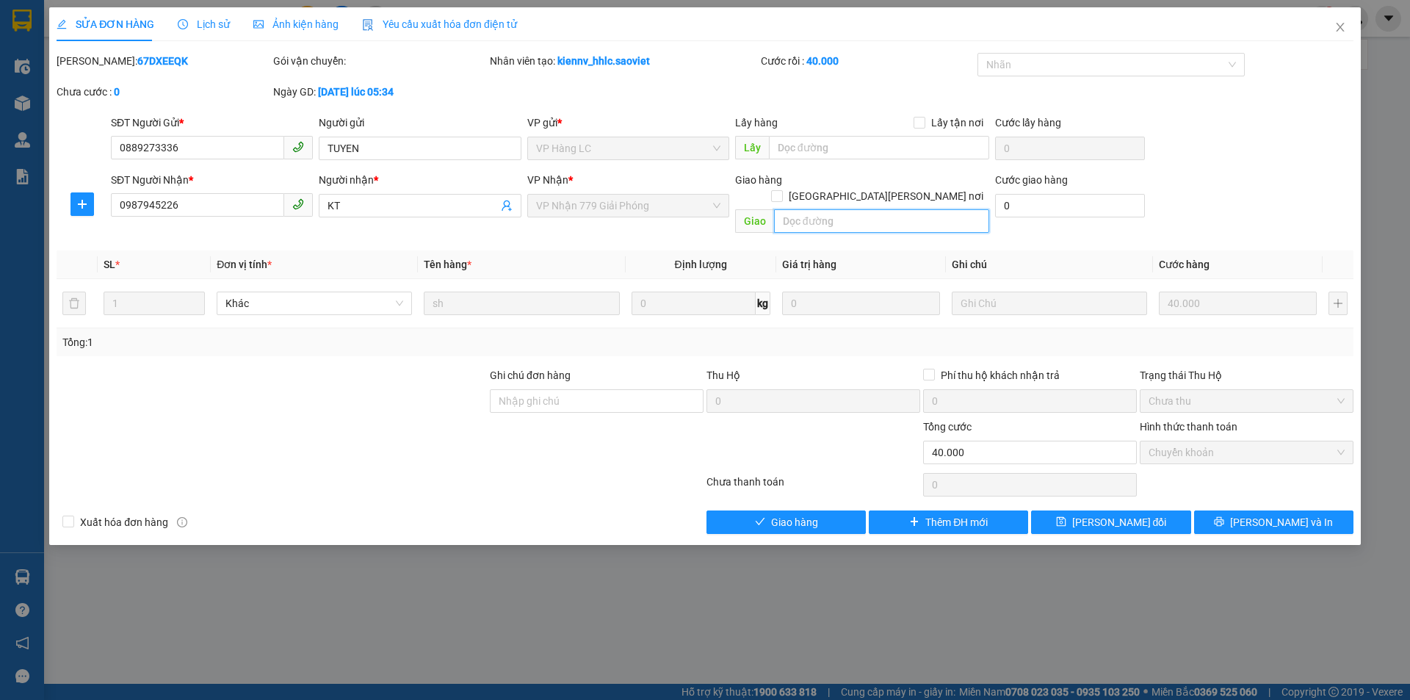
paste input "còn 14/9"
click at [1136, 514] on span "[PERSON_NAME] đổi" at bounding box center [1119, 522] width 95 height 16
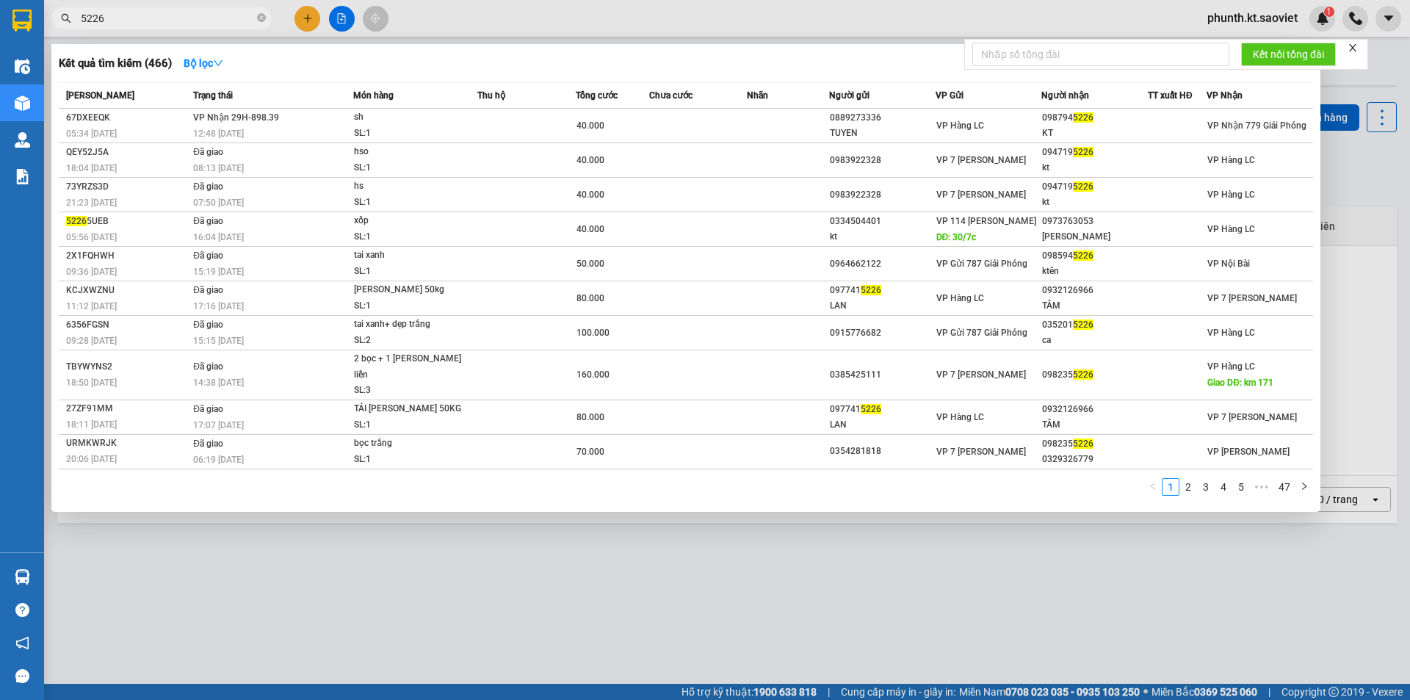
click at [125, 22] on input "5226" at bounding box center [167, 18] width 173 height 16
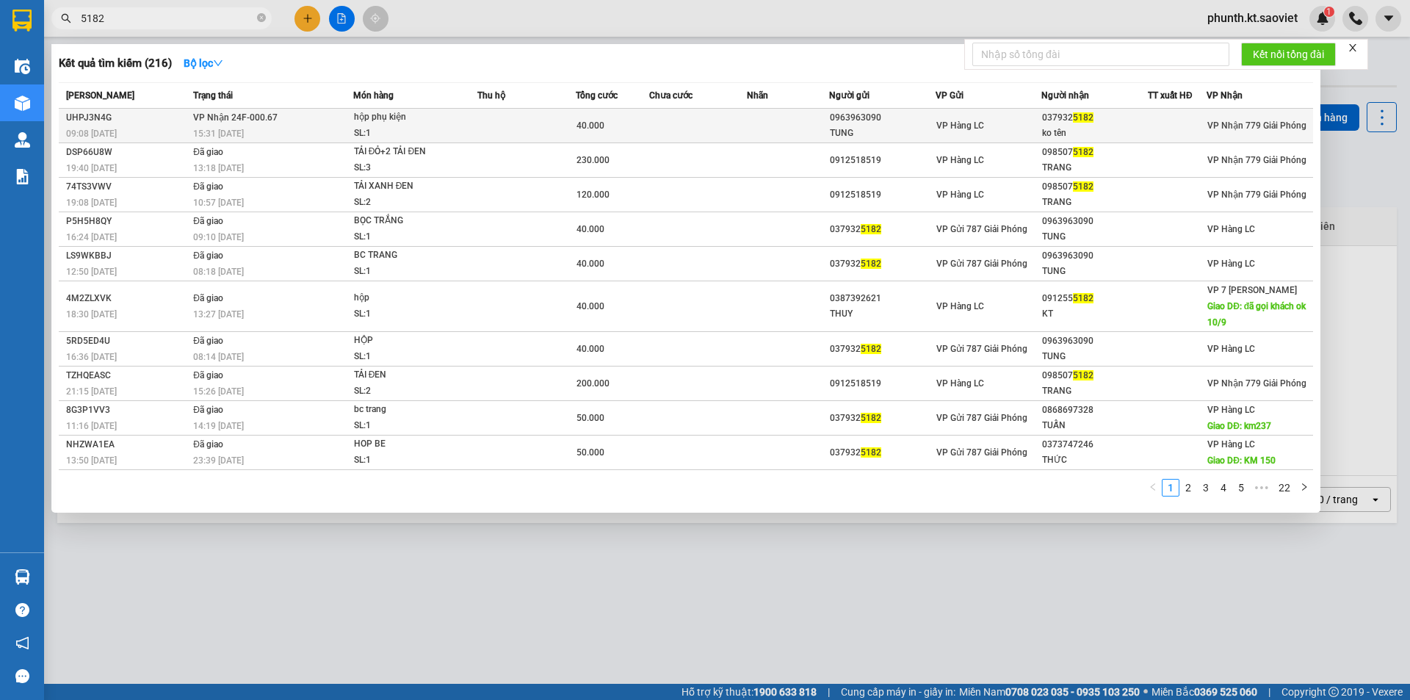
click at [197, 120] on span "VP Nhận 24F-000.67" at bounding box center [235, 117] width 84 height 10
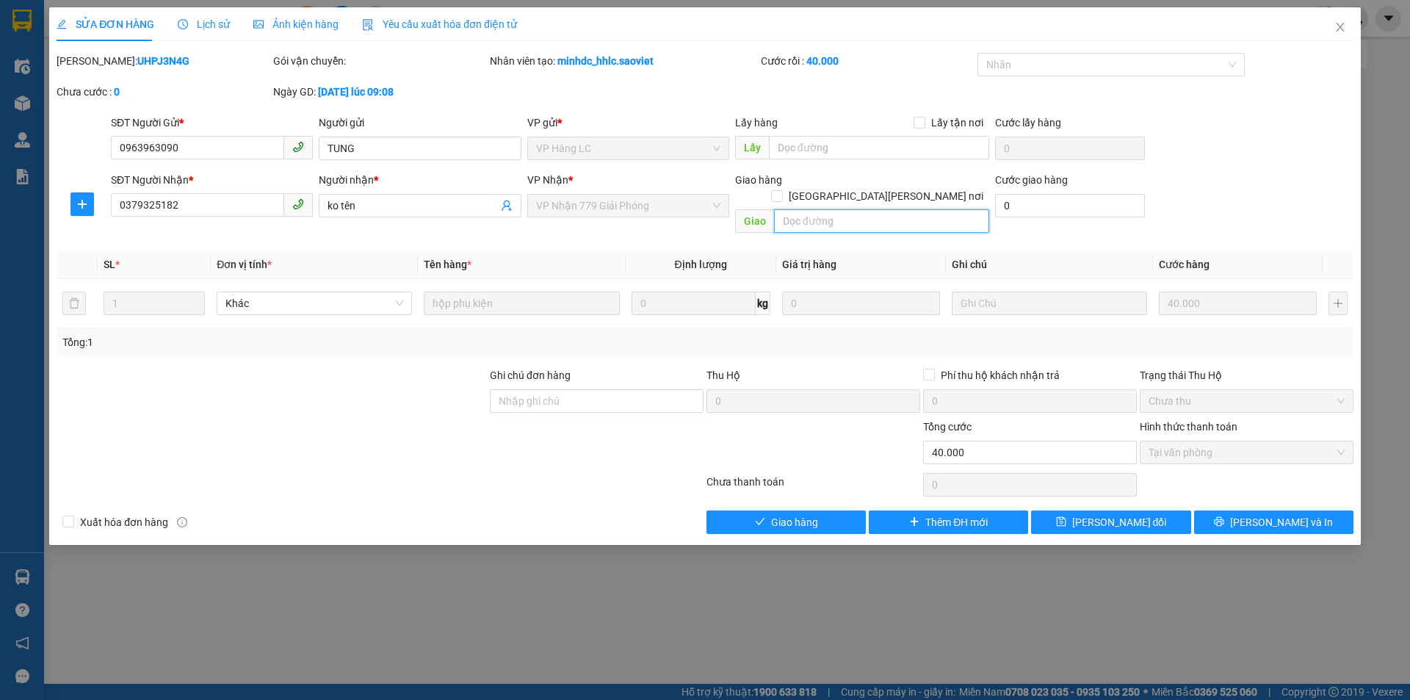
click at [792, 209] on input "text" at bounding box center [881, 220] width 215 height 23
paste input "còn 14/9"
click at [1054, 510] on button "[PERSON_NAME] đổi" at bounding box center [1110, 521] width 159 height 23
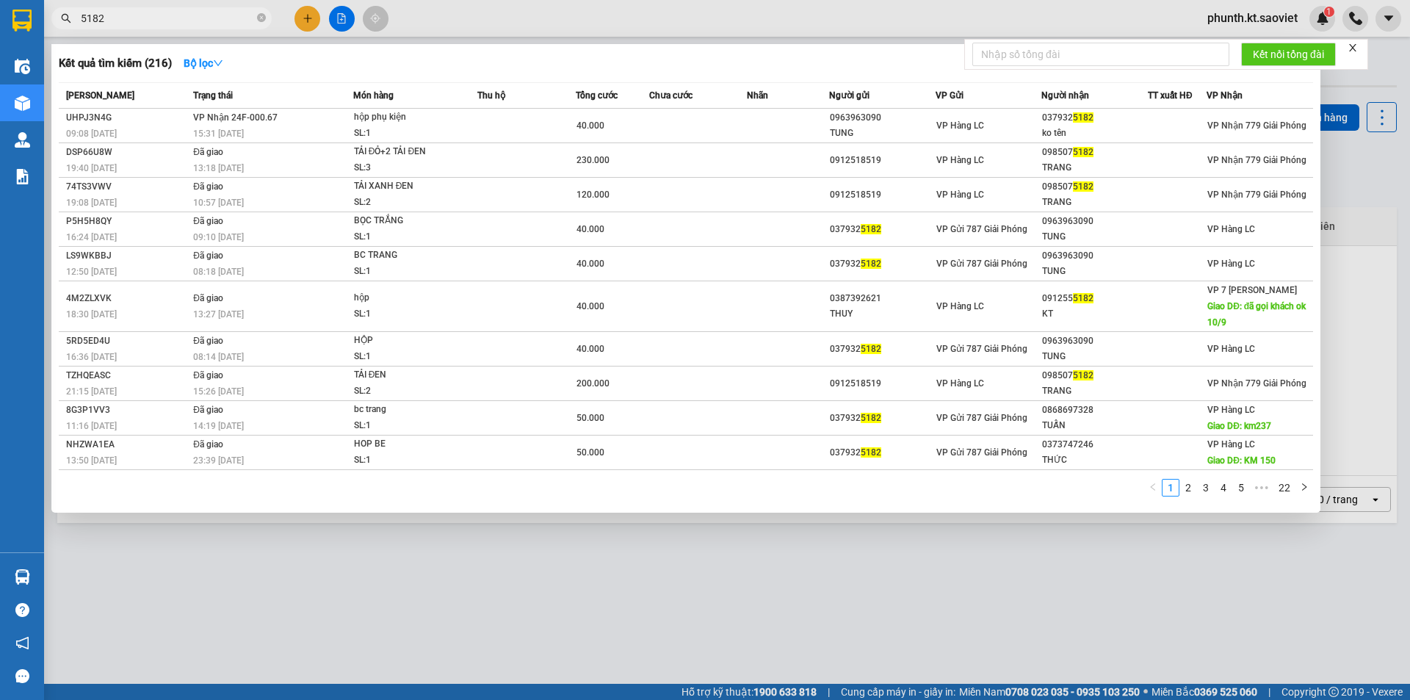
click at [134, 19] on input "5182" at bounding box center [167, 18] width 173 height 16
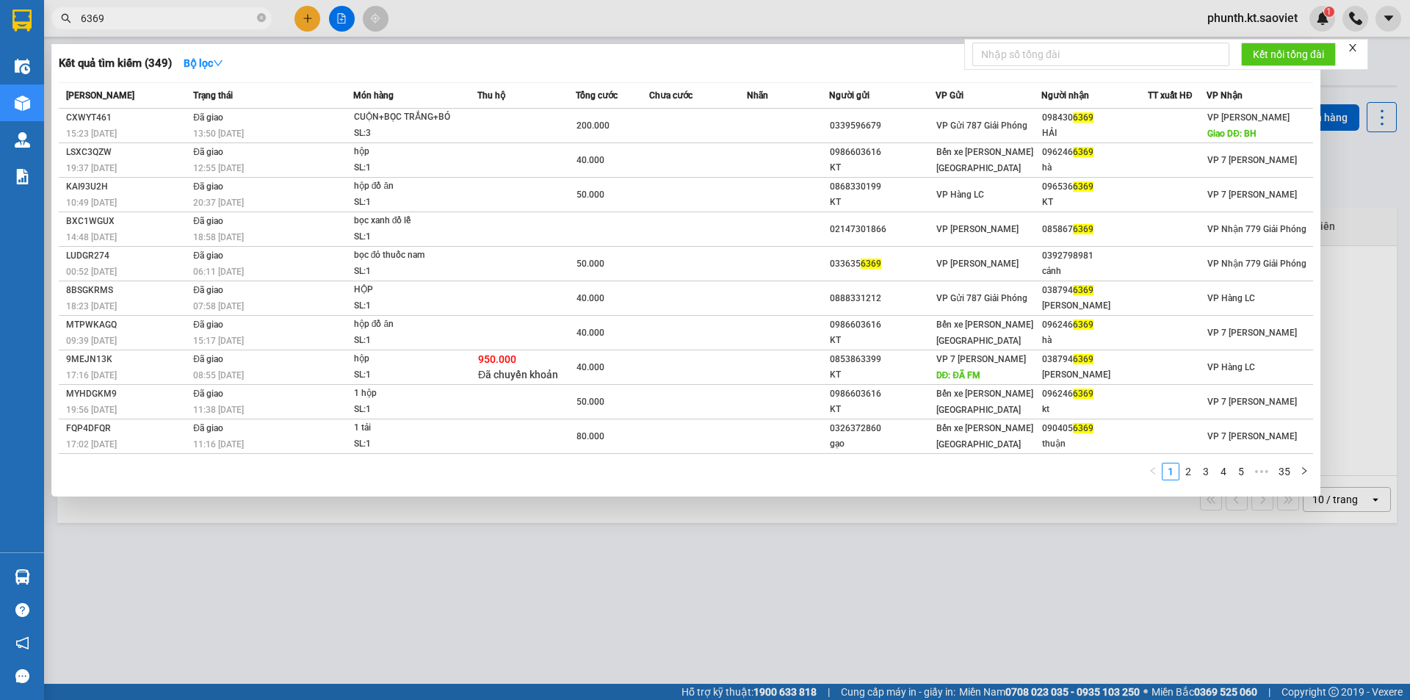
click at [114, 20] on input "6369" at bounding box center [167, 18] width 173 height 16
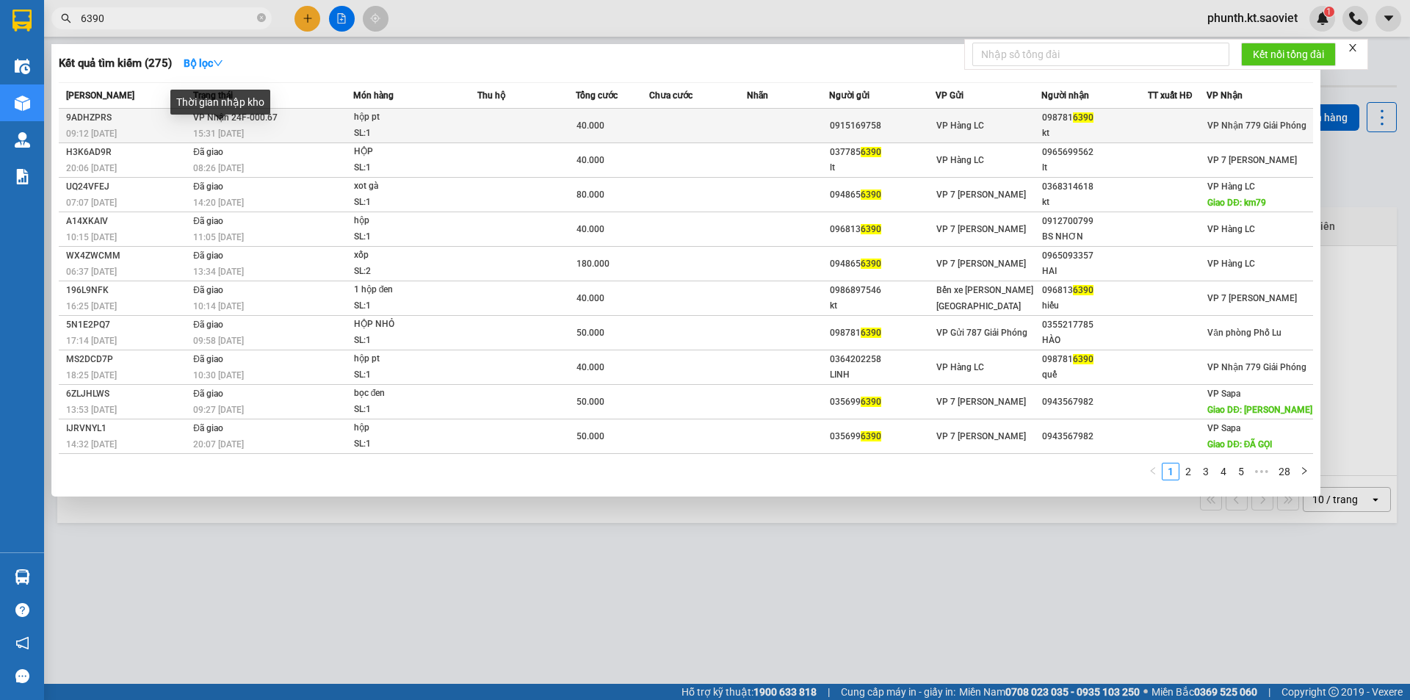
click at [235, 129] on span "15:31 - 12/09" at bounding box center [218, 133] width 51 height 10
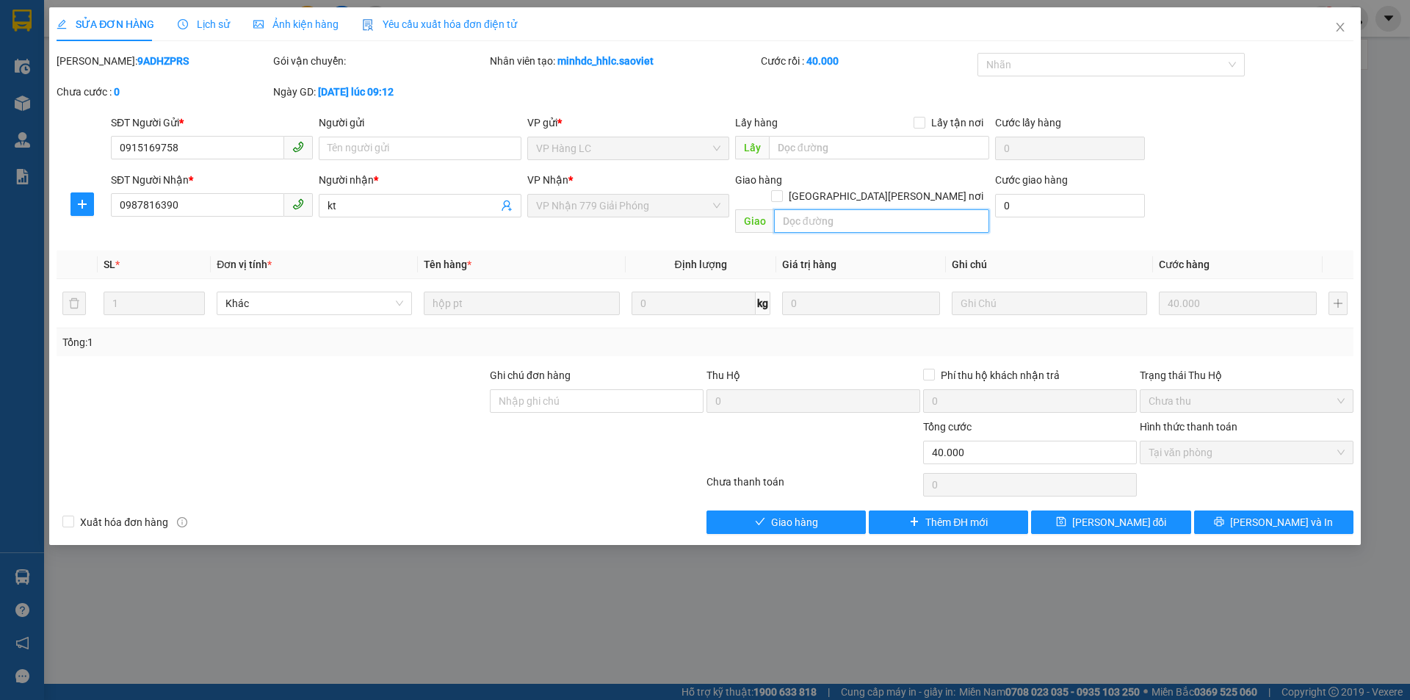
click at [797, 210] on input "text" at bounding box center [881, 220] width 215 height 23
paste input "còn 14/9"
click at [1115, 514] on span "[PERSON_NAME] đổi" at bounding box center [1119, 522] width 95 height 16
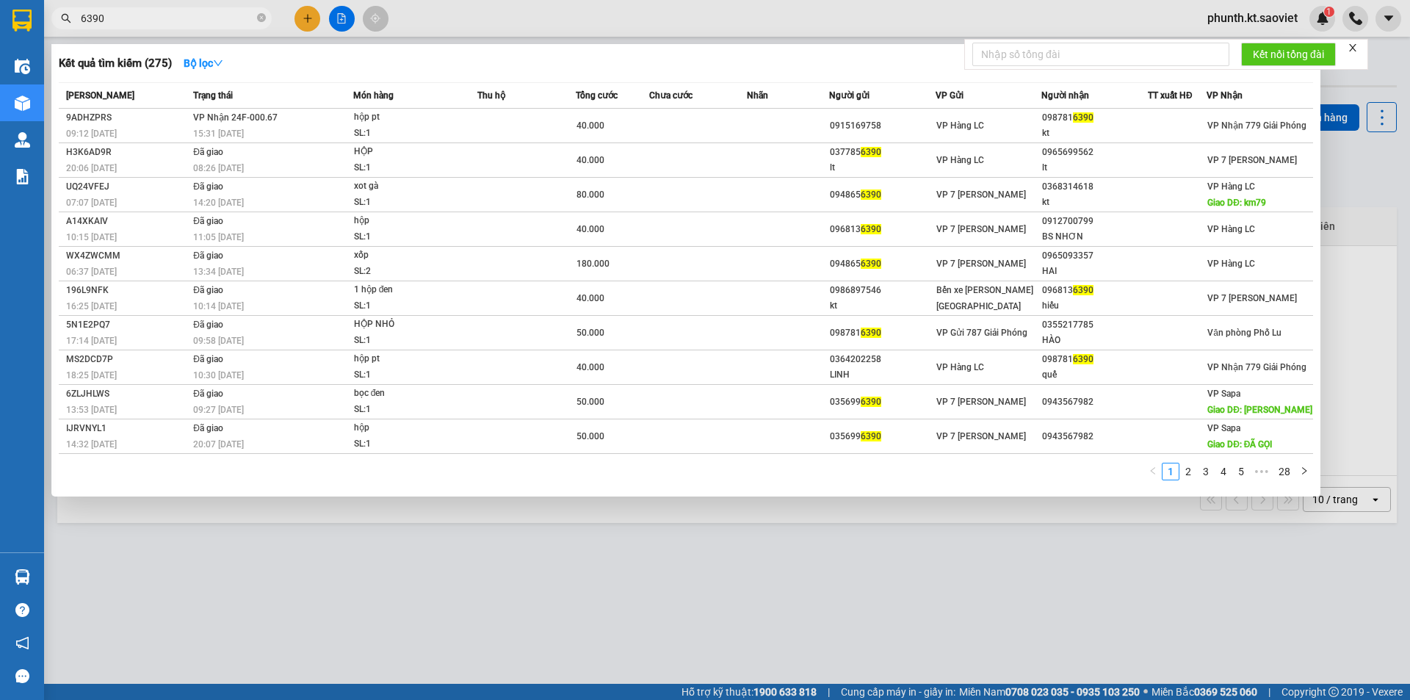
click at [119, 19] on input "6390" at bounding box center [167, 18] width 173 height 16
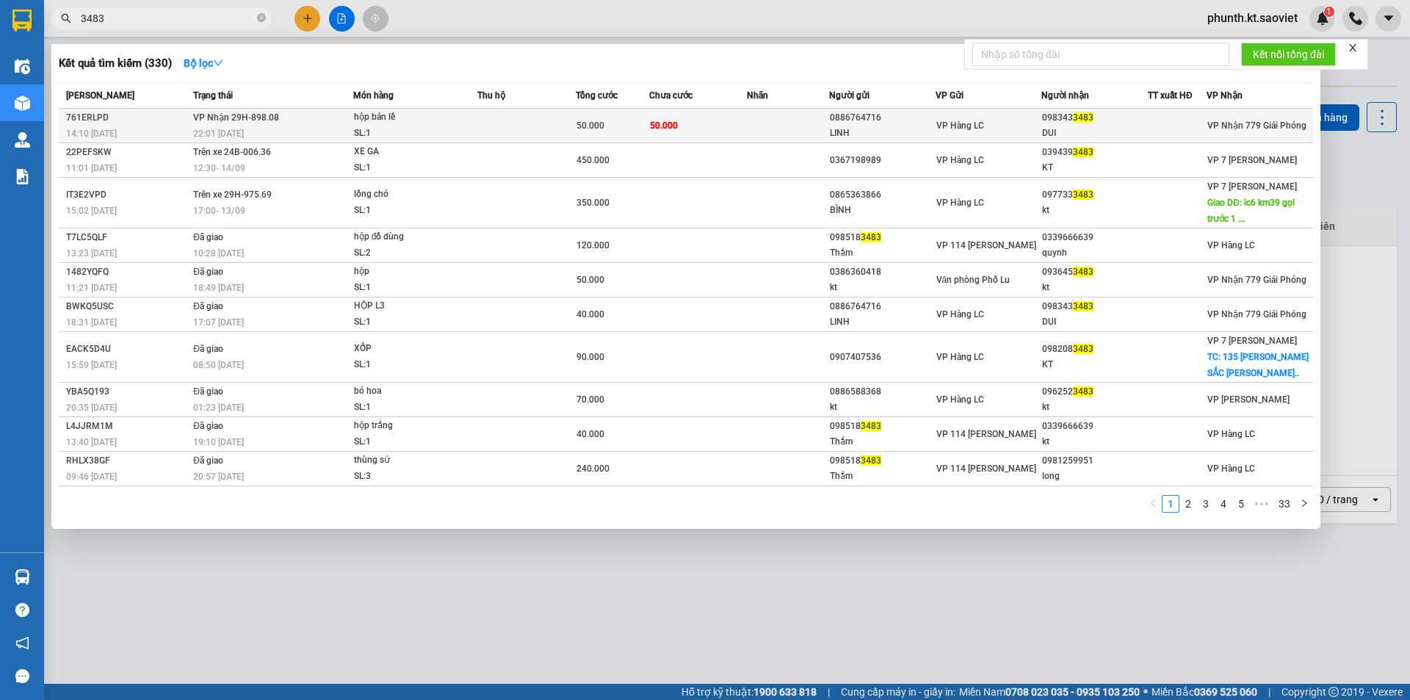
click at [271, 135] on div "22:01 [DATE]" at bounding box center [272, 134] width 159 height 16
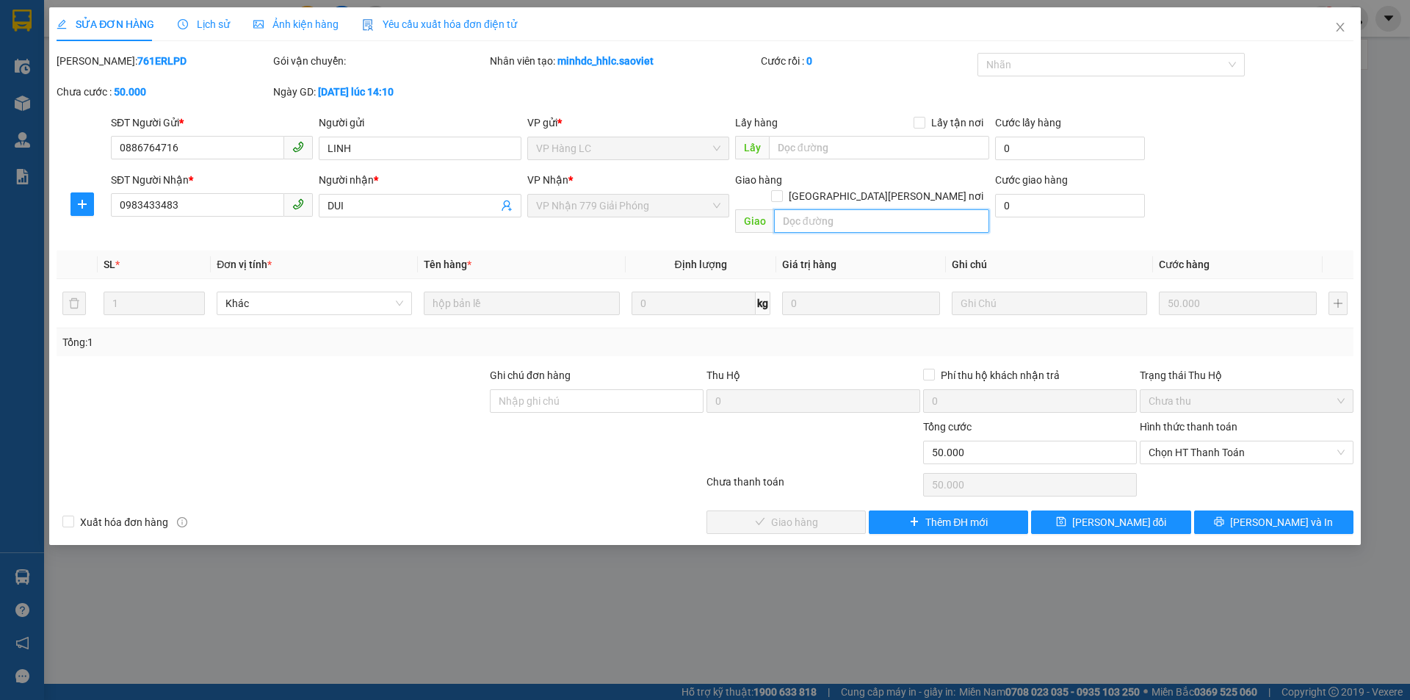
click at [809, 209] on input "text" at bounding box center [881, 220] width 215 height 23
paste input "còn 14/9"
click at [1052, 510] on button "[PERSON_NAME] đổi" at bounding box center [1110, 521] width 159 height 23
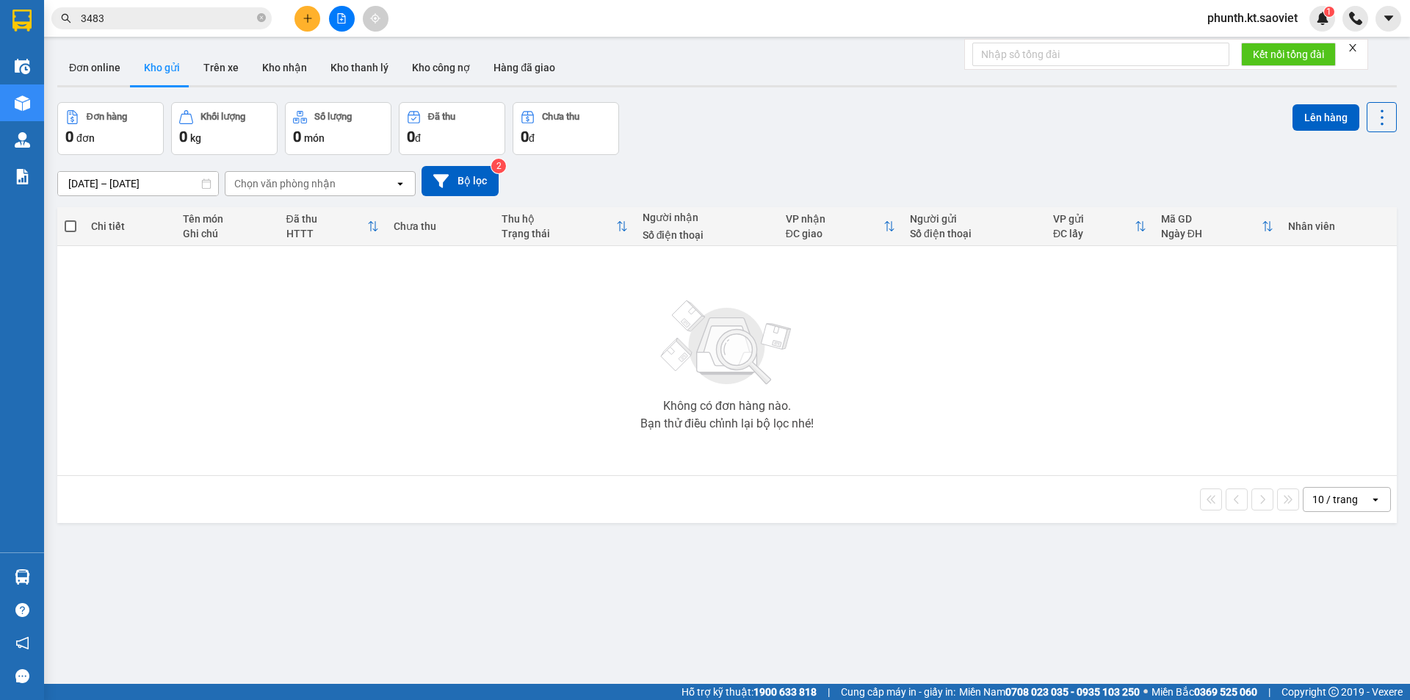
click at [120, 21] on input "3483" at bounding box center [167, 18] width 173 height 16
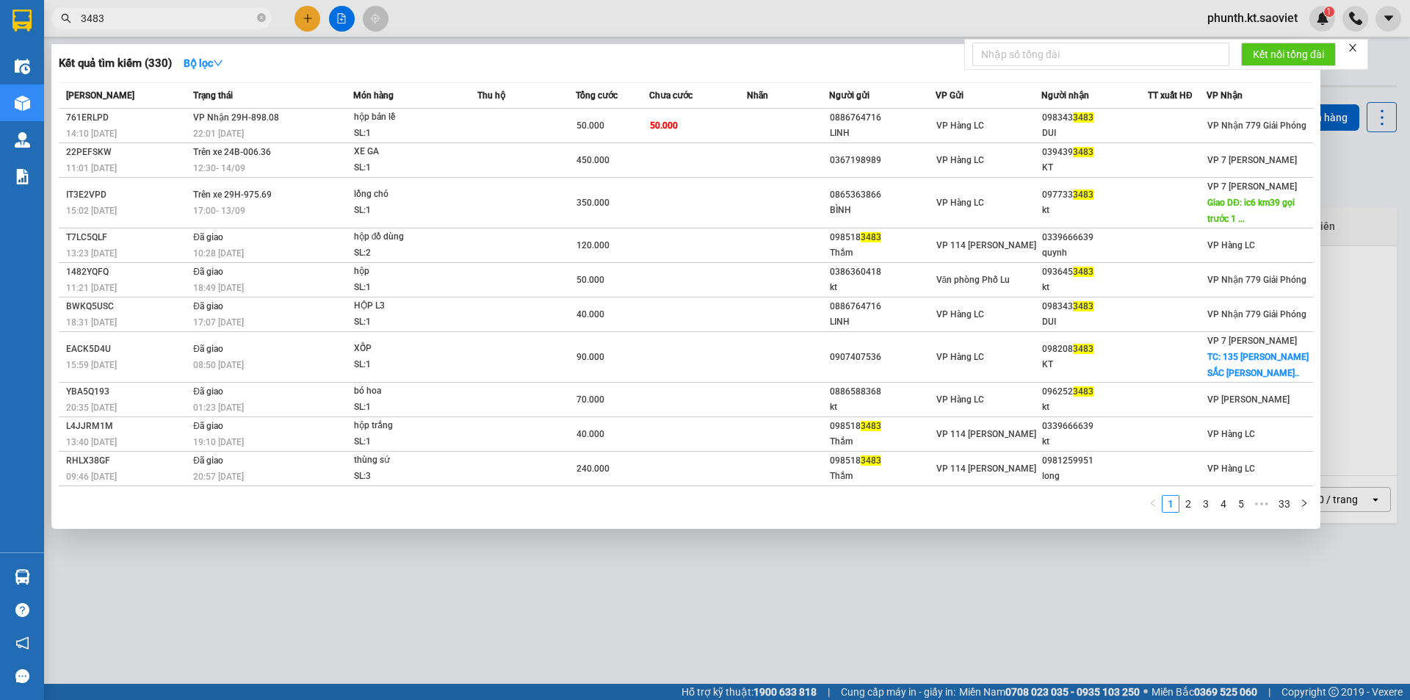
click at [120, 21] on input "3483" at bounding box center [167, 18] width 173 height 16
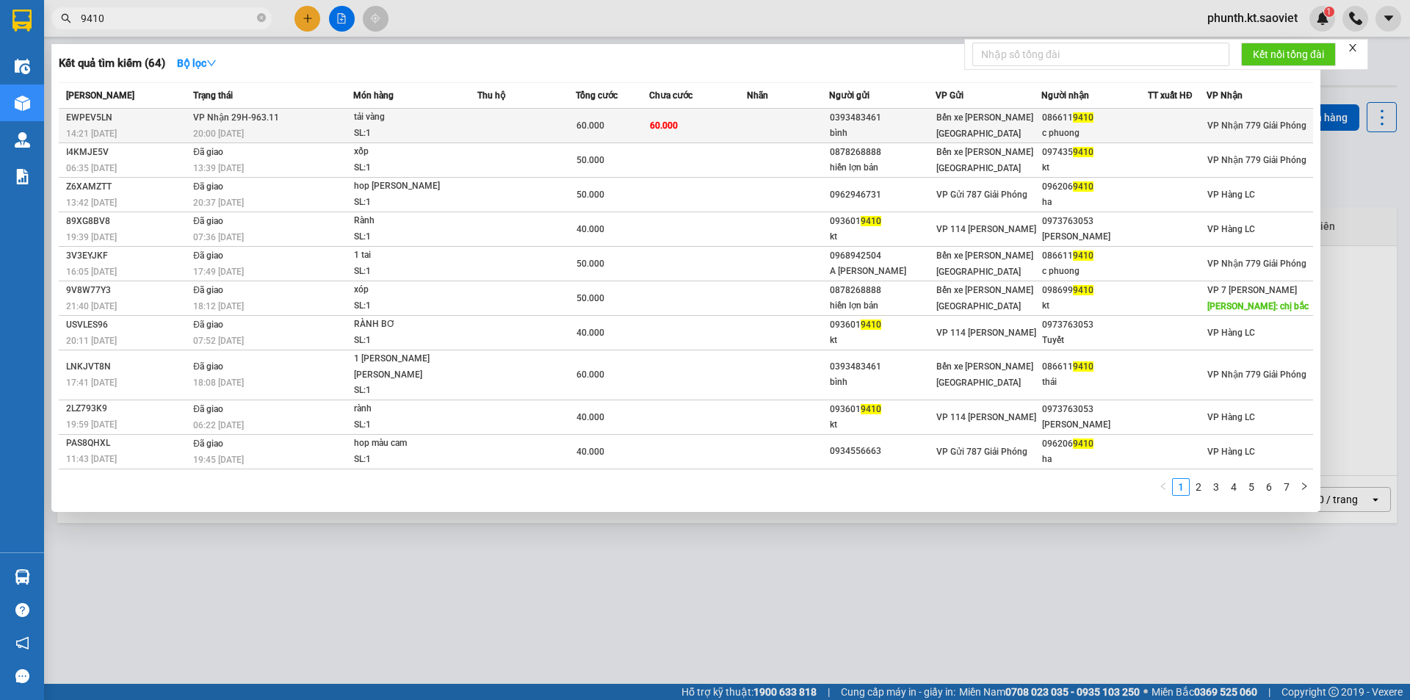
click at [120, 126] on div "14:21 [DATE]" at bounding box center [127, 134] width 123 height 16
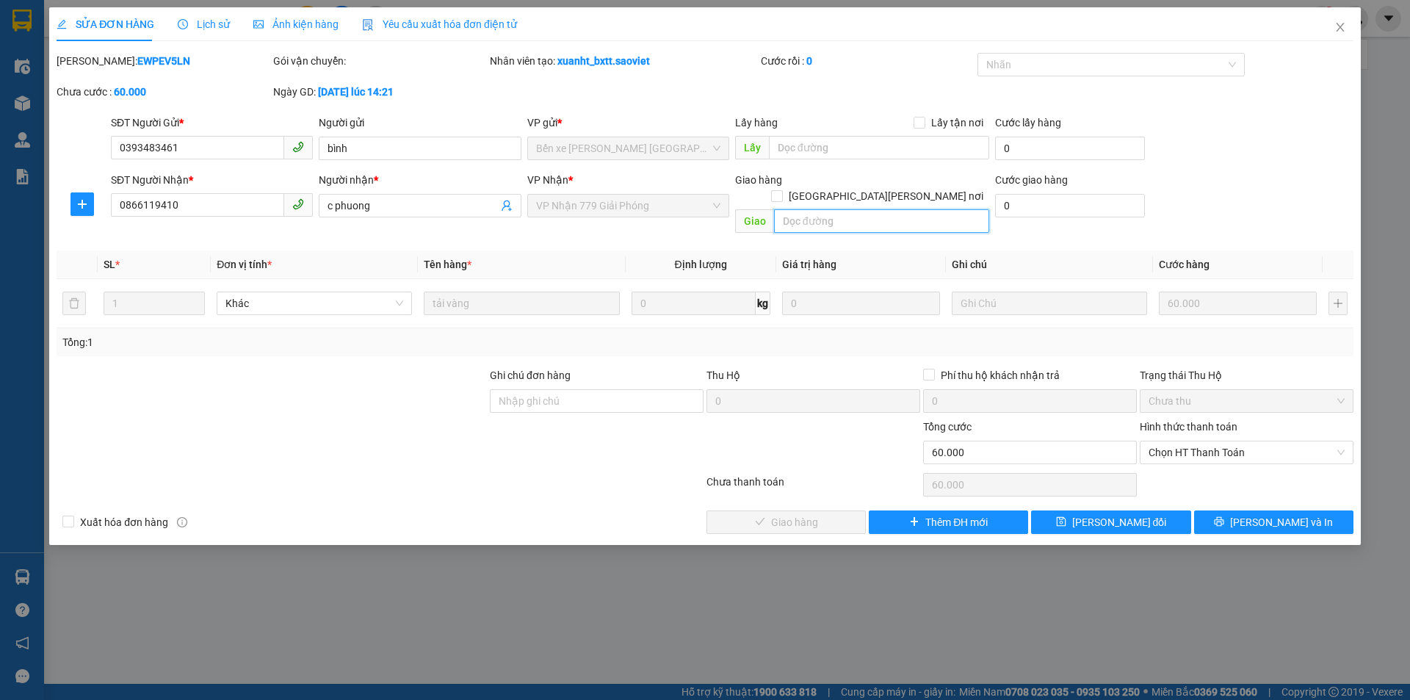
click at [819, 209] on input "text" at bounding box center [881, 220] width 215 height 23
paste input "còn 14/9"
click at [1108, 514] on span "[PERSON_NAME] đổi" at bounding box center [1119, 522] width 95 height 16
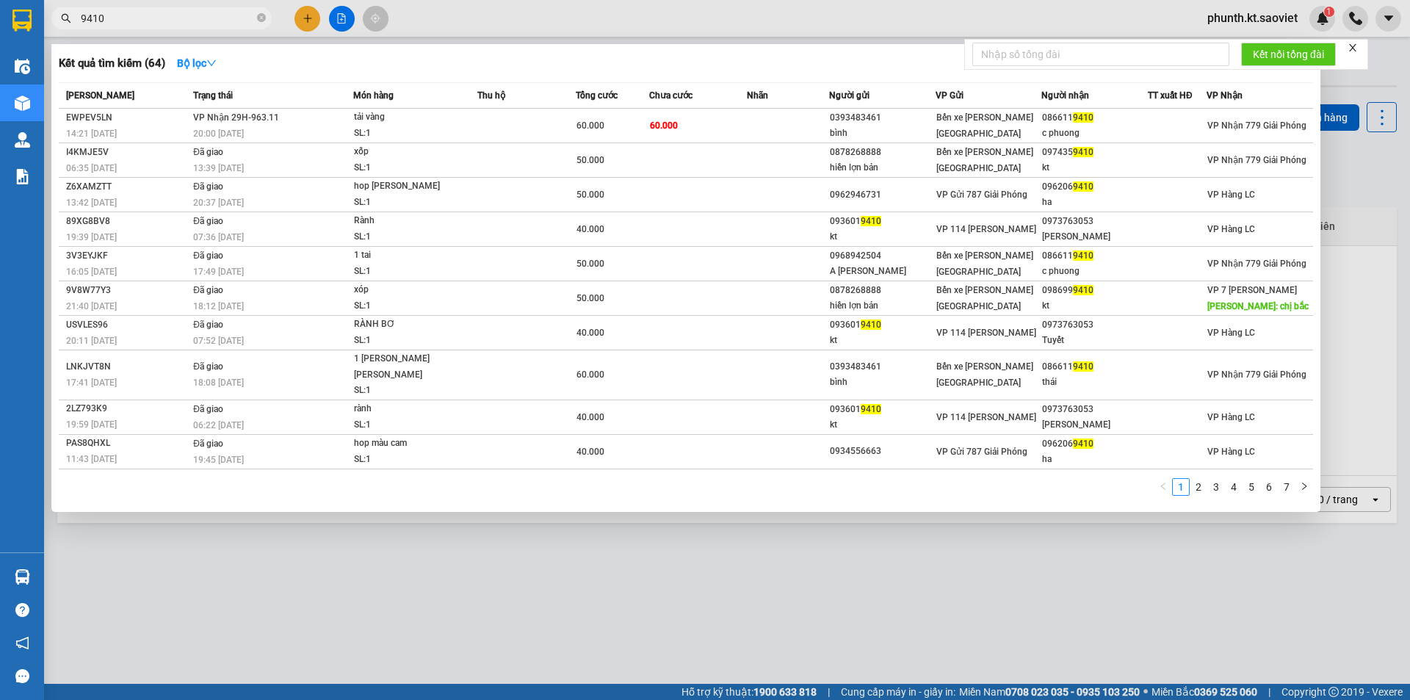
click at [127, 16] on input "9410" at bounding box center [167, 18] width 173 height 16
type input "1990"
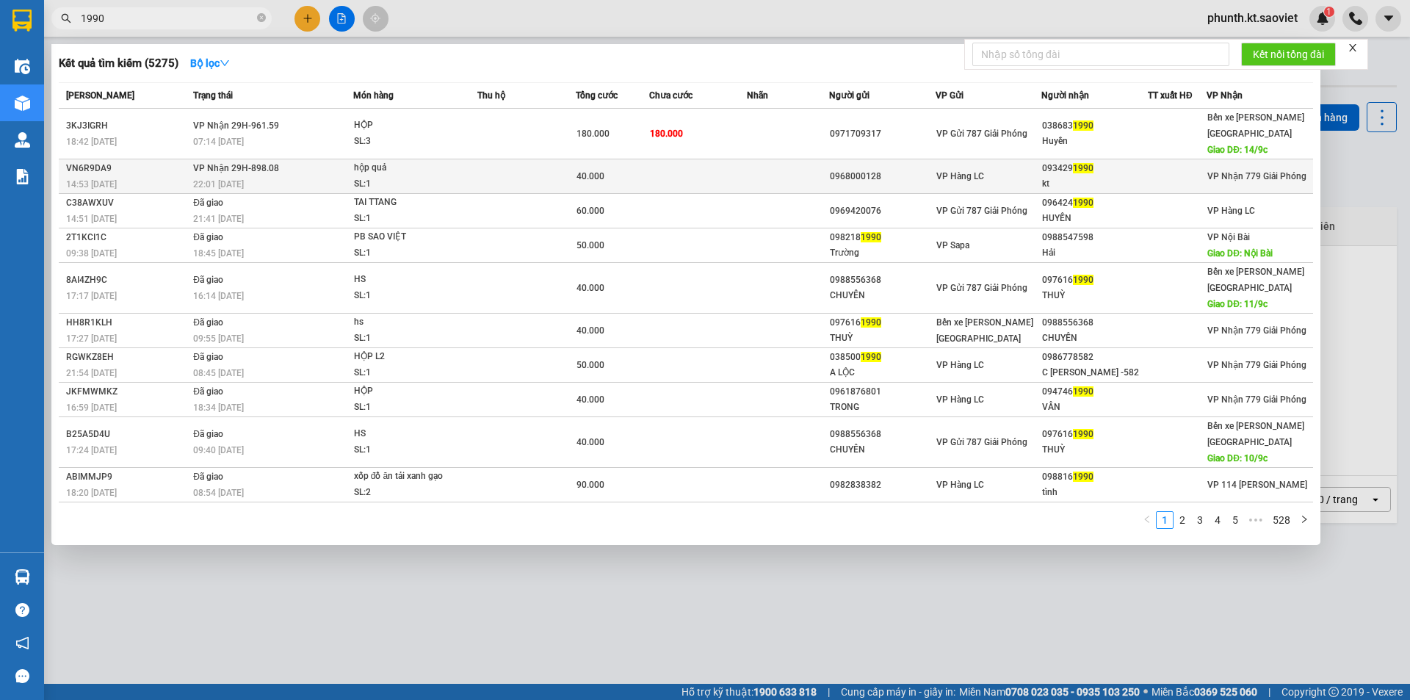
click at [246, 176] on div "22:01 [DATE]" at bounding box center [272, 184] width 159 height 16
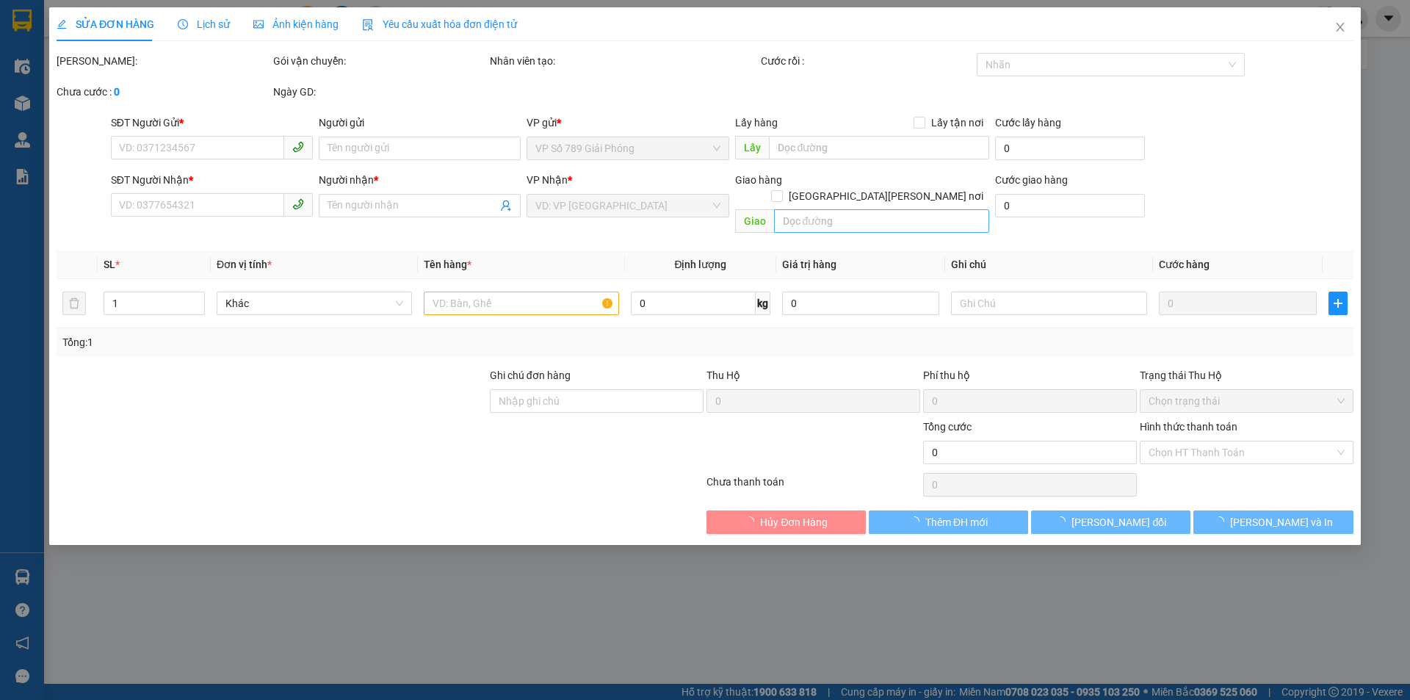
type input "0968000128"
type input "0934291990"
type input "kt"
type input "40.000"
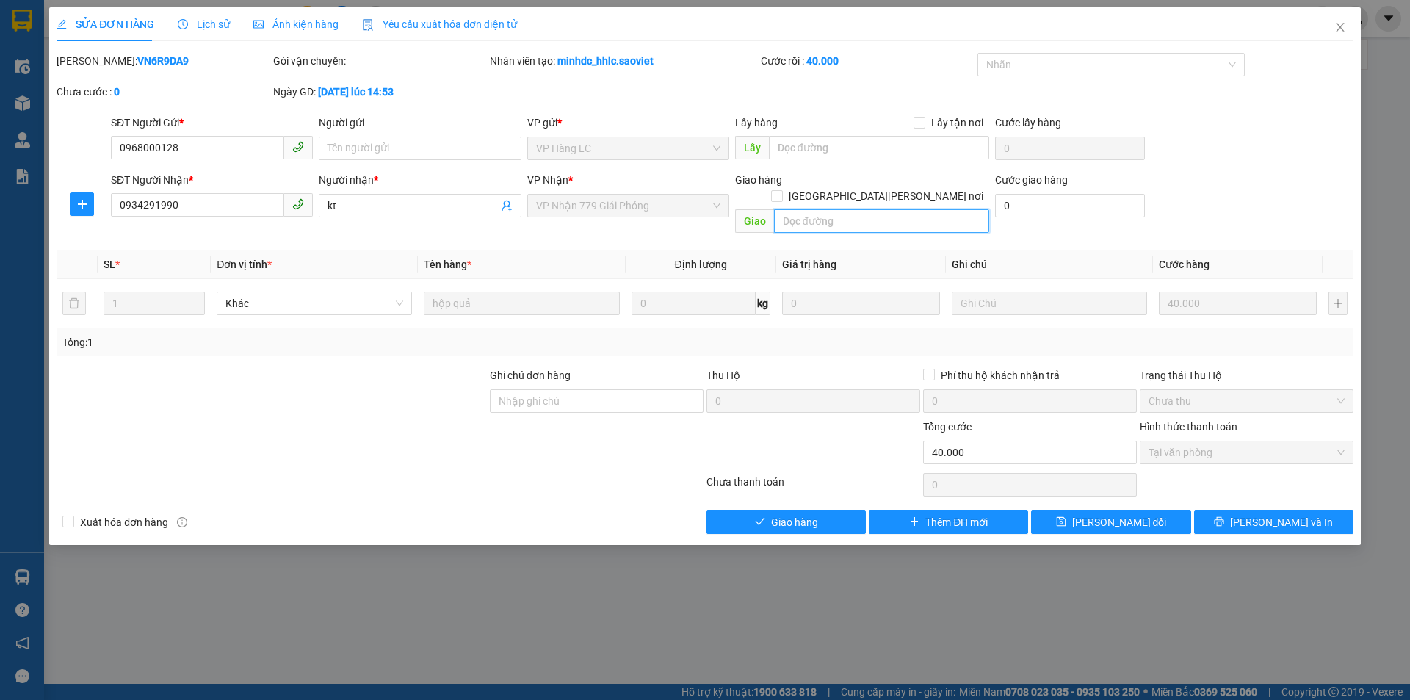
click at [824, 209] on input "text" at bounding box center [881, 220] width 215 height 23
paste input "còn 14/9"
type input "còn 14/9"
click at [1127, 514] on span "[PERSON_NAME] đổi" at bounding box center [1119, 522] width 95 height 16
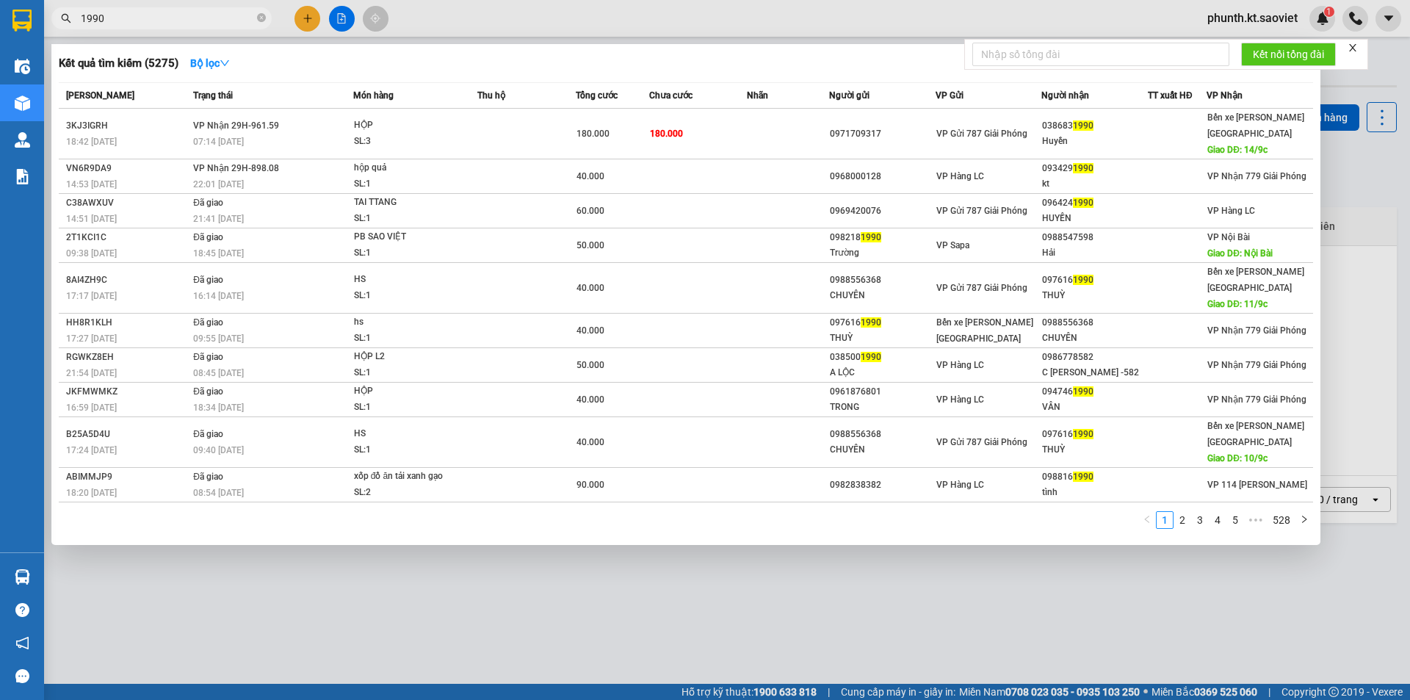
click at [139, 19] on input "1990" at bounding box center [167, 18] width 173 height 16
type input "5315"
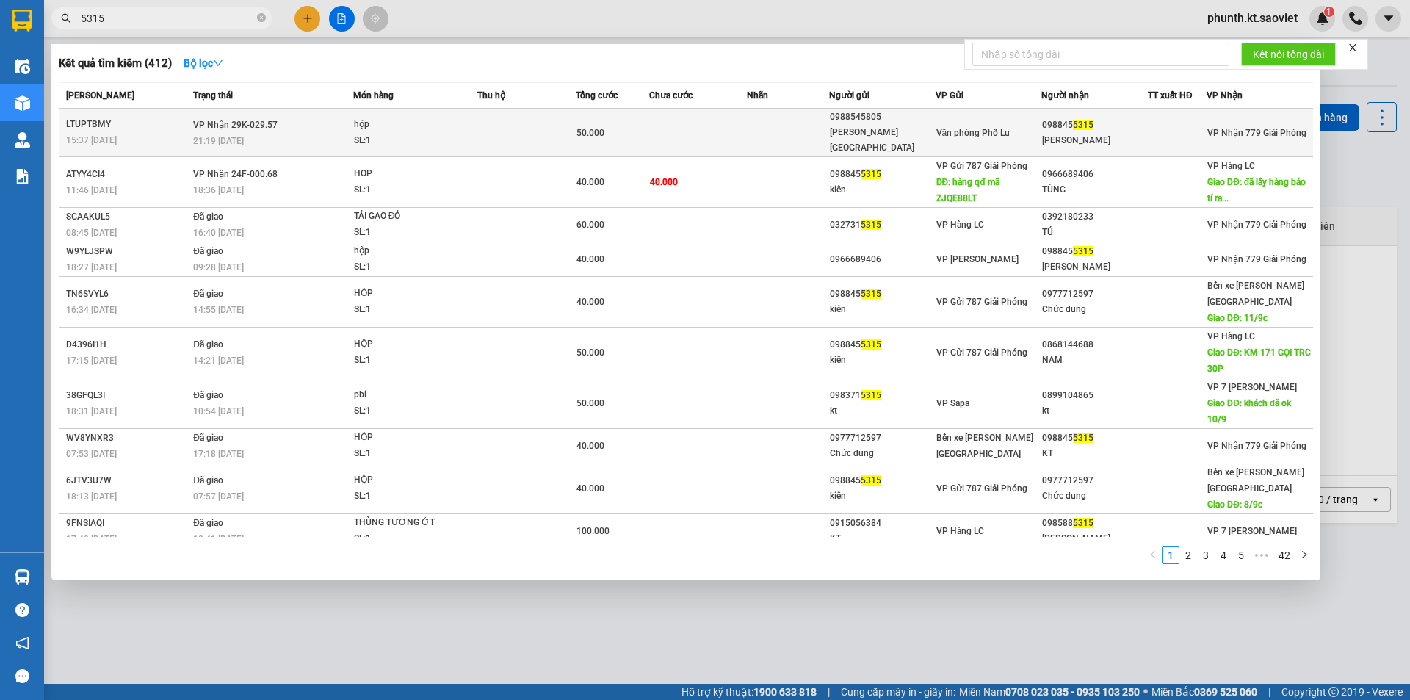
click at [411, 138] on div "SL: 1" at bounding box center [409, 141] width 110 height 16
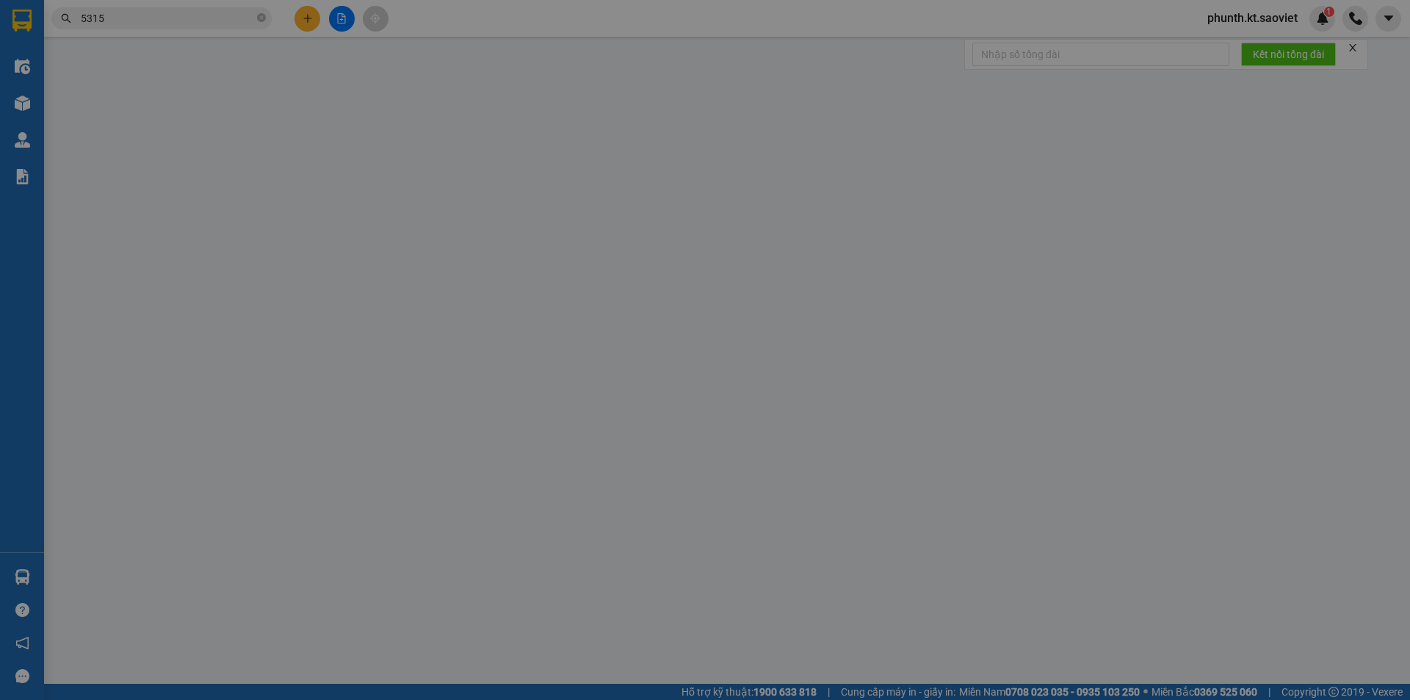
type input "0988545805"
type input "[PERSON_NAME][GEOGRAPHIC_DATA]"
type input "0988455315"
type input "[PERSON_NAME]"
type input "50.000"
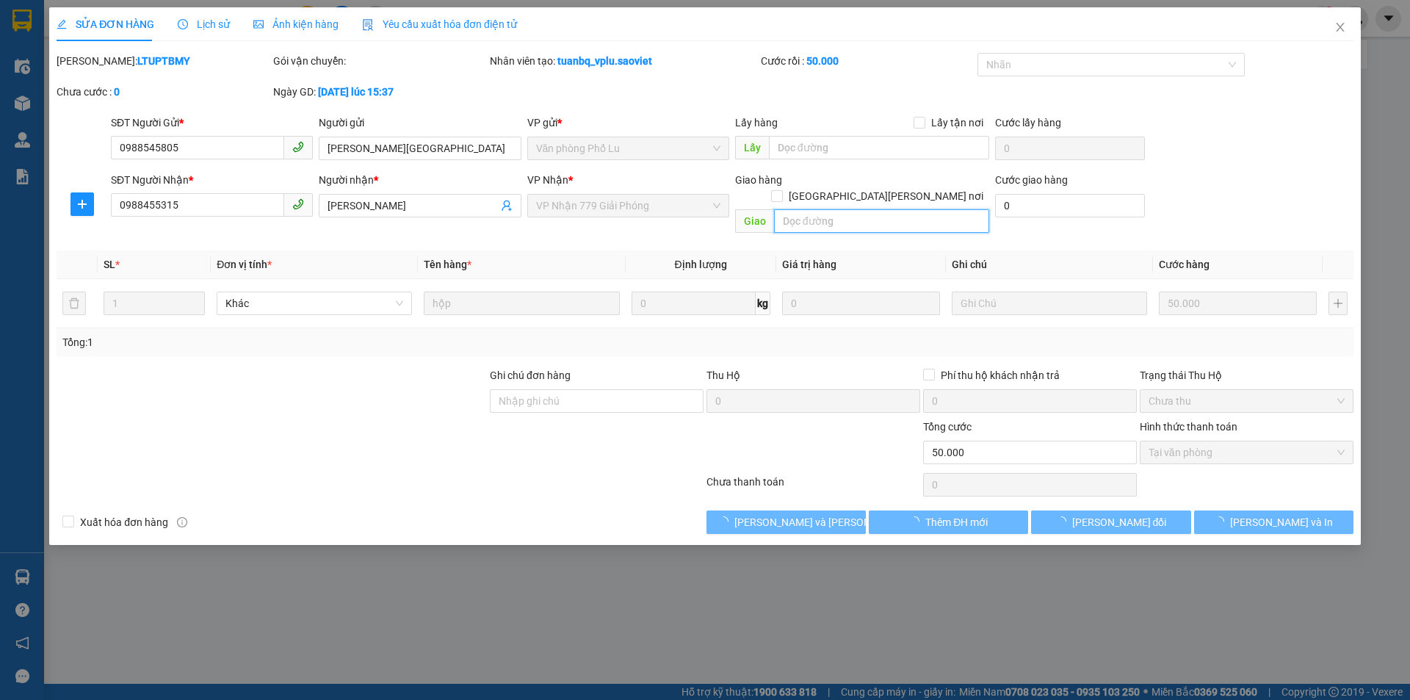
click at [794, 209] on input "text" at bounding box center [881, 220] width 215 height 23
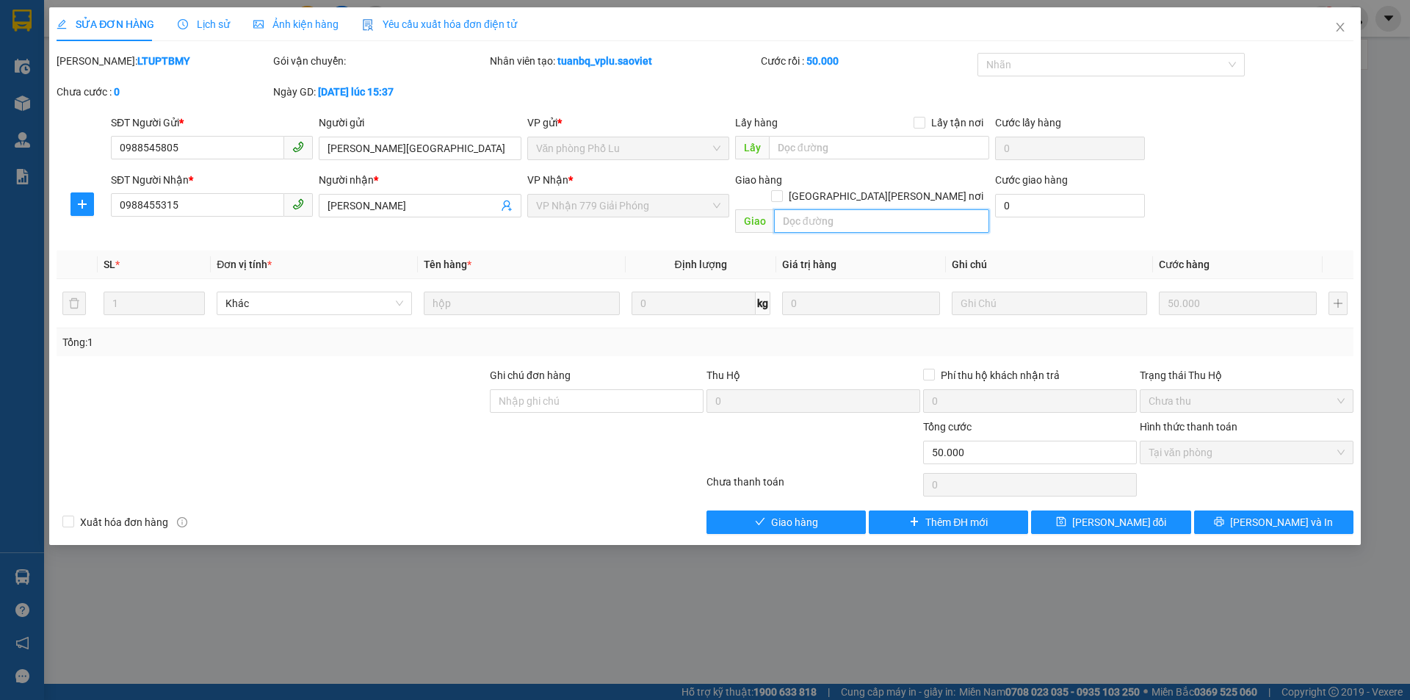
paste input "còn 14/9"
type input "còn 14/9"
click at [1089, 510] on button "[PERSON_NAME] đổi" at bounding box center [1110, 521] width 159 height 23
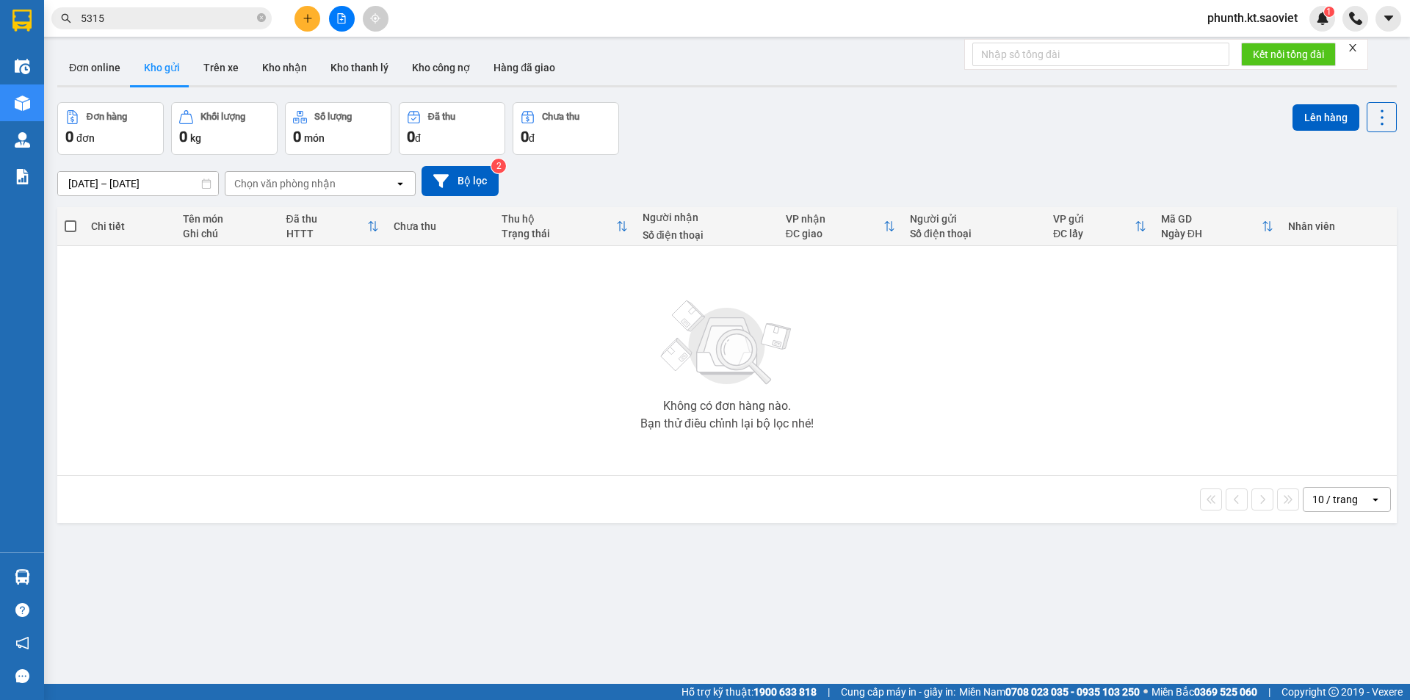
click at [120, 21] on input "5315" at bounding box center [167, 18] width 173 height 16
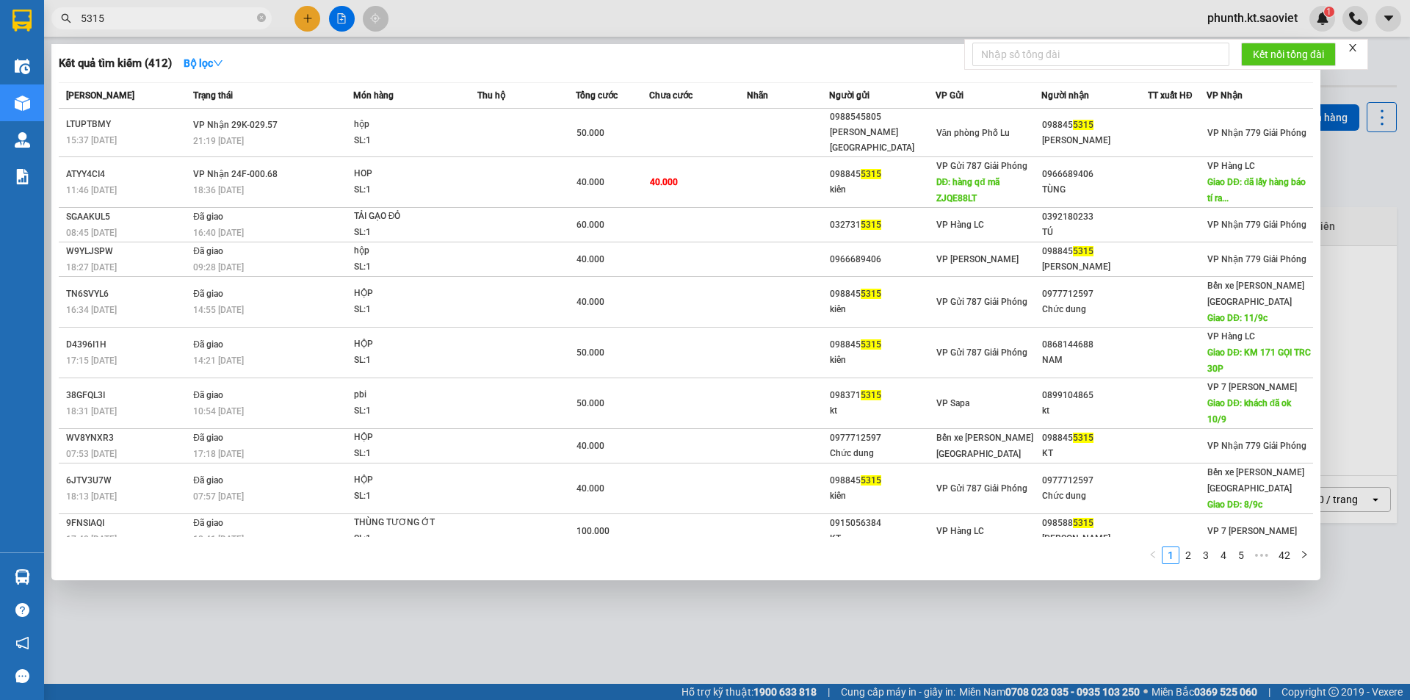
click at [120, 21] on input "5315" at bounding box center [167, 18] width 173 height 16
type input "1048"
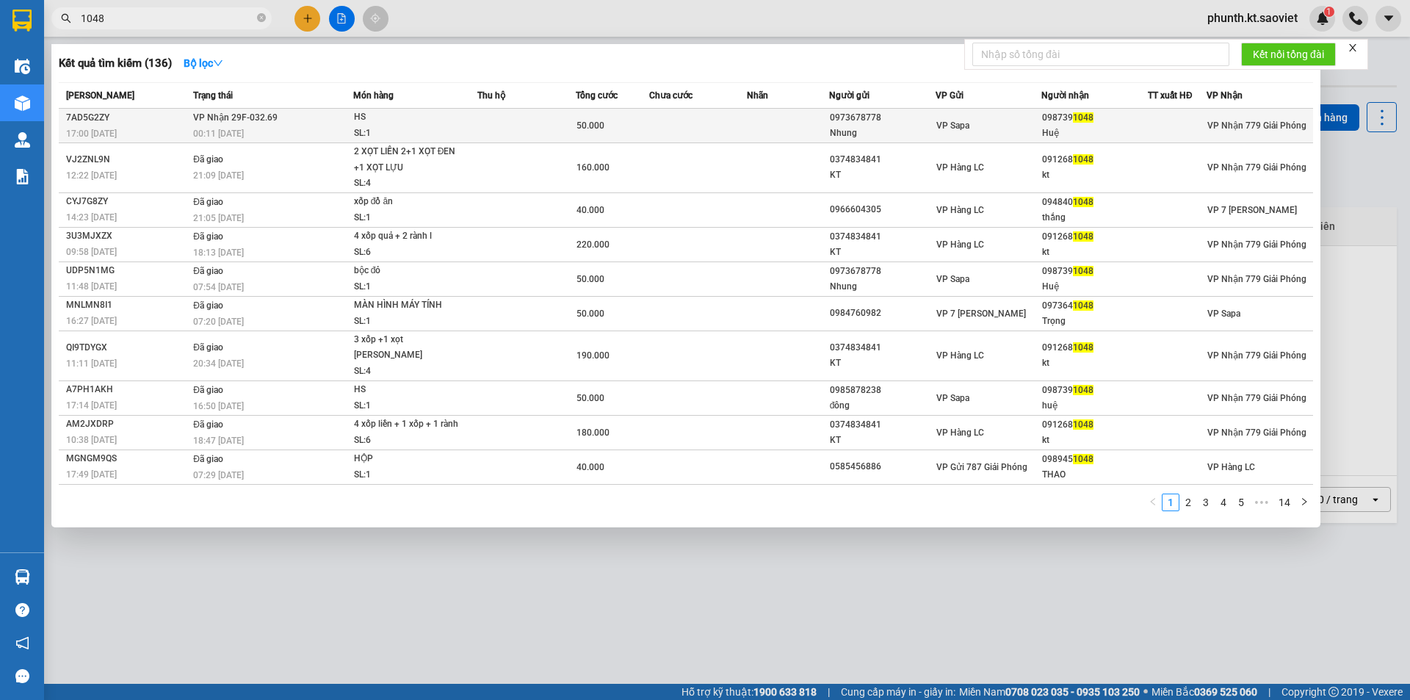
click at [333, 136] on div "00:11 [DATE]" at bounding box center [272, 134] width 159 height 16
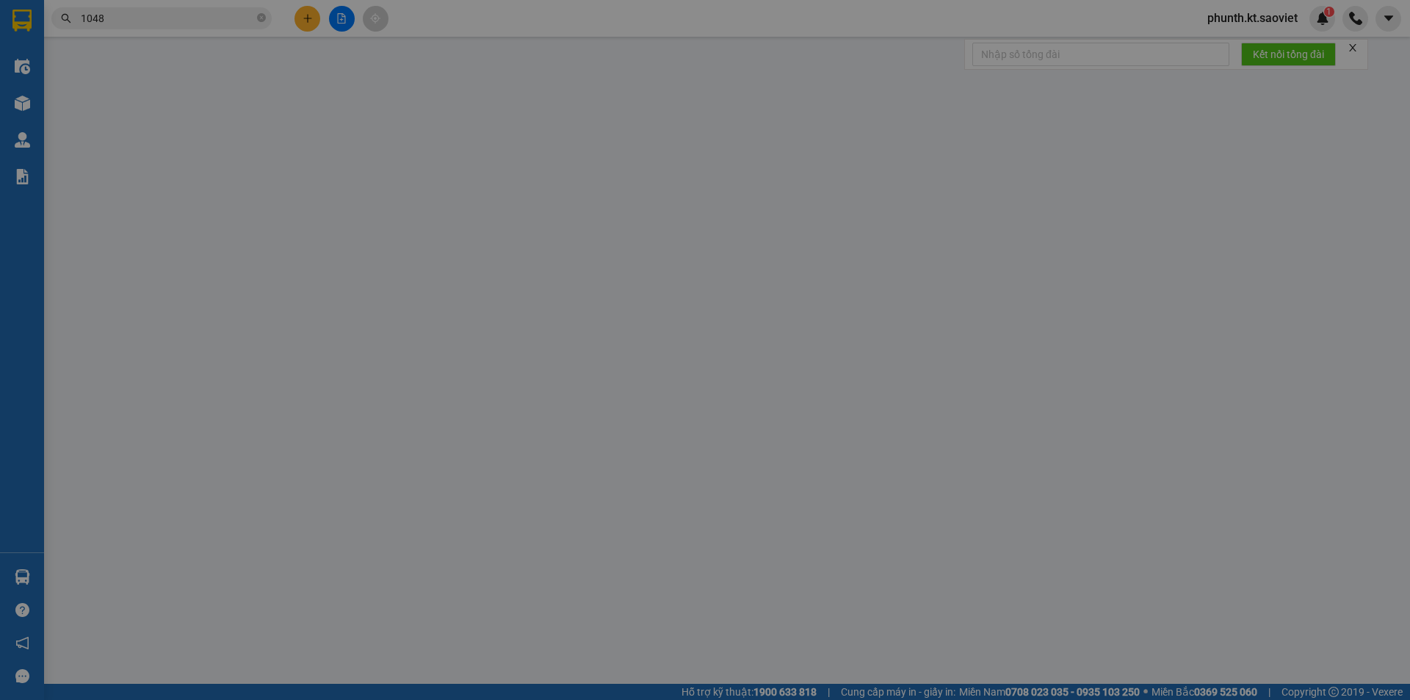
type input "0973678778"
type input "Nhung"
type input "0987391048"
type input "Huệ"
type input "50.000"
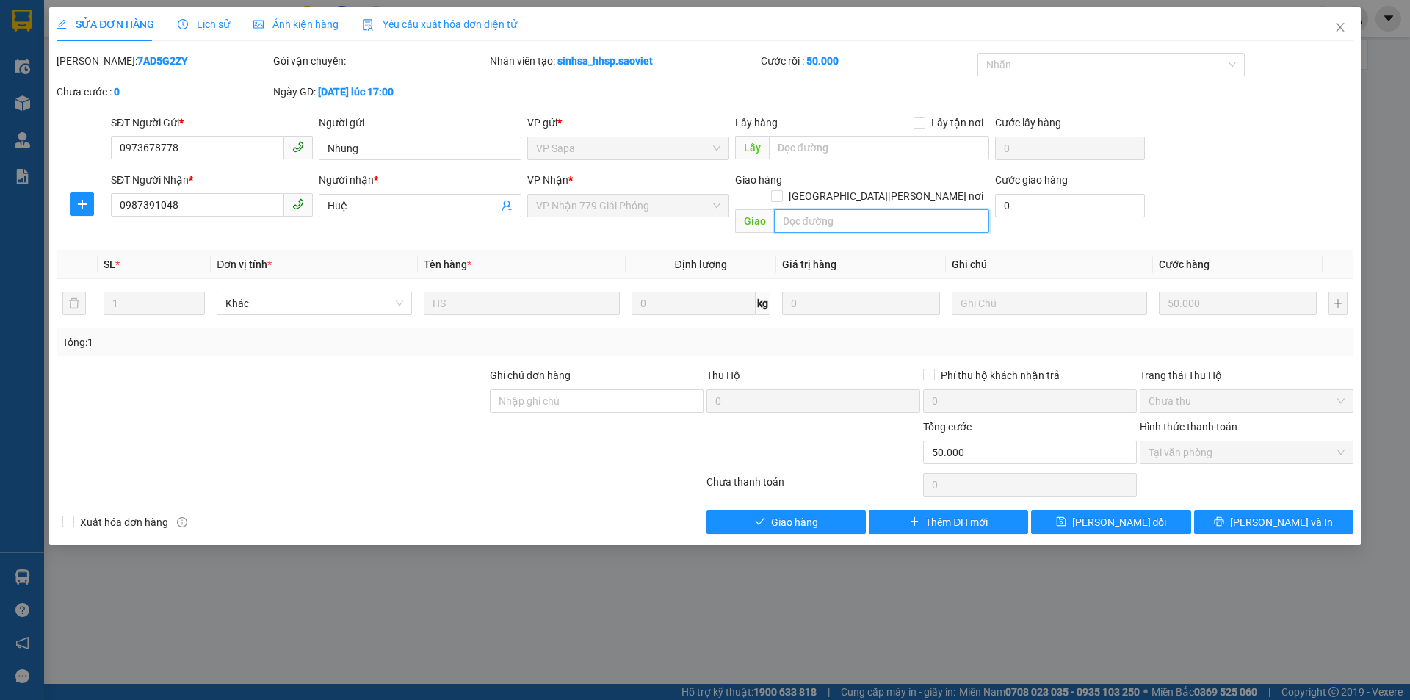
click at [784, 209] on input "text" at bounding box center [881, 220] width 215 height 23
paste input "còn 14/9"
type input "còn 14/9"
click at [1093, 514] on span "[PERSON_NAME] đổi" at bounding box center [1119, 522] width 95 height 16
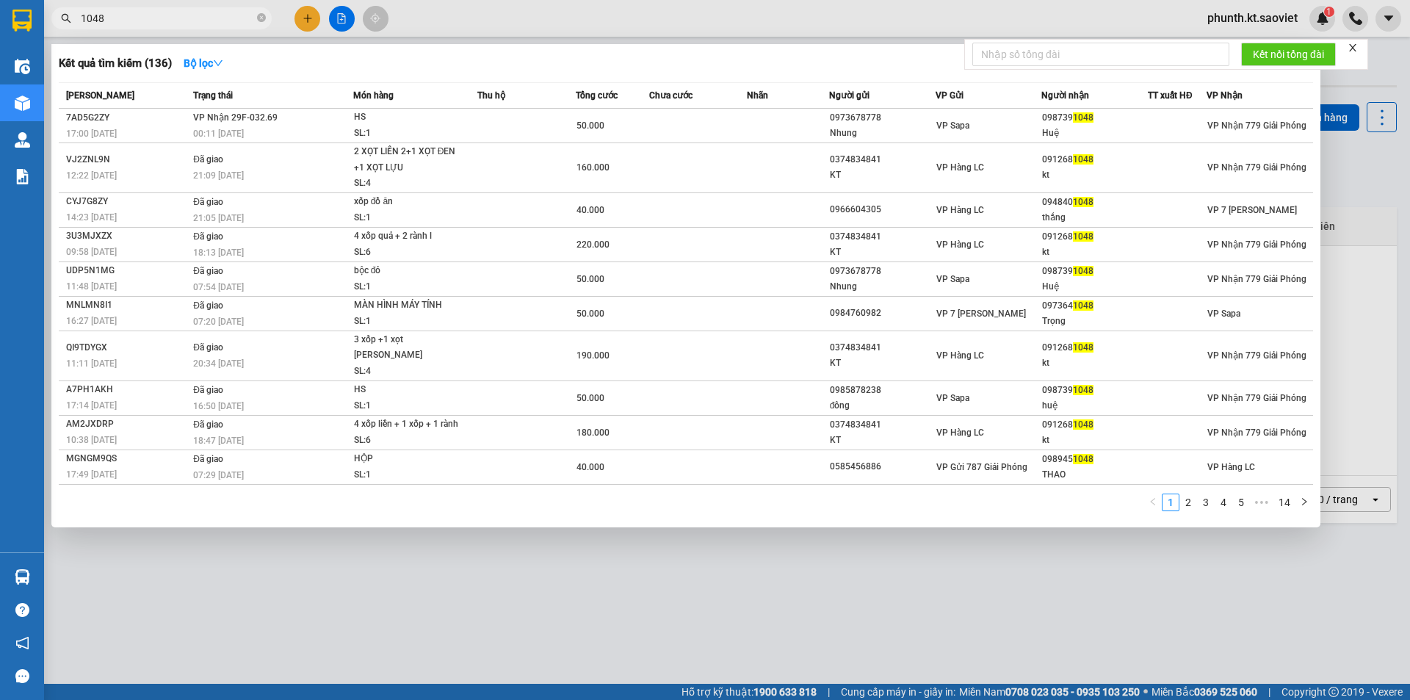
click at [162, 25] on span "1048" at bounding box center [161, 18] width 220 height 22
click at [160, 20] on input "1048" at bounding box center [167, 18] width 173 height 16
type input "6463"
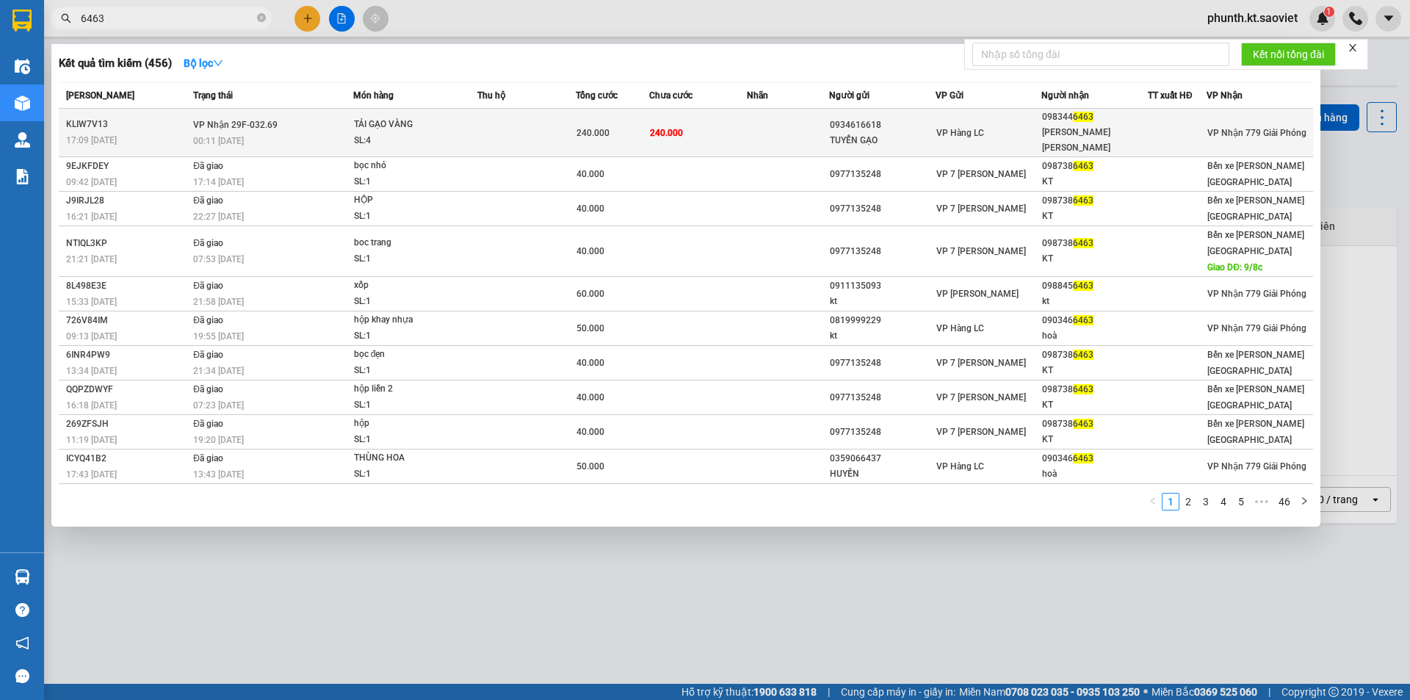
click at [327, 121] on td "[PERSON_NAME] 29F-032.69 00:11 [DATE]" at bounding box center [271, 133] width 164 height 48
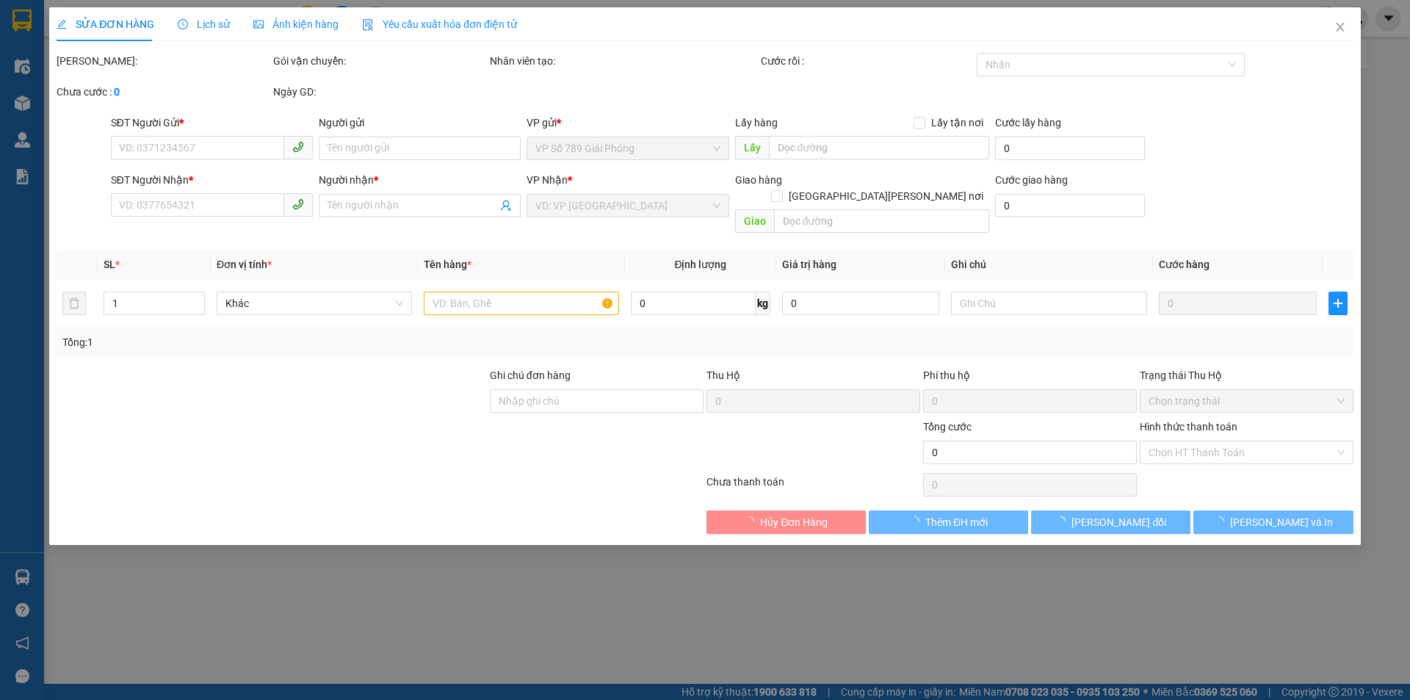
type input "0934616618"
type input "TUYỂN GẠO"
type input "0983446463"
type input "[PERSON_NAME] [PERSON_NAME]"
type input "240.000"
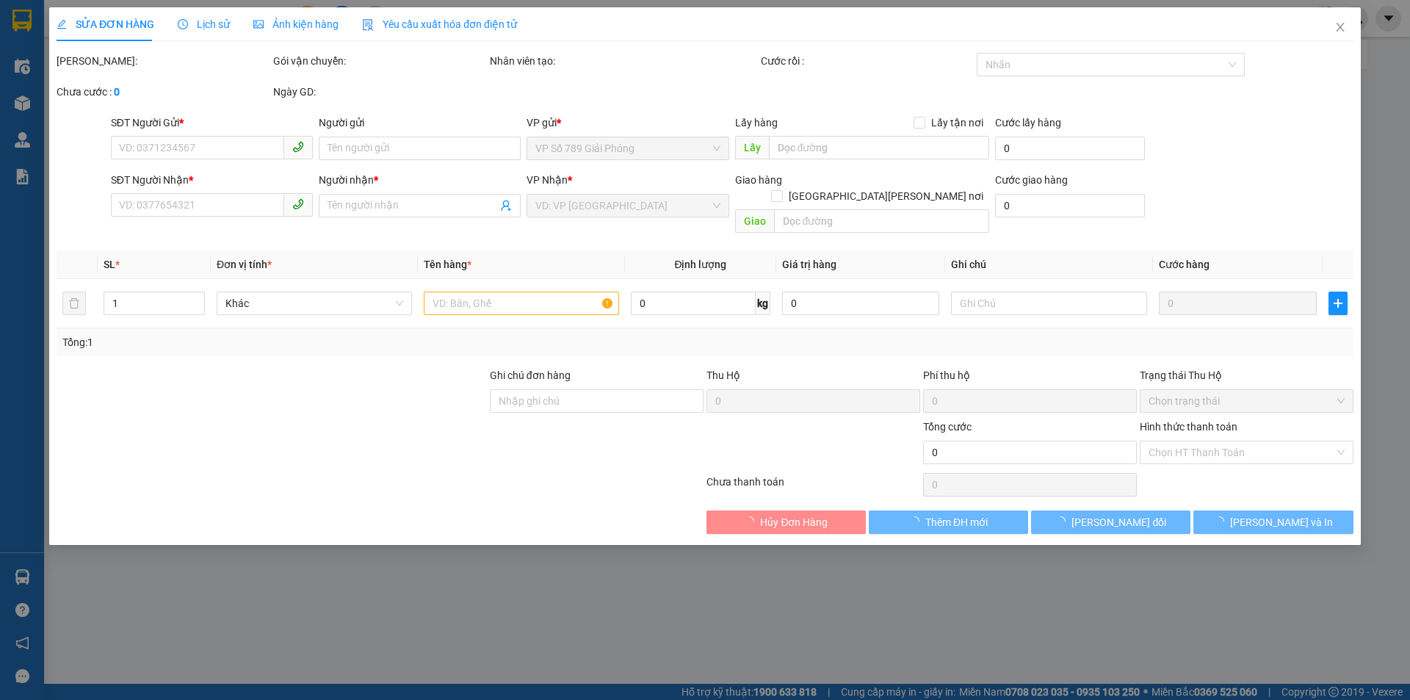
type input "240.000"
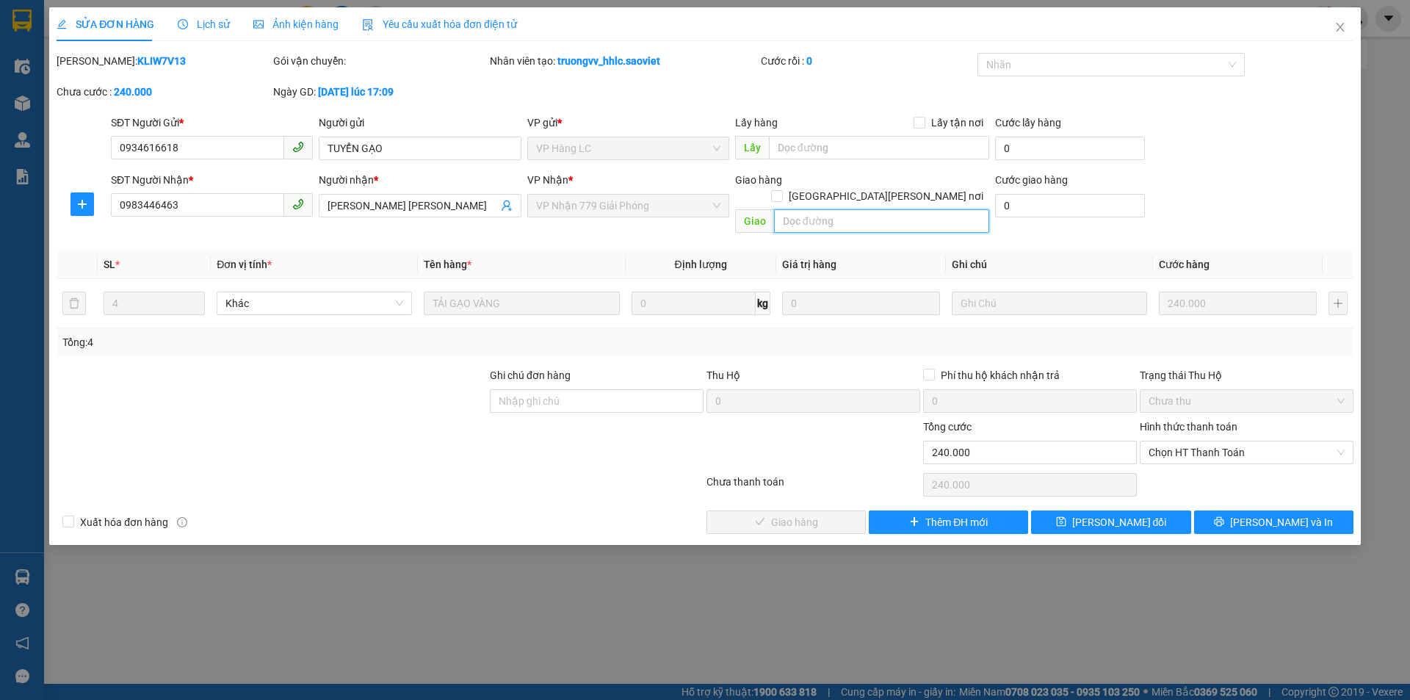
click at [819, 209] on input "text" at bounding box center [881, 220] width 215 height 23
paste input "còn 14/9"
type input "còn 14/9"
click at [1109, 514] on span "[PERSON_NAME] đổi" at bounding box center [1119, 522] width 95 height 16
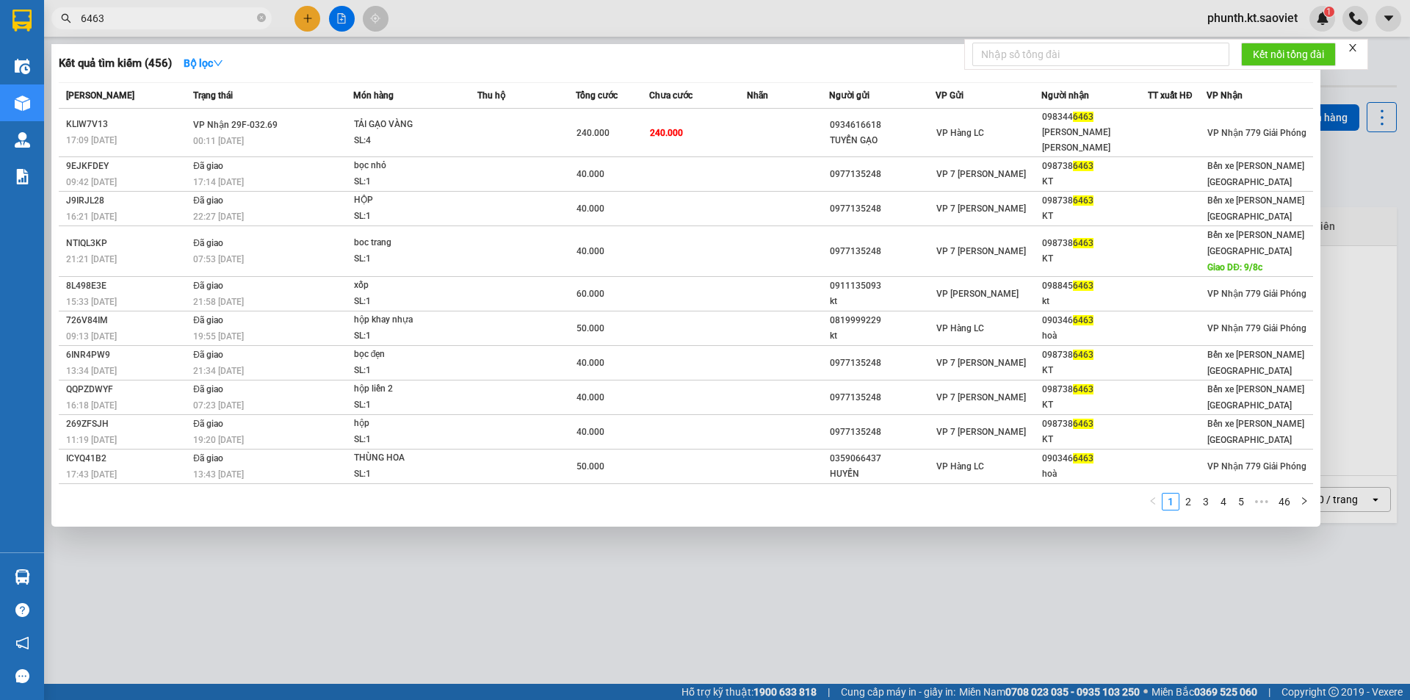
click at [115, 17] on input "6463" at bounding box center [167, 18] width 173 height 16
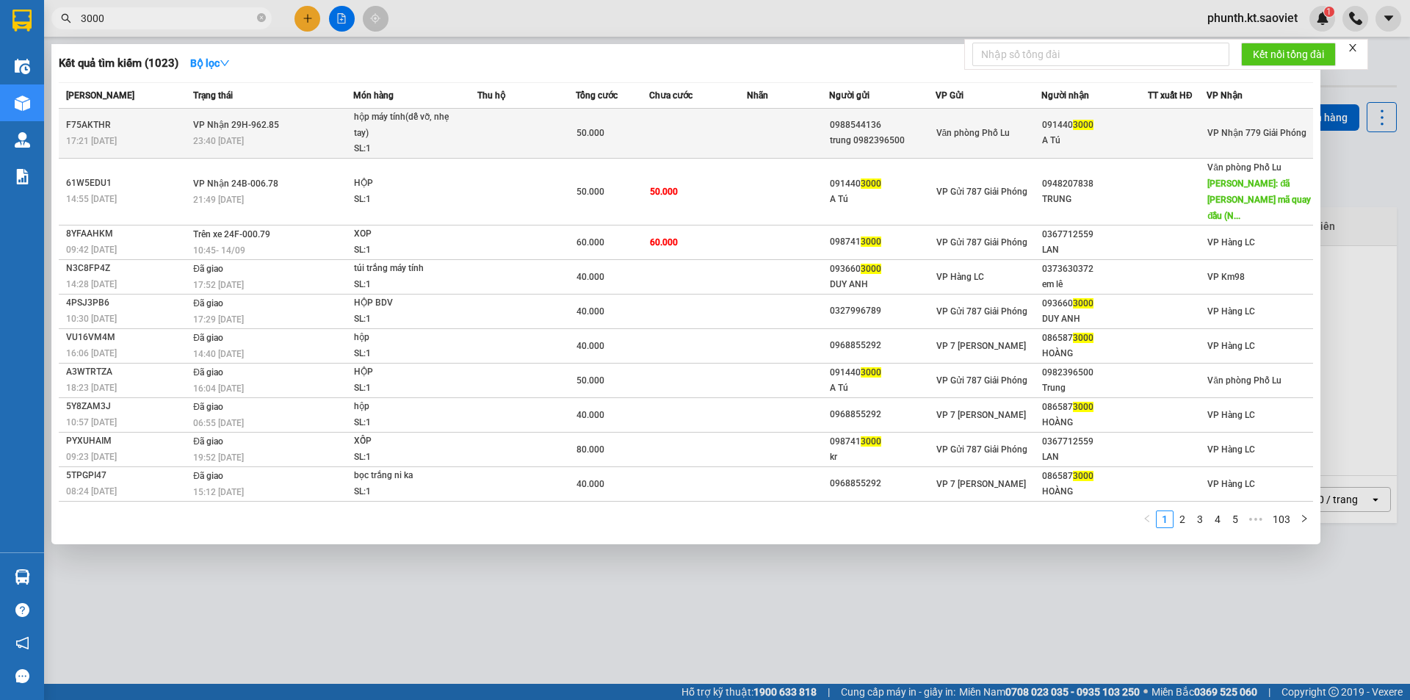
type input "3000"
click at [283, 130] on td "[PERSON_NAME] 29H-962.85 23:40 [DATE]" at bounding box center [271, 134] width 164 height 50
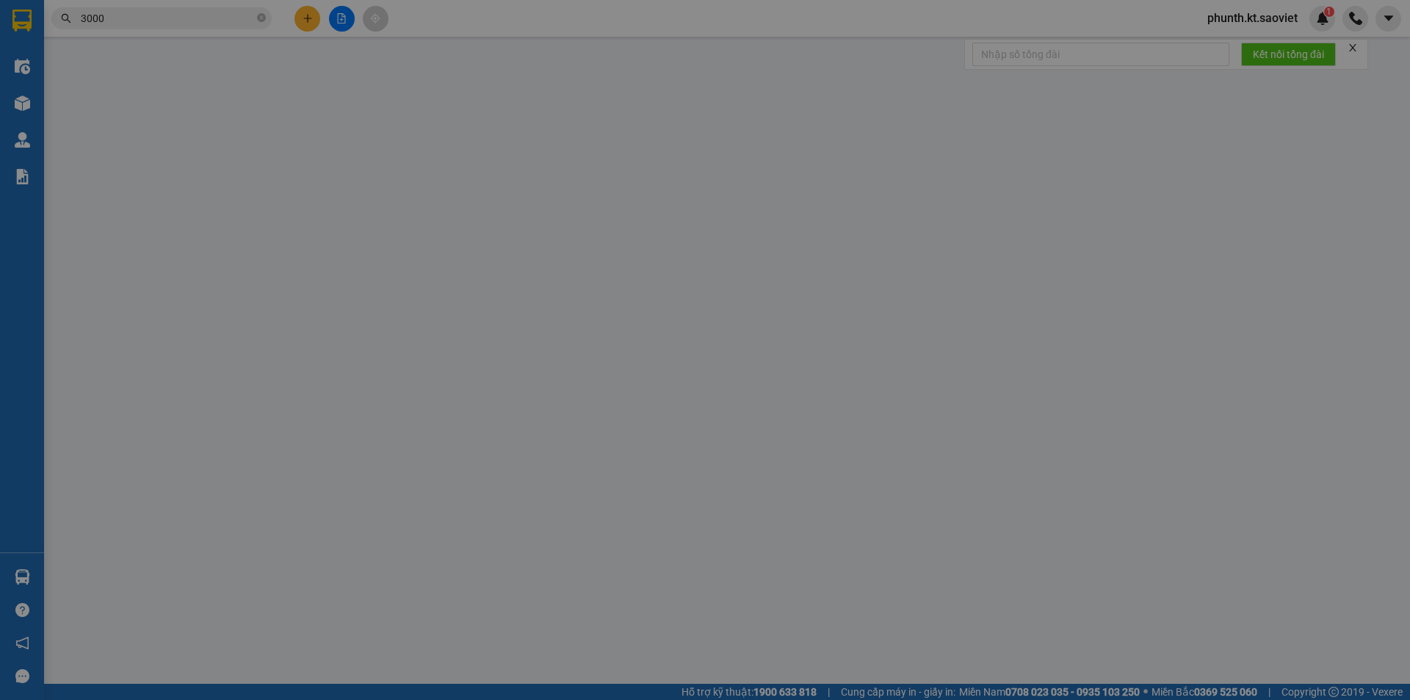
type input "0988544136"
type input "trung 0982396500"
type input "0914403000"
type input "A Tú"
type input "50.000"
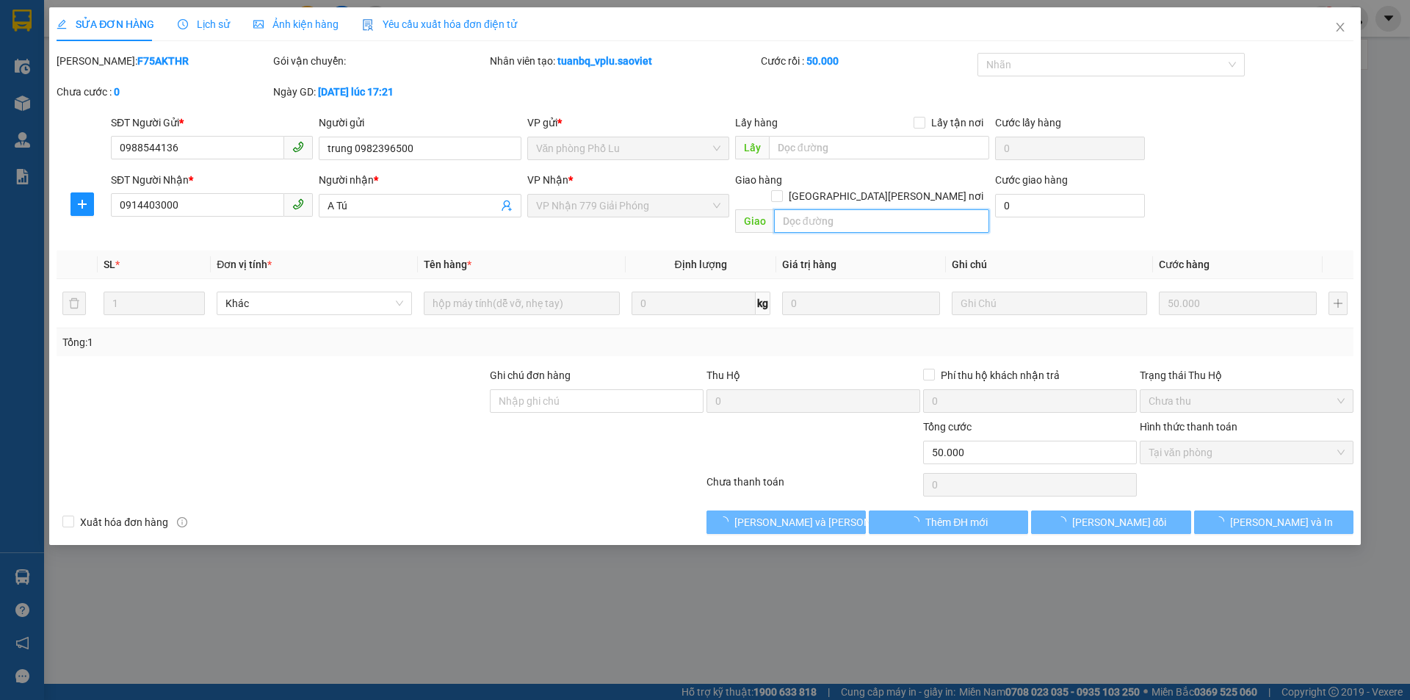
click at [797, 209] on input "text" at bounding box center [881, 220] width 215 height 23
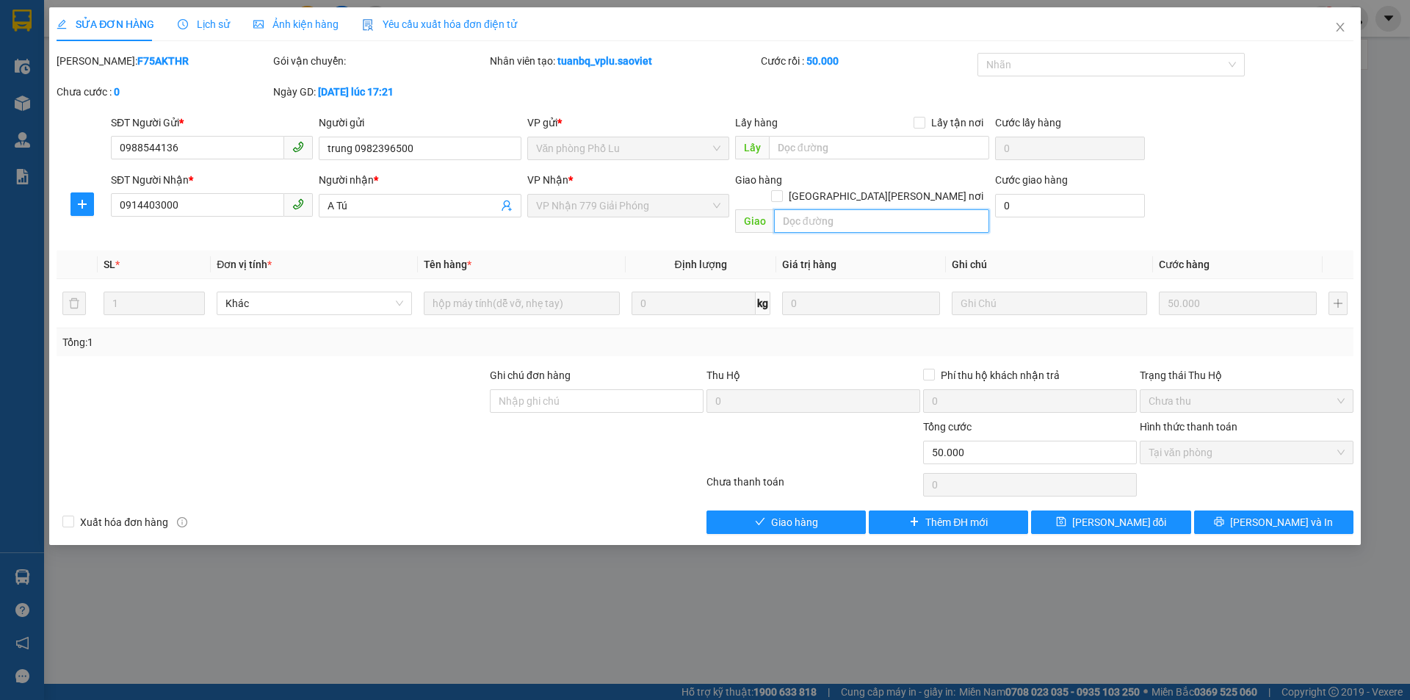
paste input "còn 14/9"
type input "còn 14/9"
click at [1077, 514] on button "[PERSON_NAME] đổi" at bounding box center [1110, 521] width 159 height 23
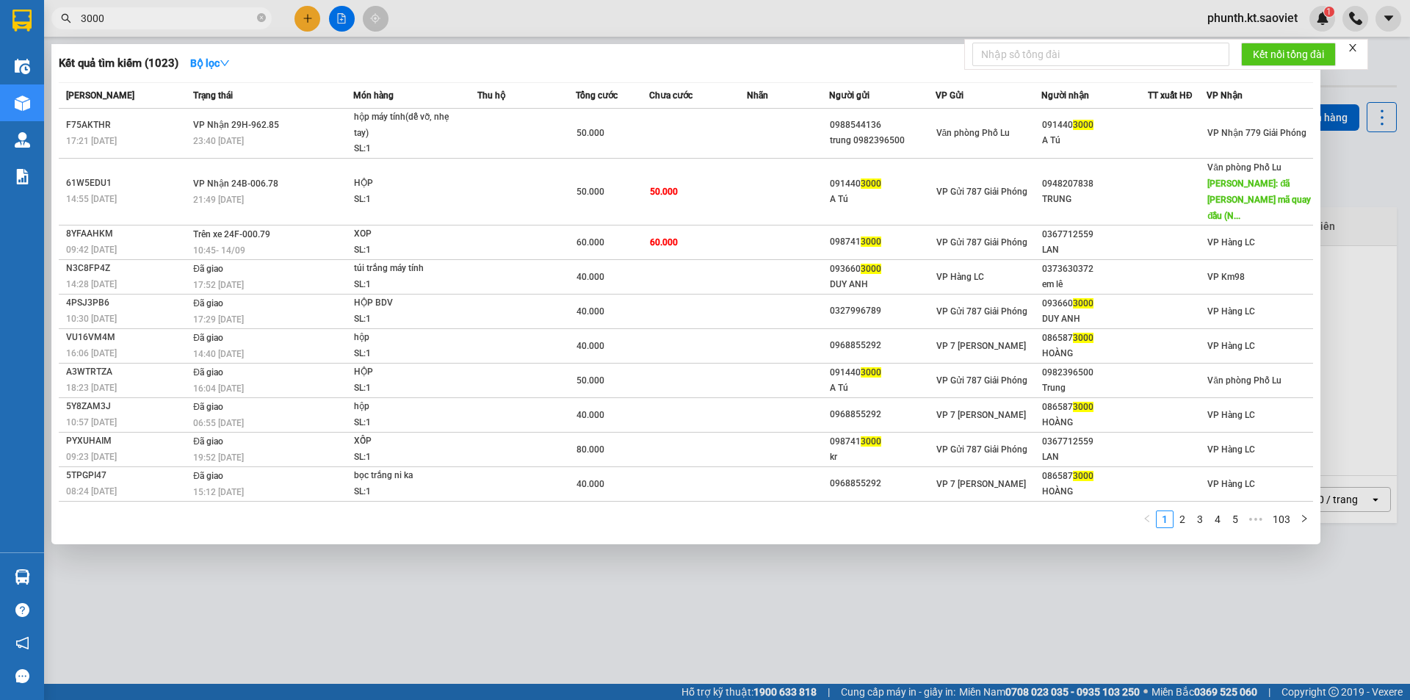
click at [137, 18] on input "3000" at bounding box center [167, 18] width 173 height 16
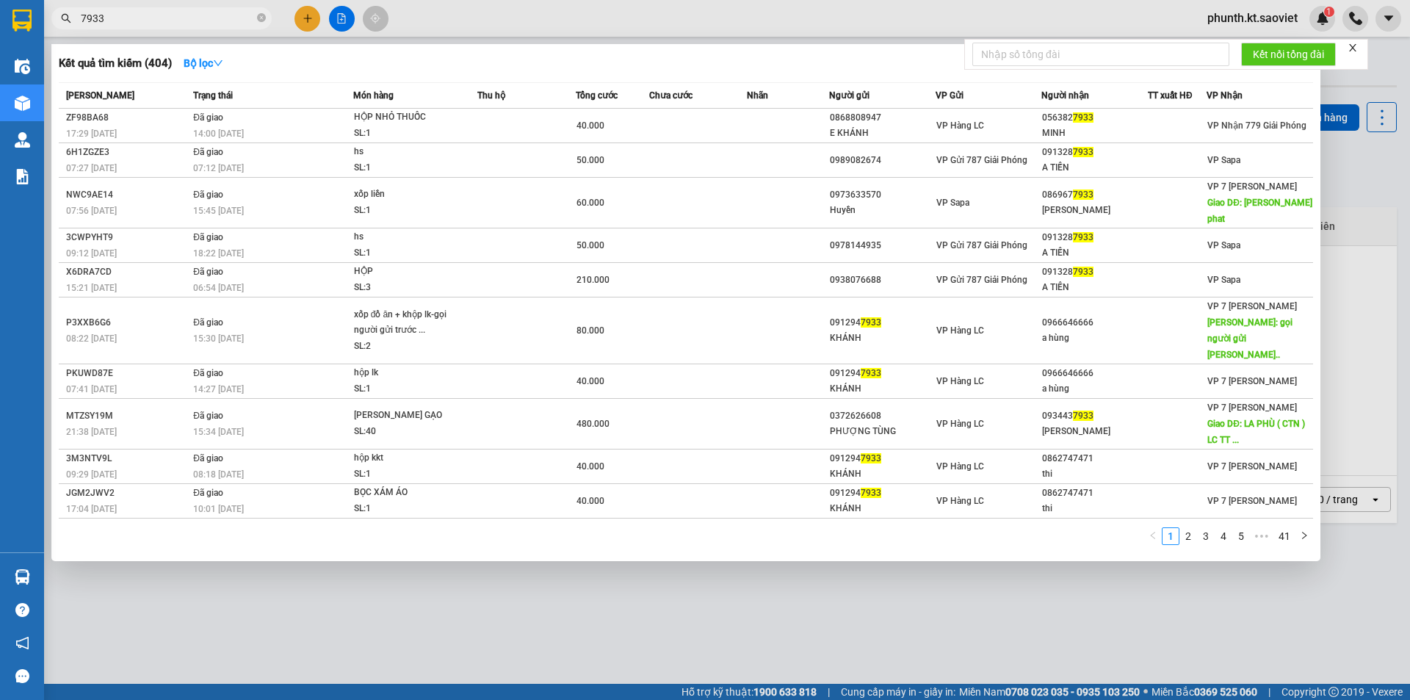
click at [115, 15] on input "7933" at bounding box center [167, 18] width 173 height 16
type input "9486"
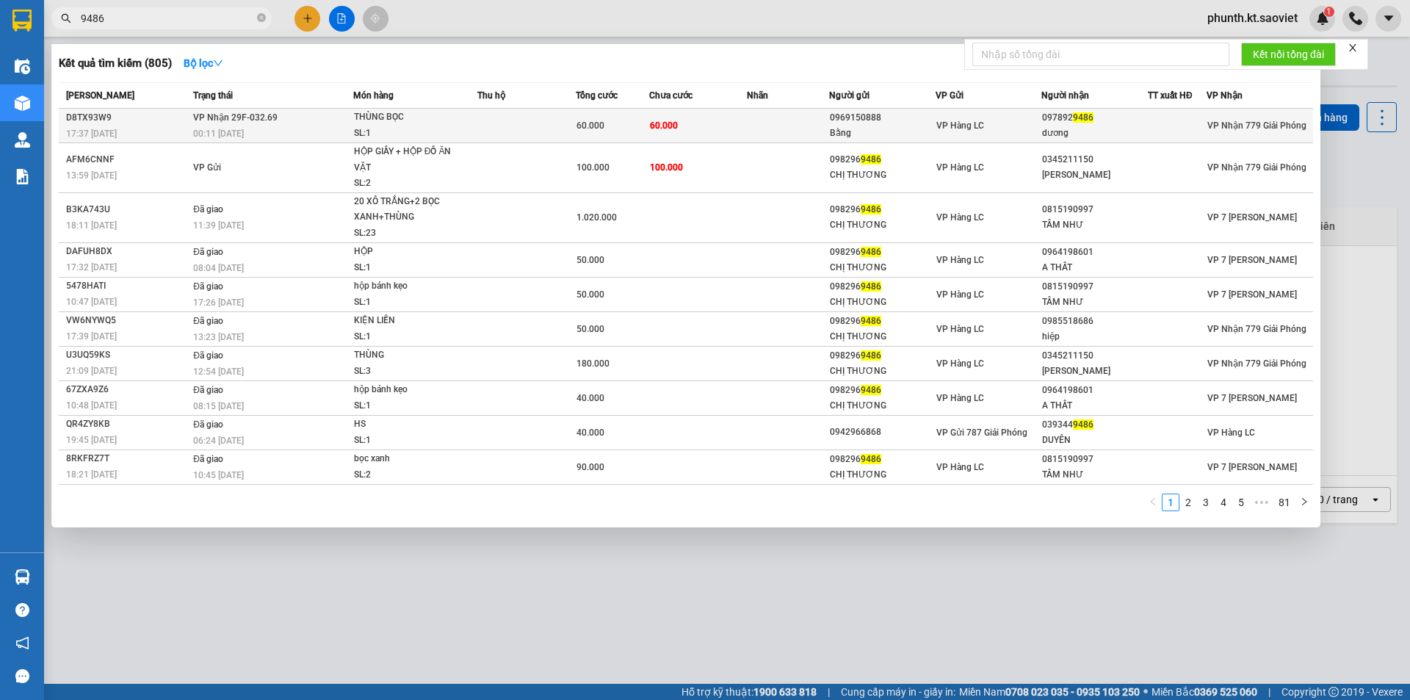
click at [342, 135] on div "00:11 [DATE]" at bounding box center [272, 134] width 159 height 16
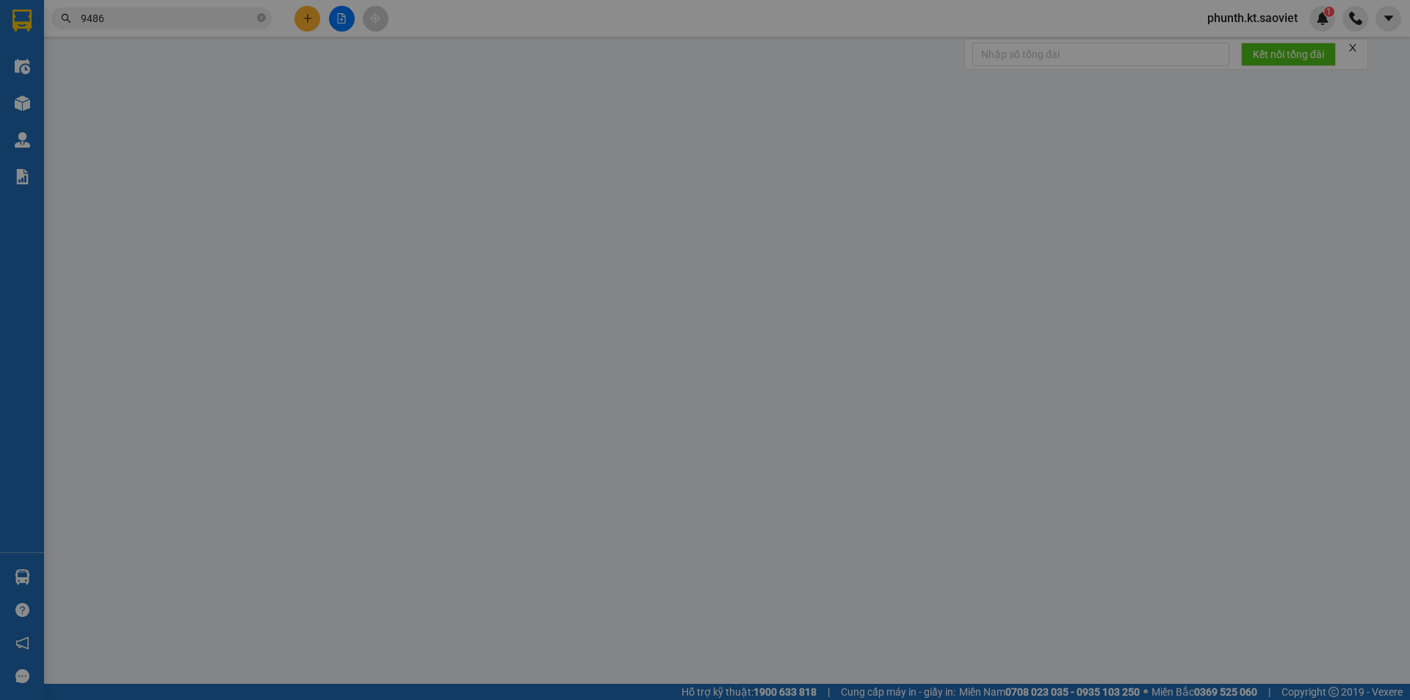
type input "0969150888"
type input "Bằng"
type input "0978929486"
type input "dương"
type input "60.000"
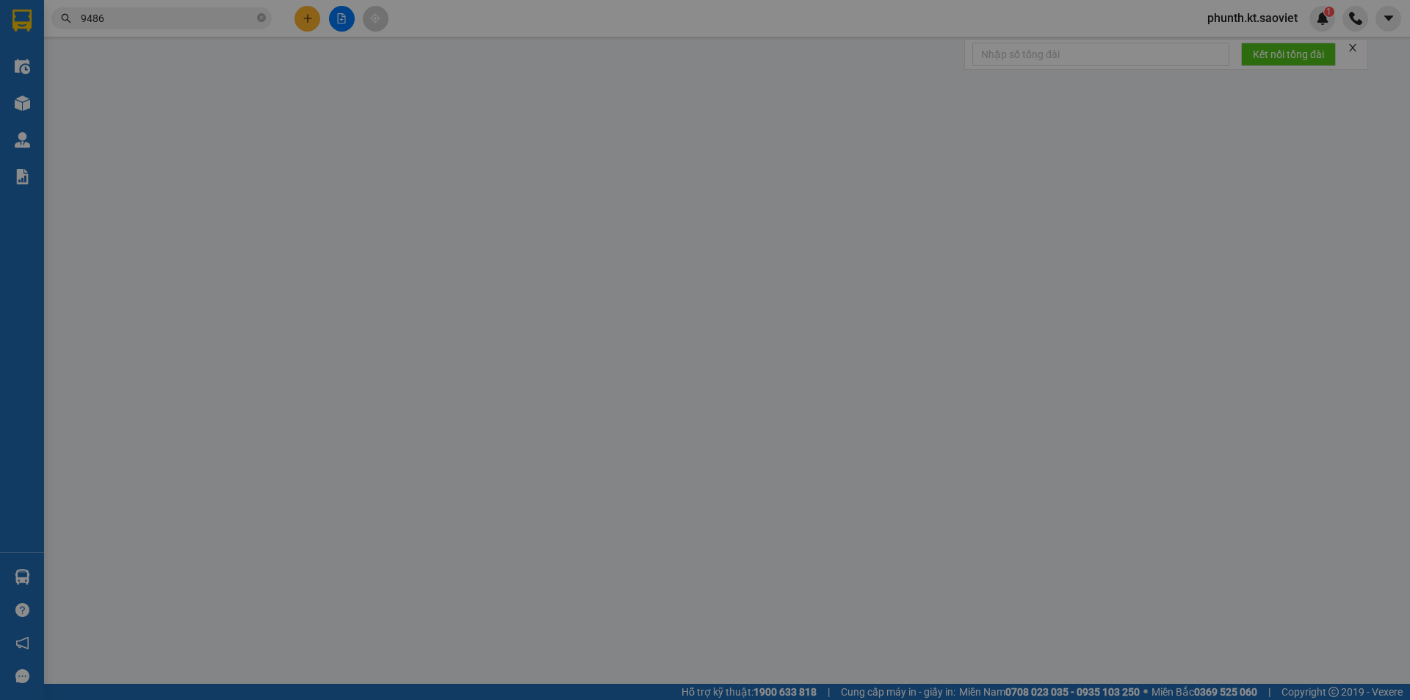
type input "60.000"
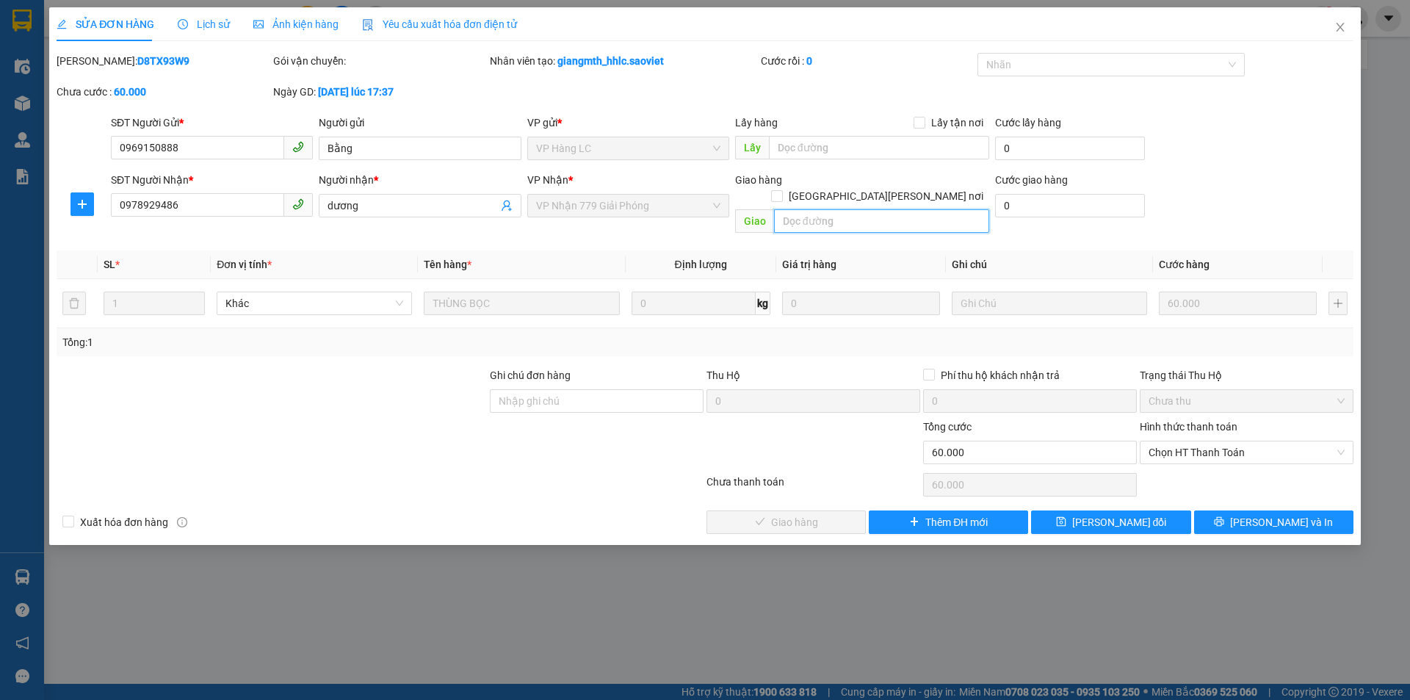
click at [789, 209] on input "text" at bounding box center [881, 220] width 215 height 23
paste input "còn 14/9"
type input "còn 14/9"
click at [1097, 493] on div "Total Paid Fee 0 Total UnPaid Fee 60.000 Cash Collection Total Fee Mã ĐH: D8TX9…" at bounding box center [705, 293] width 1297 height 481
click at [1098, 514] on span "[PERSON_NAME] đổi" at bounding box center [1119, 522] width 95 height 16
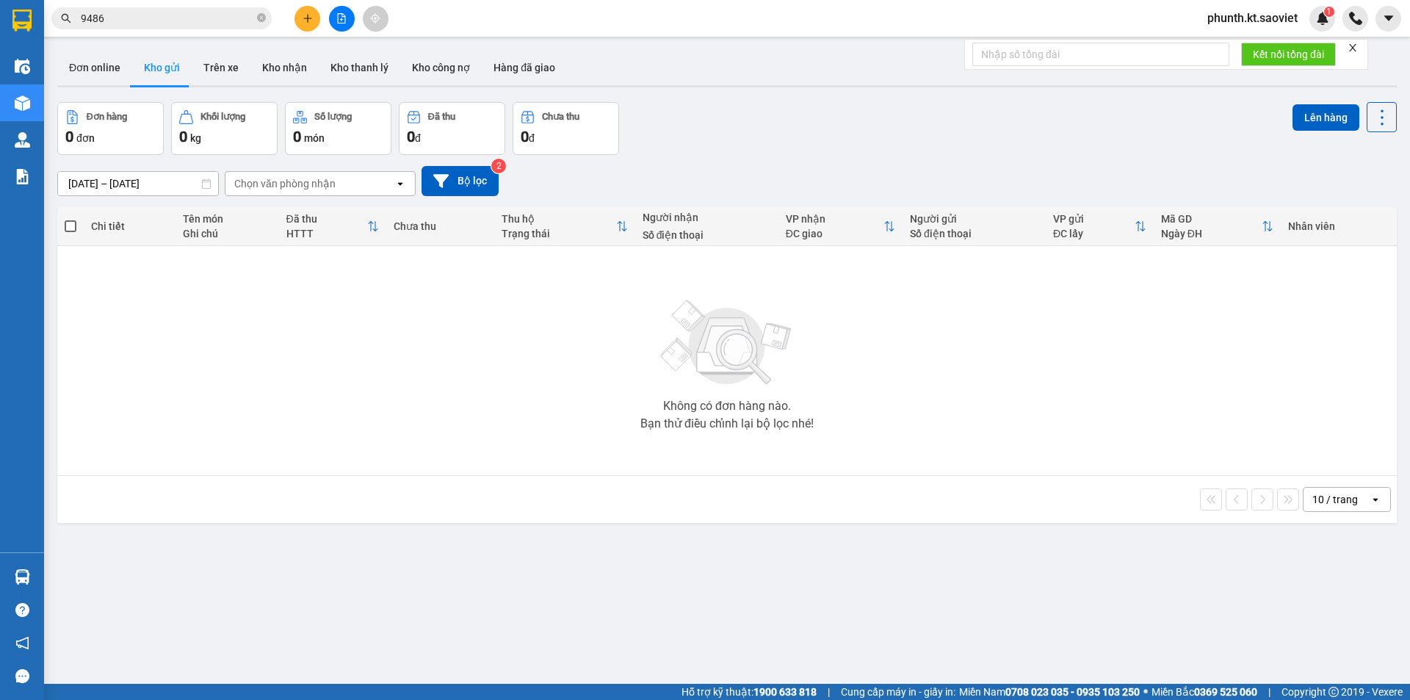
click at [158, 18] on input "9486" at bounding box center [167, 18] width 173 height 16
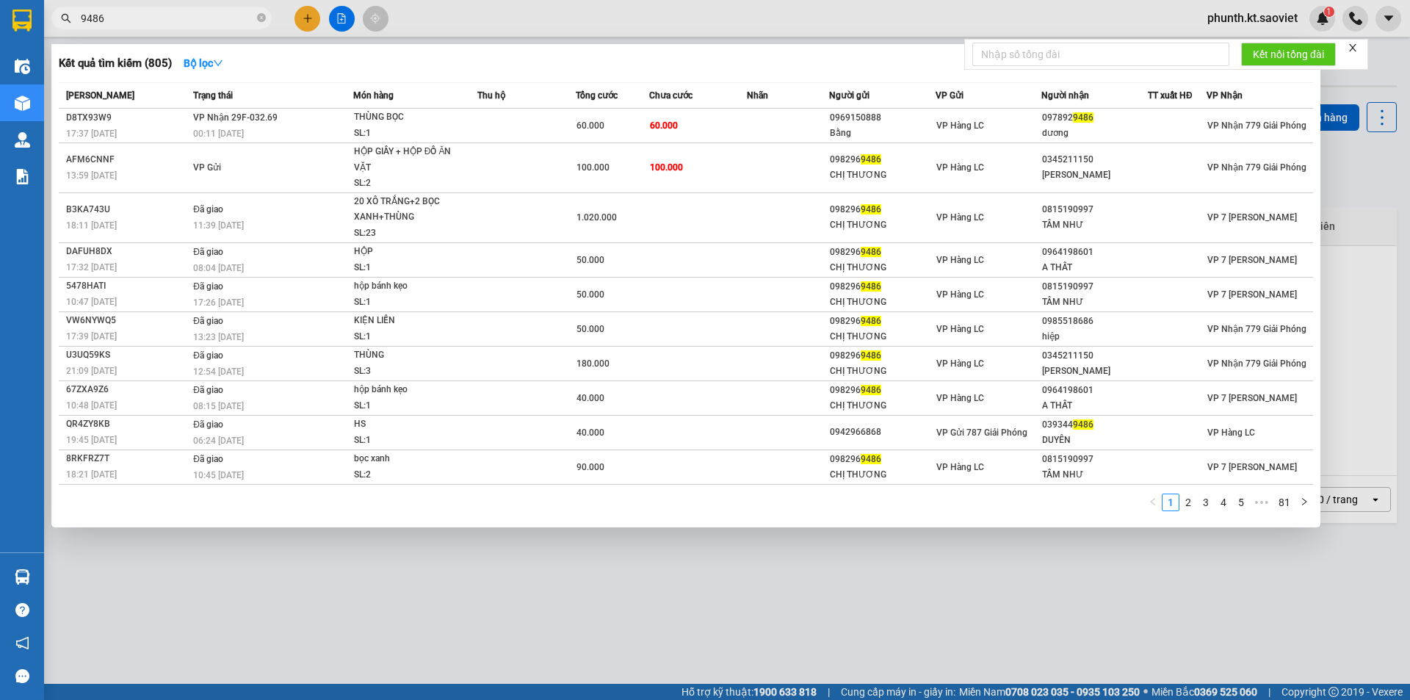
click at [158, 18] on input "9486" at bounding box center [167, 18] width 173 height 16
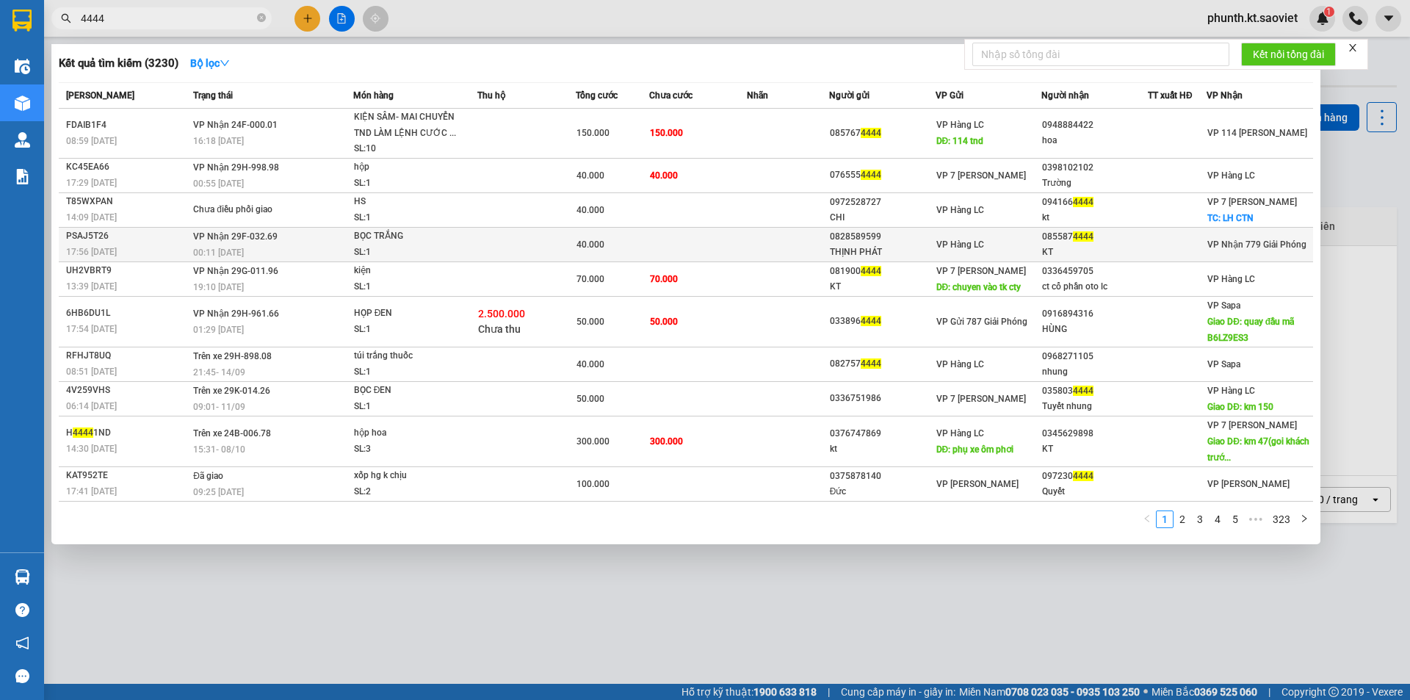
type input "4444"
click at [122, 238] on div "PSAJ5T26" at bounding box center [127, 235] width 123 height 15
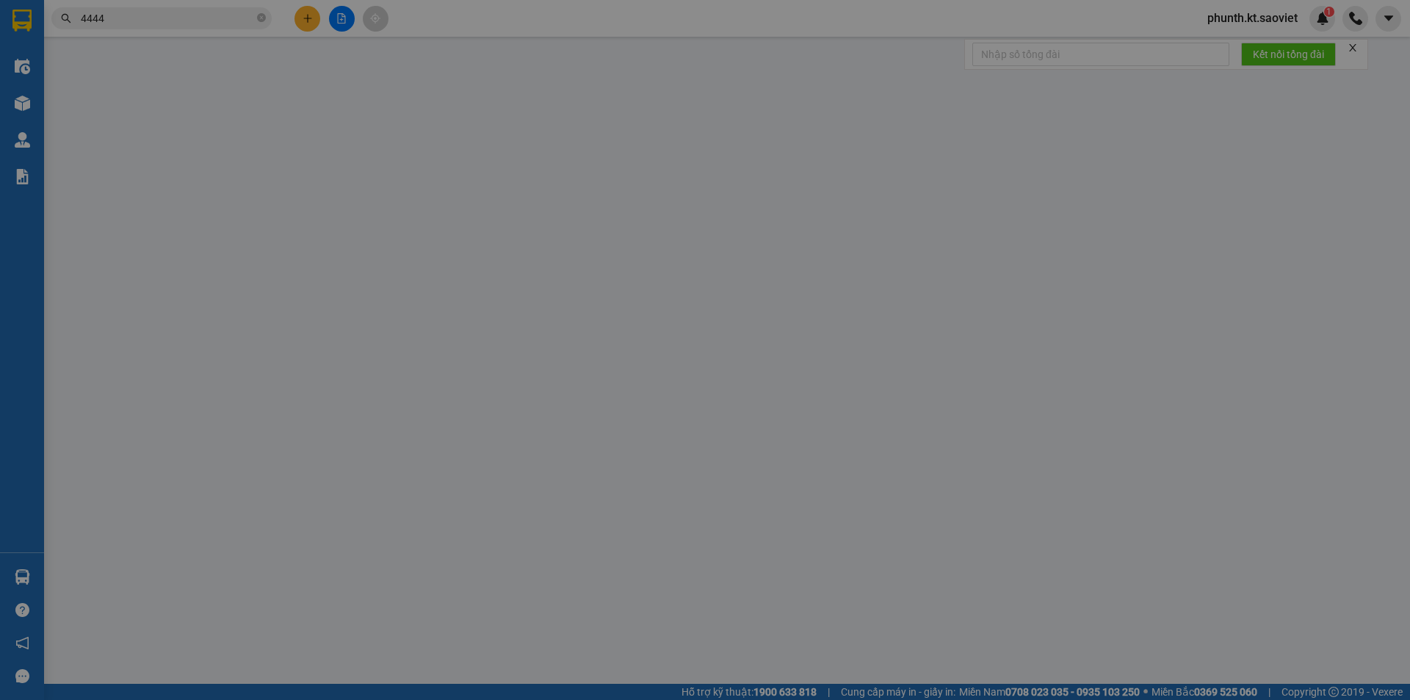
type input "0828589599"
type input "THỊNH PHÁT"
type input "0855874444"
type input "KT"
type input "40.000"
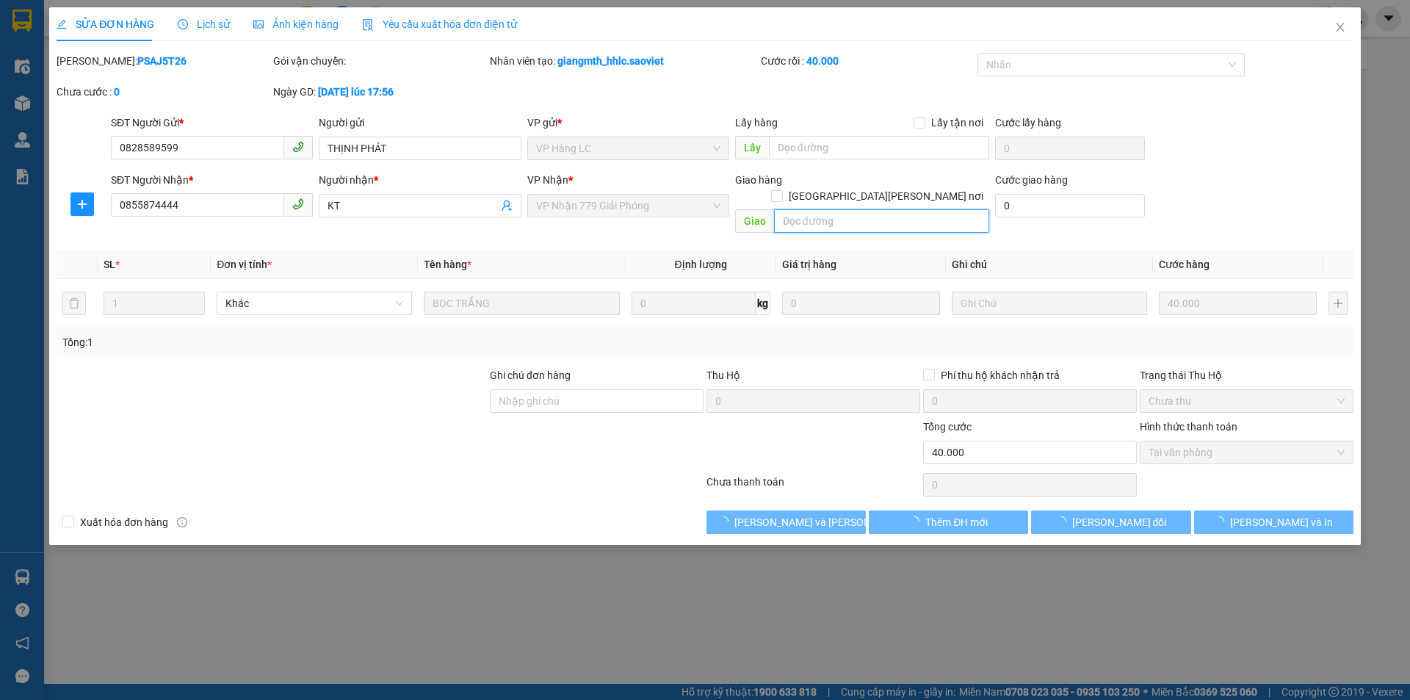
click at [830, 209] on input "text" at bounding box center [881, 220] width 215 height 23
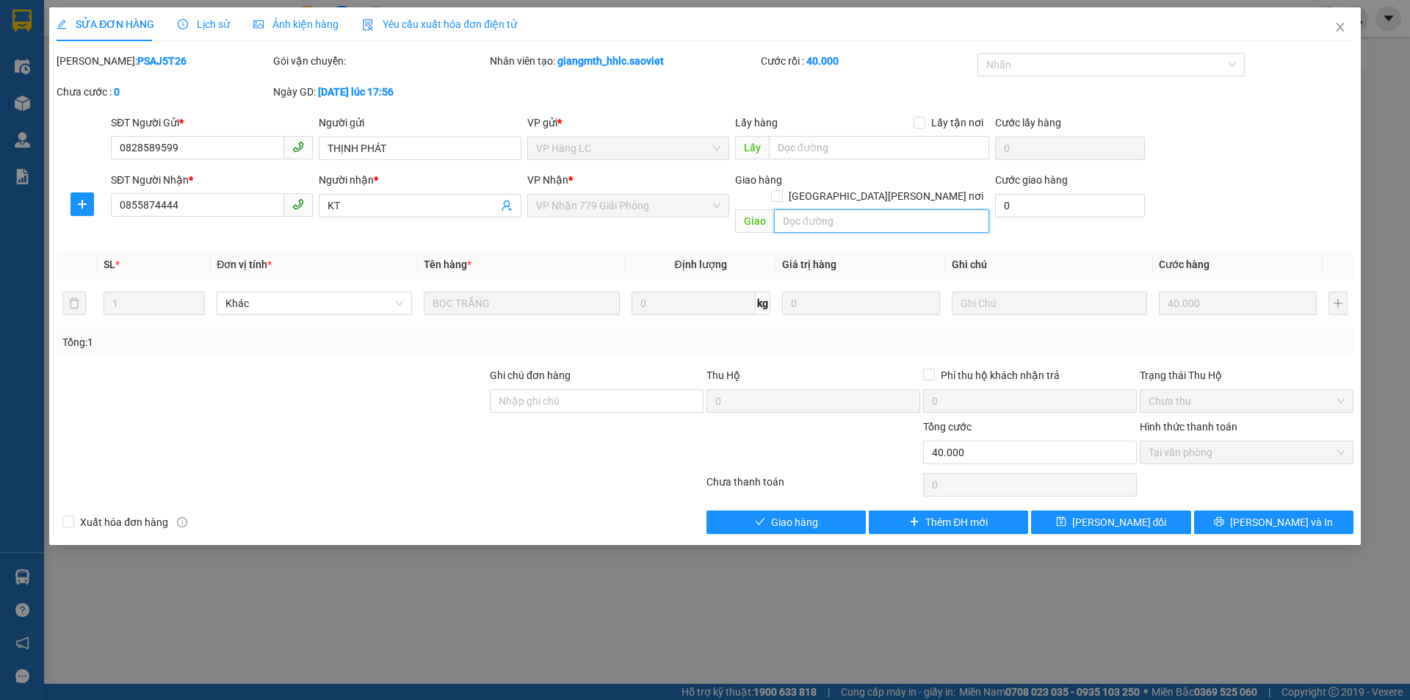
paste input "còn 14/9"
type input "còn 14/9"
click at [1123, 514] on span "[PERSON_NAME] đổi" at bounding box center [1119, 522] width 95 height 16
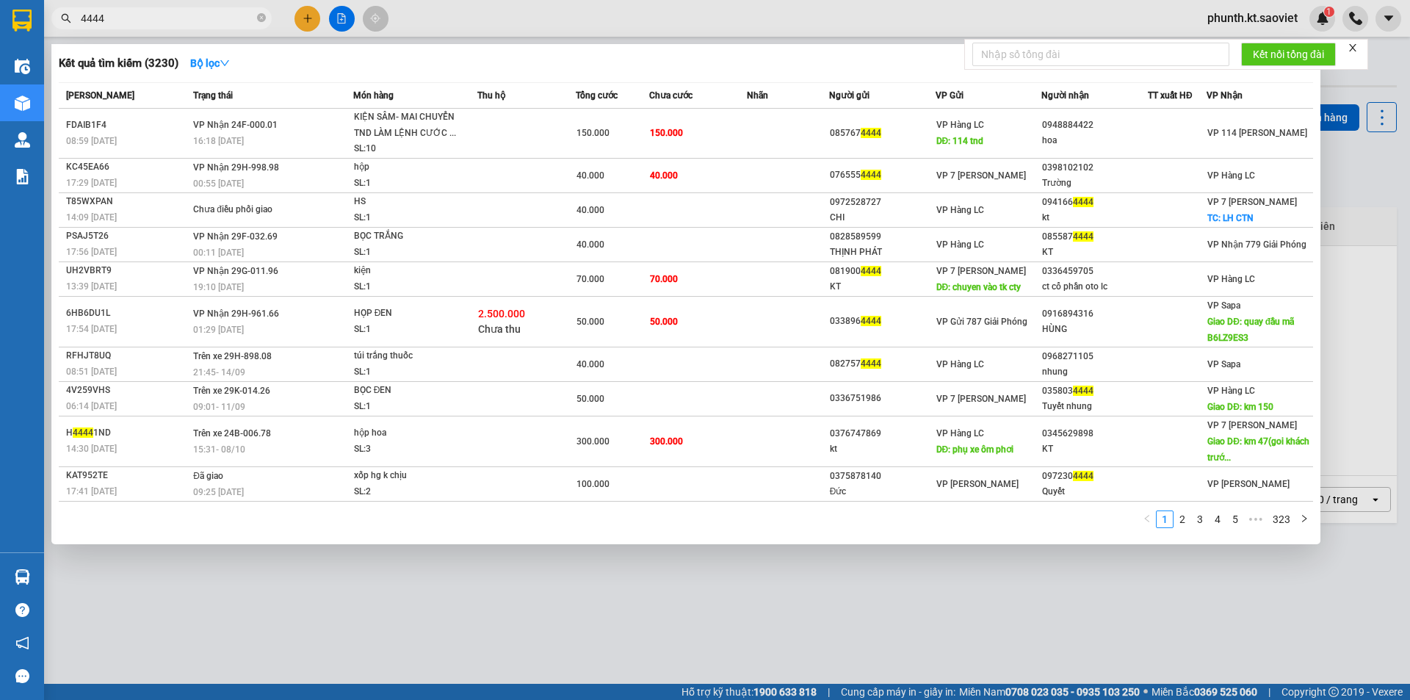
click at [115, 15] on input "4444" at bounding box center [167, 18] width 173 height 16
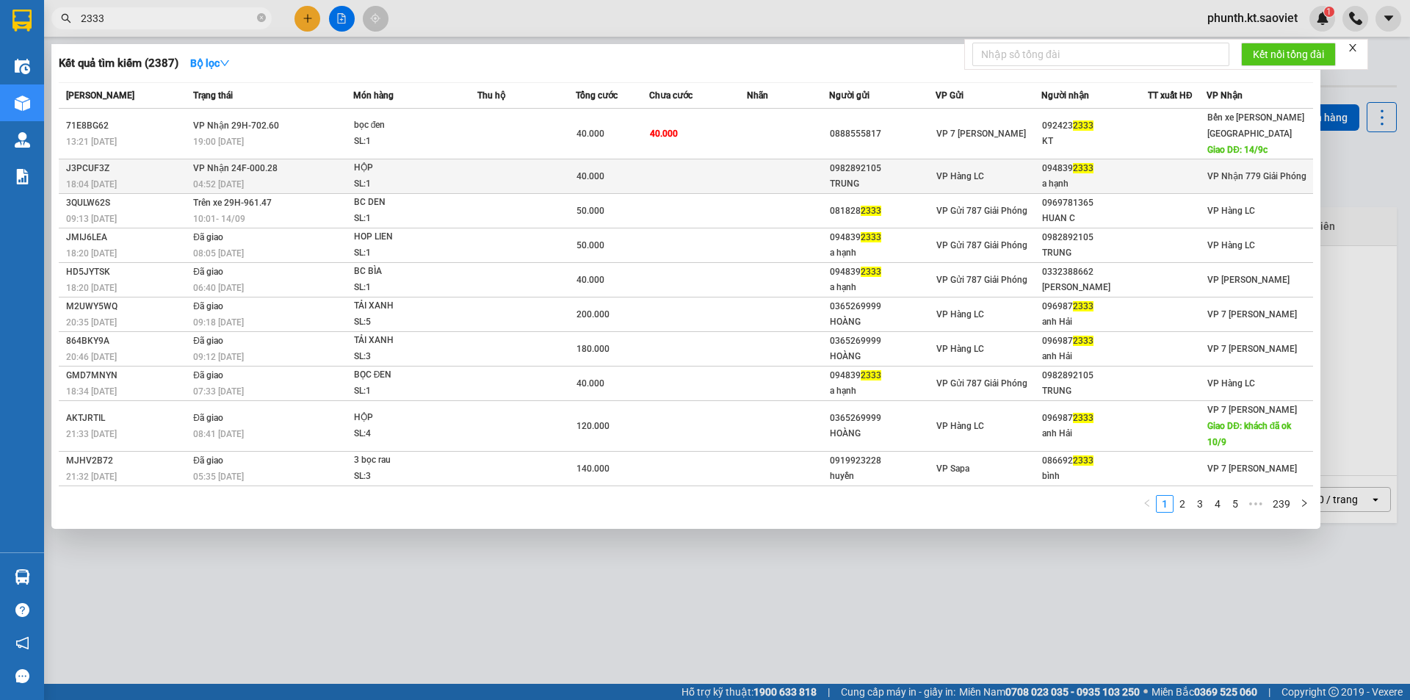
type input "2333"
click at [257, 163] on span "[PERSON_NAME] 24F-000.28" at bounding box center [235, 168] width 84 height 10
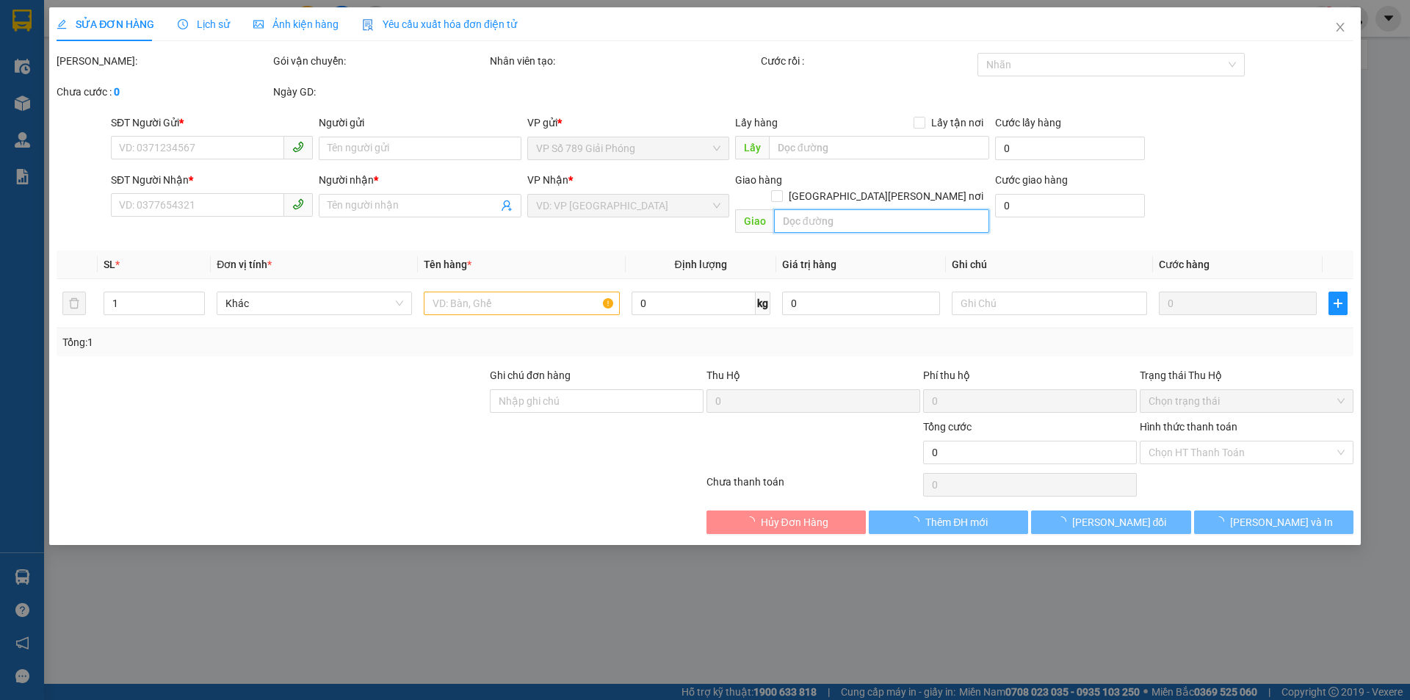
click at [789, 211] on input "text" at bounding box center [881, 220] width 215 height 23
type input "0982892105"
type input "TRUNG"
type input "0948392333"
type input "a hạnh"
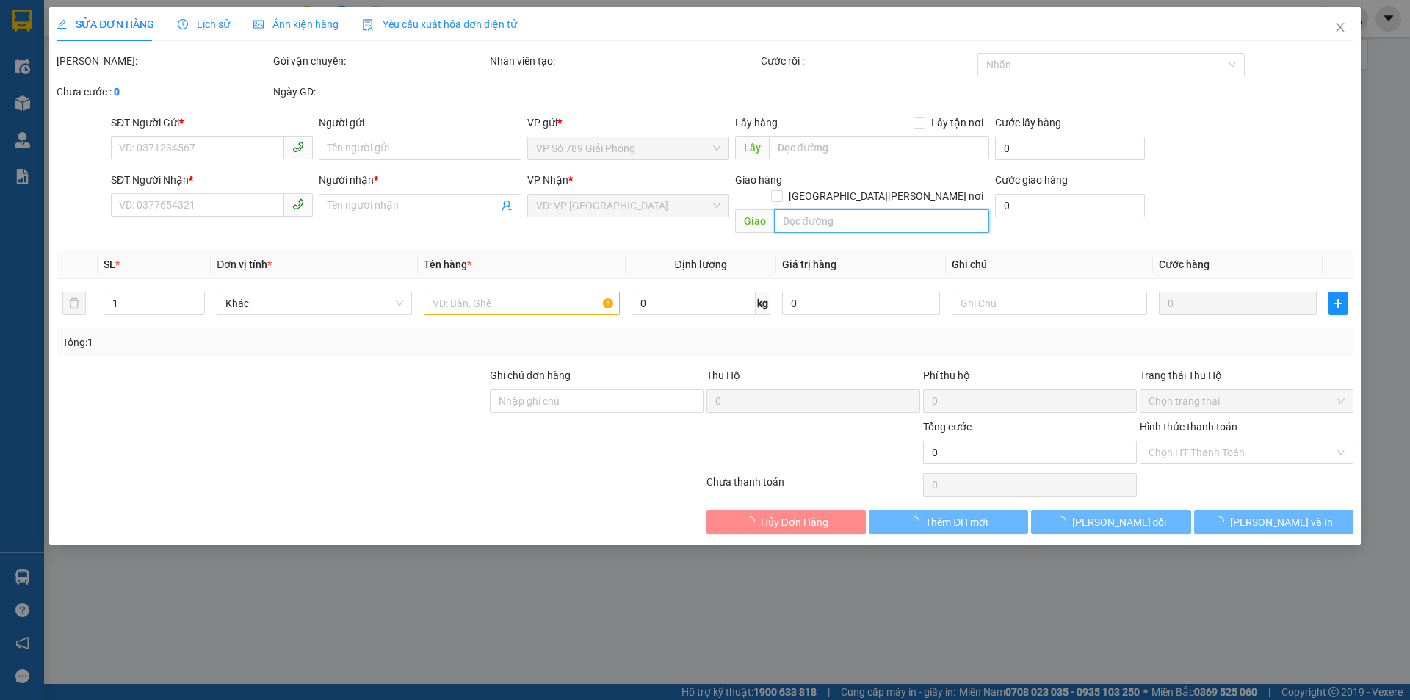
type input "40.000"
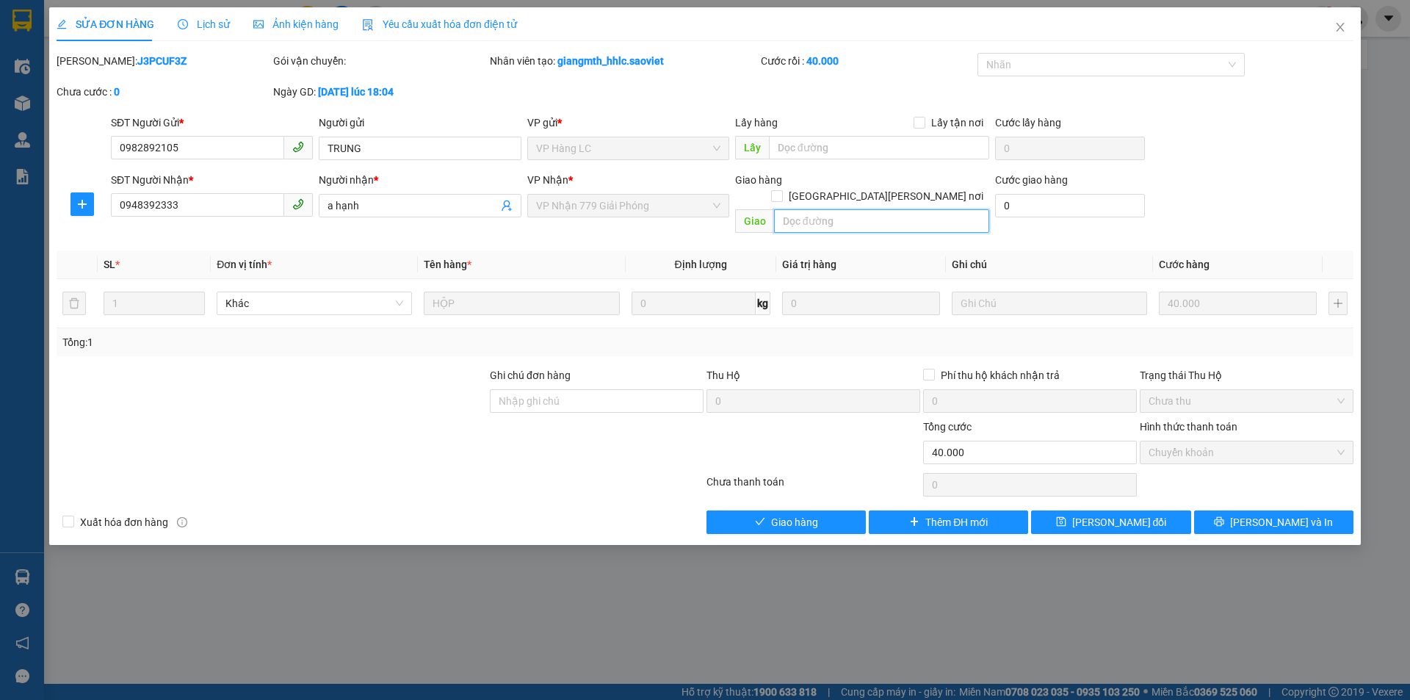
paste input "còn 14/9"
type input "còn 14/9"
drag, startPoint x: 1109, startPoint y: 510, endPoint x: 1092, endPoint y: 495, distance: 22.9
click at [1109, 514] on span "[PERSON_NAME] đổi" at bounding box center [1119, 522] width 95 height 16
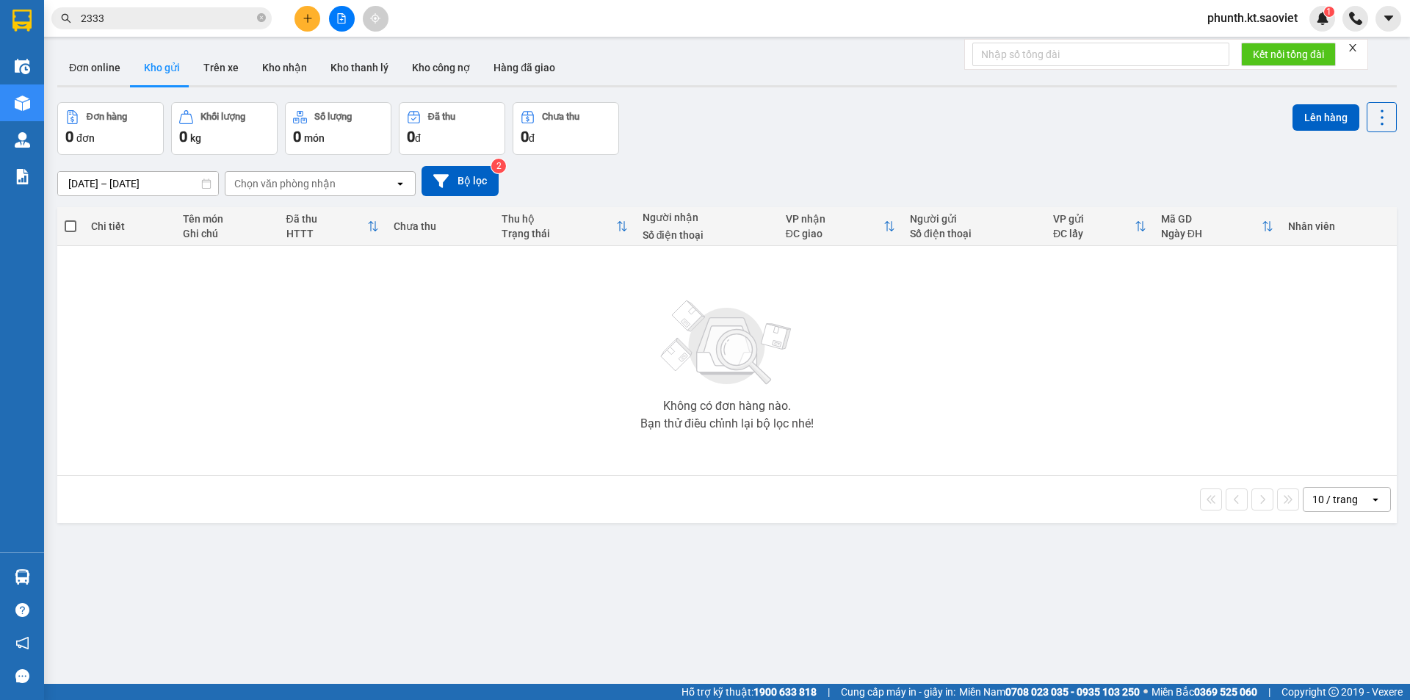
click at [153, 21] on input "2333" at bounding box center [167, 18] width 173 height 16
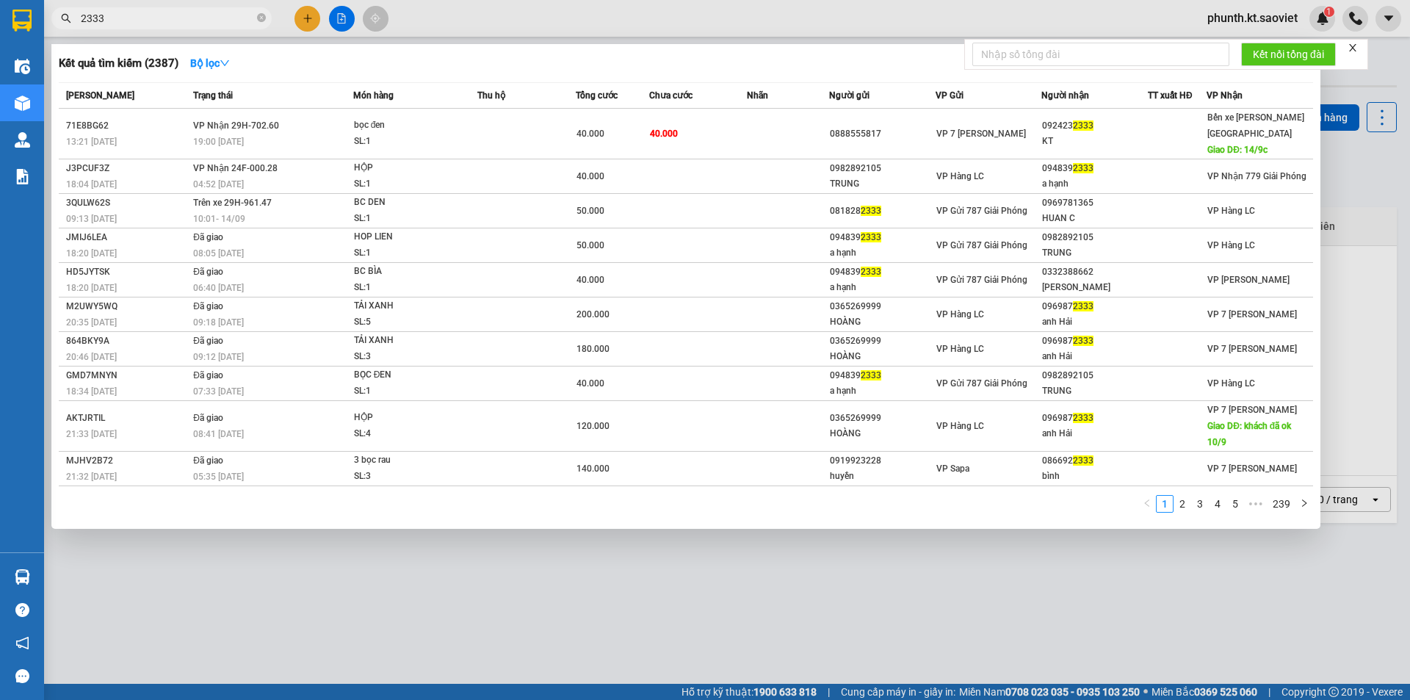
click at [153, 21] on input "2333" at bounding box center [167, 18] width 173 height 16
type input "1988"
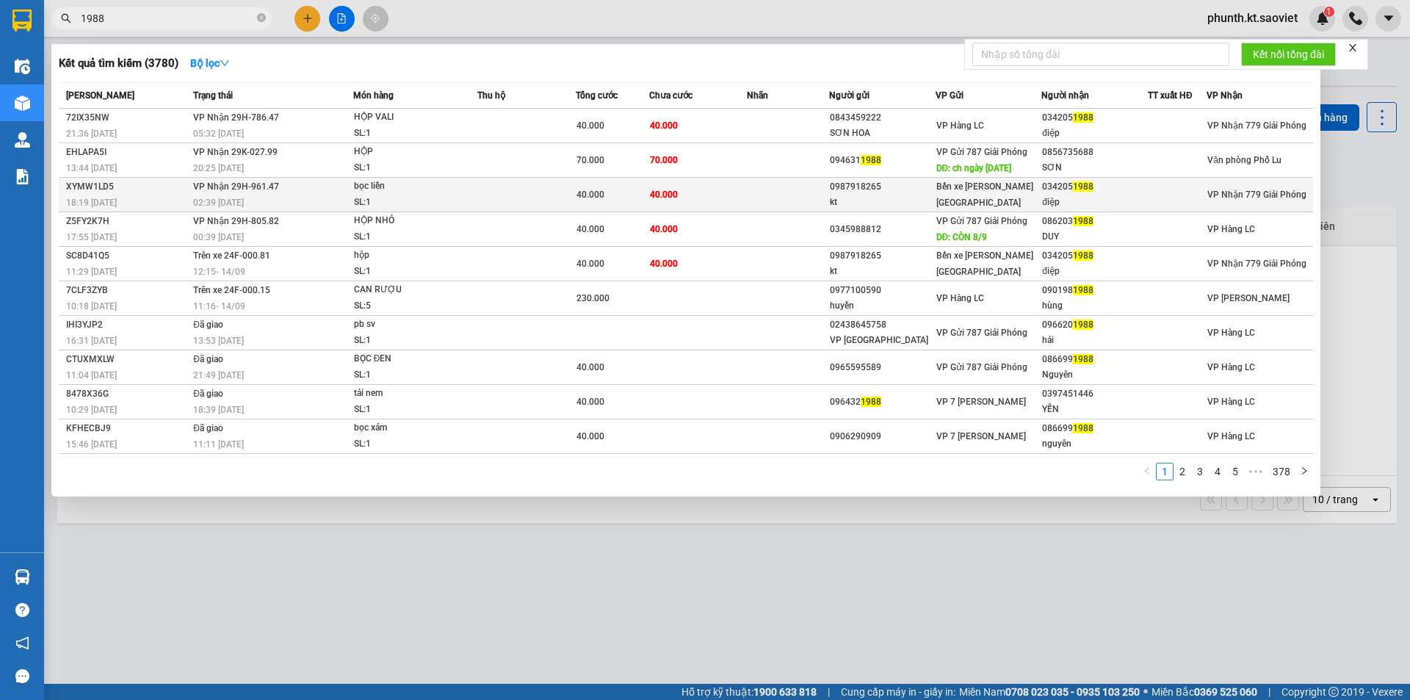
click at [366, 192] on div "bọc liền" at bounding box center [409, 186] width 110 height 16
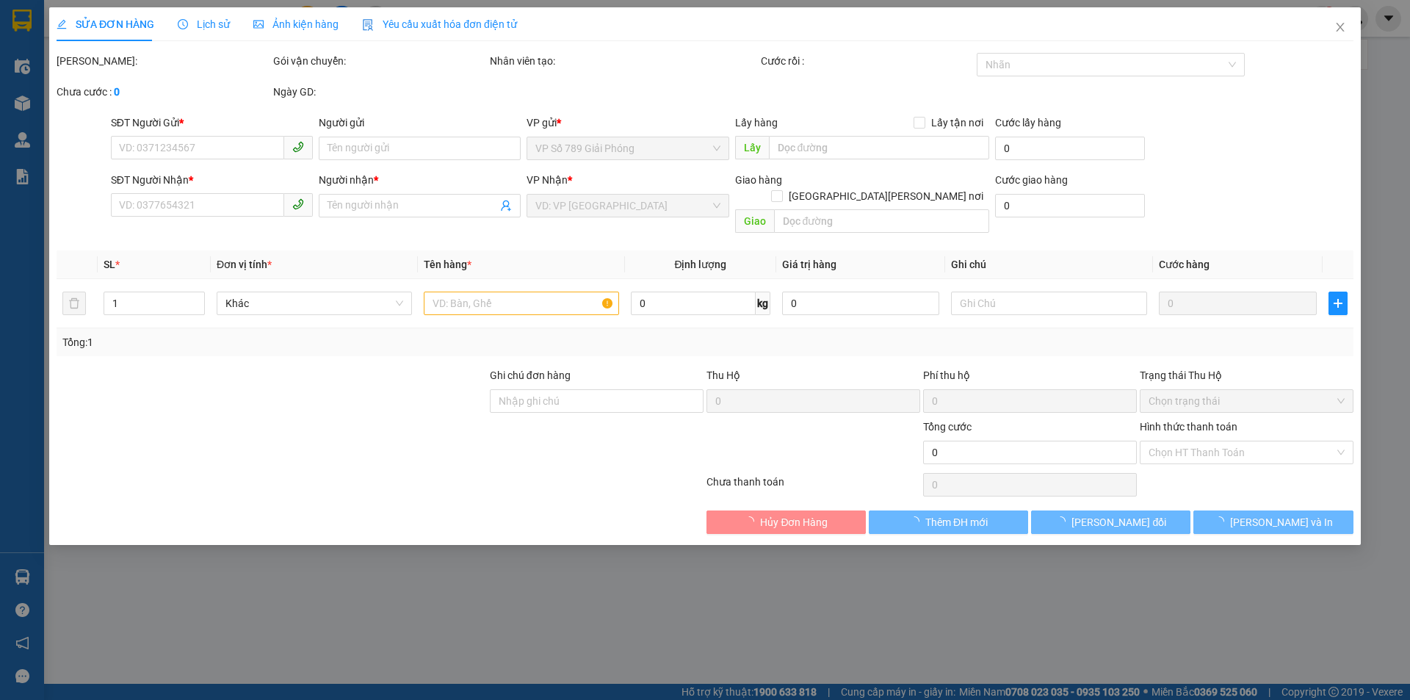
type input "0987918265"
type input "kt"
type input "0342051988"
type input "điệp"
type input "40.000"
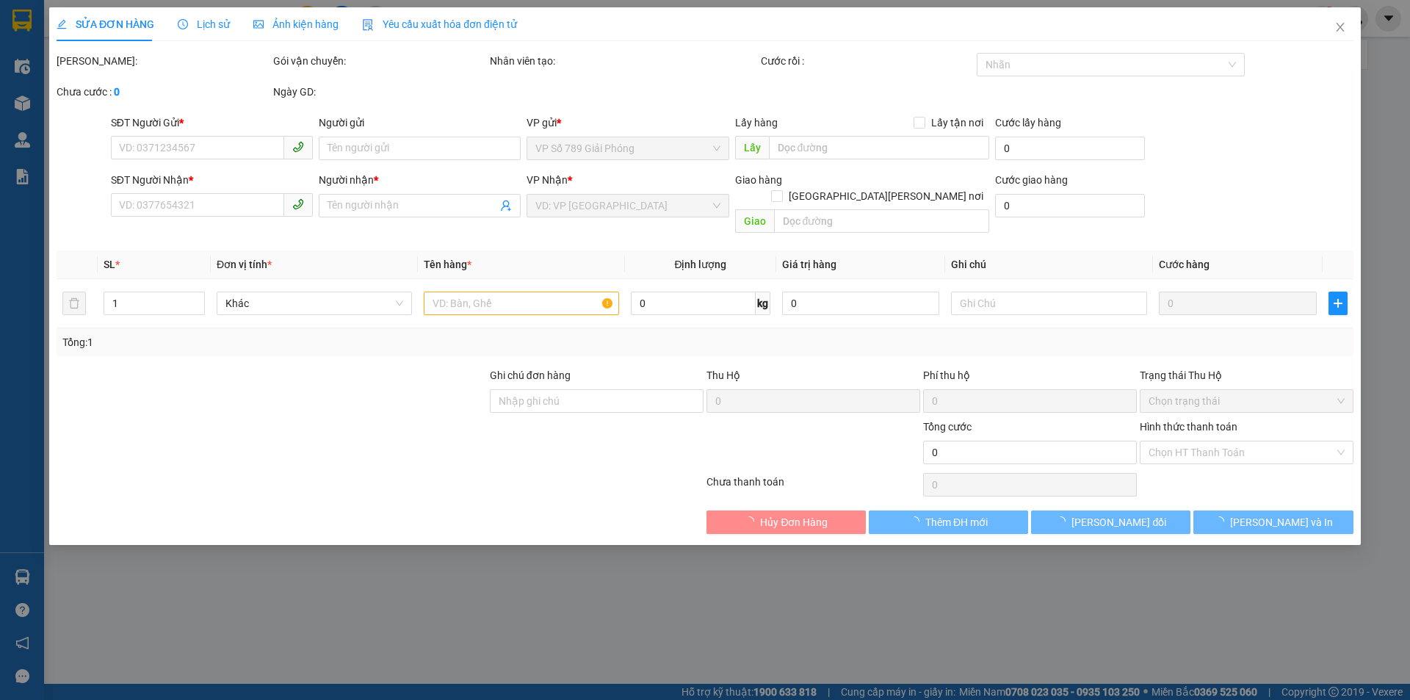
type input "40.000"
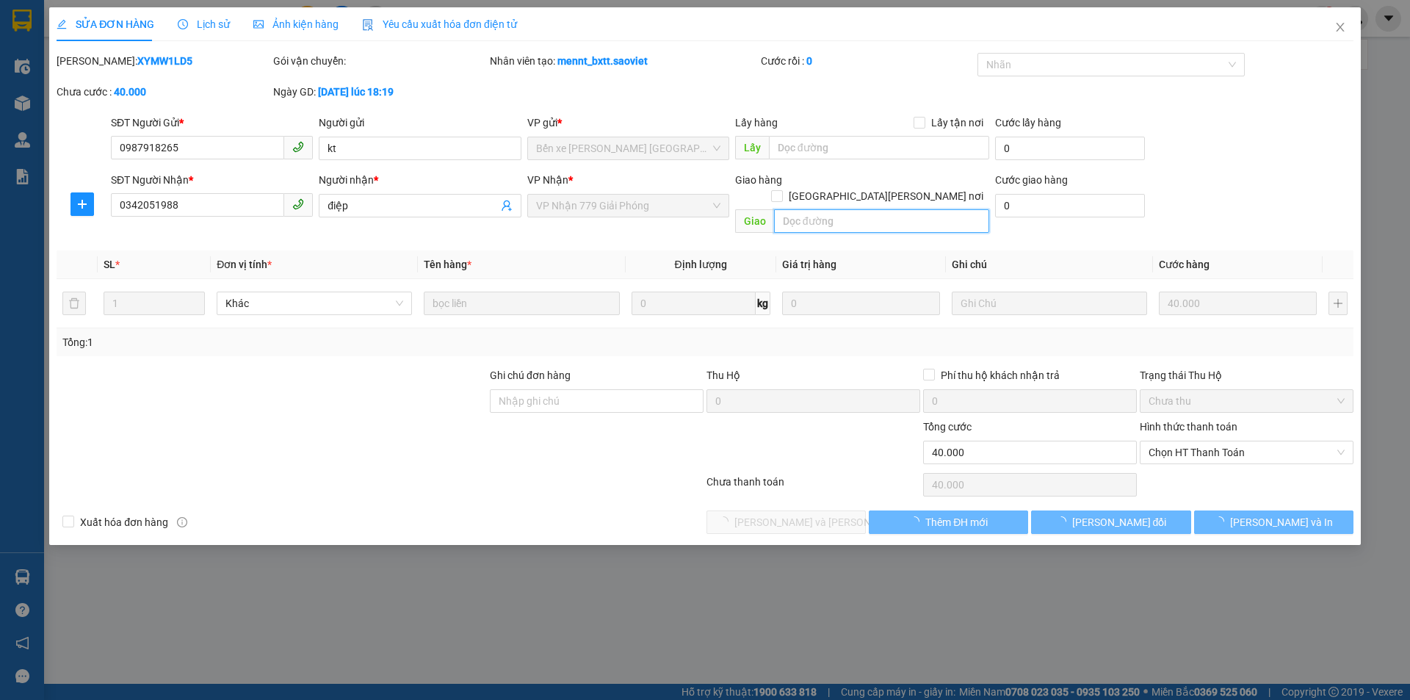
click at [806, 209] on input "text" at bounding box center [881, 220] width 215 height 23
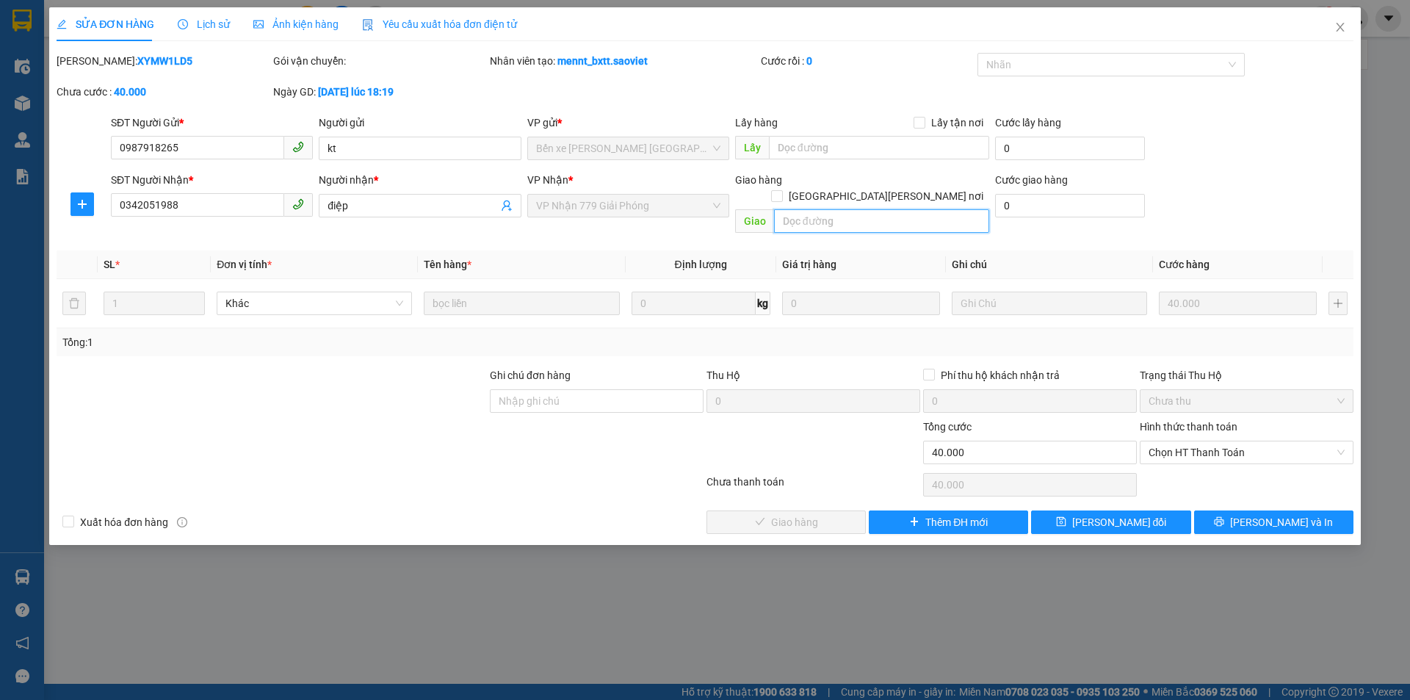
paste input "còn 14/9"
type input "còn 14/9"
click at [1057, 510] on button "[PERSON_NAME] đổi" at bounding box center [1110, 521] width 159 height 23
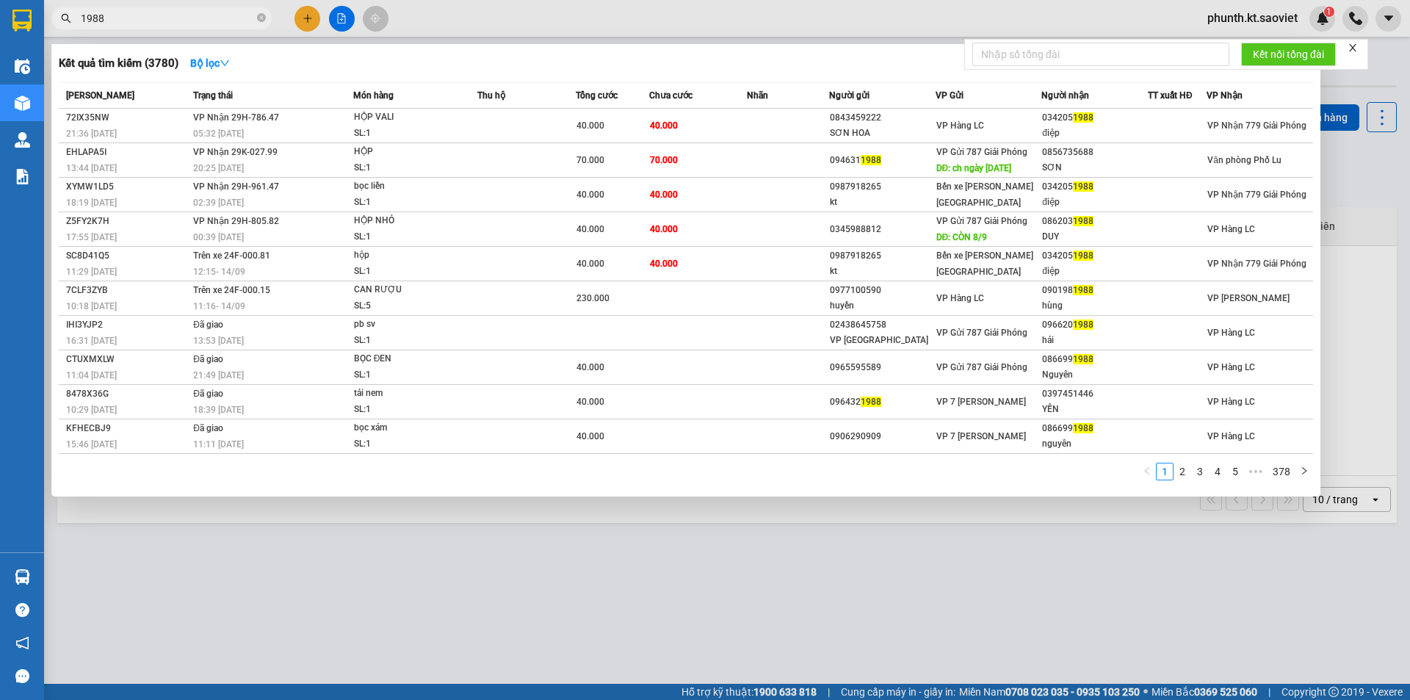
click at [151, 15] on input "1988" at bounding box center [167, 18] width 173 height 16
type input "3156"
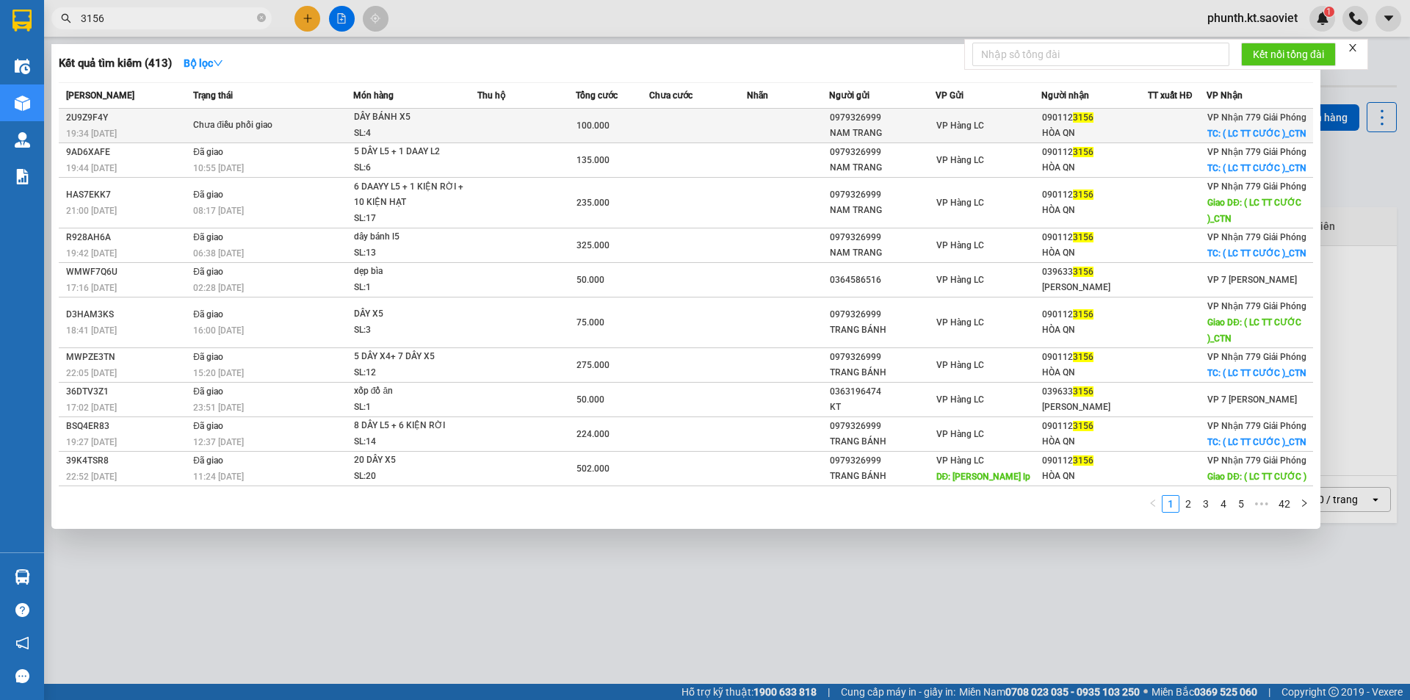
click at [399, 142] on td "DÂY BÁNH X5 SL: 4" at bounding box center [415, 126] width 124 height 35
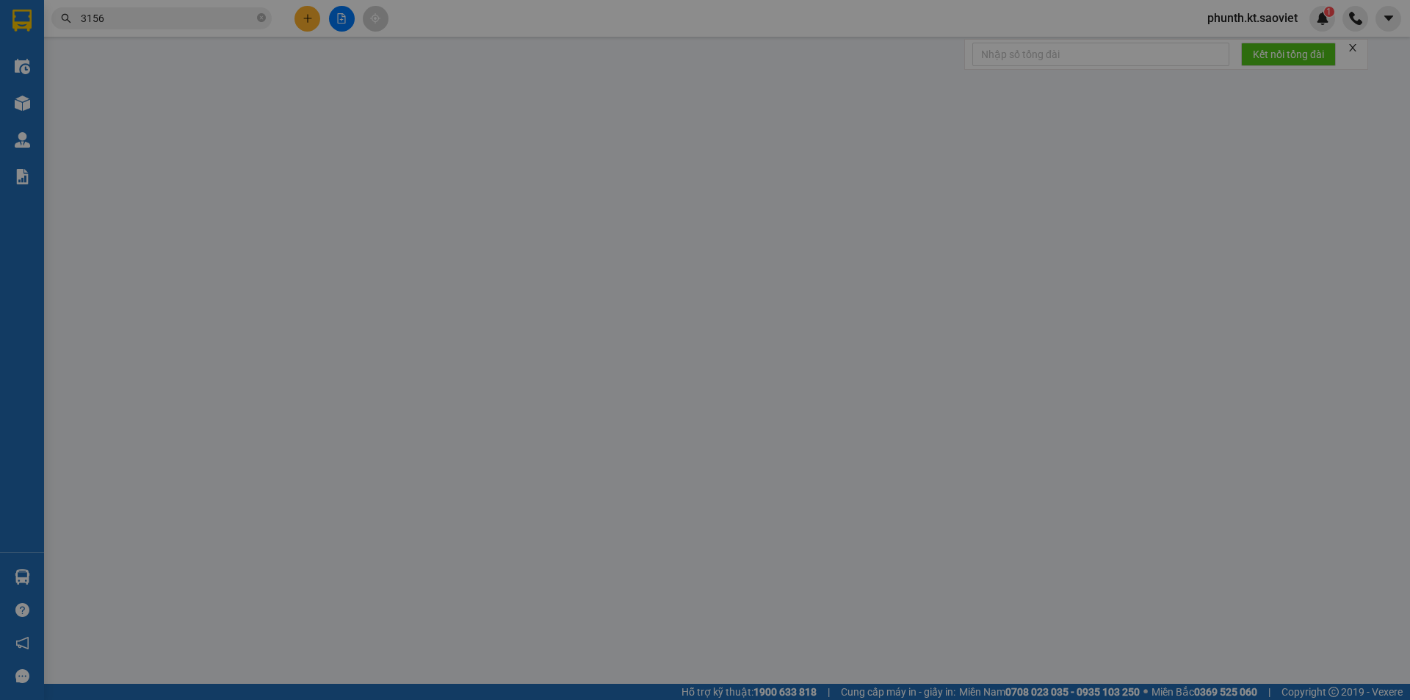
type input "0979326999"
type input "NAM TRANG"
type input "0901123156"
type input "HÒA QN"
checkbox input "true"
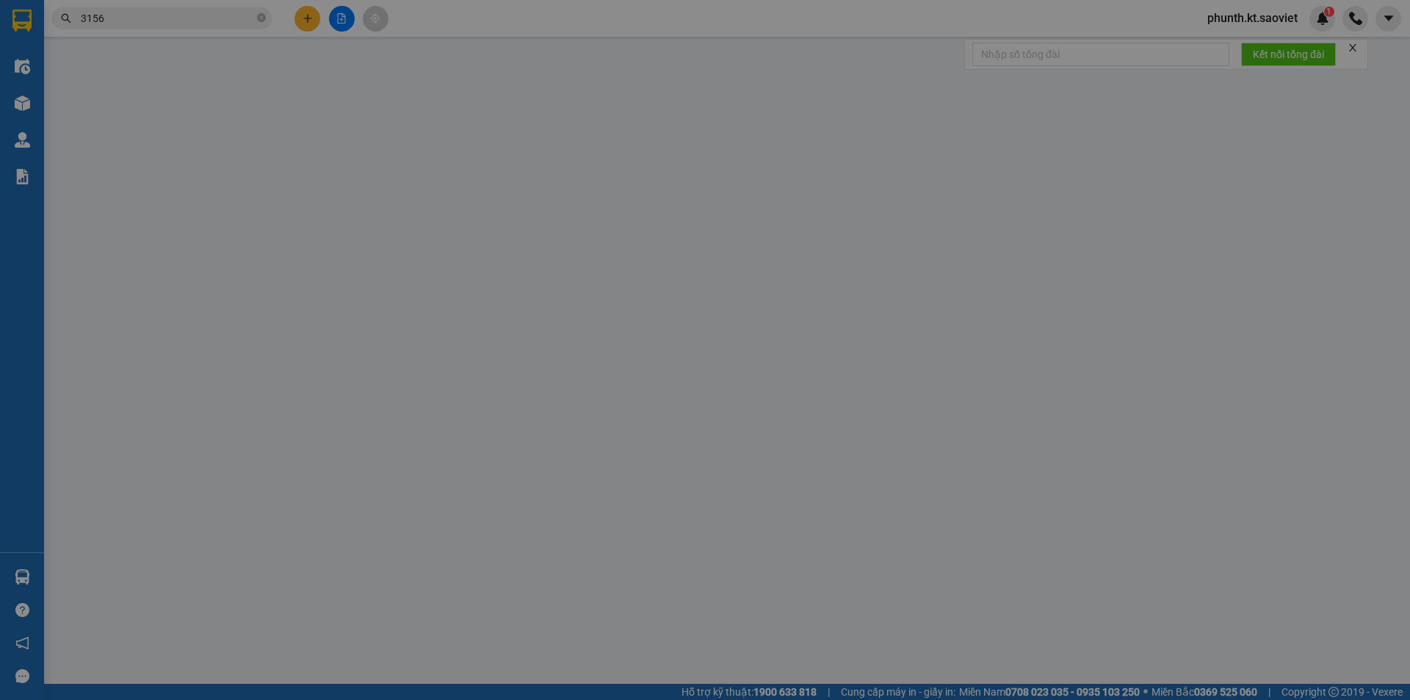
type input "( LC TT CƯỚC )_CTN"
type input "100.000"
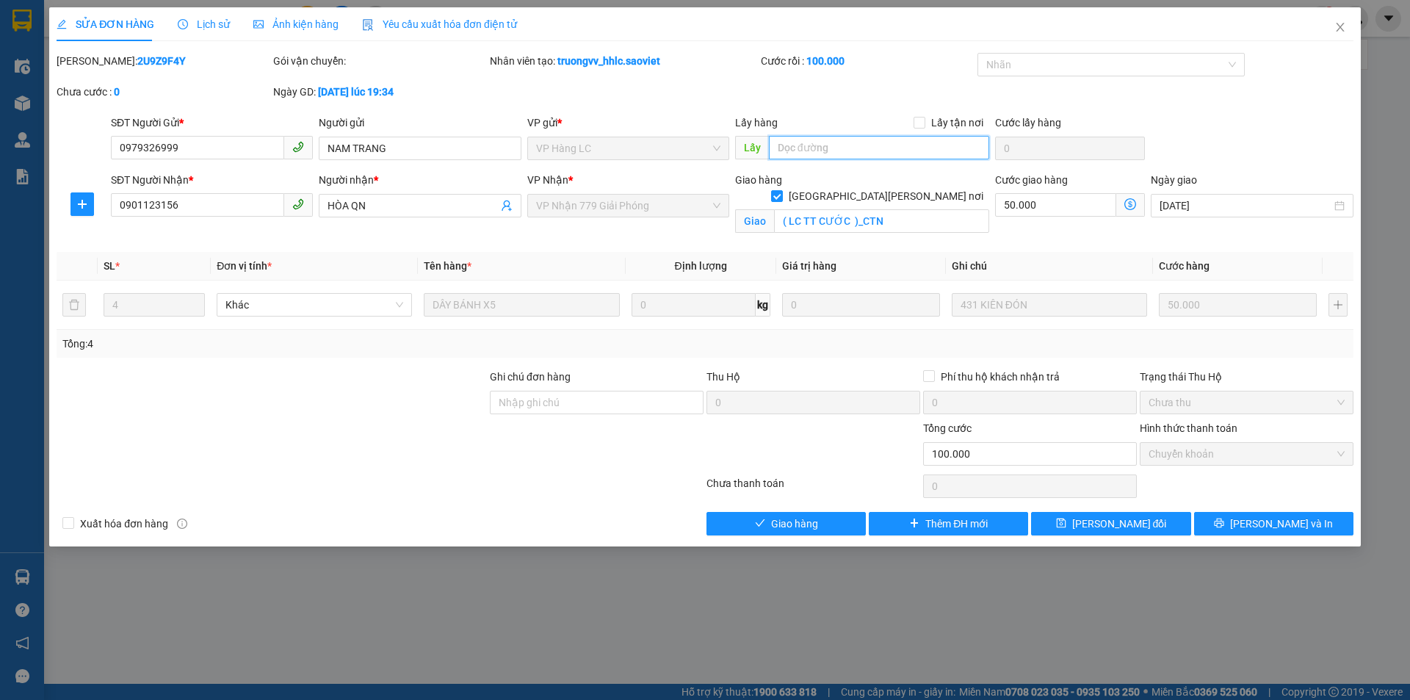
click at [816, 141] on input "text" at bounding box center [879, 147] width 220 height 23
paste input "còn 14/9"
type input "còn 14/9"
click at [1088, 522] on button "[PERSON_NAME] đổi" at bounding box center [1110, 523] width 159 height 23
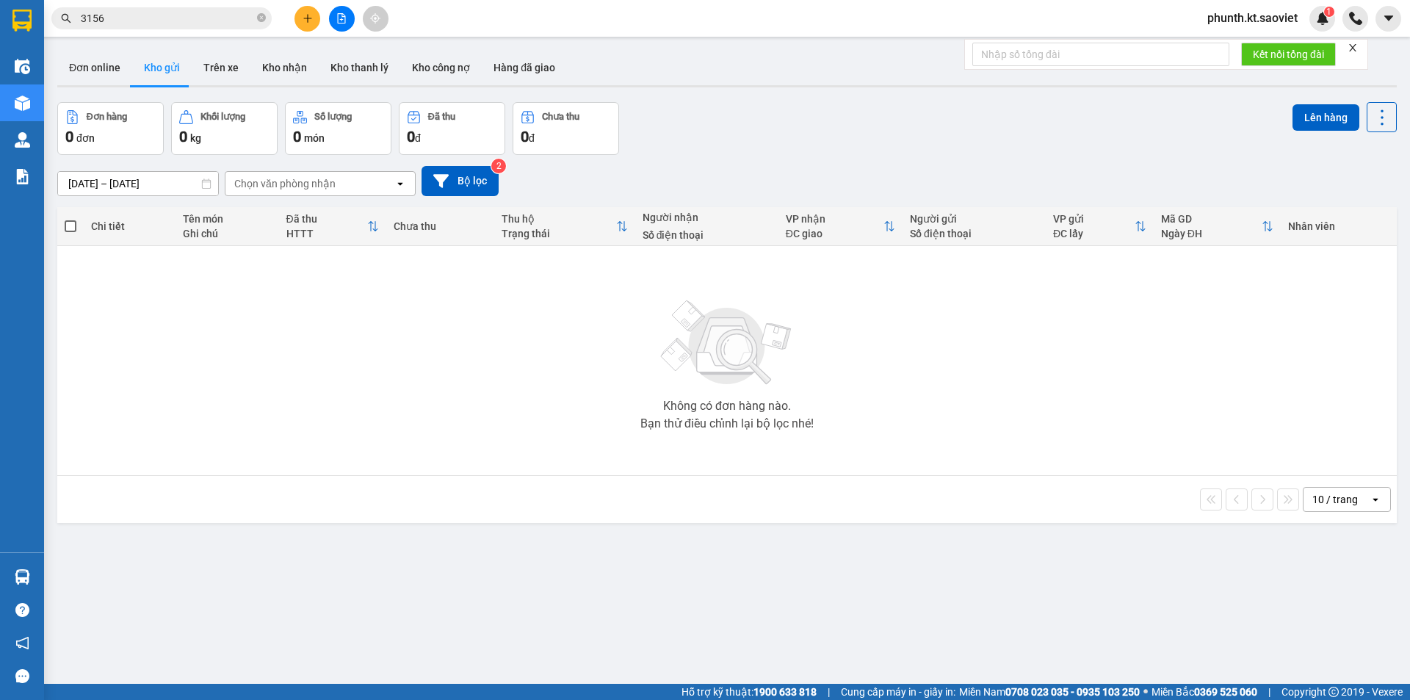
click at [119, 20] on input "3156" at bounding box center [167, 18] width 173 height 16
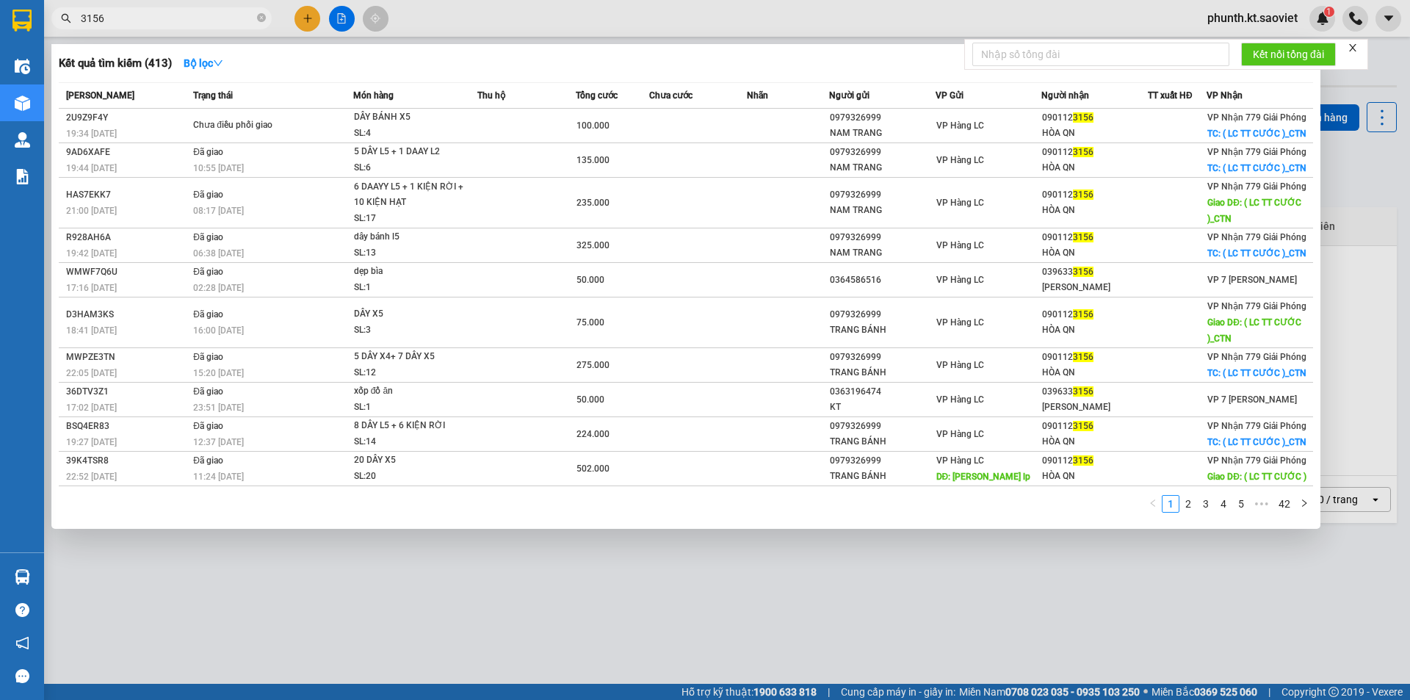
click at [119, 20] on input "3156" at bounding box center [167, 18] width 173 height 16
type input "3411"
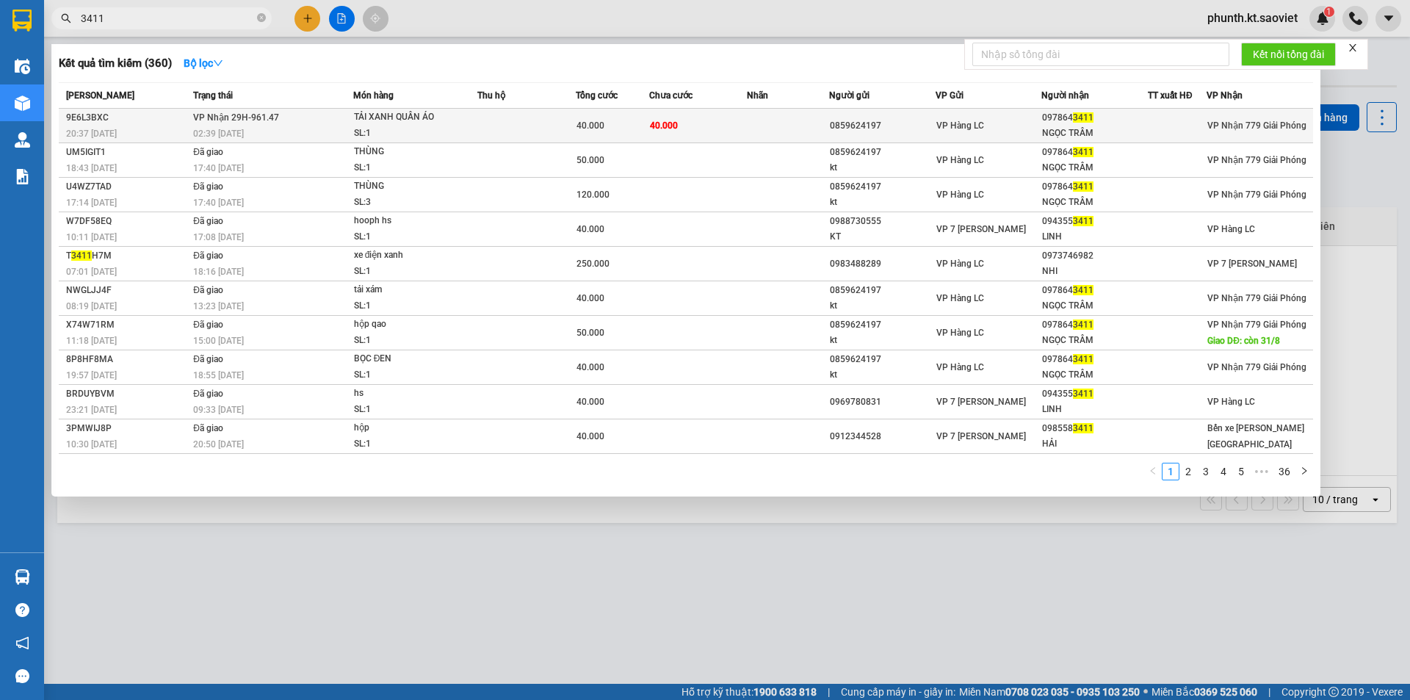
click at [333, 122] on td "[PERSON_NAME] 29H-961.47 02:39 [DATE]" at bounding box center [271, 126] width 164 height 35
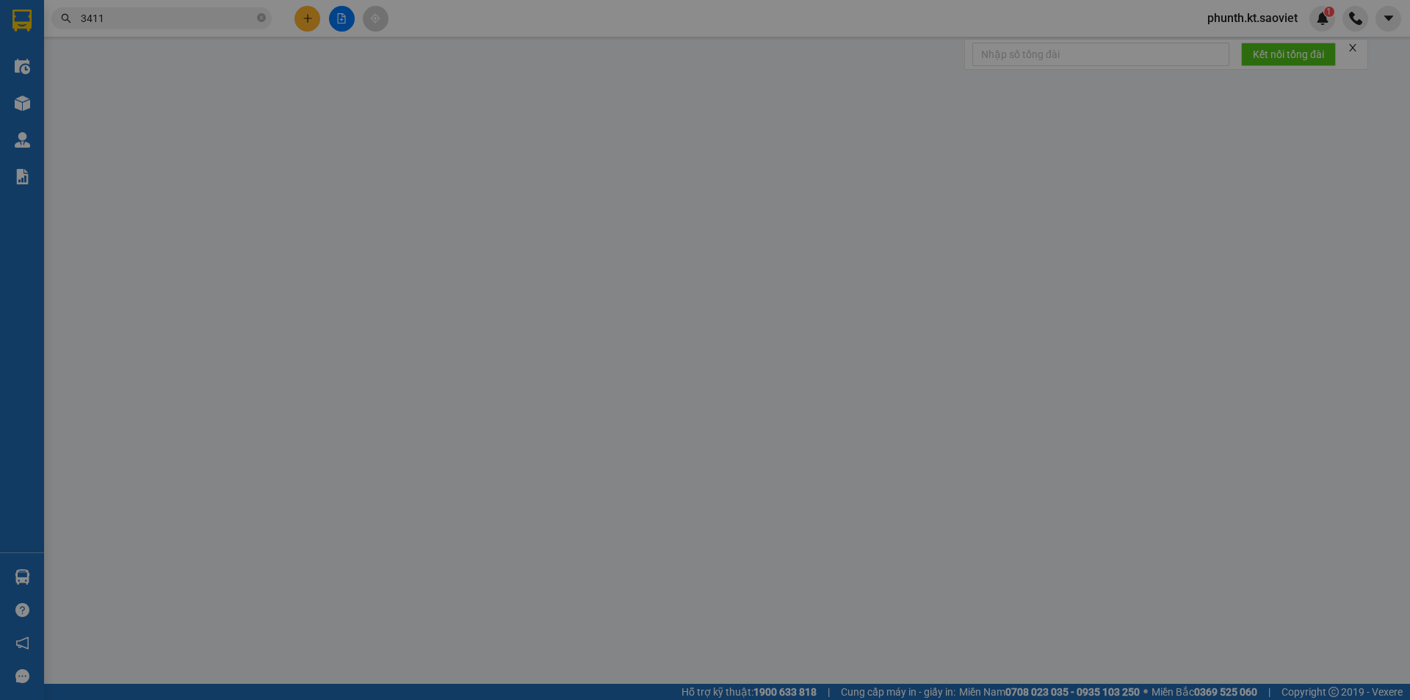
type input "0859624197"
type input "0978643411"
type input "NGỌC TRÂM"
type input "40.000"
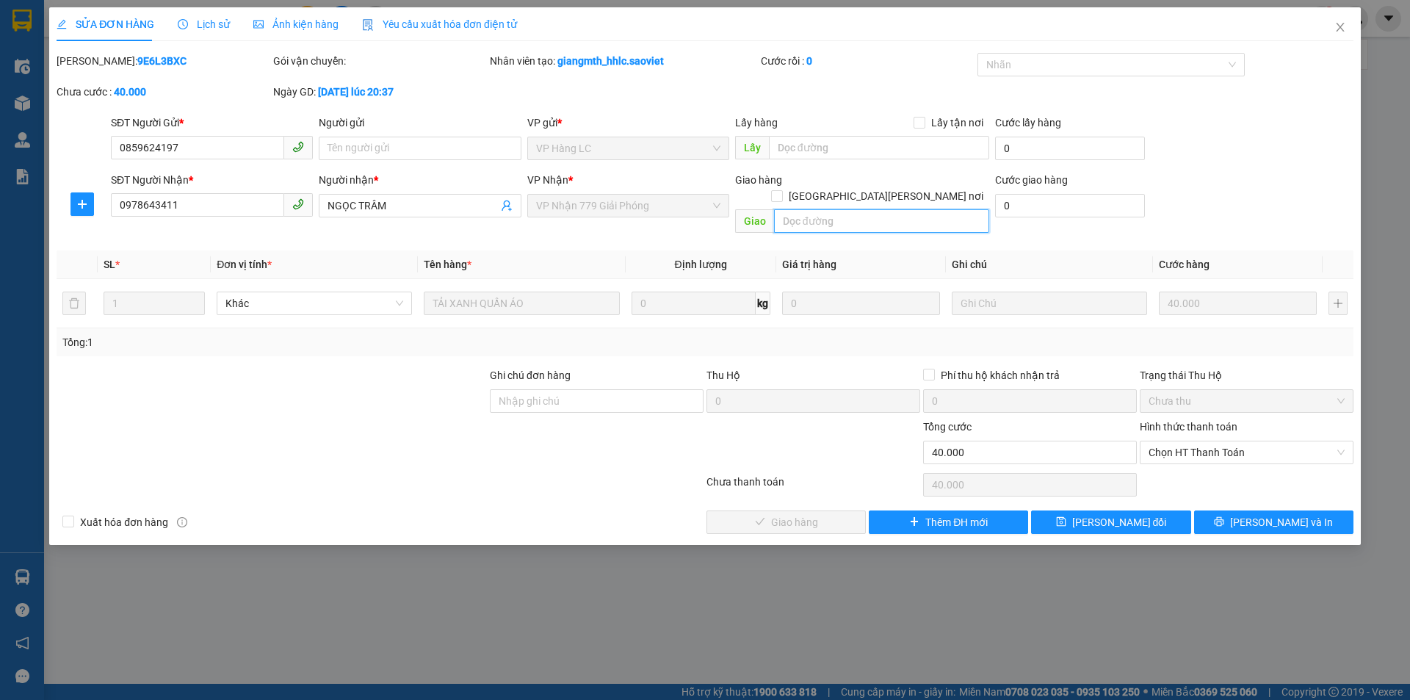
click at [803, 209] on input "text" at bounding box center [881, 220] width 215 height 23
paste input "còn 14/9"
type input "còn 14/9"
click at [1066, 516] on icon "save" at bounding box center [1061, 521] width 10 height 10
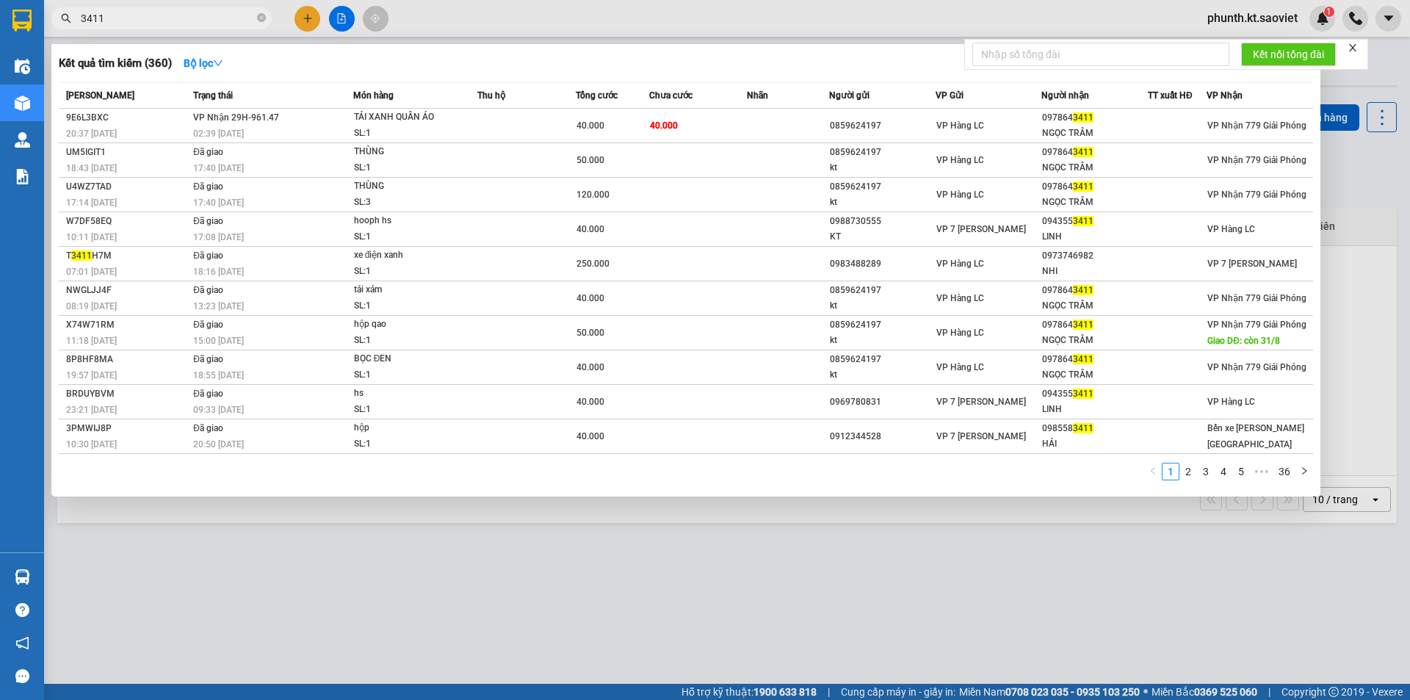
click at [131, 17] on input "3411" at bounding box center [167, 18] width 173 height 16
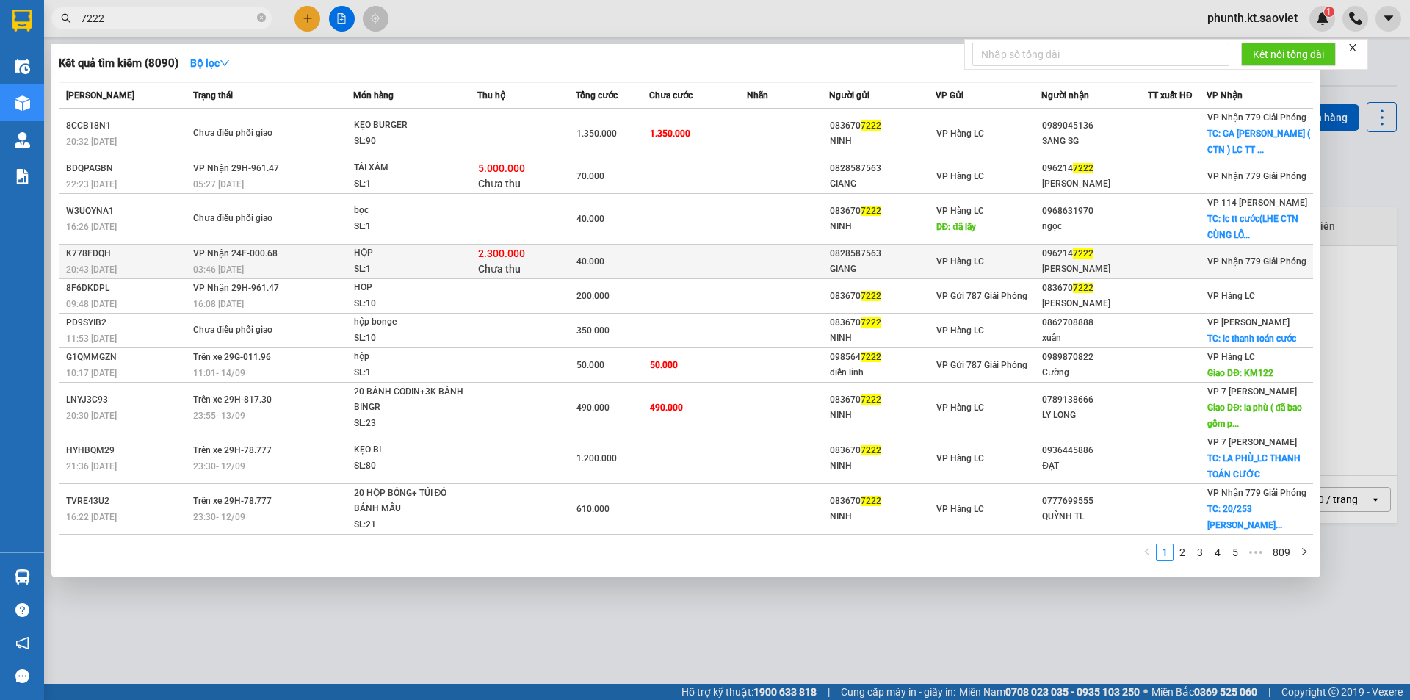
type input "7222"
click at [269, 250] on span "[PERSON_NAME] 24F-000.68" at bounding box center [235, 253] width 84 height 10
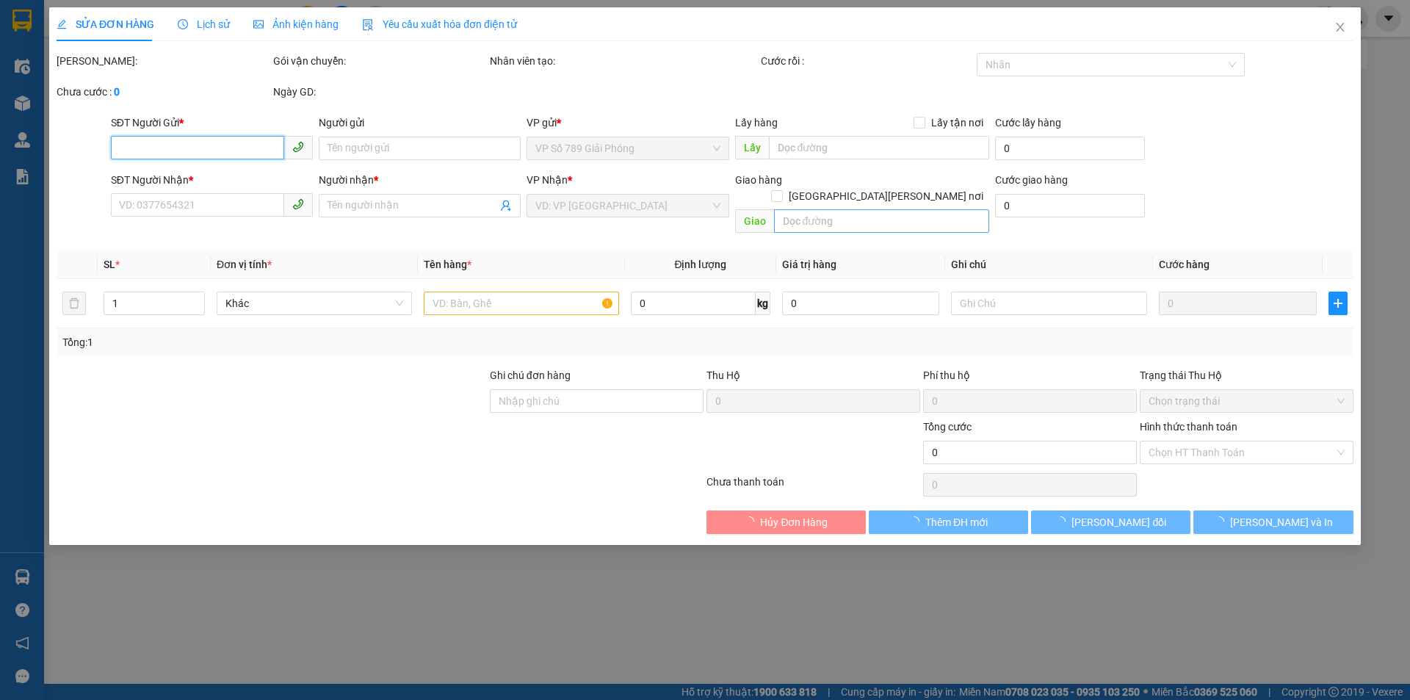
type input "0828587563"
type input "GIANG"
type input "0962147222"
type input "[PERSON_NAME]"
type input "40.000"
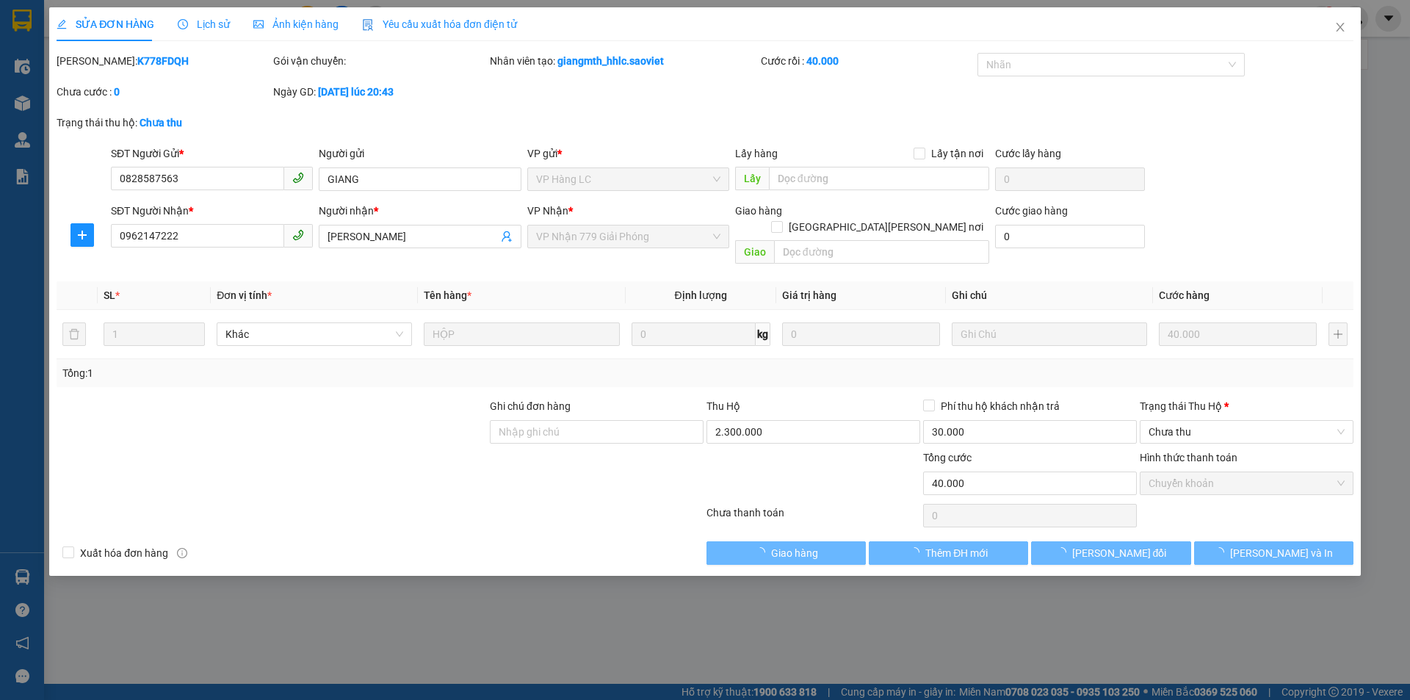
drag, startPoint x: 817, startPoint y: 206, endPoint x: 812, endPoint y: 214, distance: 10.2
click at [816, 206] on div "Giao hàng [GEOGRAPHIC_DATA][PERSON_NAME] nơi" at bounding box center [862, 211] width 254 height 16
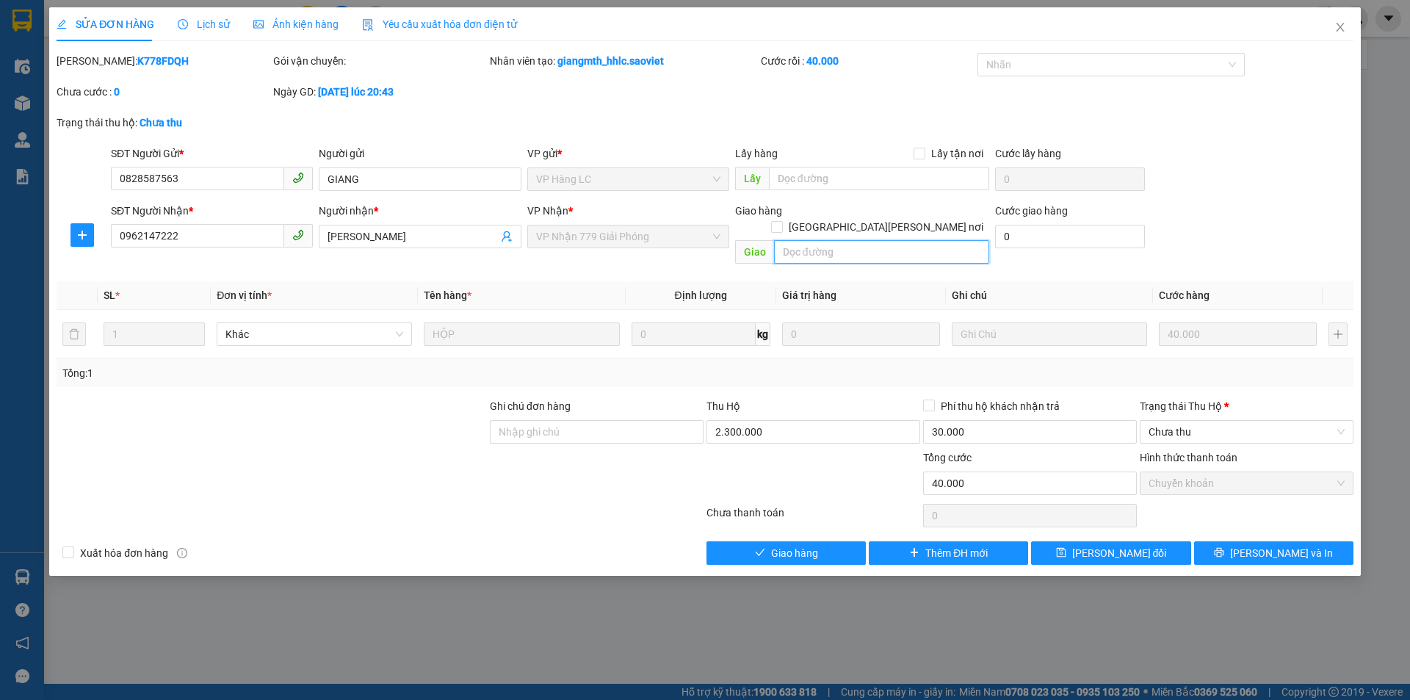
click at [801, 241] on input "text" at bounding box center [881, 251] width 215 height 23
paste input "còn 14/9"
type input "còn 14/9"
click at [1066, 547] on icon "save" at bounding box center [1061, 552] width 10 height 10
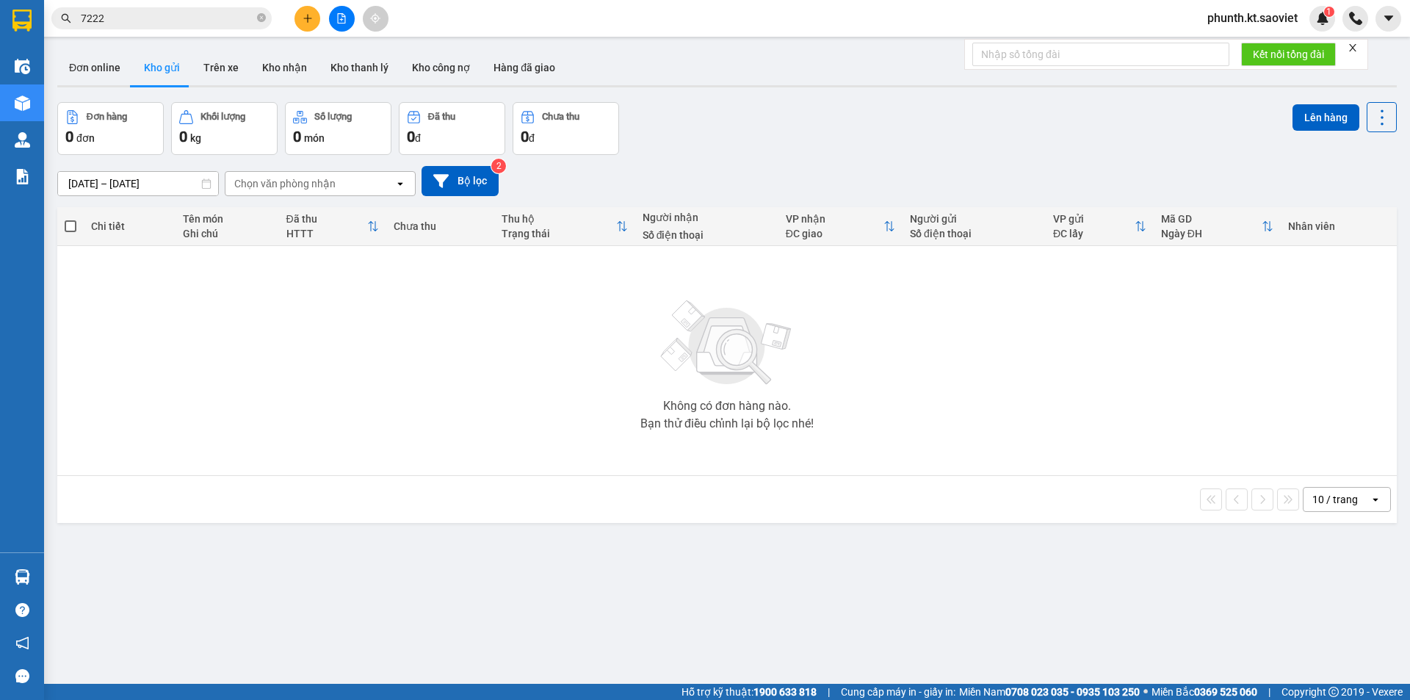
click at [163, 18] on input "7222" at bounding box center [167, 18] width 173 height 16
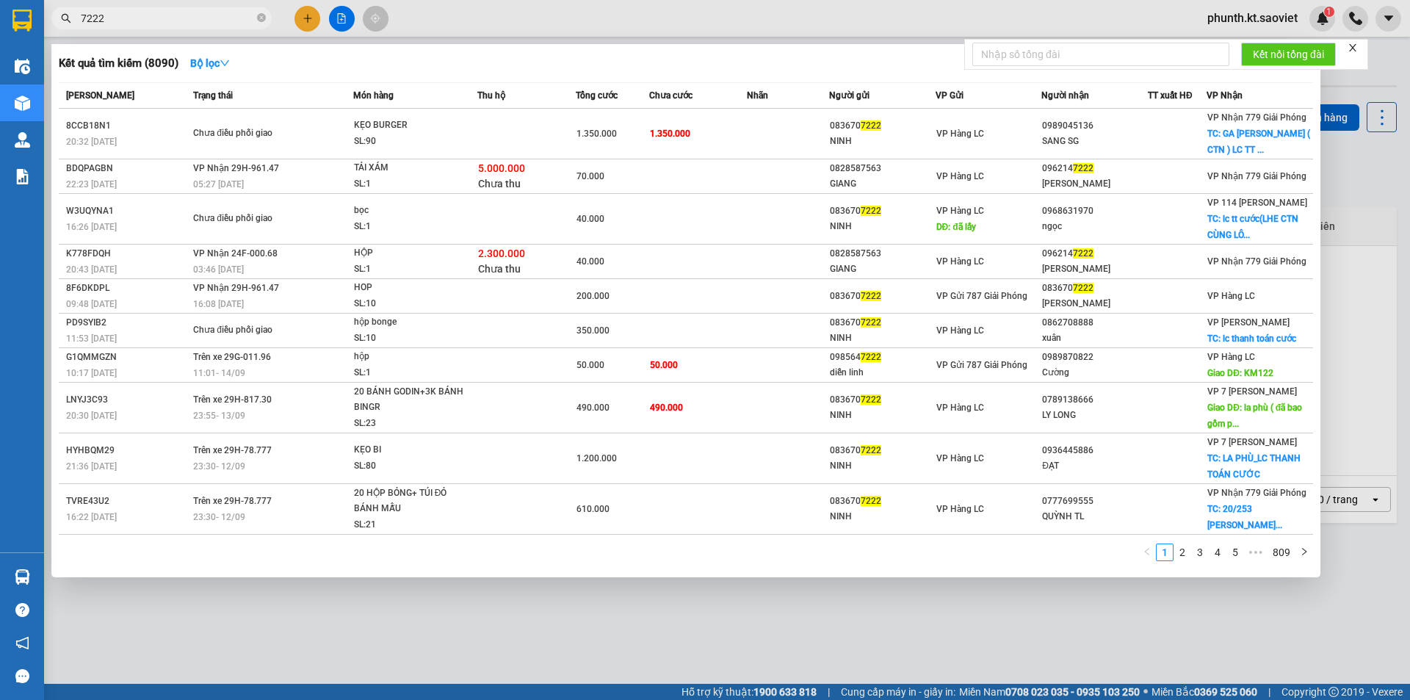
click at [163, 18] on input "7222" at bounding box center [167, 18] width 173 height 16
type input "2716"
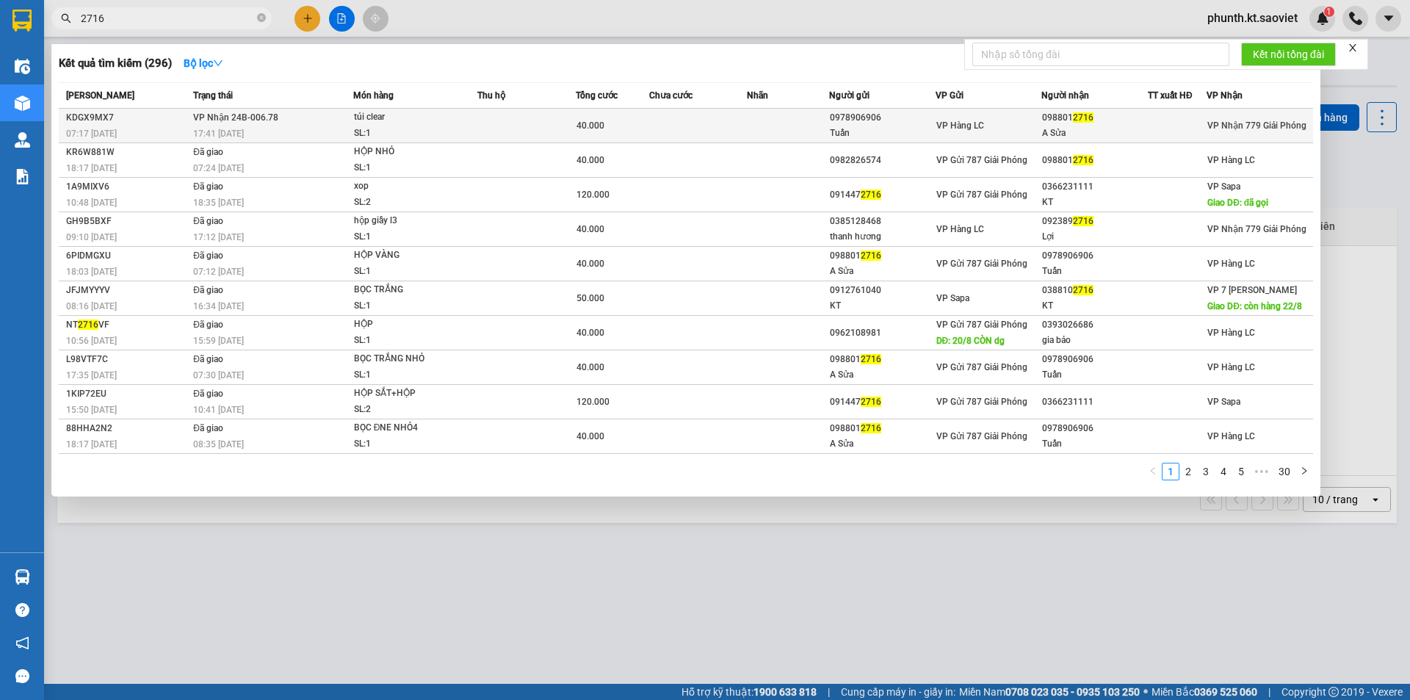
click at [308, 110] on td "[PERSON_NAME] 24B-006.78 17:41 [DATE]" at bounding box center [271, 126] width 164 height 35
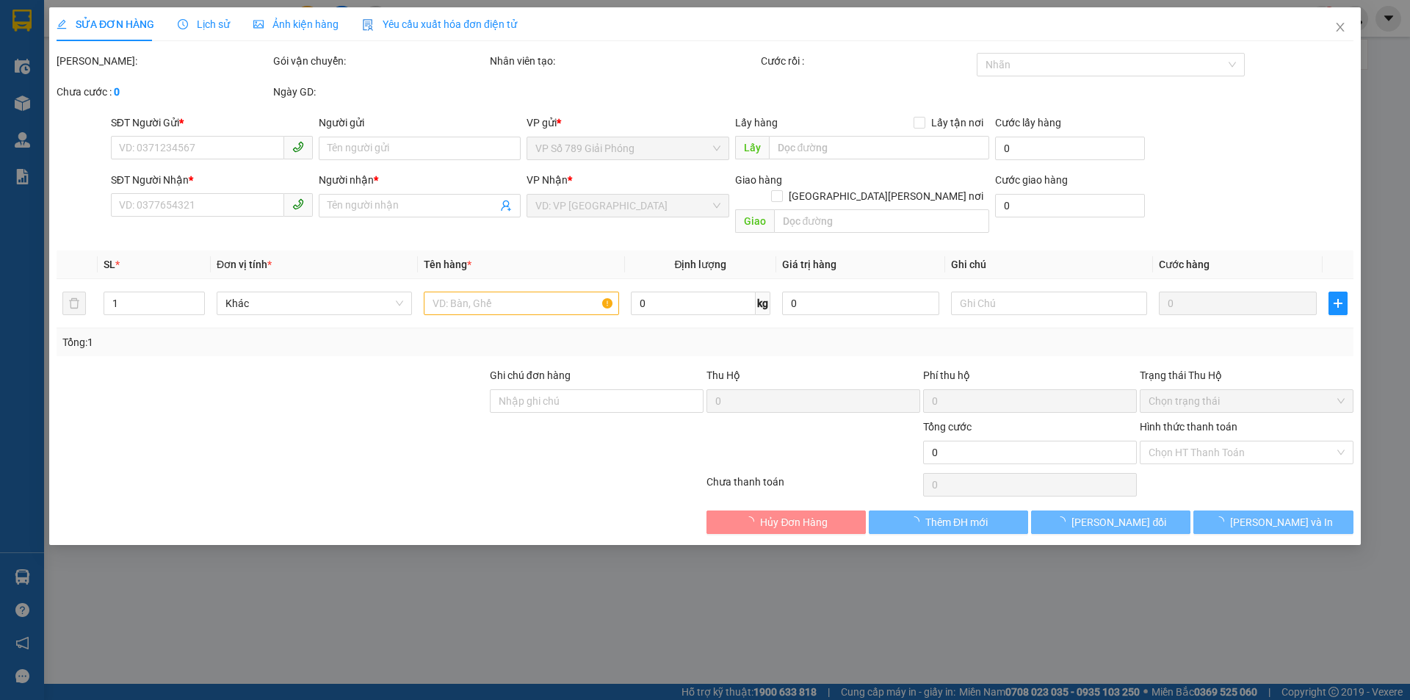
type input "0978906906"
type input "Tuấn"
type input "0988012716"
type input "A Sửa"
type input "40.000"
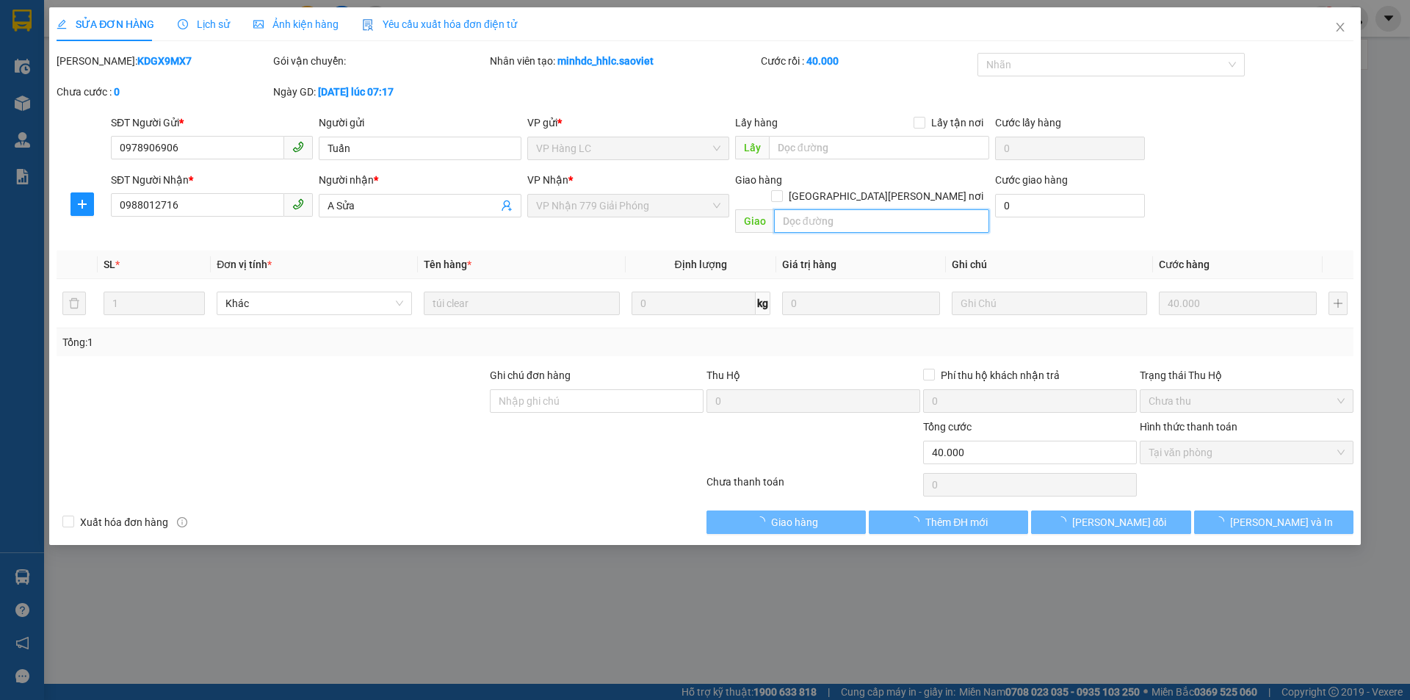
click at [792, 209] on input "text" at bounding box center [881, 220] width 215 height 23
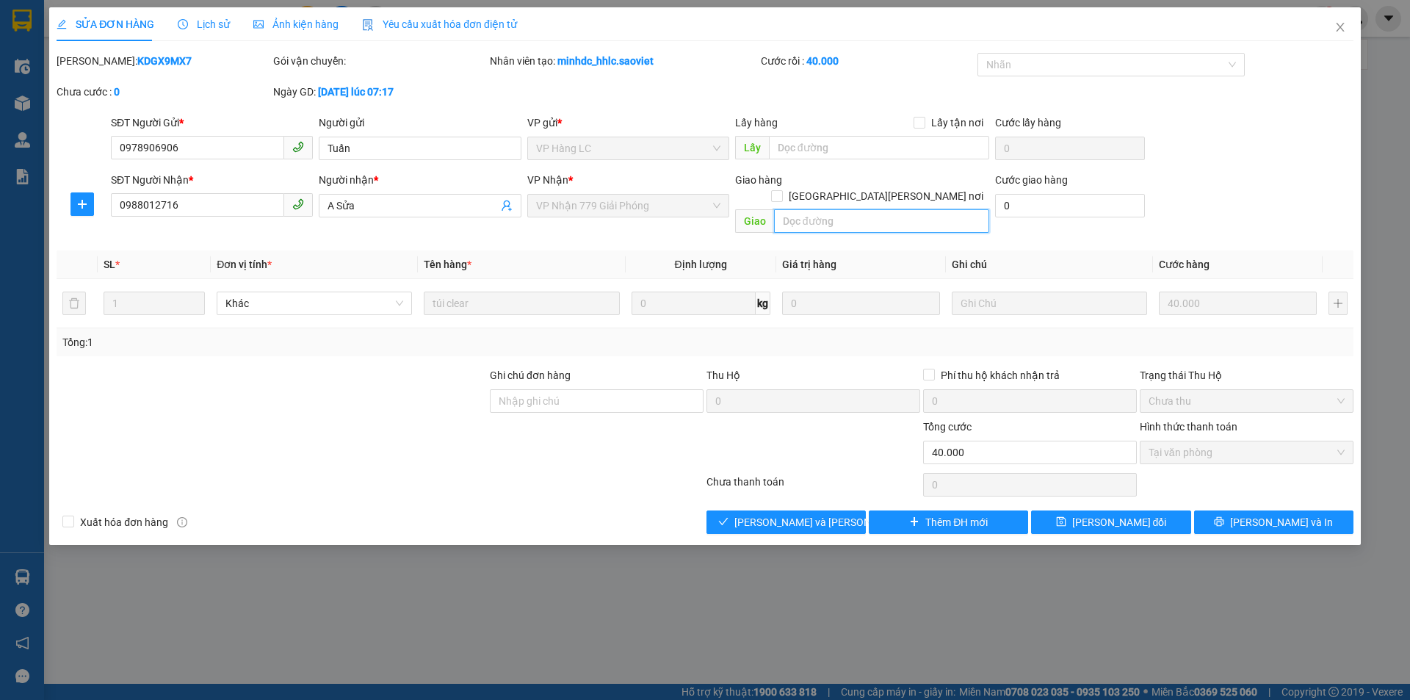
paste input "còn 14/9"
type input "còn 14/9"
click at [1040, 510] on button "[PERSON_NAME] đổi" at bounding box center [1110, 521] width 159 height 23
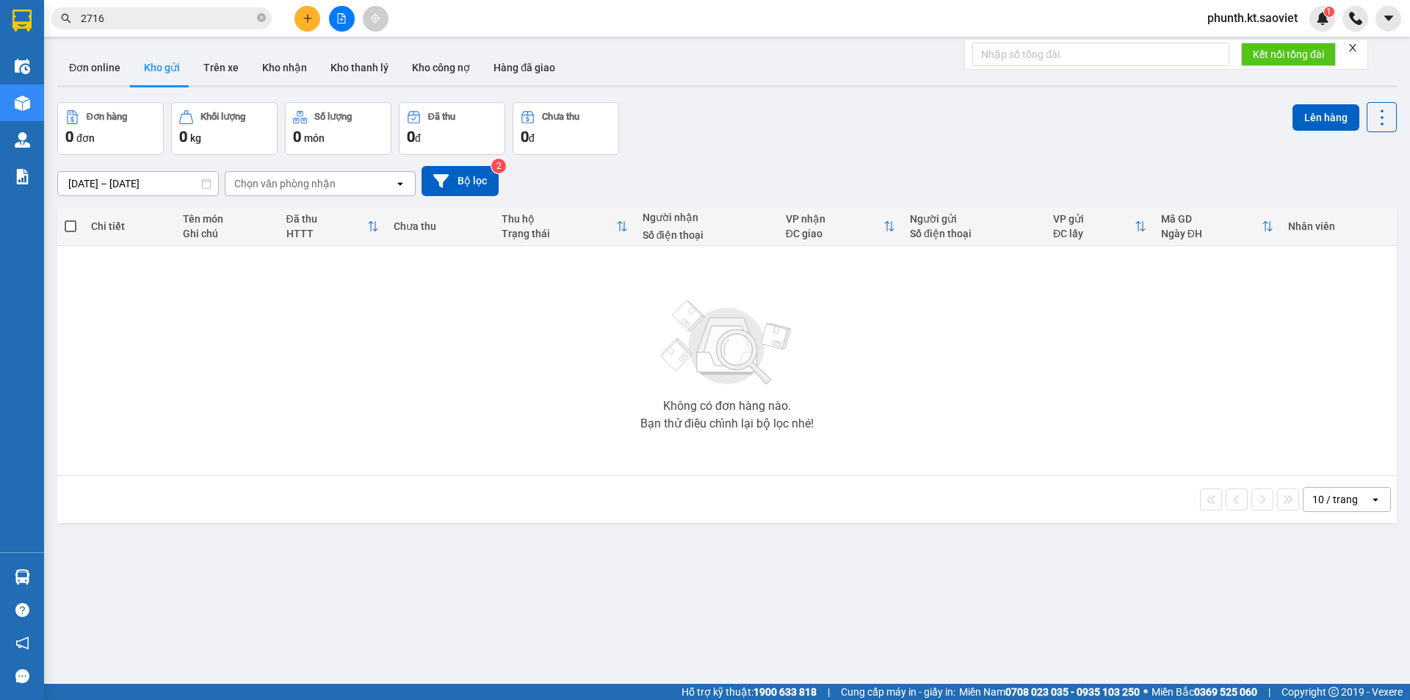
click at [107, 21] on input "2716" at bounding box center [167, 18] width 173 height 16
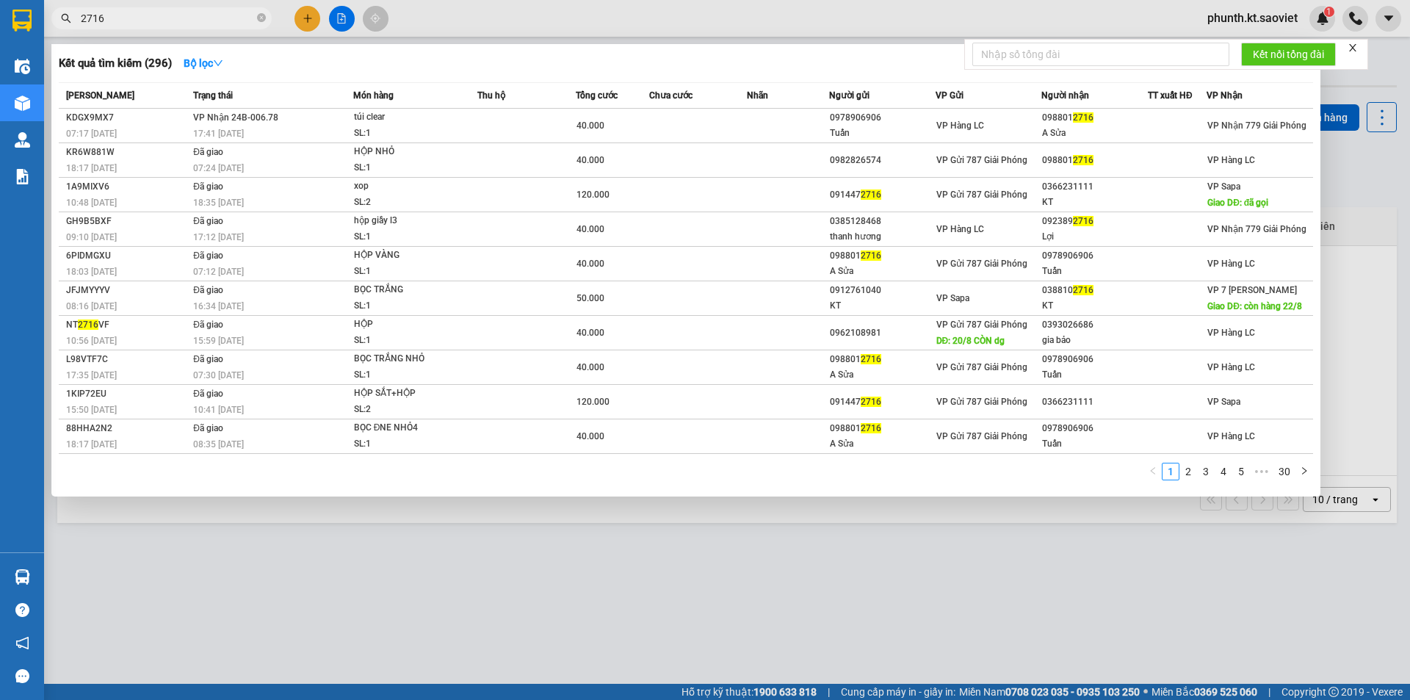
click at [107, 21] on input "2716" at bounding box center [167, 18] width 173 height 16
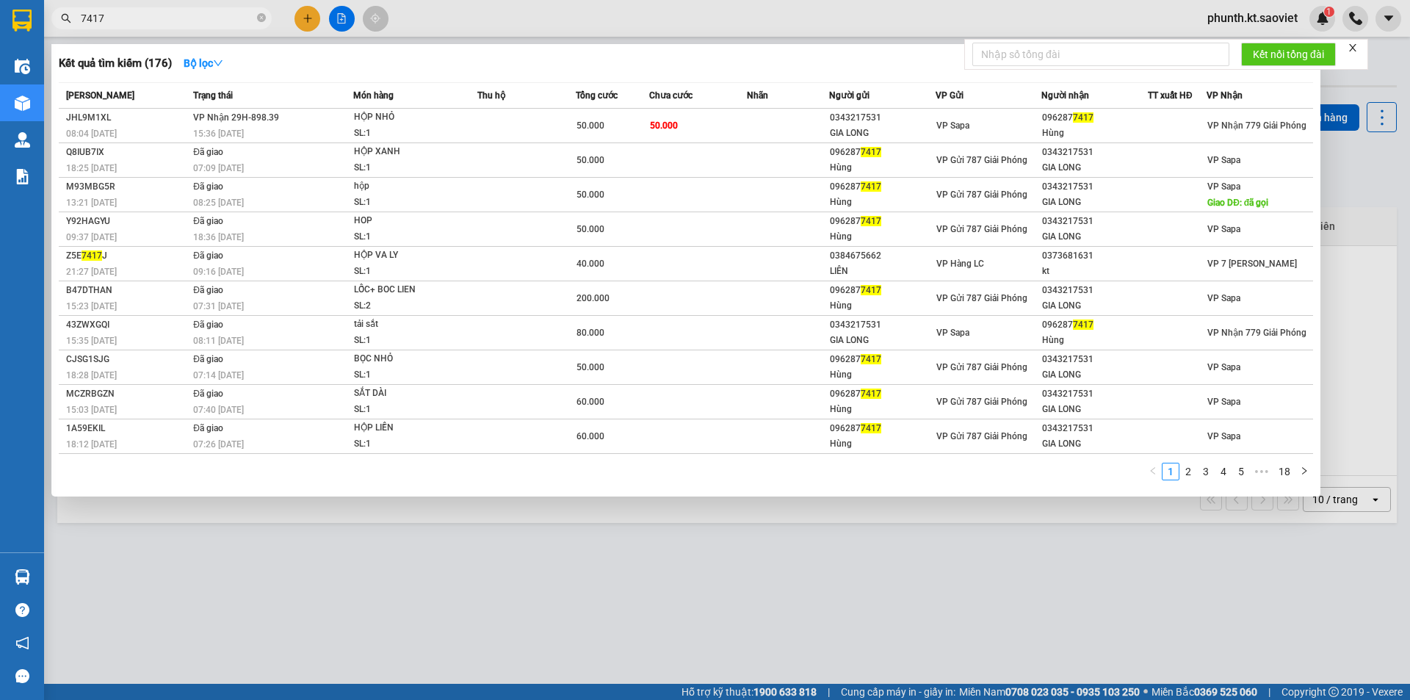
type input "7417"
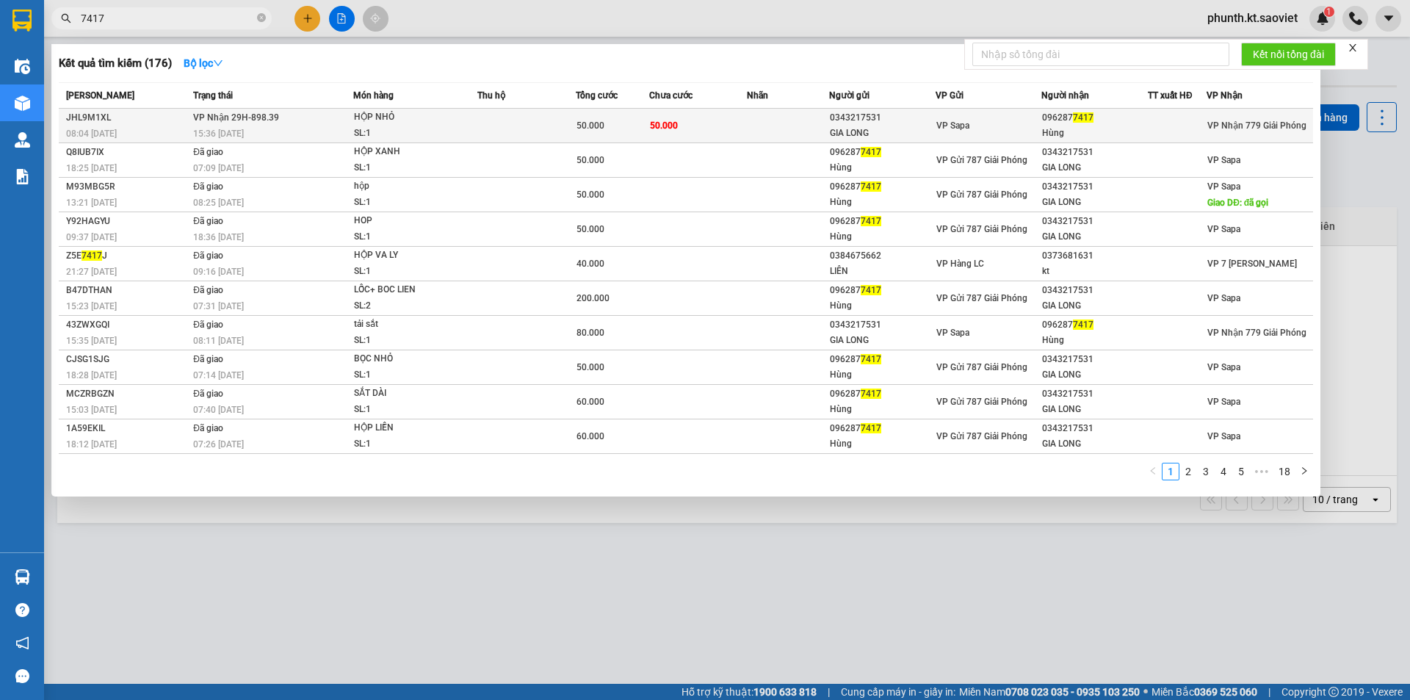
click at [266, 128] on div "15:36 [DATE]" at bounding box center [272, 134] width 159 height 16
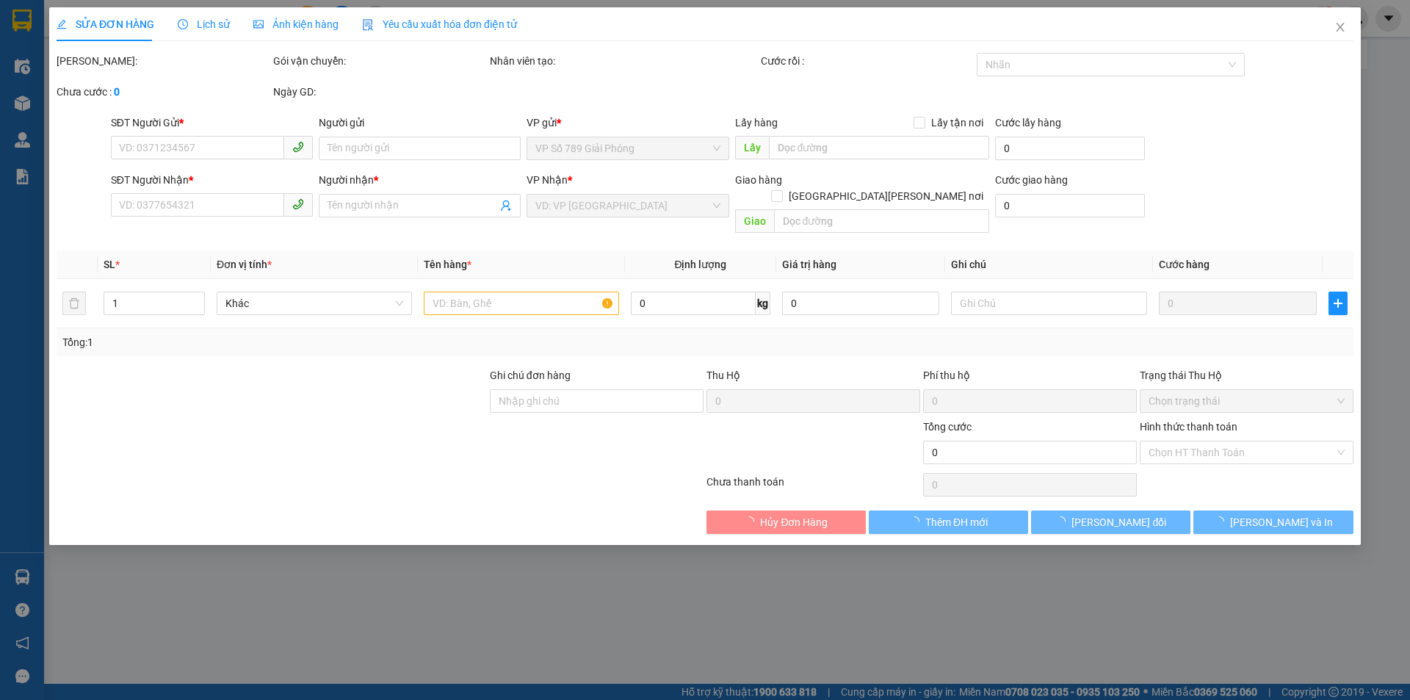
type input "0343217531"
type input "GIA LONG"
type input "0962877417"
type input "Hùng"
type input "50.000"
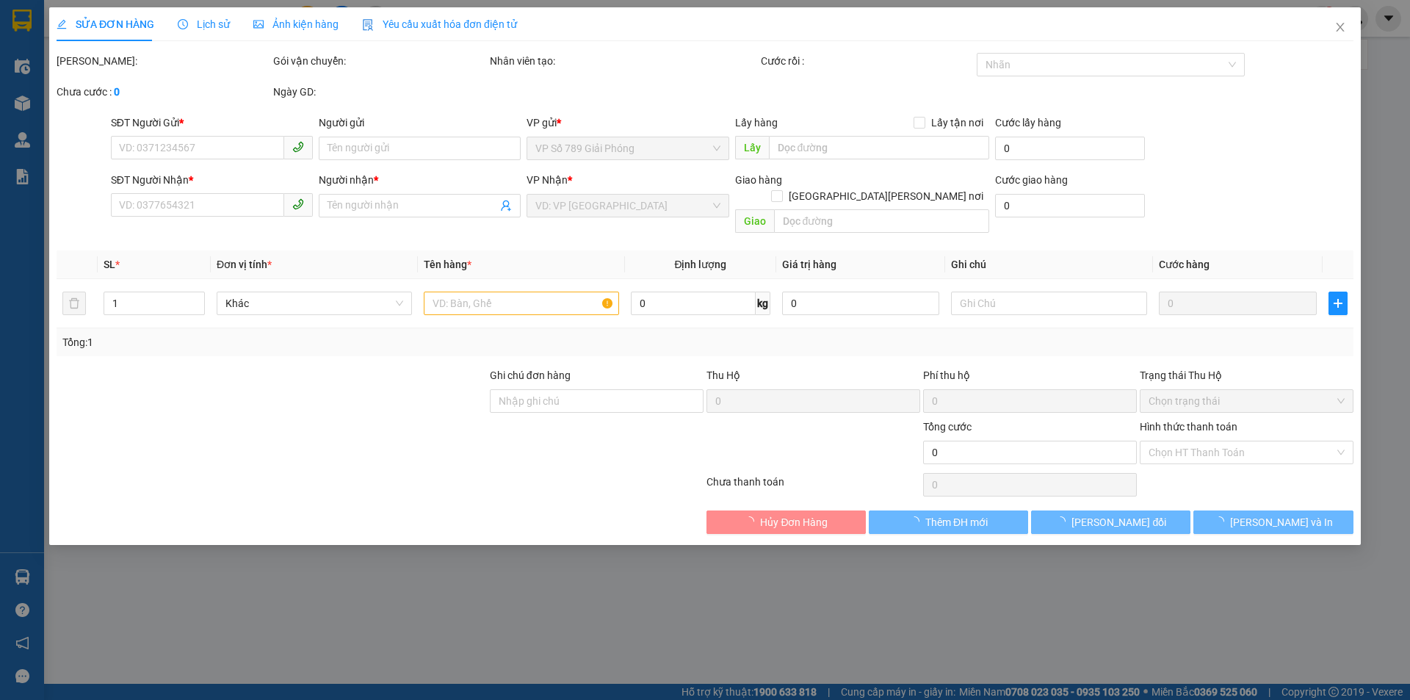
type input "50.000"
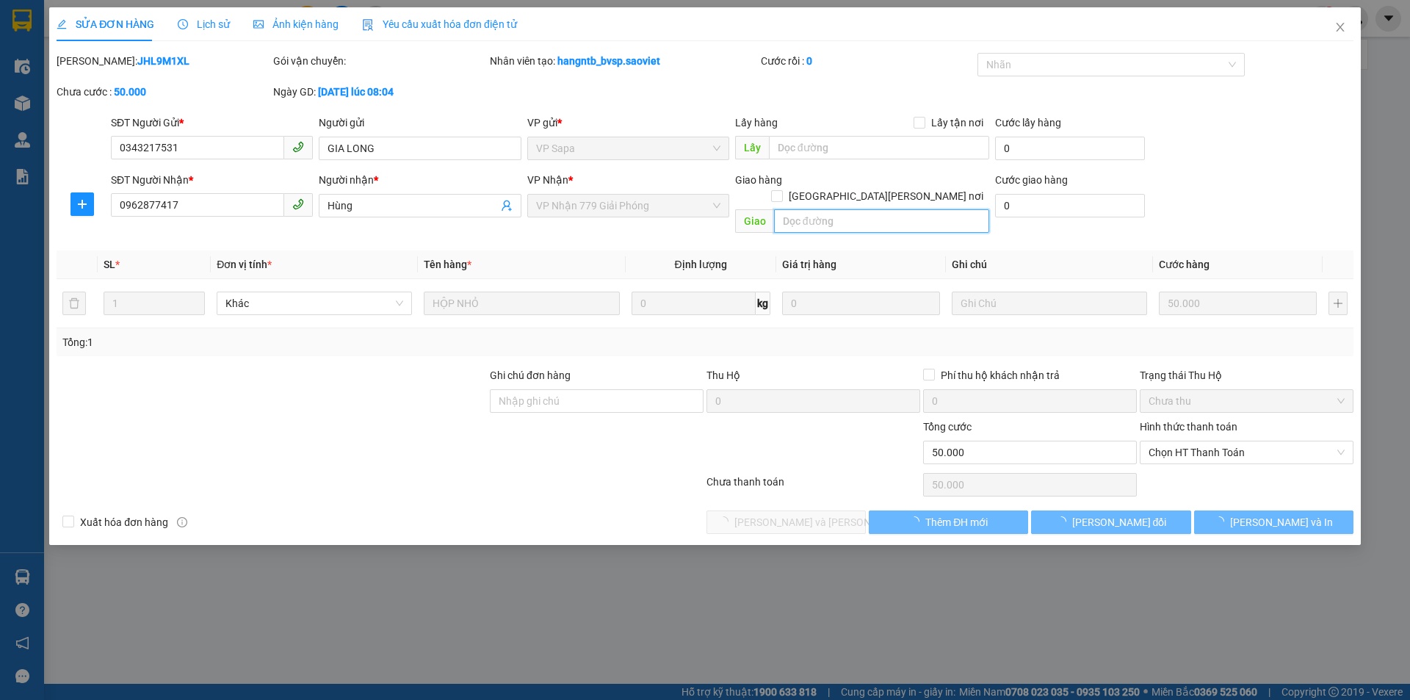
click at [803, 209] on input "text" at bounding box center [881, 220] width 215 height 23
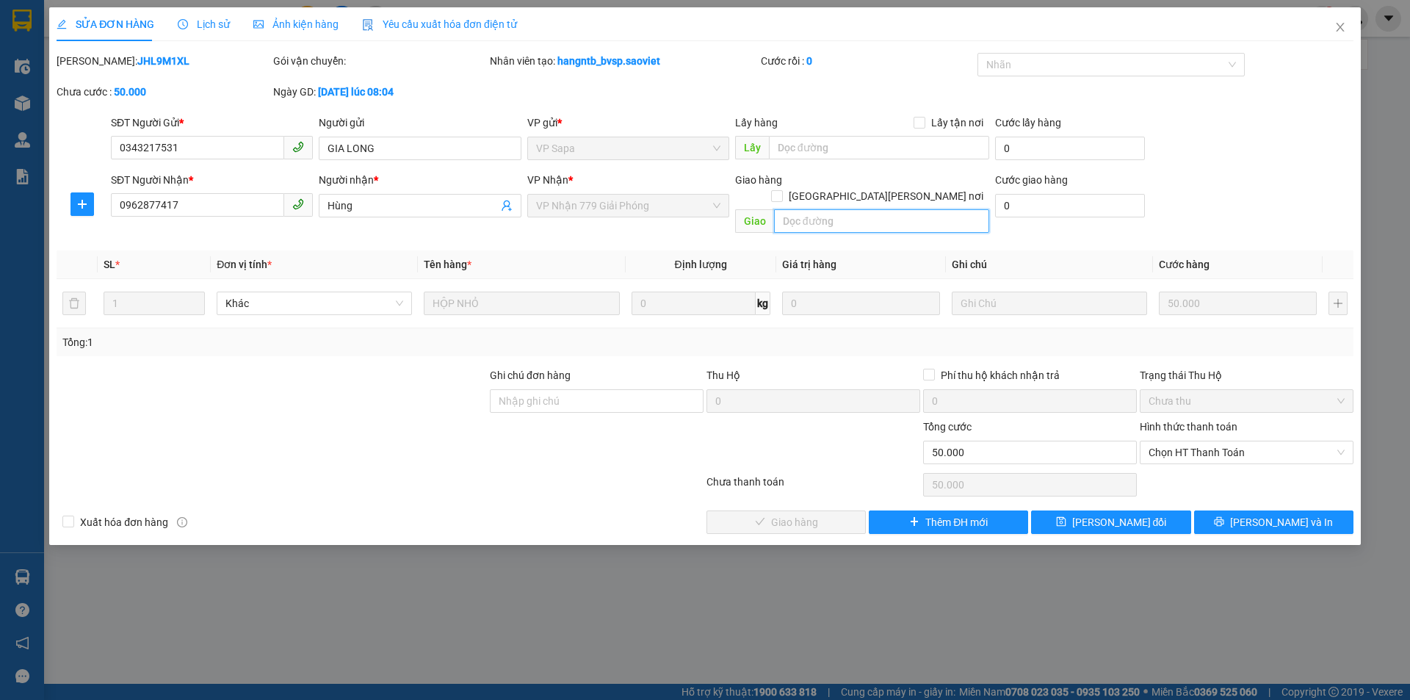
paste input "còn 14/9"
type input "còn 14/9"
drag, startPoint x: 1084, startPoint y: 510, endPoint x: 1077, endPoint y: 502, distance: 10.4
click at [1085, 510] on button "[PERSON_NAME] đổi" at bounding box center [1110, 521] width 159 height 23
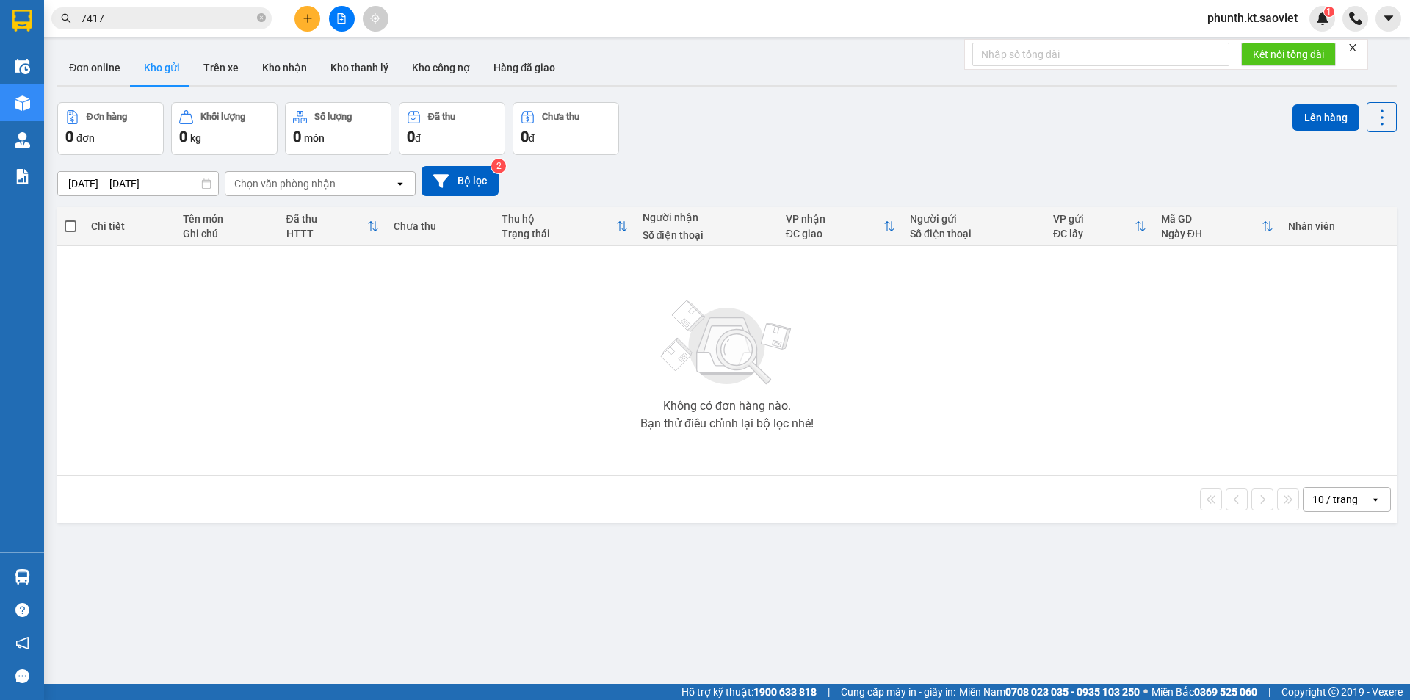
click at [130, 22] on input "7417" at bounding box center [167, 18] width 173 height 16
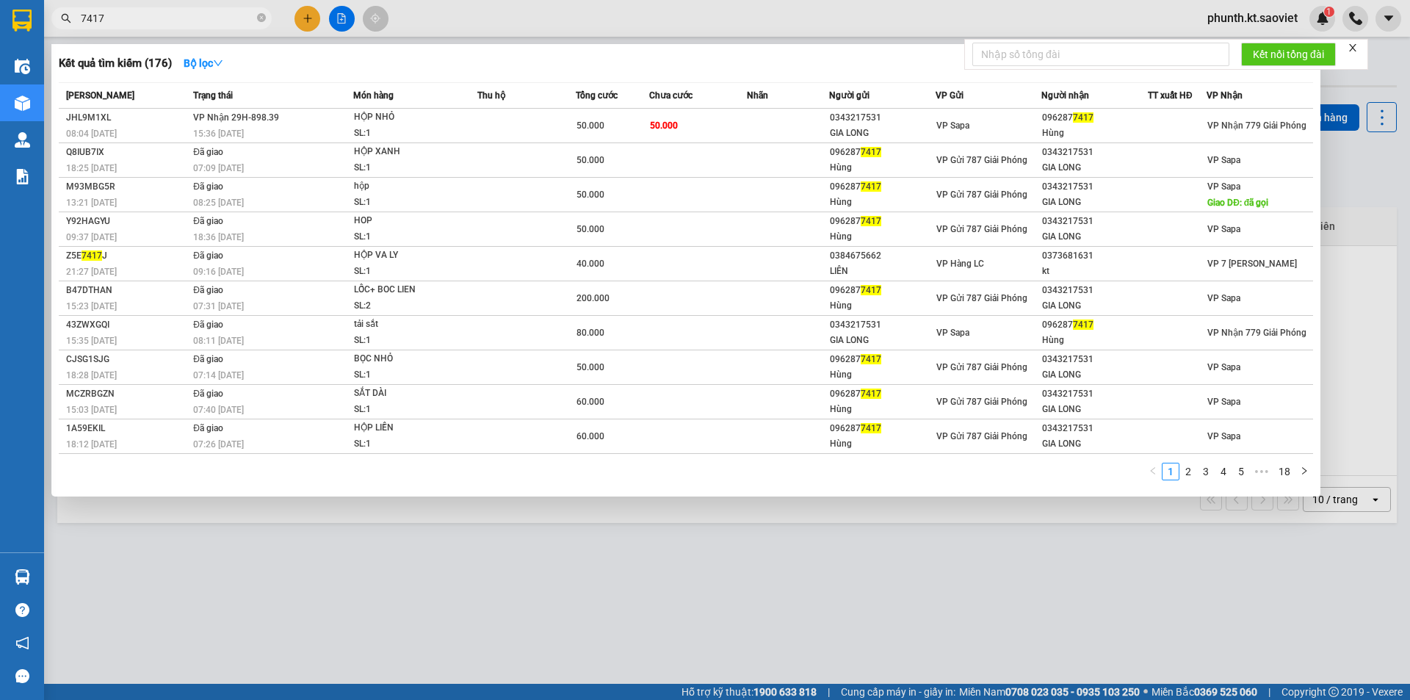
click at [130, 22] on input "7417" at bounding box center [167, 18] width 173 height 16
type input "9033"
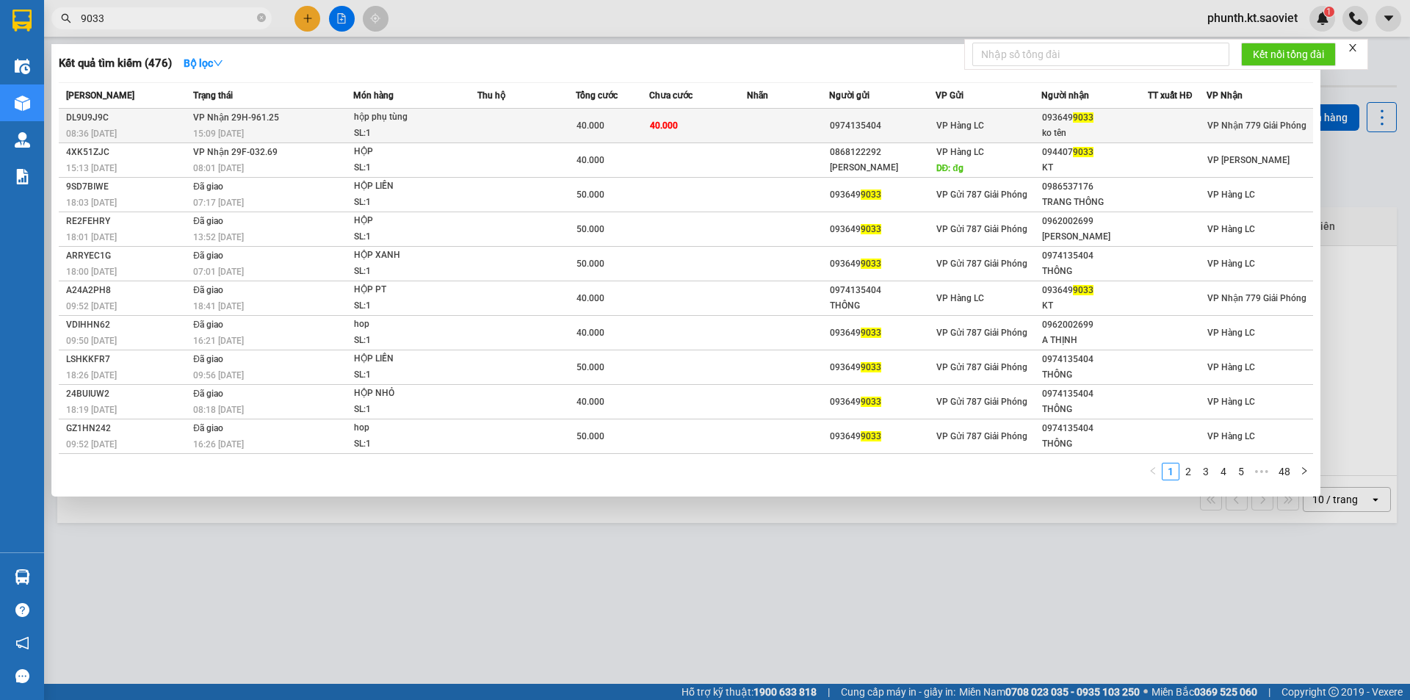
click at [175, 132] on div "08:36 [DATE]" at bounding box center [127, 134] width 123 height 16
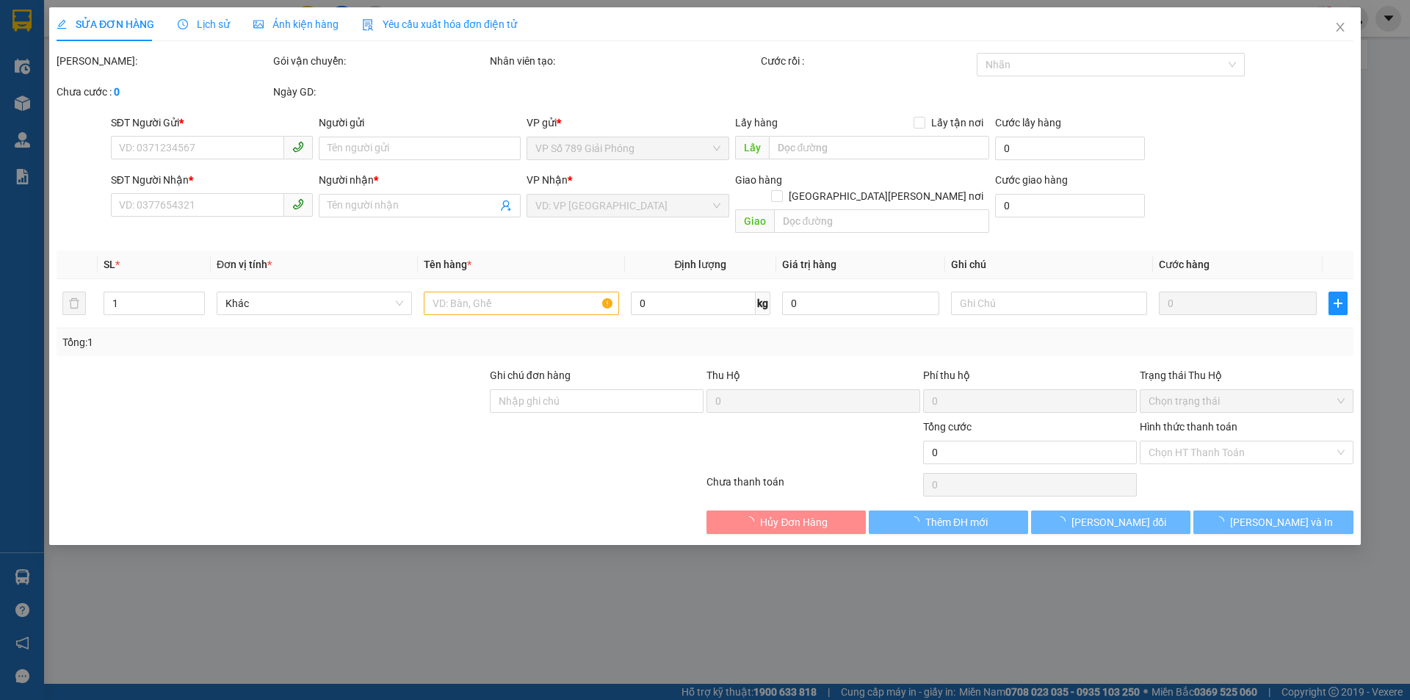
type input "0974135404"
type input "0936499033"
type input "ko tên"
type input "40.000"
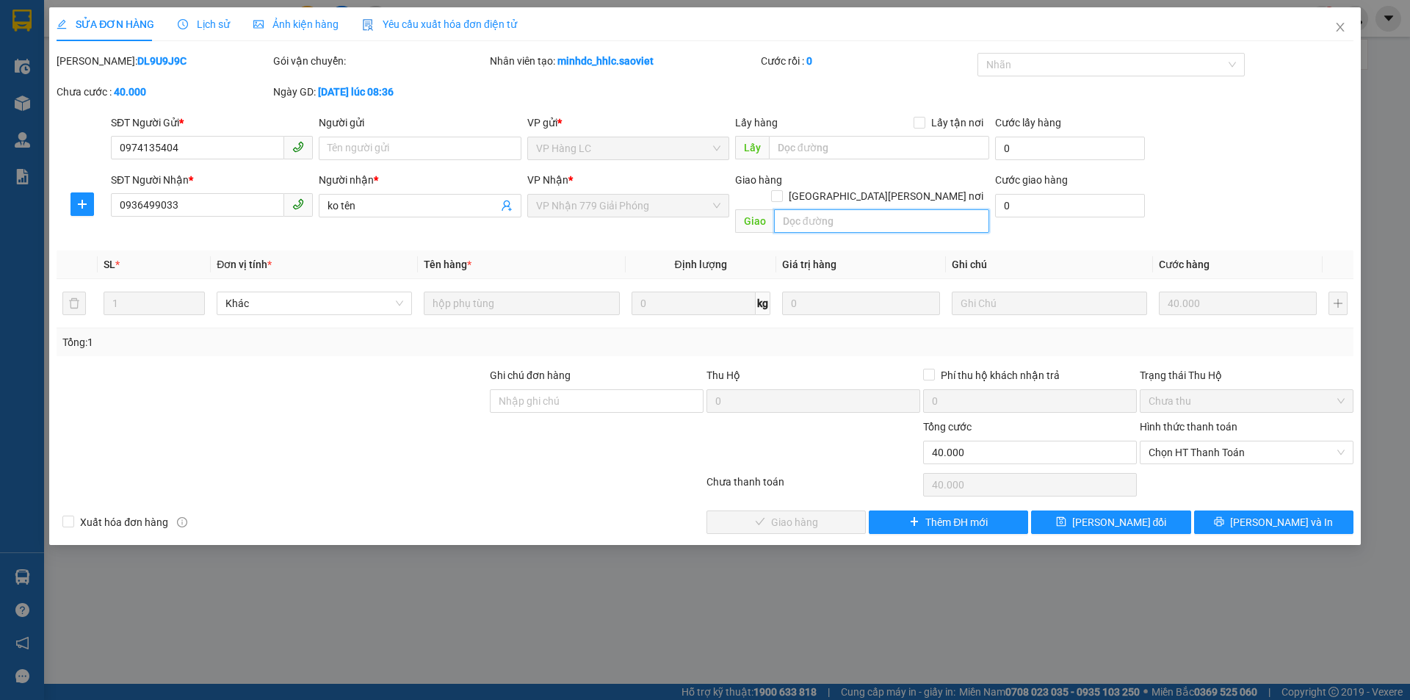
click at [799, 209] on input "text" at bounding box center [881, 220] width 215 height 23
paste input "còn 14/9"
type input "còn 14/9"
click at [1068, 510] on button "[PERSON_NAME] đổi" at bounding box center [1110, 521] width 159 height 23
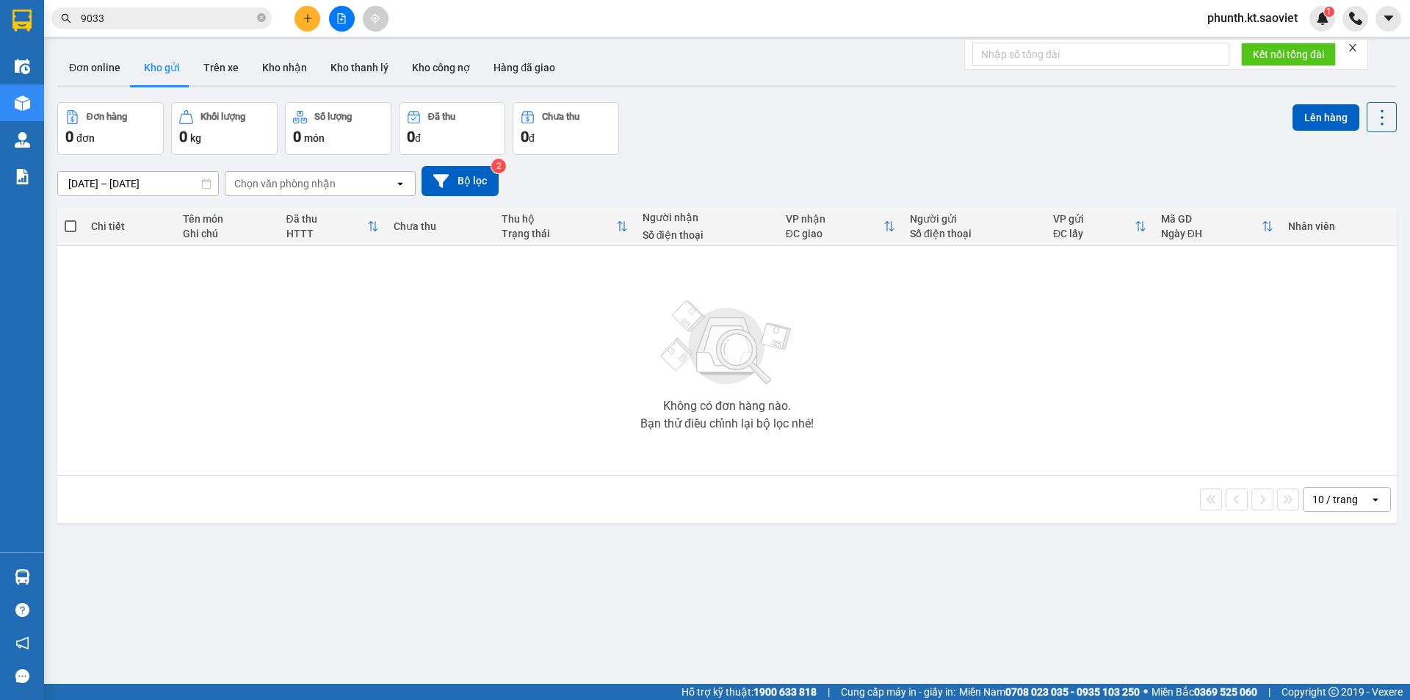
click at [128, 26] on input "9033" at bounding box center [167, 18] width 173 height 16
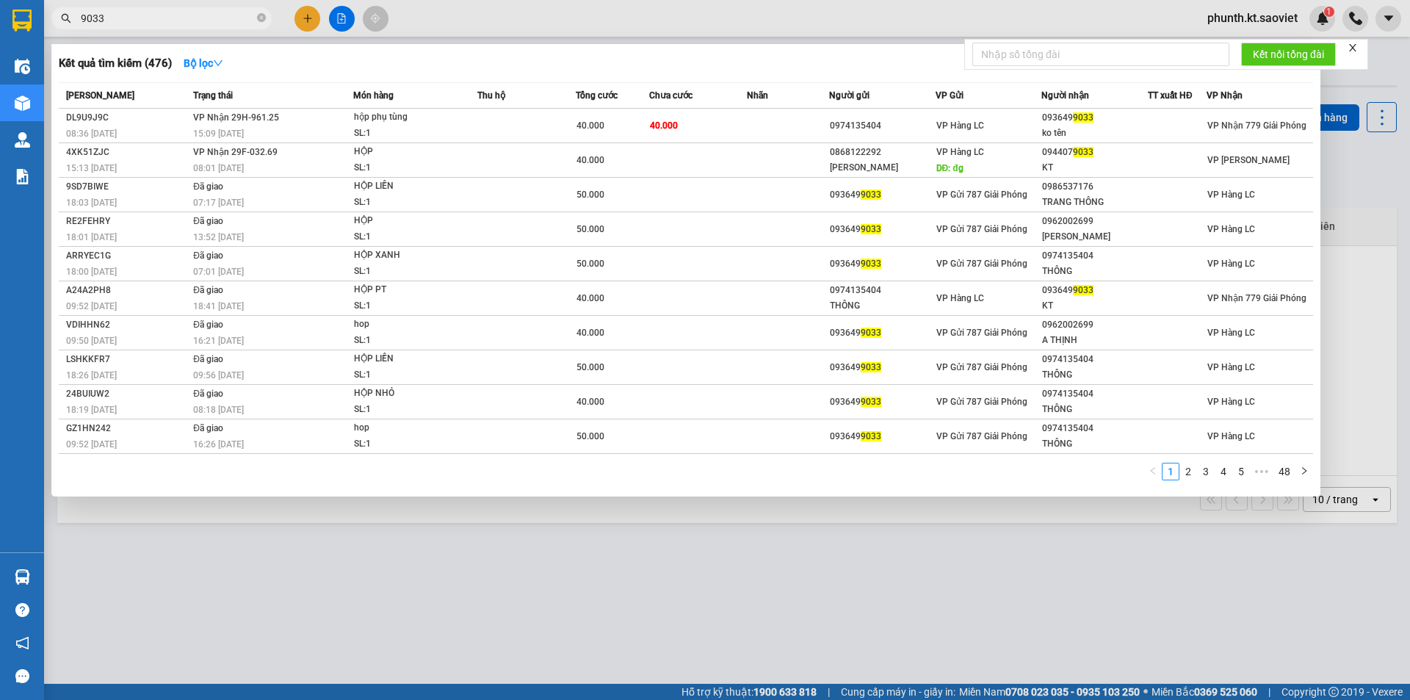
click at [128, 26] on input "9033" at bounding box center [167, 18] width 173 height 16
type input "9090"
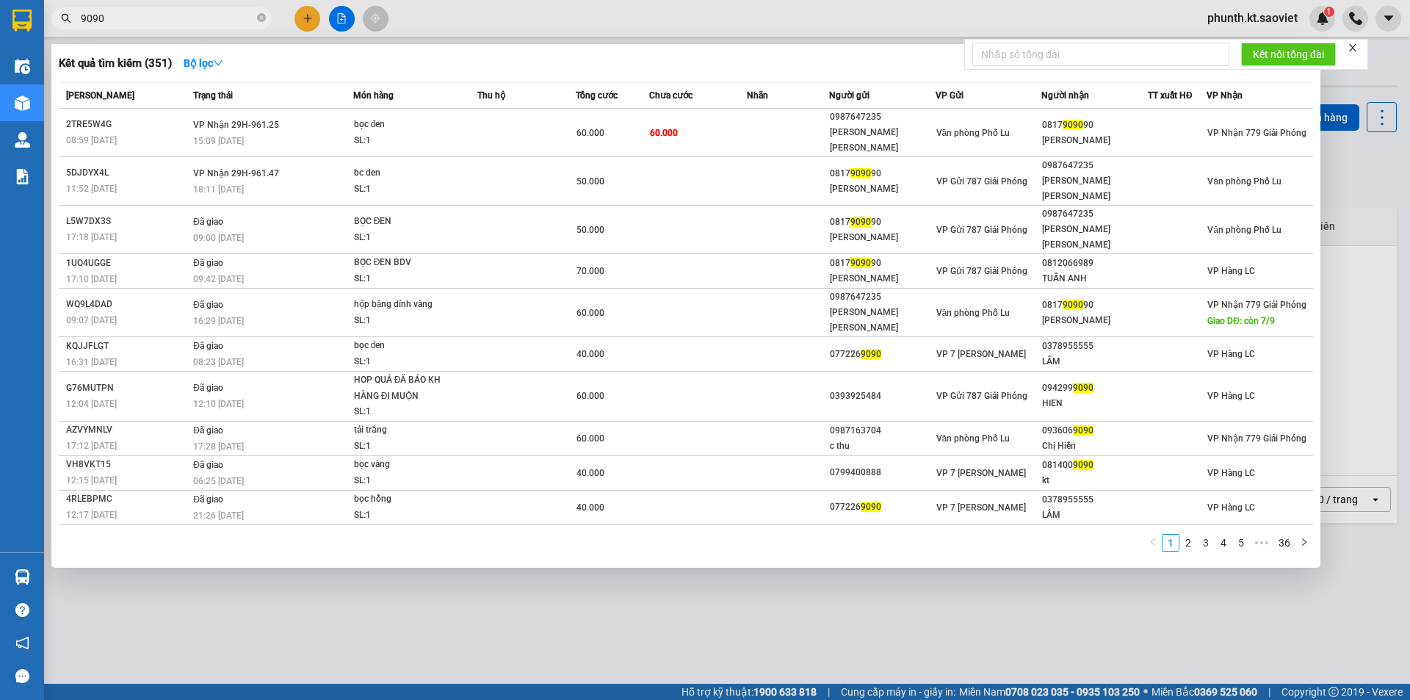
click at [216, 20] on input "9090" at bounding box center [167, 18] width 173 height 16
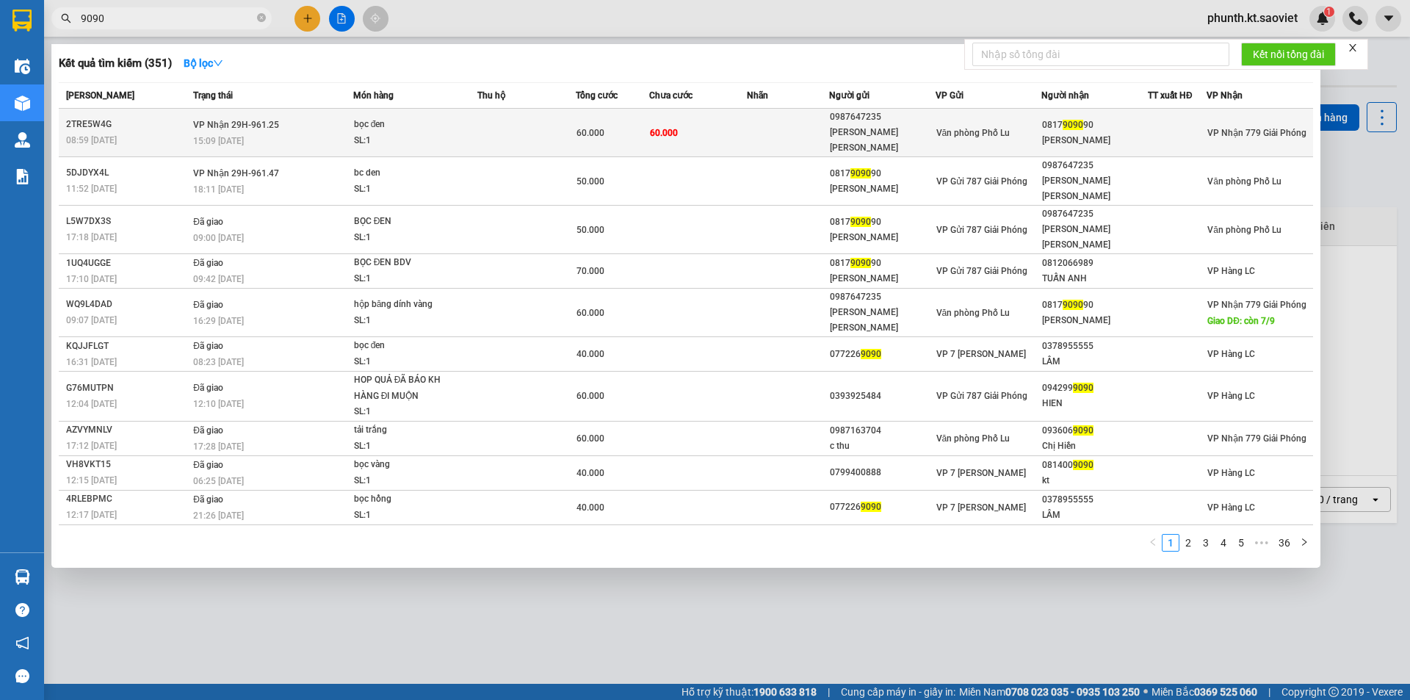
click at [277, 120] on span "[PERSON_NAME] 29H-961.25" at bounding box center [236, 125] width 86 height 10
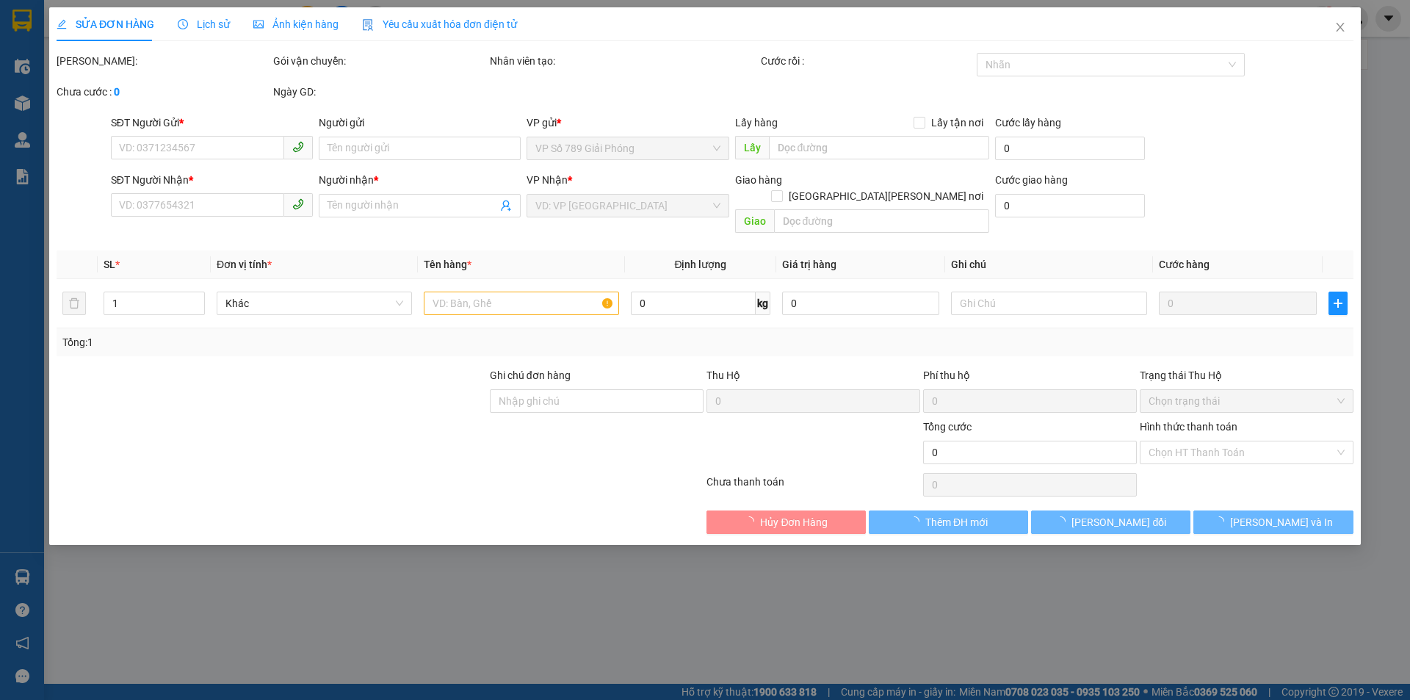
type input "0987647235"
type input "[PERSON_NAME] [PERSON_NAME]"
type input "0817909090"
type input "[PERSON_NAME]"
type input "60.000"
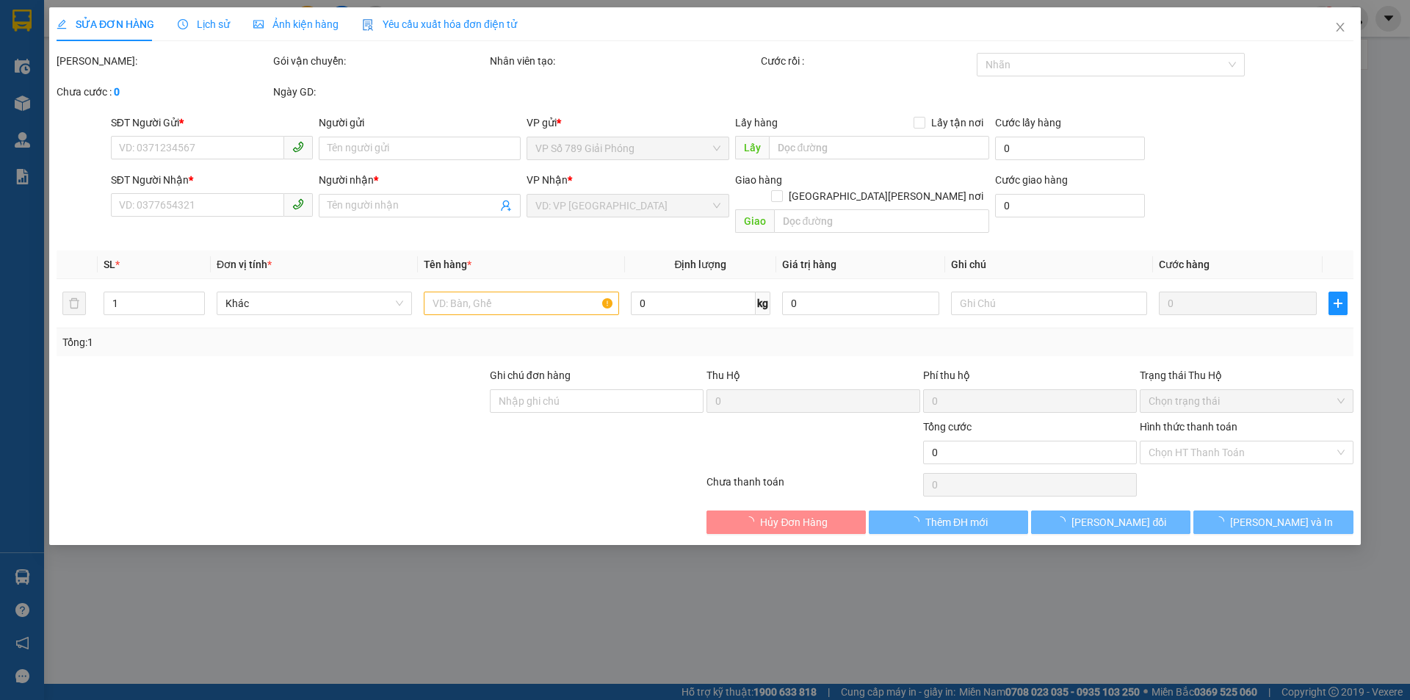
type input "60.000"
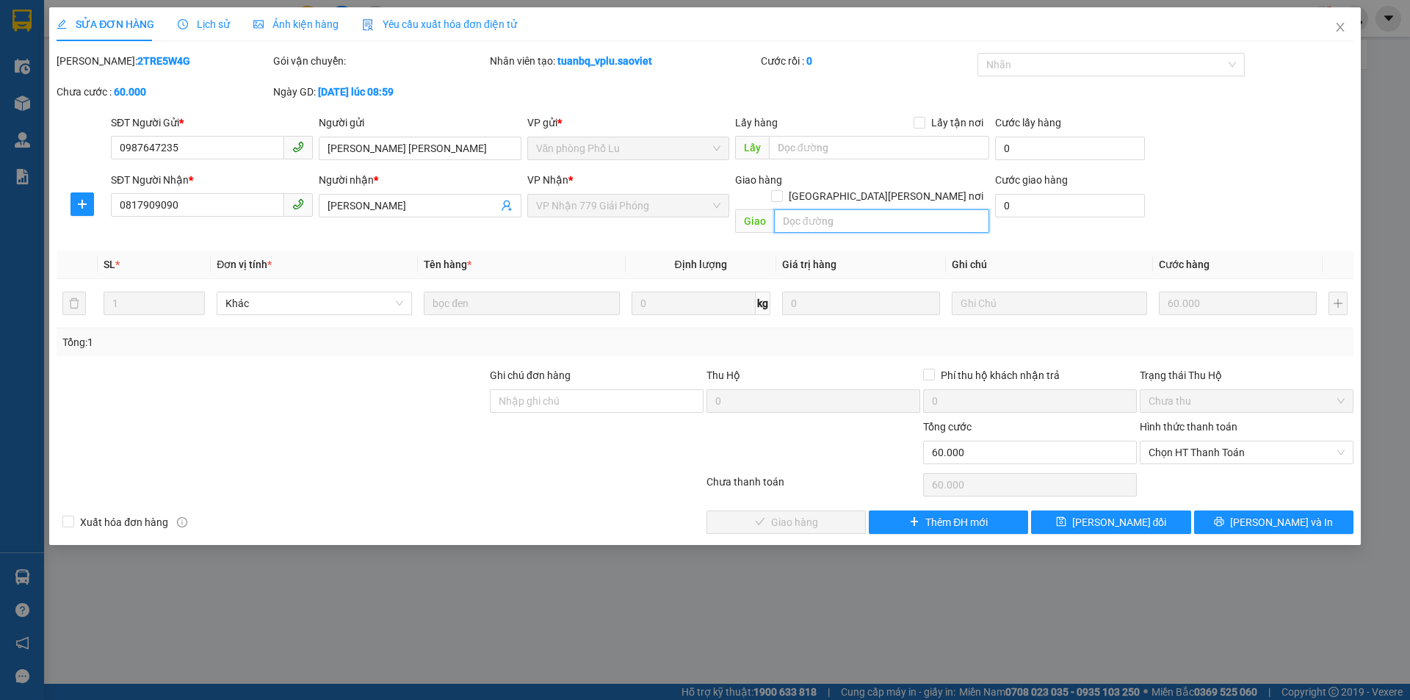
click at [811, 209] on input "text" at bounding box center [881, 220] width 215 height 23
paste input "còn 14/9"
type input "còn 14/9"
click at [1119, 514] on span "[PERSON_NAME] đổi" at bounding box center [1119, 522] width 95 height 16
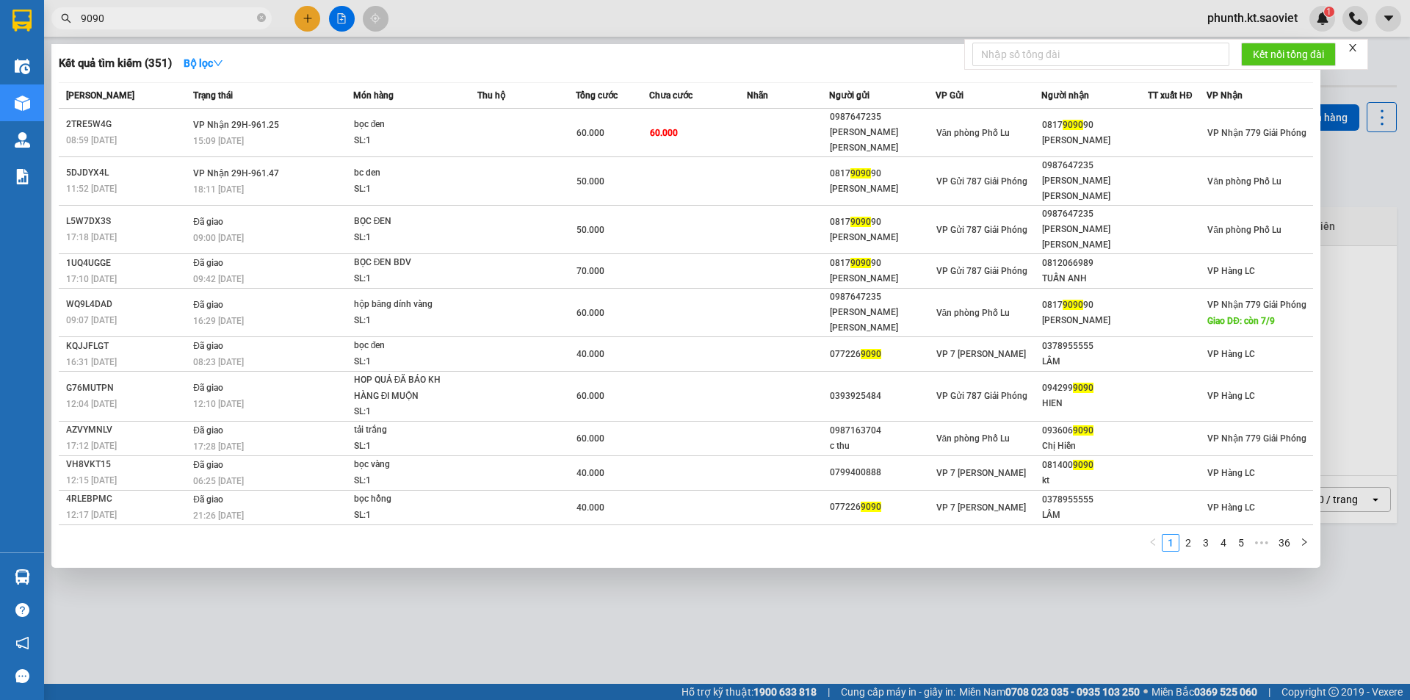
click at [152, 21] on input "9090" at bounding box center [167, 18] width 173 height 16
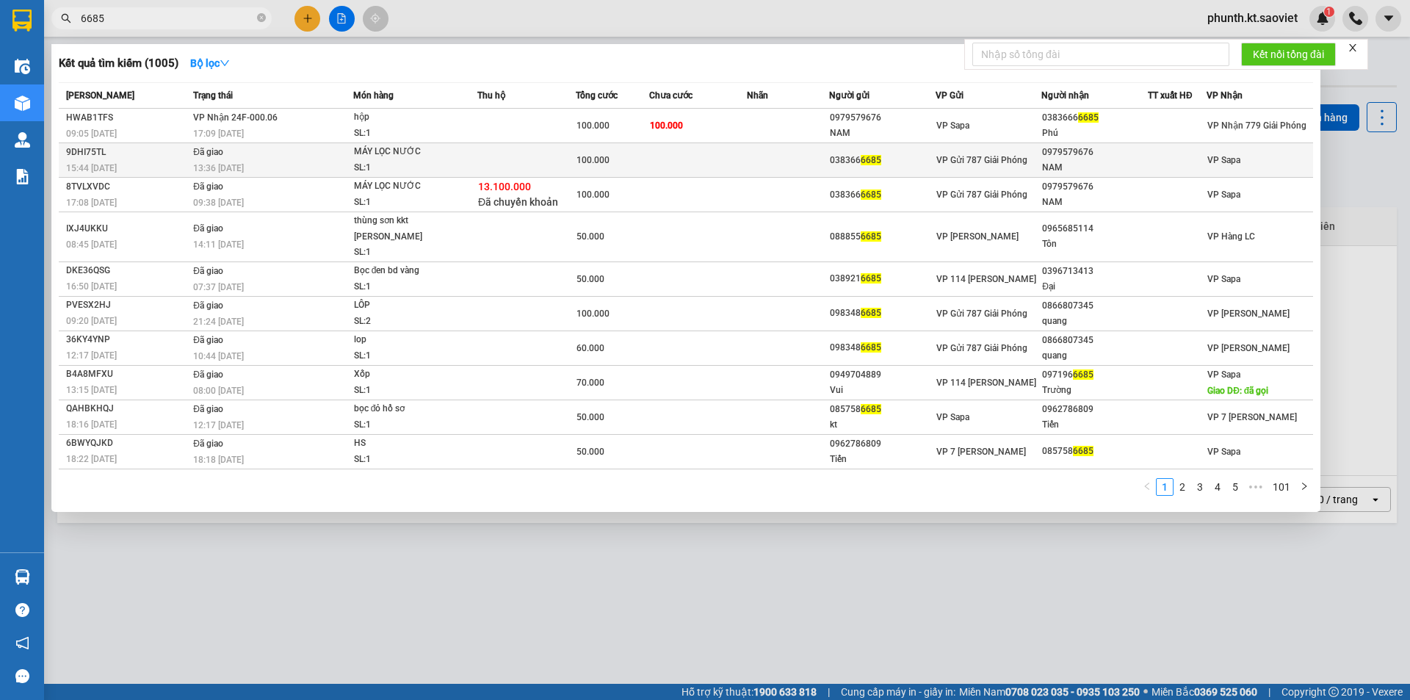
type input "6685"
click at [325, 143] on td "Đã giao 13:36 [DATE]" at bounding box center [271, 160] width 164 height 35
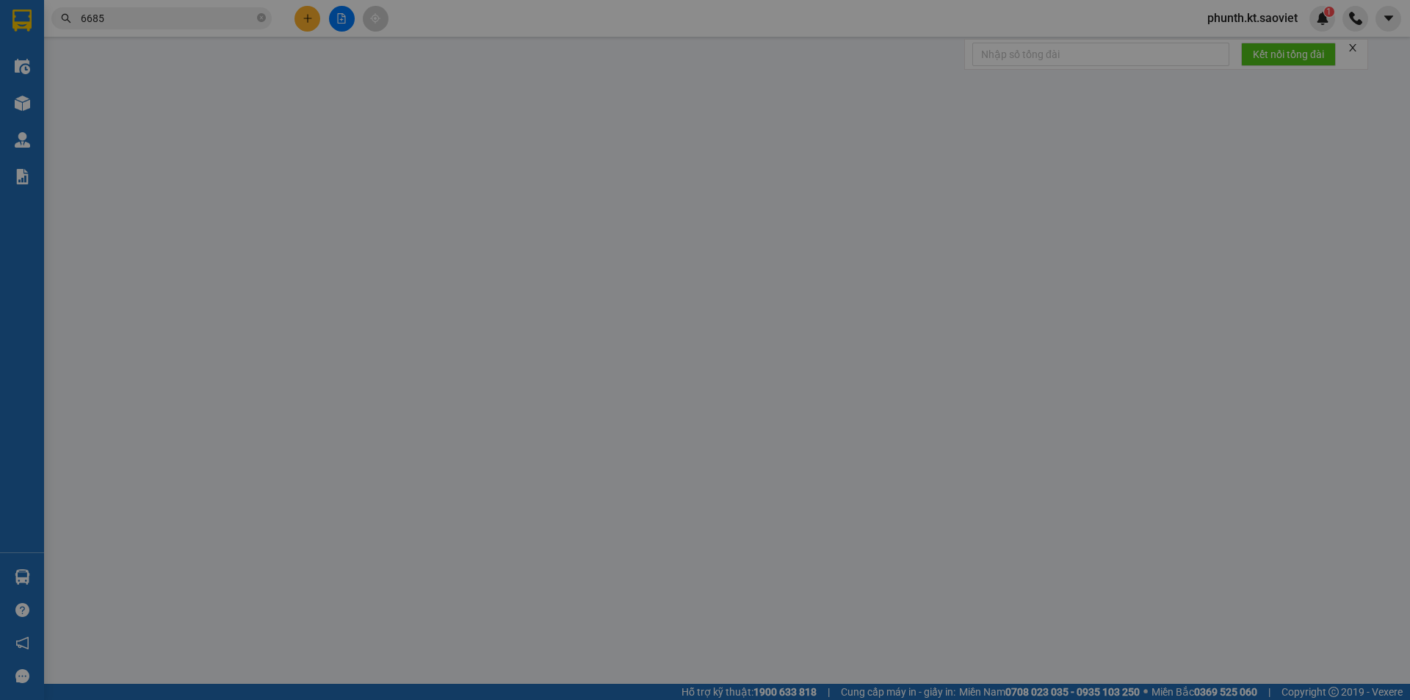
type input "0383666685"
type input "0979579676"
type input "NAM"
type input "100.000"
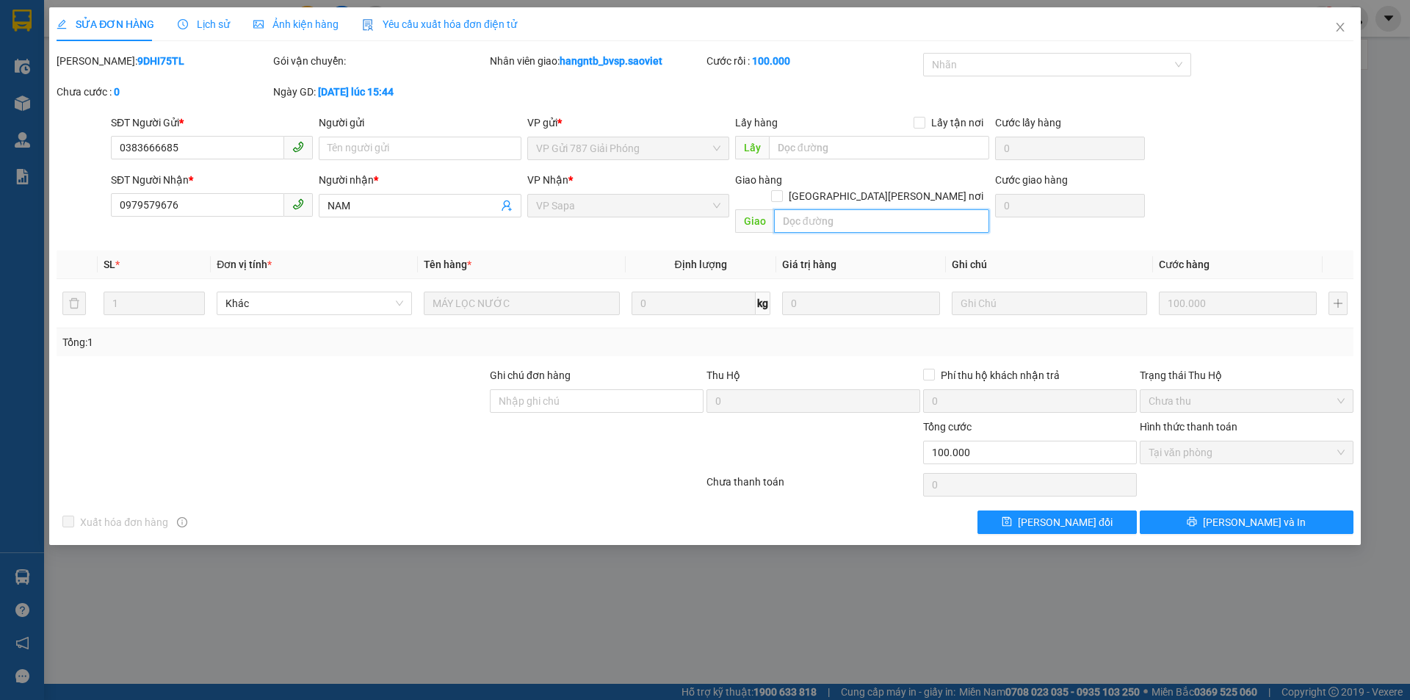
click at [815, 209] on input "text" at bounding box center [881, 220] width 215 height 23
paste input "còn 14/9"
type input "còn 14/9"
click at [1103, 510] on button "[PERSON_NAME] đổi" at bounding box center [1056, 521] width 159 height 23
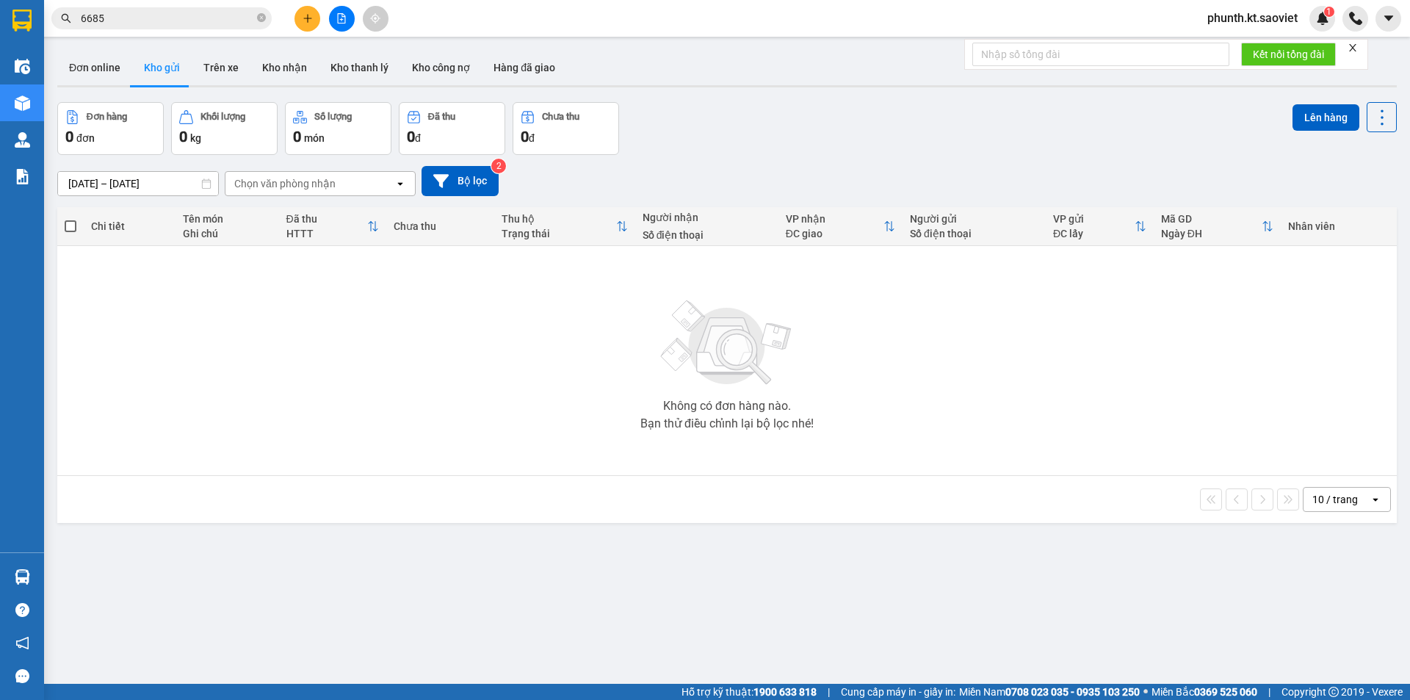
click at [146, 20] on input "6685" at bounding box center [167, 18] width 173 height 16
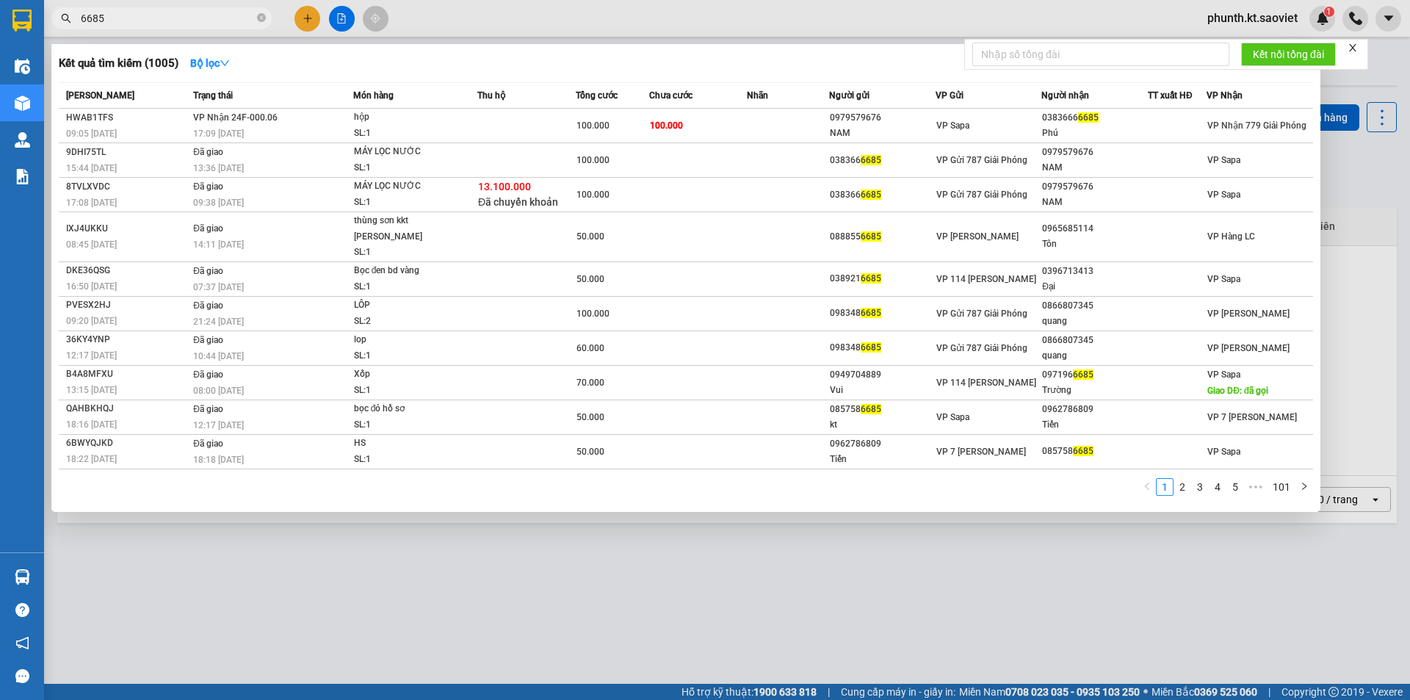
click at [146, 20] on input "6685" at bounding box center [167, 18] width 173 height 16
type input "3488"
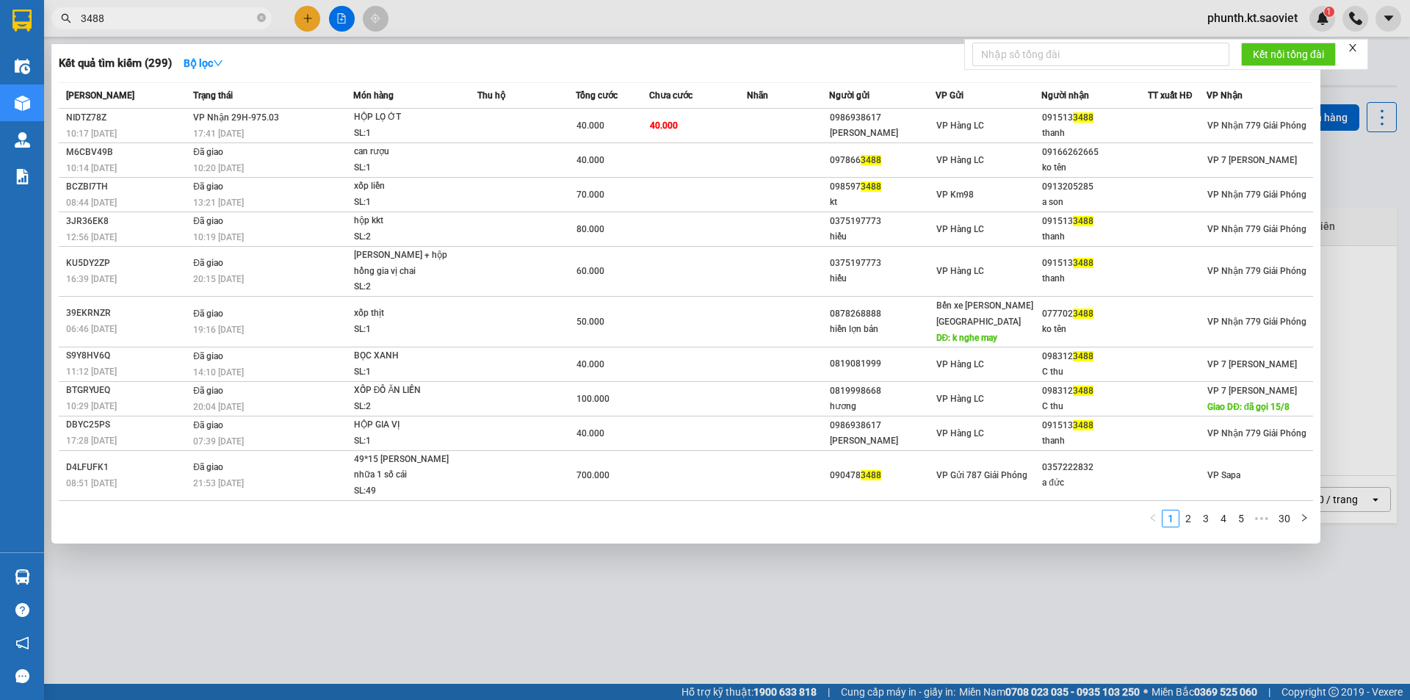
click at [305, 108] on th "Trạng thái" at bounding box center [271, 96] width 164 height 26
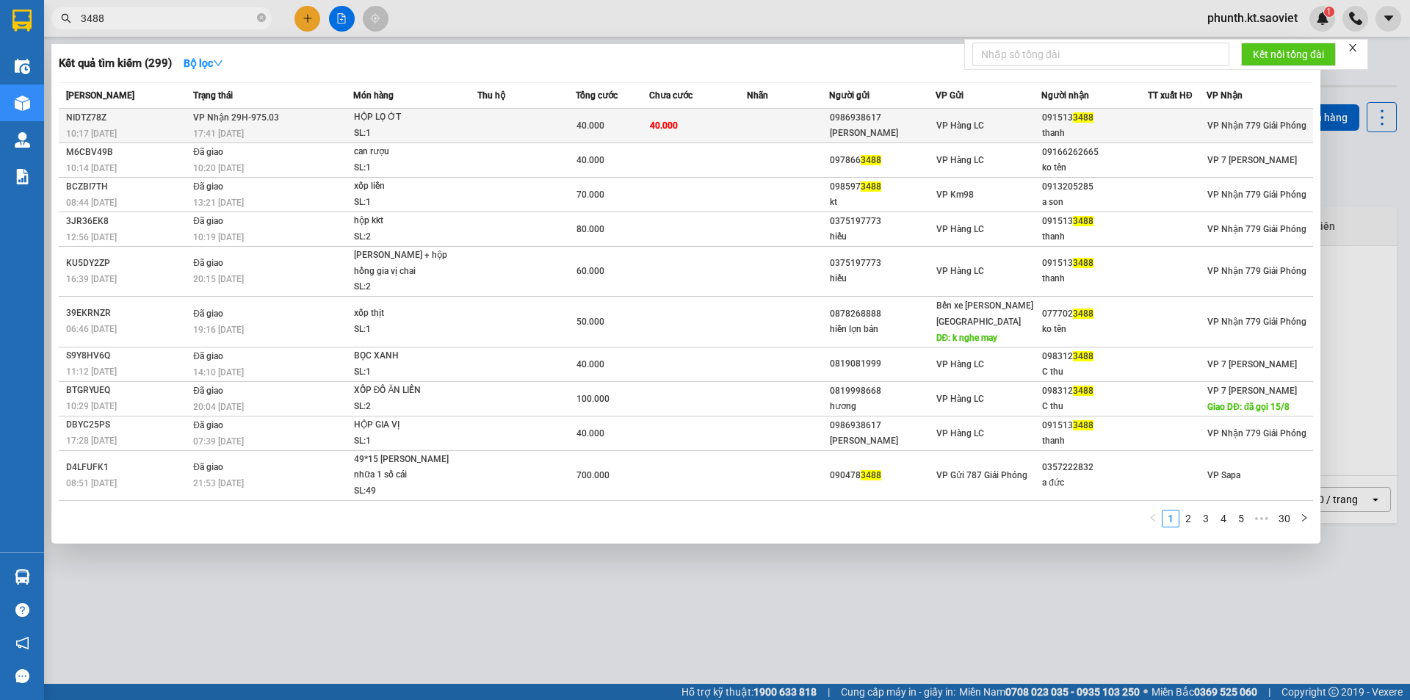
click at [307, 121] on td "[PERSON_NAME] 29H-975.03 17:41 [DATE]" at bounding box center [271, 126] width 164 height 35
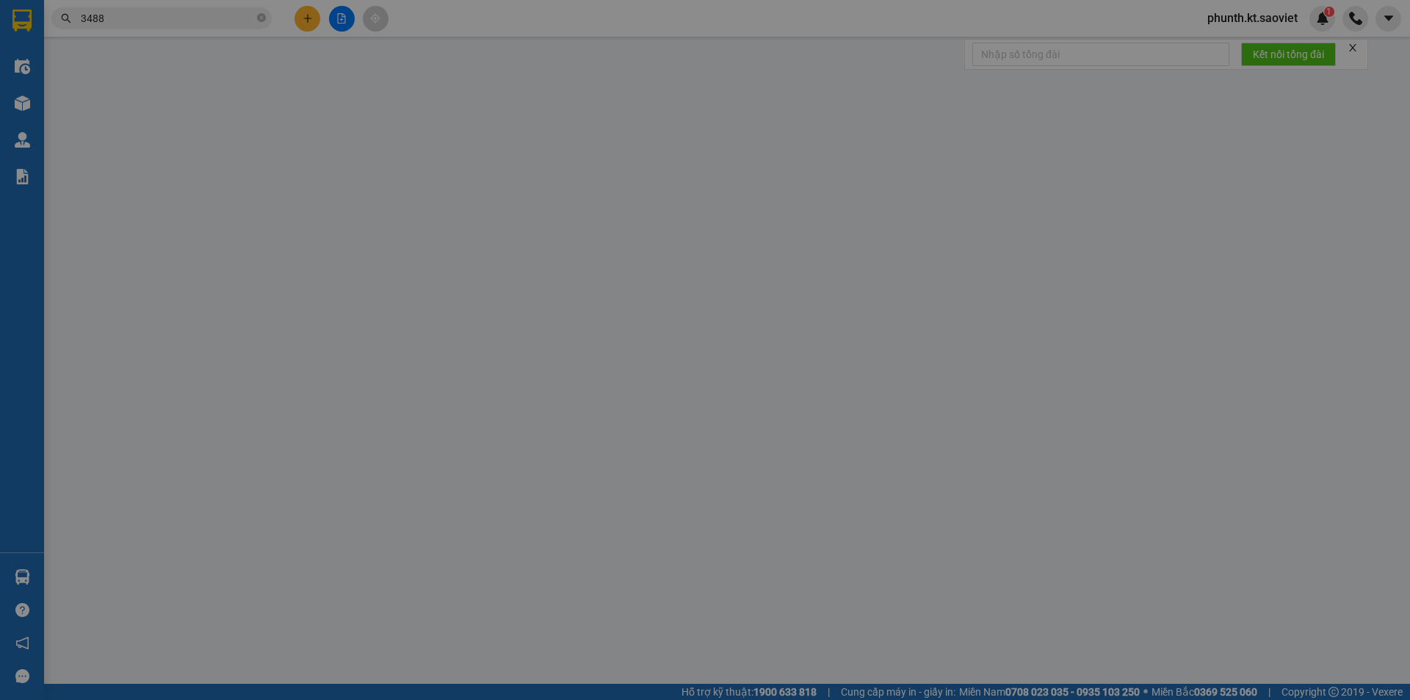
type input "0986938617"
type input "[PERSON_NAME]"
type input "0915133488"
type input "thanh"
type input "40.000"
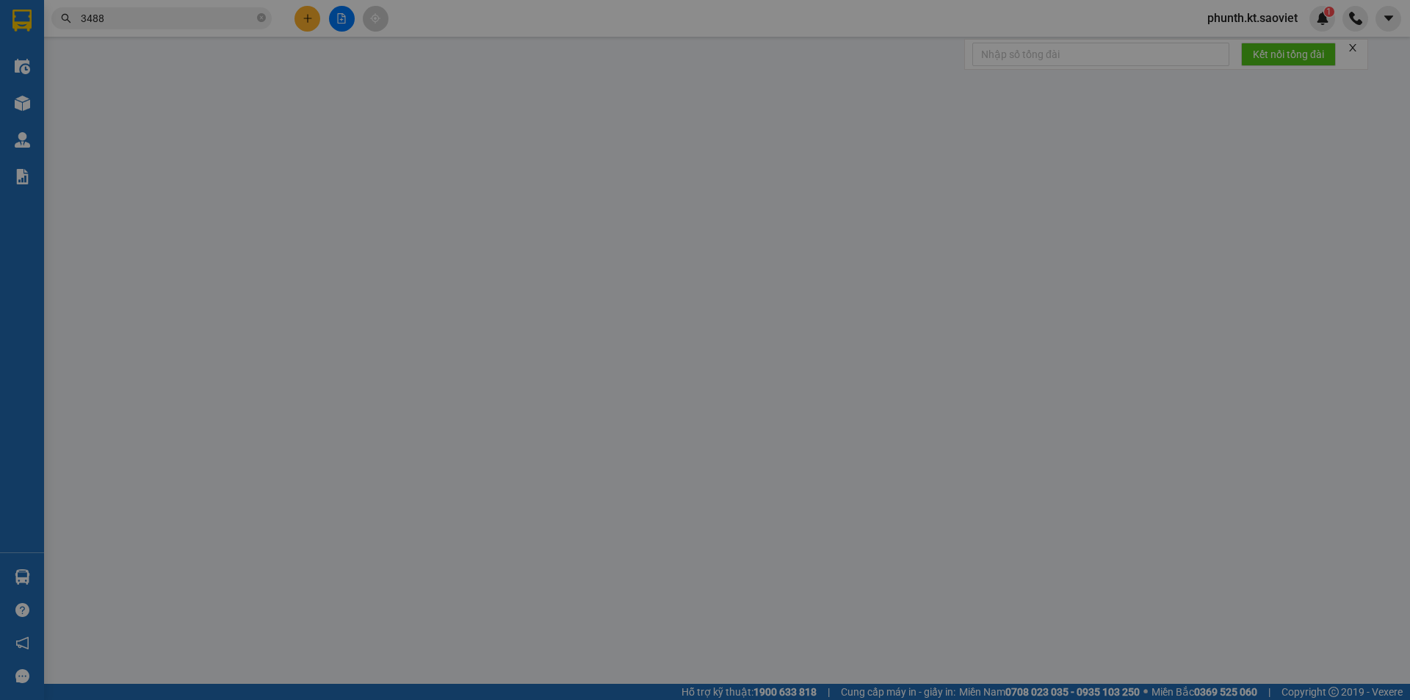
type input "40.000"
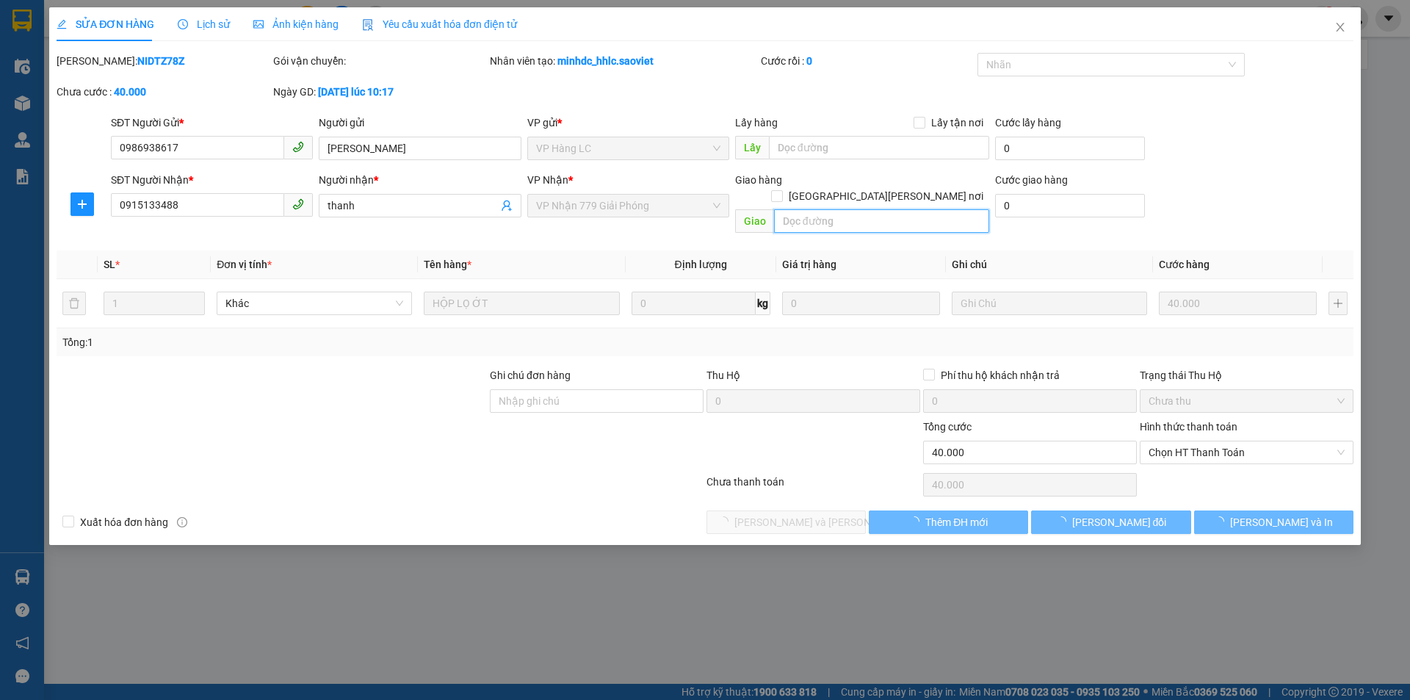
click at [837, 209] on input "text" at bounding box center [881, 220] width 215 height 23
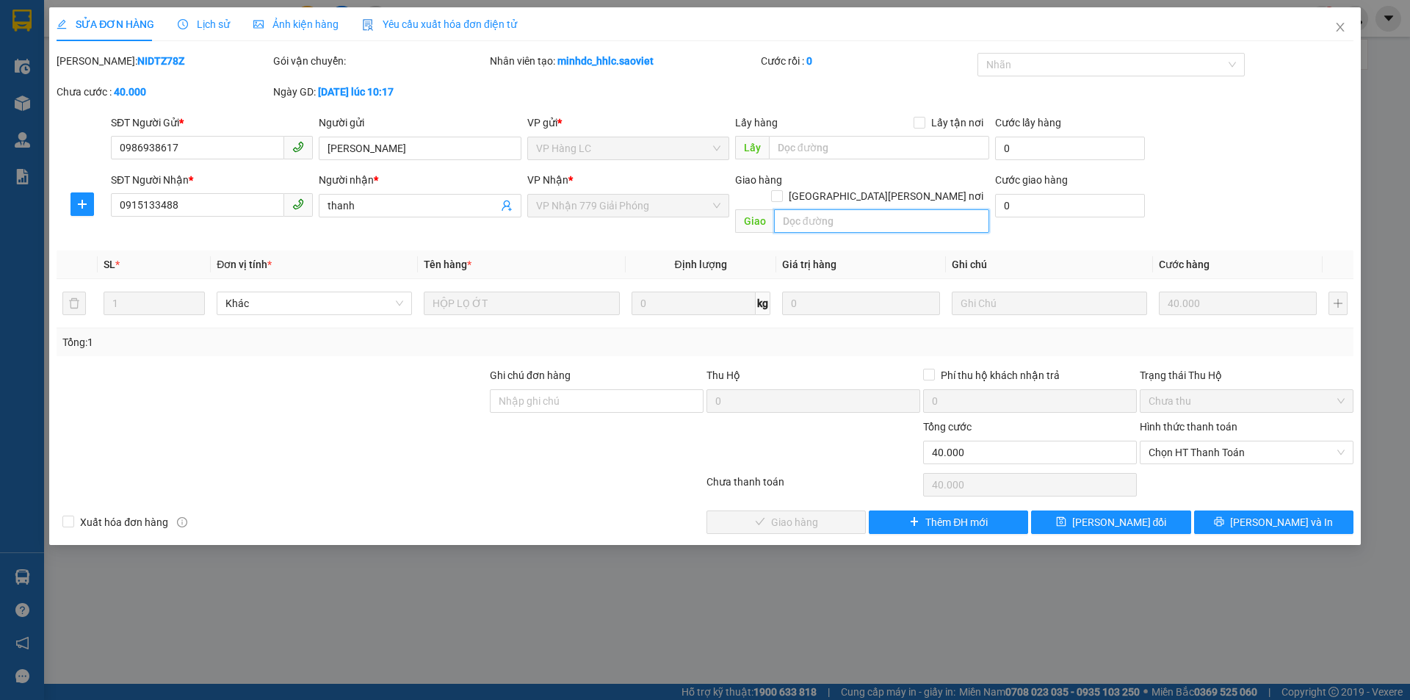
paste input "còn 14/9"
type input "còn 14/9"
click at [1088, 510] on button "[PERSON_NAME] đổi" at bounding box center [1110, 521] width 159 height 23
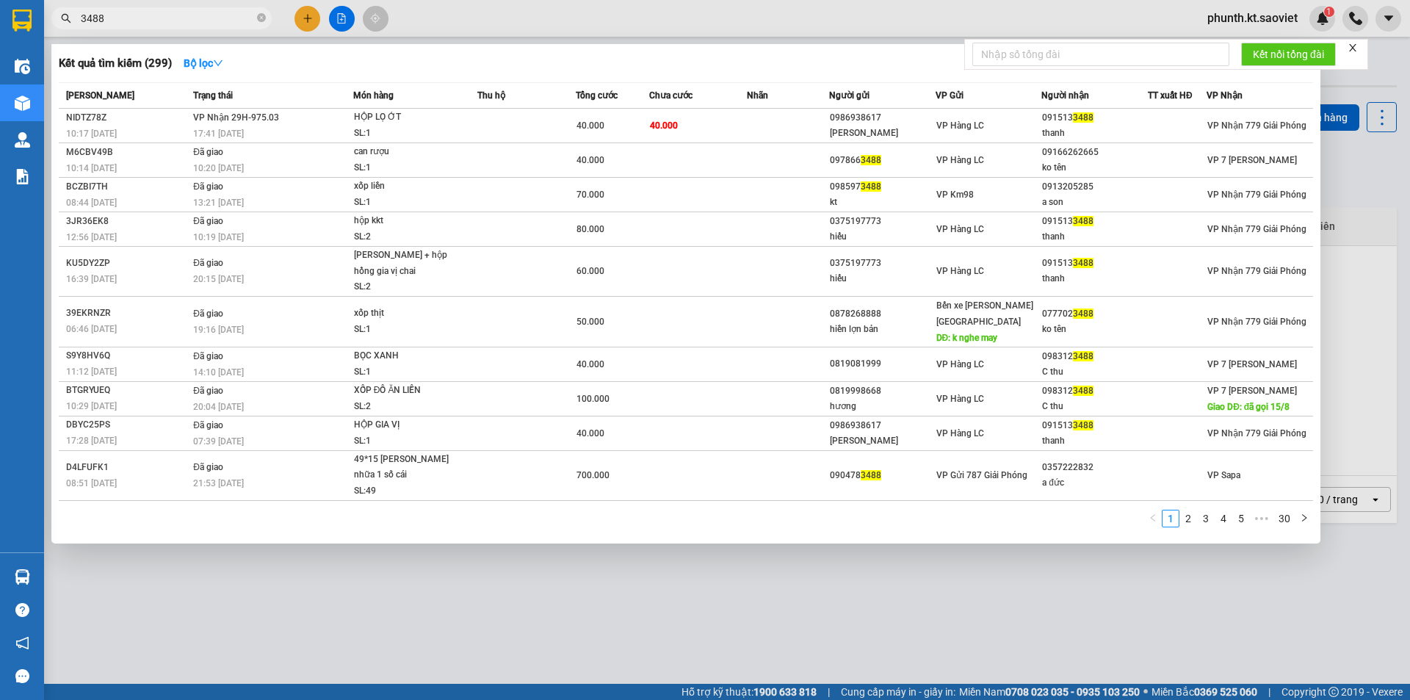
click at [134, 20] on input "3488" at bounding box center [167, 18] width 173 height 16
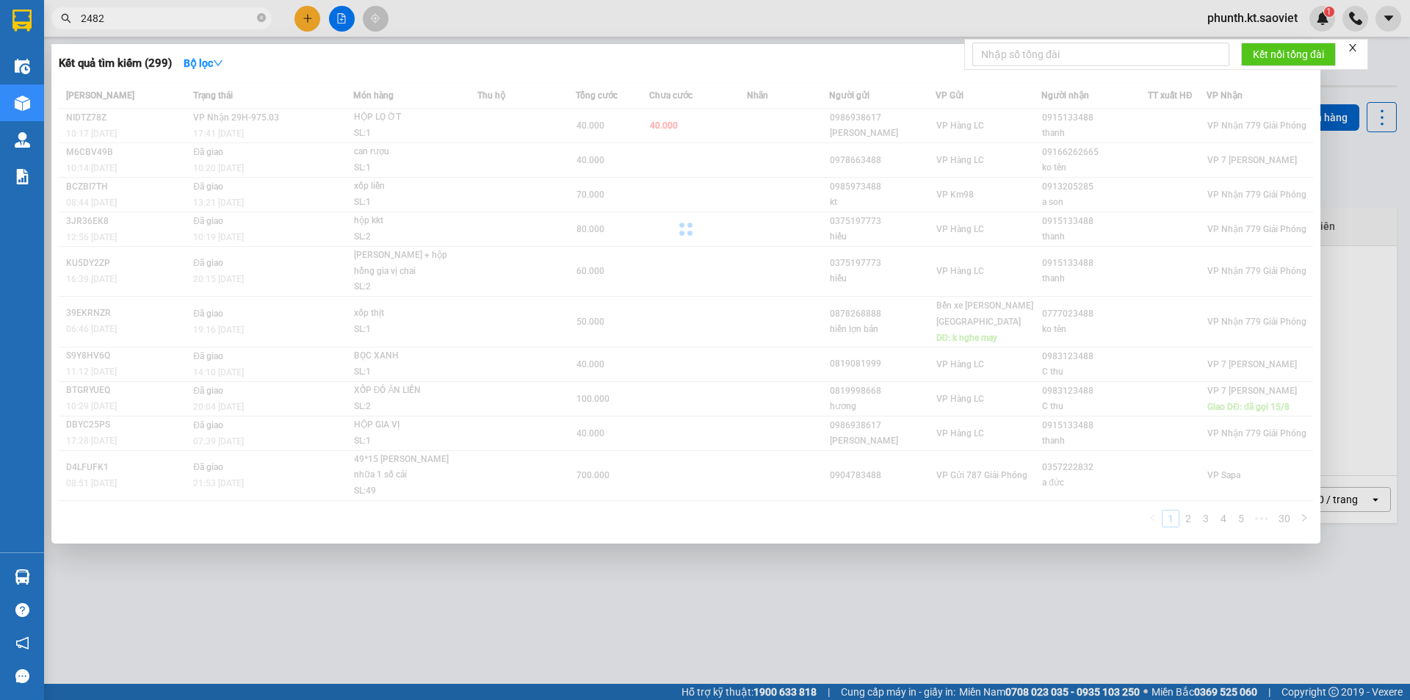
type input "2482"
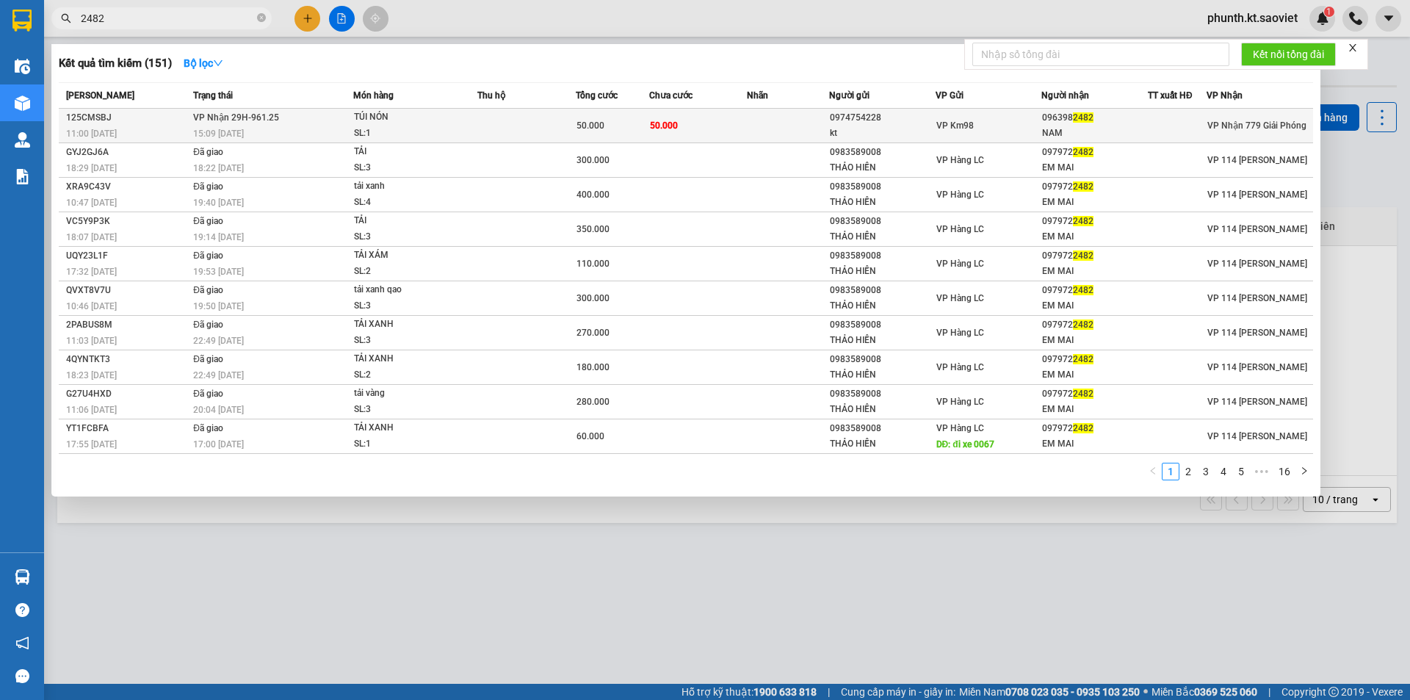
click at [322, 129] on div "15:09 [DATE]" at bounding box center [272, 134] width 159 height 16
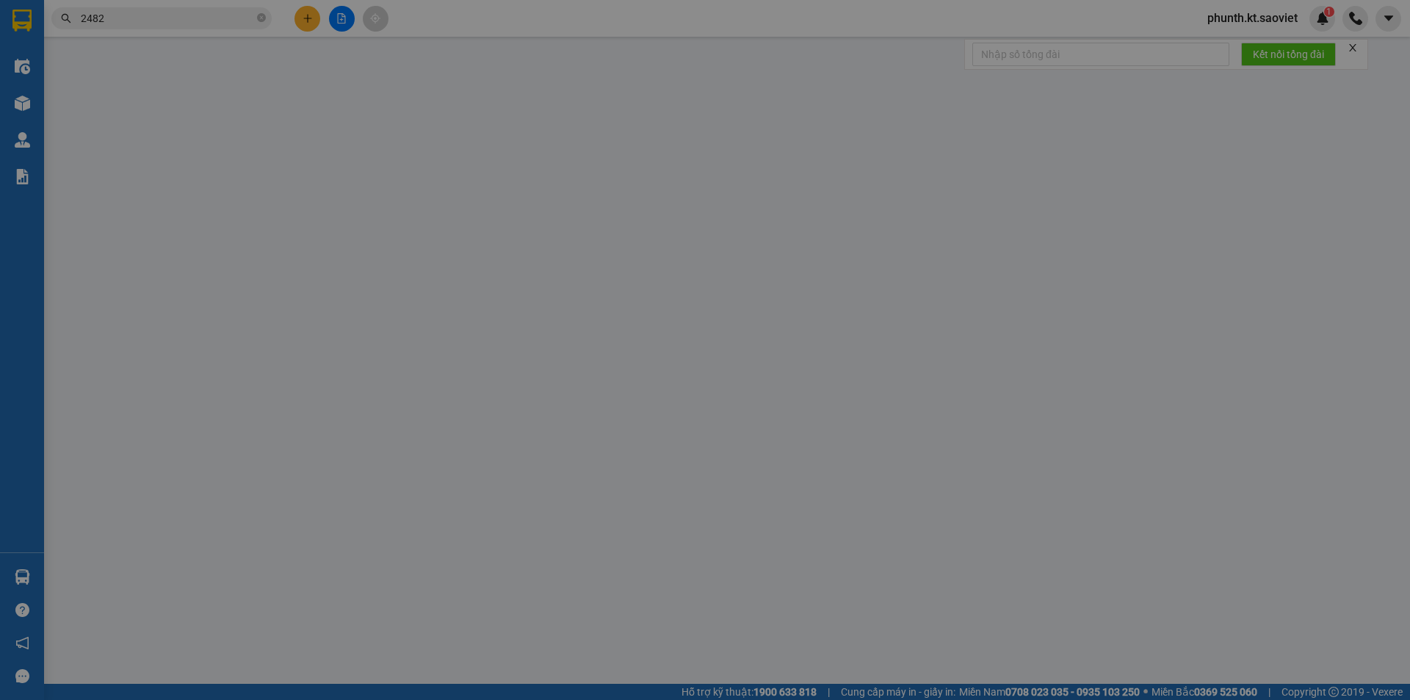
type input "0974754228"
type input "kt"
type input "0963982482"
type input "NAM"
type input "50.000"
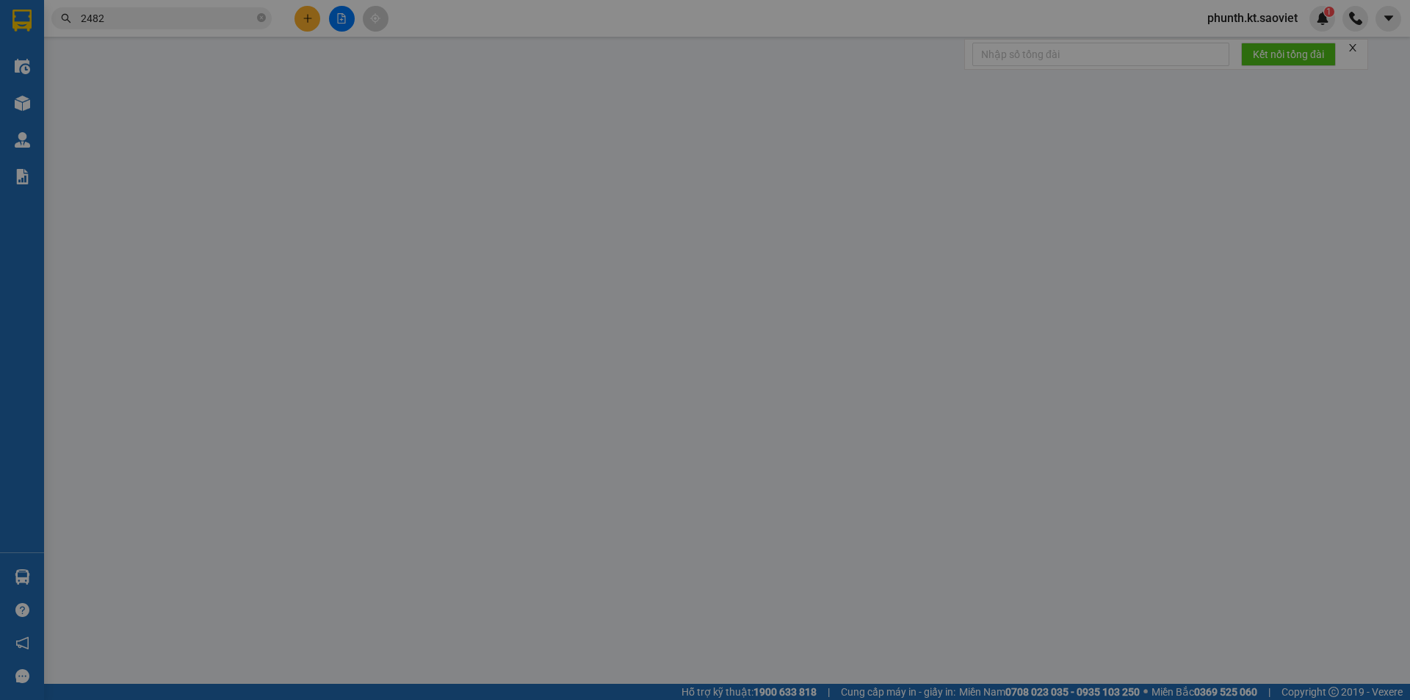
type input "50.000"
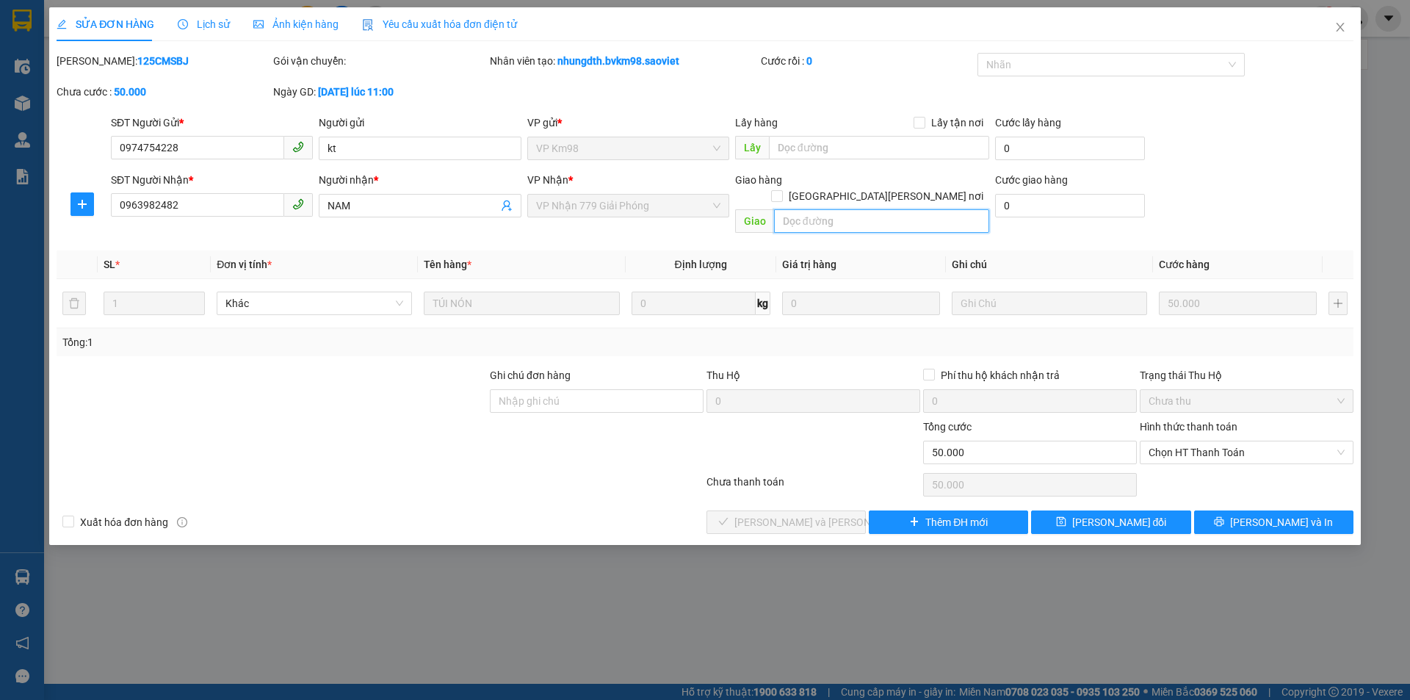
click at [795, 209] on input "text" at bounding box center [881, 220] width 215 height 23
paste input "còn 14/9"
type input "còn 14/9"
click at [1089, 513] on button "[PERSON_NAME] đổi" at bounding box center [1110, 521] width 159 height 23
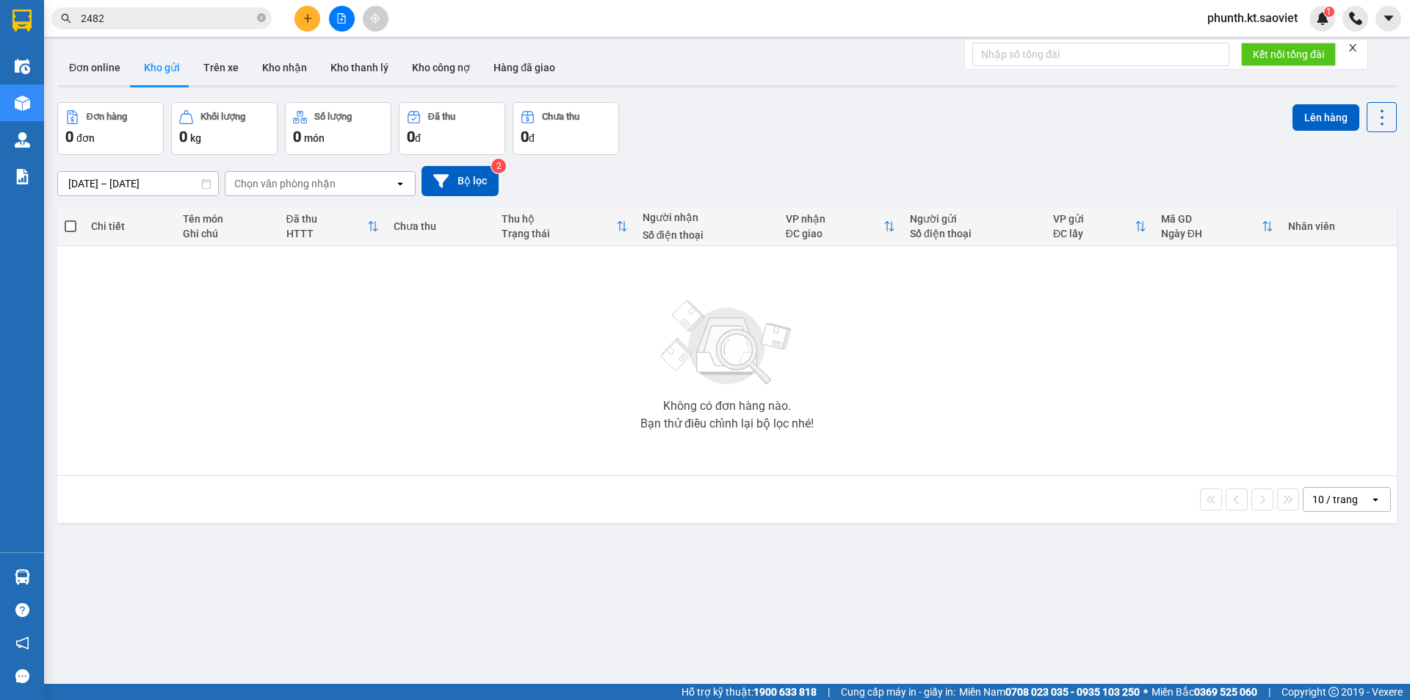
click at [129, 17] on input "2482" at bounding box center [167, 18] width 173 height 16
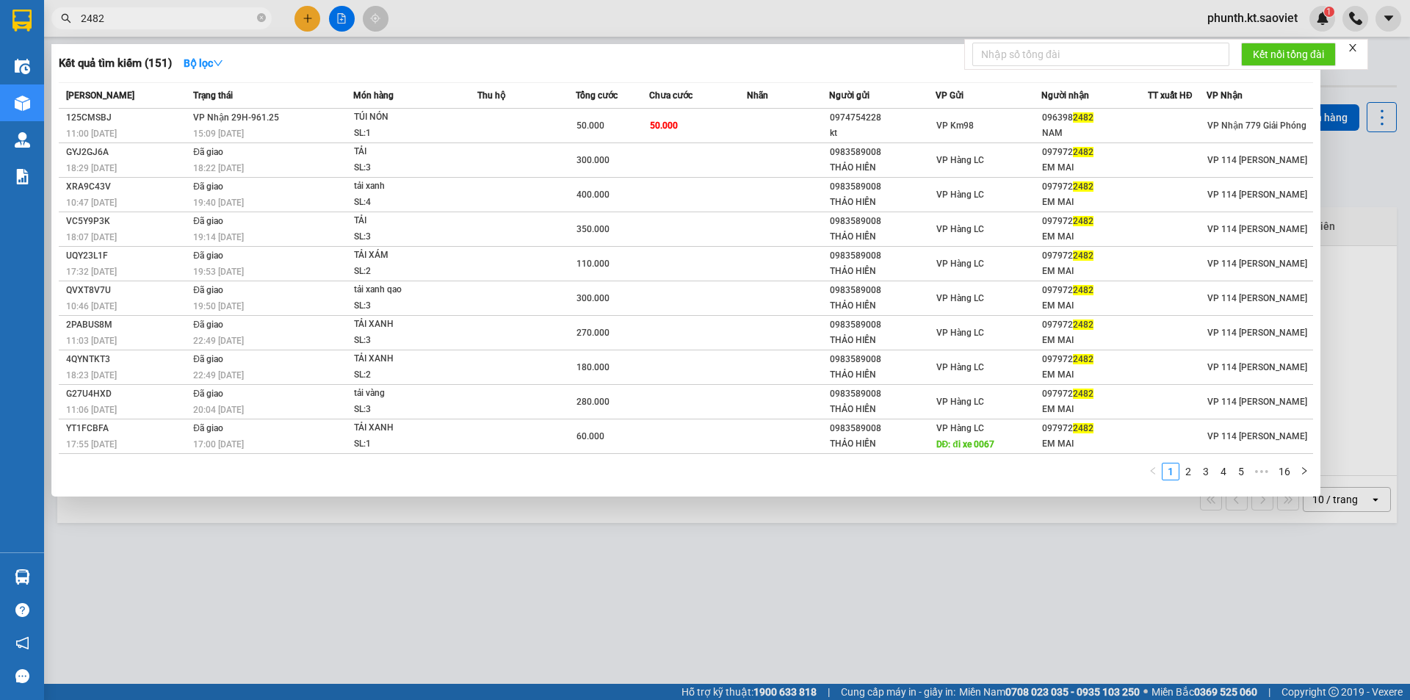
click at [129, 17] on input "2482" at bounding box center [167, 18] width 173 height 16
type input "6568"
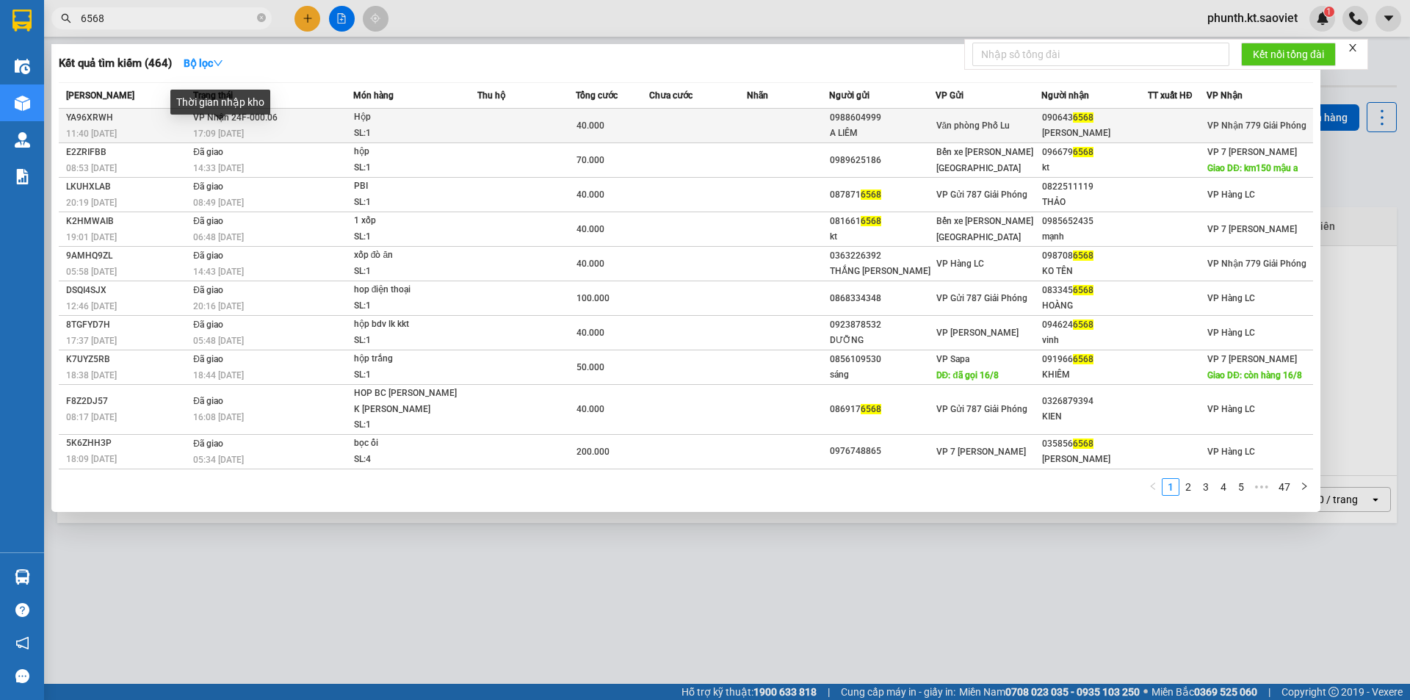
click at [227, 137] on span "17:09 [DATE]" at bounding box center [218, 133] width 51 height 10
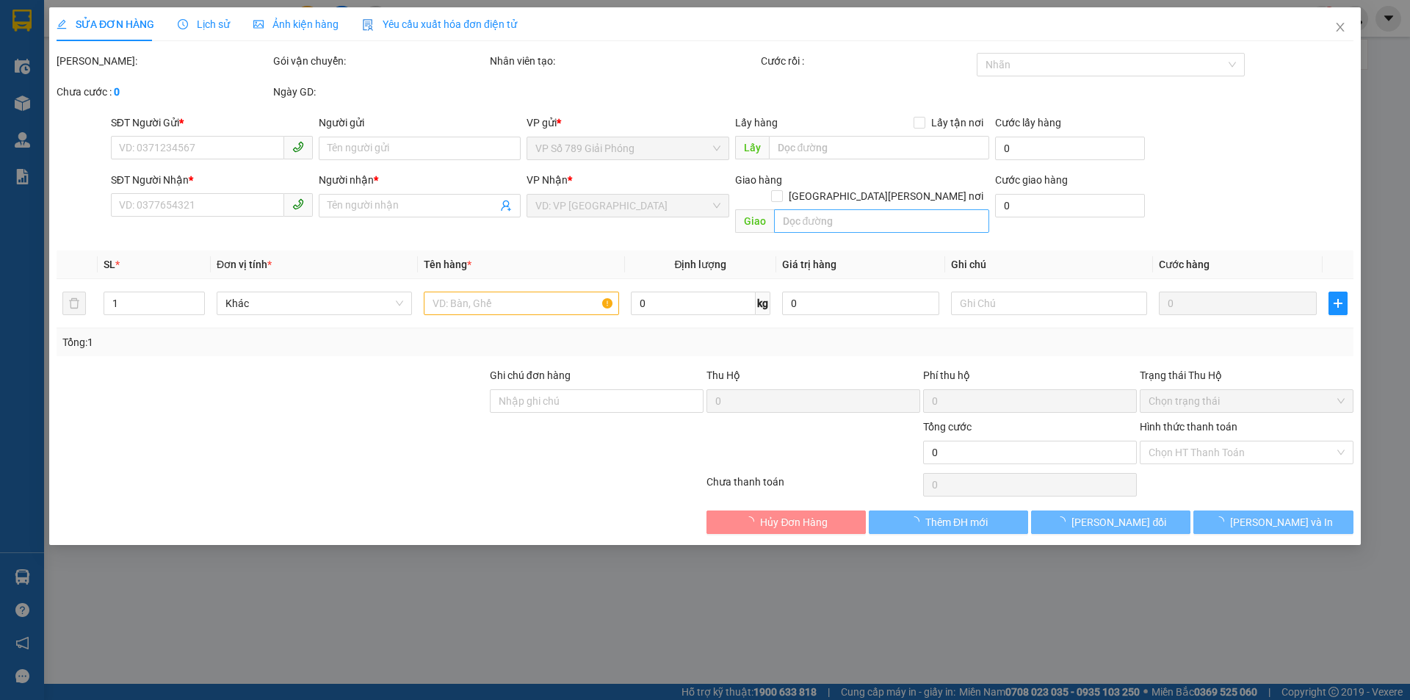
type input "0988604999"
type input "A LIÊM"
type input "0906436568"
type input "[PERSON_NAME]"
type input "40.000"
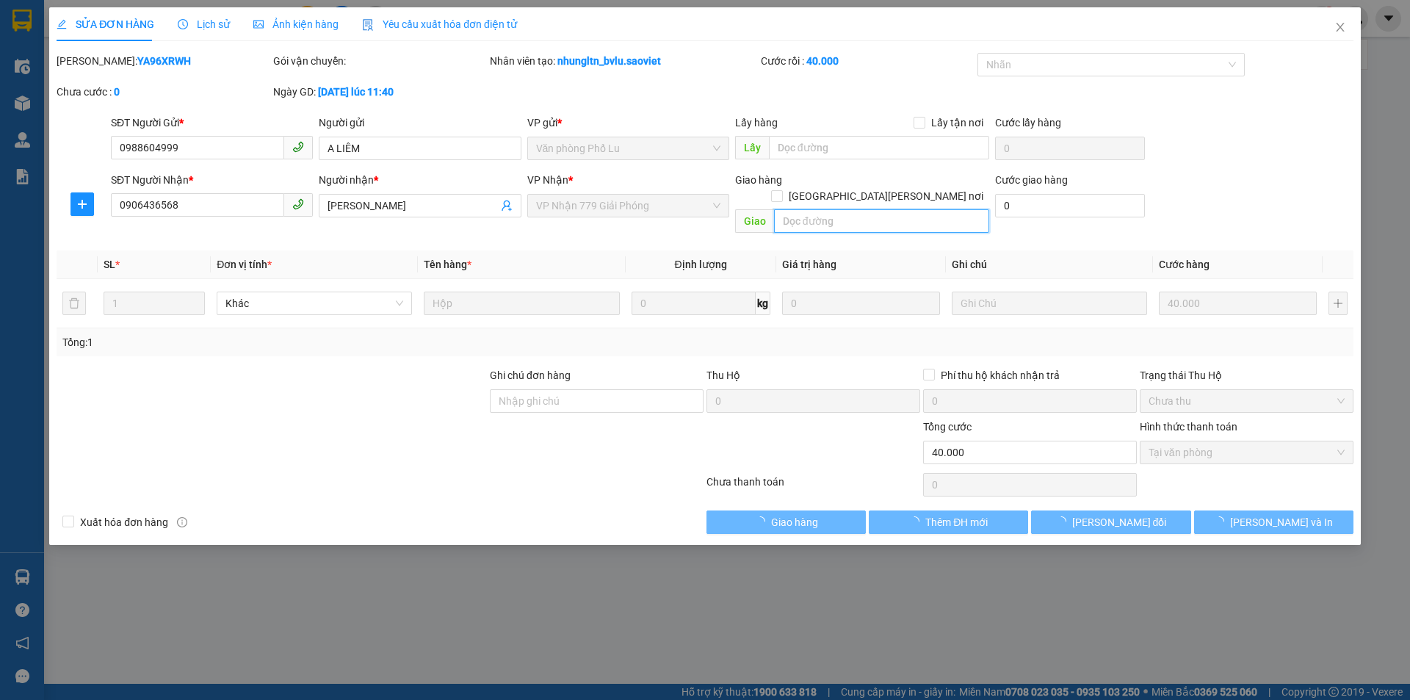
click at [824, 209] on input "text" at bounding box center [881, 220] width 215 height 23
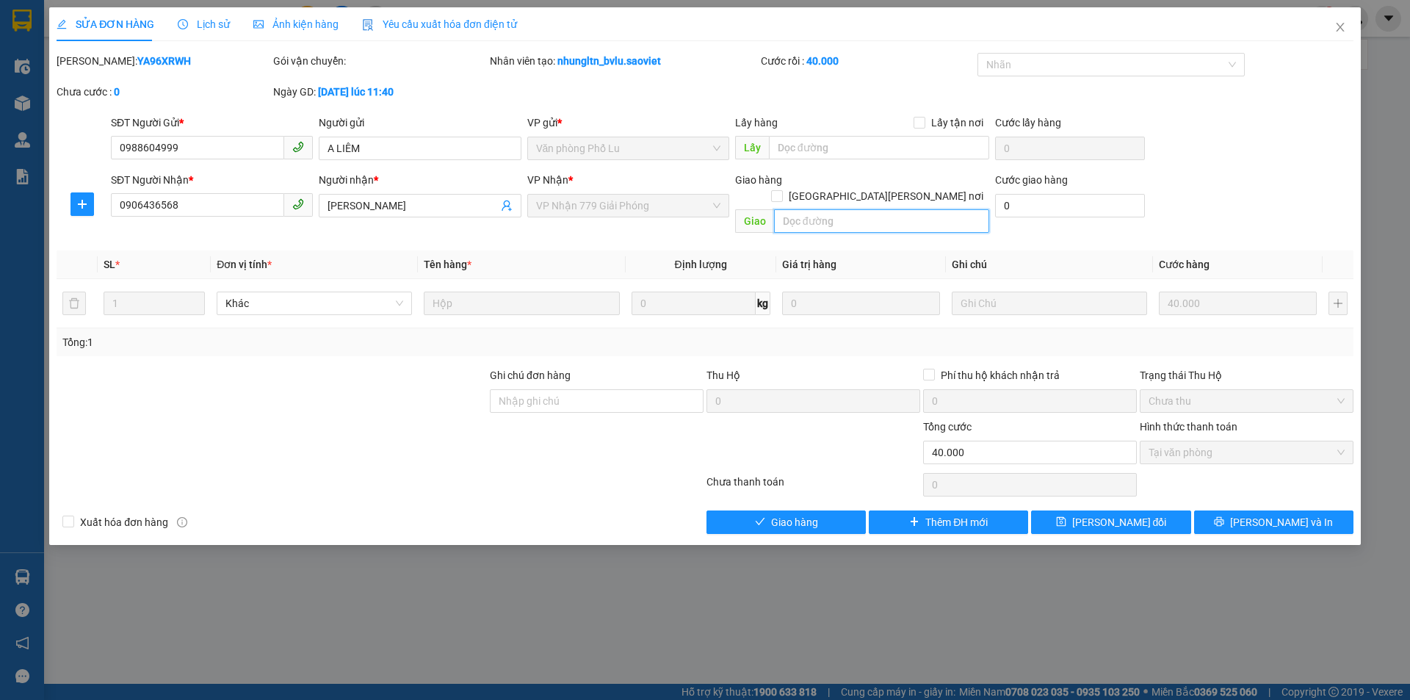
paste input "còn 14/9"
type input "còn 14/9"
drag, startPoint x: 1131, startPoint y: 505, endPoint x: 1120, endPoint y: 490, distance: 18.9
click at [1129, 514] on span "[PERSON_NAME] đổi" at bounding box center [1119, 522] width 95 height 16
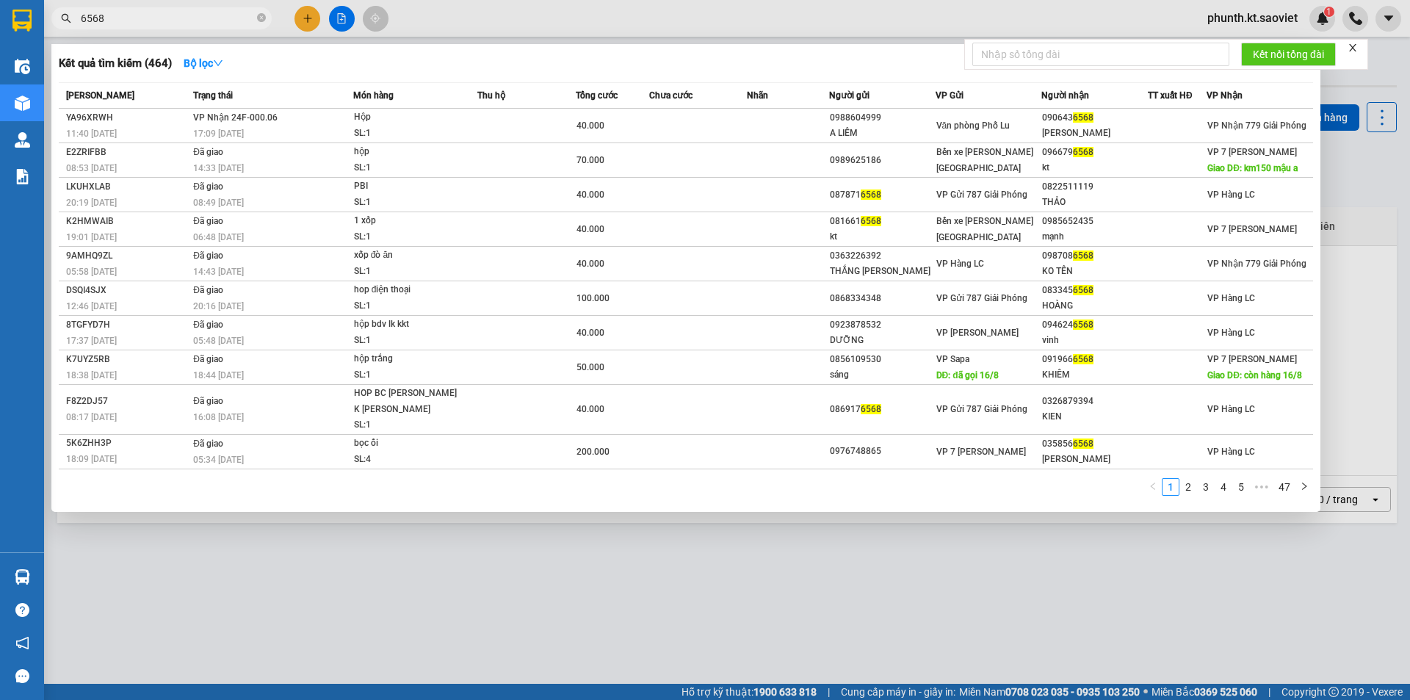
click at [109, 15] on input "6568" at bounding box center [167, 18] width 173 height 16
type input "2695"
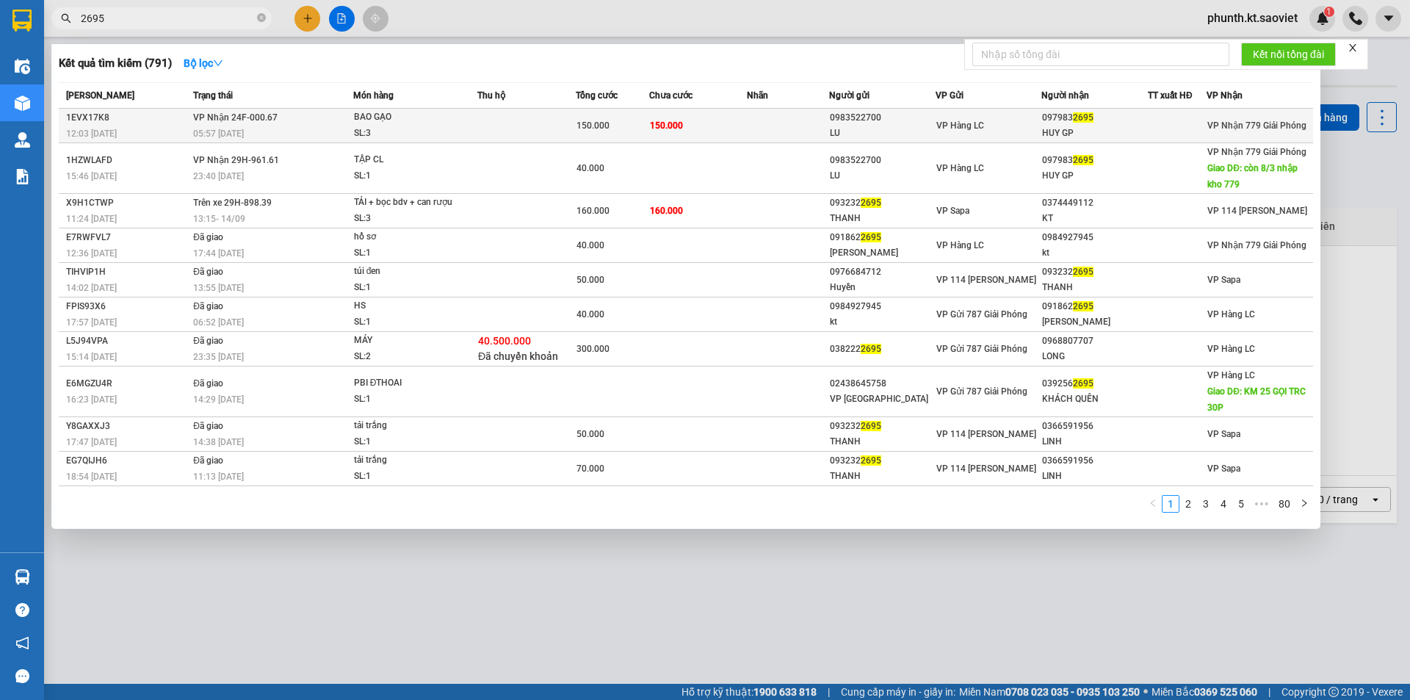
click at [409, 133] on div "SL: 3" at bounding box center [409, 134] width 110 height 16
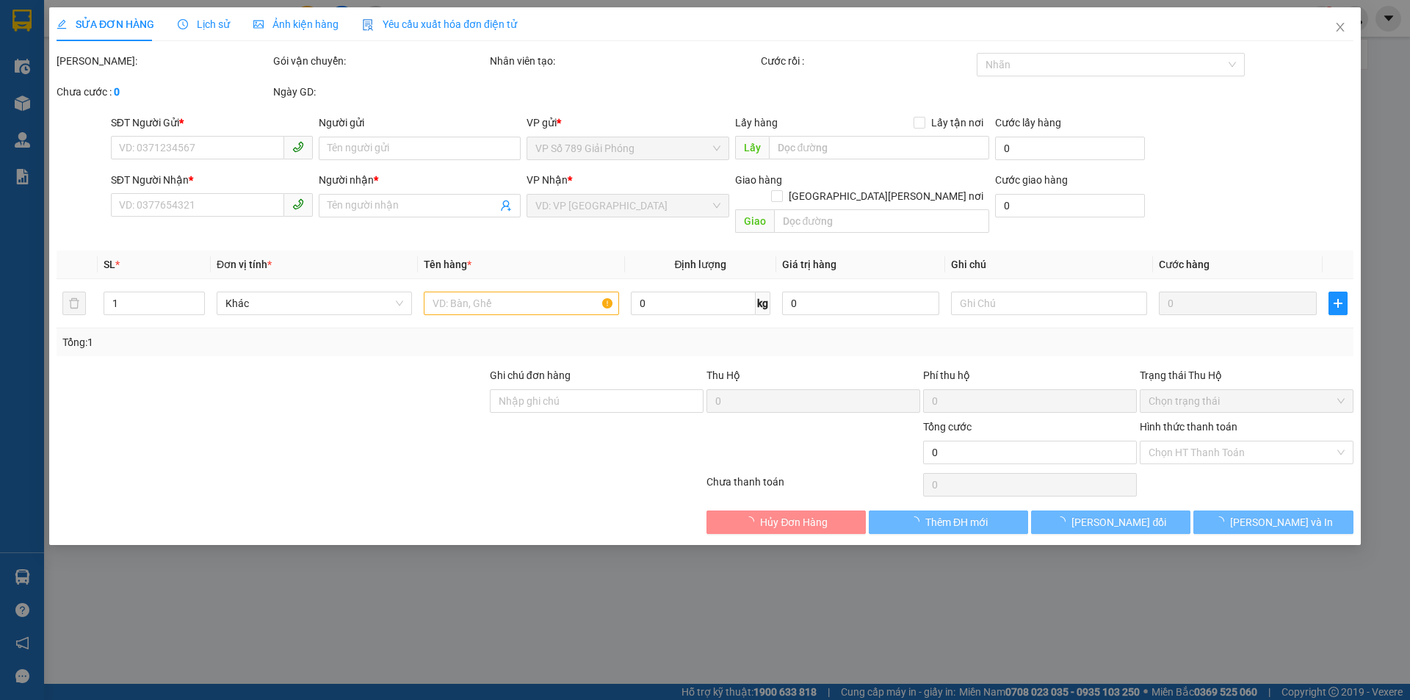
type input "0983522700"
type input "LU"
type input "0979832695"
type input "HUY GP"
type input "150.000"
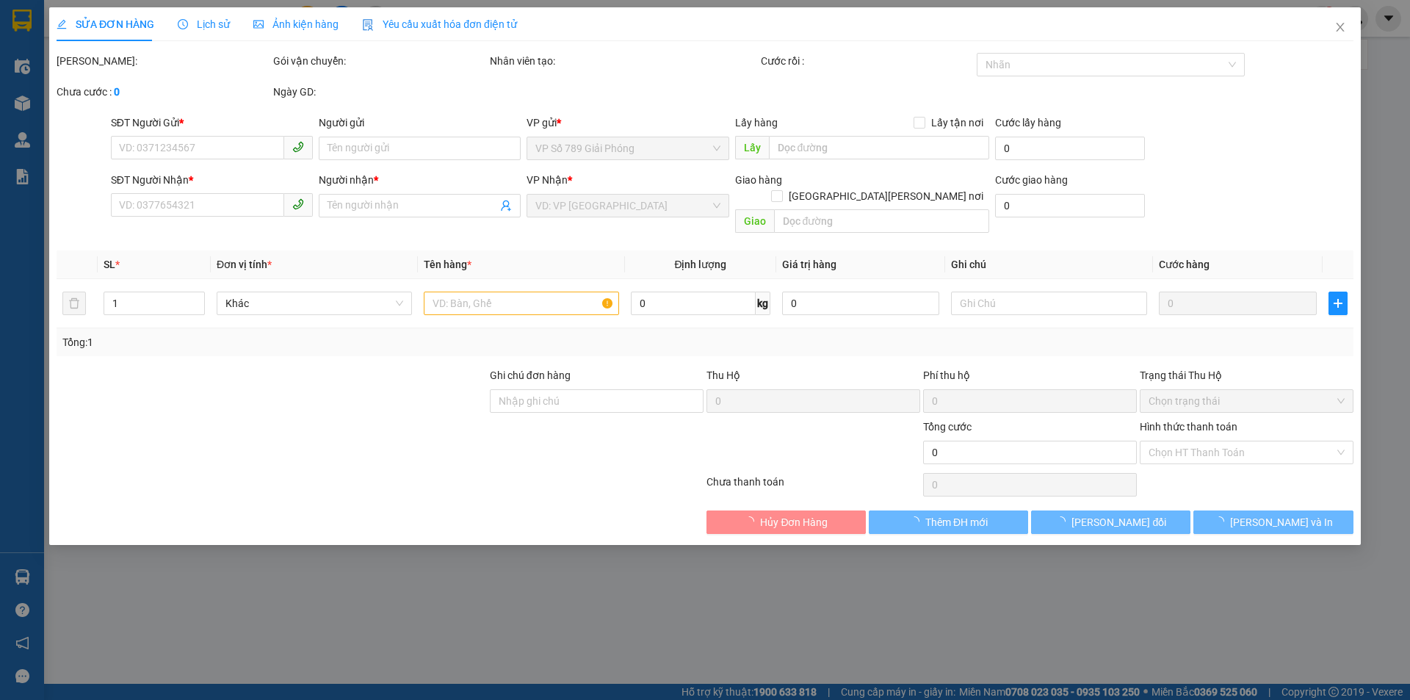
type input "150.000"
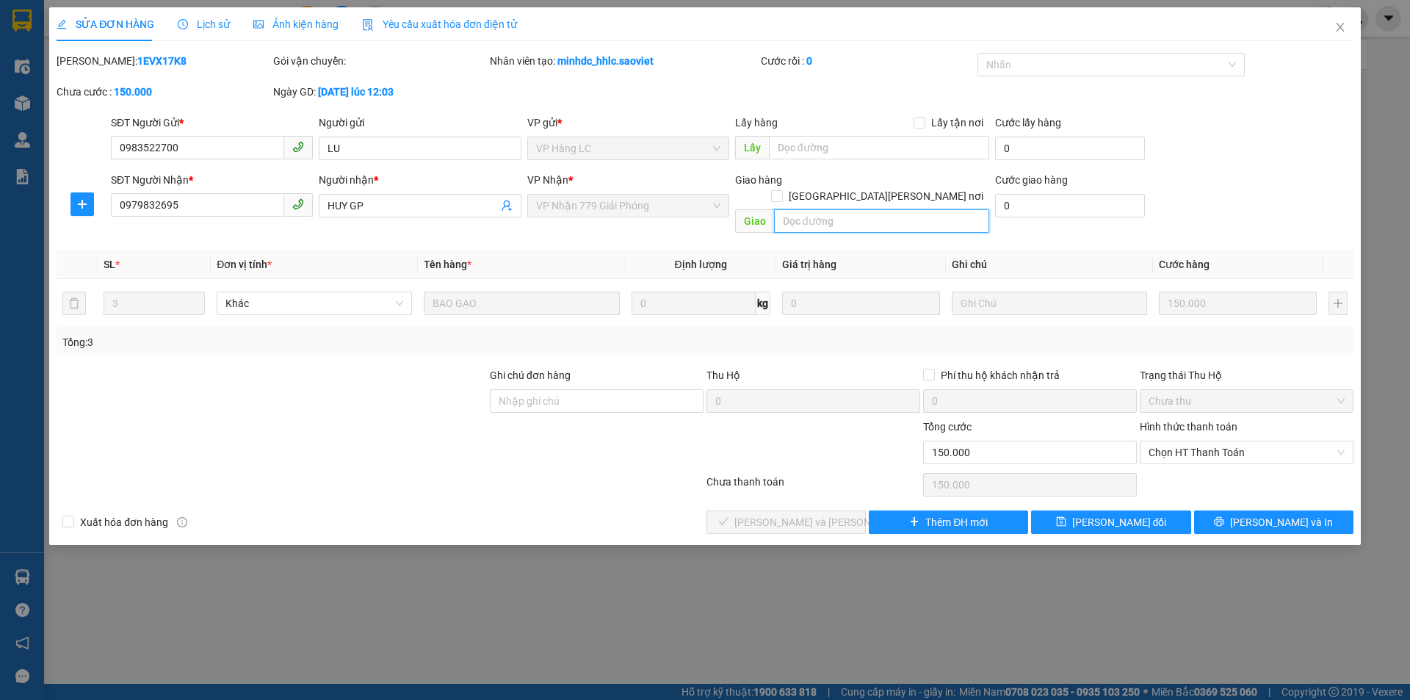
click at [817, 209] on input "text" at bounding box center [881, 220] width 215 height 23
paste input "còn 14/9"
type input "còn 14/9"
click at [1058, 510] on button "[PERSON_NAME] đổi" at bounding box center [1110, 521] width 159 height 23
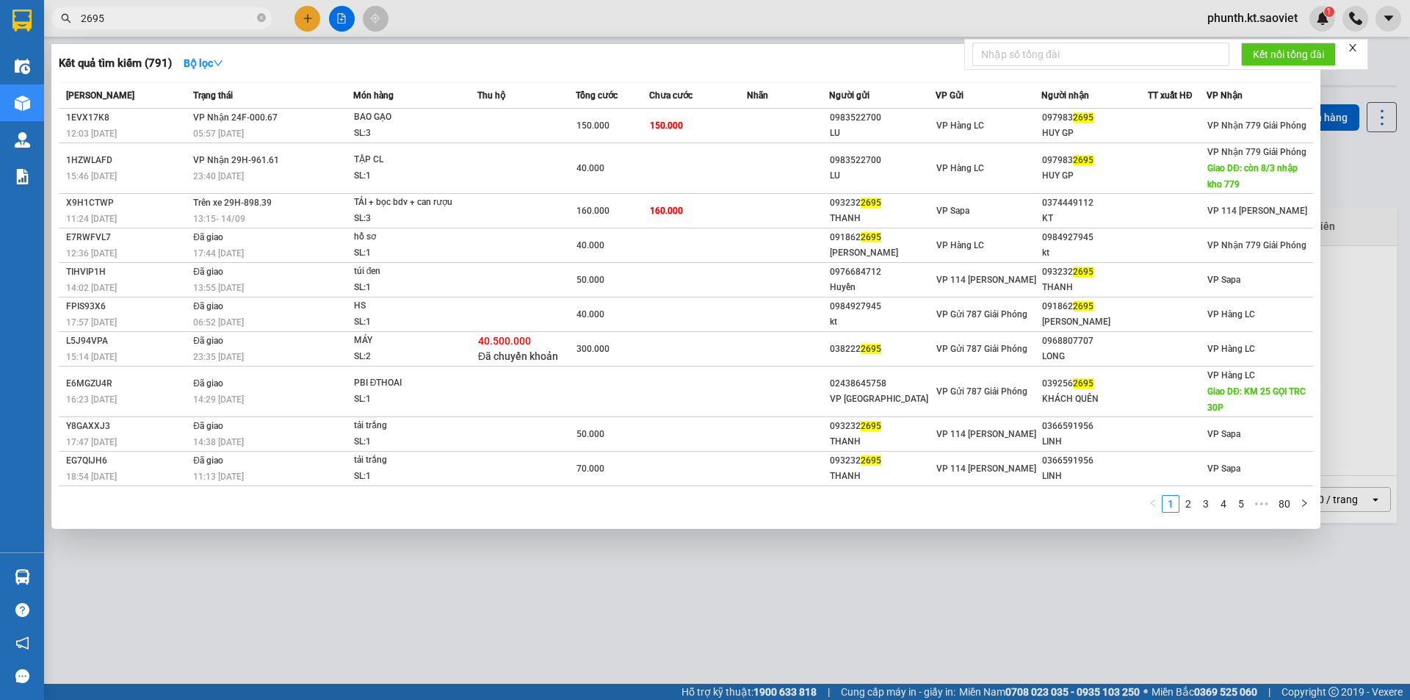
click at [137, 23] on input "2695" at bounding box center [167, 18] width 173 height 16
type input "7856"
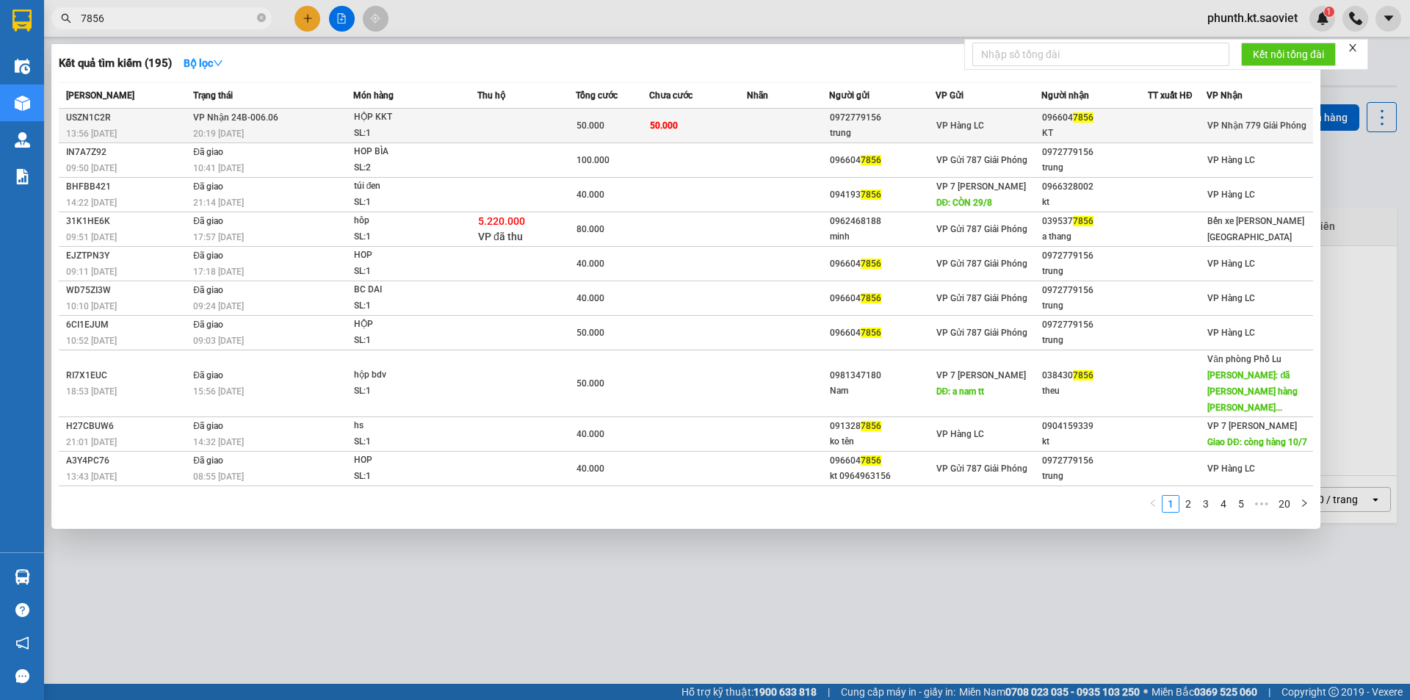
click at [301, 140] on div "20:19 [DATE]" at bounding box center [272, 134] width 159 height 16
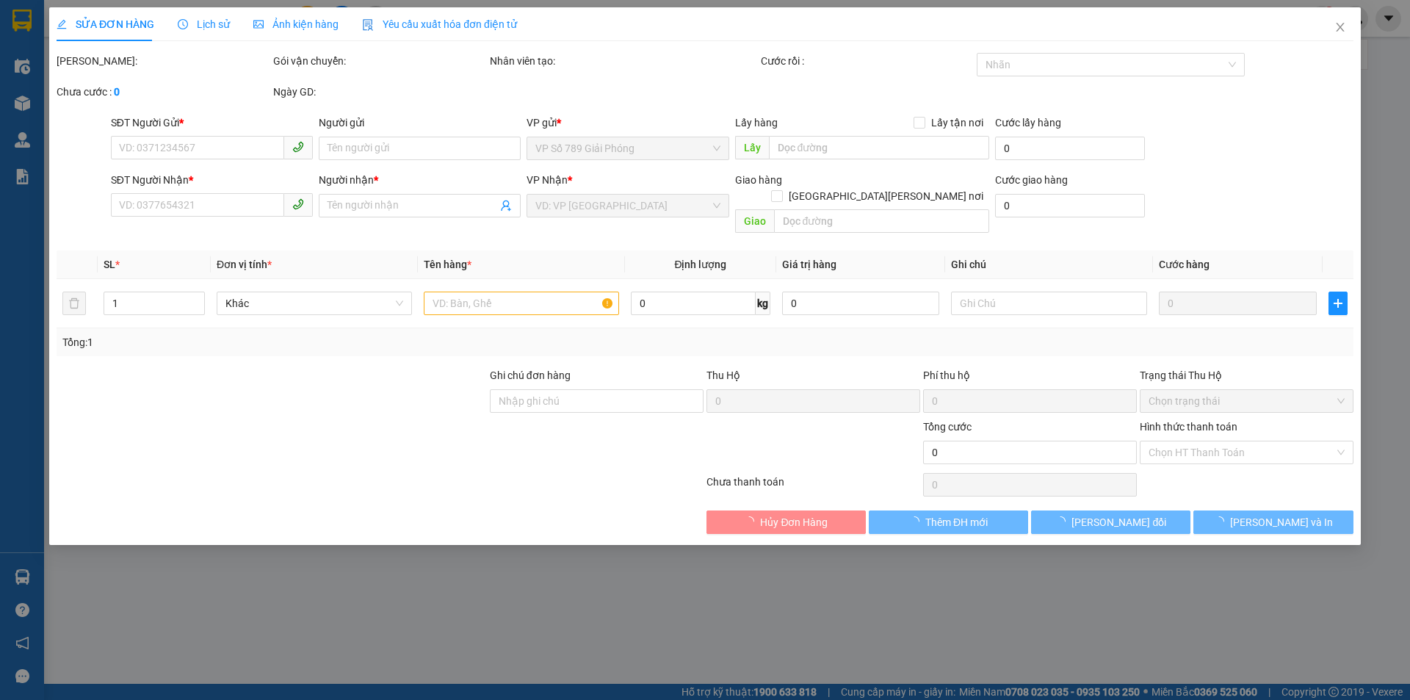
type input "0972779156"
type input "trung"
type input "0966047856"
type input "KT"
type input "50.000"
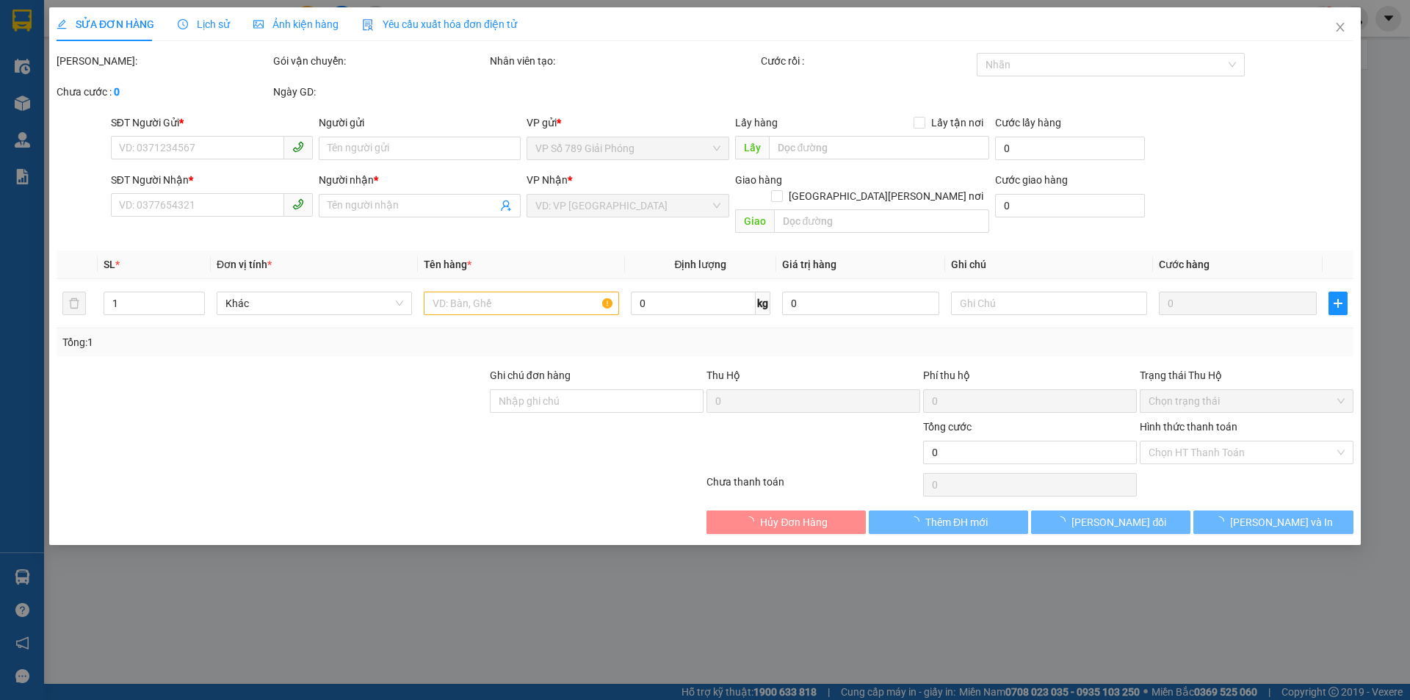
type input "50.000"
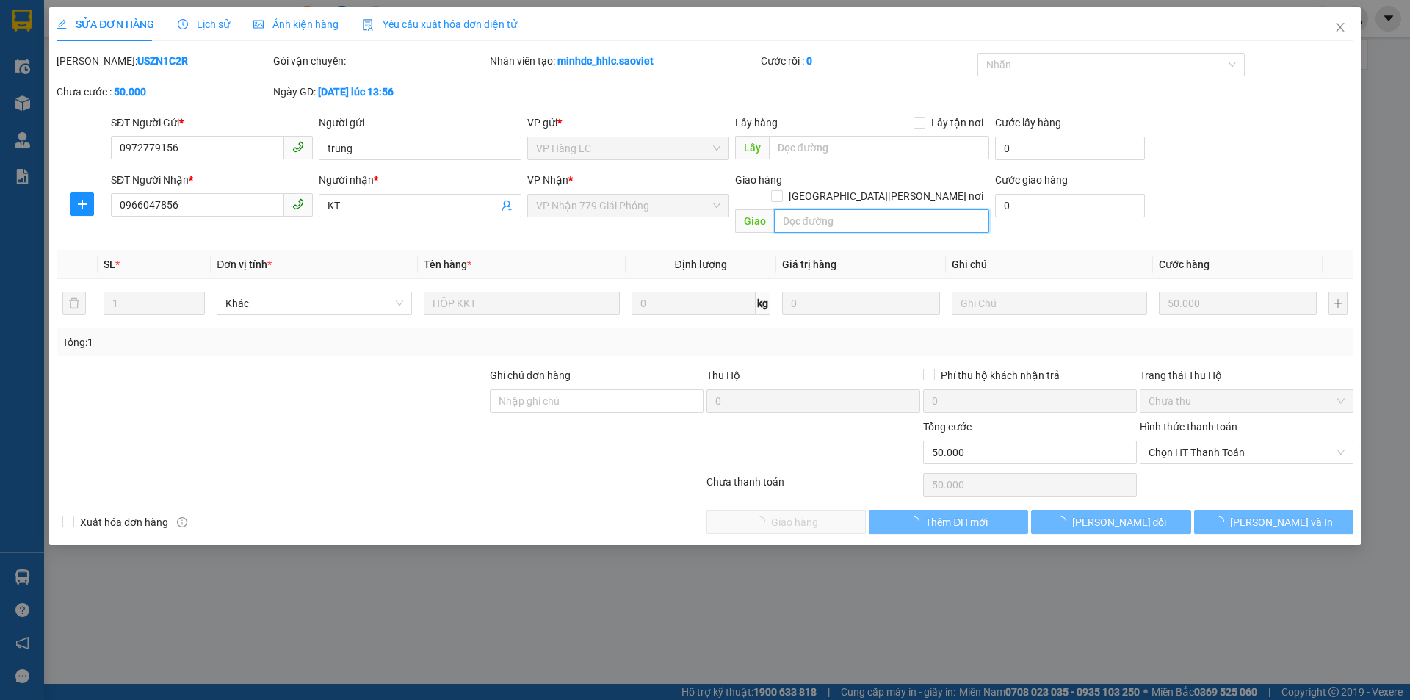
click at [810, 209] on input "text" at bounding box center [881, 220] width 215 height 23
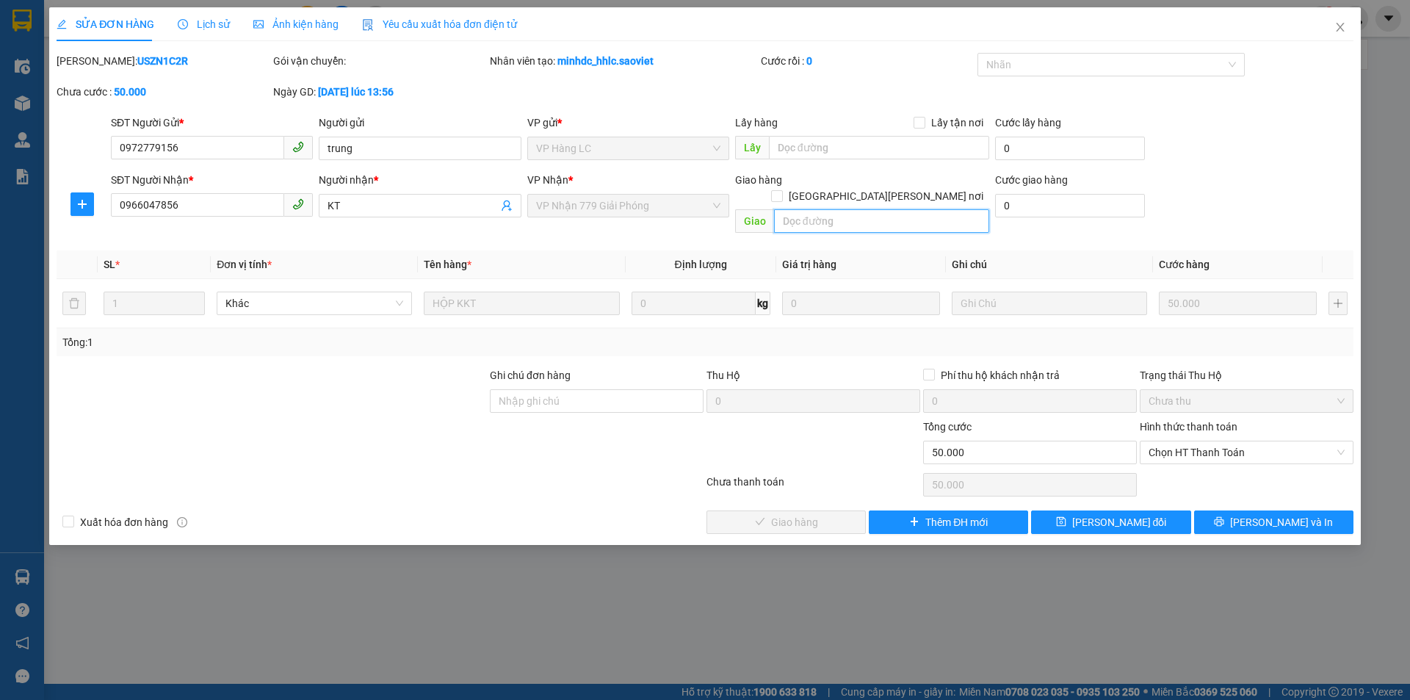
paste input "còn 14/9"
type input "còn 14/9"
click at [1056, 510] on button "[PERSON_NAME] đổi" at bounding box center [1110, 521] width 159 height 23
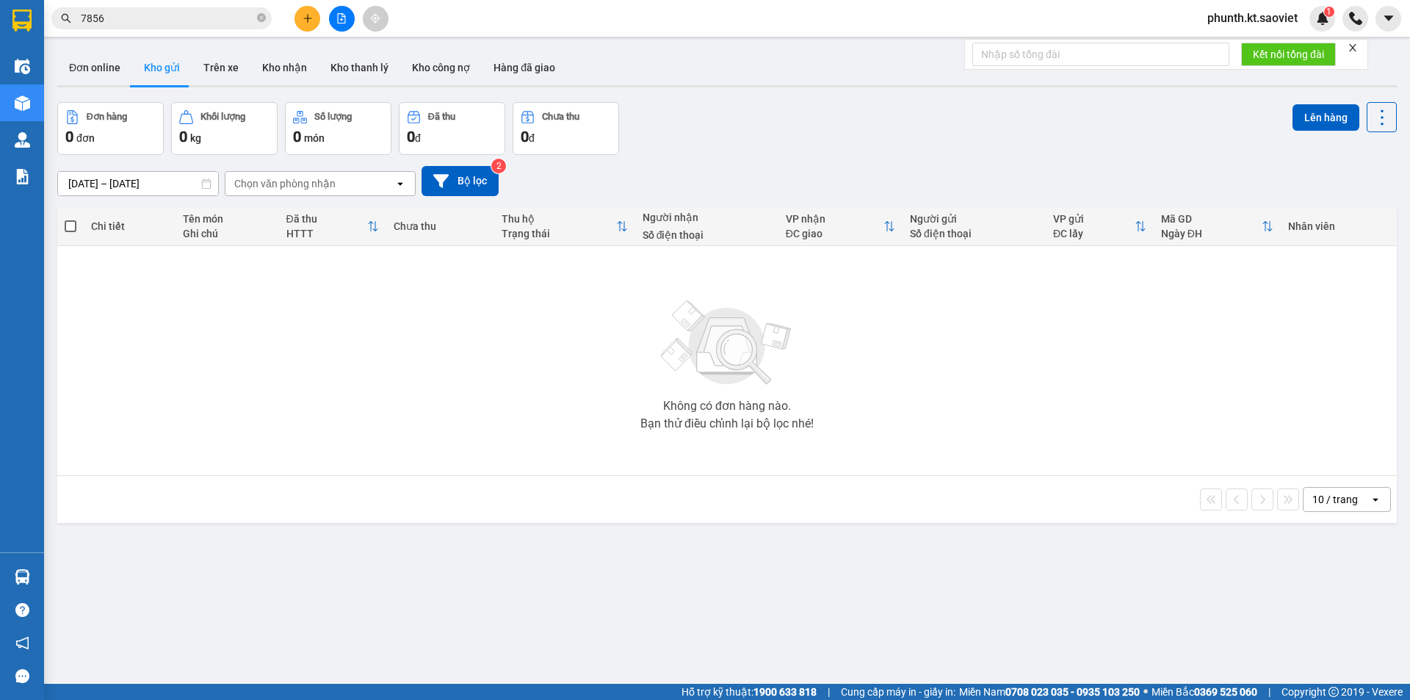
click at [118, 19] on input "7856" at bounding box center [167, 18] width 173 height 16
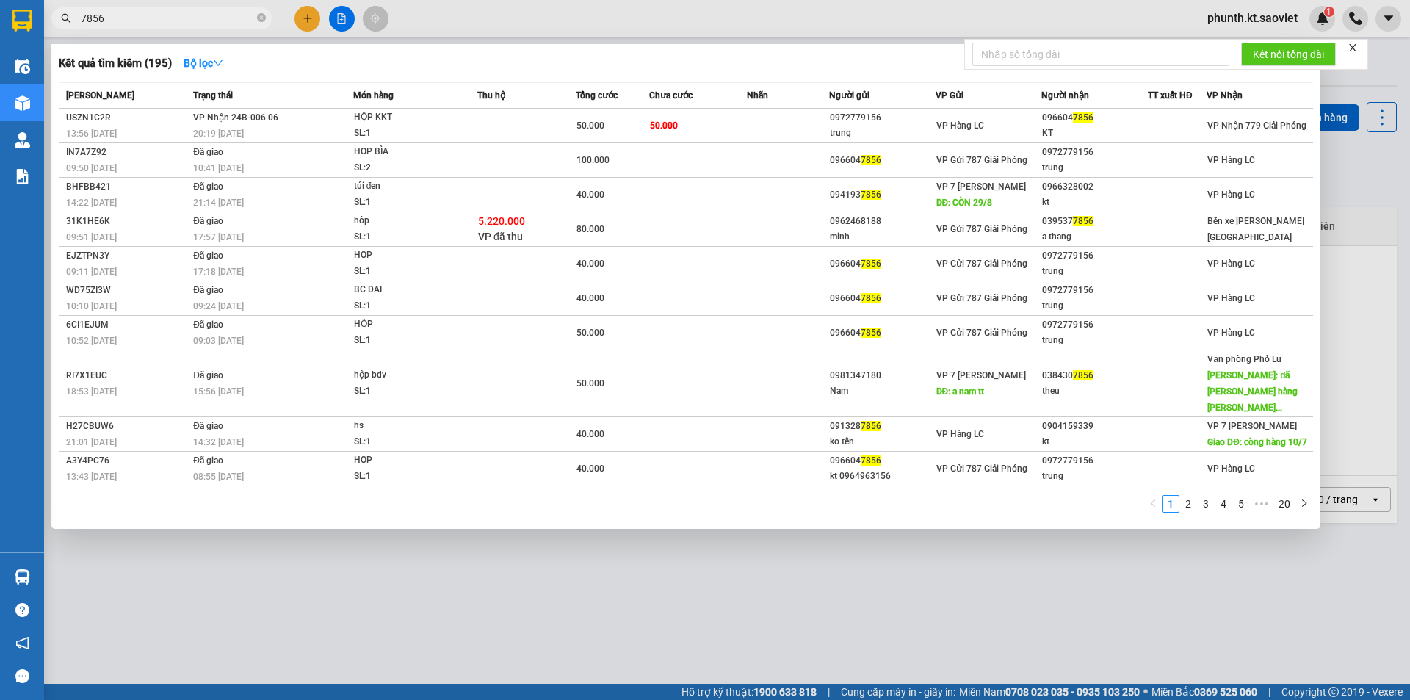
click at [118, 19] on input "7856" at bounding box center [167, 18] width 173 height 16
type input "9168"
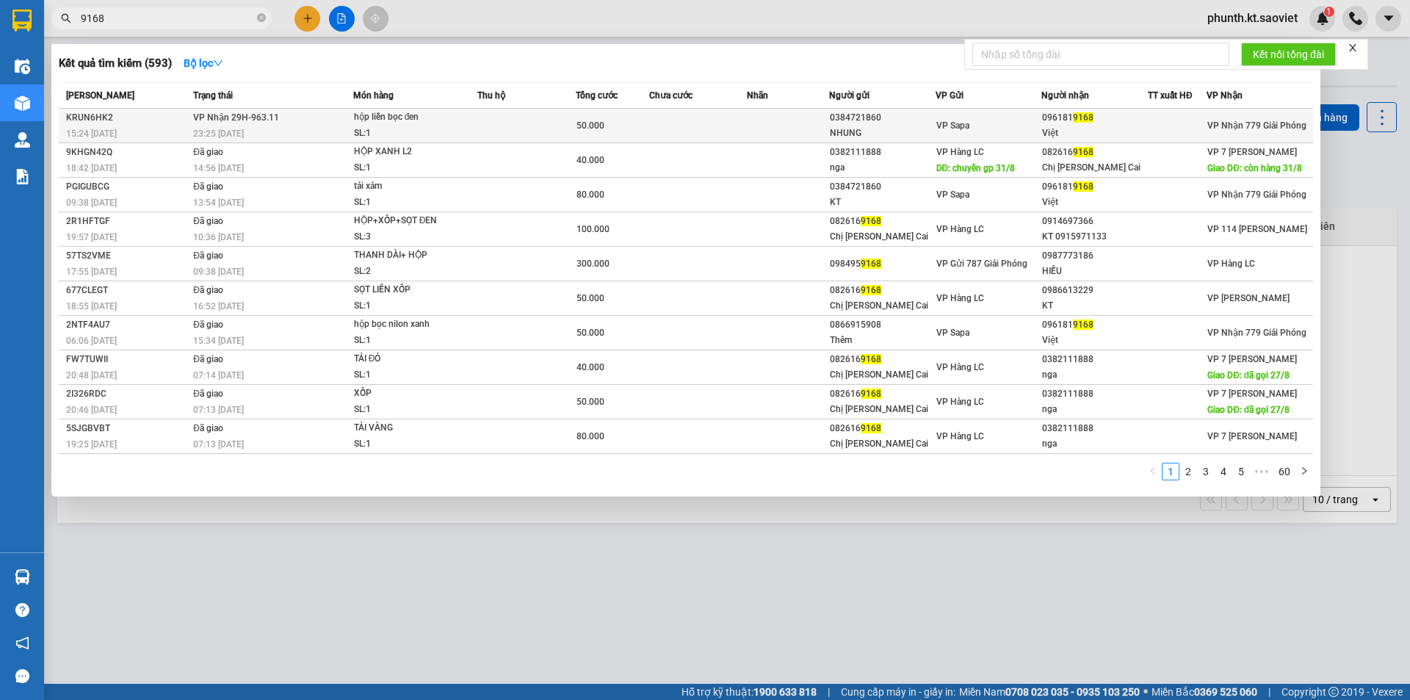
click at [250, 120] on span "[PERSON_NAME] 29H-963.11" at bounding box center [236, 117] width 86 height 10
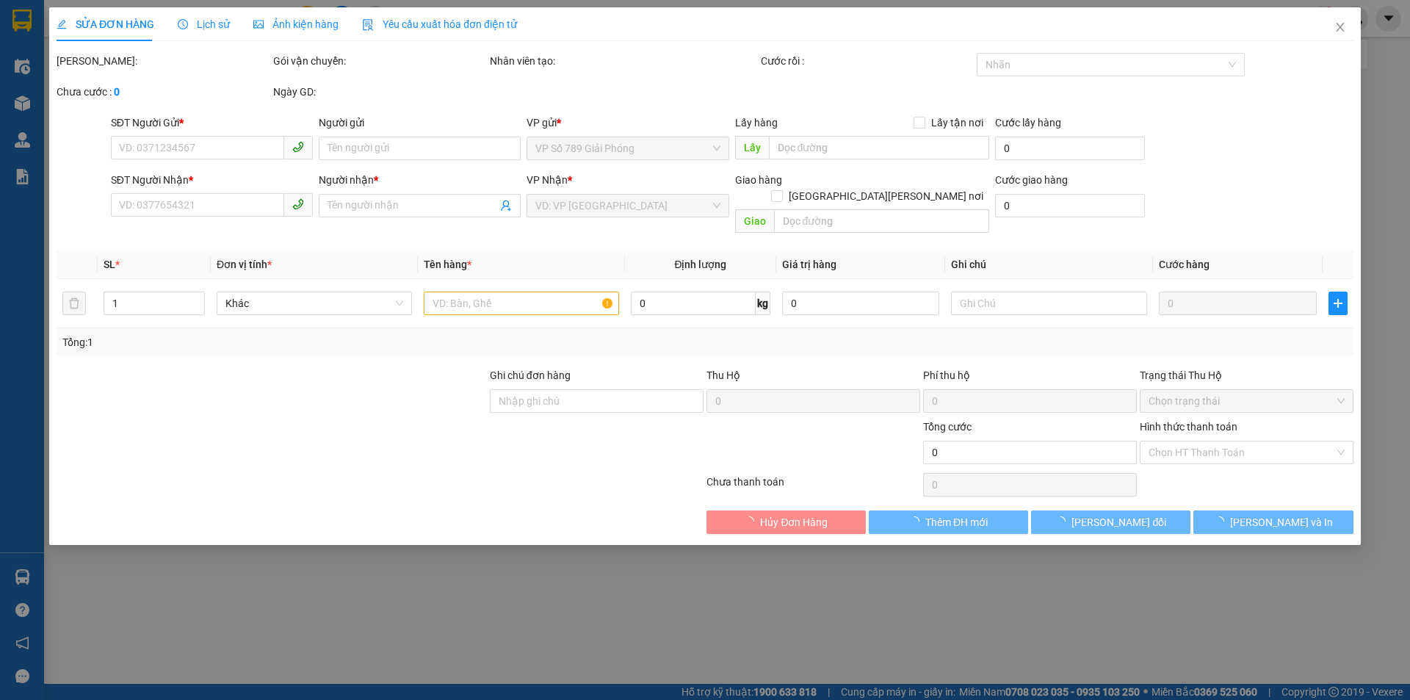
type input "0384721860"
type input "NHUNG"
type input "0961819168"
type input "Việt"
type input "50.000"
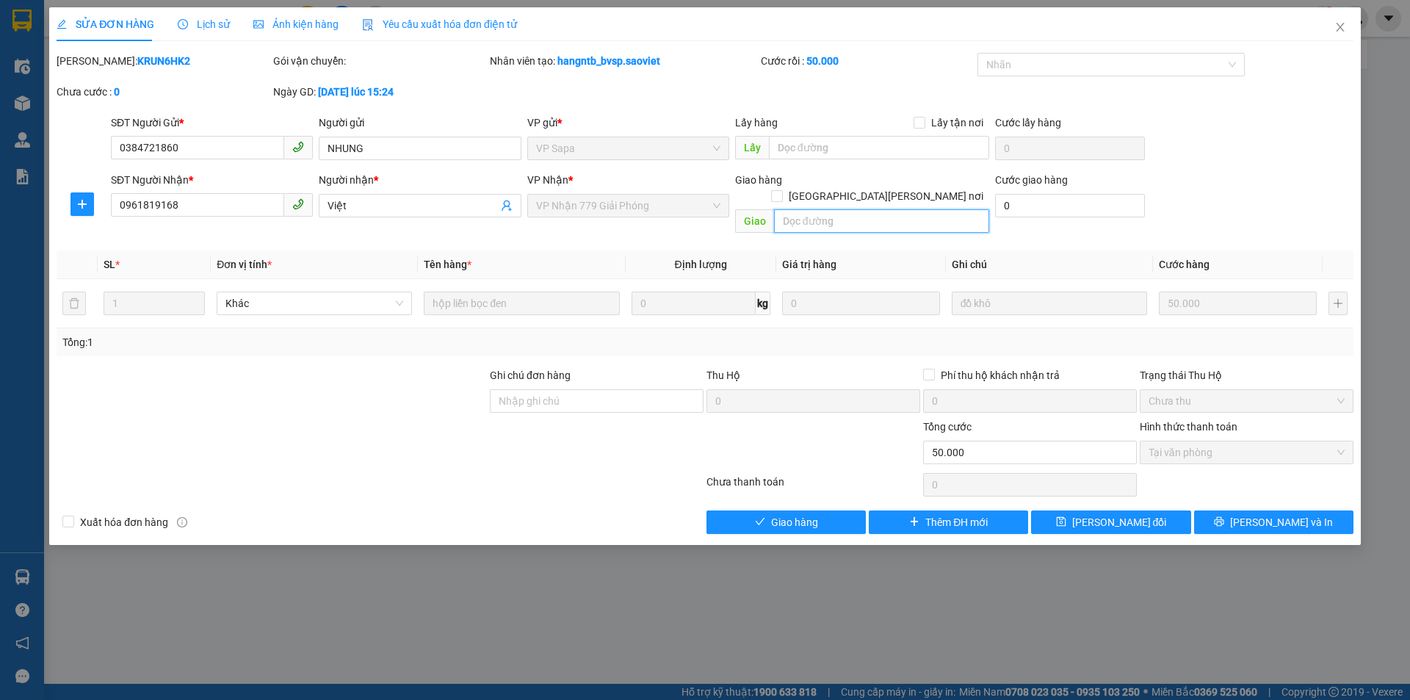
click at [795, 211] on input "text" at bounding box center [881, 220] width 215 height 23
paste input "còn 14/9"
type input "còn 14/9"
drag, startPoint x: 1046, startPoint y: 504, endPoint x: 1034, endPoint y: 495, distance: 15.7
click at [1047, 510] on button "[PERSON_NAME] đổi" at bounding box center [1110, 521] width 159 height 23
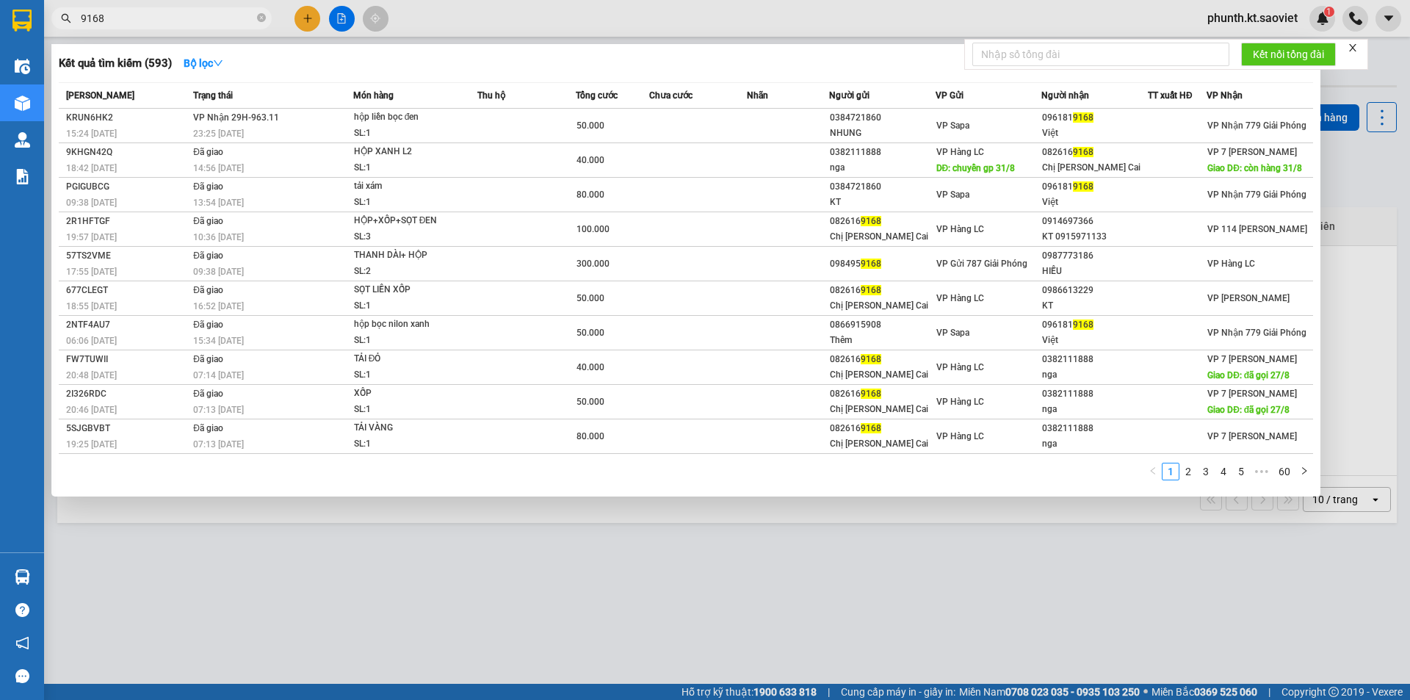
click at [136, 23] on input "9168" at bounding box center [167, 18] width 173 height 16
type input "7899"
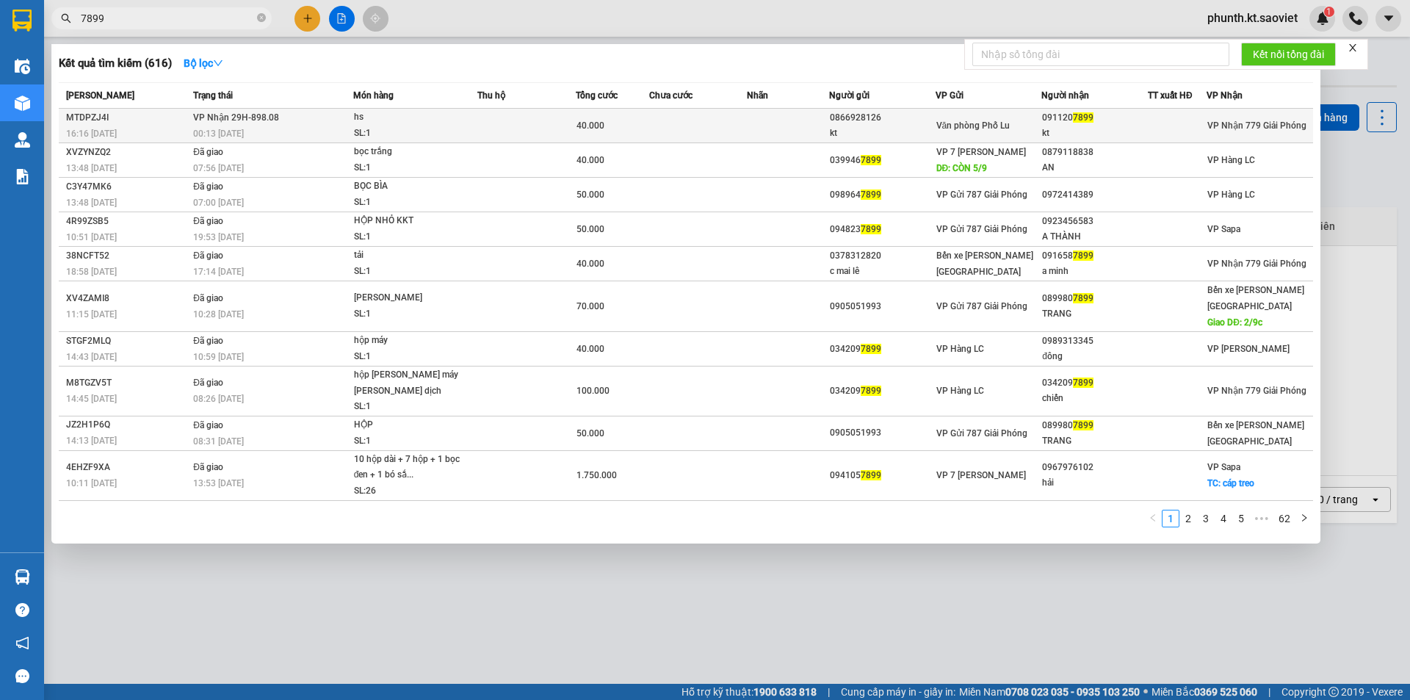
click at [217, 117] on span "[PERSON_NAME] 29H-898.08" at bounding box center [236, 117] width 86 height 10
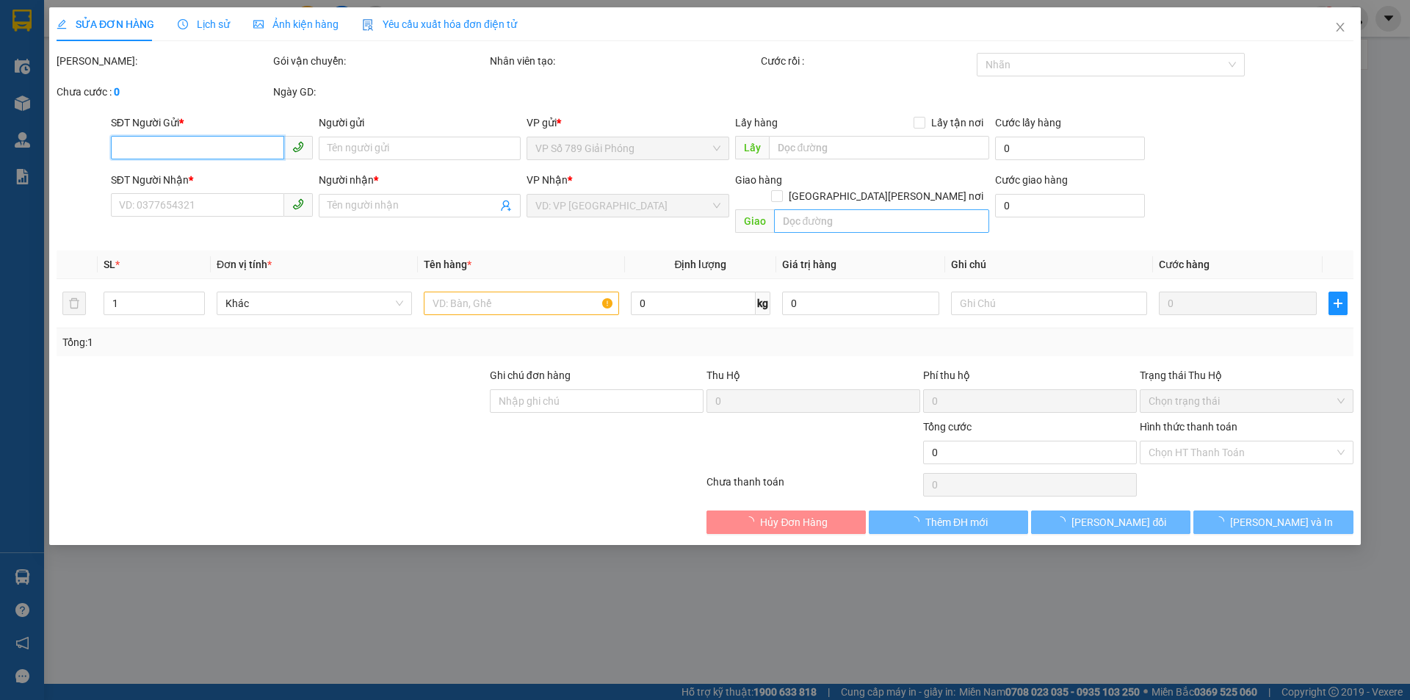
type input "0866928126"
type input "kt"
type input "0911207899"
type input "kt"
type input "40.000"
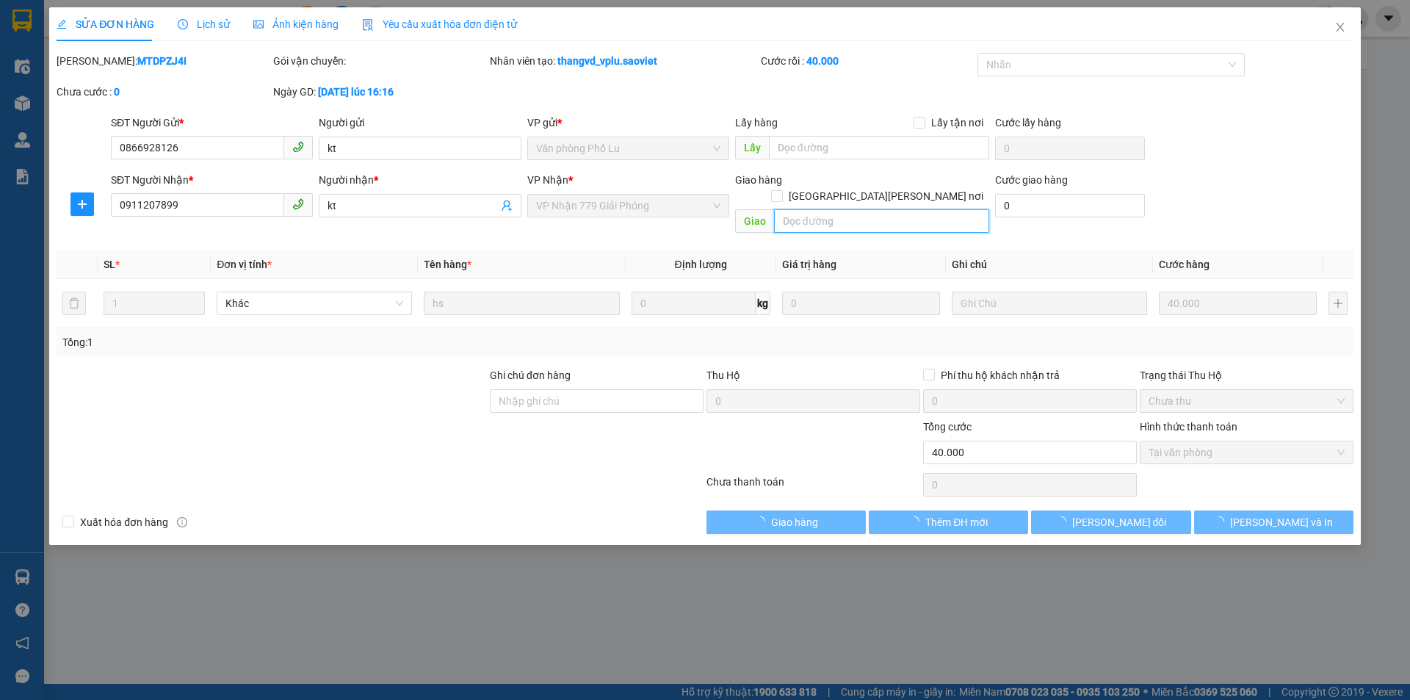
click at [794, 209] on input "text" at bounding box center [881, 220] width 215 height 23
paste input "còn 14/9"
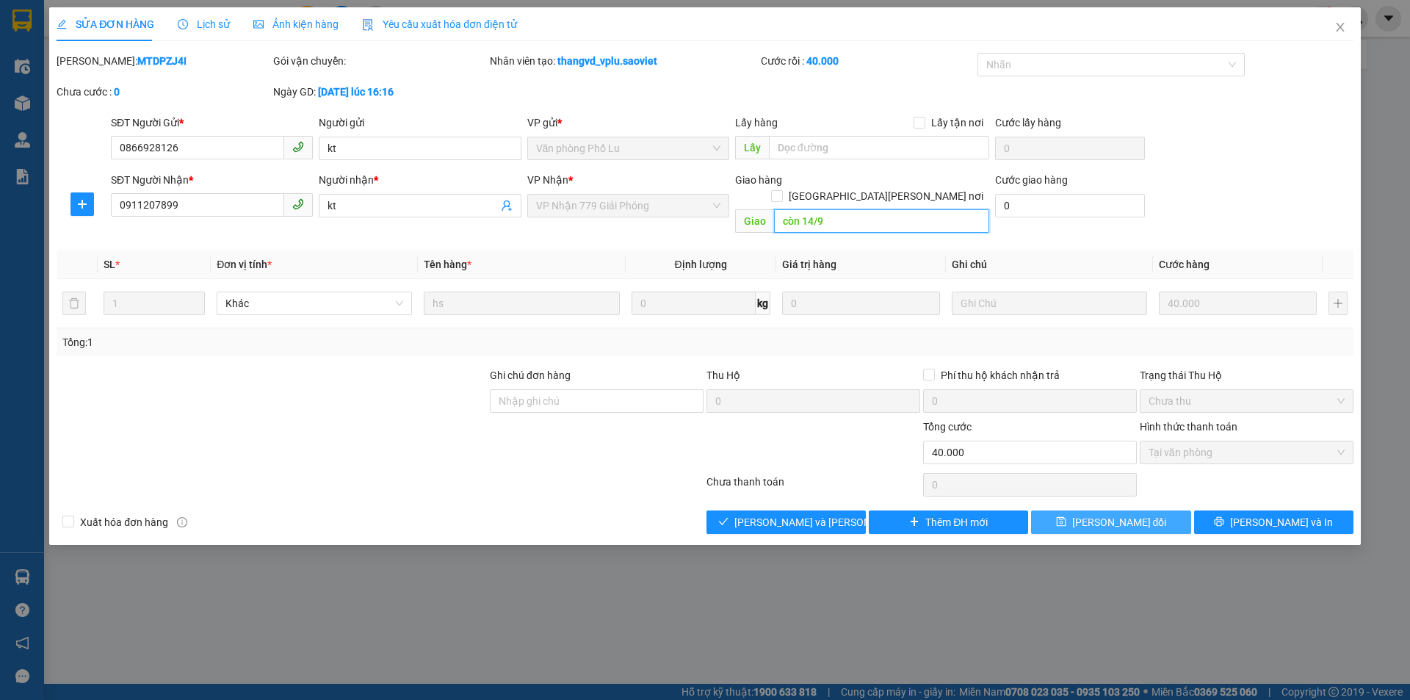
type input "còn 14/9"
click at [1072, 517] on button "[PERSON_NAME] đổi" at bounding box center [1110, 521] width 159 height 23
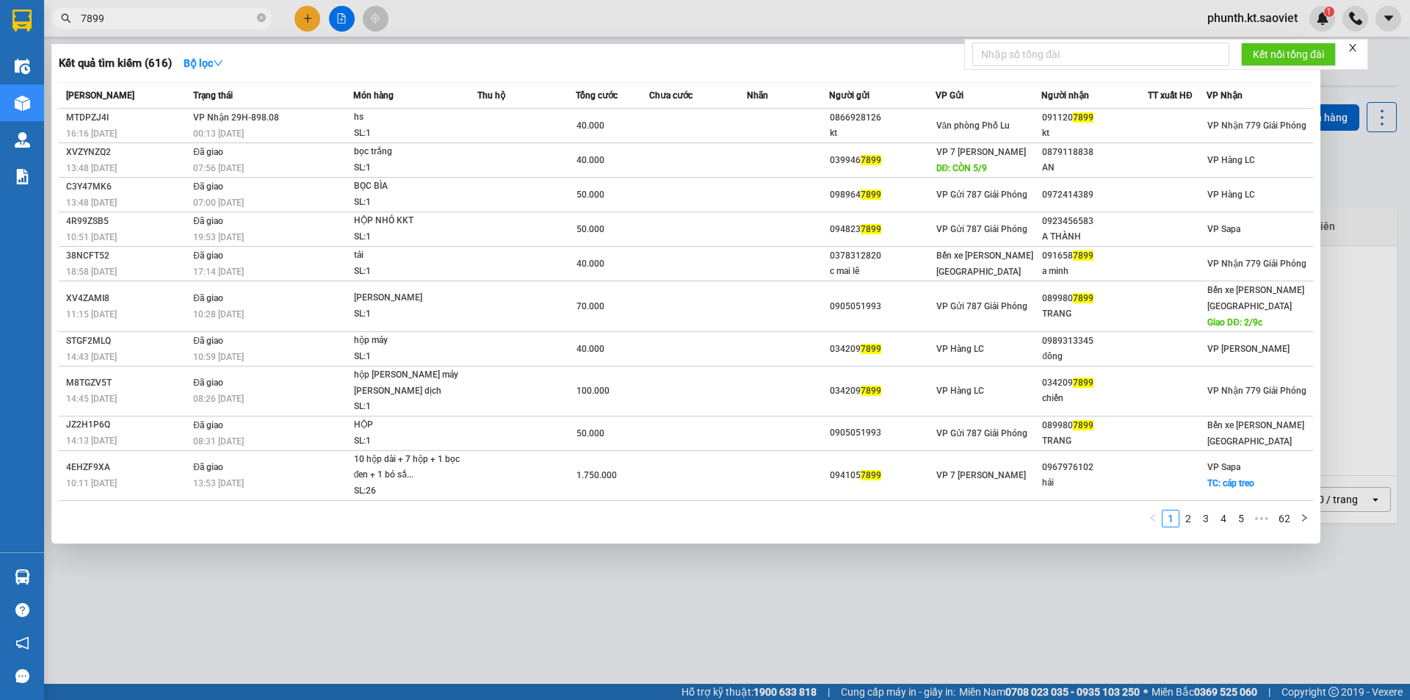
click at [136, 18] on input "7899" at bounding box center [167, 18] width 173 height 16
type input "1879"
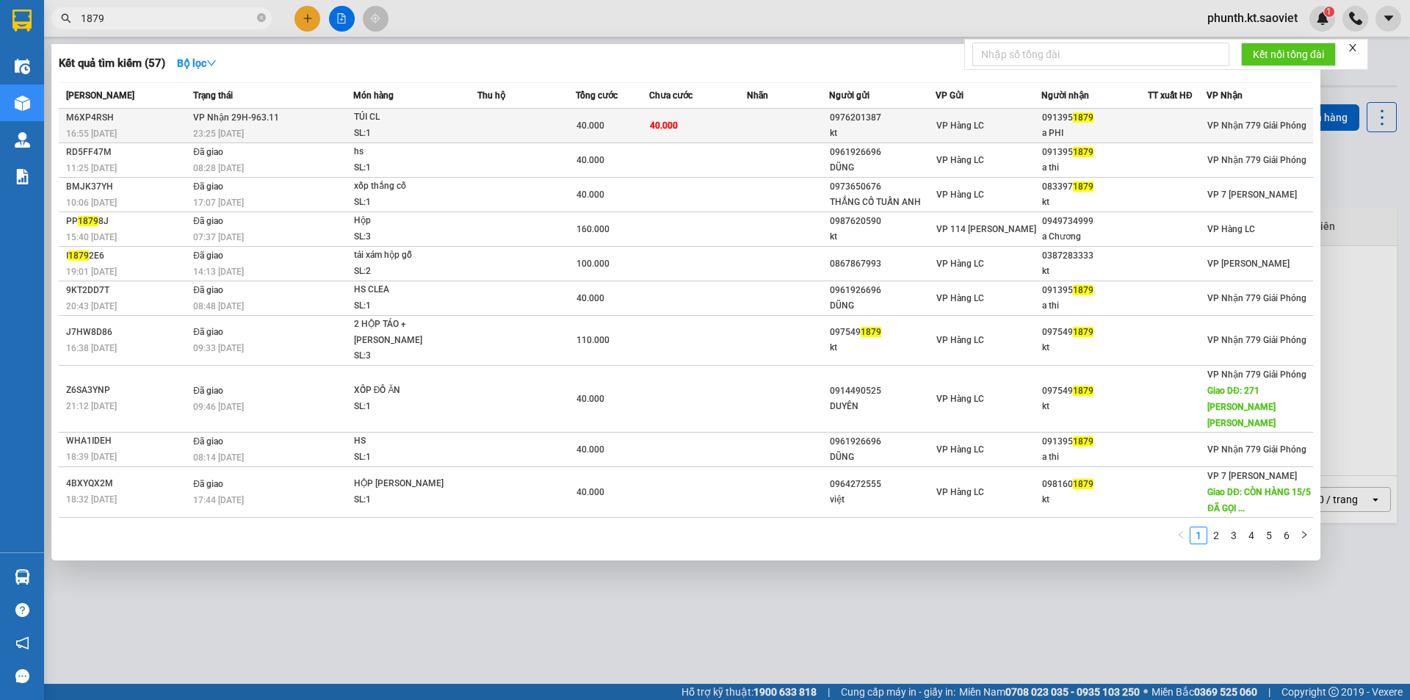
click at [244, 128] on span "23:25 [DATE]" at bounding box center [218, 133] width 51 height 10
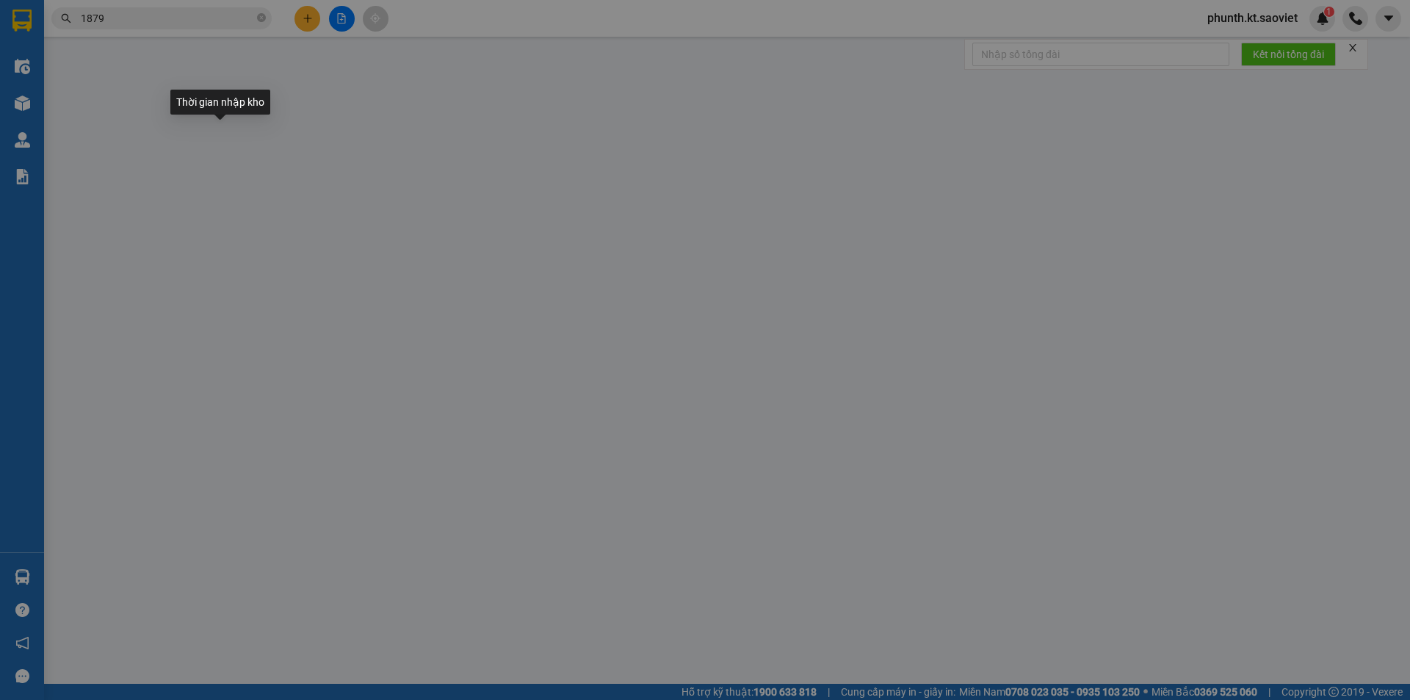
type input "0976201387"
type input "kt"
type input "0913951879"
type input "a PHI"
type input "40.000"
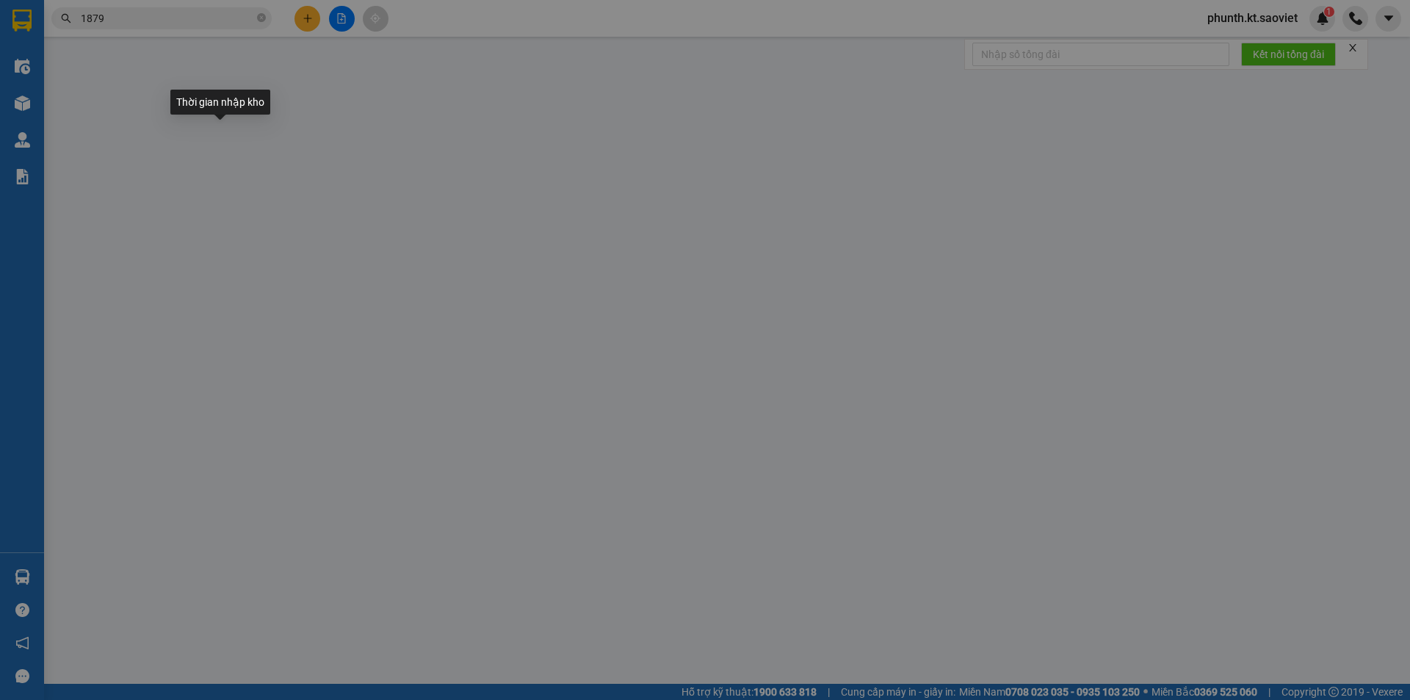
type input "40.000"
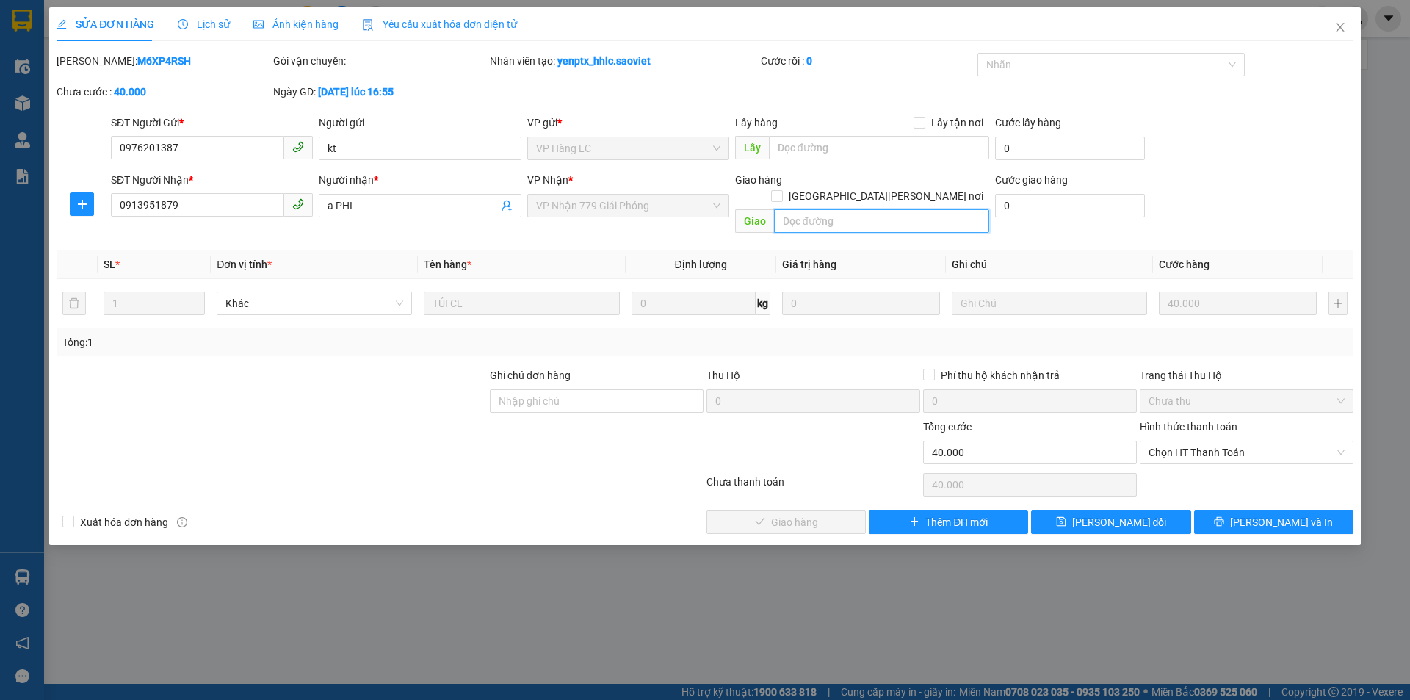
click at [798, 209] on input "text" at bounding box center [881, 220] width 215 height 23
paste input "còn 14/9"
type input "còn 14/9"
click at [1102, 514] on span "[PERSON_NAME] đổi" at bounding box center [1119, 522] width 95 height 16
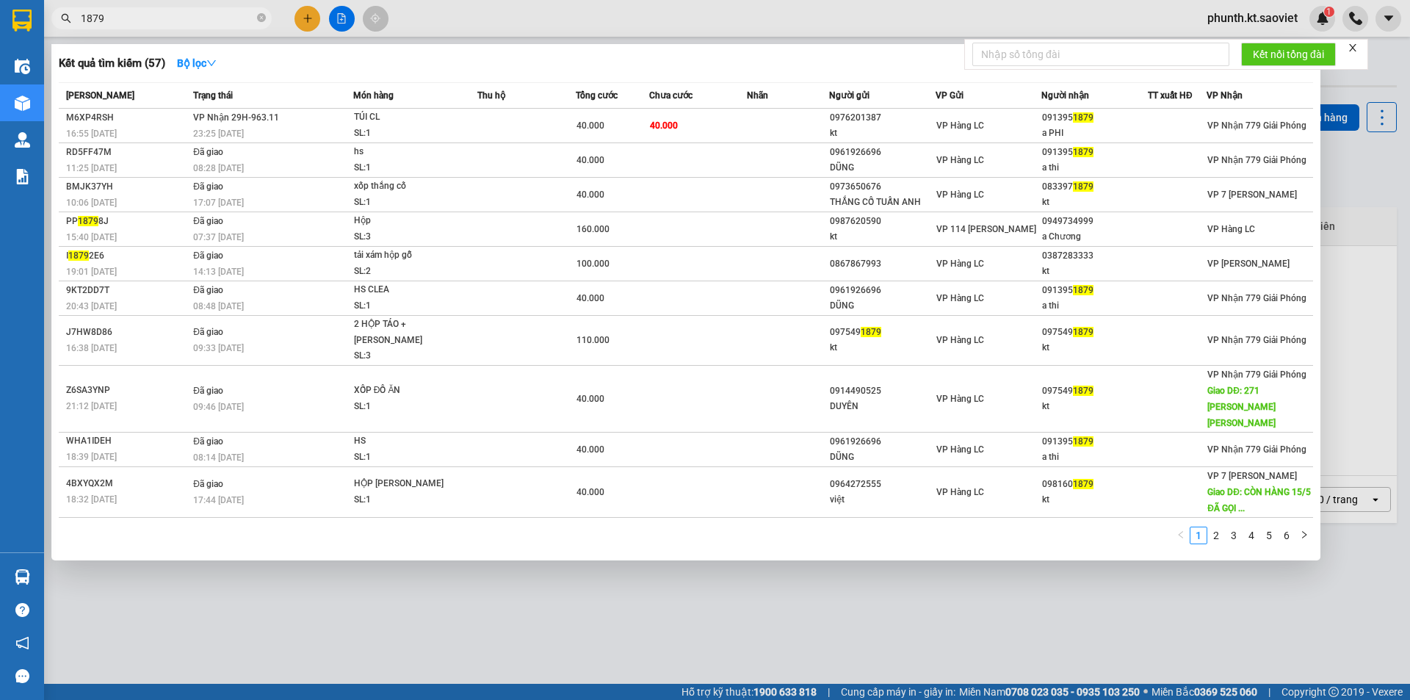
click at [139, 21] on input "1879" at bounding box center [167, 18] width 173 height 16
type input "8686"
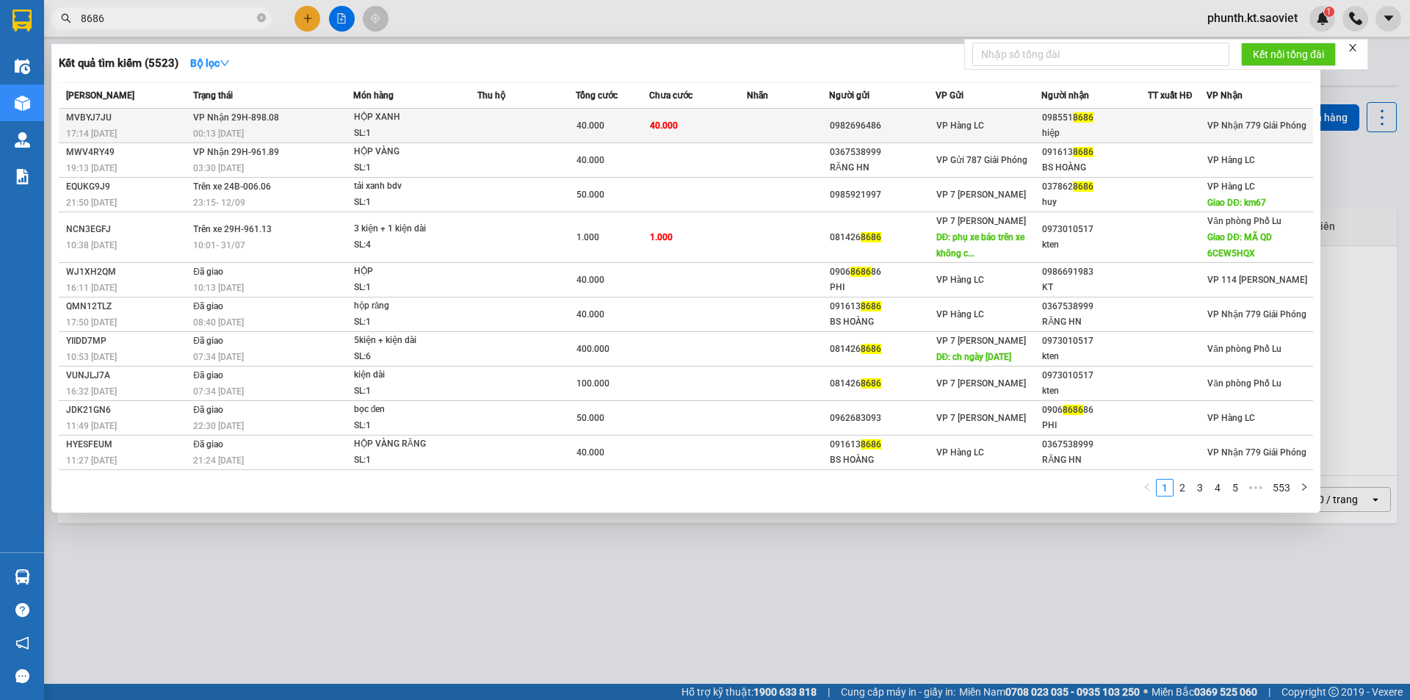
click at [245, 126] on div "00:13 [DATE]" at bounding box center [272, 134] width 159 height 16
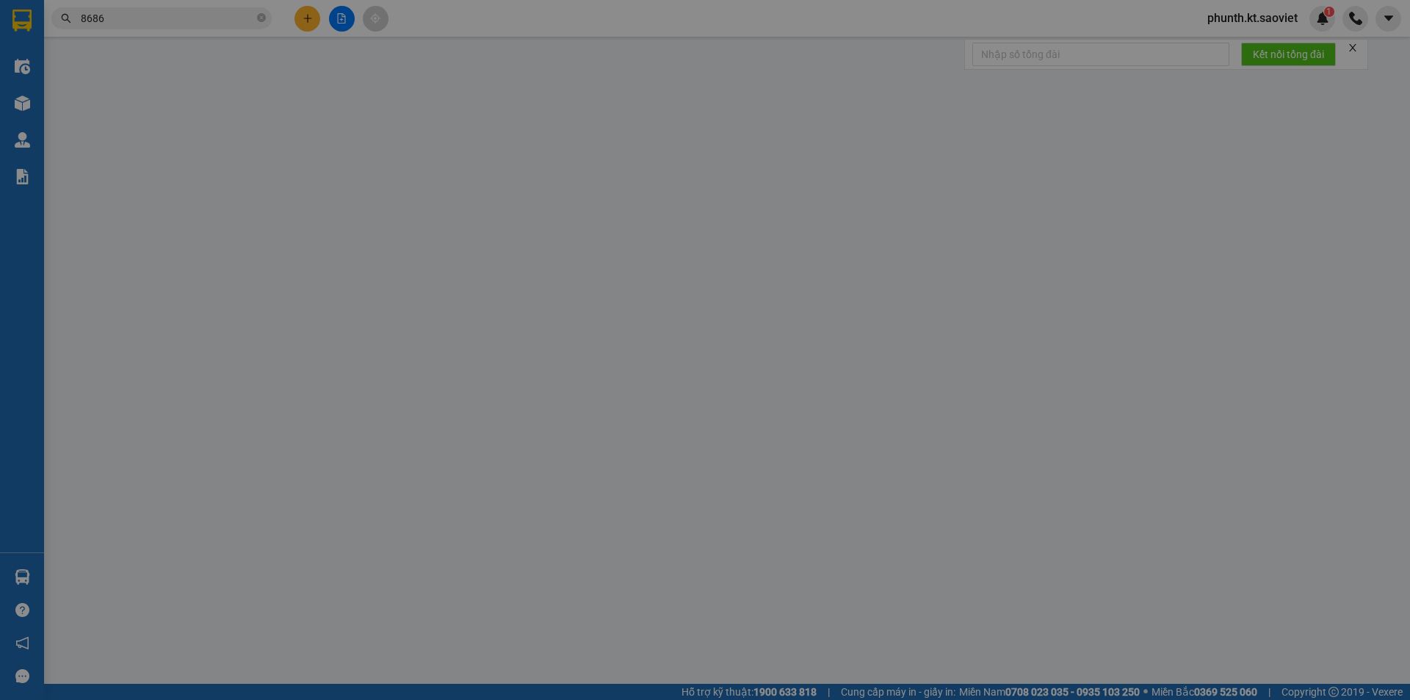
type input "0982696486"
type input "0985518686"
type input "hiệp"
type input "40.000"
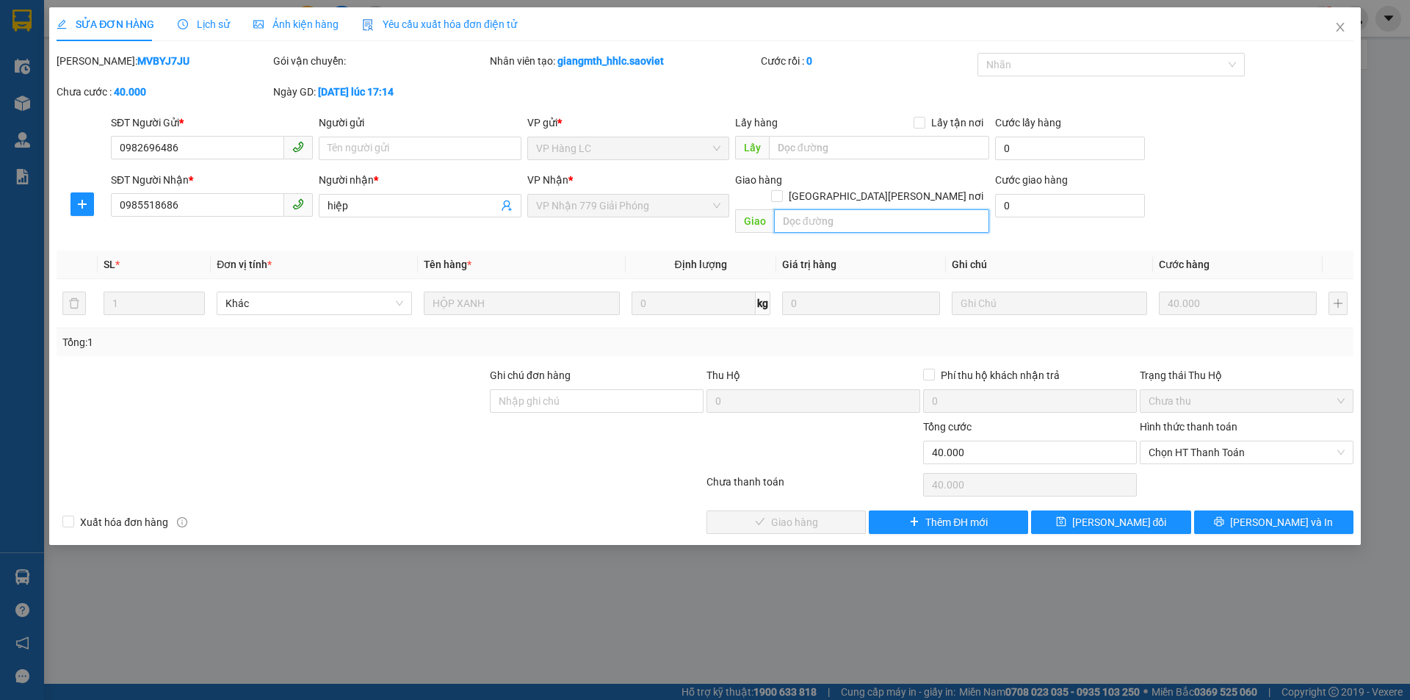
click at [783, 209] on input "text" at bounding box center [881, 220] width 215 height 23
paste input "còn 14/9"
type input "còn 14/9"
click at [1069, 512] on button "[PERSON_NAME] đổi" at bounding box center [1110, 521] width 159 height 23
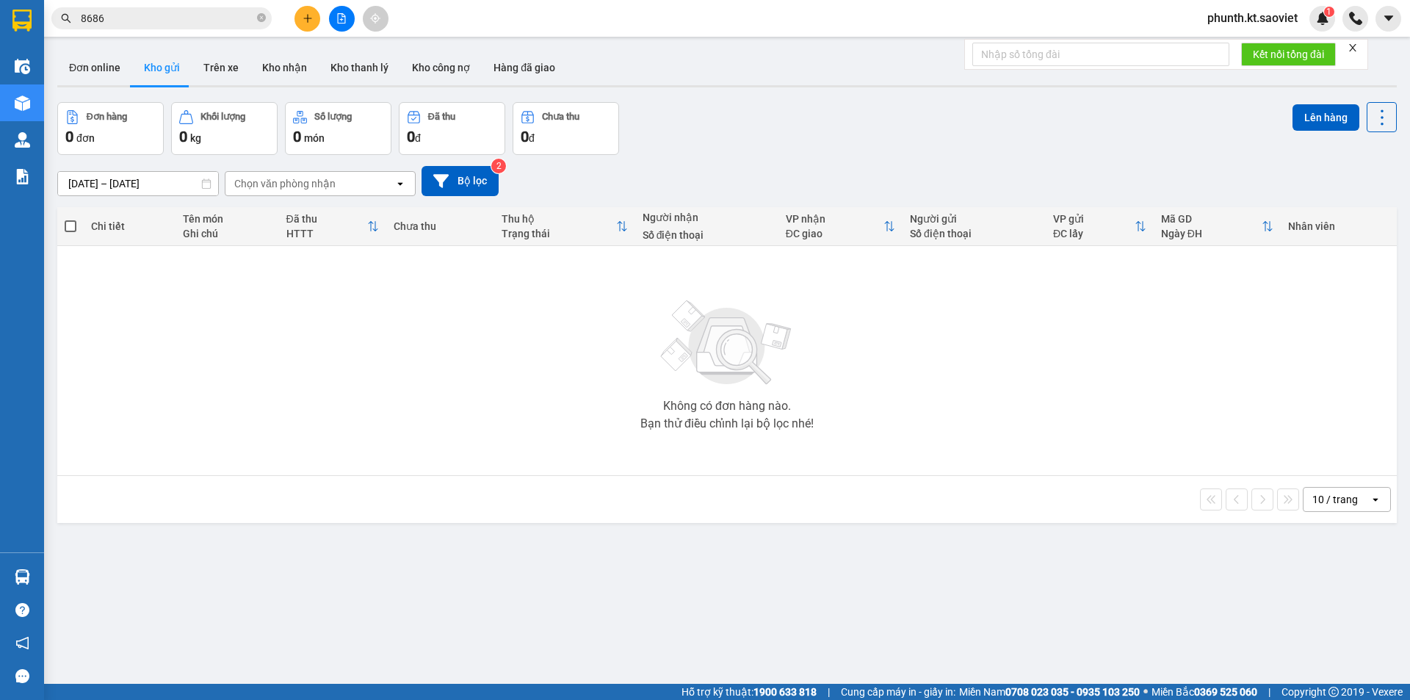
click at [115, 21] on input "8686" at bounding box center [167, 18] width 173 height 16
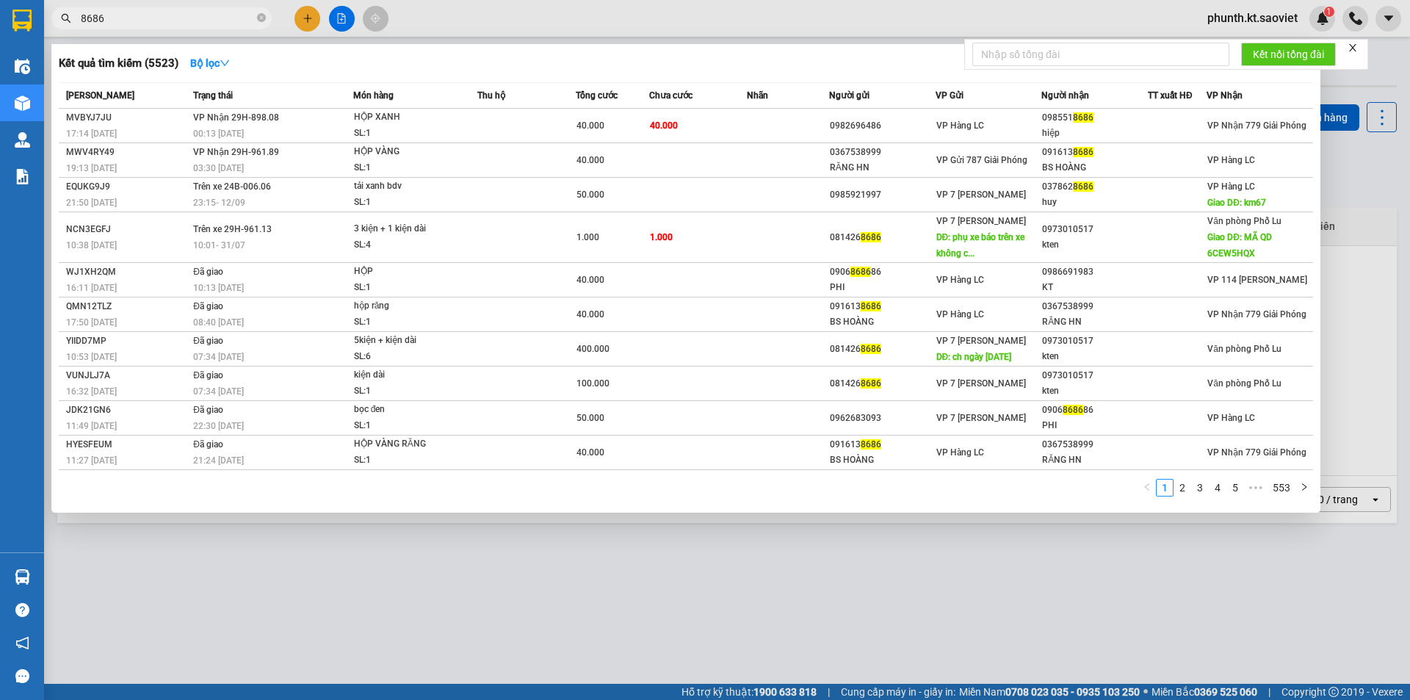
click at [115, 21] on input "8686" at bounding box center [167, 18] width 173 height 16
type input "3167"
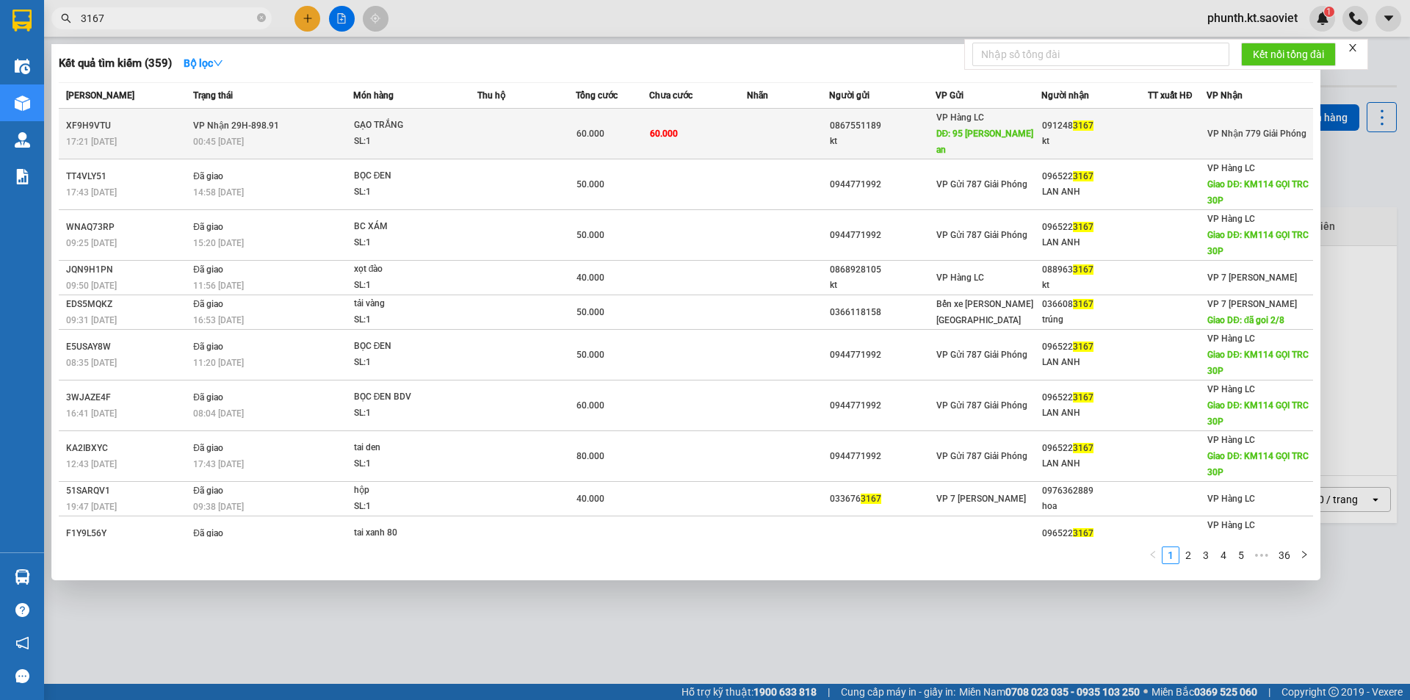
click at [183, 134] on div "17:21 [DATE]" at bounding box center [127, 142] width 123 height 16
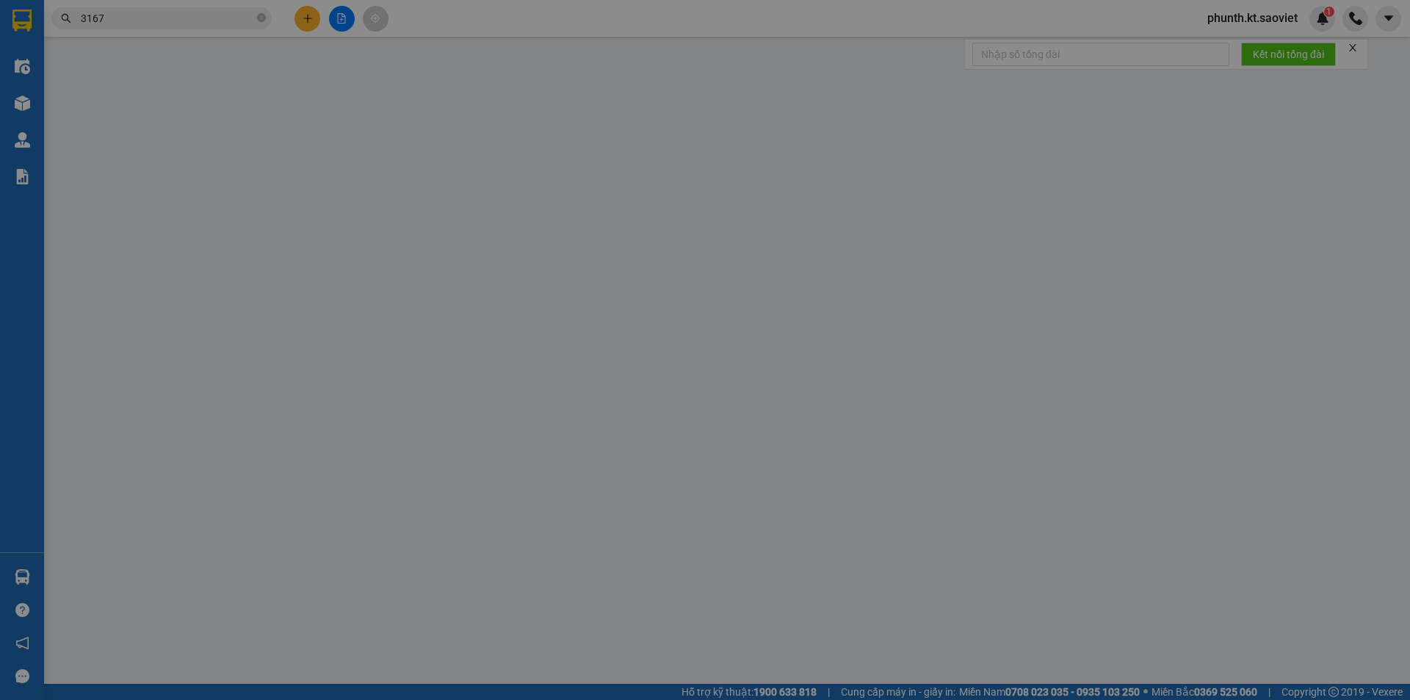
type input "0867551189"
type input "kt"
type input "95 [PERSON_NAME] an"
type input "0912483167"
type input "kt"
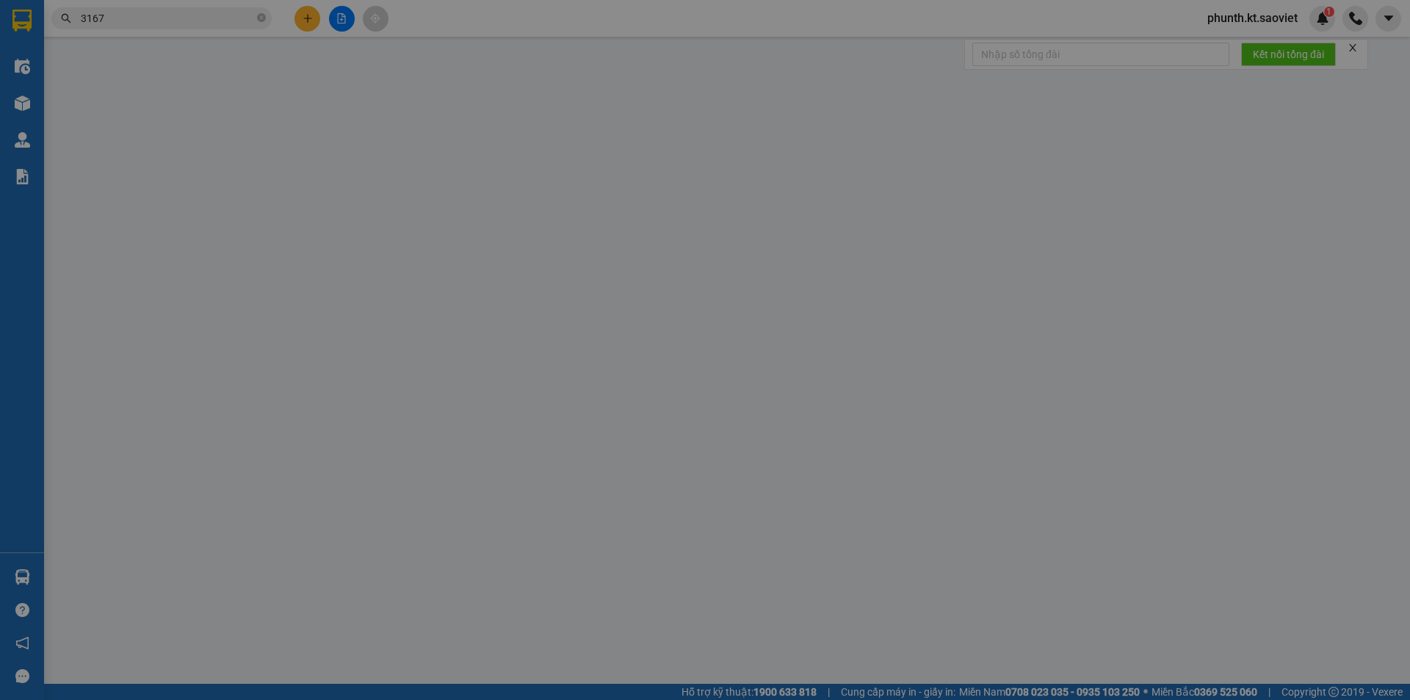
type input "60.000"
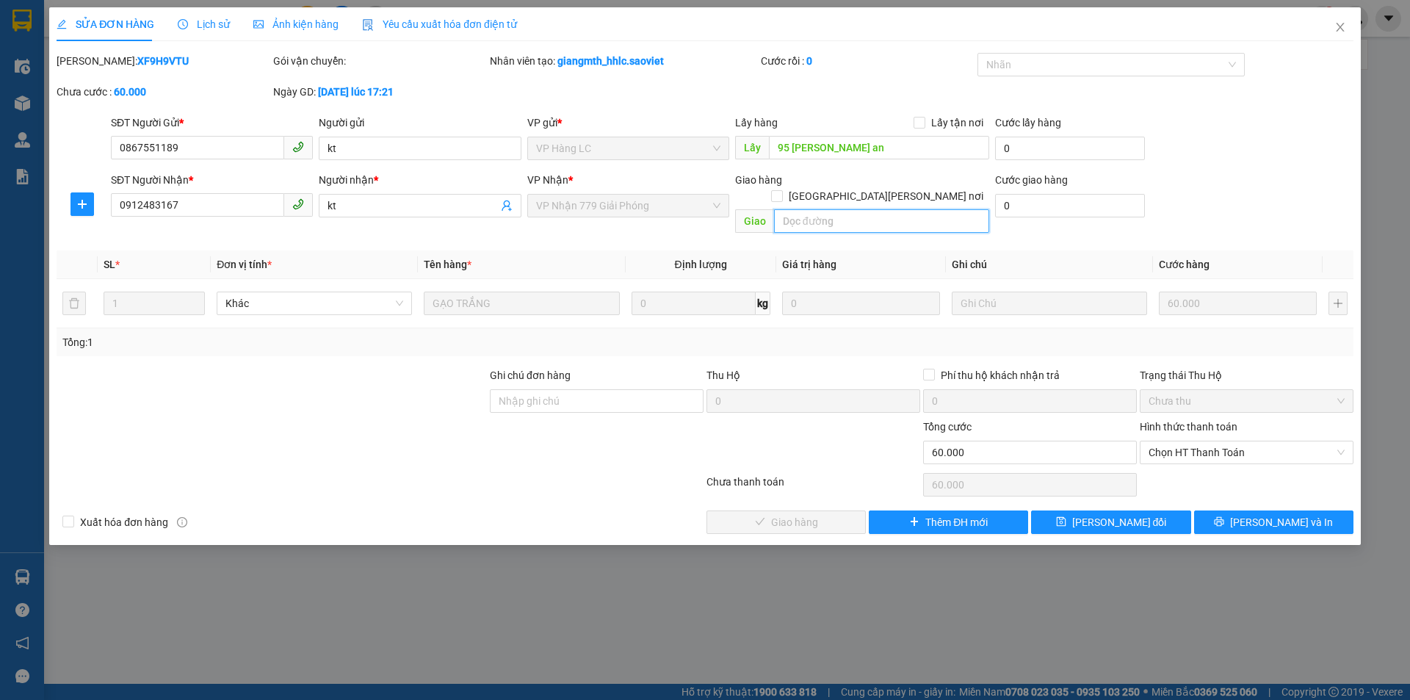
click at [813, 209] on input "text" at bounding box center [881, 220] width 215 height 23
paste input "còn 14/9"
click at [1142, 514] on button "[PERSON_NAME] đổi" at bounding box center [1110, 521] width 159 height 23
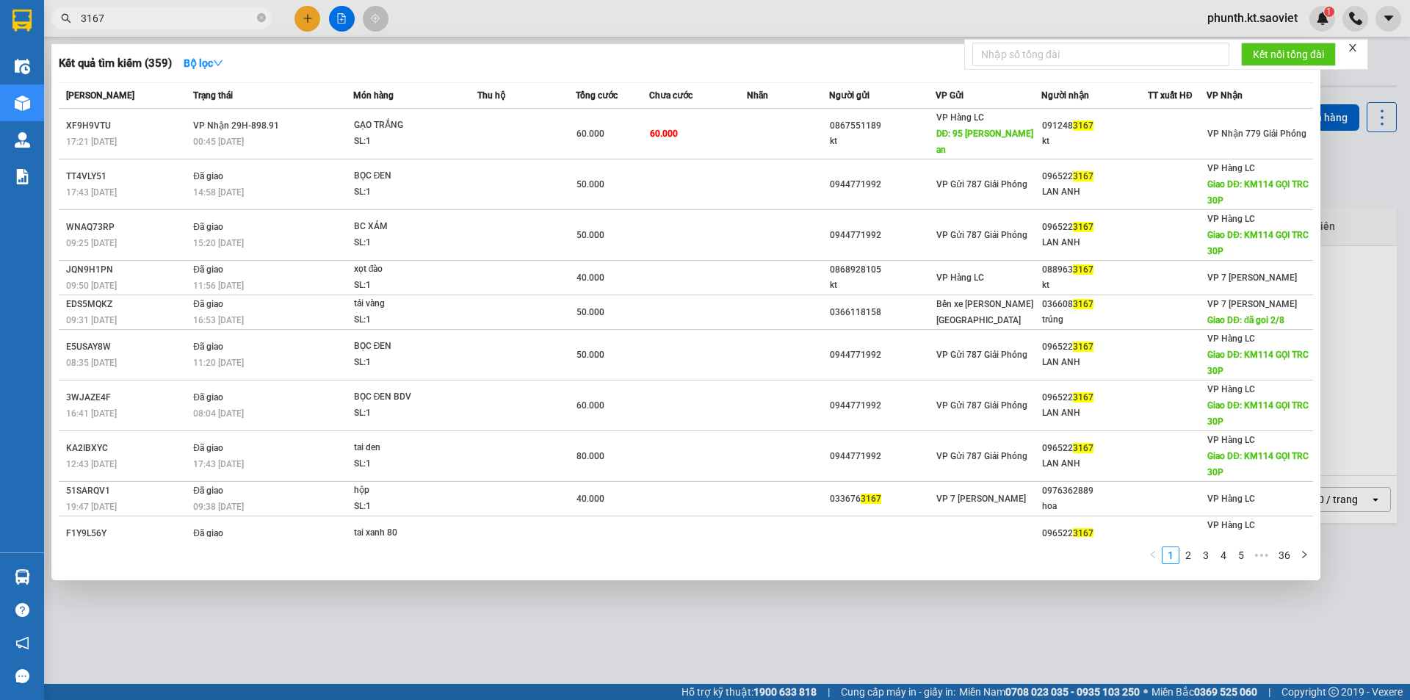
click at [115, 16] on input "3167" at bounding box center [167, 18] width 173 height 16
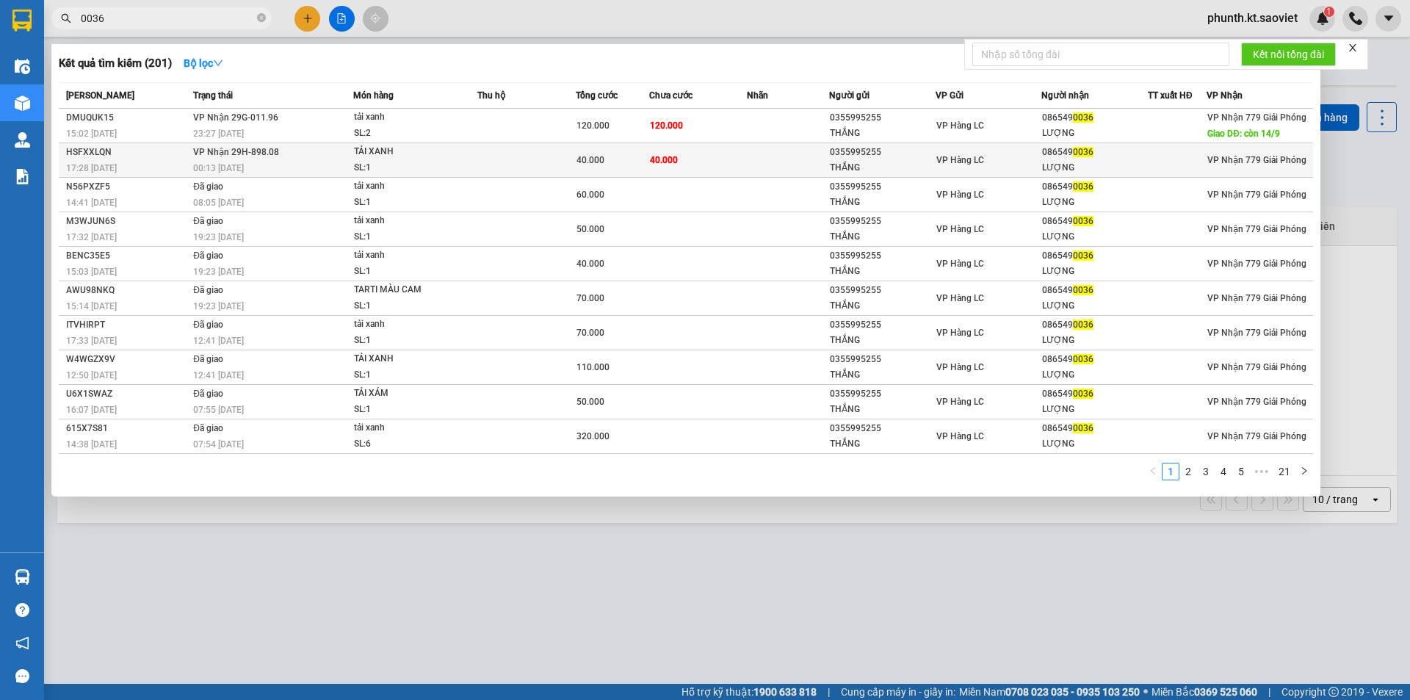
click at [186, 158] on div "HSFXXLQN" at bounding box center [127, 152] width 123 height 15
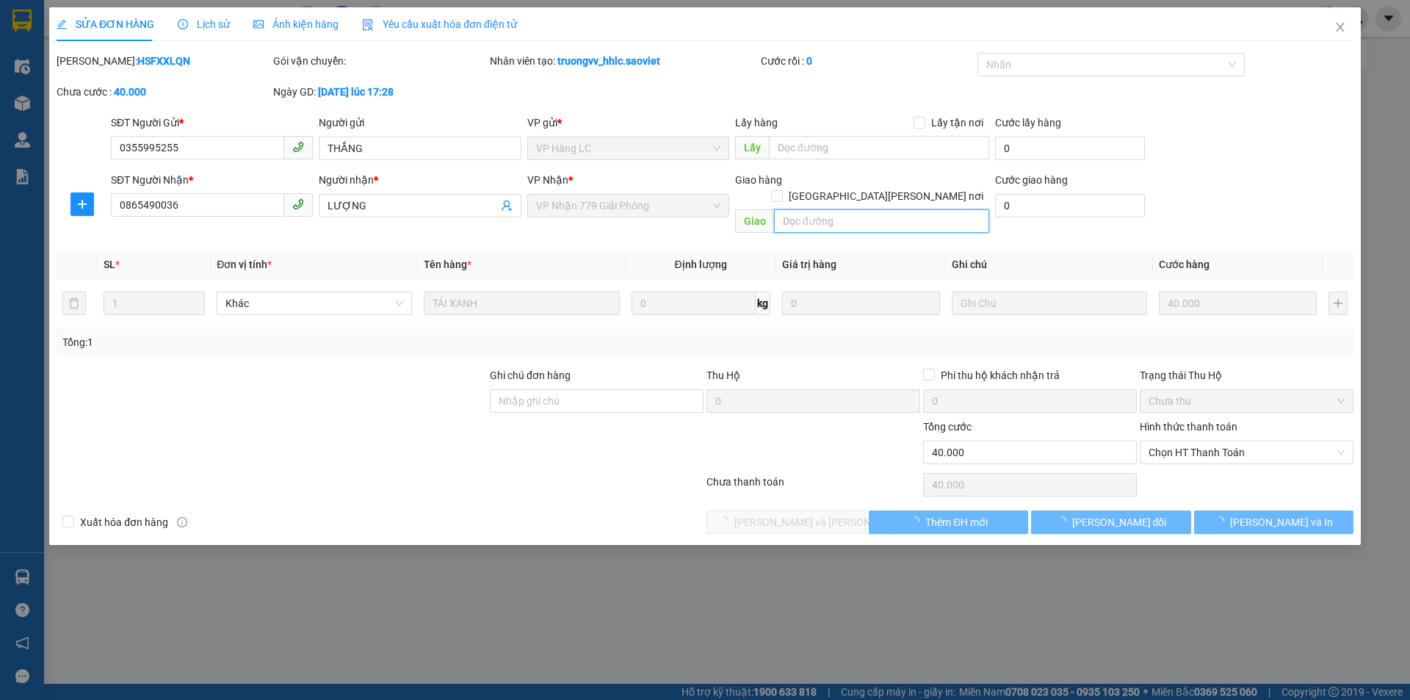
click at [816, 209] on input "text" at bounding box center [881, 220] width 215 height 23
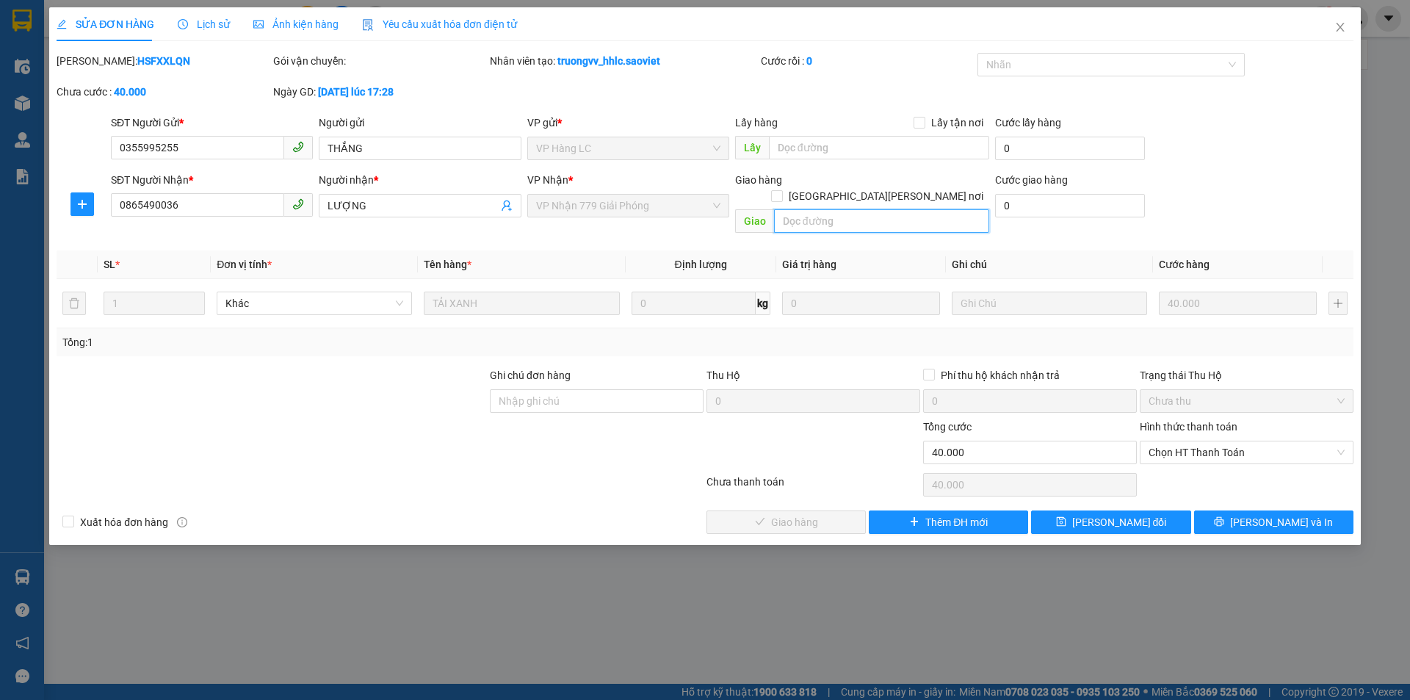
paste input "còn 14/9"
click at [1101, 514] on span "[PERSON_NAME] đổi" at bounding box center [1119, 522] width 95 height 16
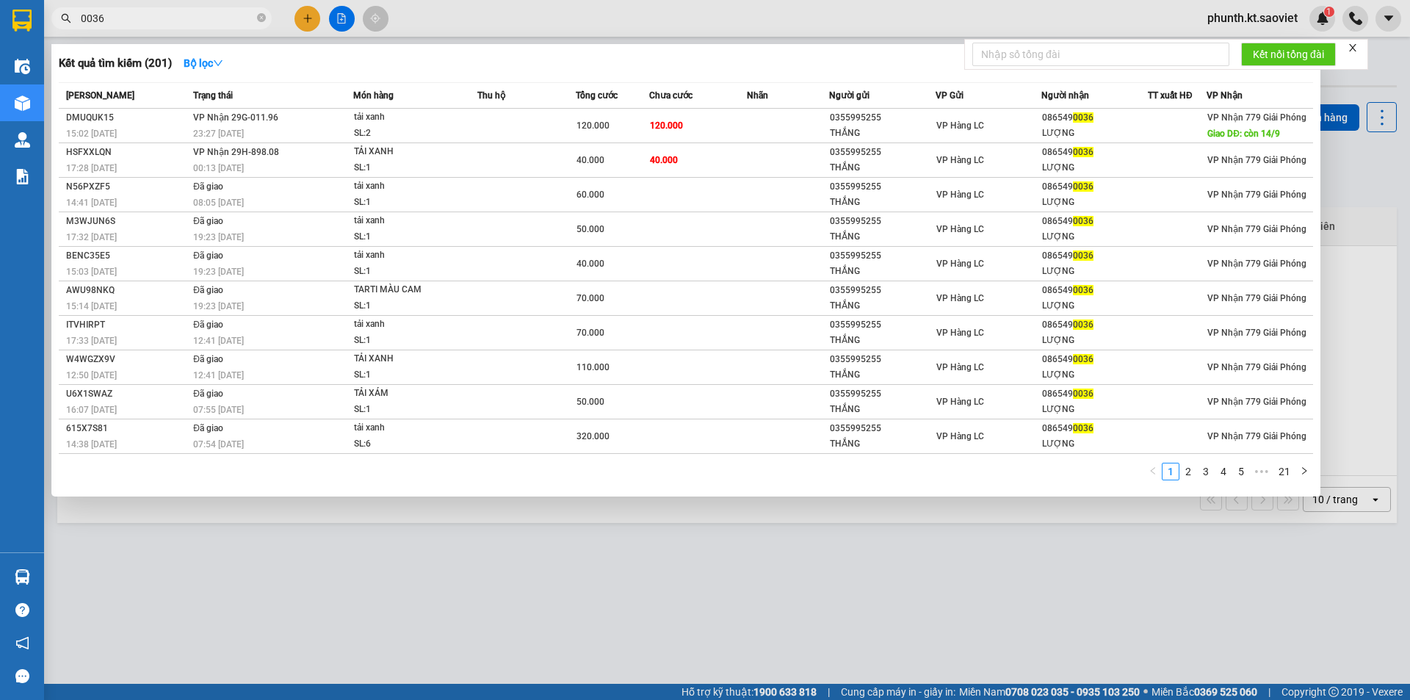
click at [99, 24] on input "0036" at bounding box center [167, 18] width 173 height 16
click at [100, 24] on input "0036" at bounding box center [167, 18] width 173 height 16
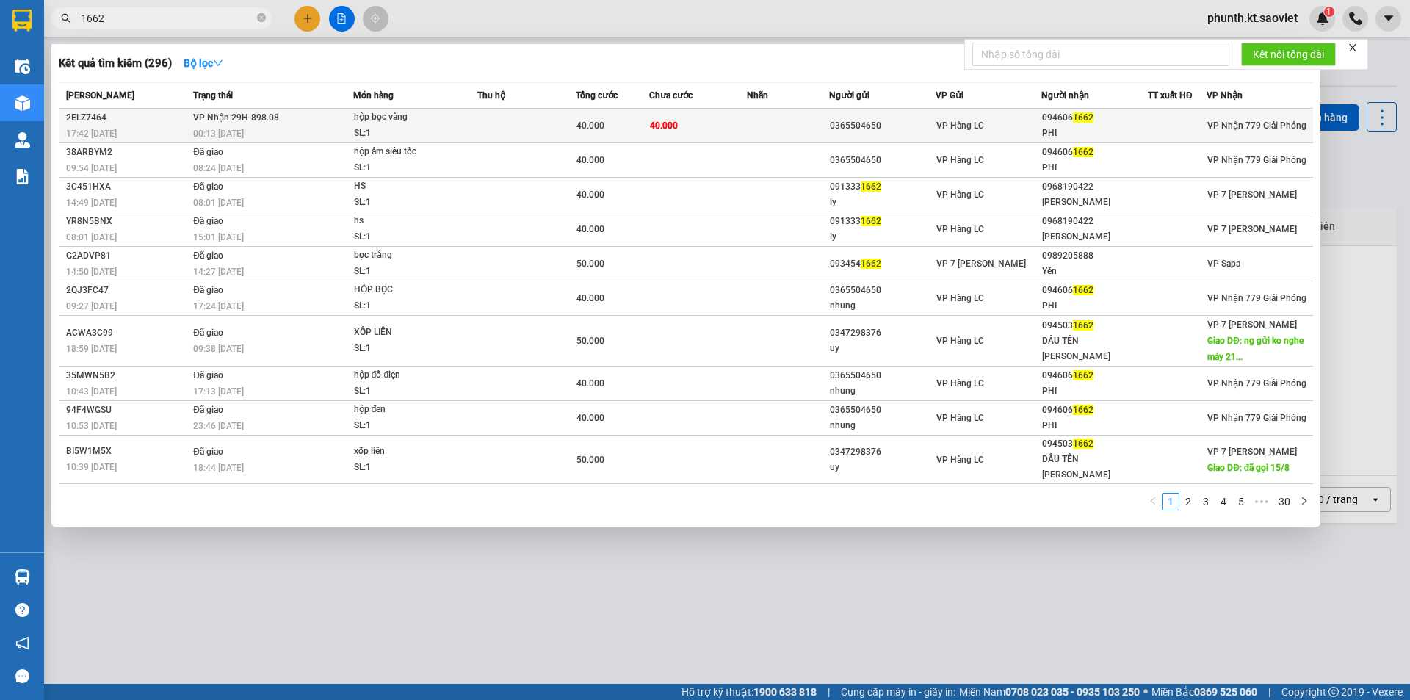
click at [206, 115] on span "[PERSON_NAME] 29H-898.08" at bounding box center [236, 117] width 86 height 10
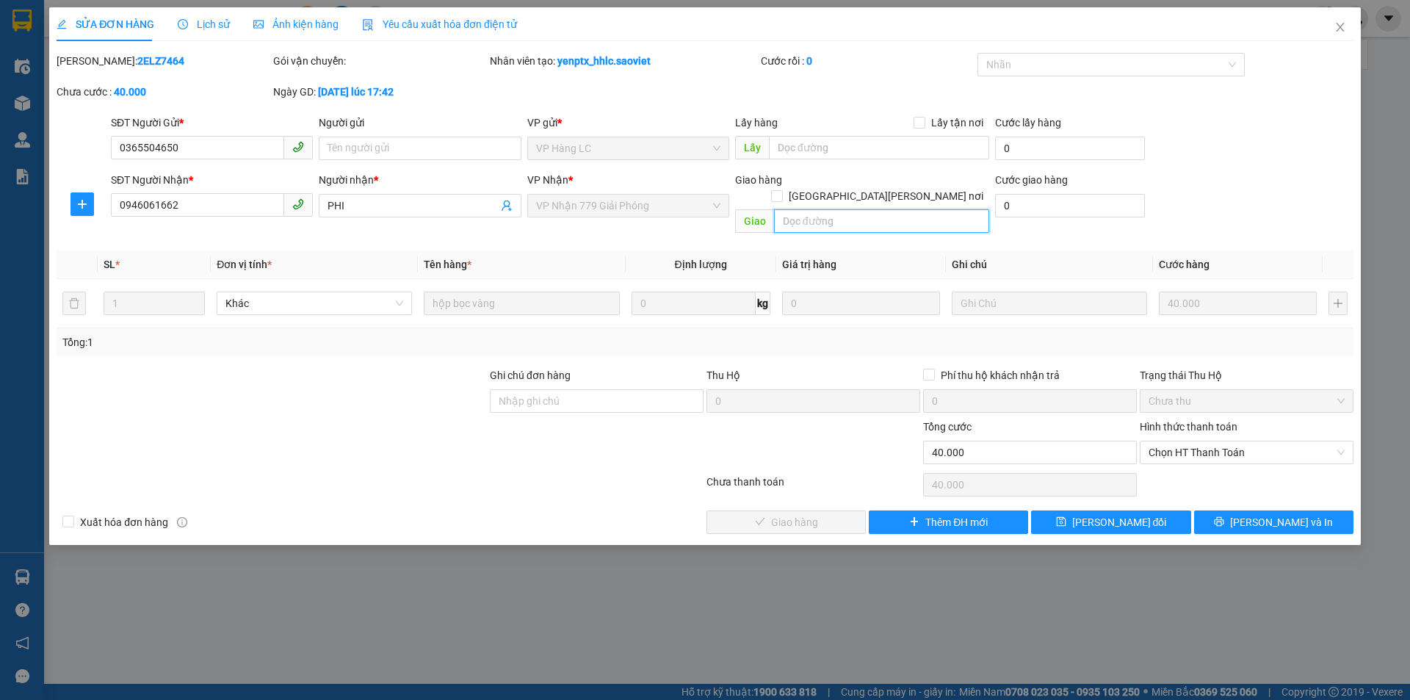
click at [807, 211] on input "text" at bounding box center [881, 220] width 215 height 23
paste input "còn 14/9"
click at [1099, 514] on span "[PERSON_NAME] đổi" at bounding box center [1119, 522] width 95 height 16
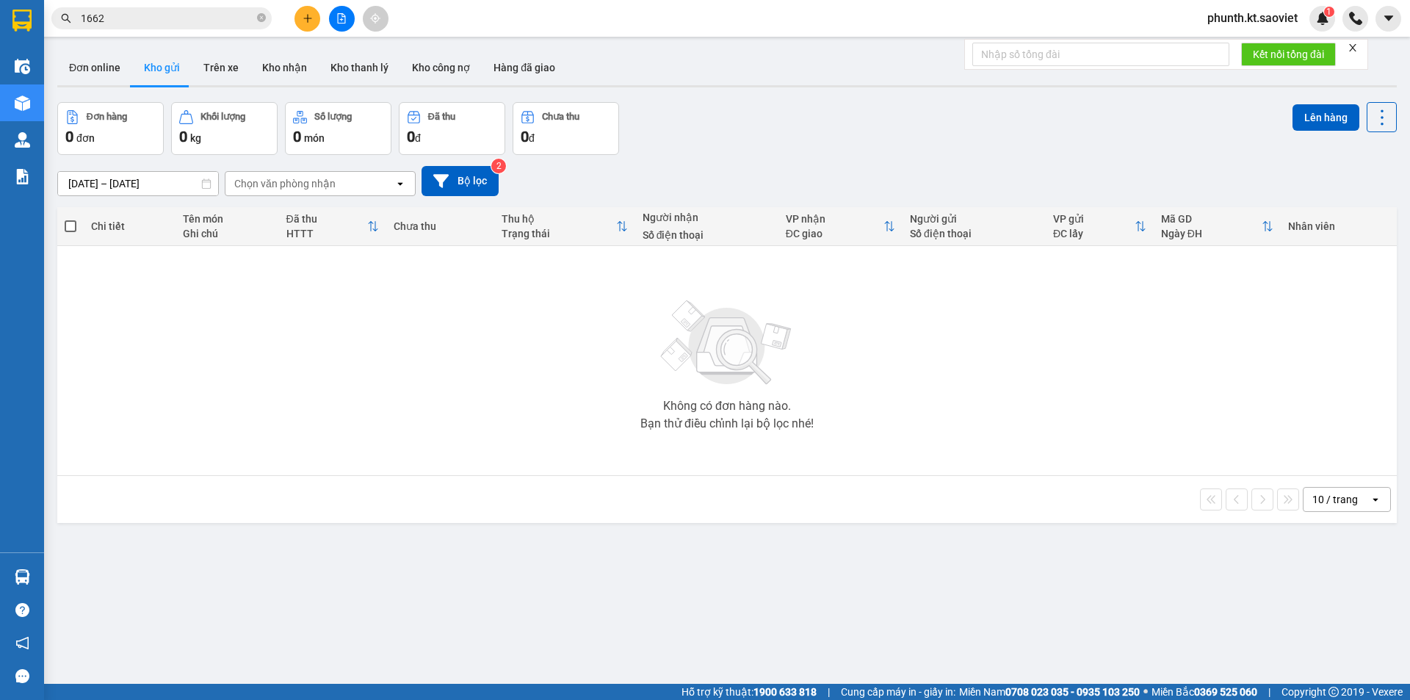
click at [117, 23] on input "1662" at bounding box center [167, 18] width 173 height 16
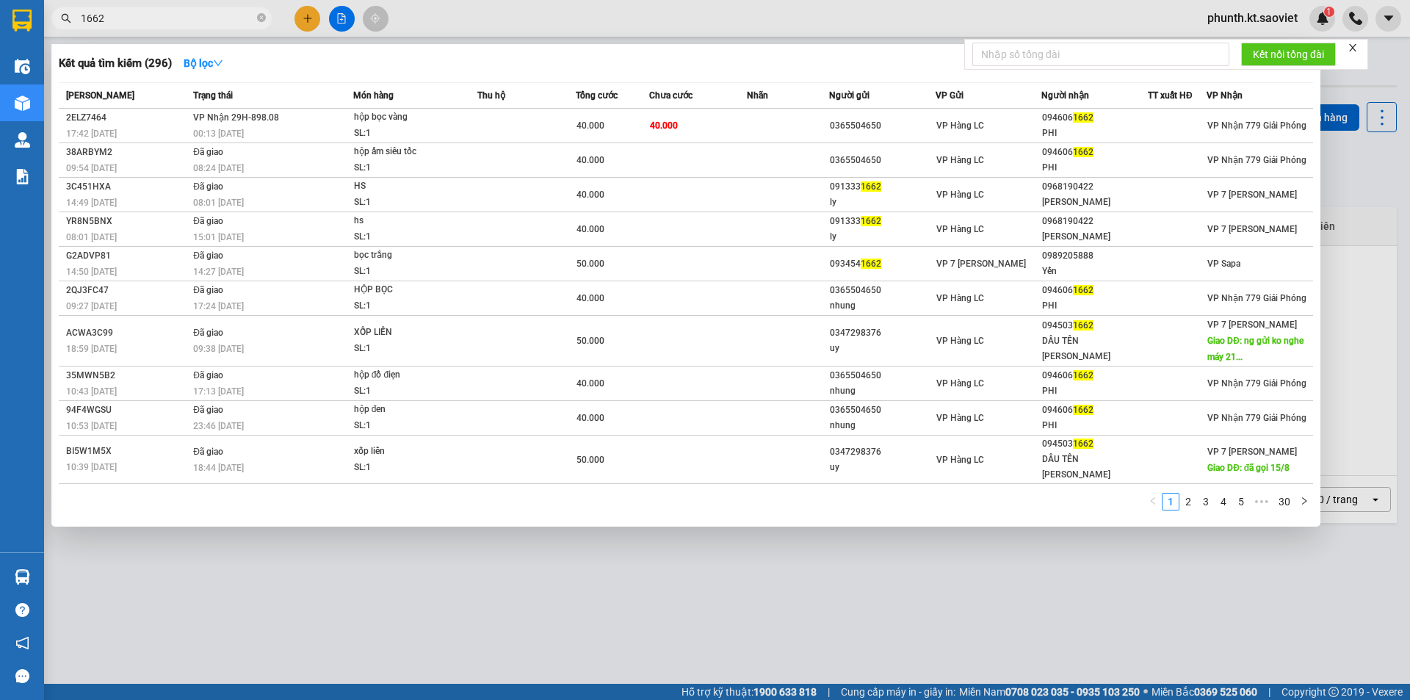
click at [117, 23] on input "1662" at bounding box center [167, 18] width 173 height 16
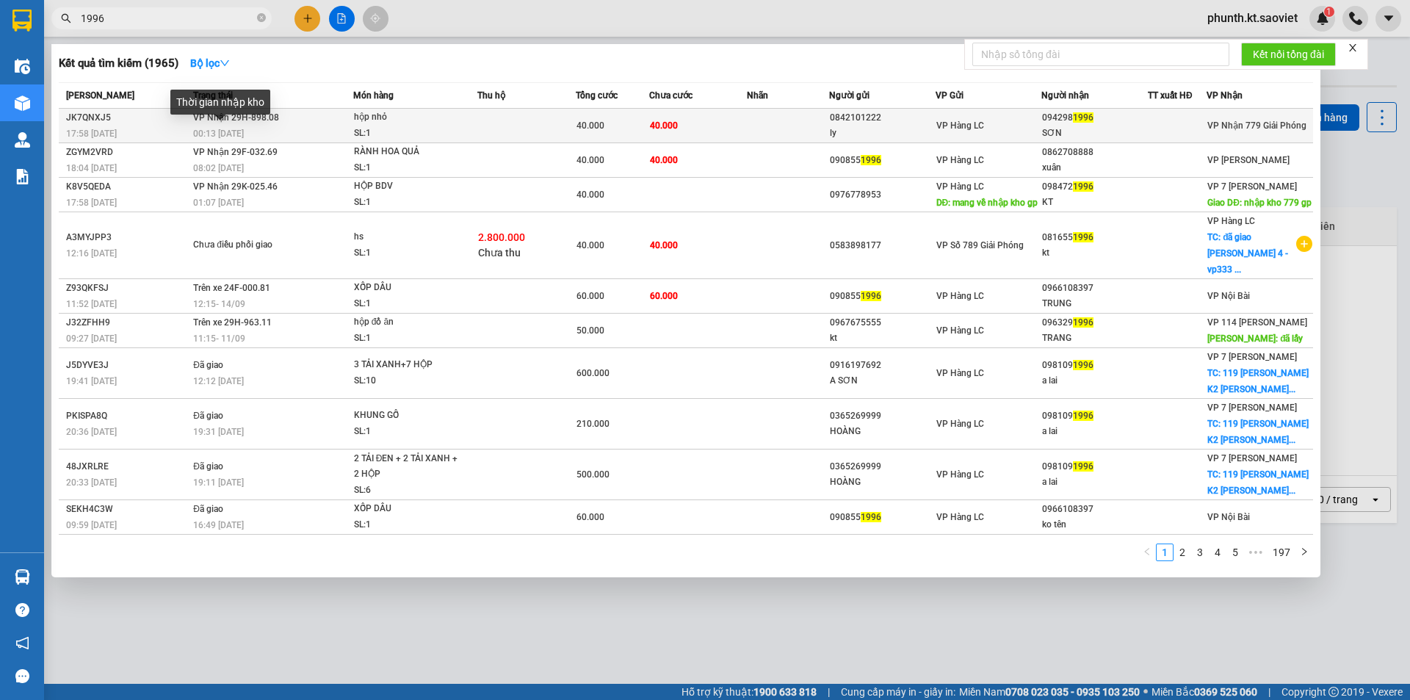
click at [226, 138] on span "00:13 [DATE]" at bounding box center [218, 133] width 51 height 10
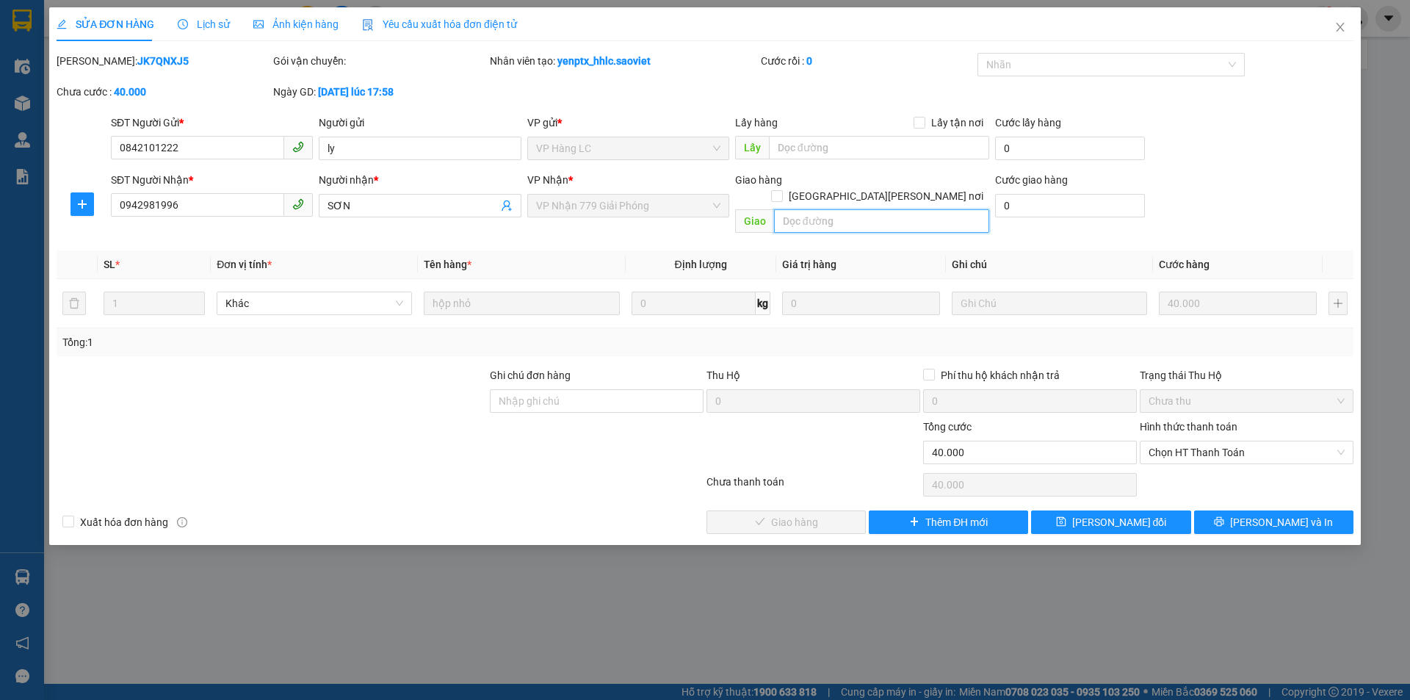
click at [805, 209] on input "text" at bounding box center [881, 220] width 215 height 23
paste input "còn 14/9"
drag, startPoint x: 1109, startPoint y: 501, endPoint x: 1070, endPoint y: 456, distance: 59.8
click at [1109, 514] on span "[PERSON_NAME] đổi" at bounding box center [1119, 522] width 95 height 16
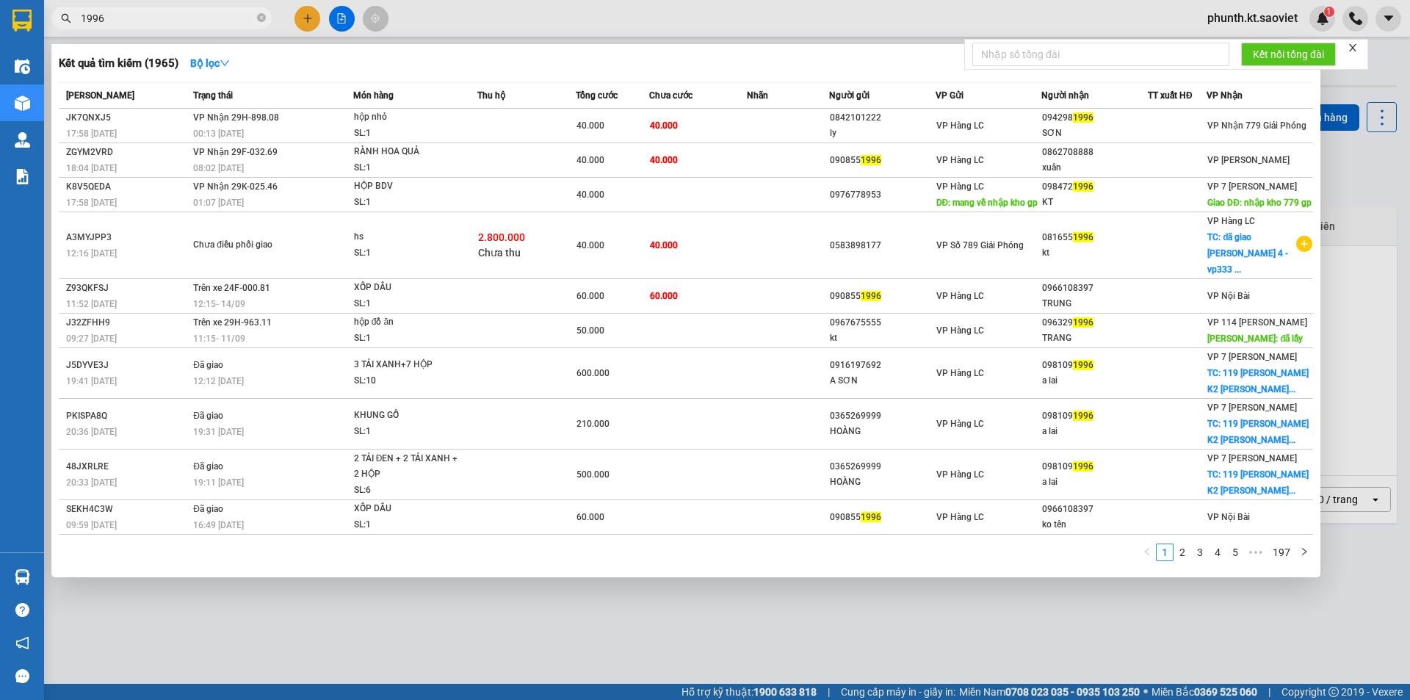
click at [121, 23] on input "1996" at bounding box center [167, 18] width 173 height 16
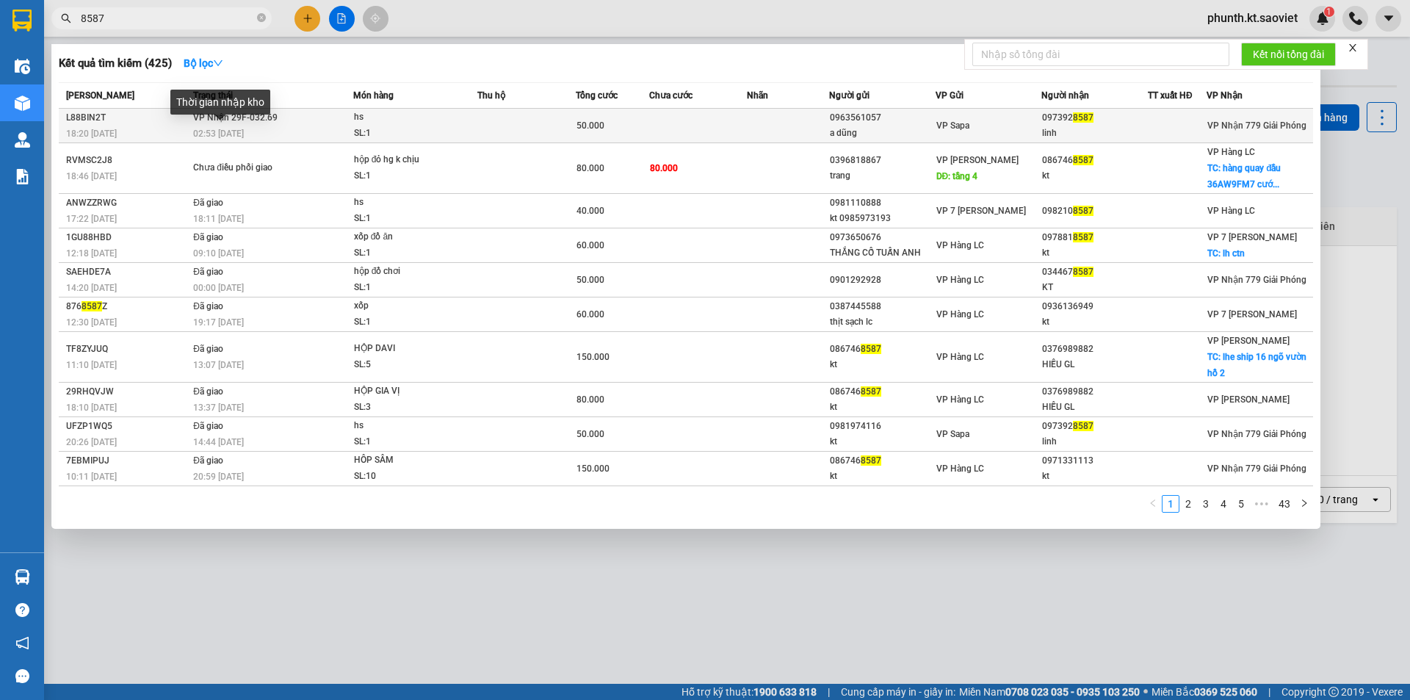
click at [228, 129] on span "02:53 [DATE]" at bounding box center [218, 133] width 51 height 10
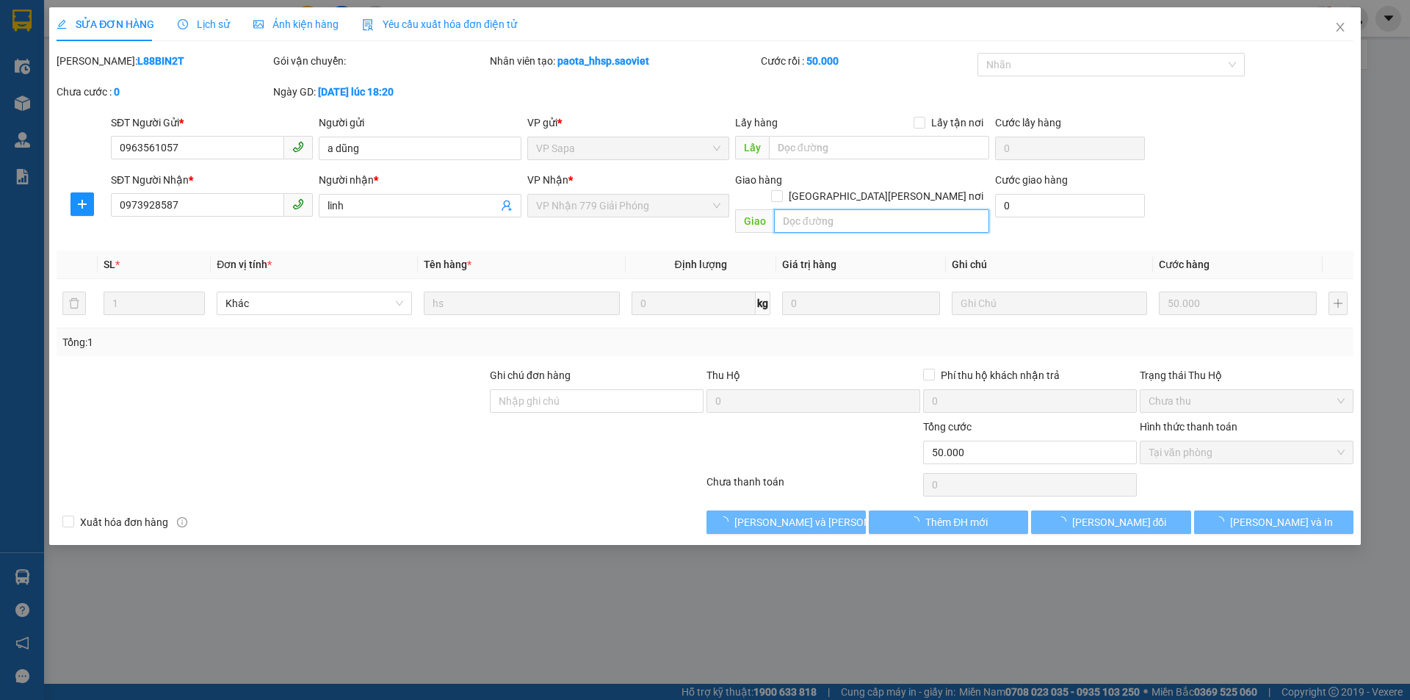
click at [814, 209] on input "text" at bounding box center [881, 220] width 215 height 23
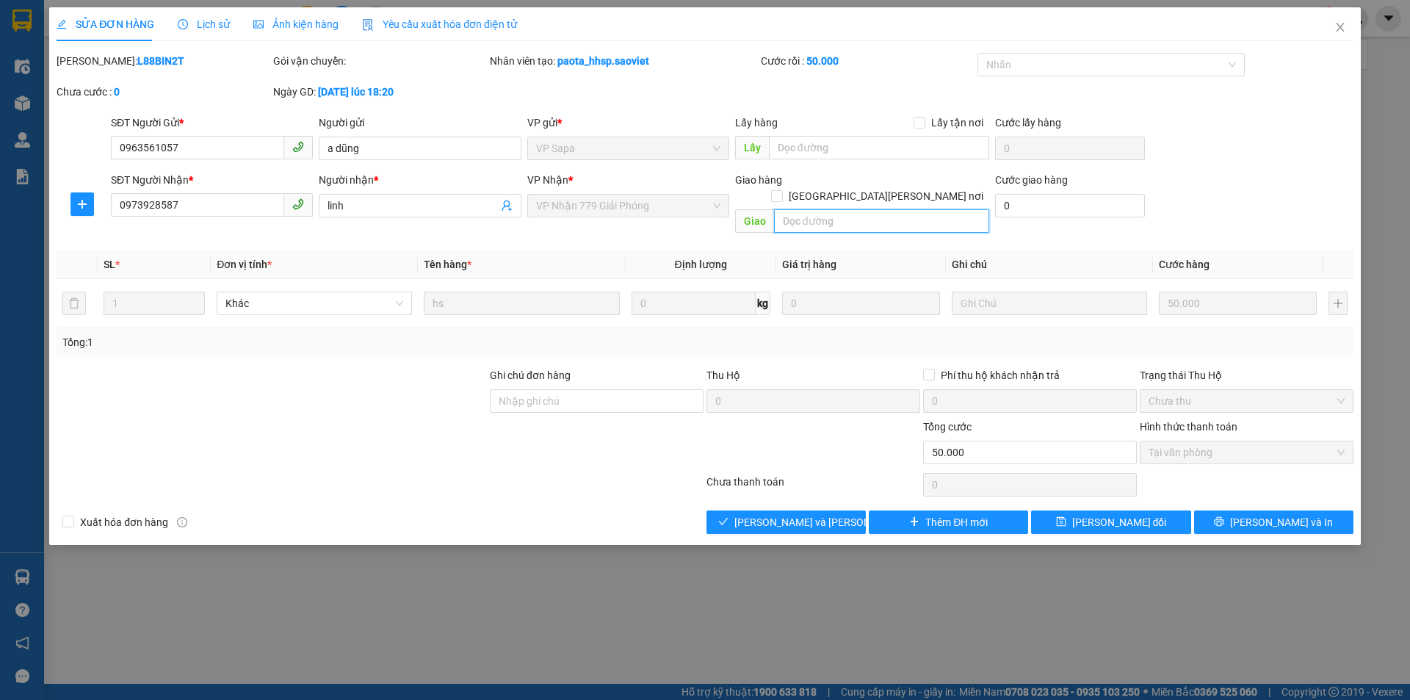
paste input "còn 14/9"
click at [1103, 514] on span "[PERSON_NAME] đổi" at bounding box center [1119, 522] width 95 height 16
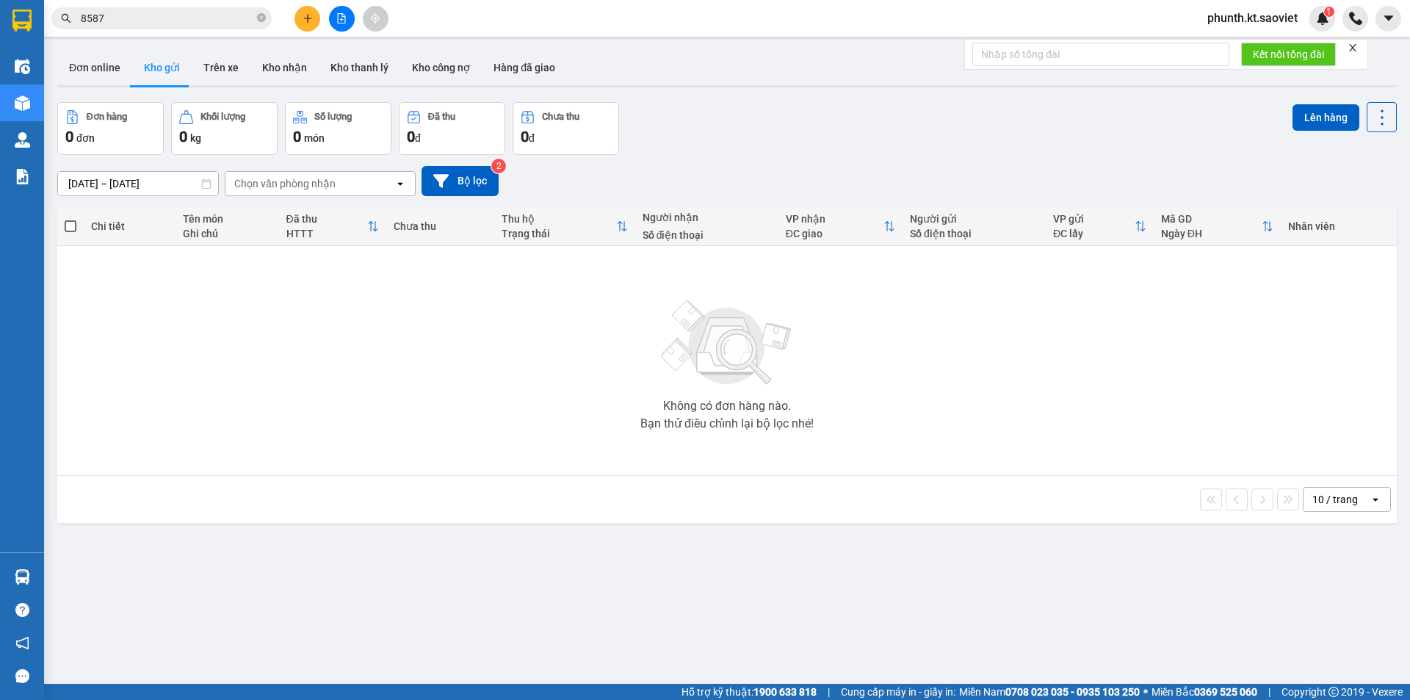
click at [128, 19] on input "8587" at bounding box center [167, 18] width 173 height 16
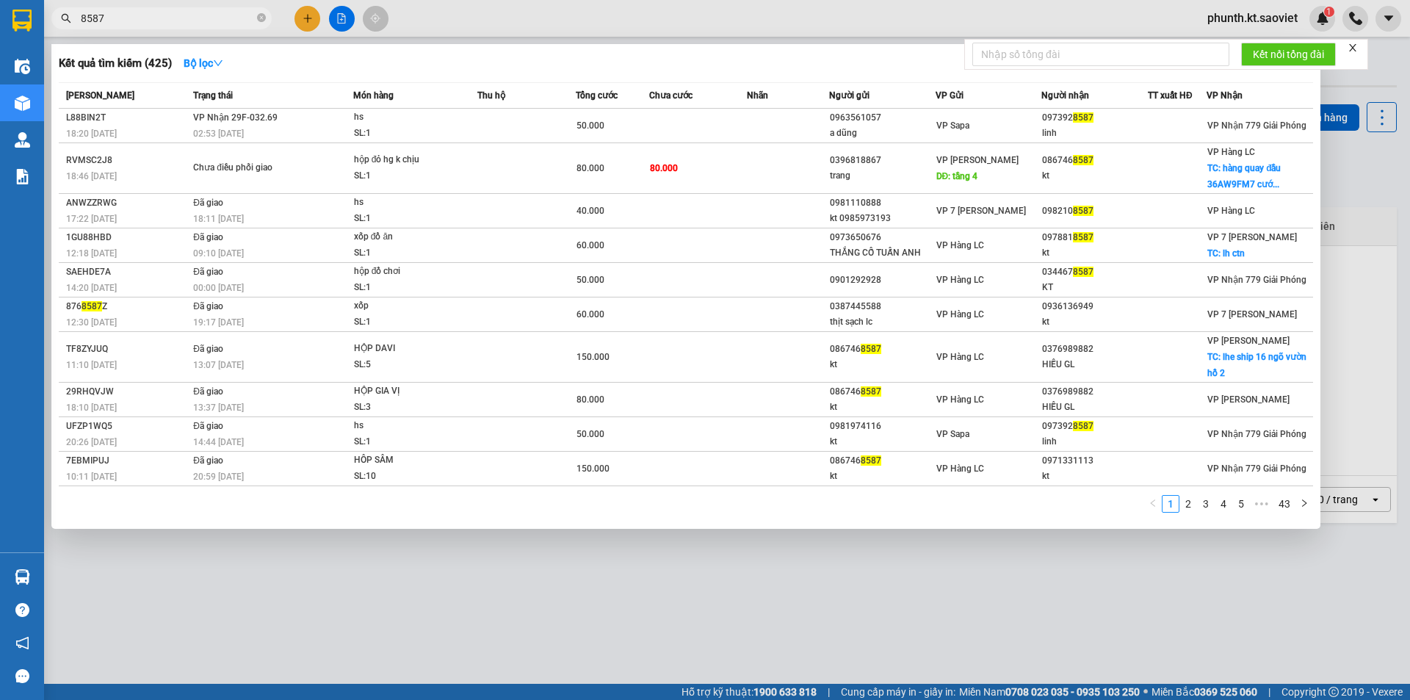
click at [128, 19] on input "8587" at bounding box center [167, 18] width 173 height 16
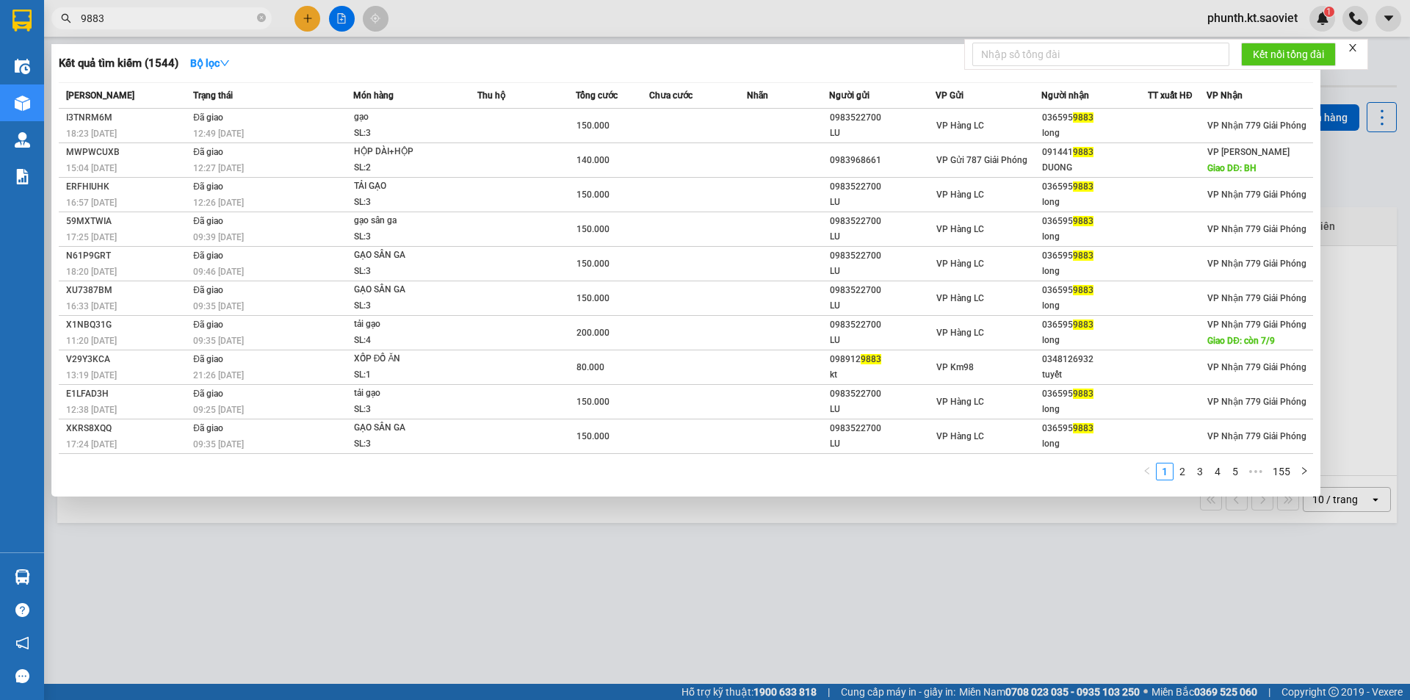
click at [161, 26] on input "9883" at bounding box center [167, 18] width 173 height 16
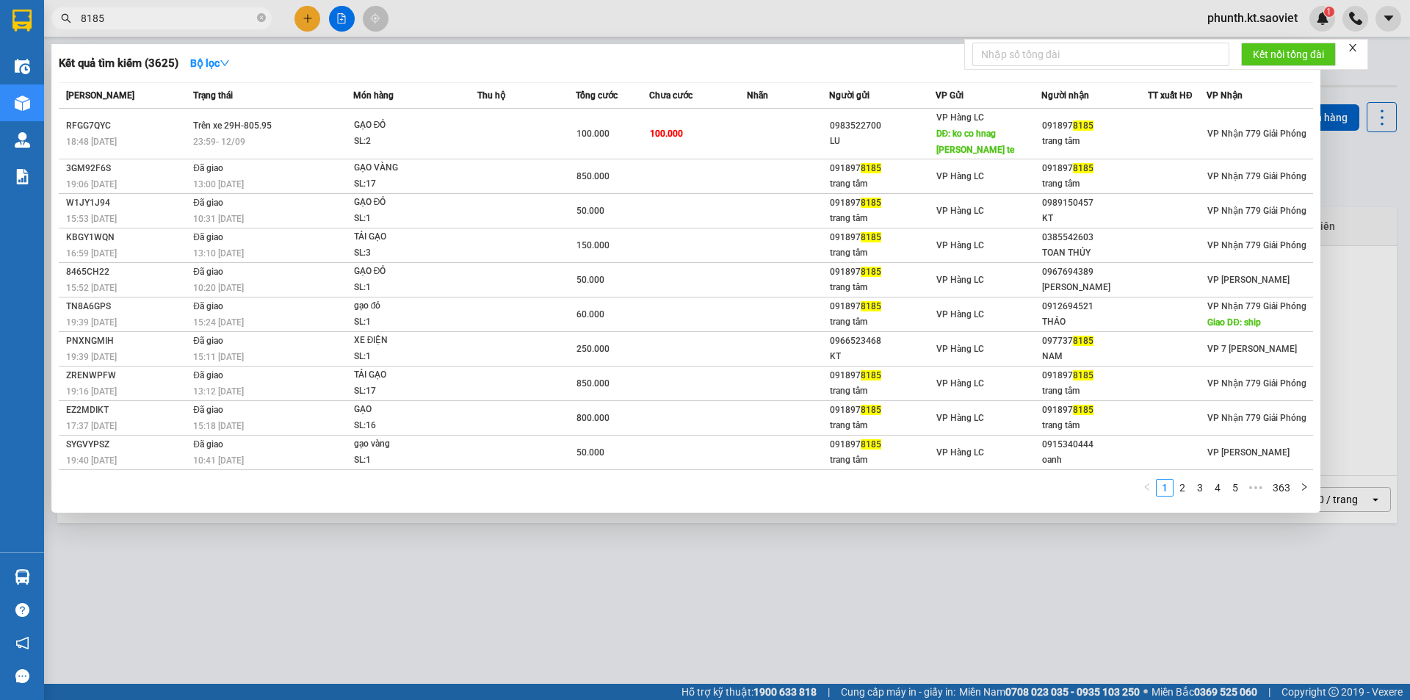
click at [129, 15] on input "8185" at bounding box center [167, 18] width 173 height 16
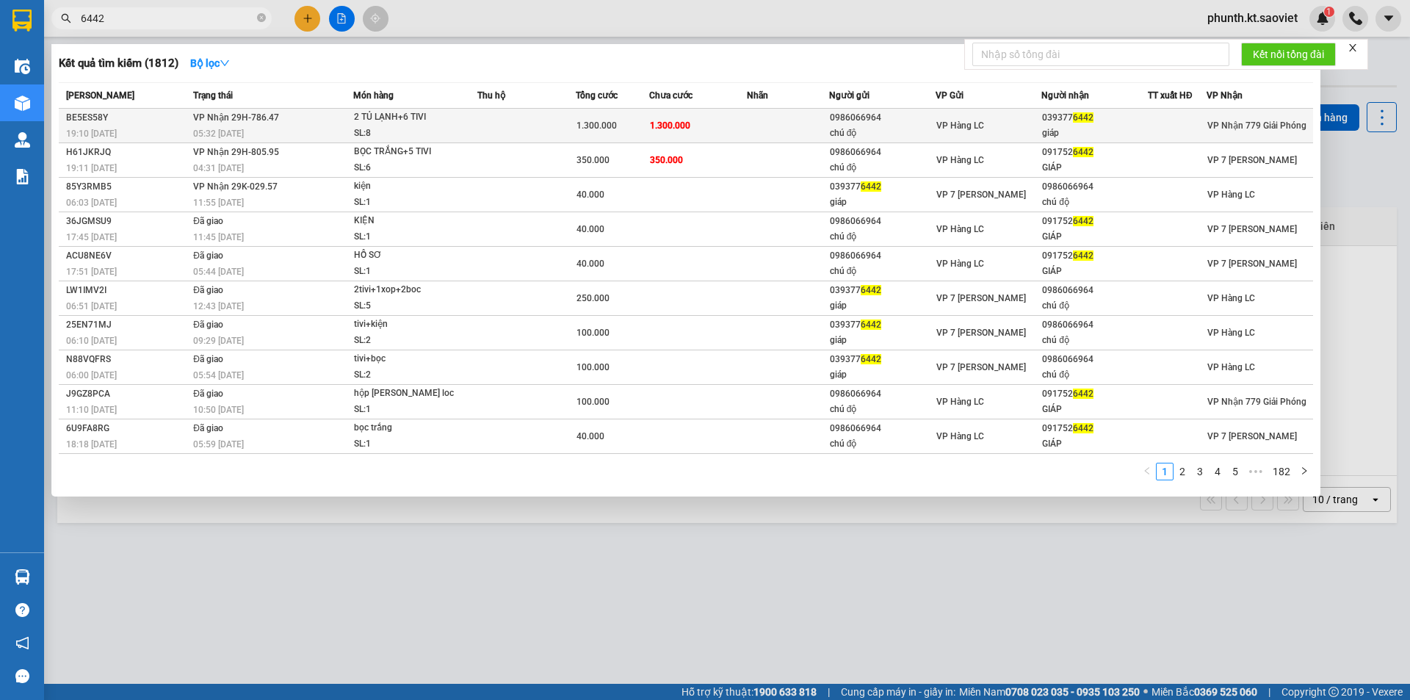
click at [194, 126] on div "05:32 [DATE]" at bounding box center [272, 134] width 159 height 16
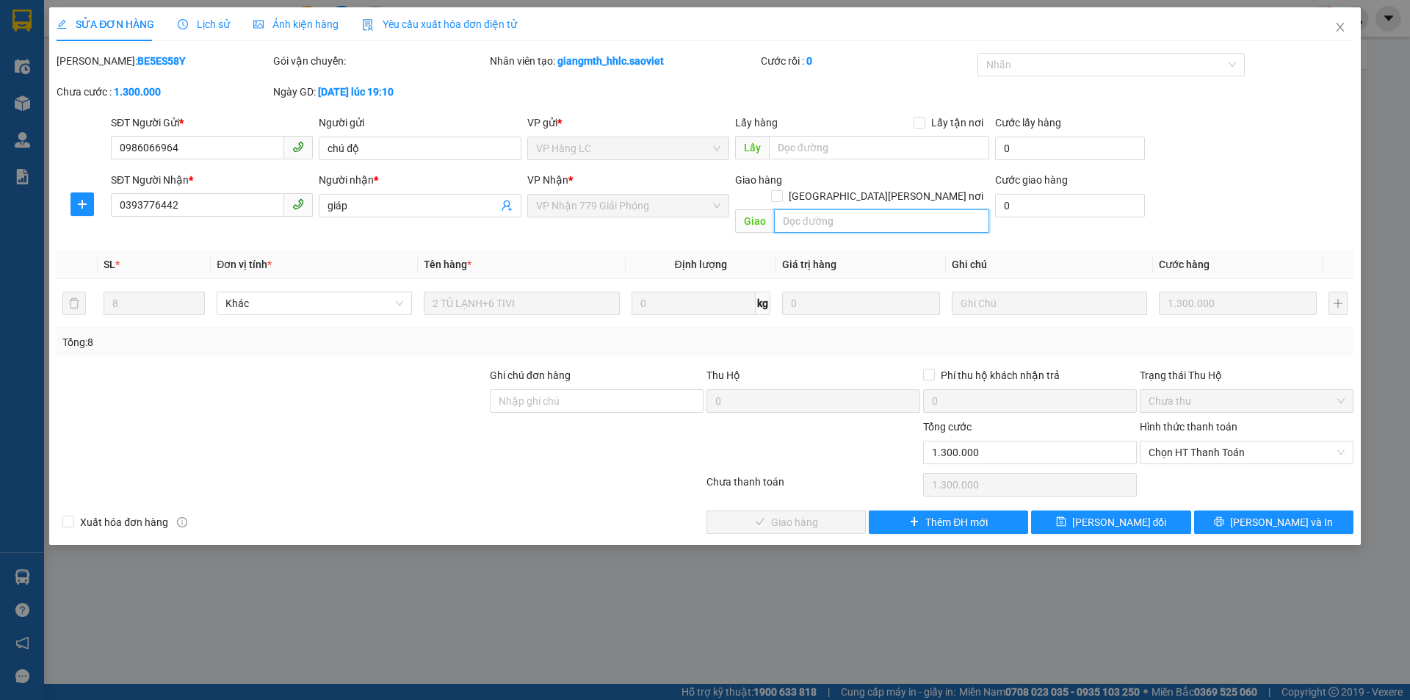
click at [806, 209] on input "text" at bounding box center [881, 220] width 215 height 23
paste input "còn 14/9"
click at [1062, 510] on button "[PERSON_NAME] đổi" at bounding box center [1110, 521] width 159 height 23
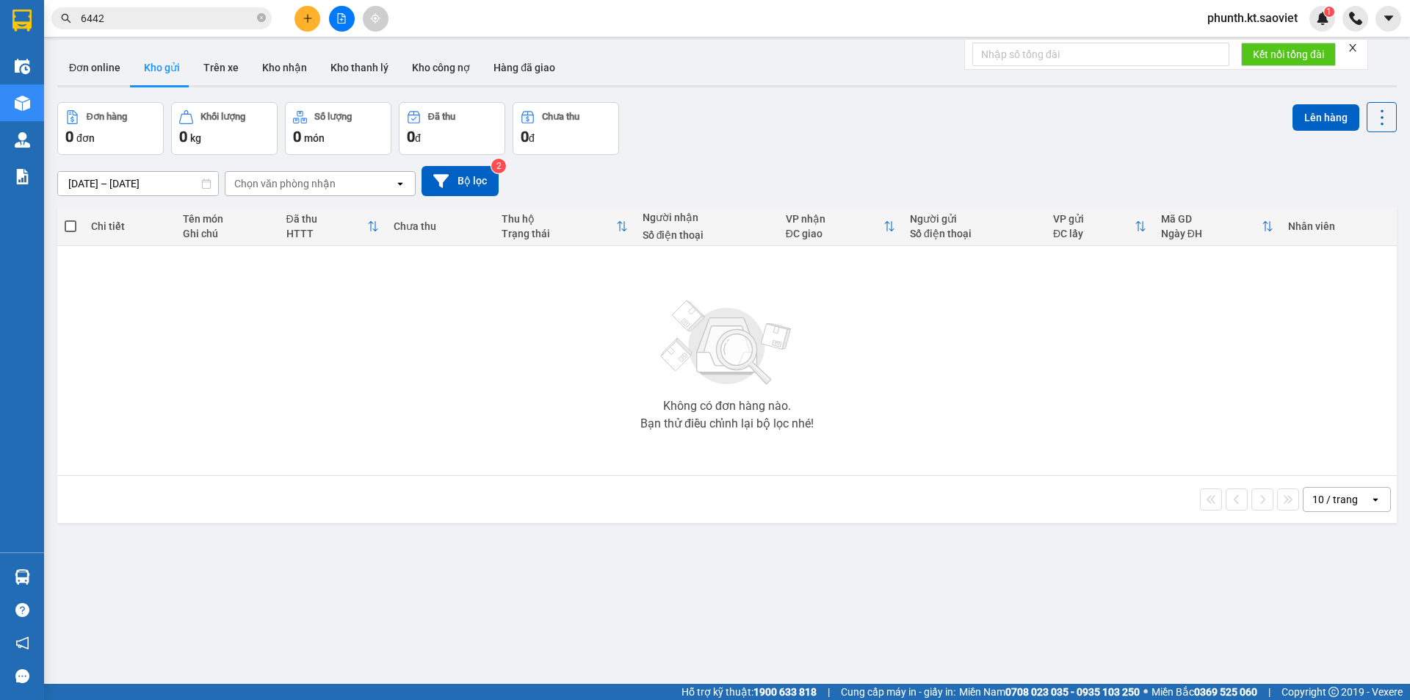
click at [120, 18] on input "6442" at bounding box center [167, 18] width 173 height 16
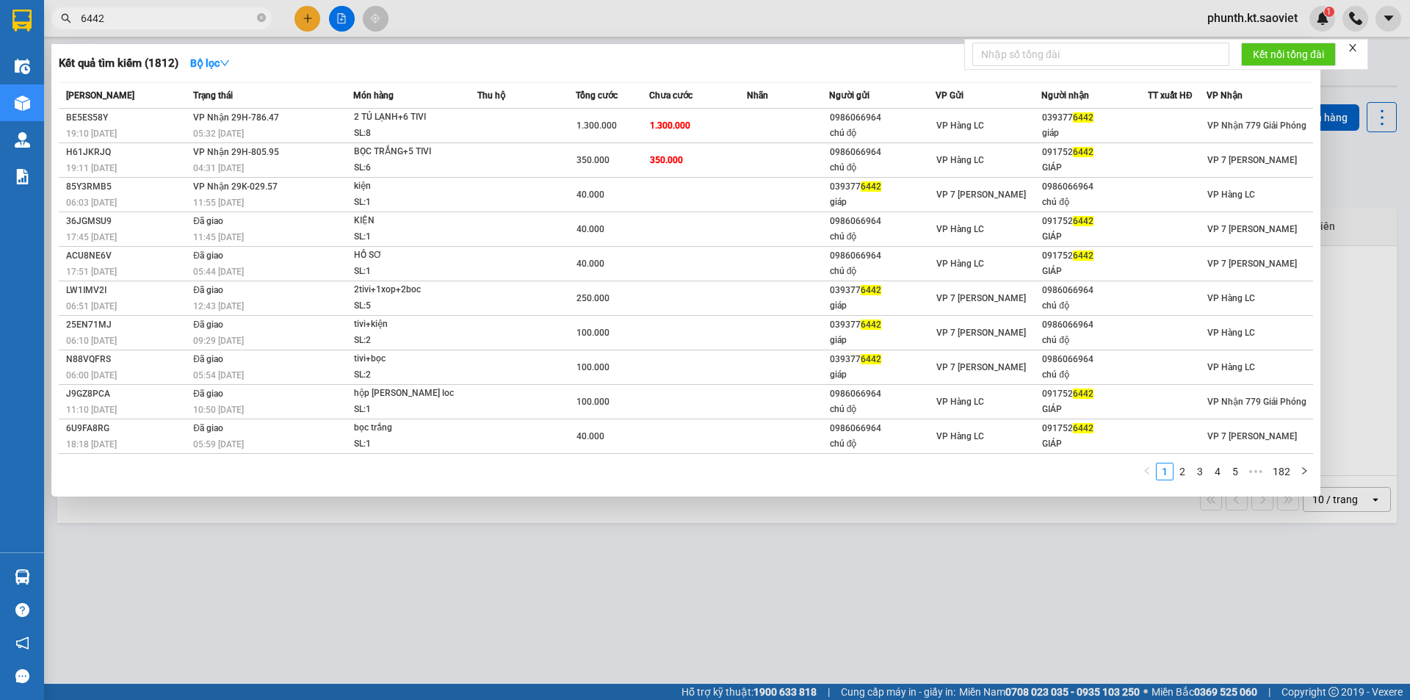
click at [120, 18] on input "6442" at bounding box center [167, 18] width 173 height 16
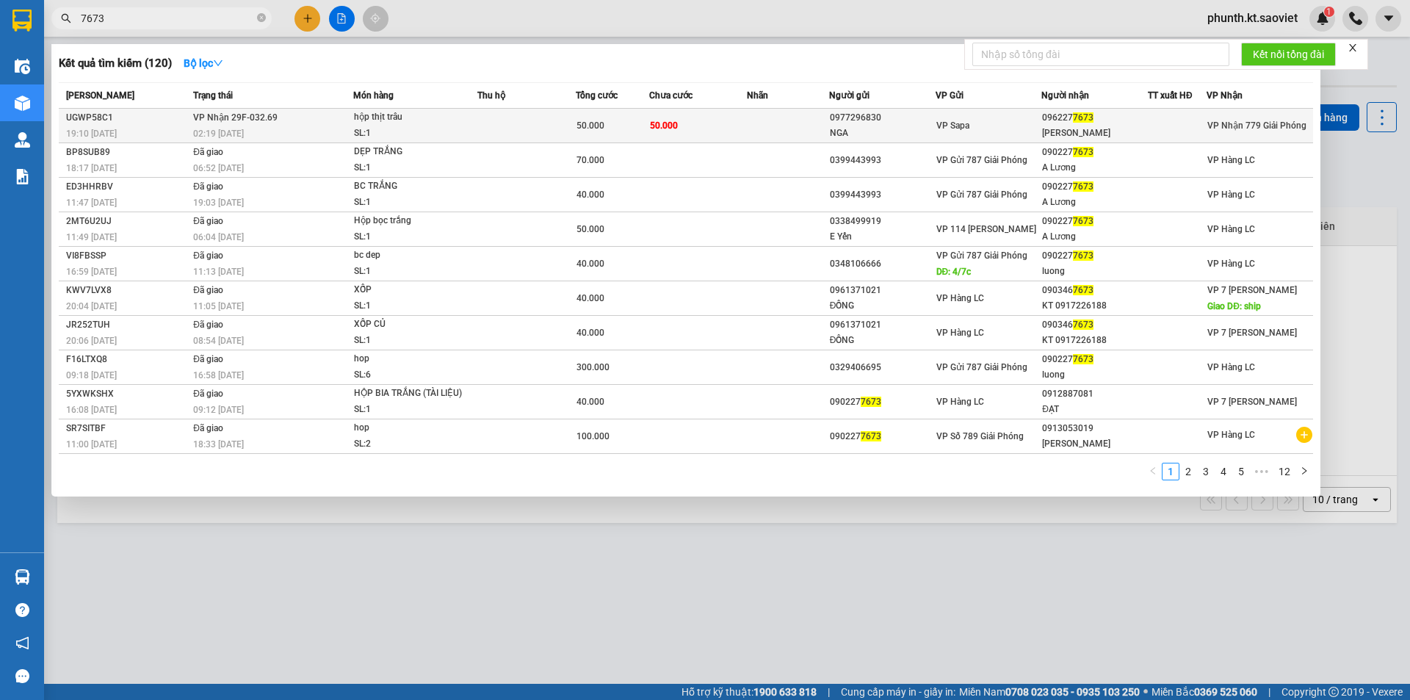
click at [427, 132] on div "SL: 1" at bounding box center [409, 134] width 110 height 16
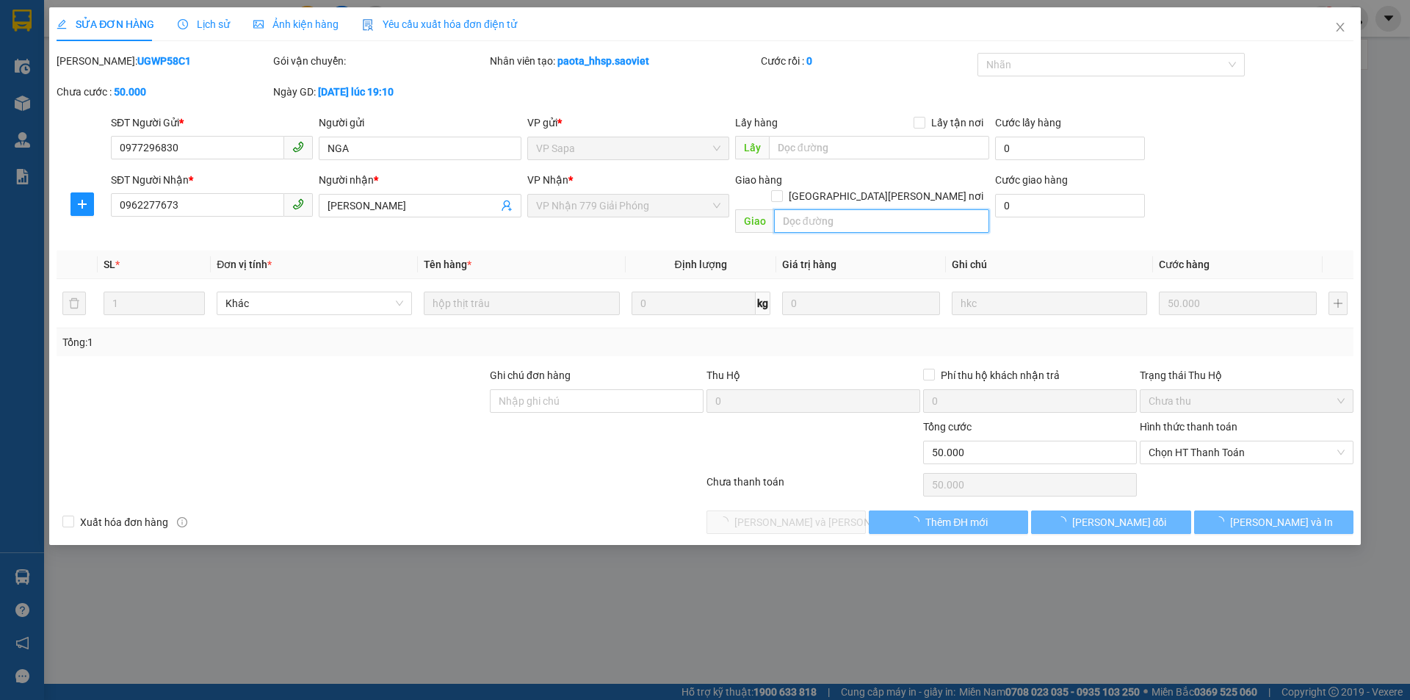
click at [822, 209] on input "text" at bounding box center [881, 220] width 215 height 23
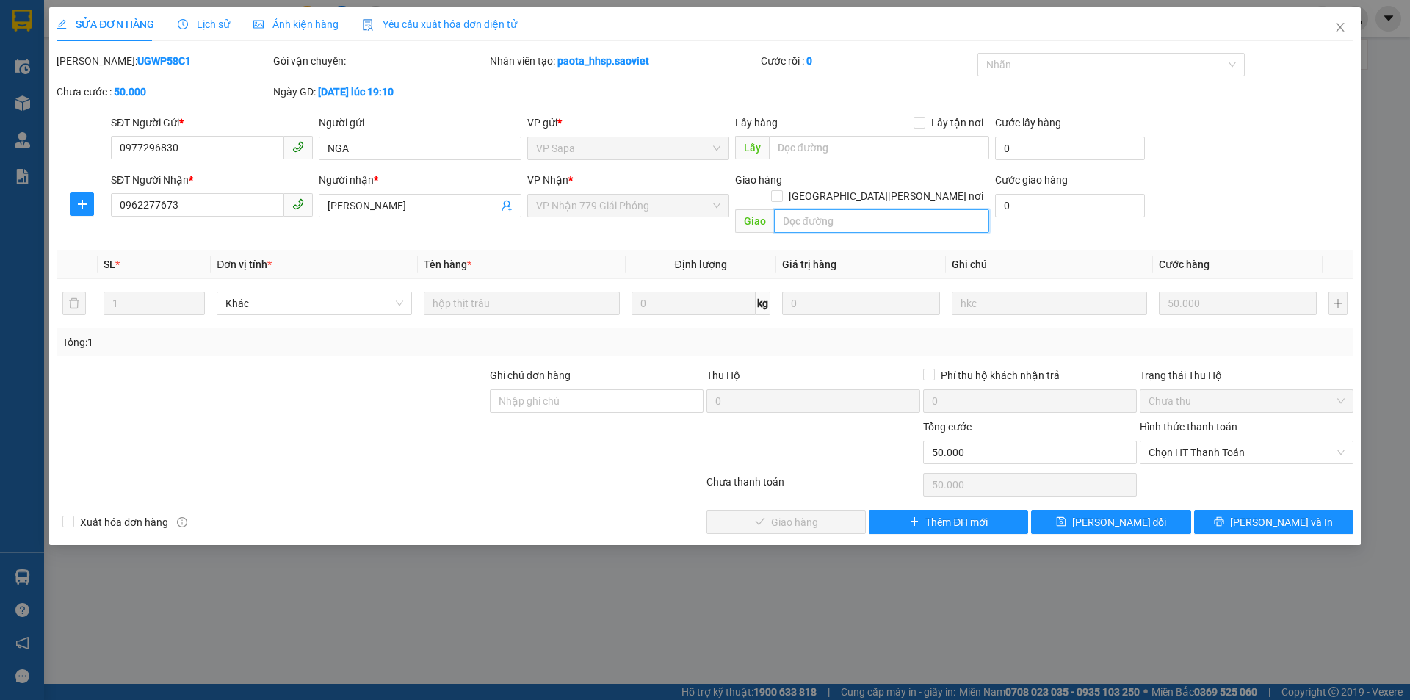
paste input "còn 14/9"
click at [1073, 510] on button "[PERSON_NAME] đổi" at bounding box center [1110, 521] width 159 height 23
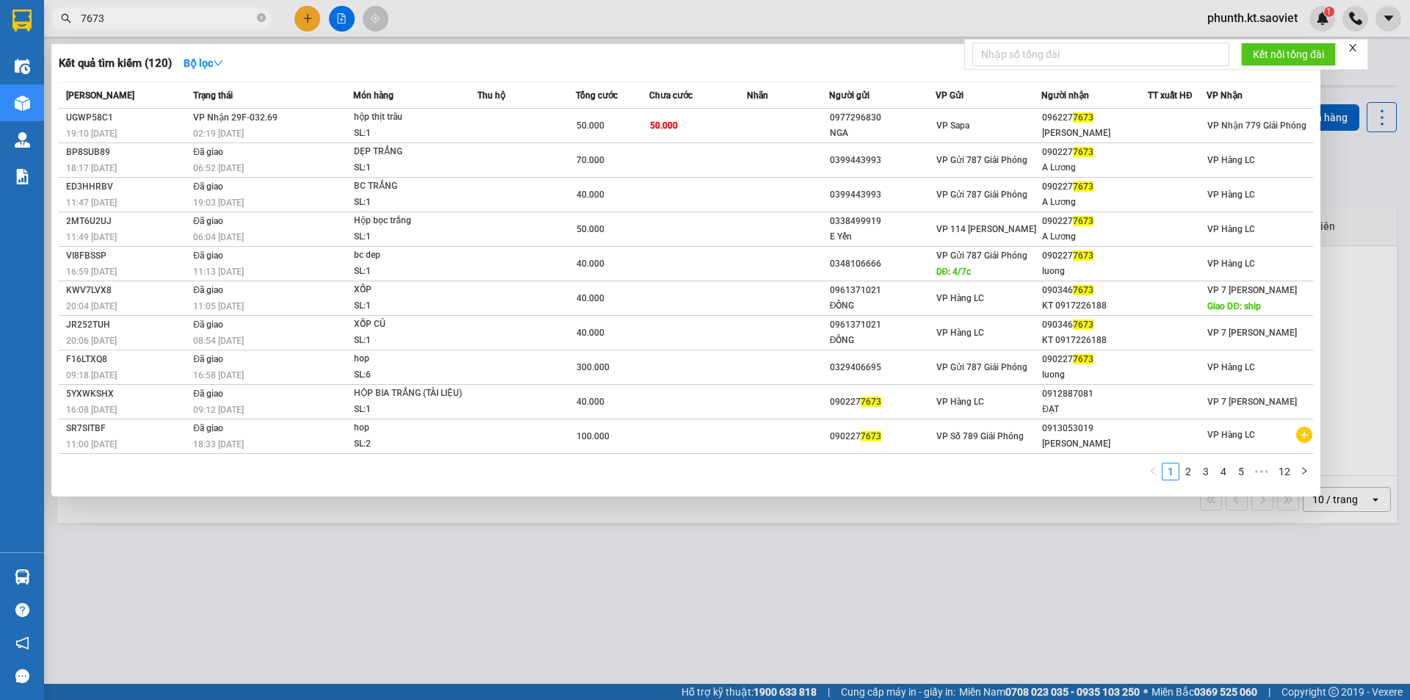
click at [148, 21] on input "7673" at bounding box center [167, 18] width 173 height 16
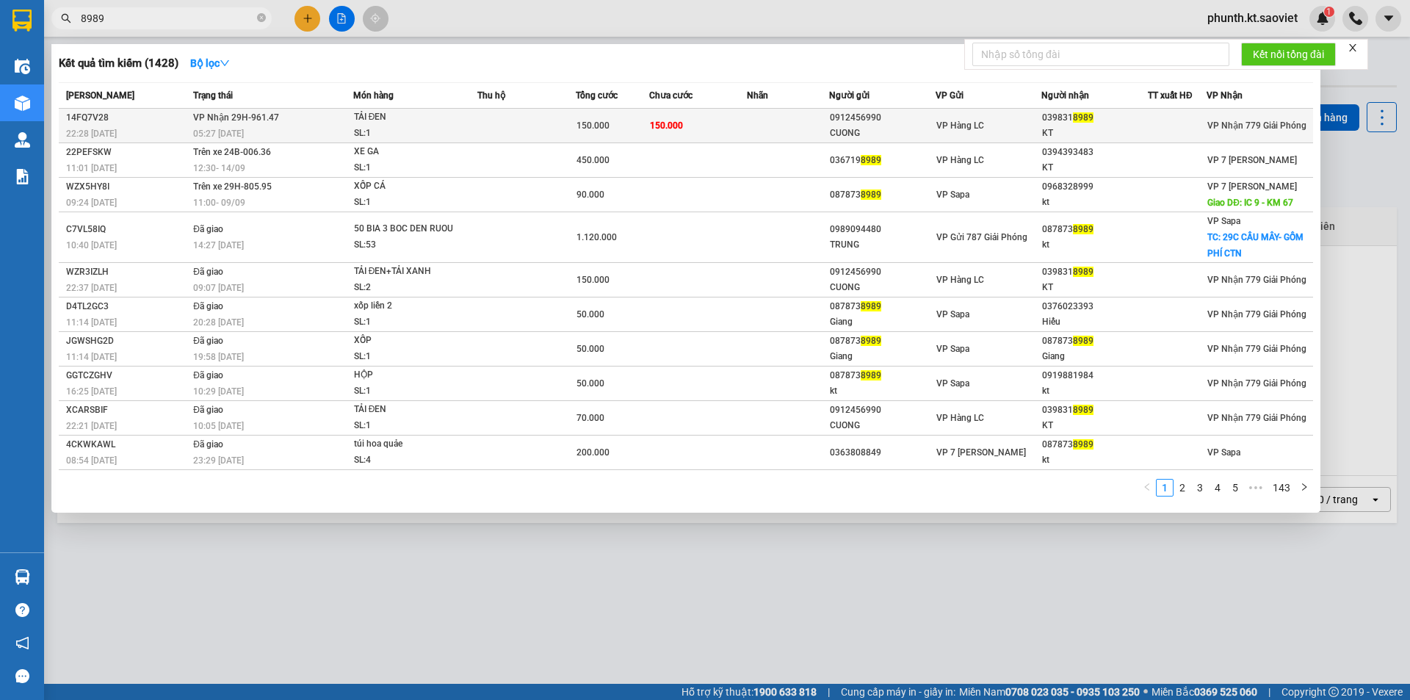
click at [410, 125] on div "TẢI ĐEN" at bounding box center [409, 117] width 110 height 16
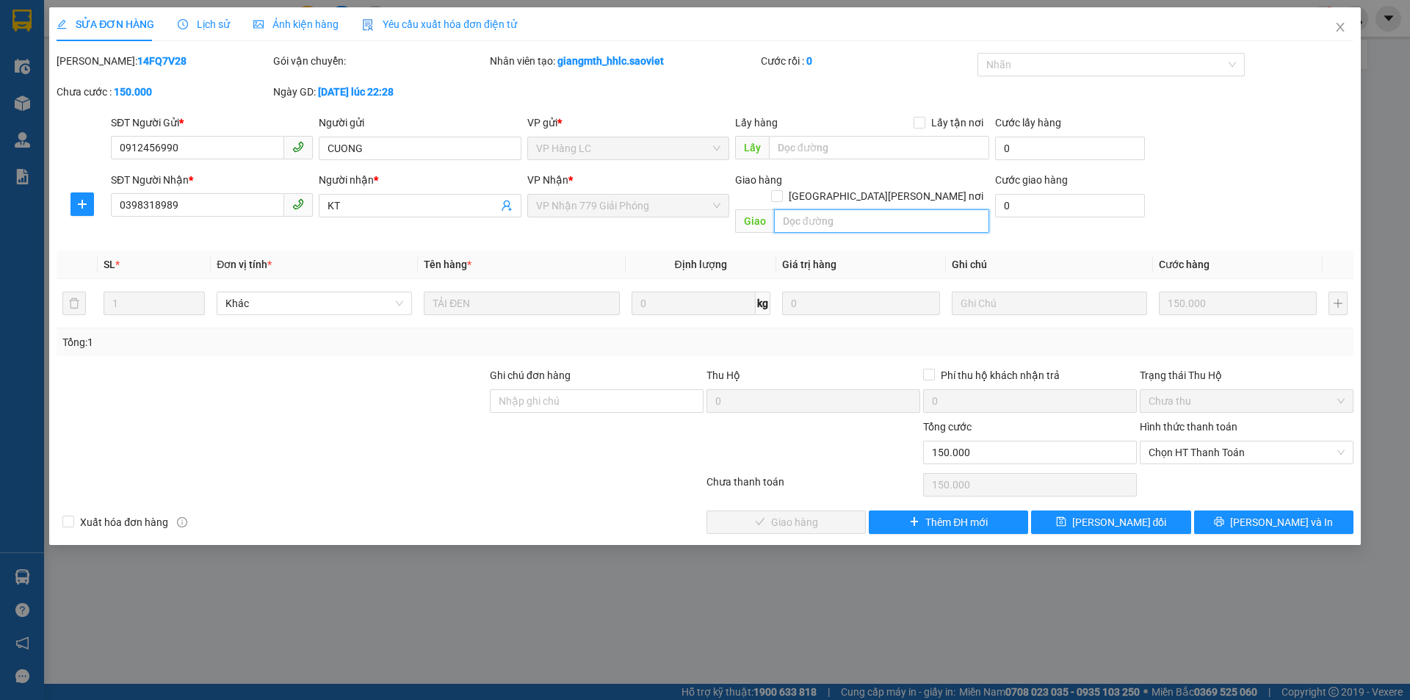
click at [802, 209] on input "text" at bounding box center [881, 220] width 215 height 23
paste input "còn 14/9"
click at [1092, 514] on span "[PERSON_NAME] đổi" at bounding box center [1119, 522] width 95 height 16
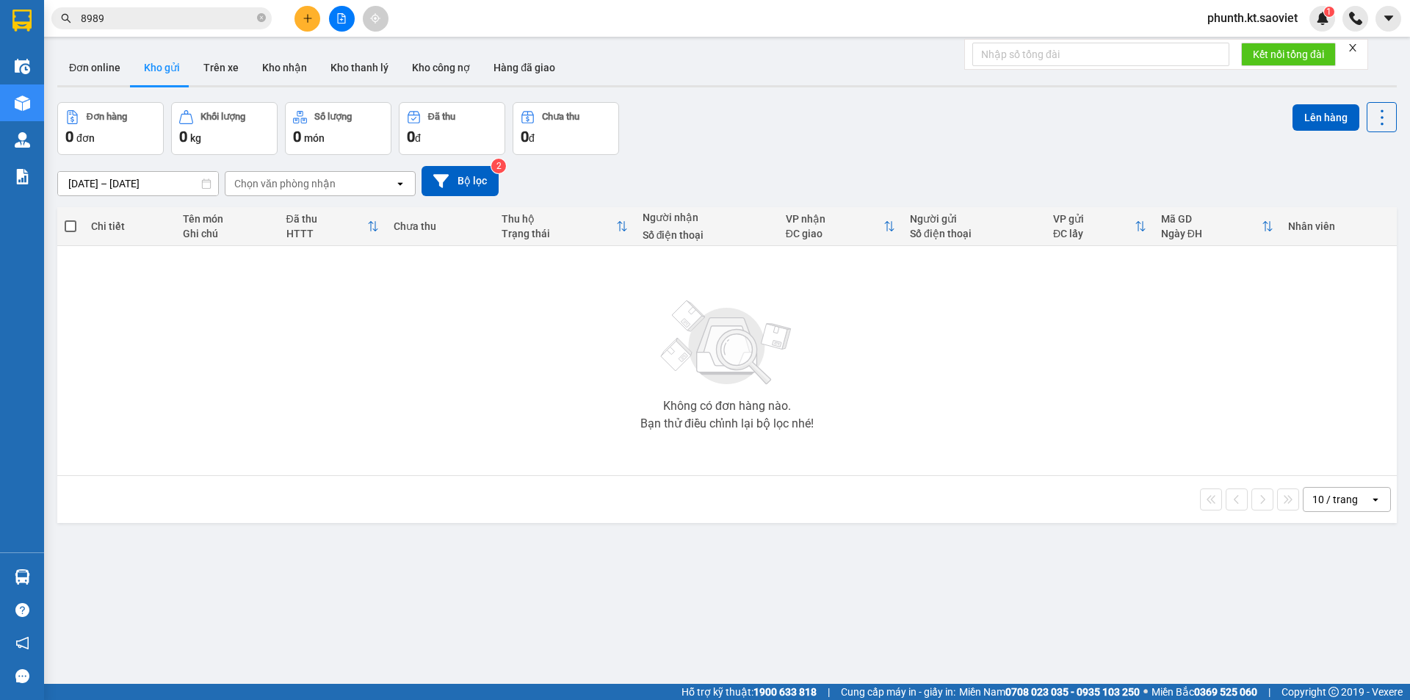
click at [130, 17] on input "8989" at bounding box center [167, 18] width 173 height 16
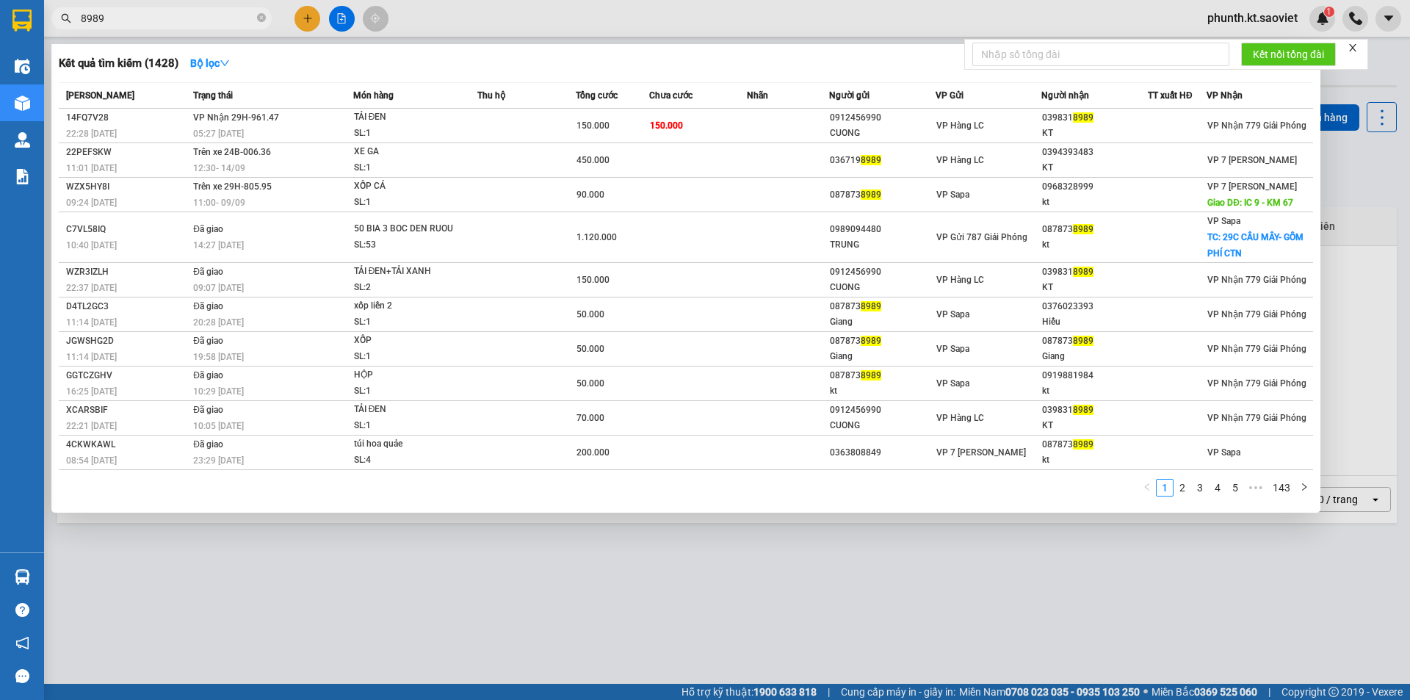
click at [130, 17] on input "8989" at bounding box center [167, 18] width 173 height 16
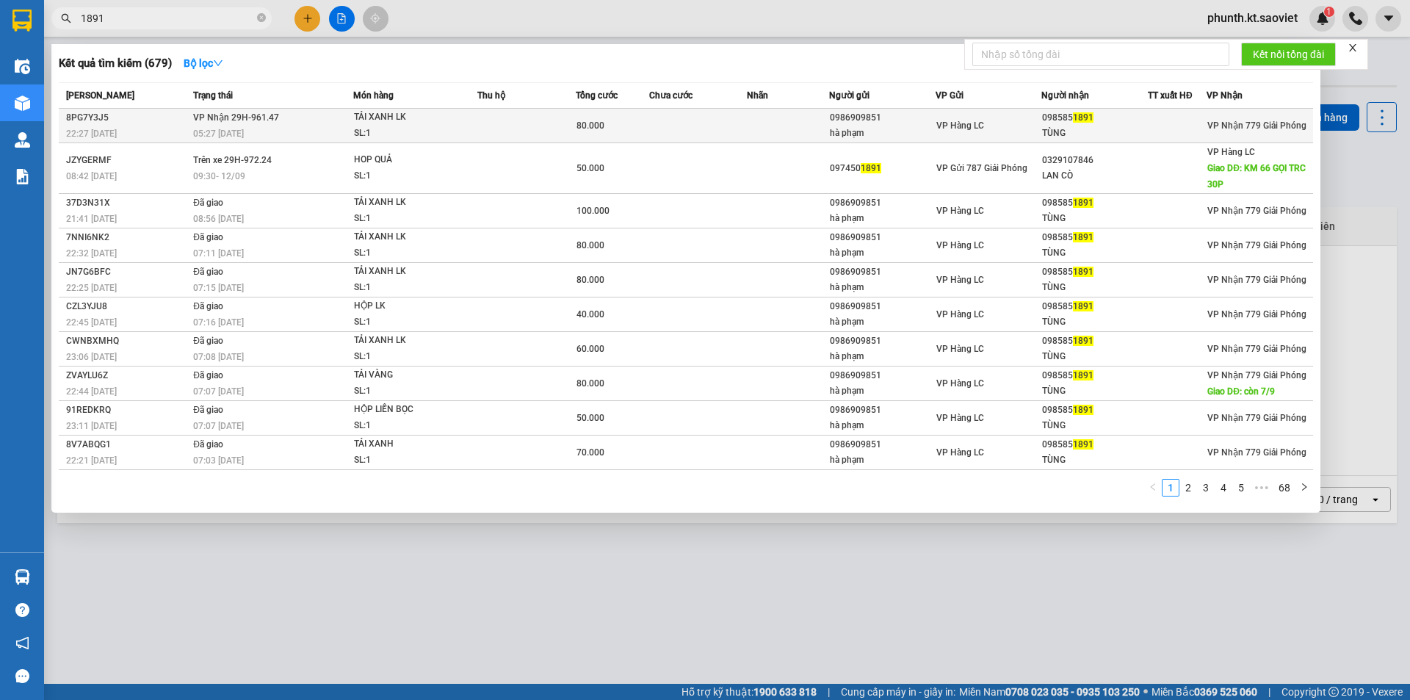
click at [275, 121] on span "[PERSON_NAME] 29H-961.47" at bounding box center [236, 117] width 86 height 10
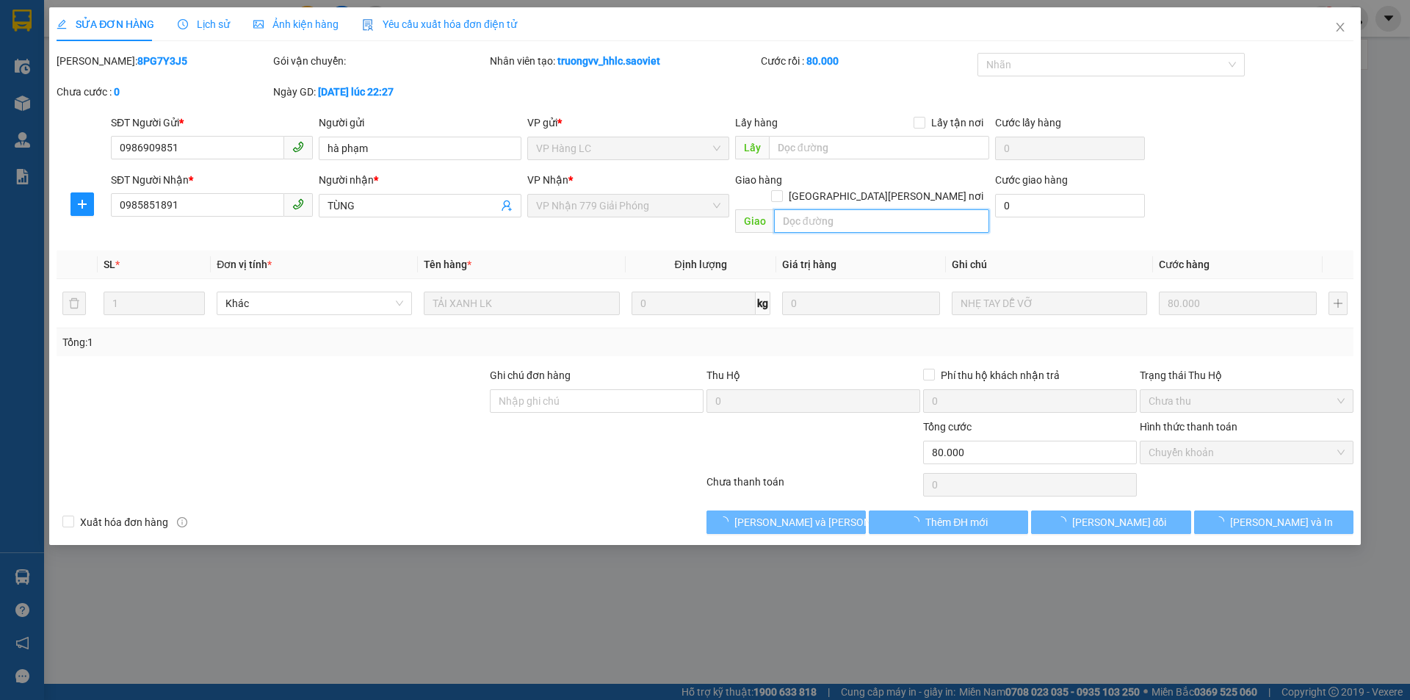
click at [822, 209] on input "text" at bounding box center [881, 220] width 215 height 23
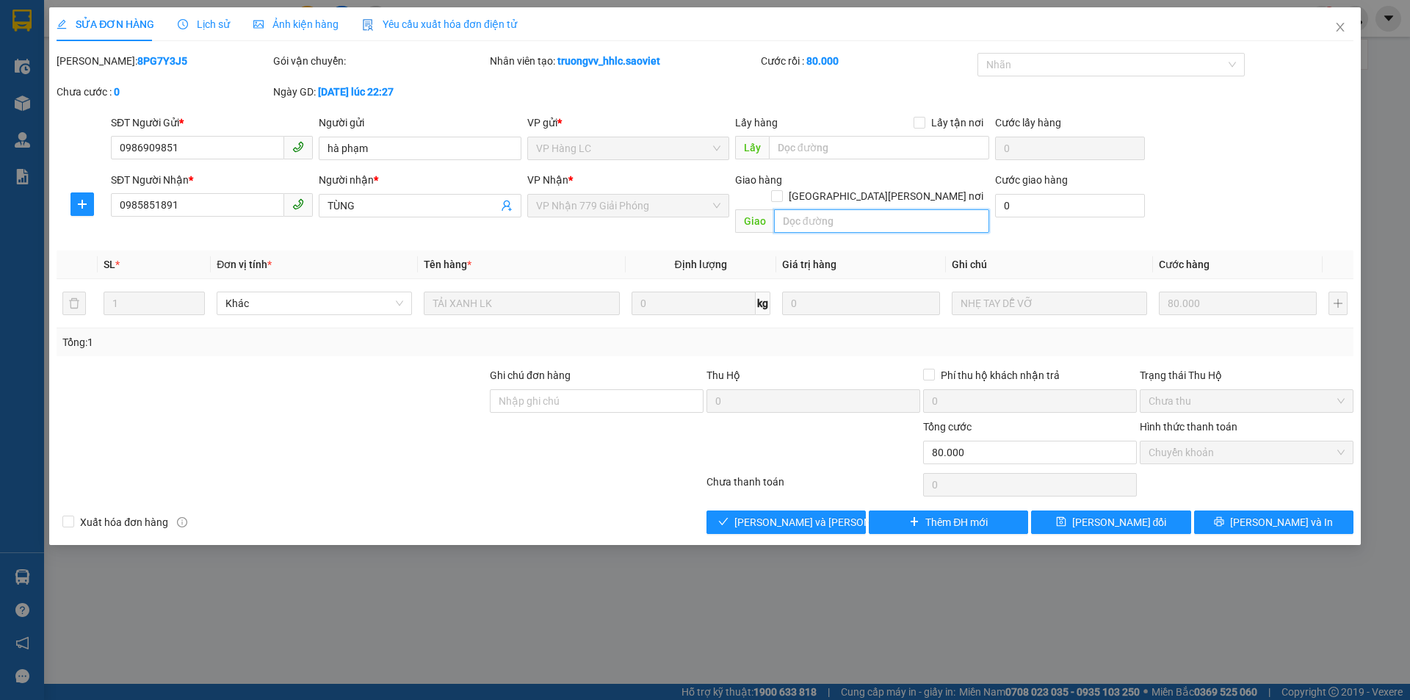
paste input "còn 14/9"
click at [1109, 514] on span "[PERSON_NAME] đổi" at bounding box center [1119, 522] width 95 height 16
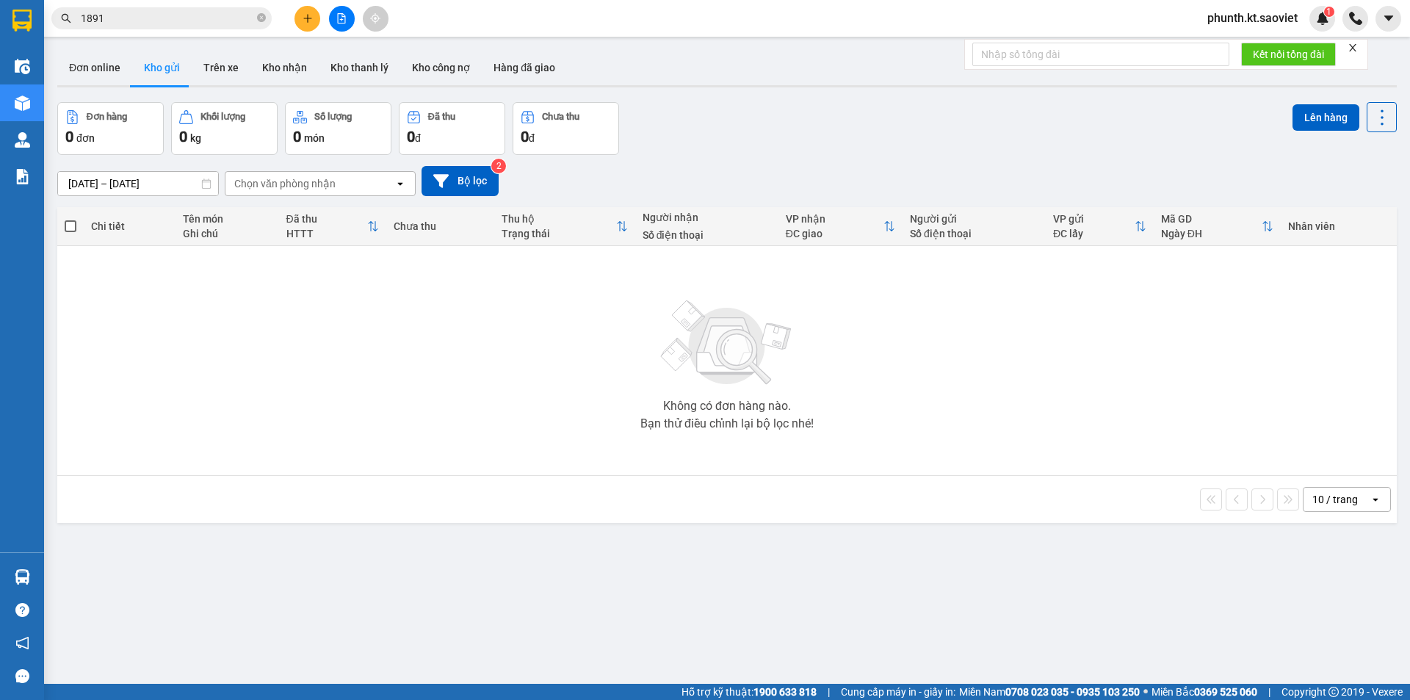
click at [106, 20] on input "1891" at bounding box center [167, 18] width 173 height 16
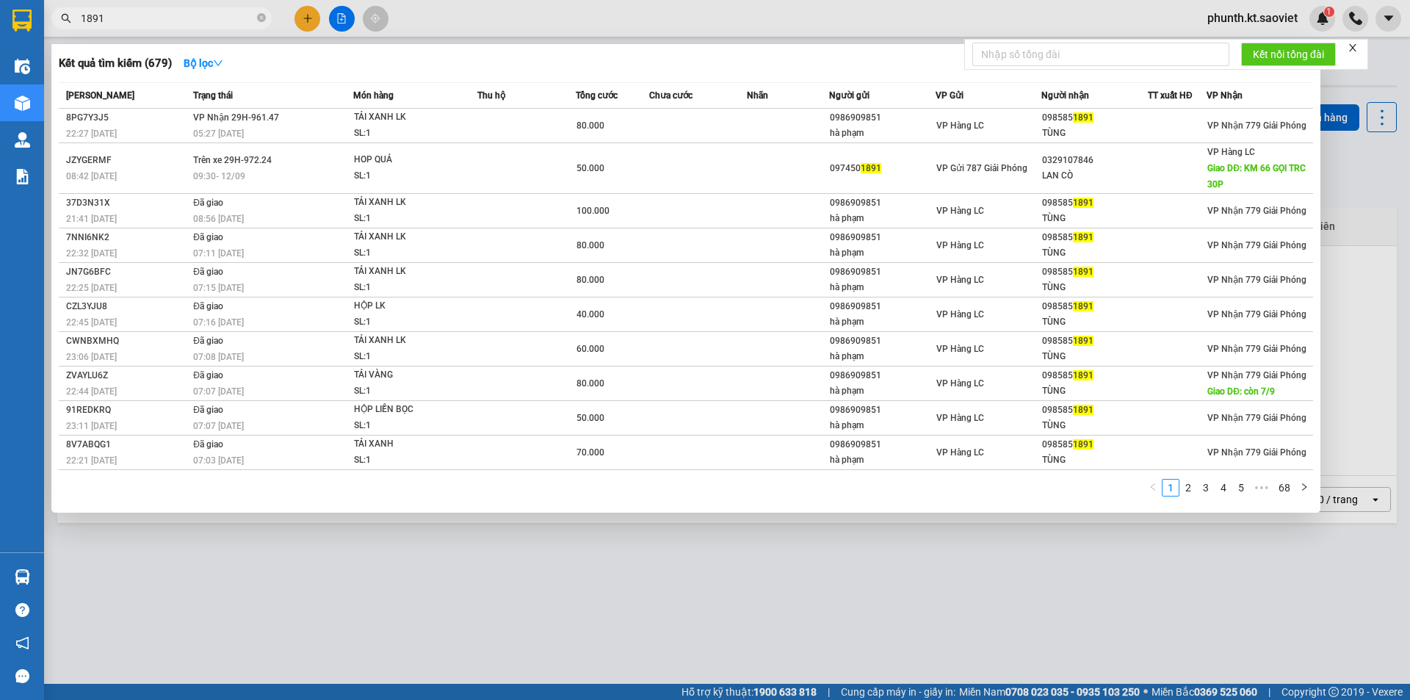
click at [106, 20] on input "1891" at bounding box center [167, 18] width 173 height 16
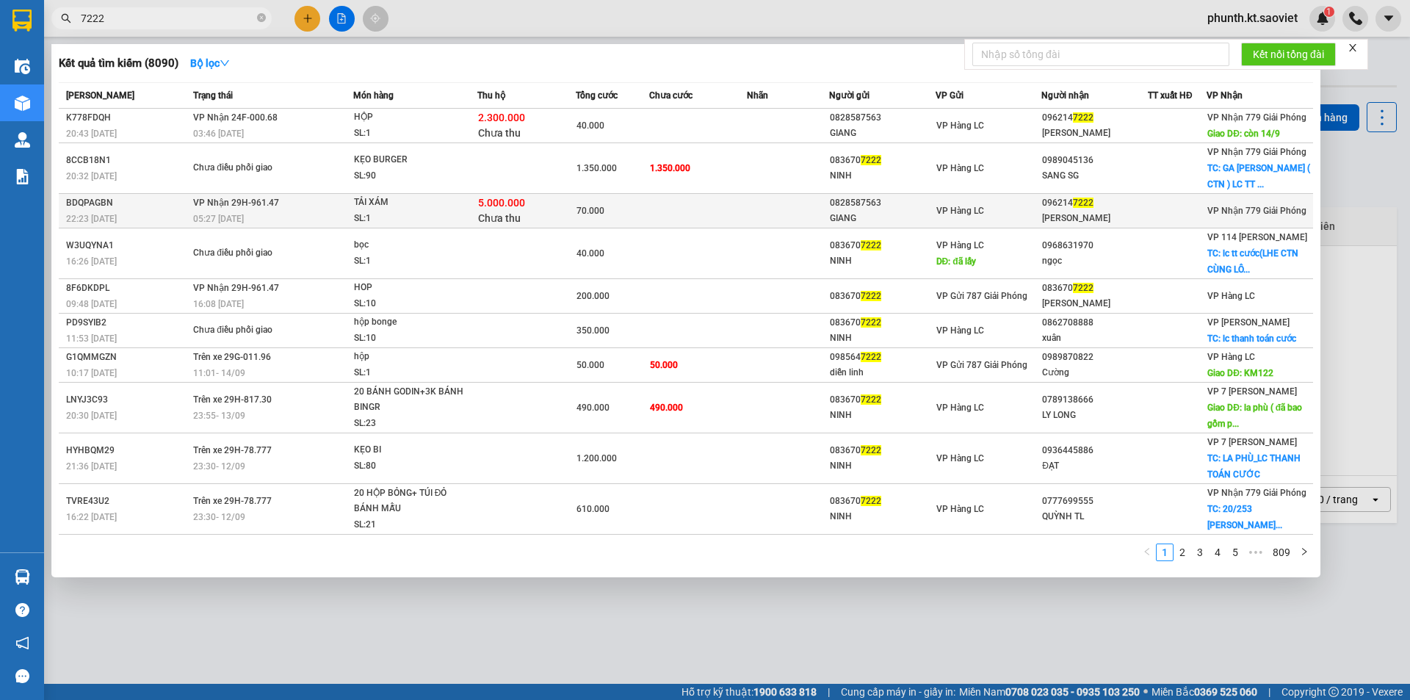
click at [154, 202] on div "BDQPAGBN" at bounding box center [127, 202] width 123 height 15
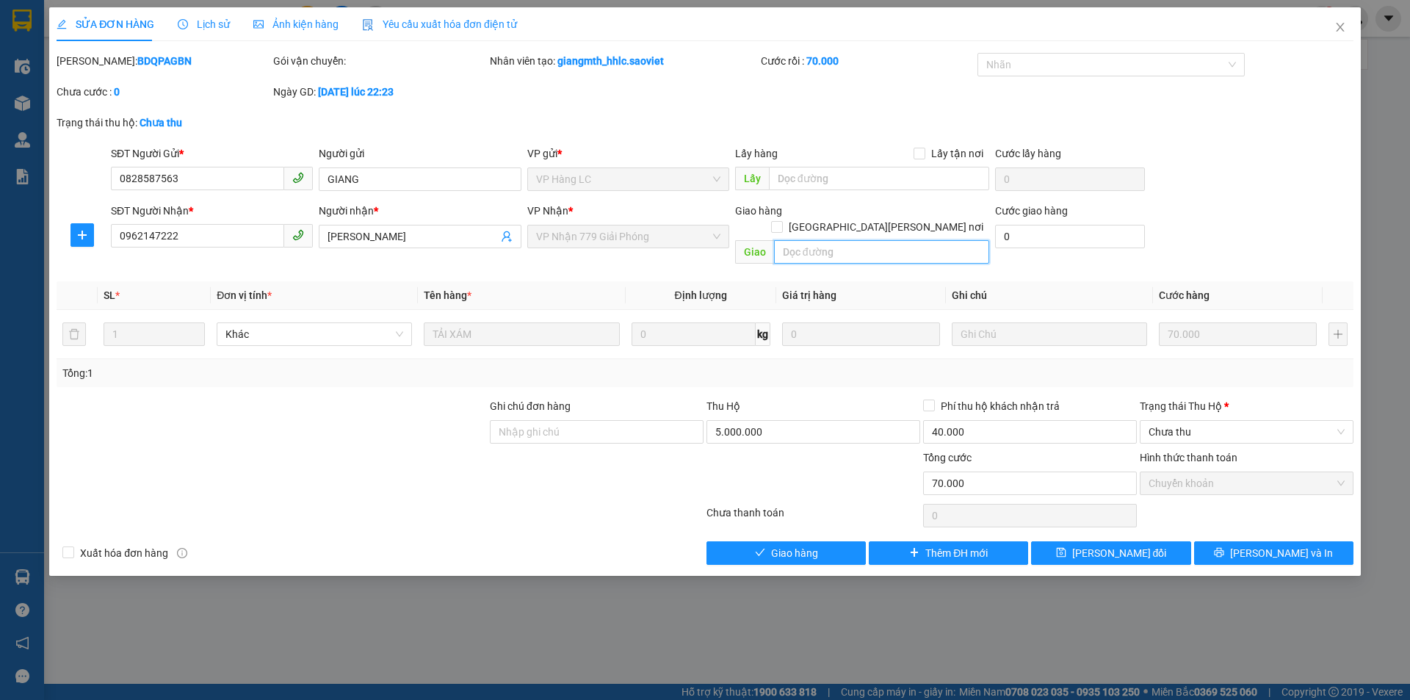
click at [790, 240] on input "text" at bounding box center [881, 251] width 215 height 23
paste input "còn 14/9"
click at [1098, 545] on span "[PERSON_NAME] đổi" at bounding box center [1119, 553] width 95 height 16
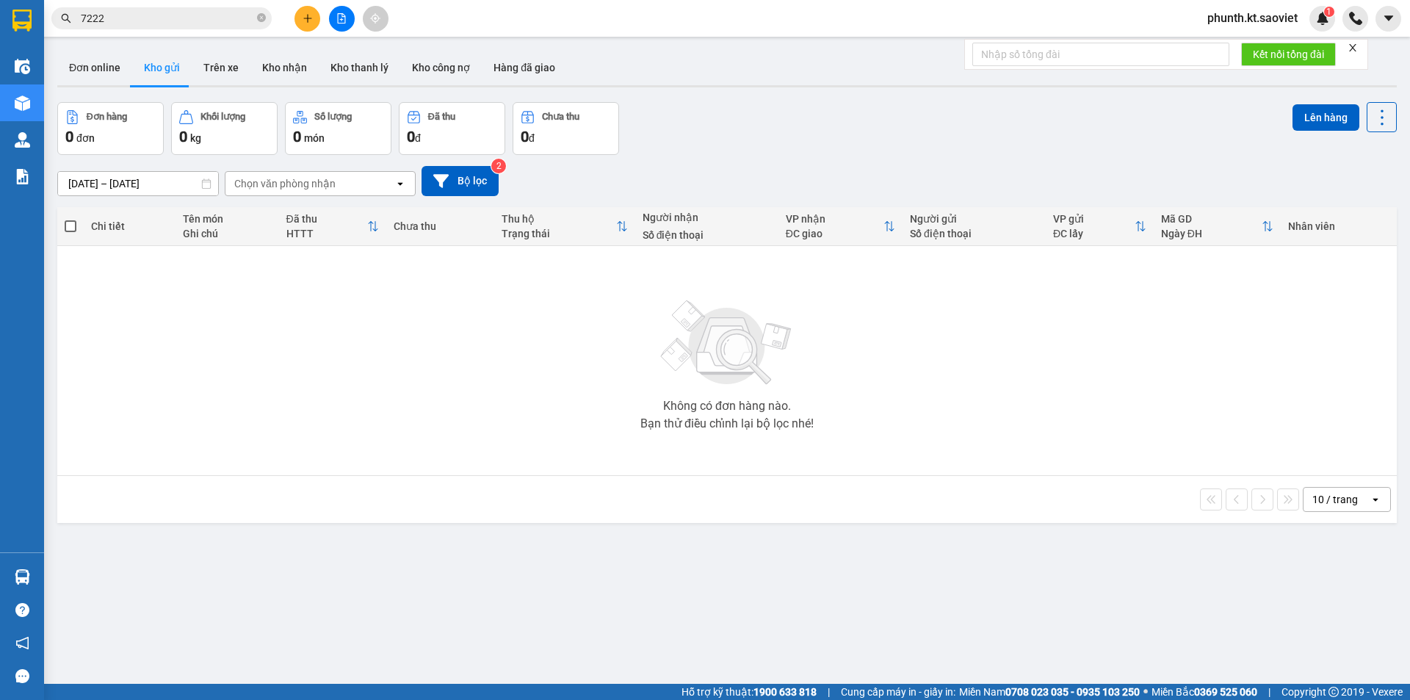
click at [112, 22] on input "7222" at bounding box center [167, 18] width 173 height 16
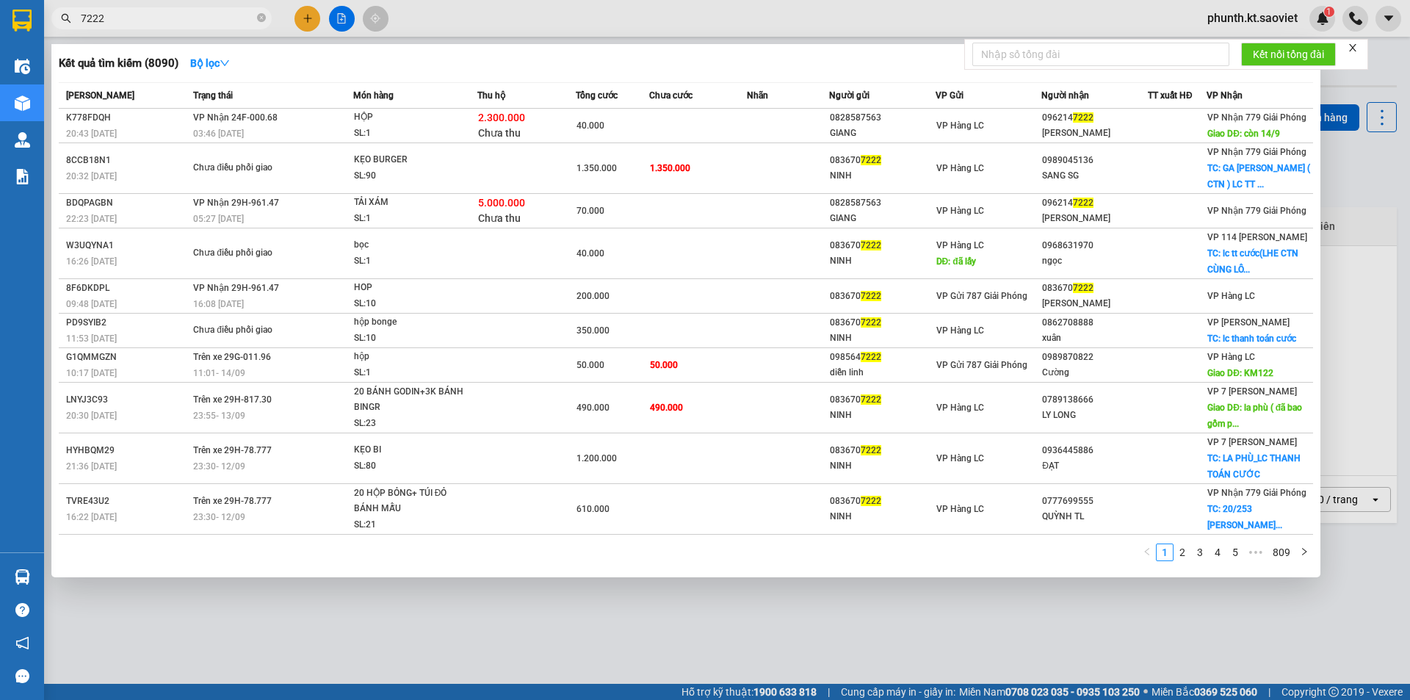
click at [112, 22] on input "7222" at bounding box center [167, 18] width 173 height 16
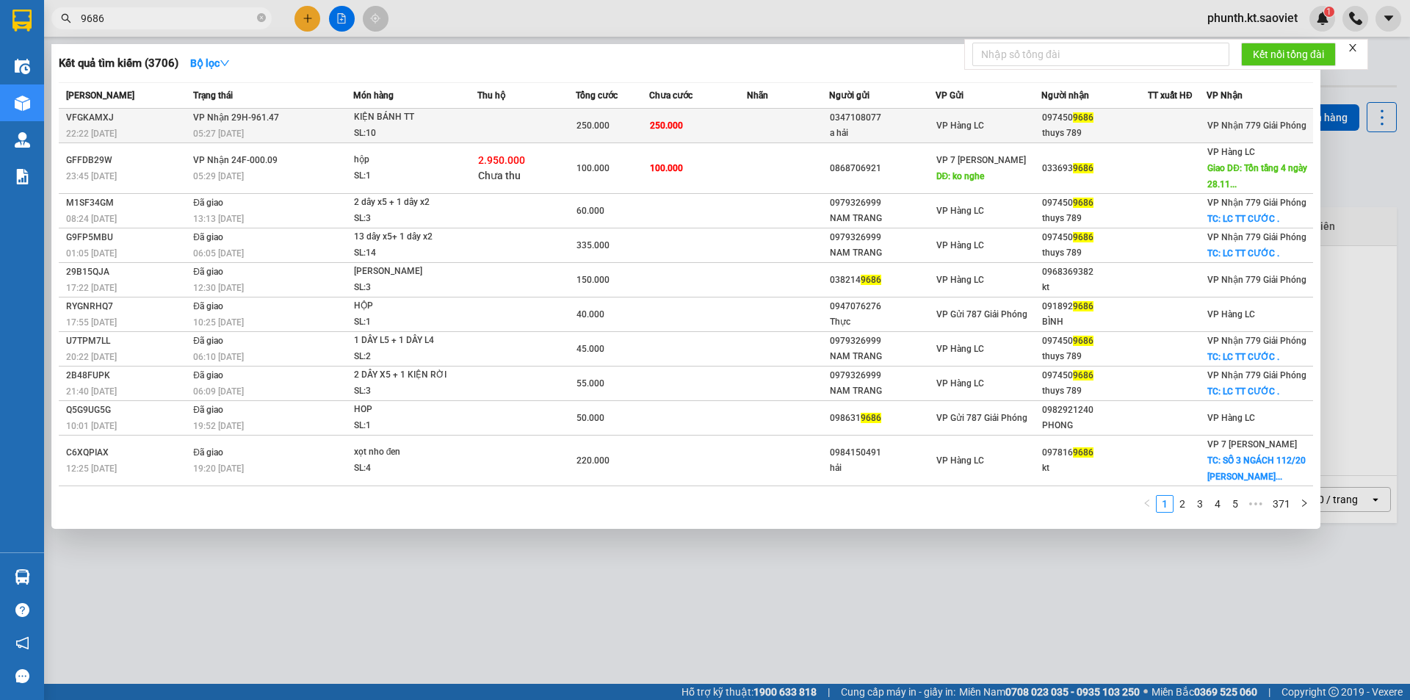
click at [251, 142] on td "[PERSON_NAME] 29H-961.47 05:27 [DATE]" at bounding box center [271, 126] width 164 height 35
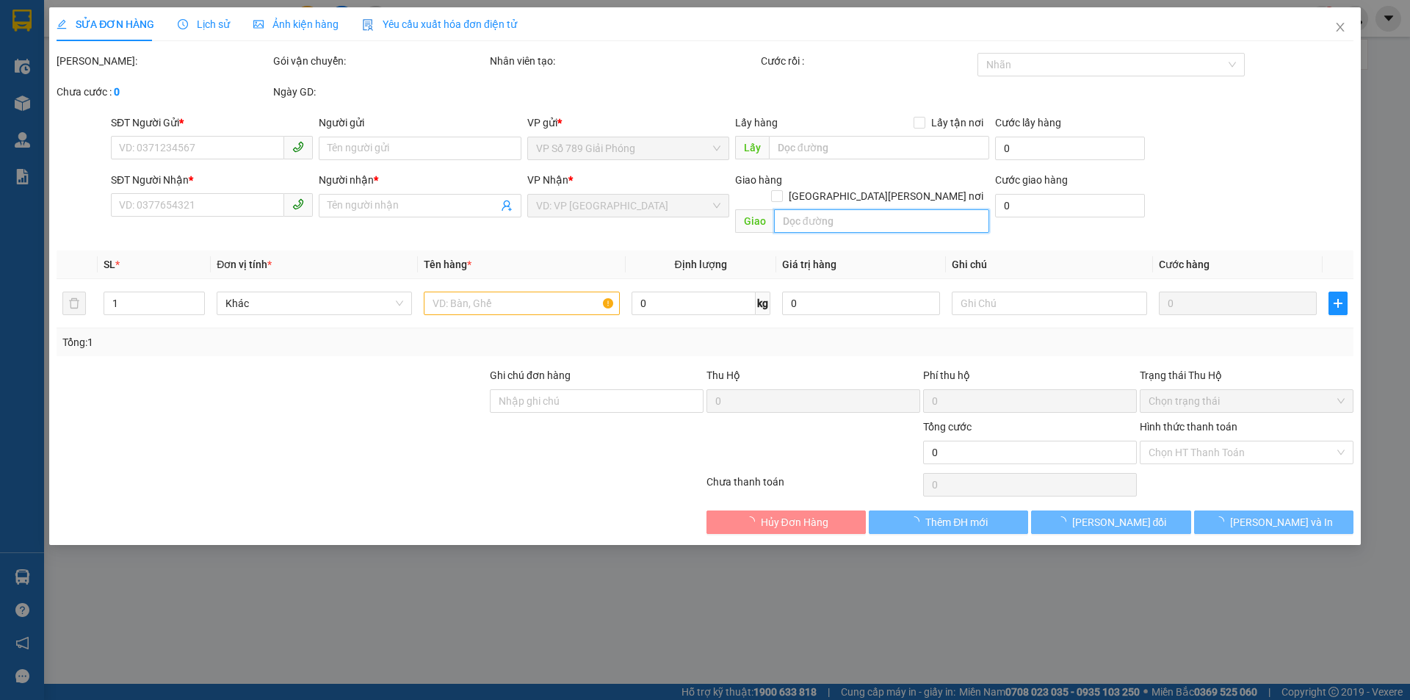
click at [796, 209] on input "text" at bounding box center [881, 220] width 215 height 23
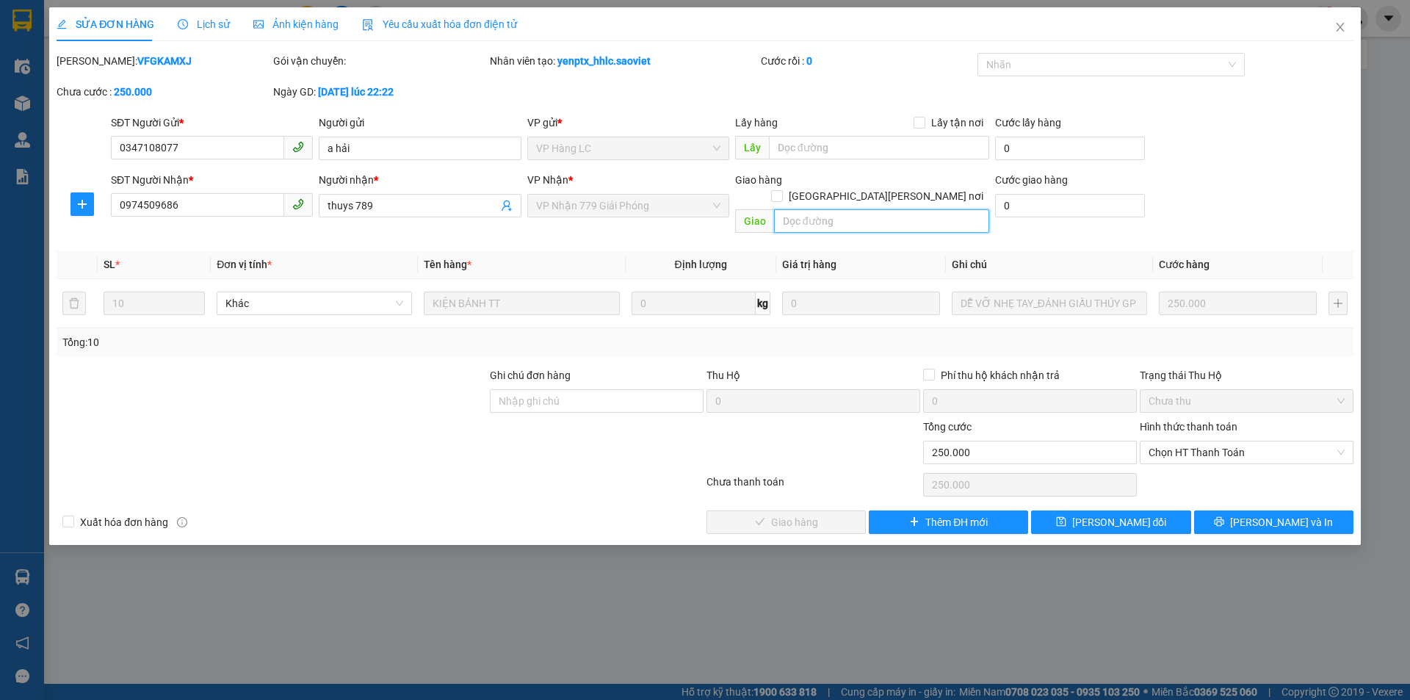
paste input "còn 14/9"
click at [1045, 510] on button "[PERSON_NAME] đổi" at bounding box center [1110, 521] width 159 height 23
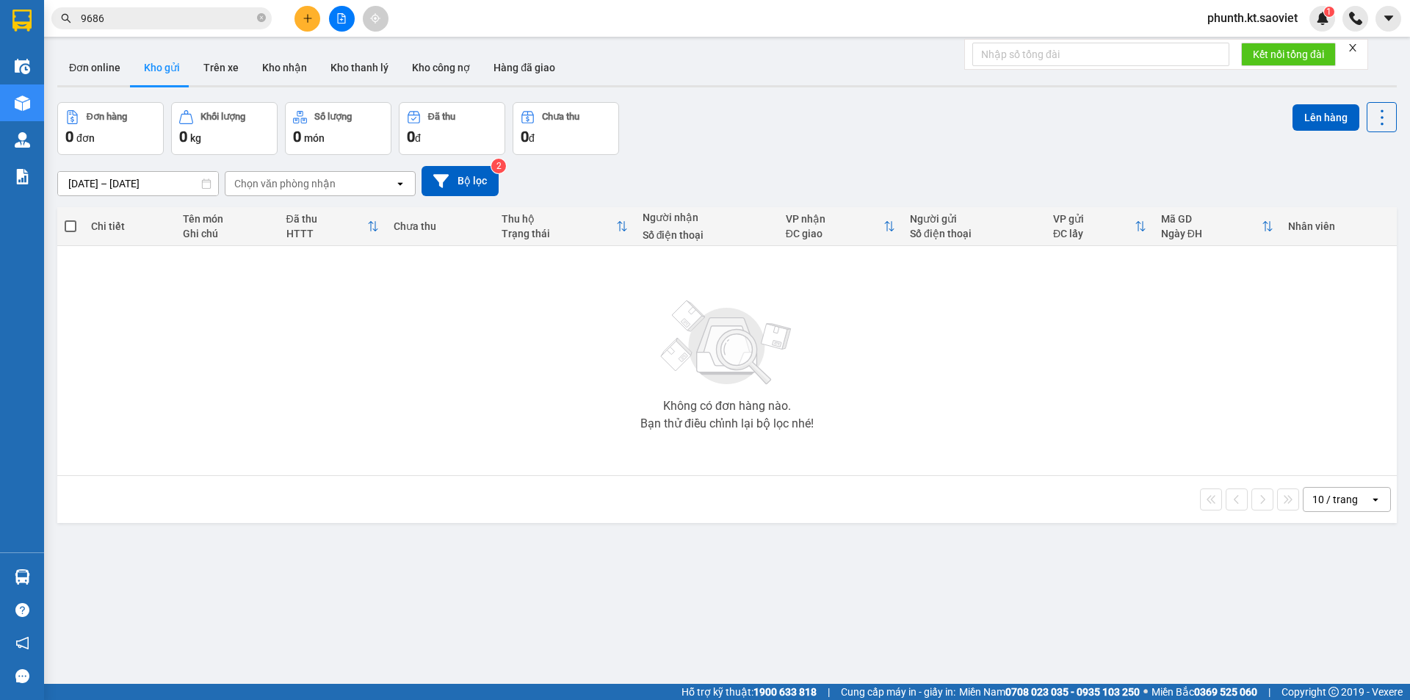
click at [133, 15] on input "9686" at bounding box center [167, 18] width 173 height 16
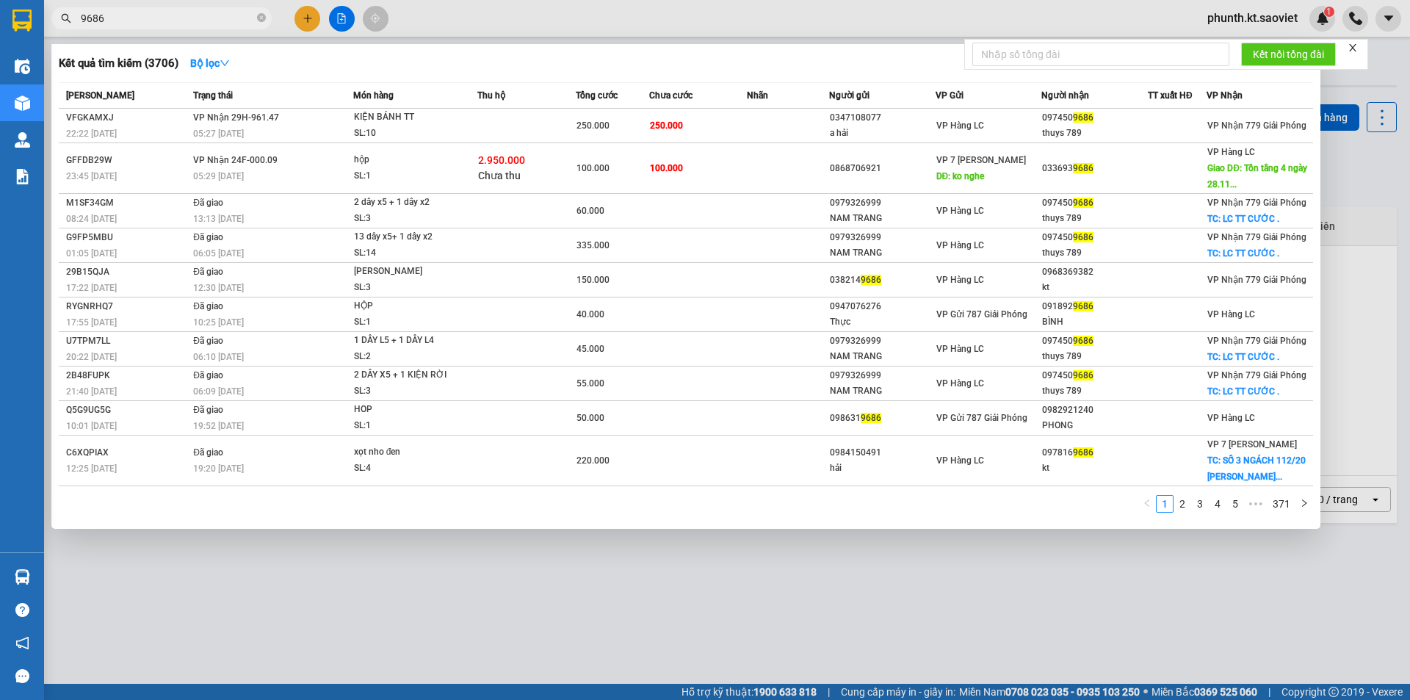
click at [133, 15] on input "9686" at bounding box center [167, 18] width 173 height 16
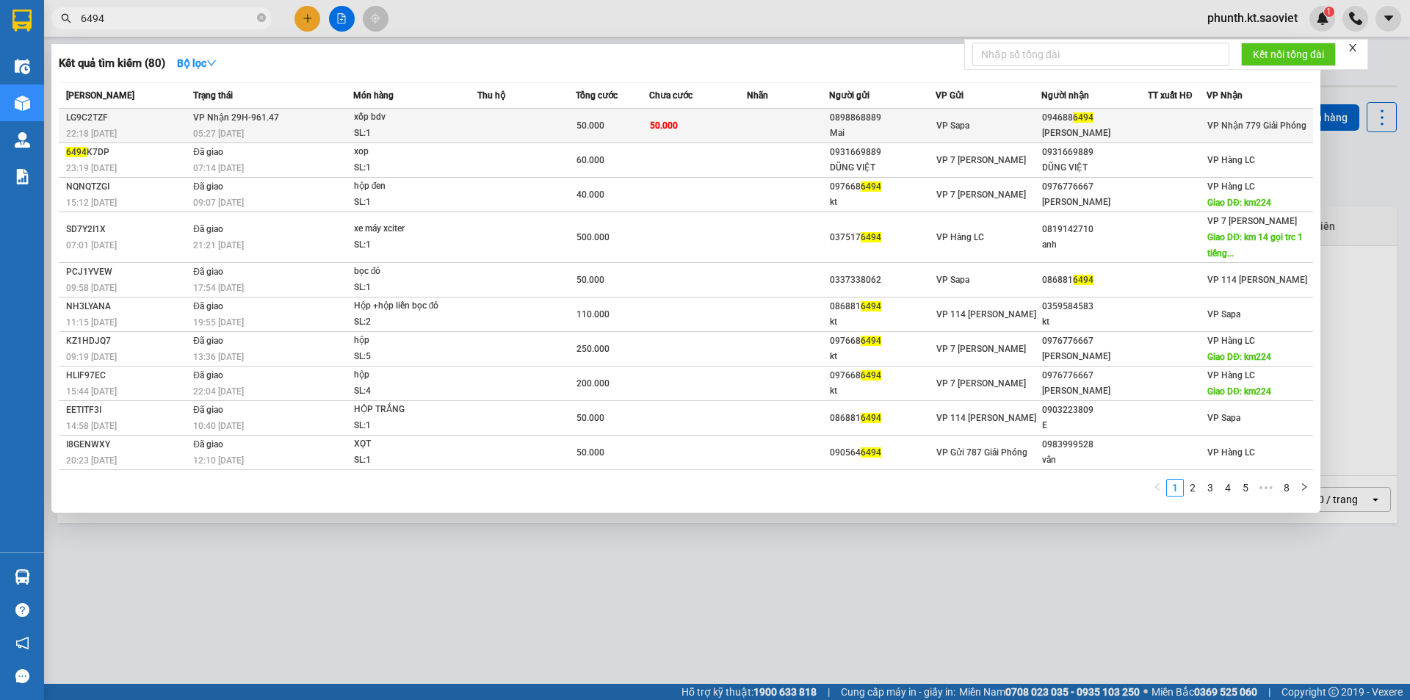
click at [227, 125] on td "[PERSON_NAME] 29H-961.47 05:27 [DATE]" at bounding box center [271, 126] width 164 height 35
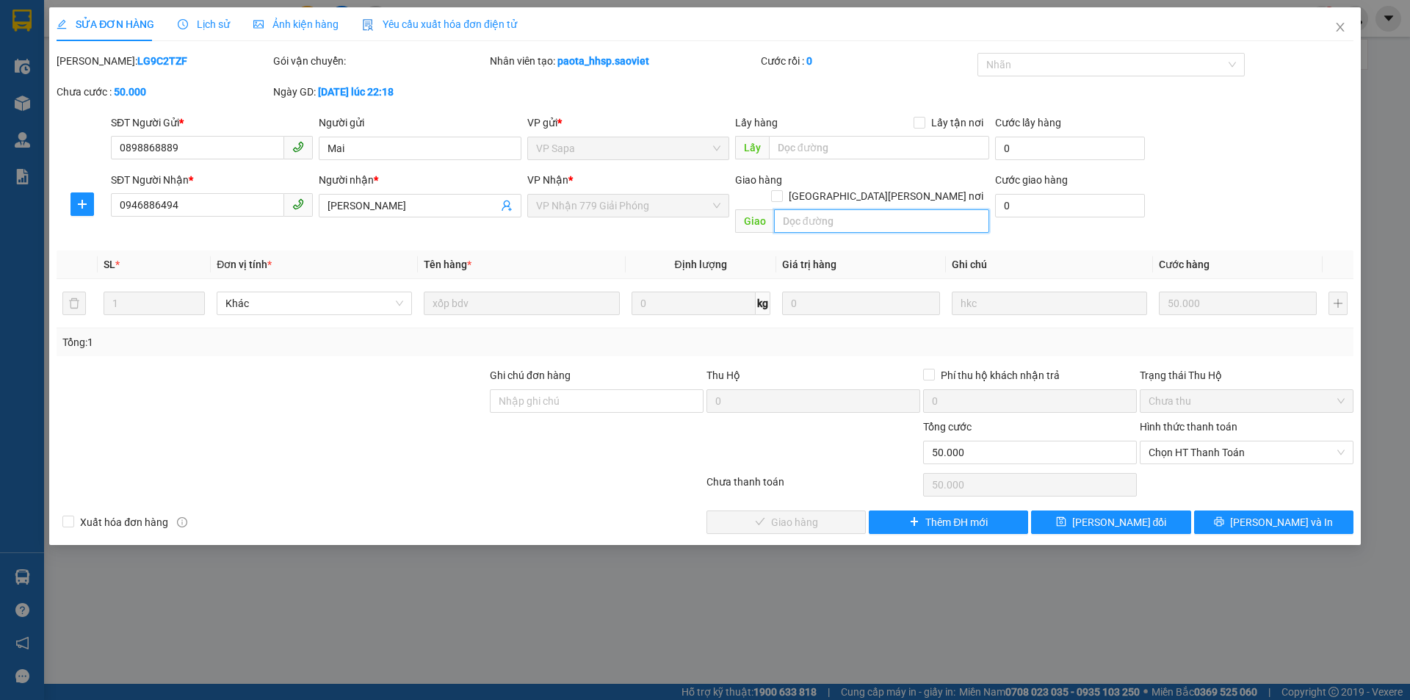
click at [776, 209] on input "text" at bounding box center [881, 220] width 215 height 23
drag, startPoint x: 782, startPoint y: 201, endPoint x: 792, endPoint y: 203, distance: 10.4
paste input "còn 14/9"
drag, startPoint x: 1101, startPoint y: 500, endPoint x: 1101, endPoint y: 490, distance: 9.5
click at [1102, 514] on span "[PERSON_NAME] đổi" at bounding box center [1119, 522] width 95 height 16
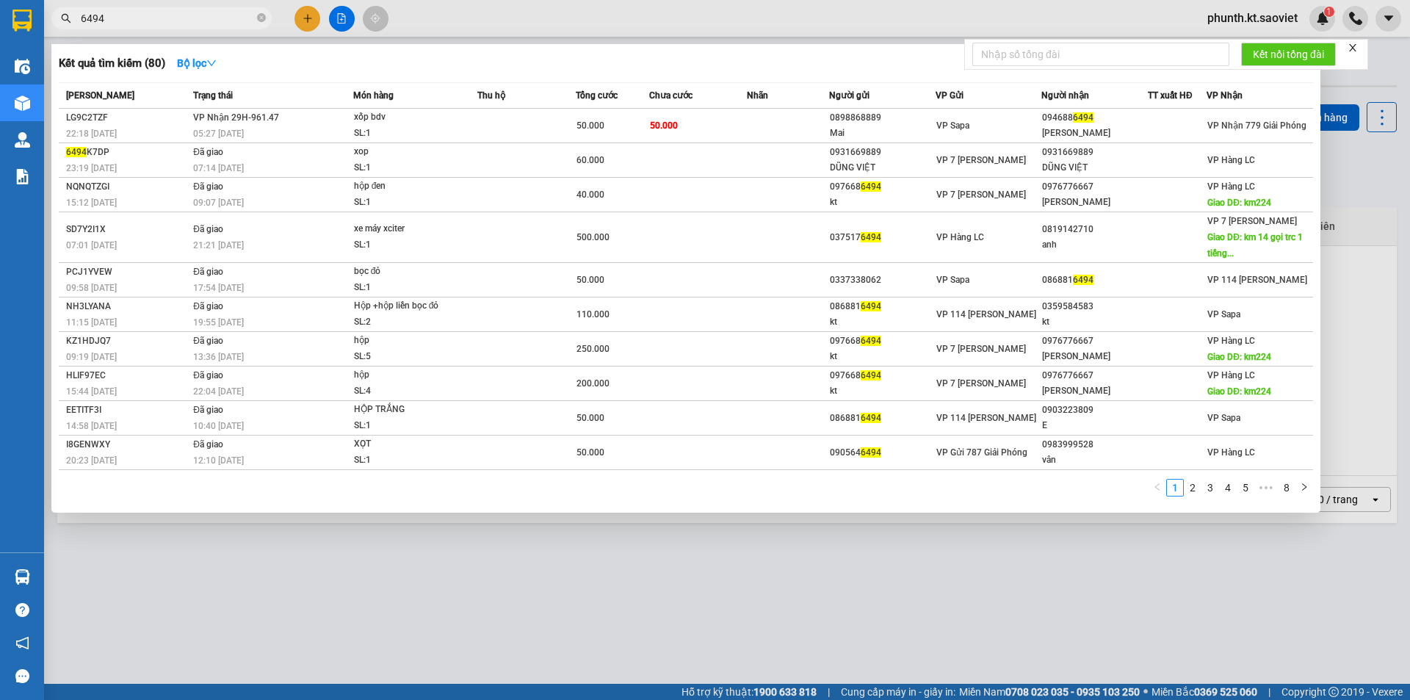
click at [120, 24] on input "6494" at bounding box center [167, 18] width 173 height 16
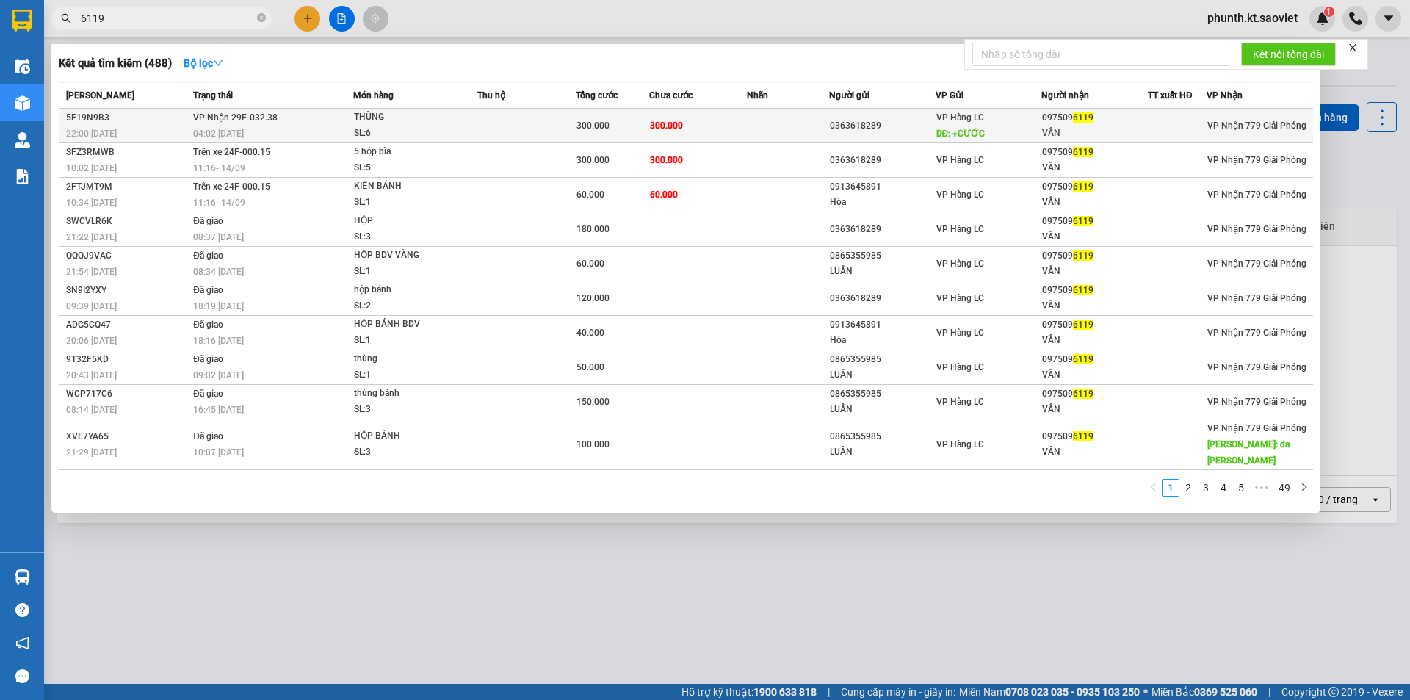
click at [354, 134] on div "SL: 6" at bounding box center [409, 134] width 110 height 16
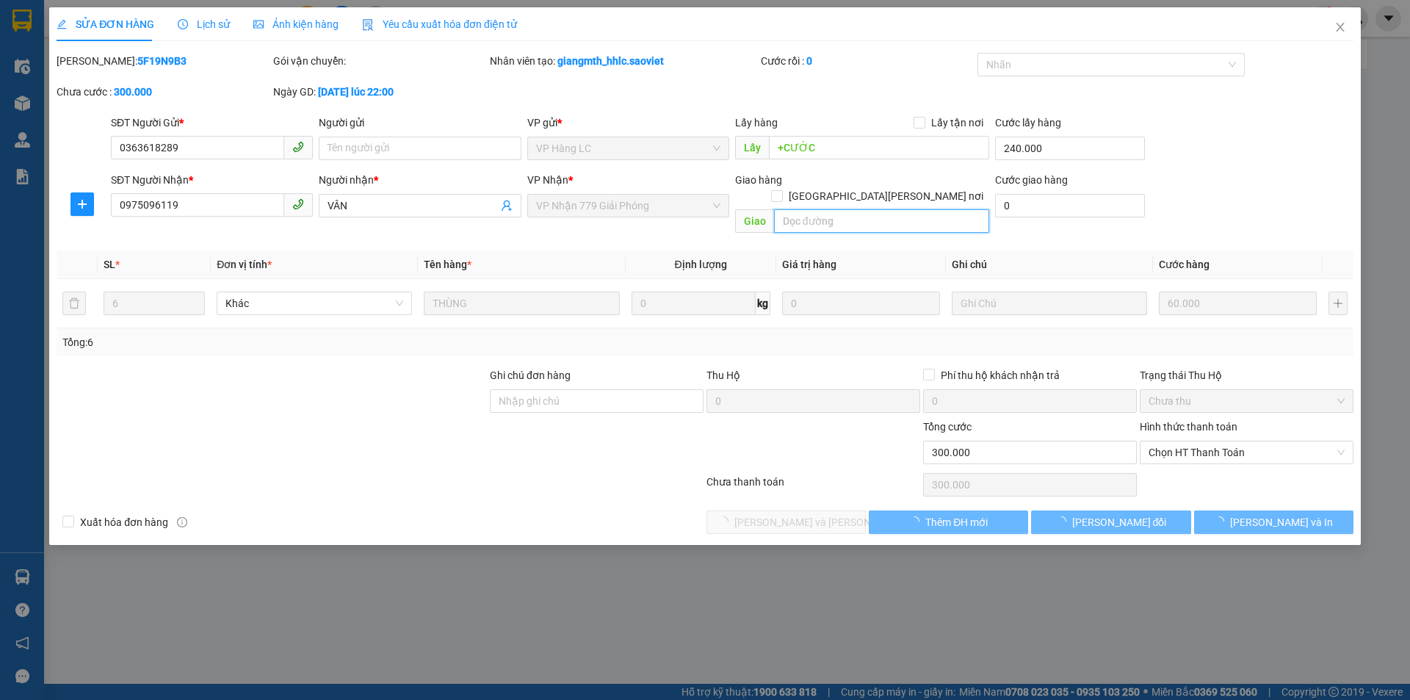
click at [788, 210] on input "text" at bounding box center [881, 220] width 215 height 23
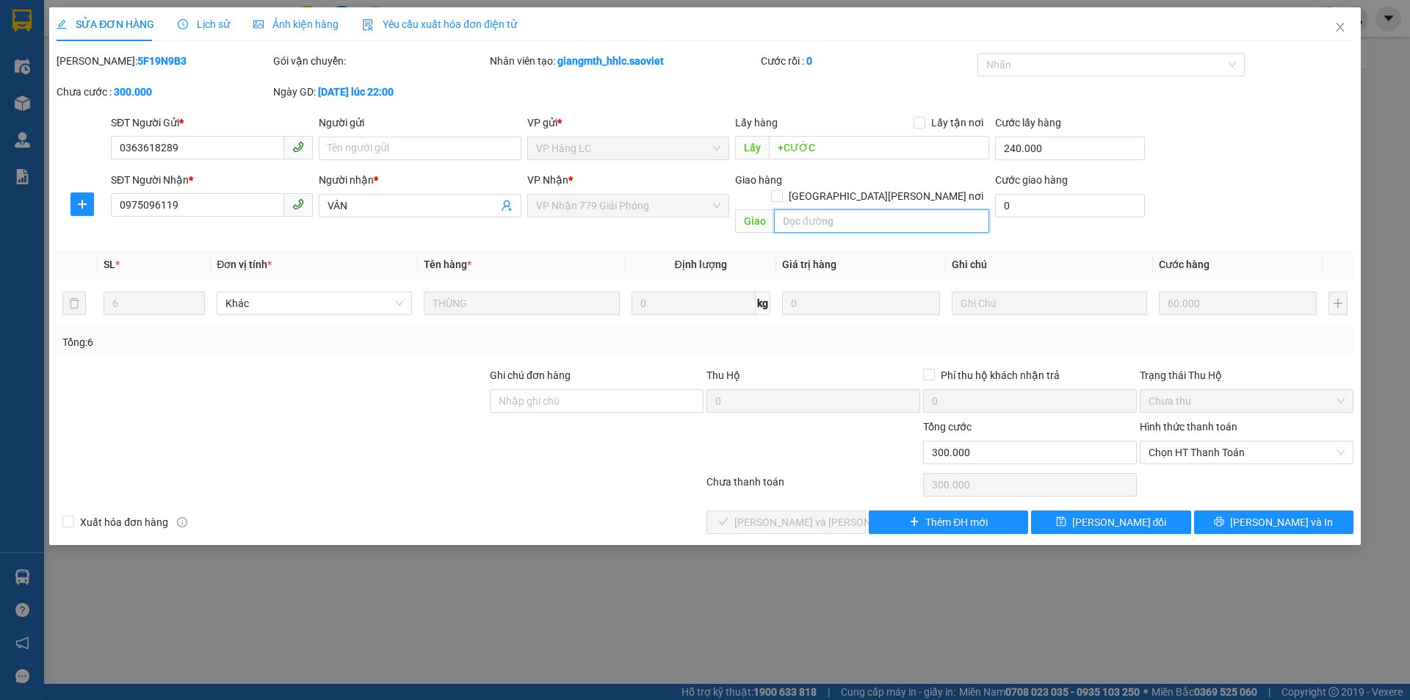
paste input "còn 14/9"
click at [1040, 510] on button "[PERSON_NAME] đổi" at bounding box center [1110, 521] width 159 height 23
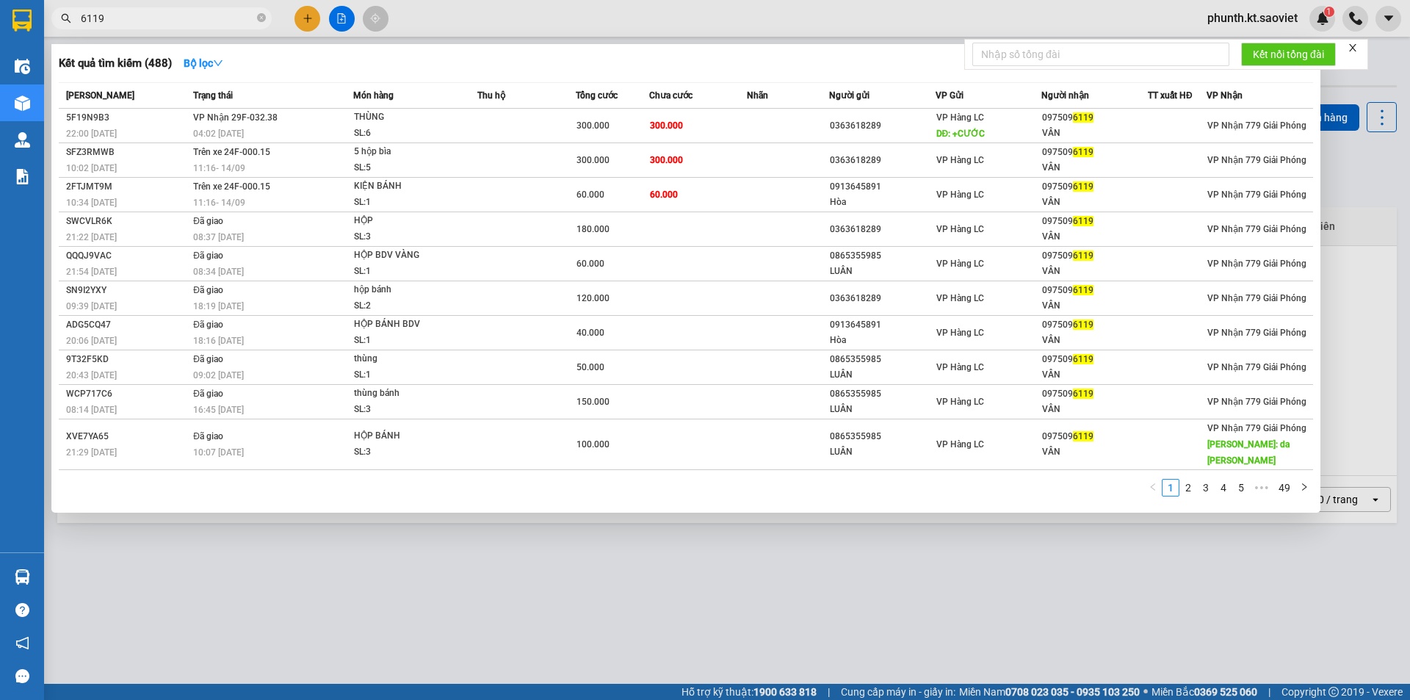
click at [129, 21] on input "6119" at bounding box center [167, 18] width 173 height 16
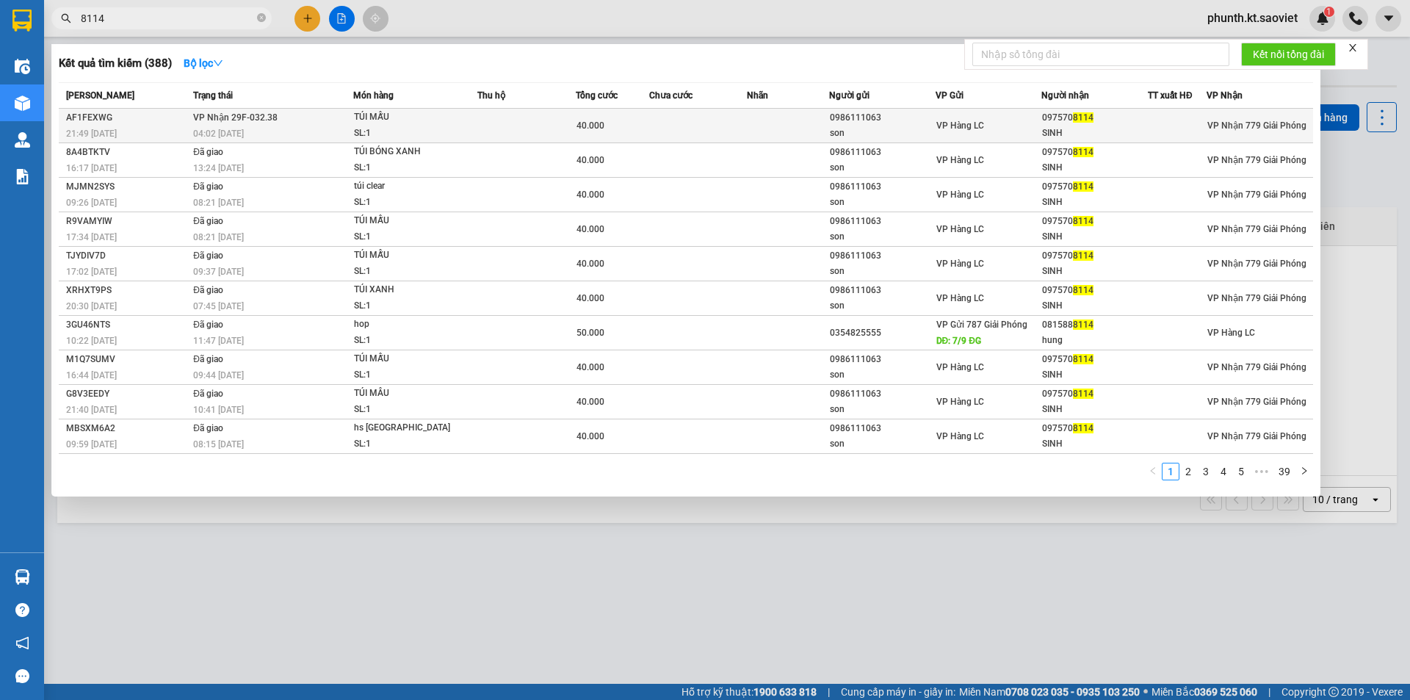
click at [324, 137] on div "04:02 [DATE]" at bounding box center [272, 134] width 159 height 16
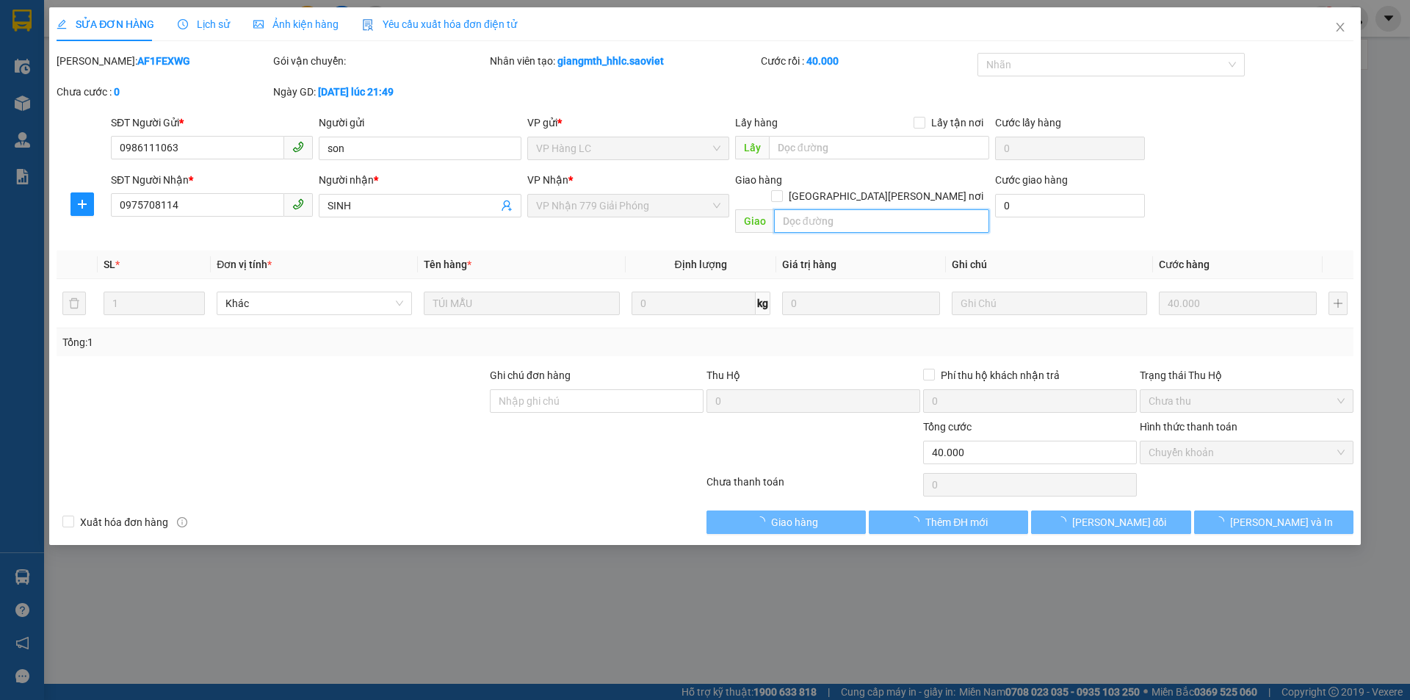
click at [812, 209] on input "text" at bounding box center [881, 220] width 215 height 23
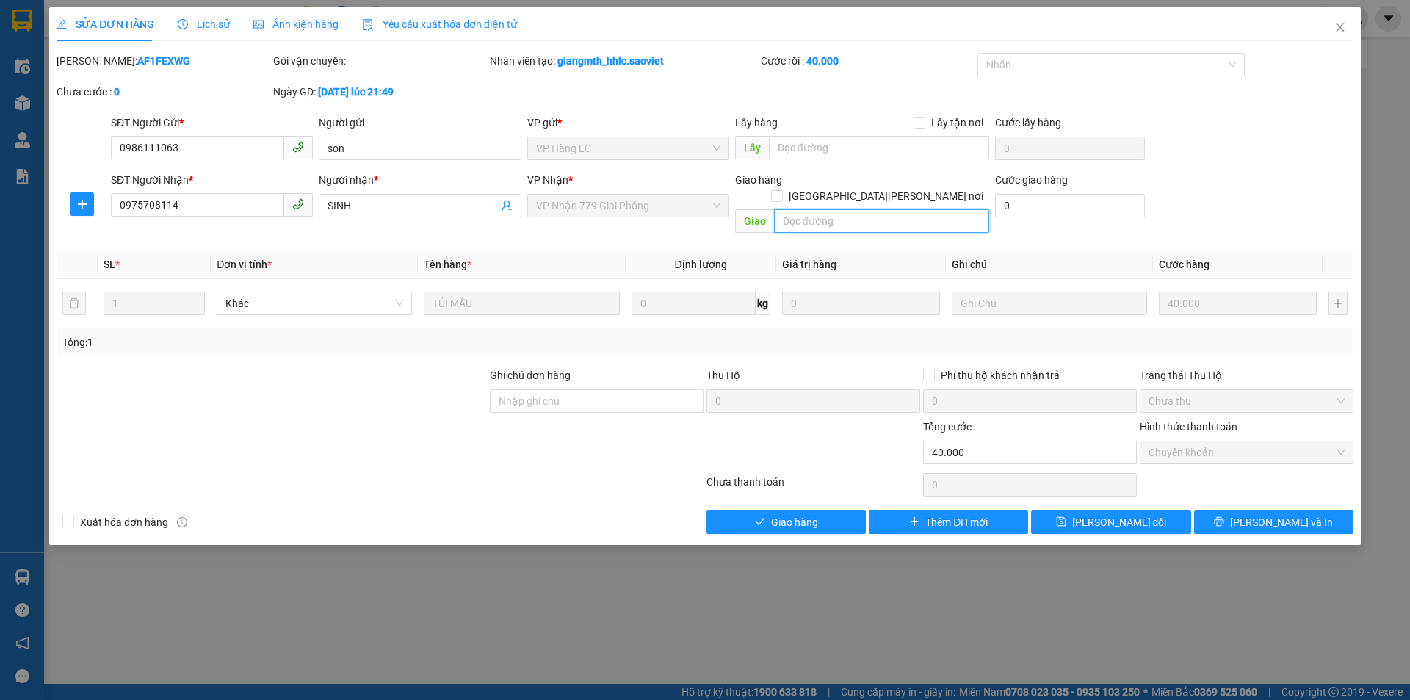
paste input "còn 14/9"
click at [1087, 510] on button "[PERSON_NAME] đổi" at bounding box center [1110, 521] width 159 height 23
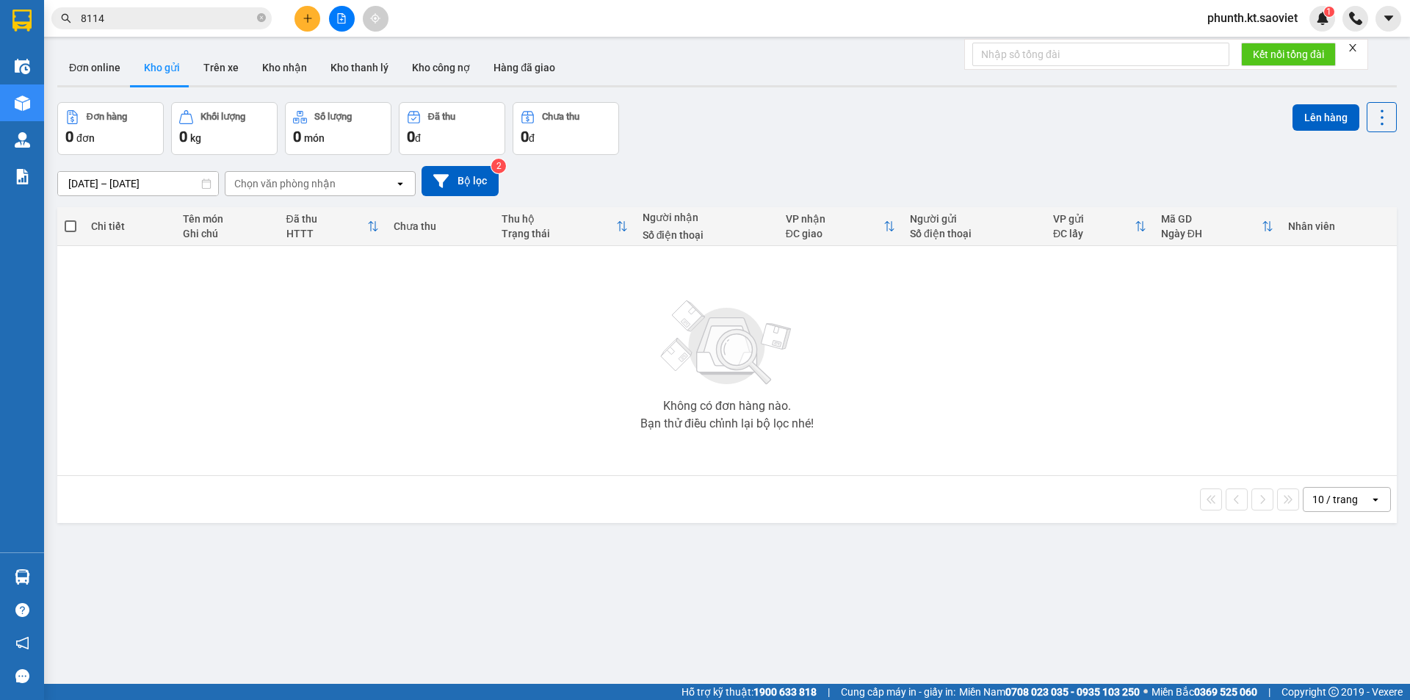
click at [124, 20] on input "8114" at bounding box center [167, 18] width 173 height 16
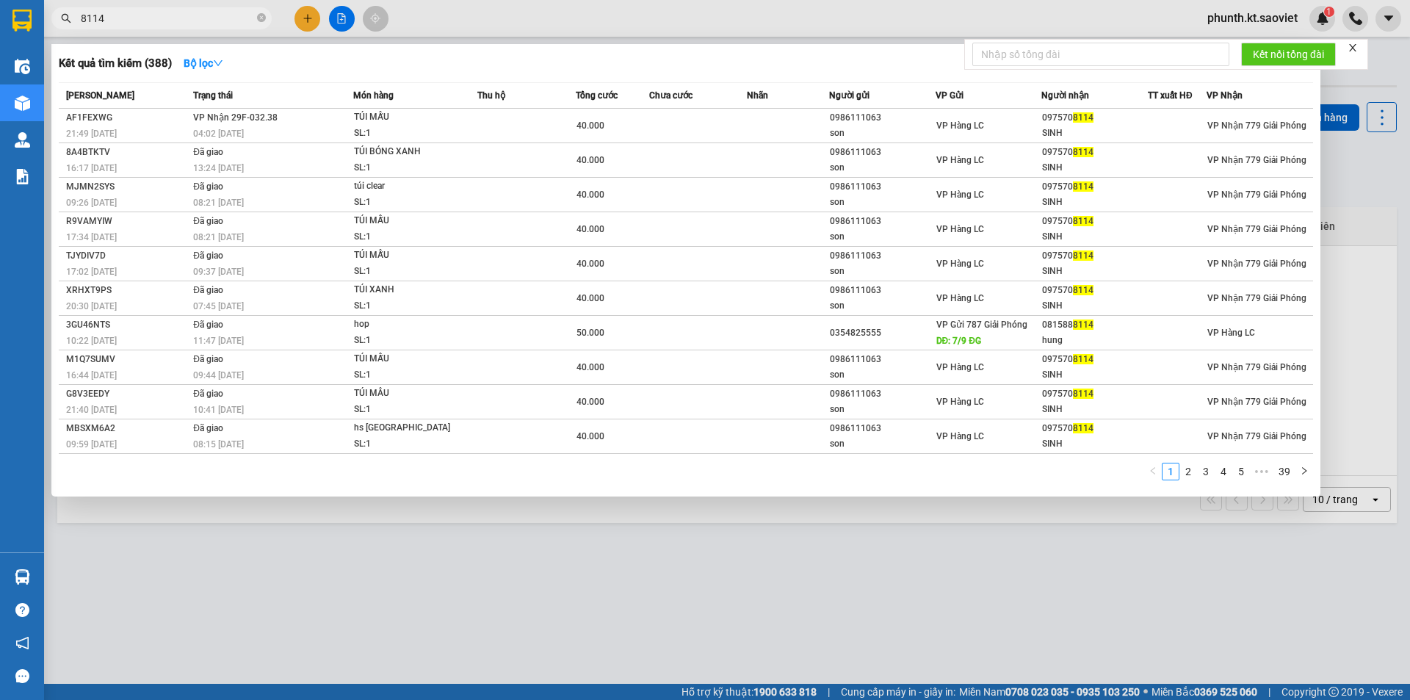
click at [124, 20] on input "8114" at bounding box center [167, 18] width 173 height 16
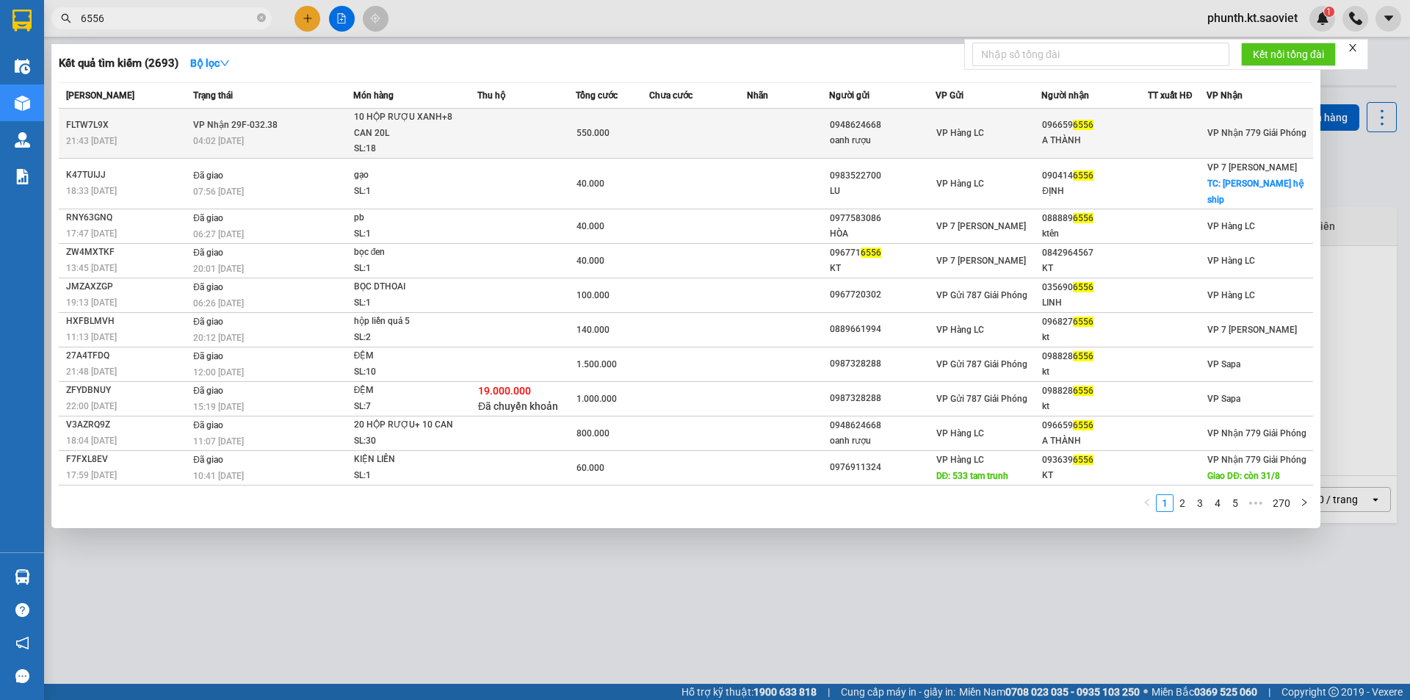
click at [348, 139] on div "04:02 [DATE]" at bounding box center [272, 141] width 159 height 16
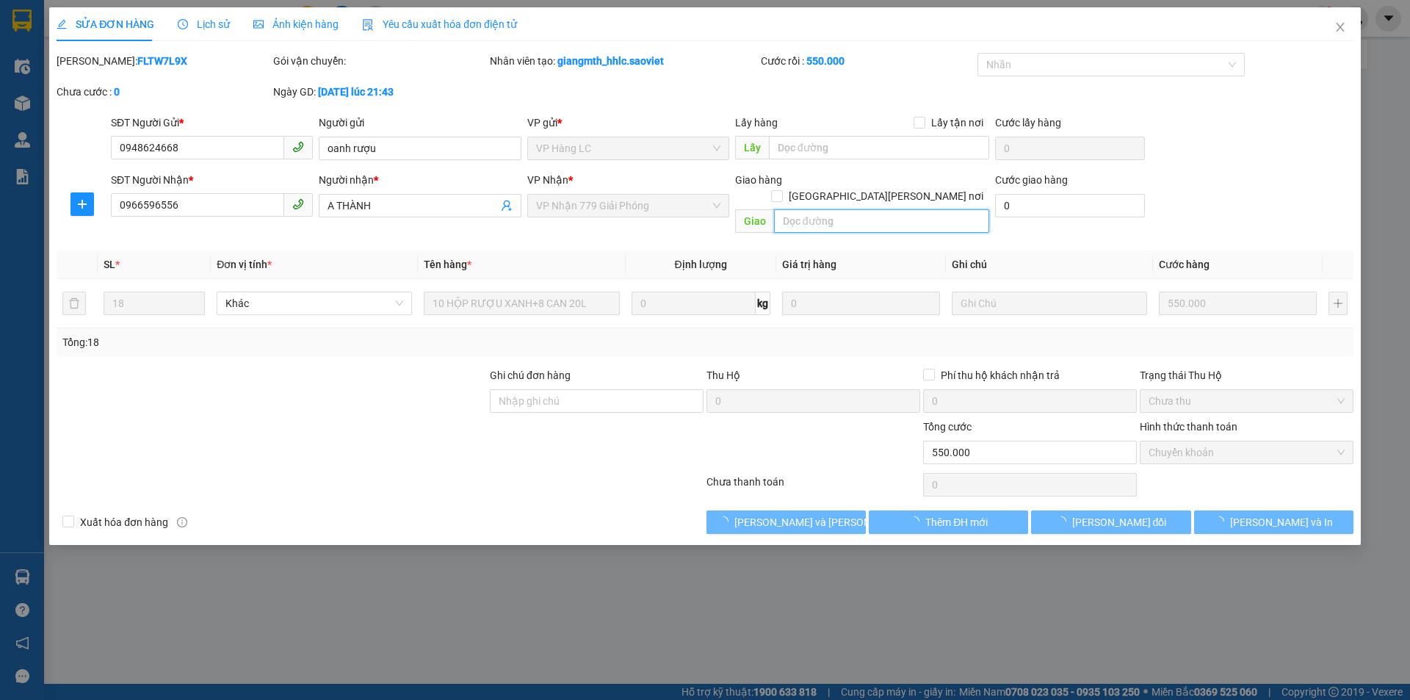
click at [813, 211] on input "text" at bounding box center [881, 220] width 215 height 23
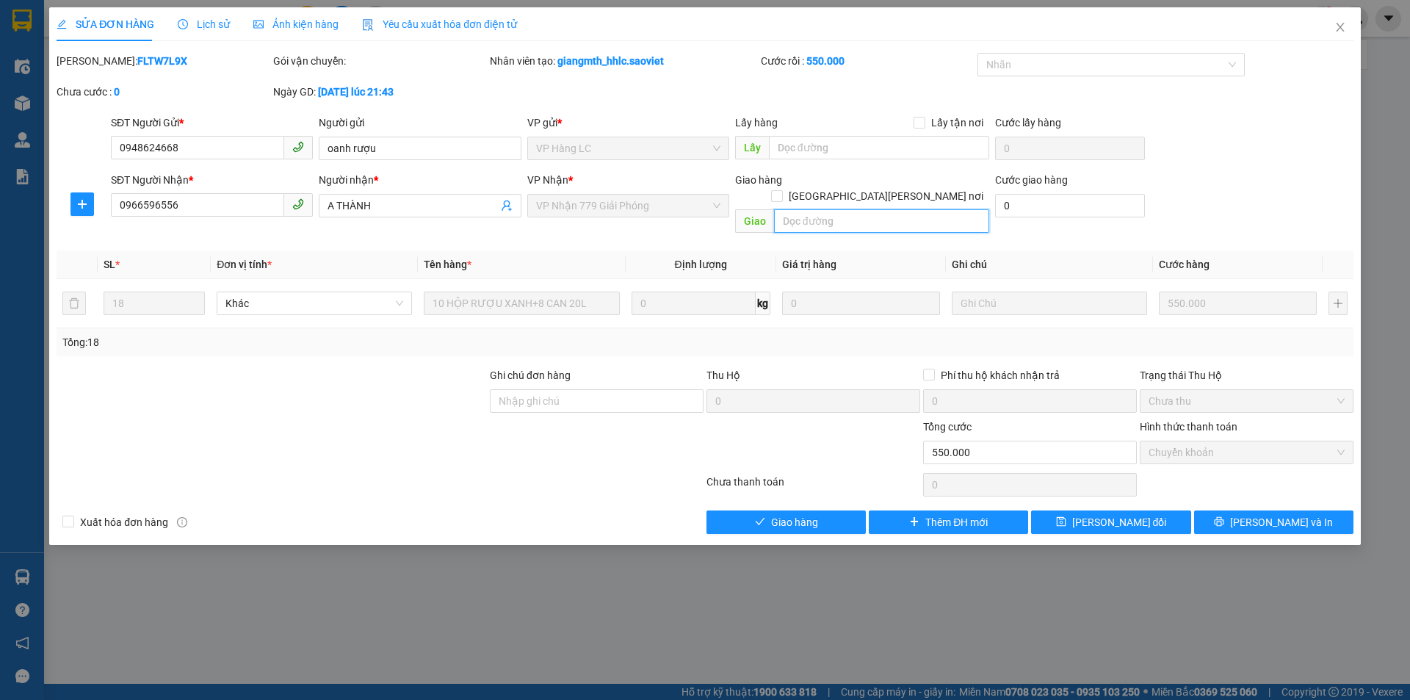
paste input "còn 14/9"
click at [1066, 510] on button "[PERSON_NAME] đổi" at bounding box center [1110, 521] width 159 height 23
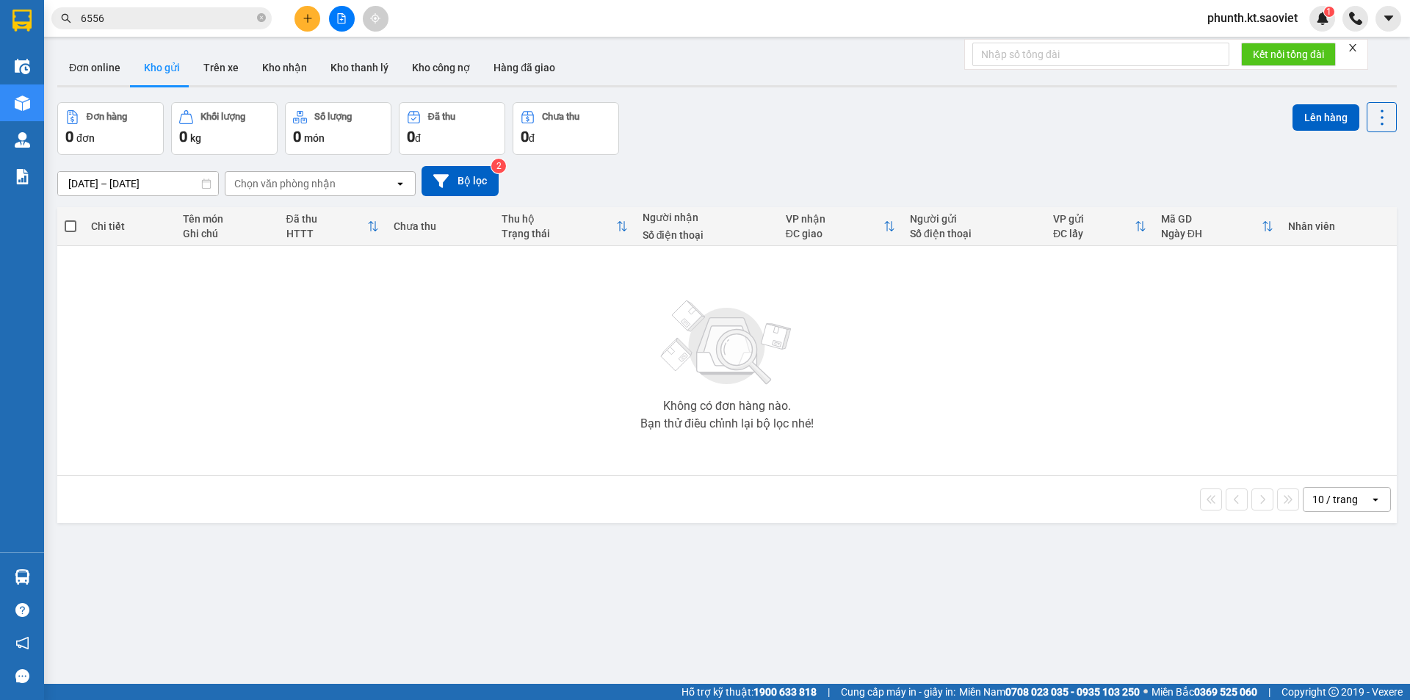
click at [117, 26] on span "6556" at bounding box center [161, 18] width 220 height 22
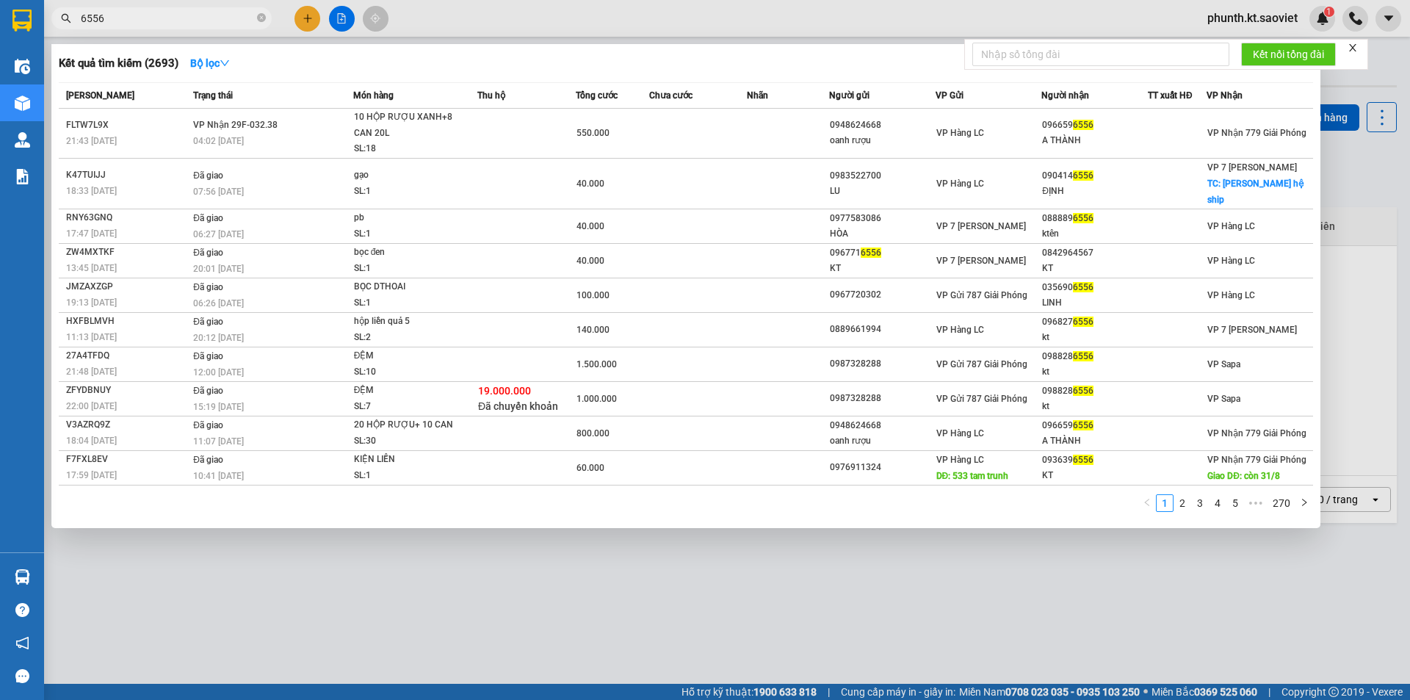
click at [117, 26] on span "6556" at bounding box center [161, 18] width 220 height 22
click at [120, 22] on input "6556" at bounding box center [167, 18] width 173 height 16
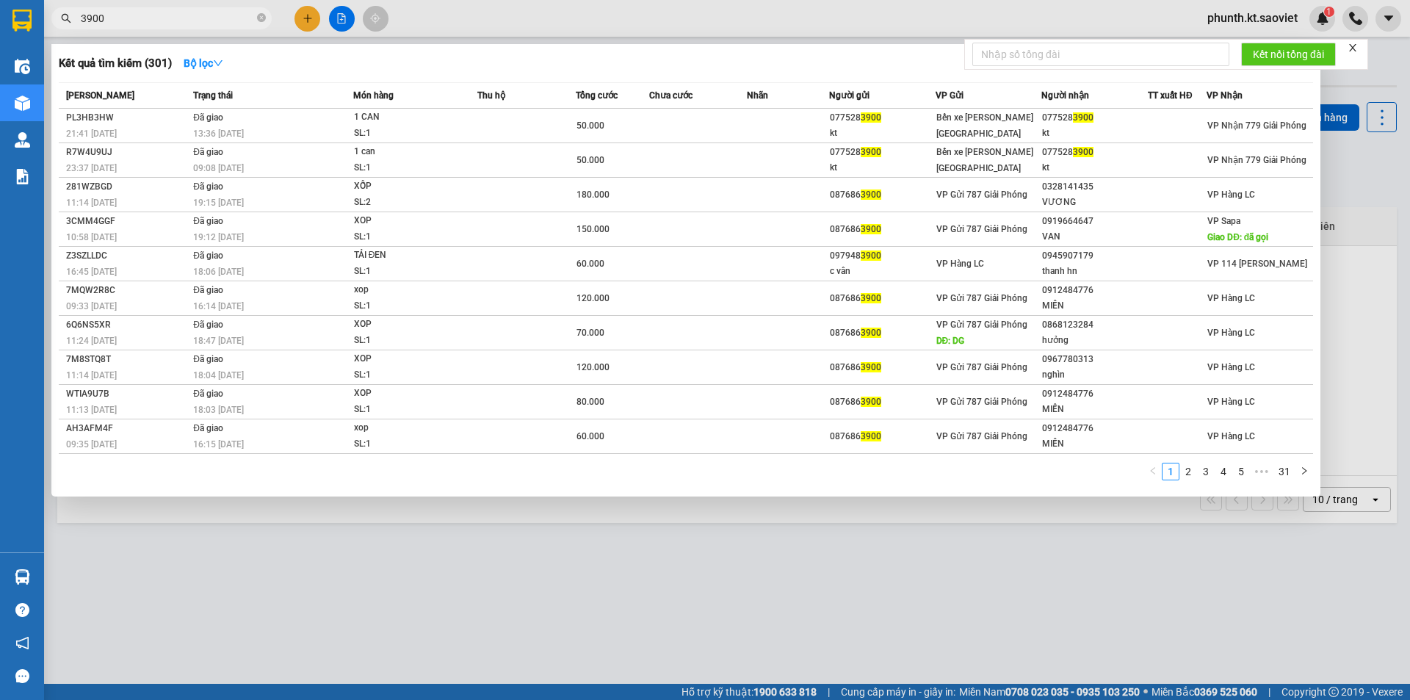
click at [134, 12] on input "3900" at bounding box center [167, 18] width 173 height 16
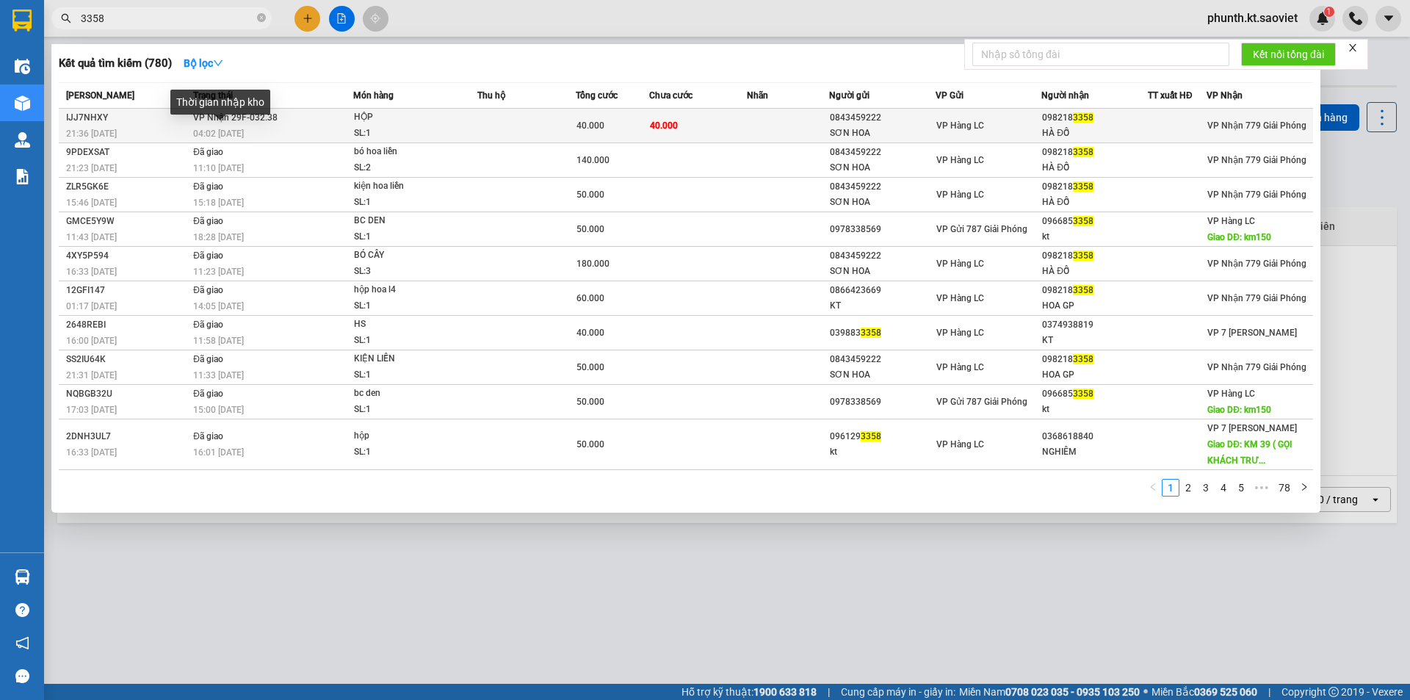
click at [212, 128] on span "04:02 [DATE]" at bounding box center [218, 133] width 51 height 10
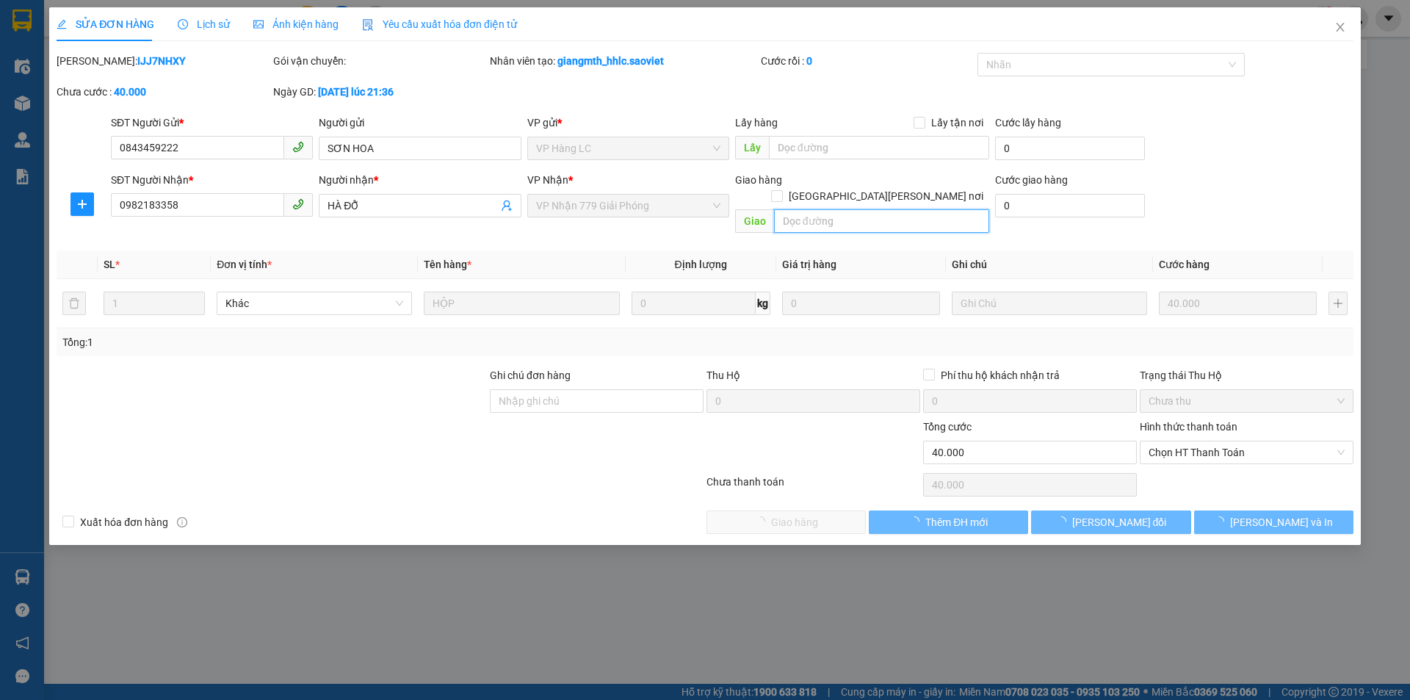
click at [788, 209] on input "text" at bounding box center [881, 220] width 215 height 23
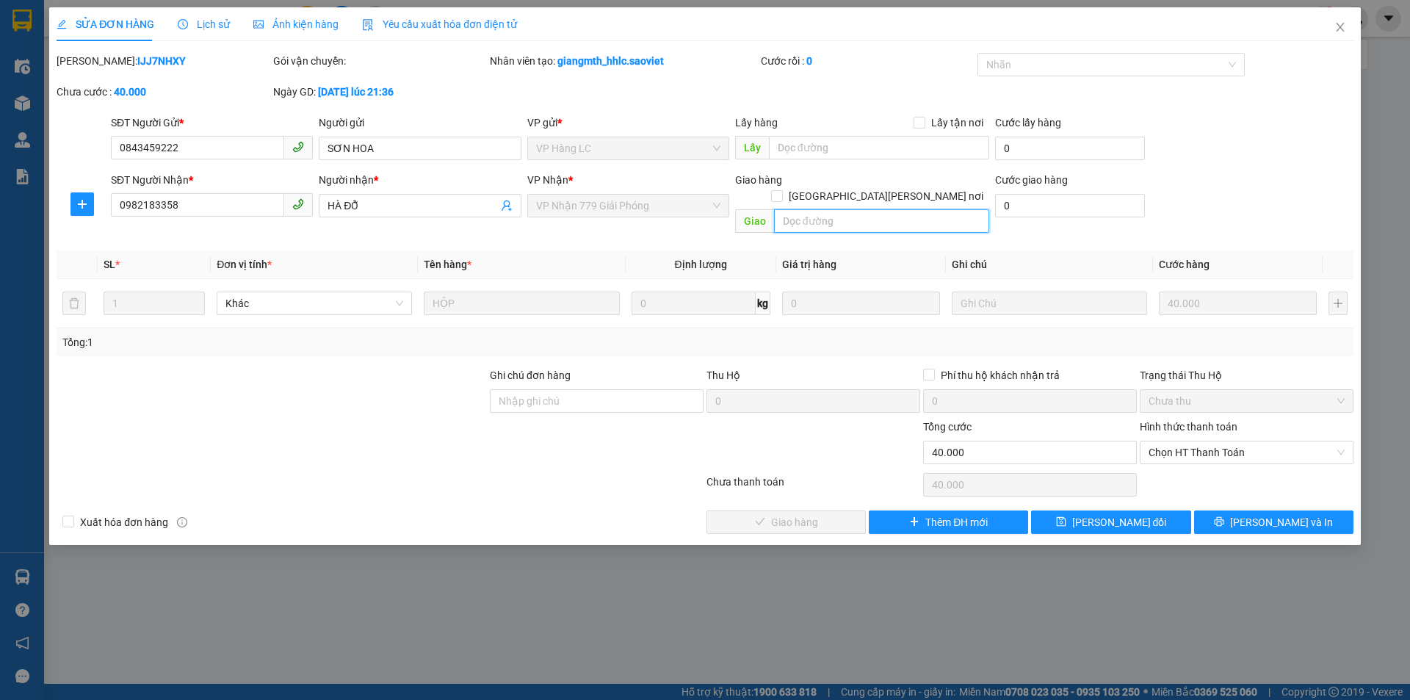
paste input "còn 14/9"
click at [1103, 514] on span "[PERSON_NAME] đổi" at bounding box center [1119, 522] width 95 height 16
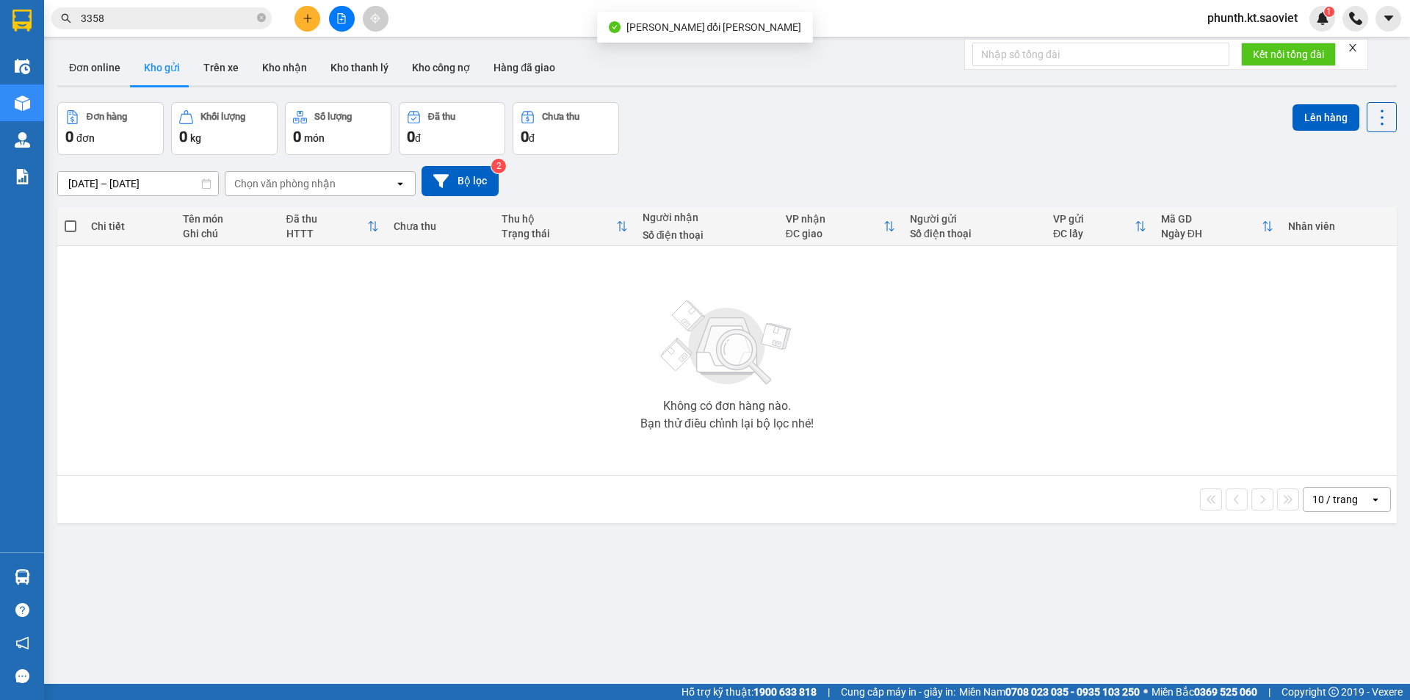
click at [135, 23] on input "3358" at bounding box center [167, 18] width 173 height 16
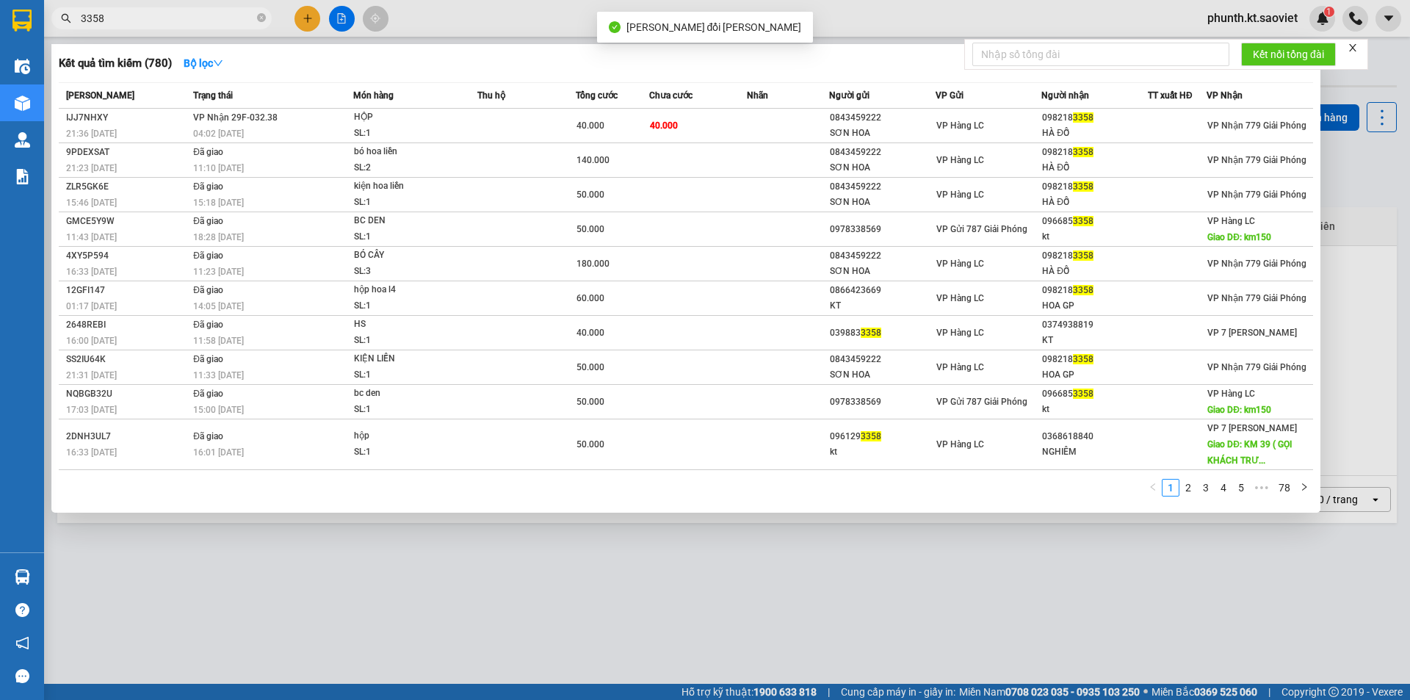
click at [135, 23] on input "3358" at bounding box center [167, 18] width 173 height 16
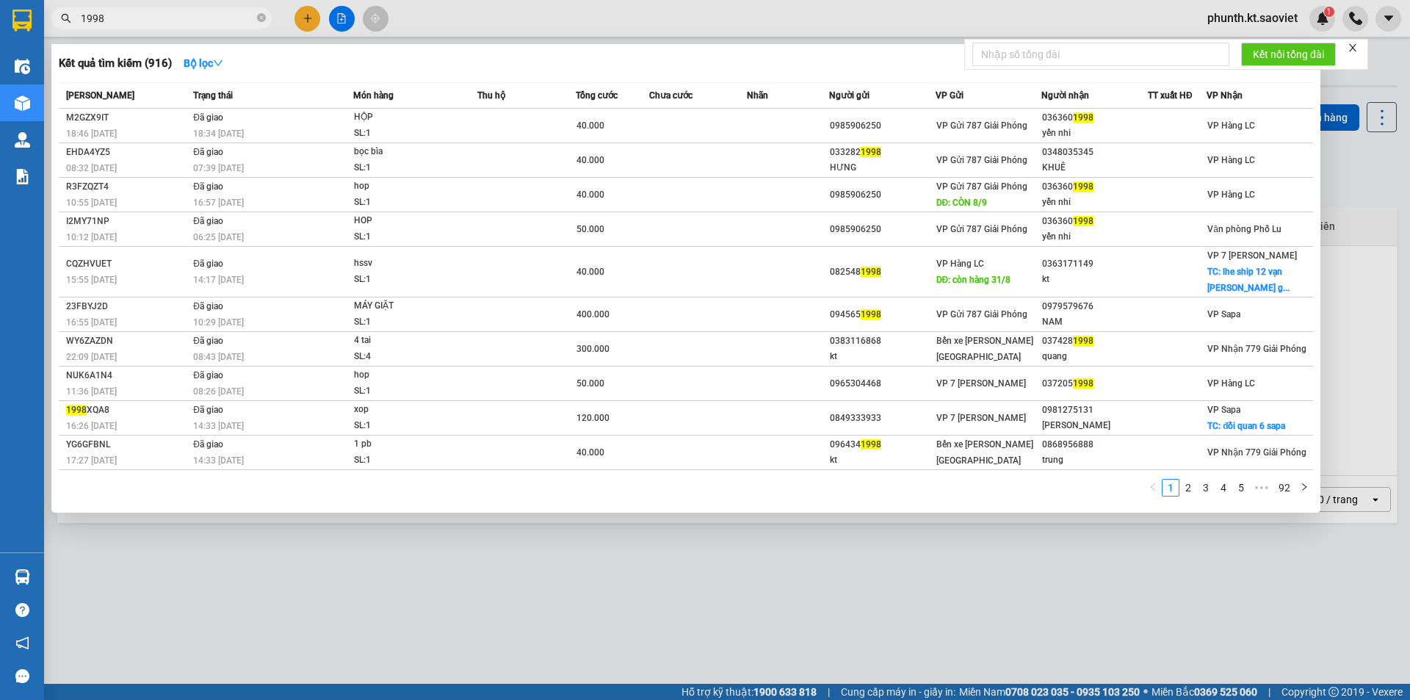
click at [93, 15] on input "1998" at bounding box center [167, 18] width 173 height 16
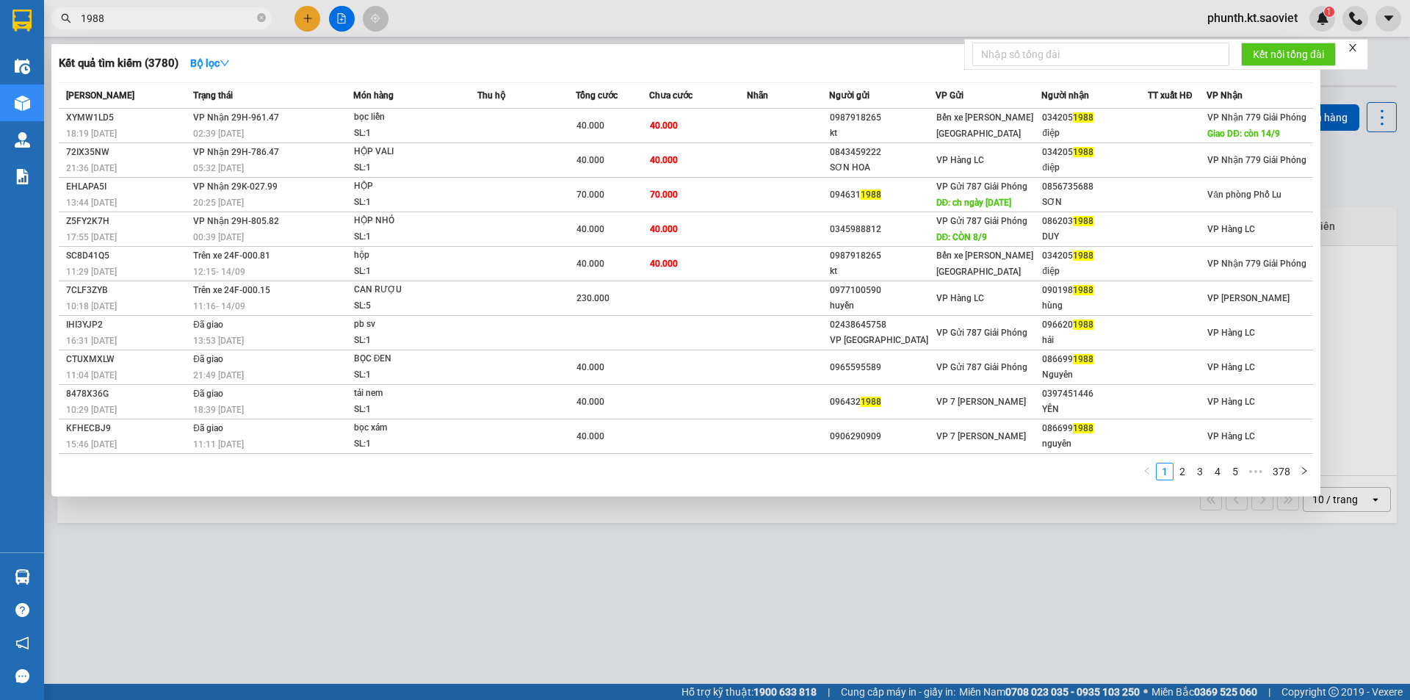
click at [114, 13] on input "1988" at bounding box center [167, 18] width 173 height 16
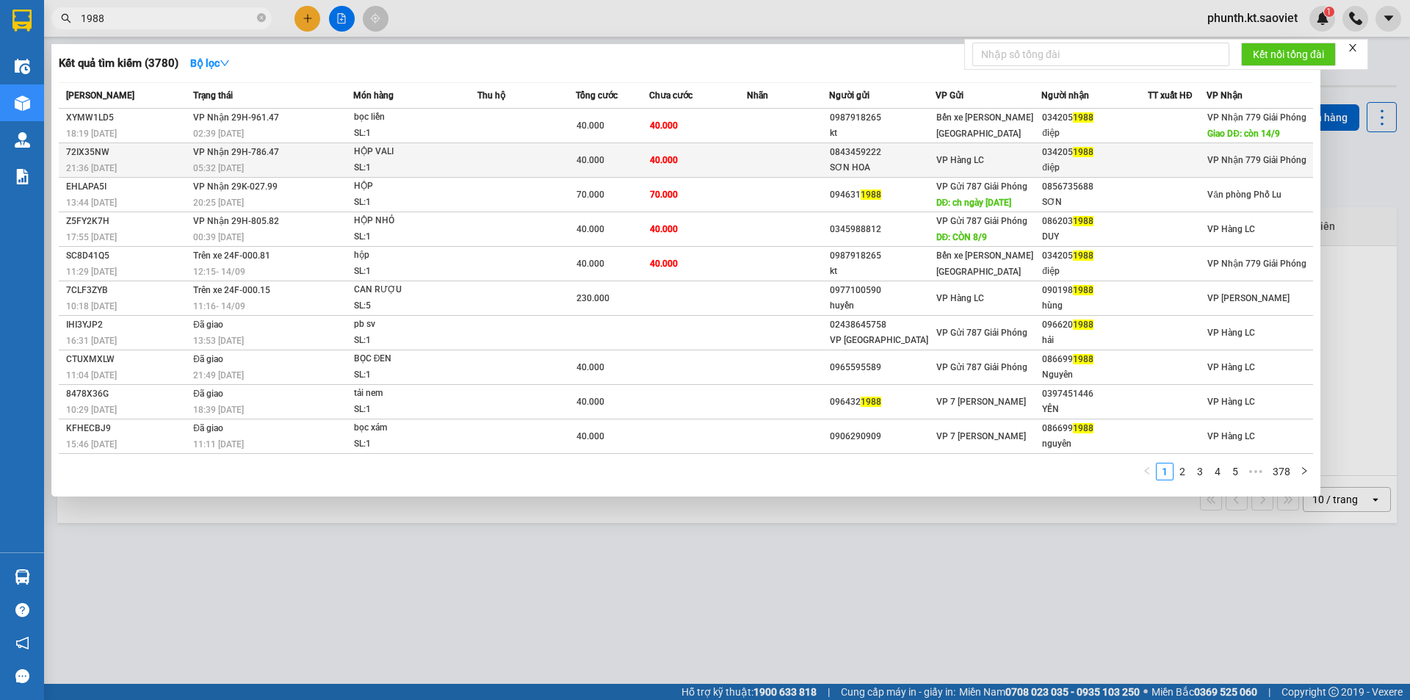
click at [159, 162] on div "21:36 [DATE]" at bounding box center [127, 168] width 123 height 16
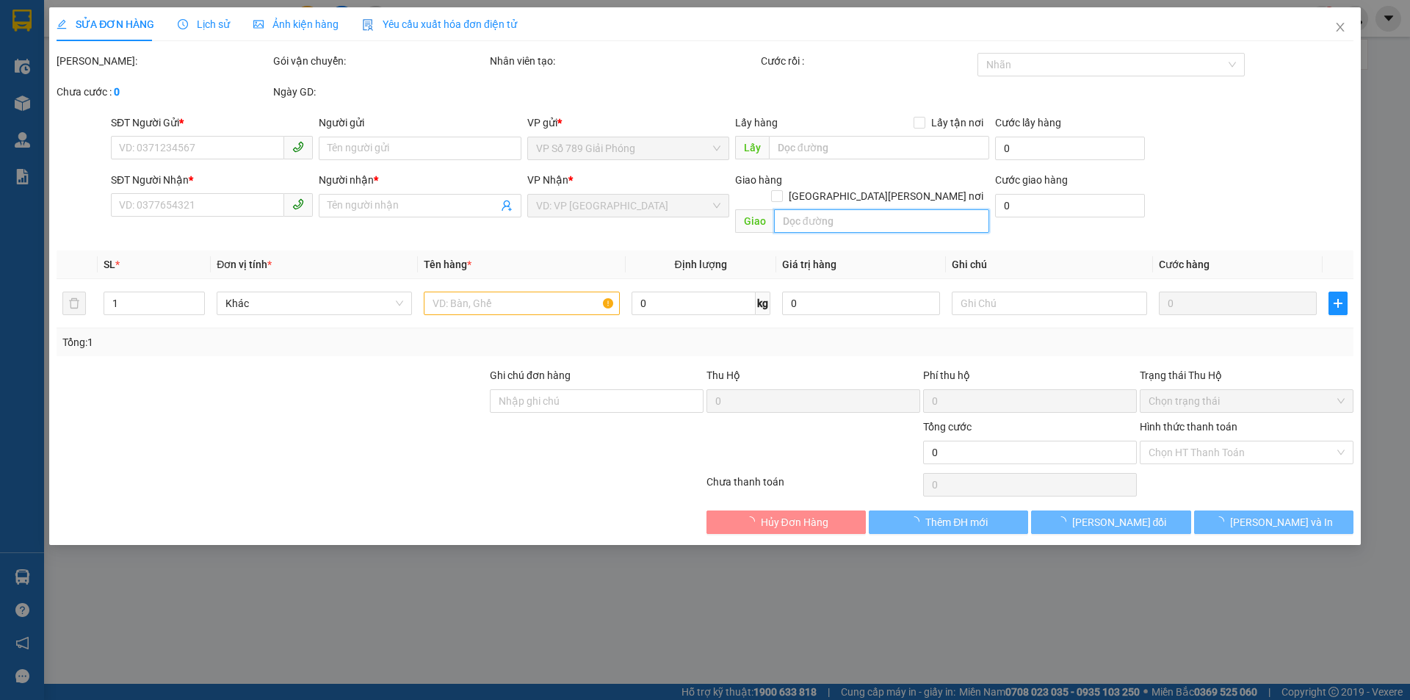
click at [831, 209] on input "text" at bounding box center [881, 220] width 215 height 23
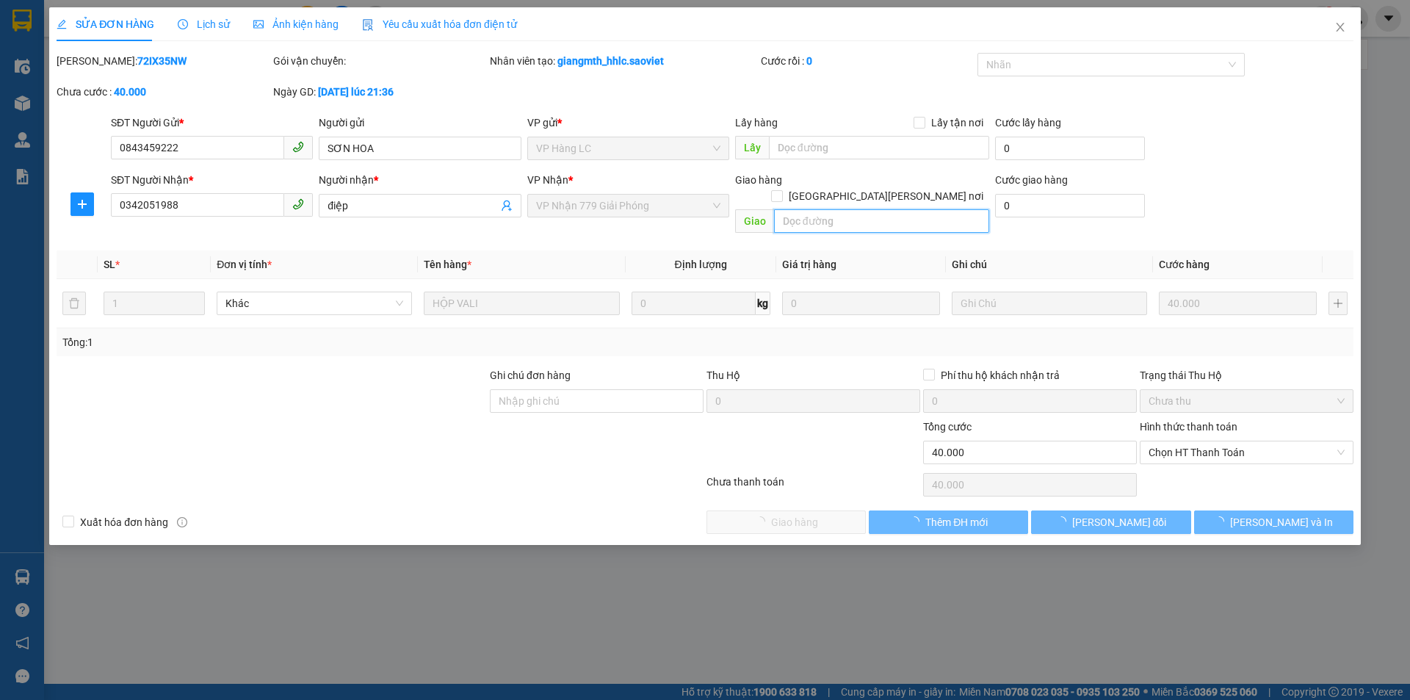
click at [831, 209] on input "text" at bounding box center [881, 220] width 215 height 23
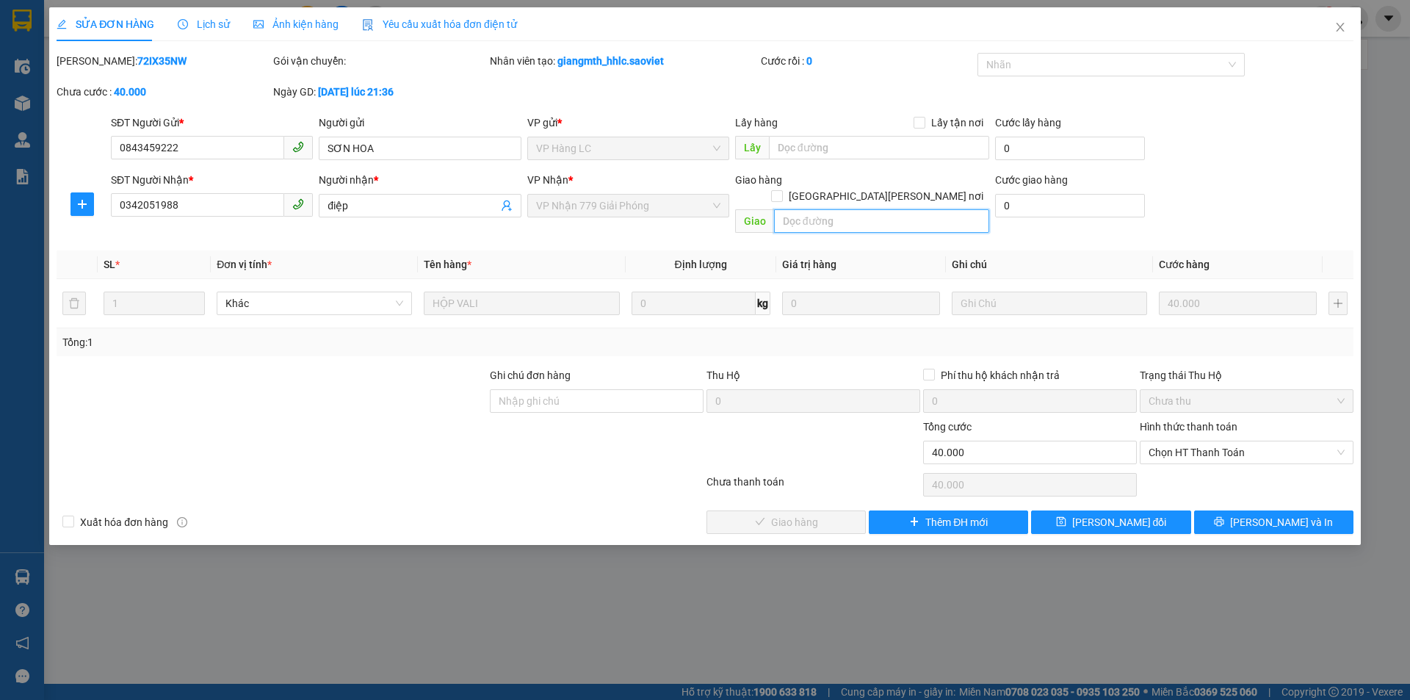
paste input "còn 14/9"
click at [1112, 514] on span "[PERSON_NAME] đổi" at bounding box center [1119, 522] width 95 height 16
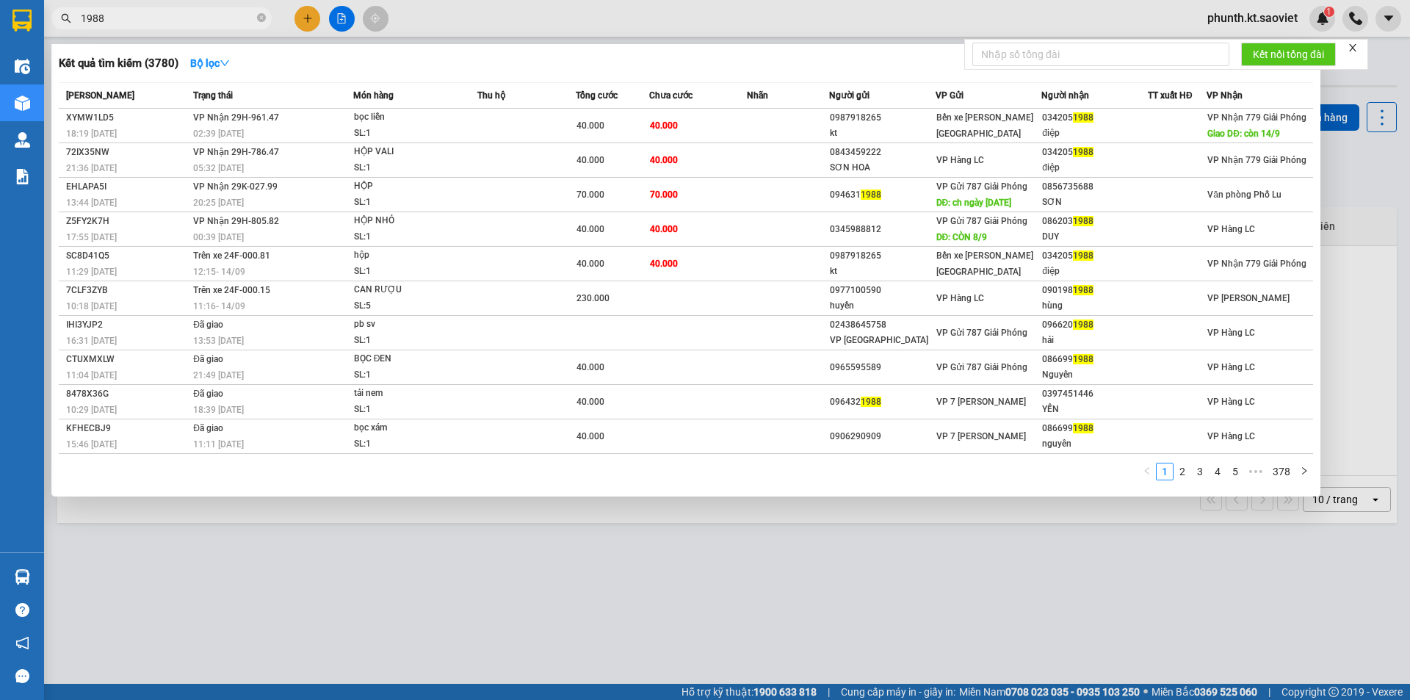
click at [119, 18] on input "1988" at bounding box center [167, 18] width 173 height 16
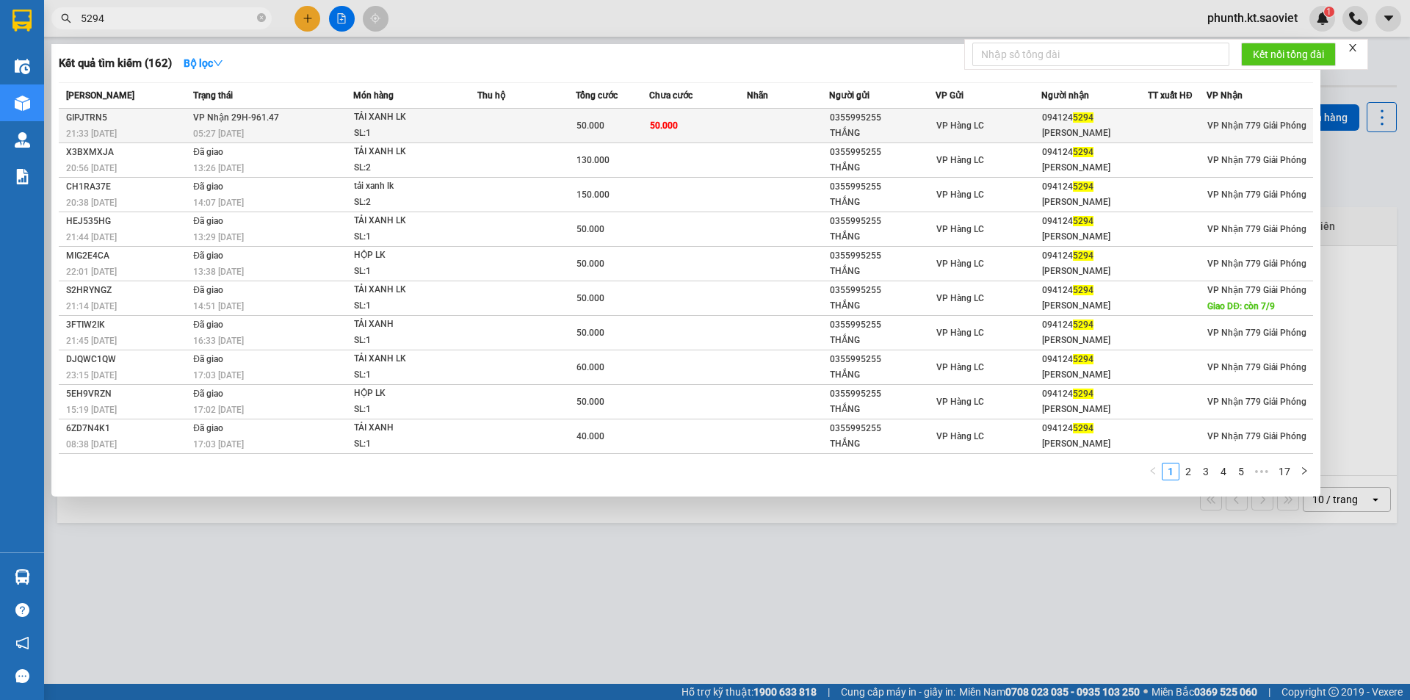
click at [271, 120] on span "[PERSON_NAME] 29H-961.47" at bounding box center [236, 117] width 86 height 10
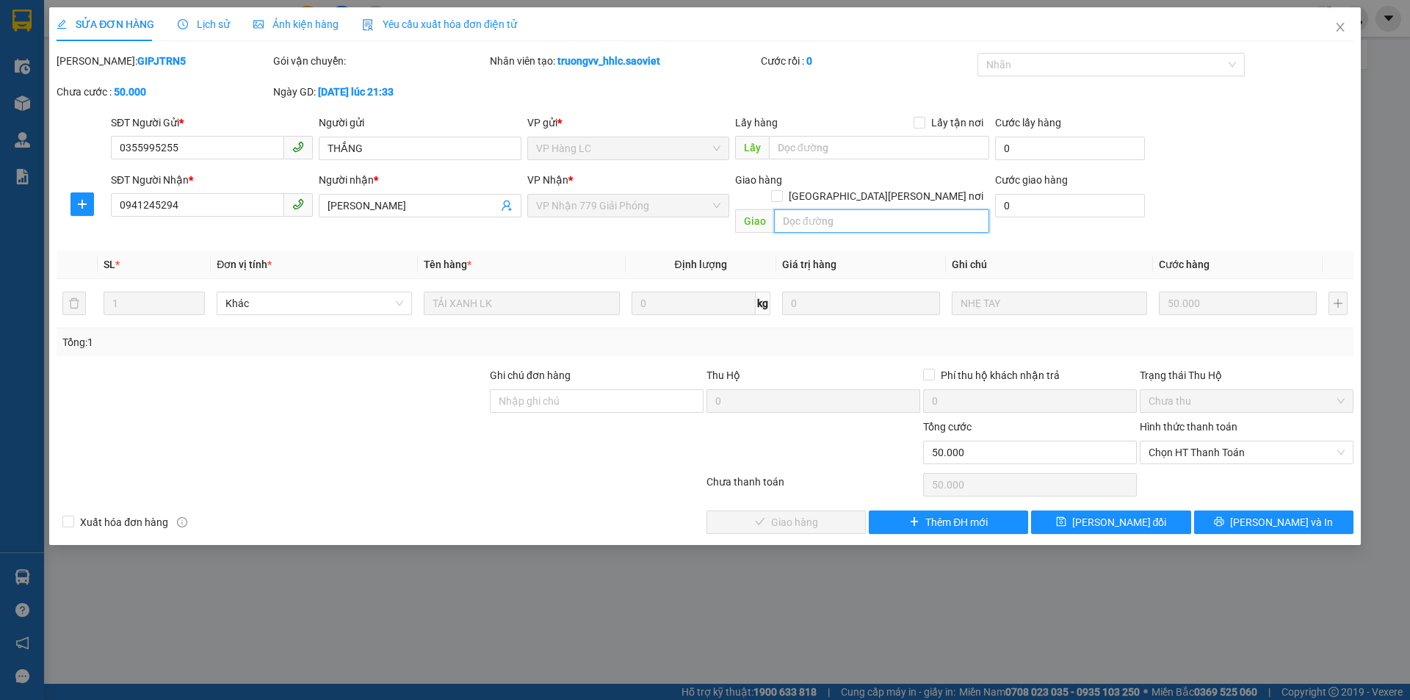
click at [834, 209] on input "text" at bounding box center [881, 220] width 215 height 23
paste input "còn 14/9"
click at [1087, 510] on button "[PERSON_NAME] đổi" at bounding box center [1110, 521] width 159 height 23
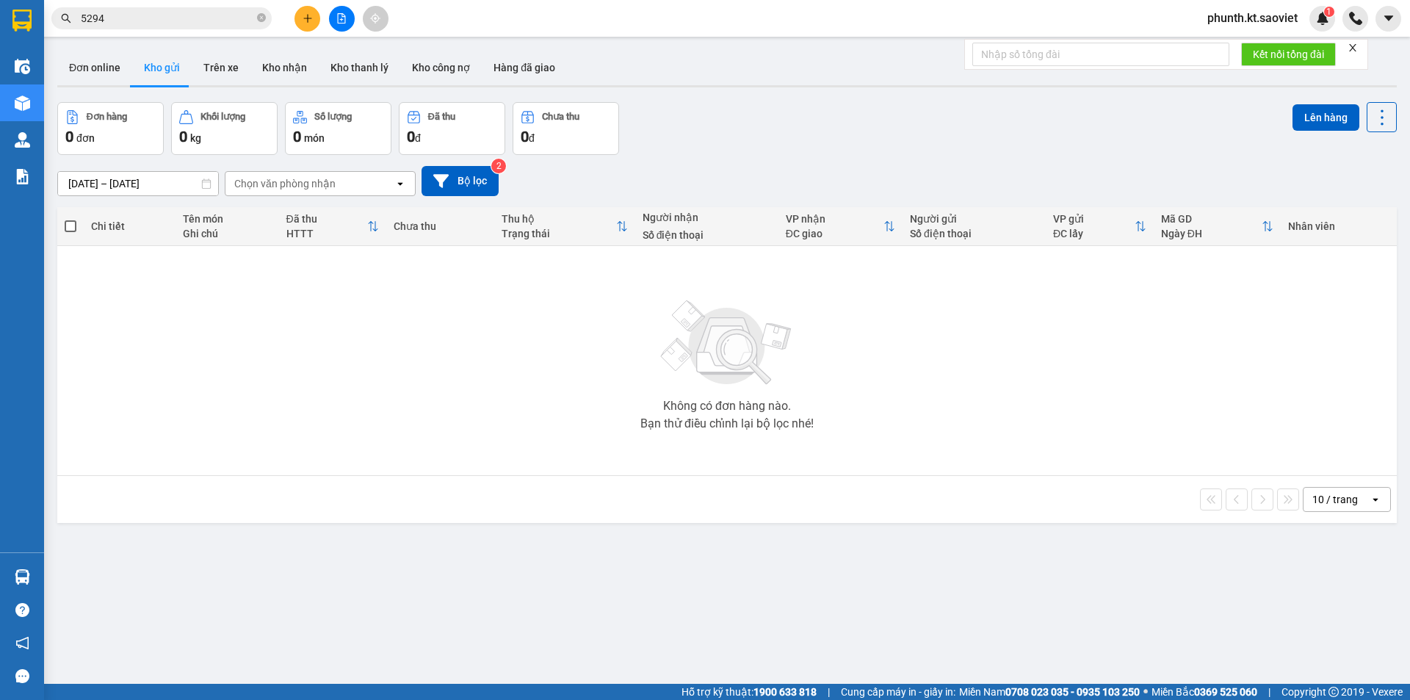
click at [138, 21] on input "5294" at bounding box center [167, 18] width 173 height 16
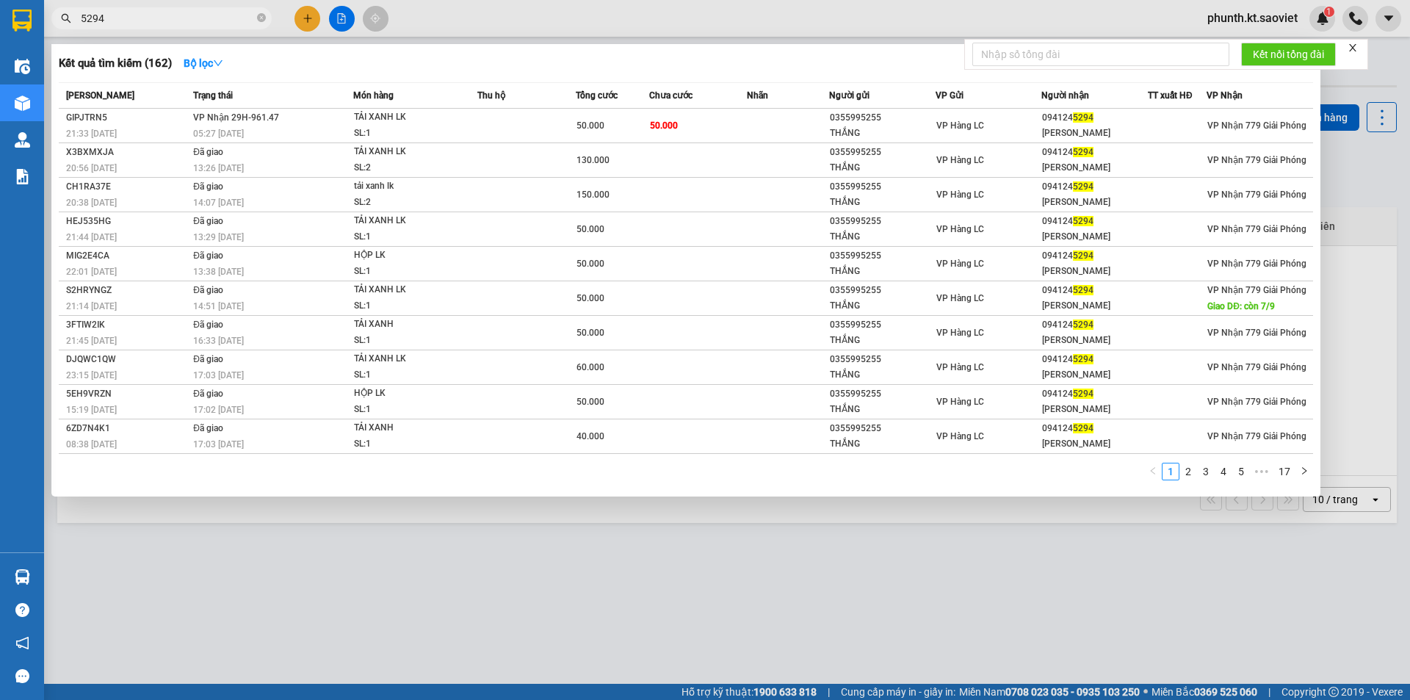
click at [138, 21] on input "5294" at bounding box center [167, 18] width 173 height 16
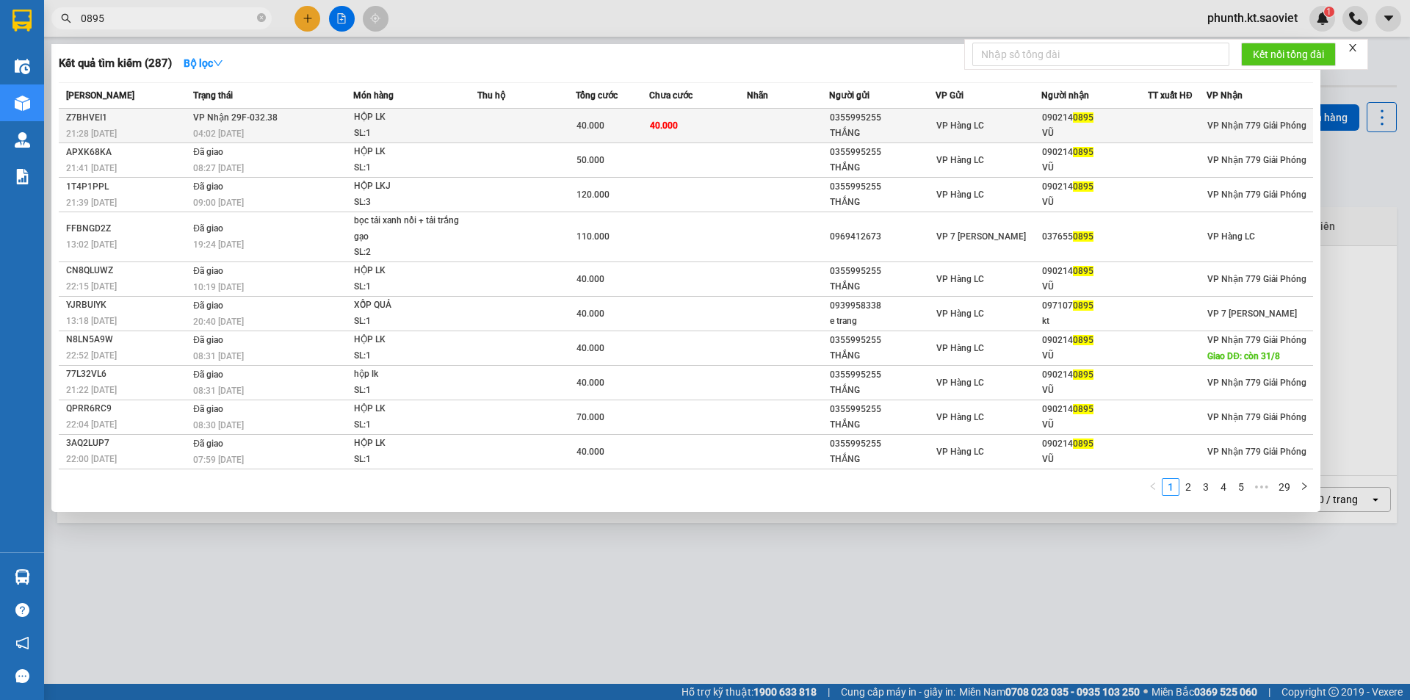
click at [313, 134] on div "04:02 [DATE]" at bounding box center [272, 134] width 159 height 16
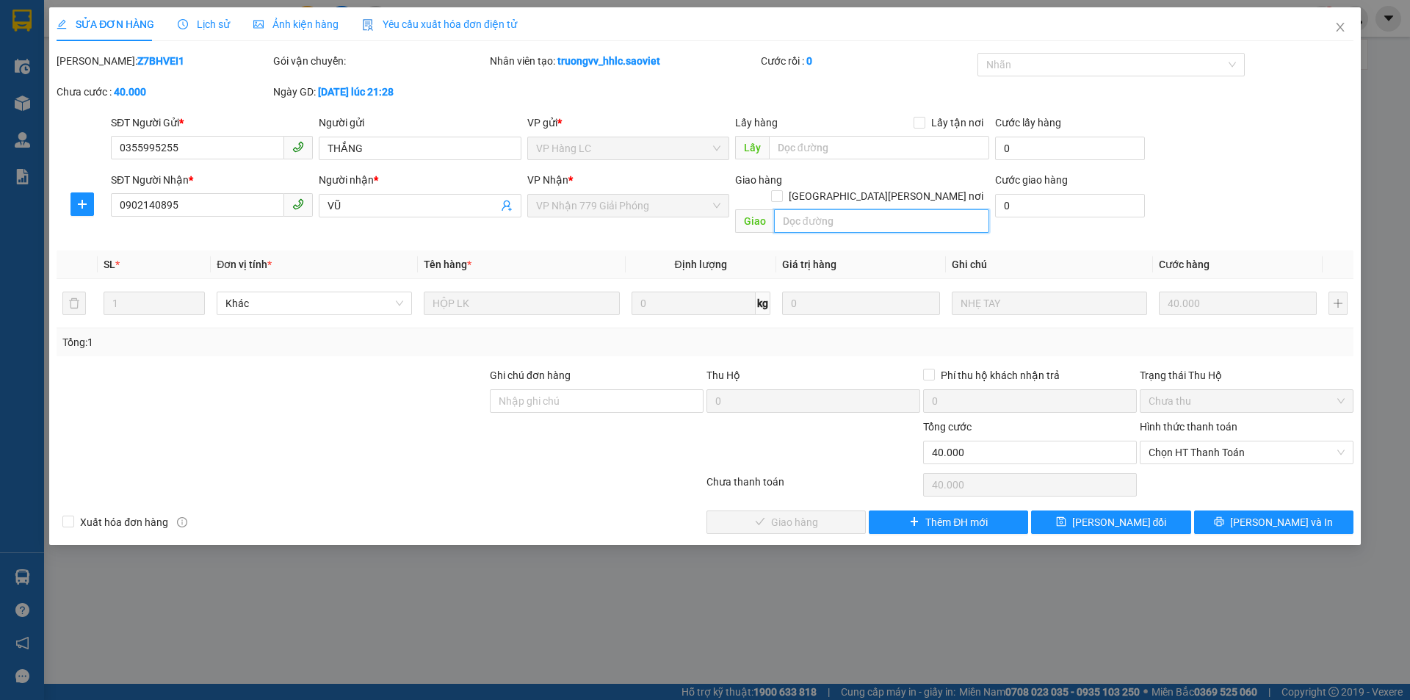
click at [811, 212] on input "text" at bounding box center [881, 220] width 215 height 23
paste input "còn 14/9"
click at [1106, 514] on span "[PERSON_NAME] đổi" at bounding box center [1119, 522] width 95 height 16
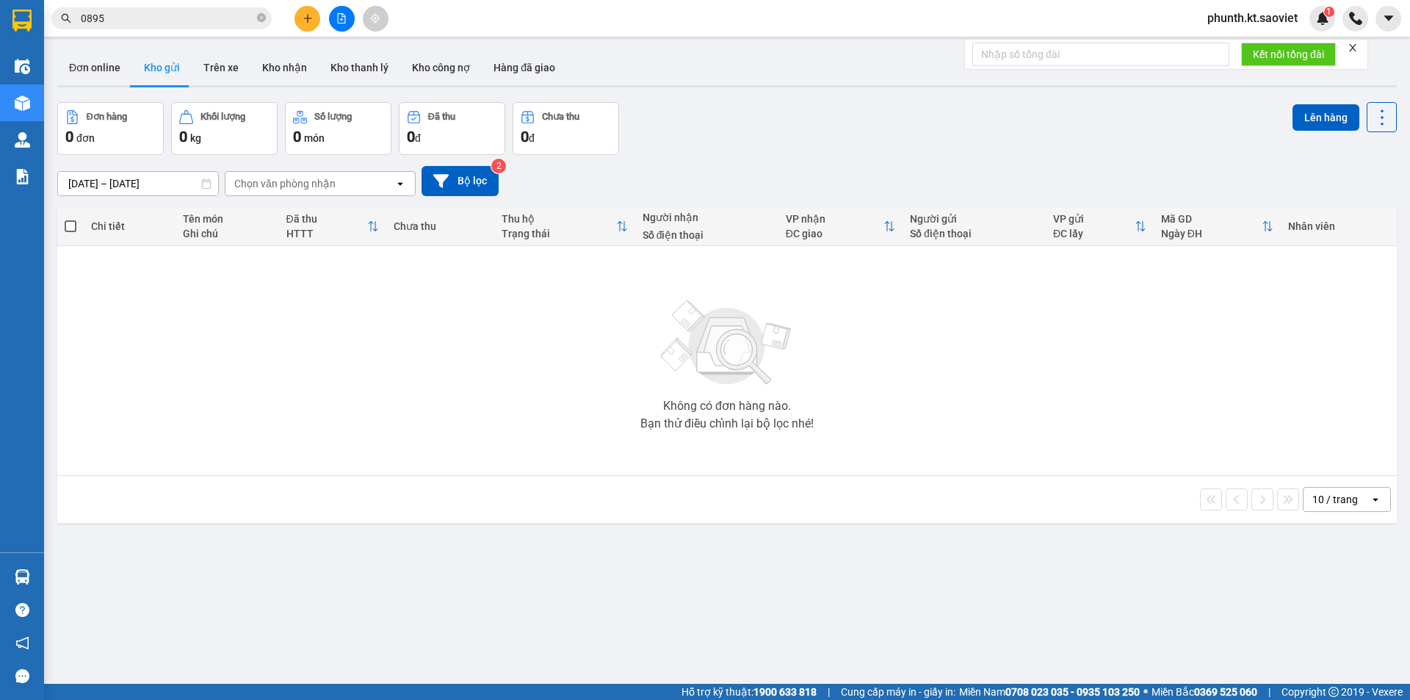
click at [129, 23] on input "0895" at bounding box center [167, 18] width 173 height 16
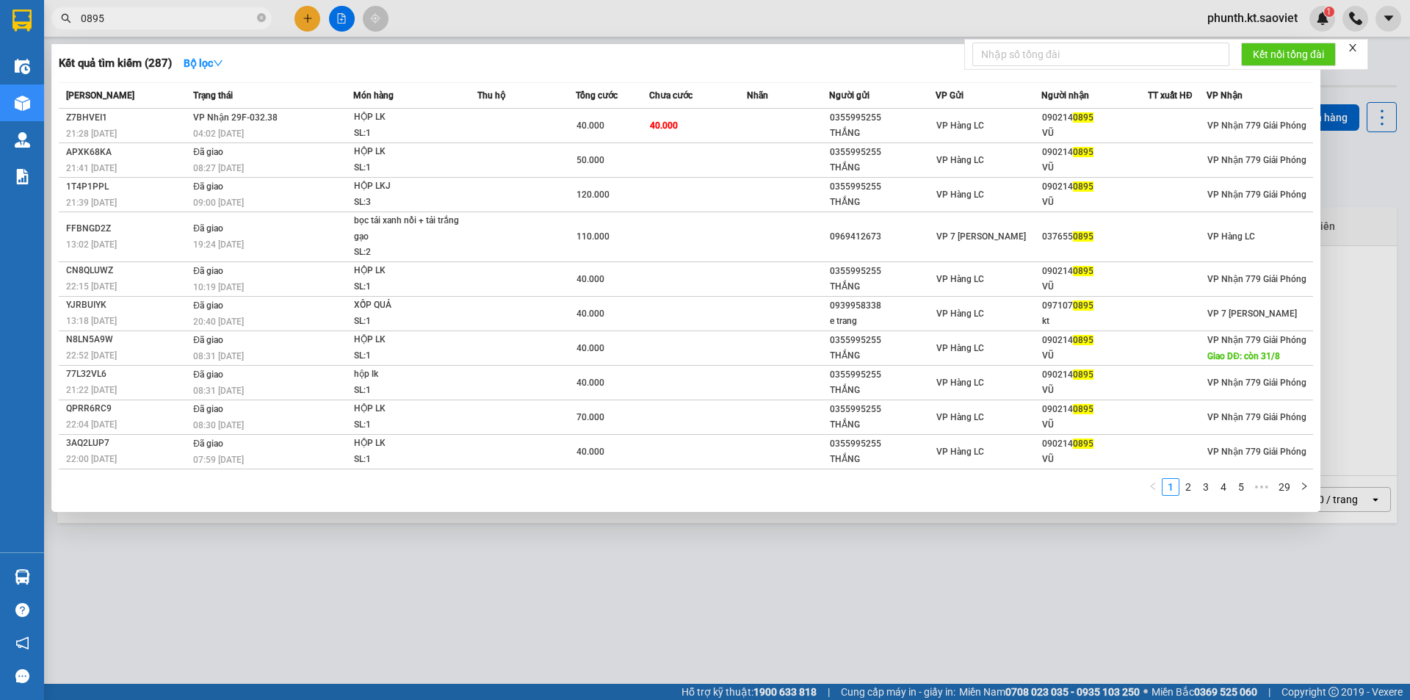
click at [129, 23] on input "0895" at bounding box center [167, 18] width 173 height 16
type input "5827"
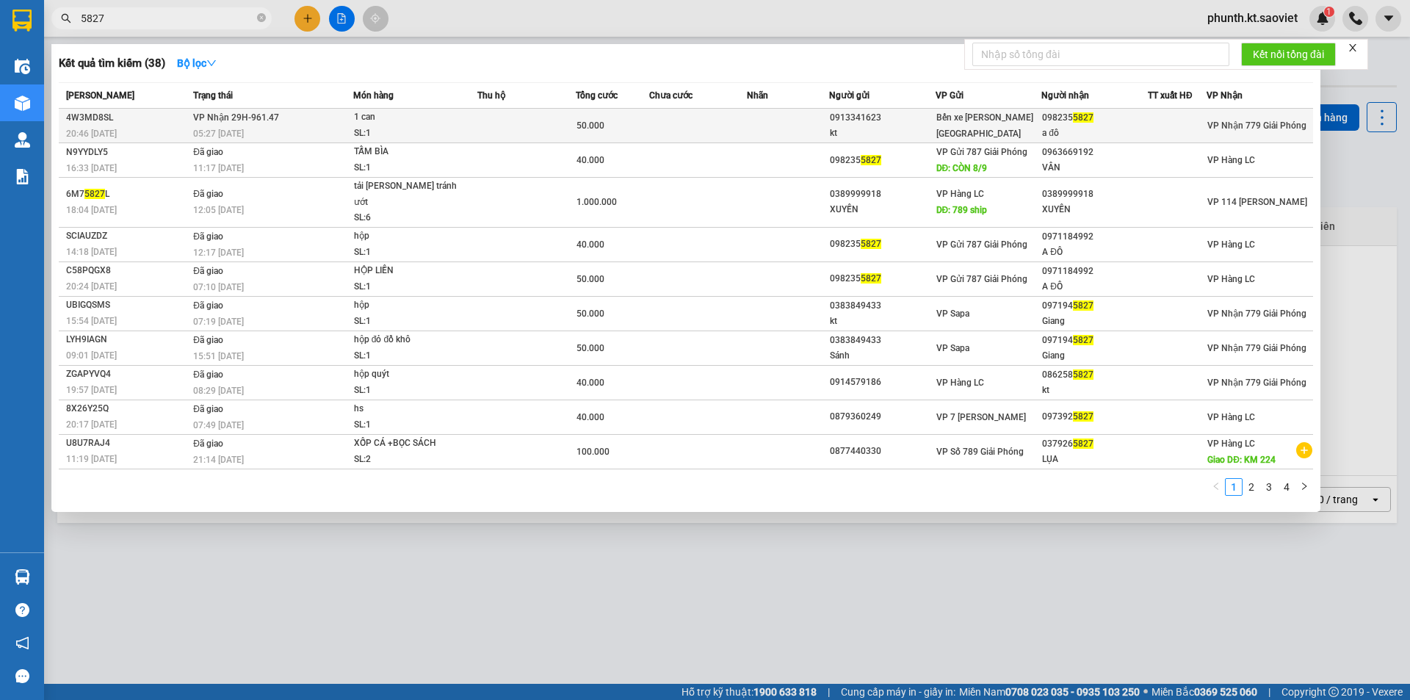
click at [234, 140] on div "05:27 - 14/09" at bounding box center [272, 134] width 159 height 16
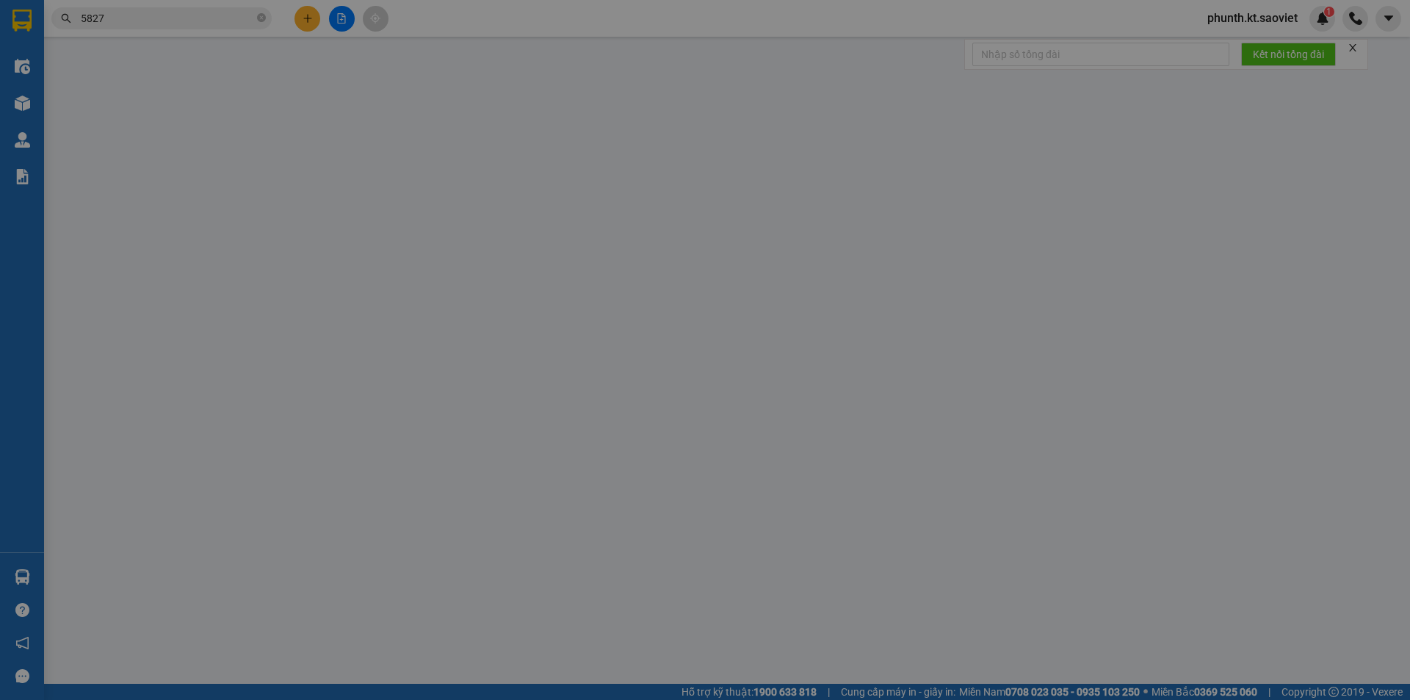
type input "0913341623"
type input "kt"
type input "0982355827"
type input "a đô"
type input "50.000"
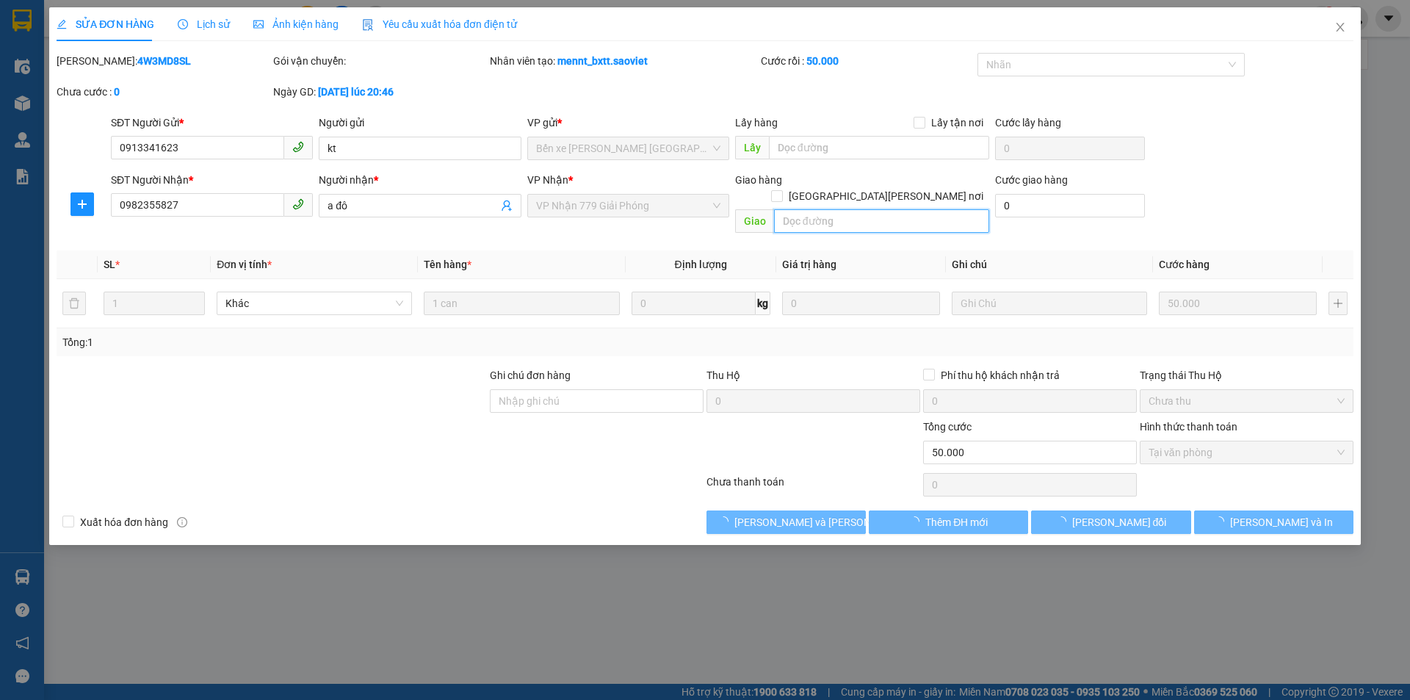
click at [801, 209] on input "text" at bounding box center [881, 220] width 215 height 23
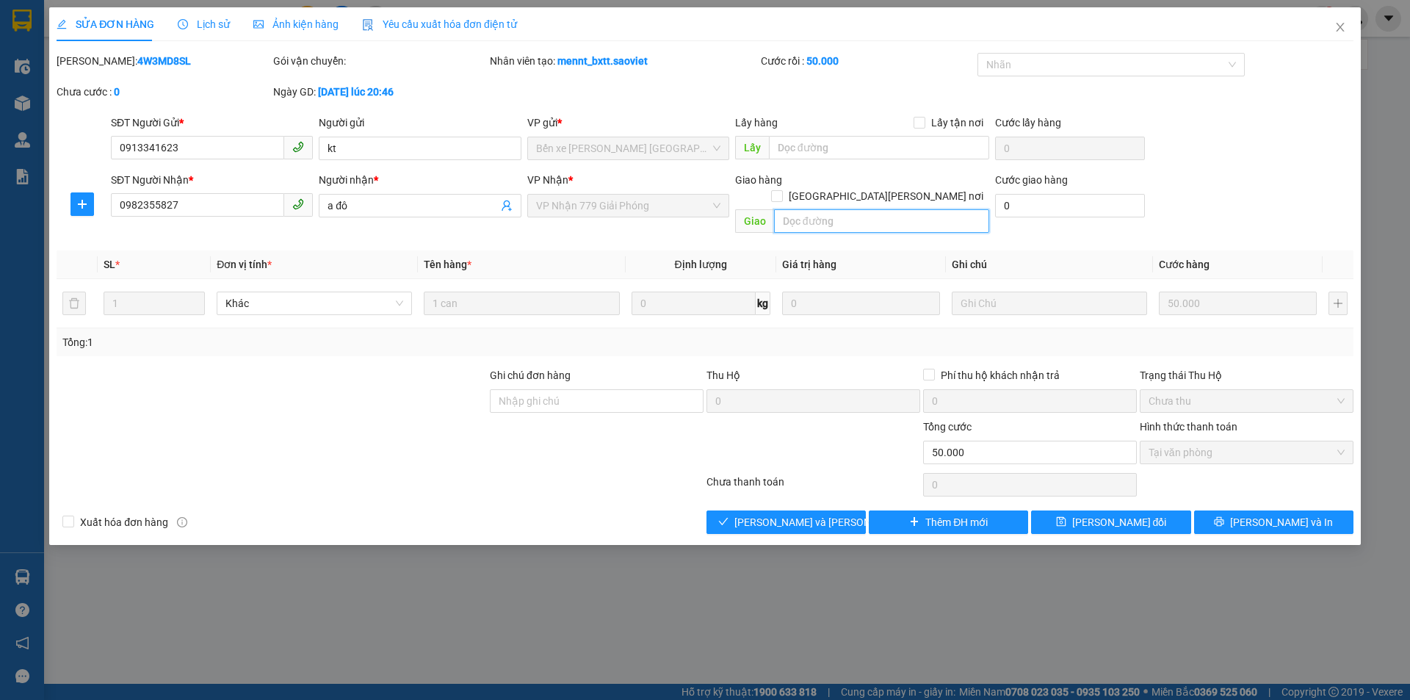
paste input "còn 14/9"
type input "còn 14/9"
click at [1065, 517] on icon "save" at bounding box center [1061, 522] width 10 height 10
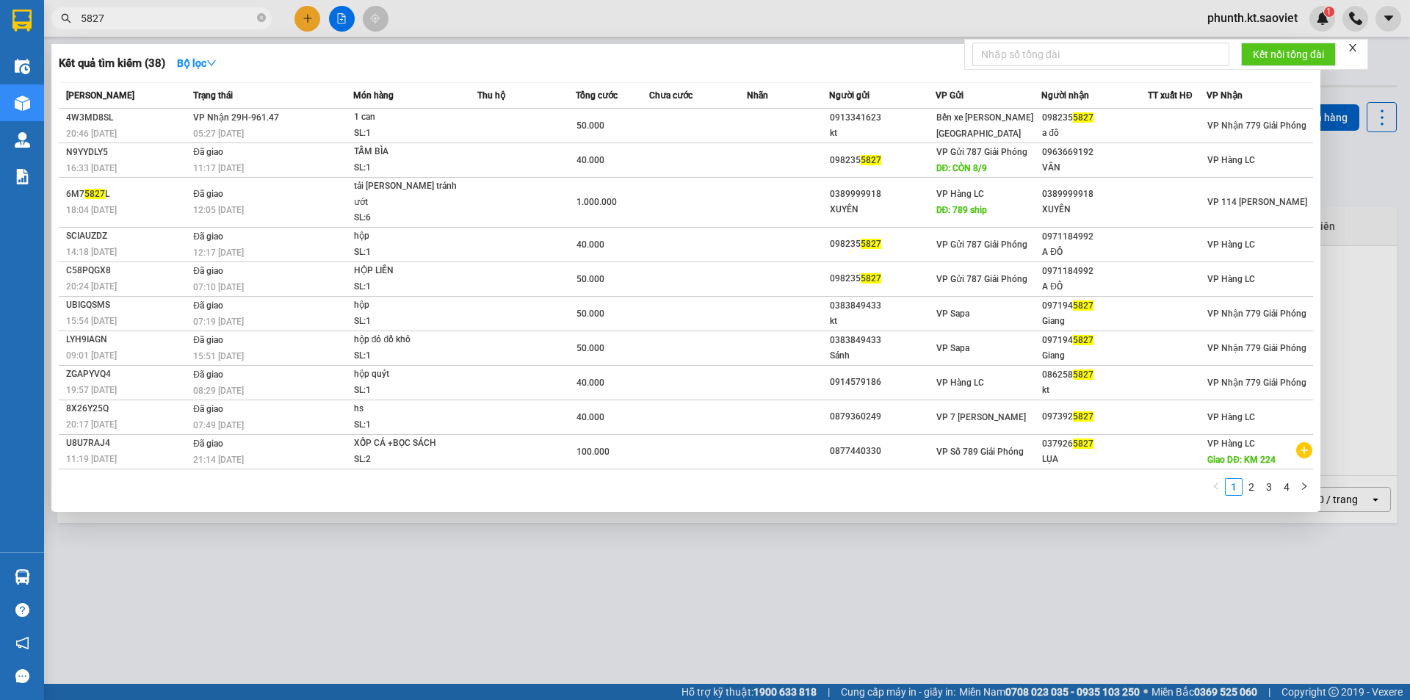
click at [105, 22] on input "5827" at bounding box center [167, 18] width 173 height 16
click at [105, 21] on input "5827" at bounding box center [167, 18] width 173 height 16
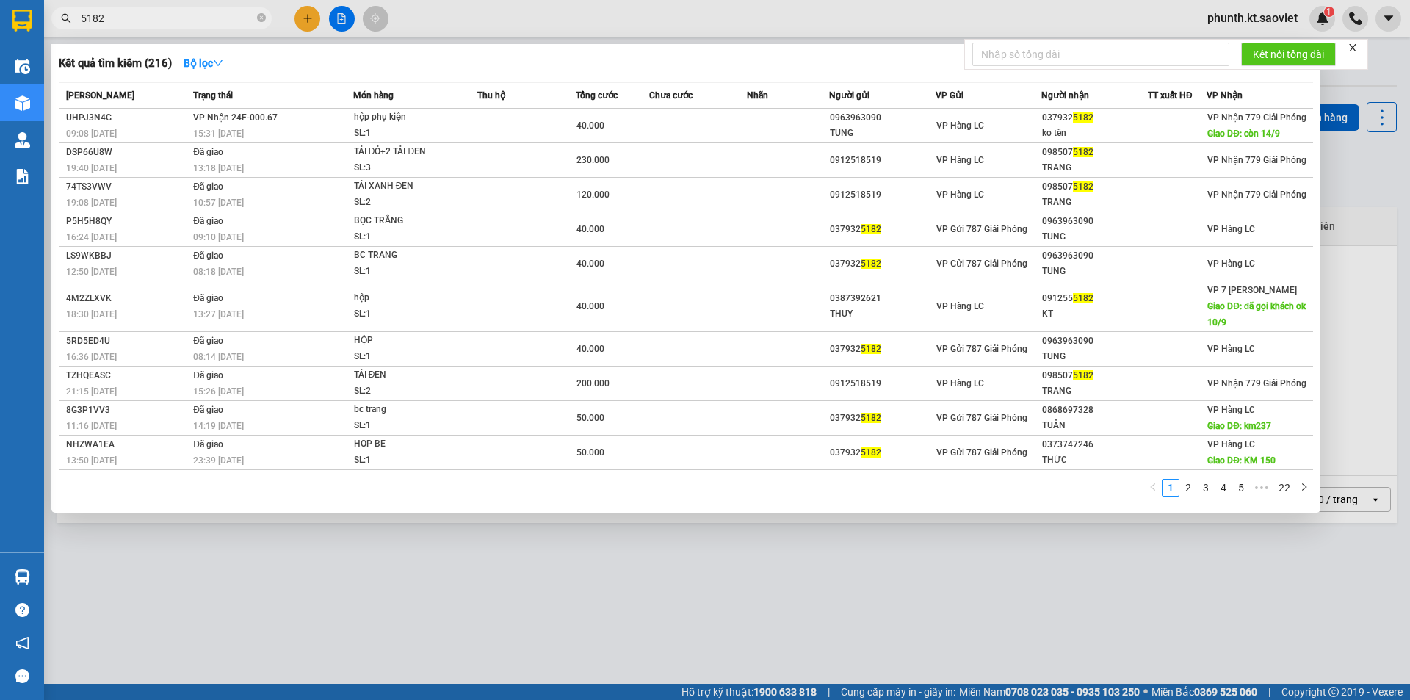
click at [108, 14] on input "5182" at bounding box center [167, 18] width 173 height 16
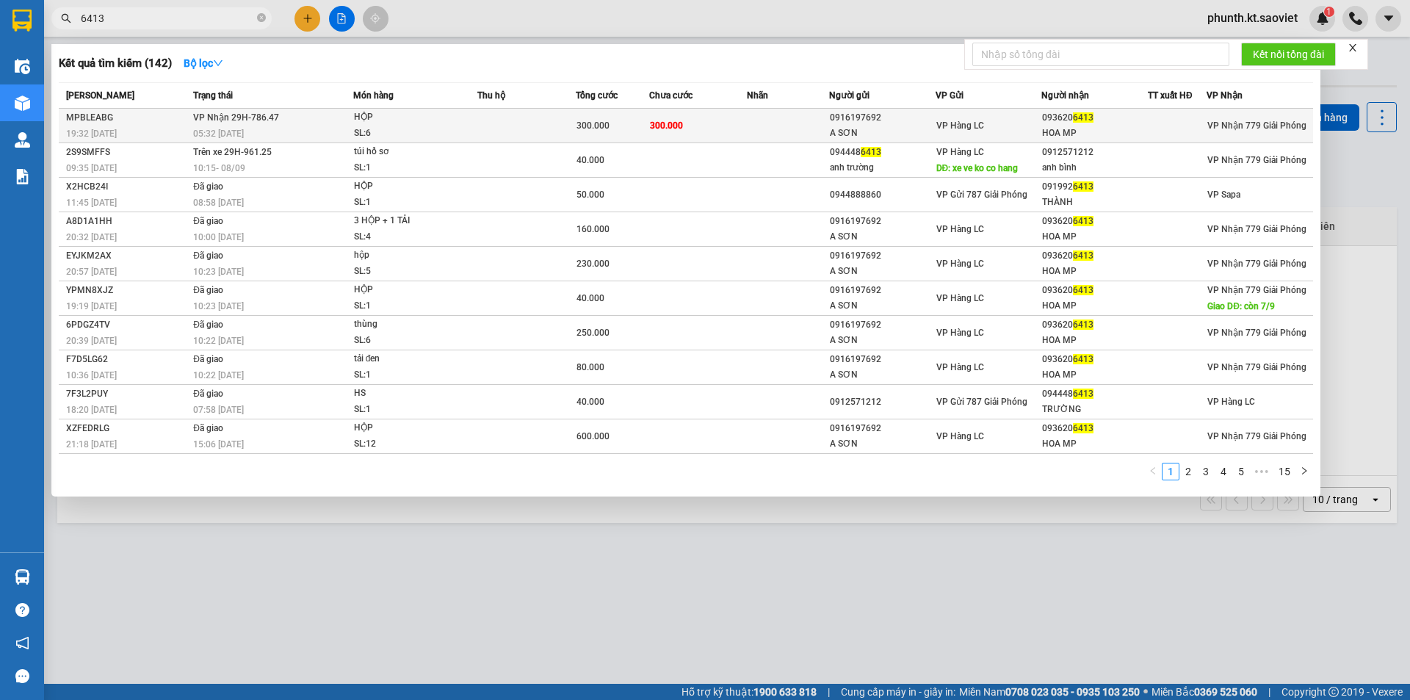
type input "6413"
click at [184, 121] on div "MPBLEABG" at bounding box center [127, 117] width 123 height 15
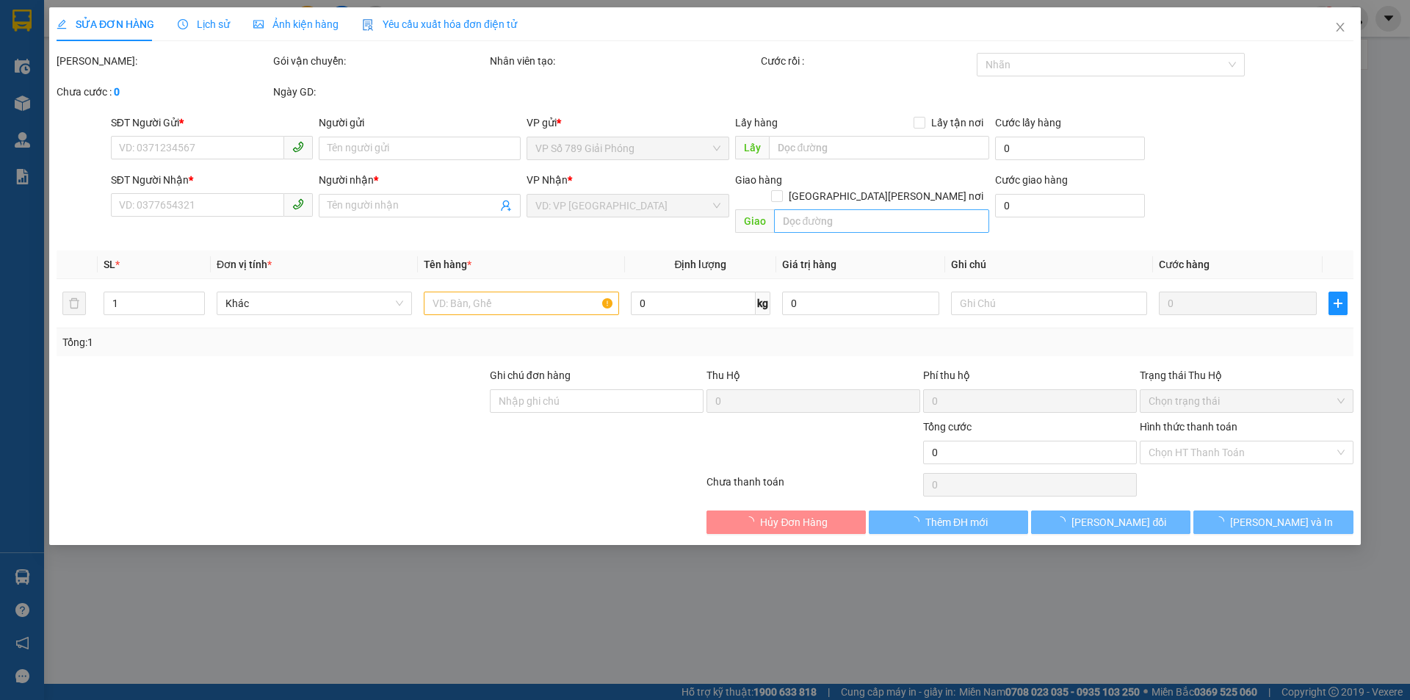
type input "0916197692"
type input "A SƠN"
type input "0936206413"
type input "HOA MP"
type input "300.000"
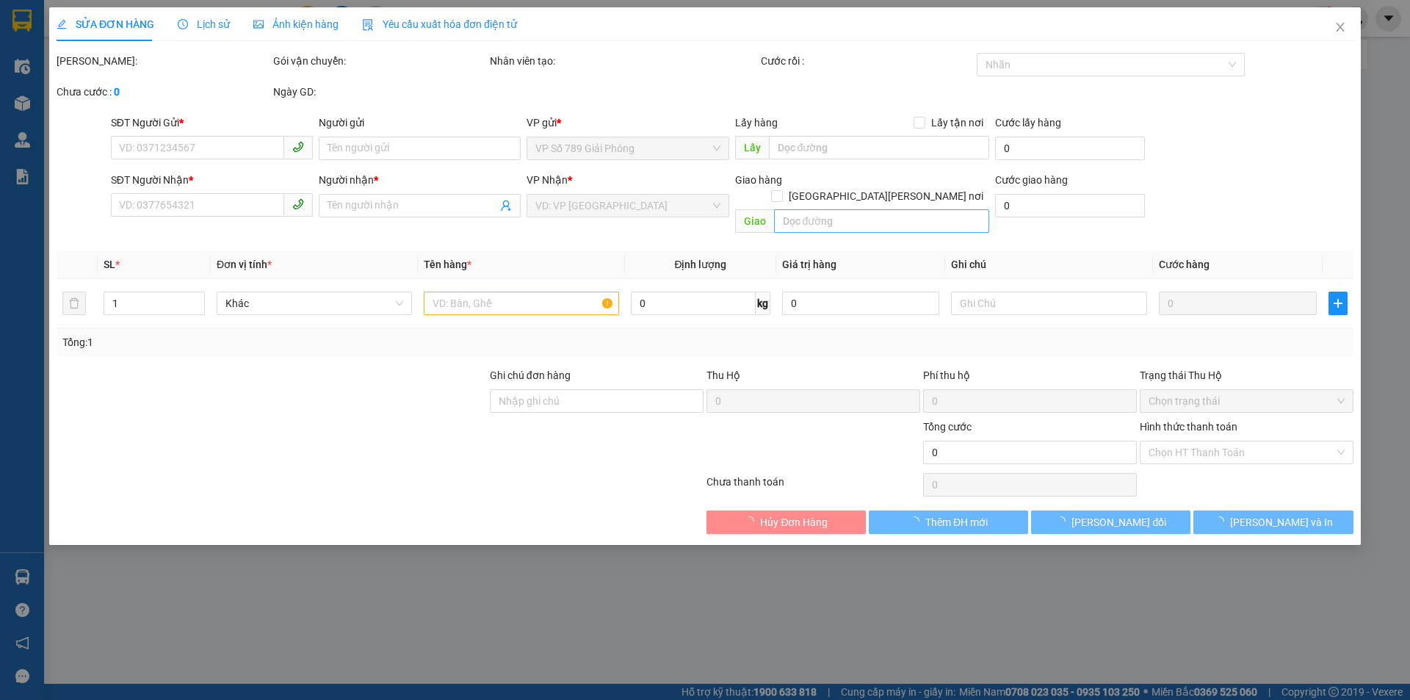
type input "300.000"
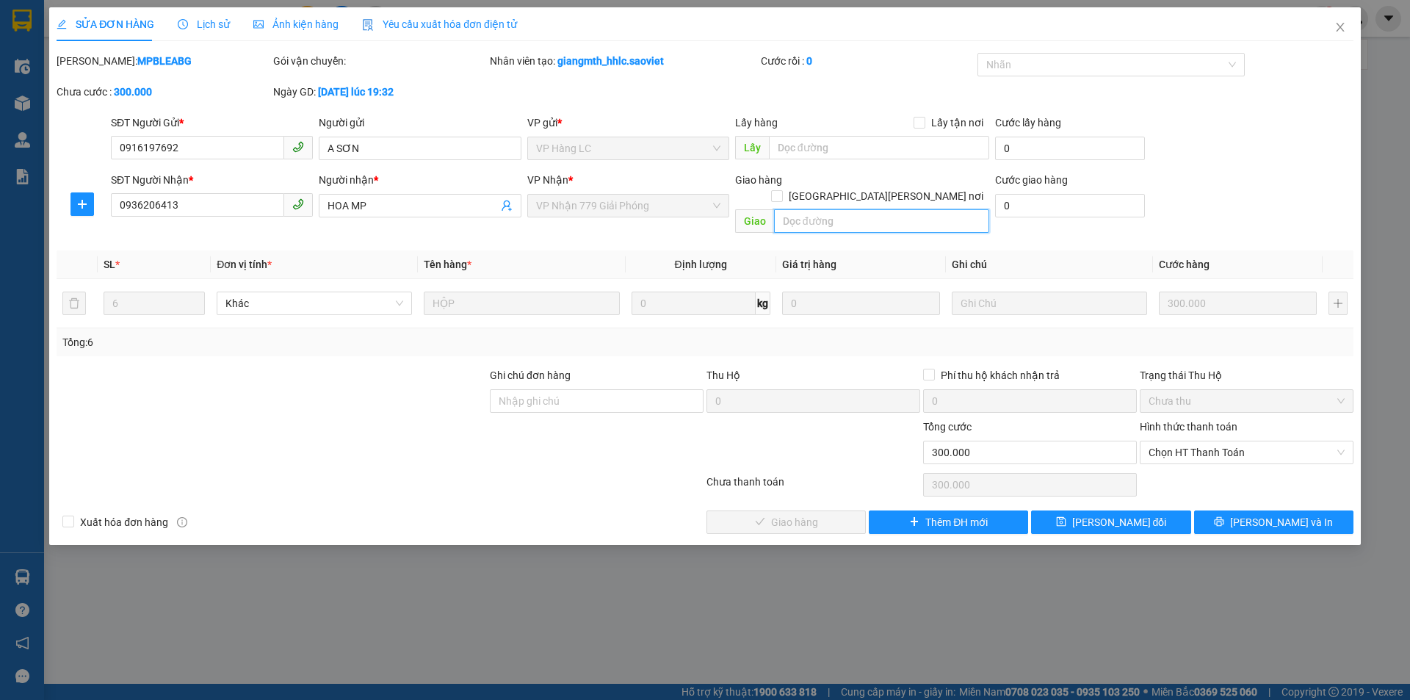
click at [819, 209] on input "text" at bounding box center [881, 220] width 215 height 23
paste input "còn 14/9"
type input "còn 14/9"
click at [1106, 514] on span "[PERSON_NAME] đổi" at bounding box center [1119, 522] width 95 height 16
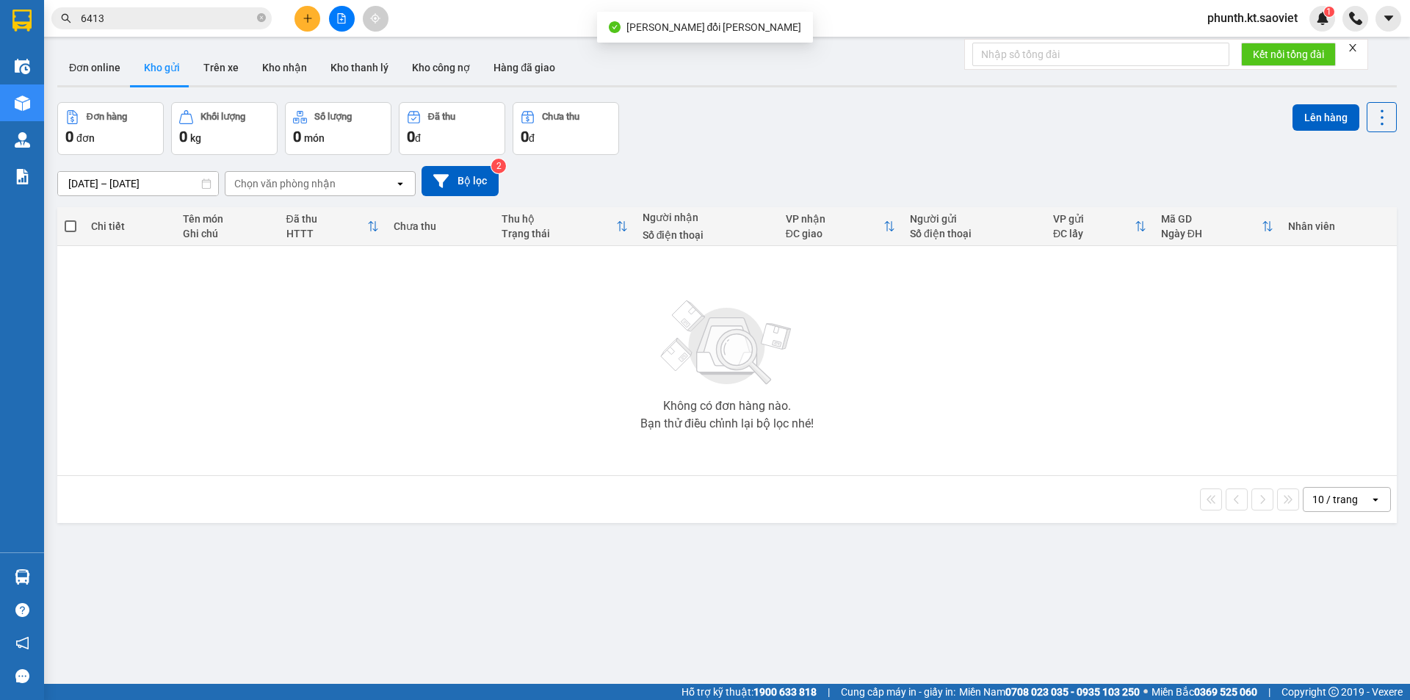
click at [126, 20] on input "6413" at bounding box center [167, 18] width 173 height 16
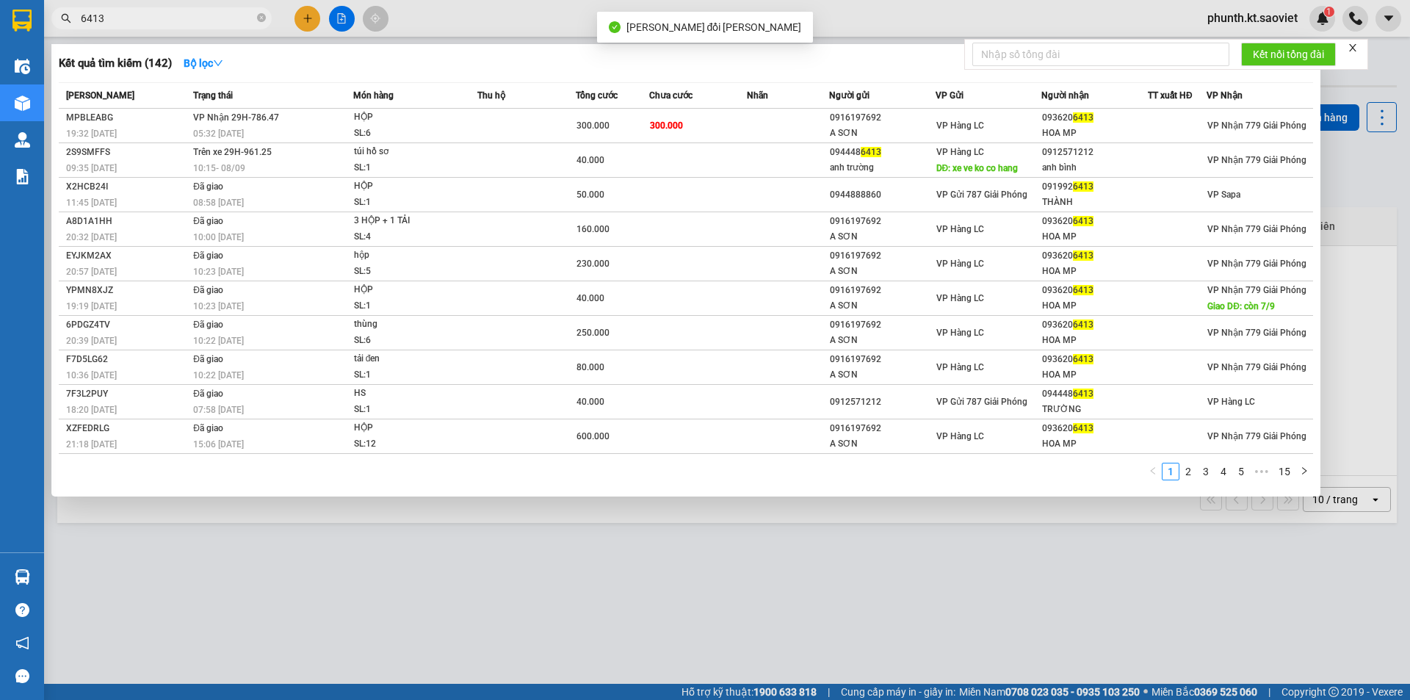
click at [126, 20] on input "6413" at bounding box center [167, 18] width 173 height 16
type input "6162"
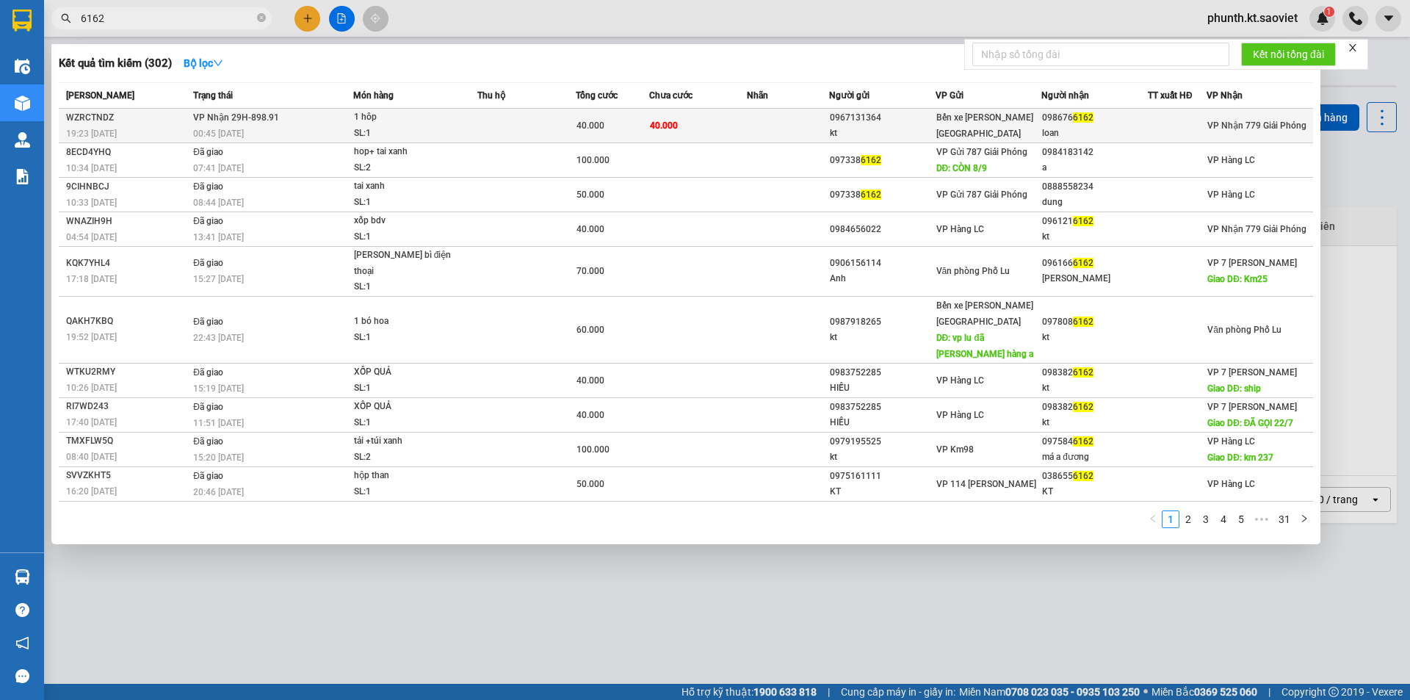
click at [347, 130] on div "00:45 [DATE]" at bounding box center [272, 134] width 159 height 16
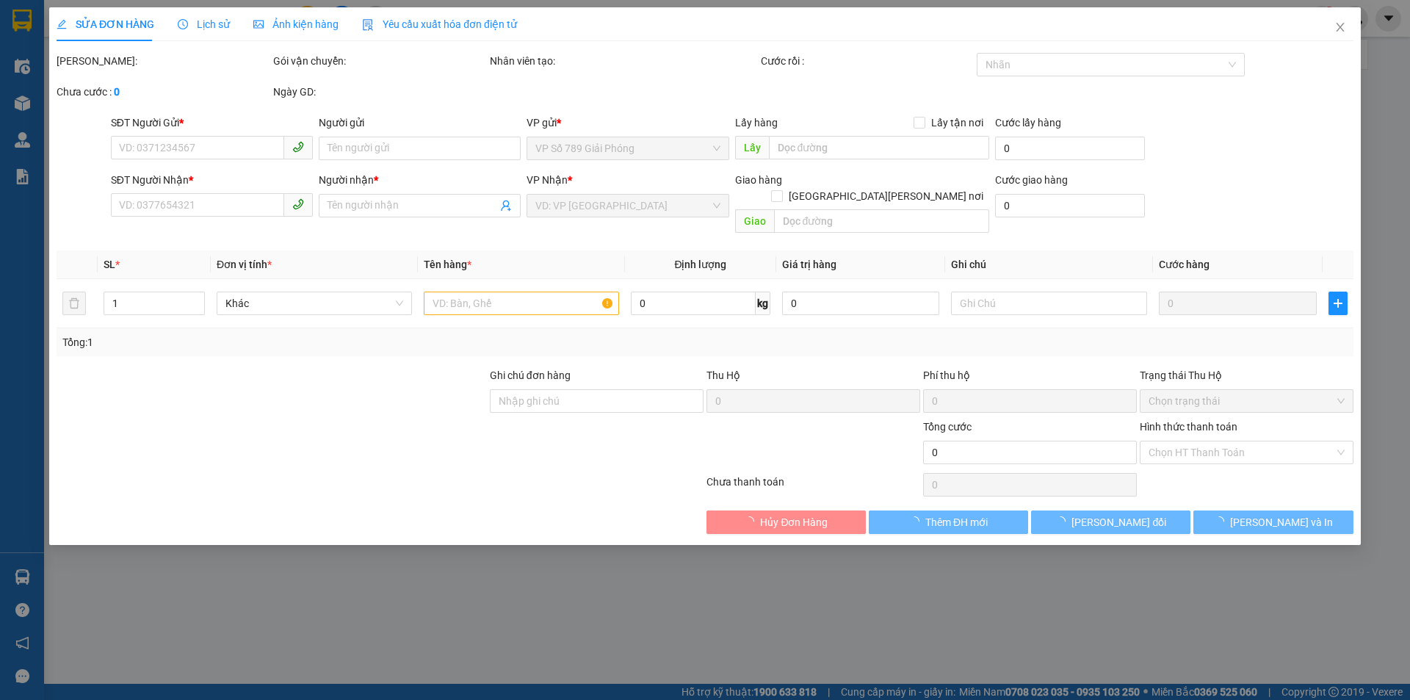
type input "0967131364"
type input "kt"
type input "0986766162"
type input "loan"
type input "40.000"
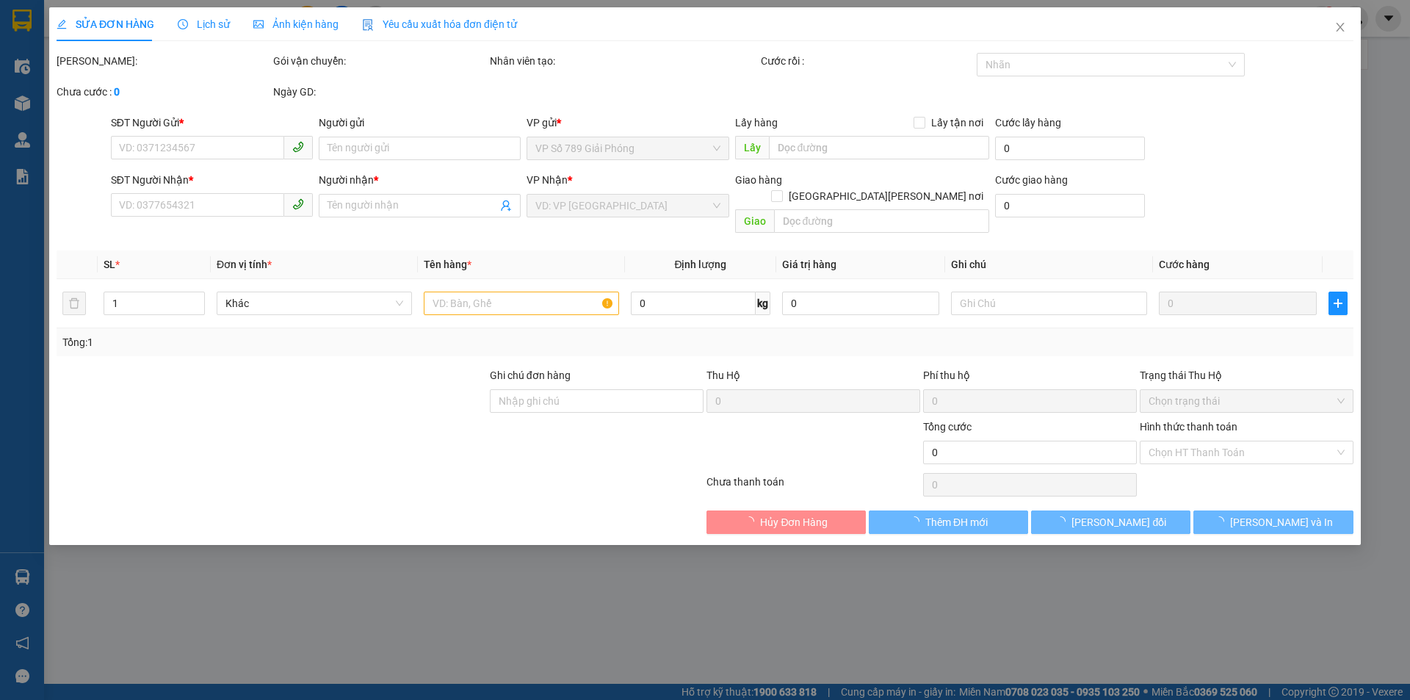
type input "40.000"
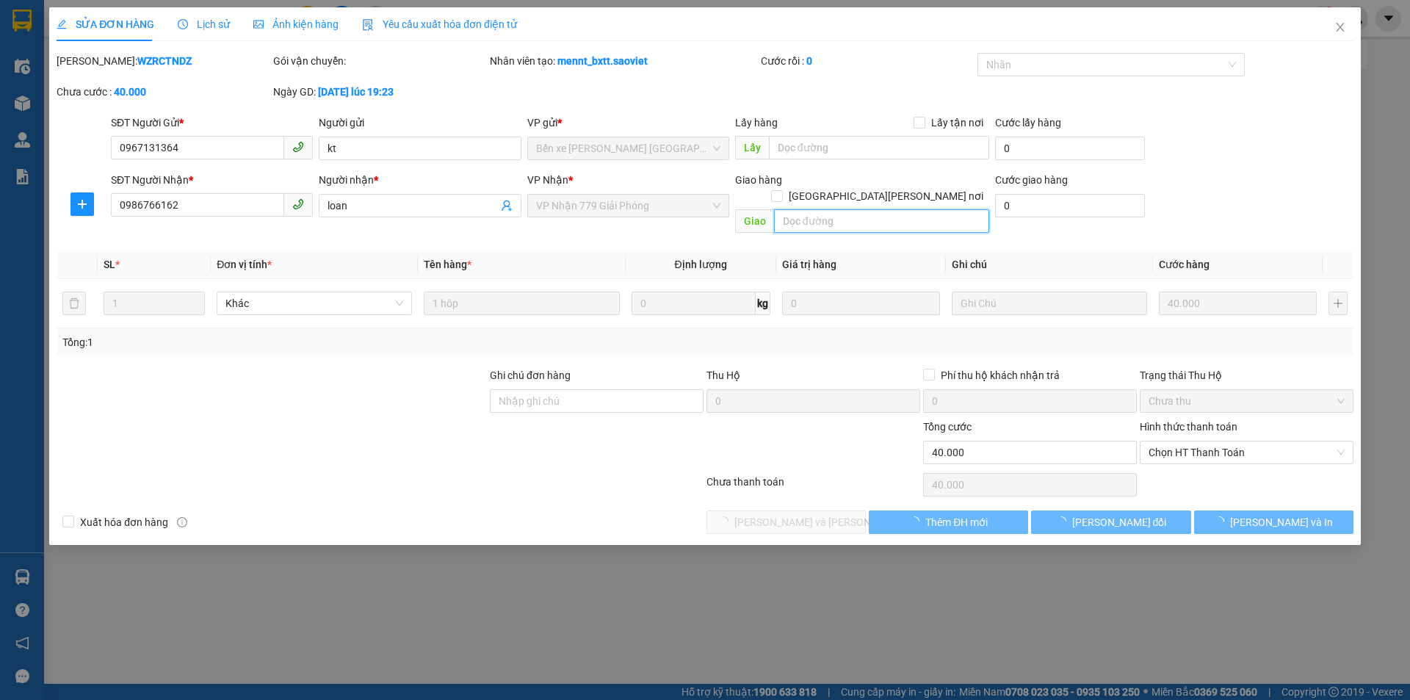
click at [797, 209] on input "text" at bounding box center [881, 220] width 215 height 23
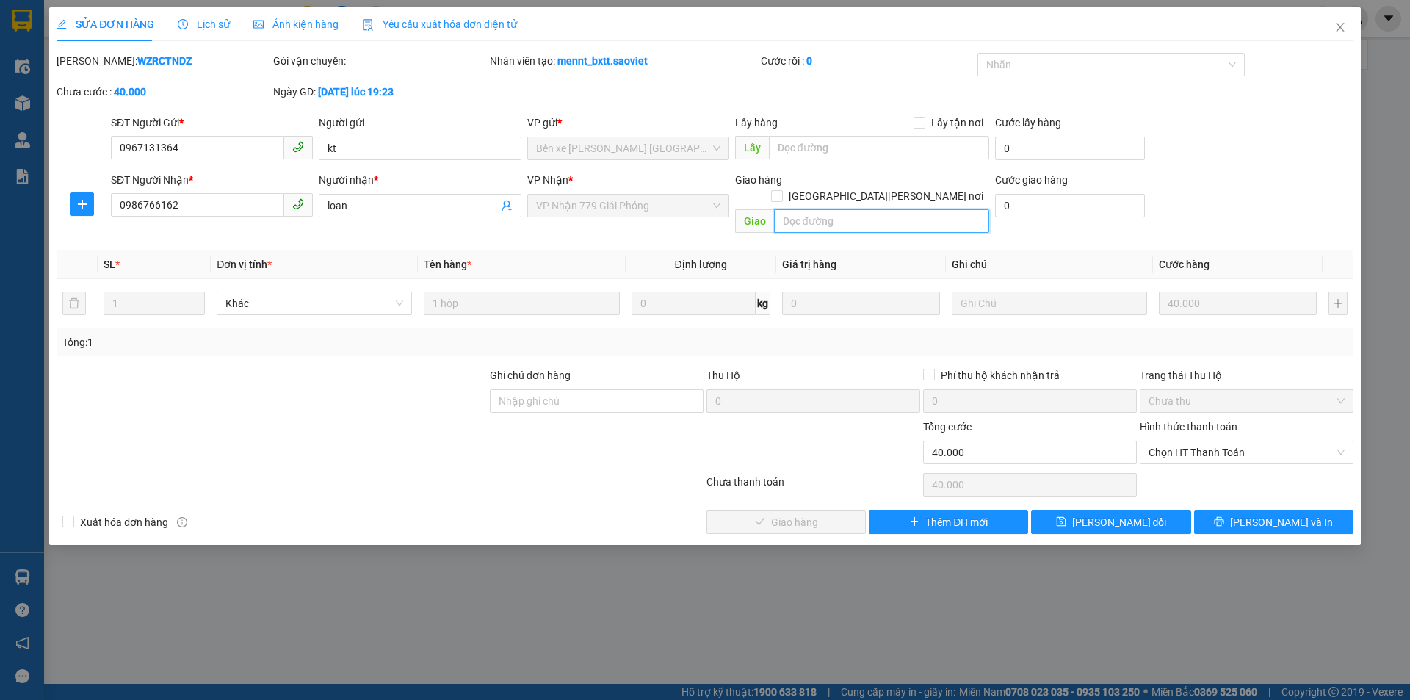
paste input "còn 14/9"
type input "còn 14/9"
click at [1114, 514] on span "[PERSON_NAME] đổi" at bounding box center [1119, 522] width 95 height 16
